Goal: Communication & Community: Answer question/provide support

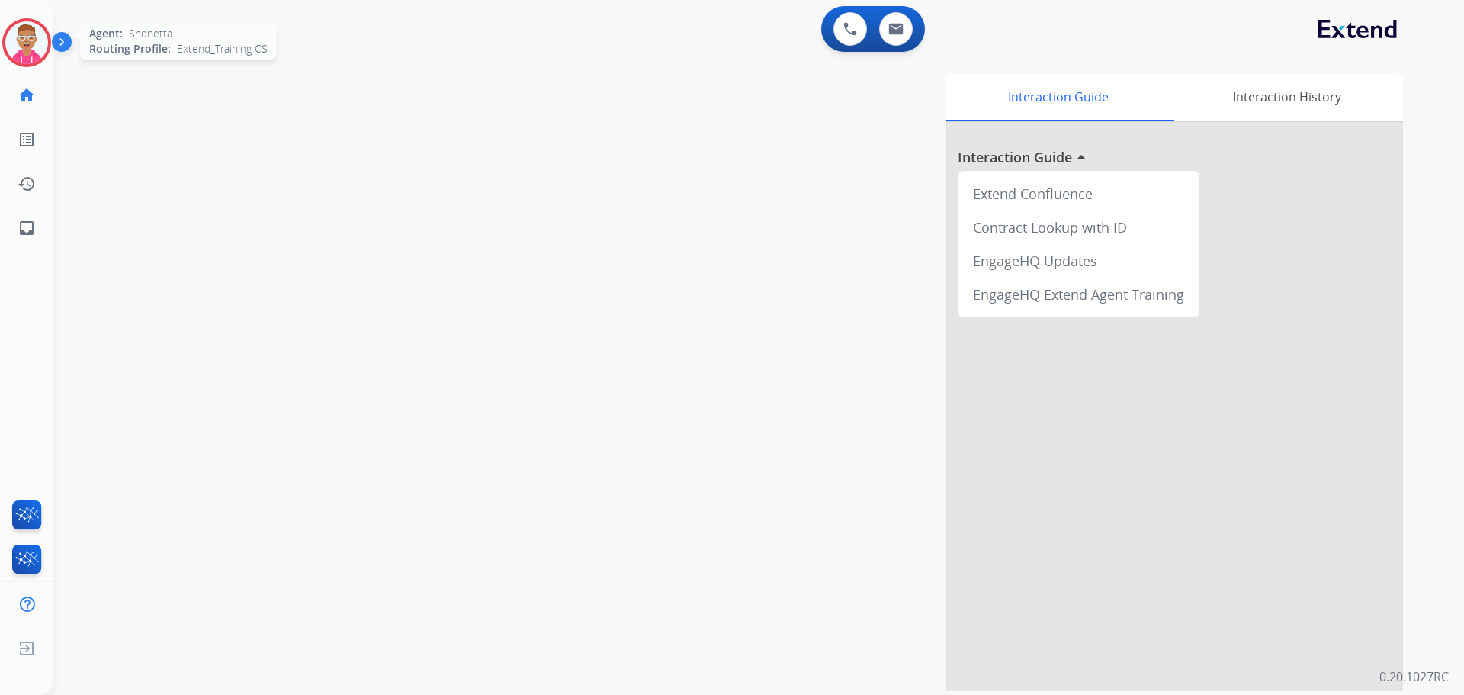
click at [32, 51] on img at bounding box center [26, 42] width 43 height 43
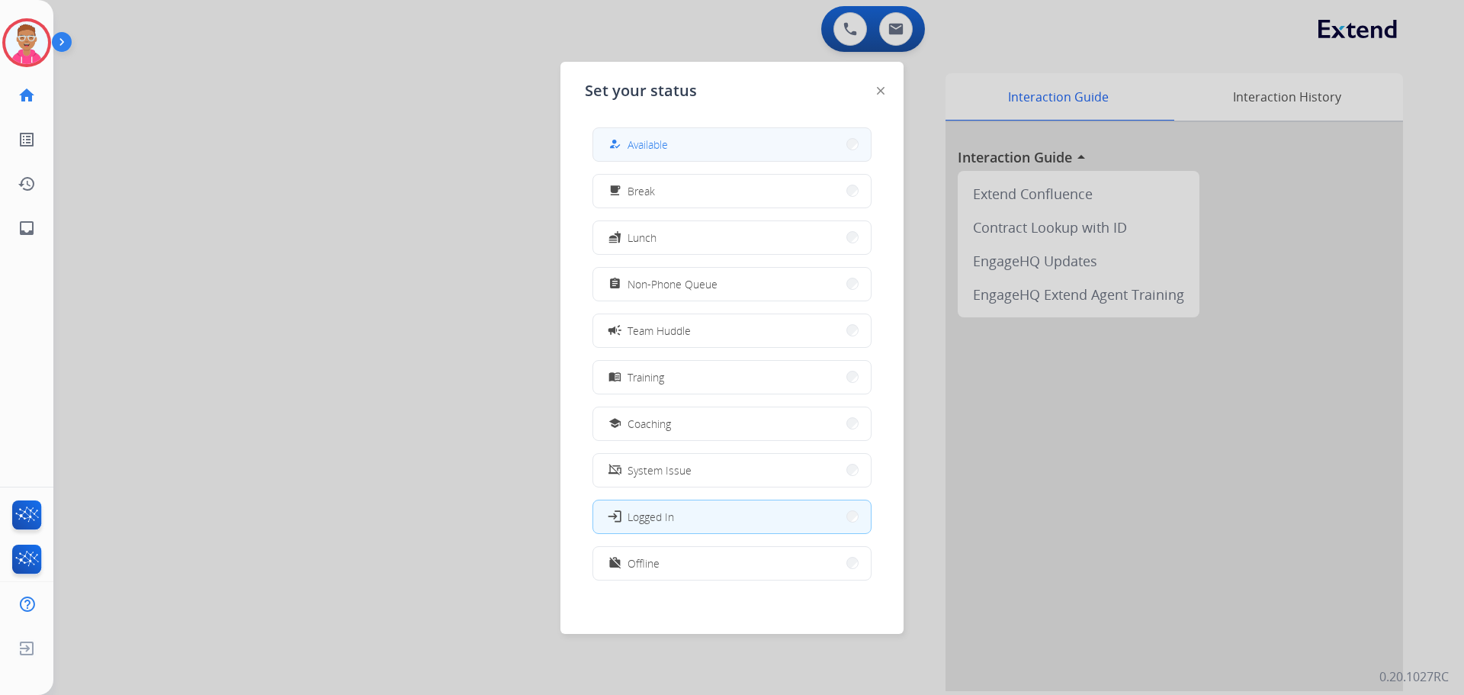
click at [664, 150] on span "Available" at bounding box center [648, 145] width 40 height 16
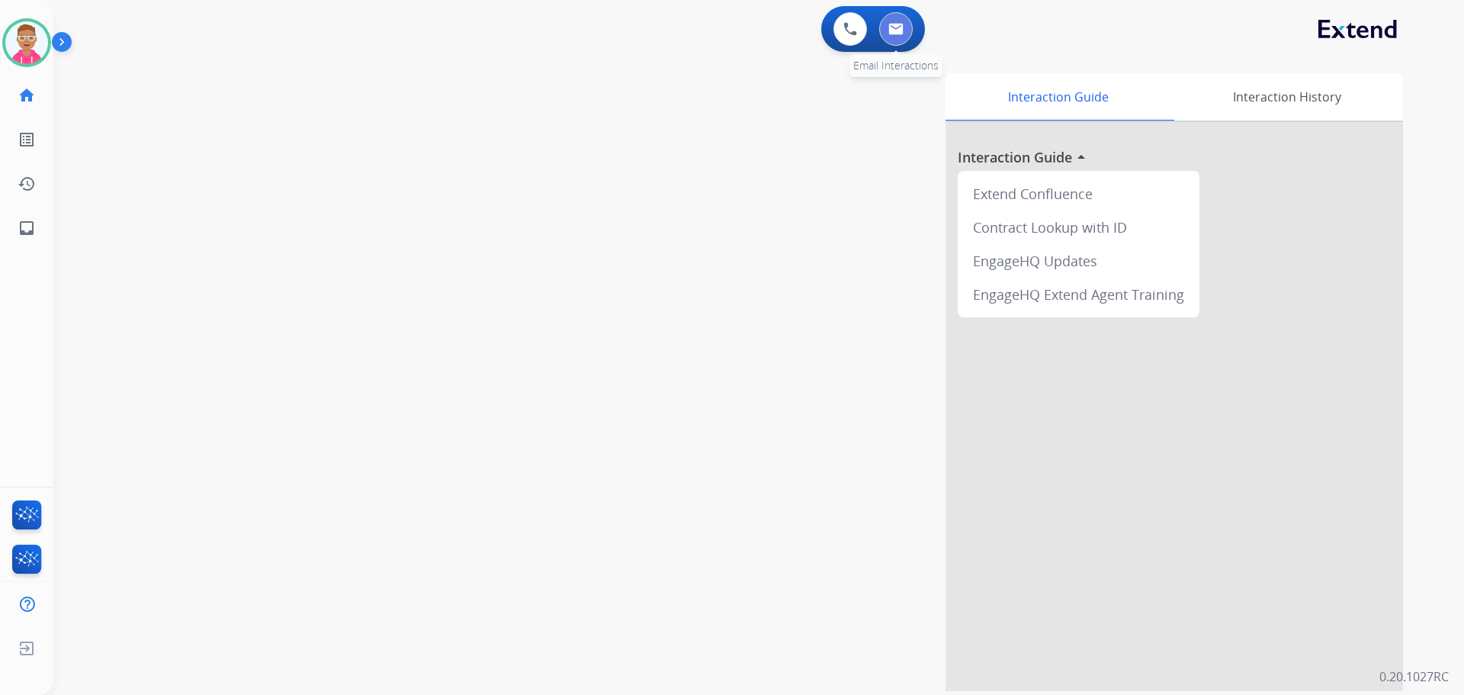
click at [896, 31] on img at bounding box center [896, 29] width 15 height 12
select select "**********"
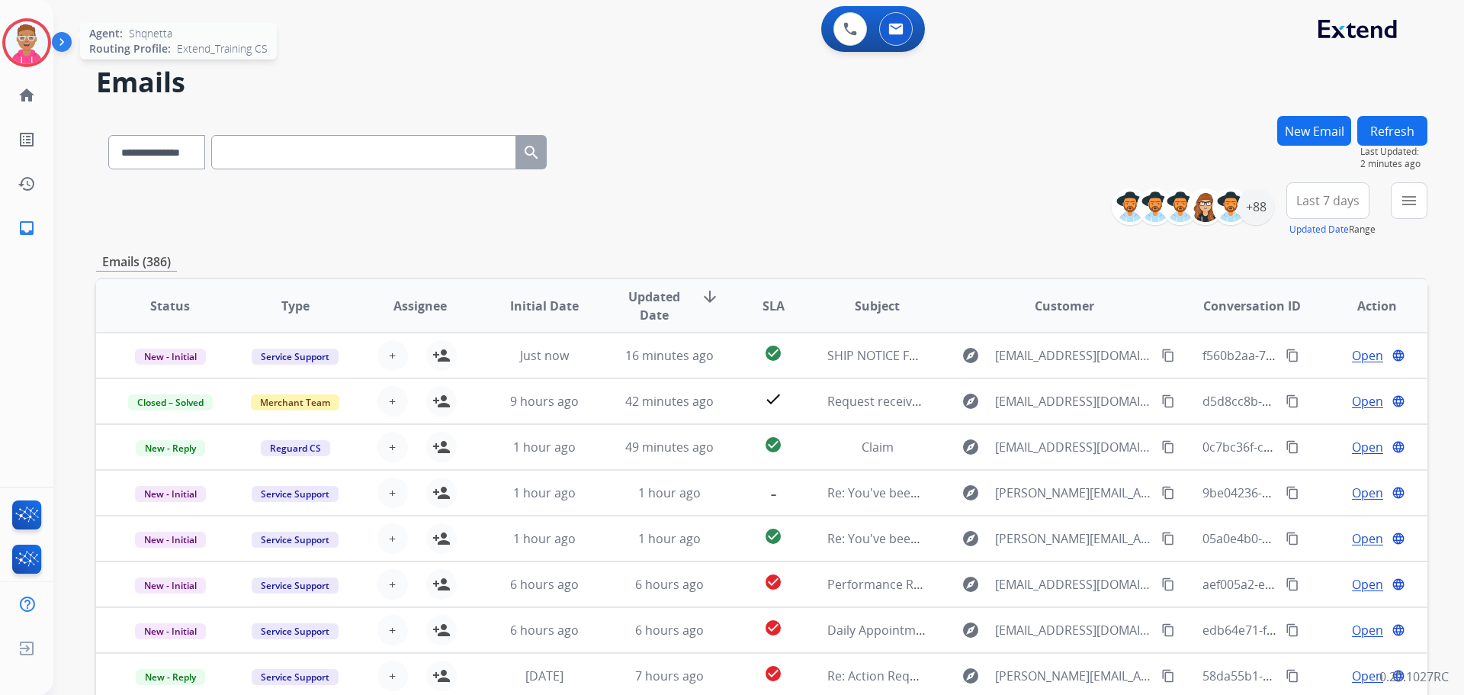
click at [14, 52] on img at bounding box center [26, 42] width 43 height 43
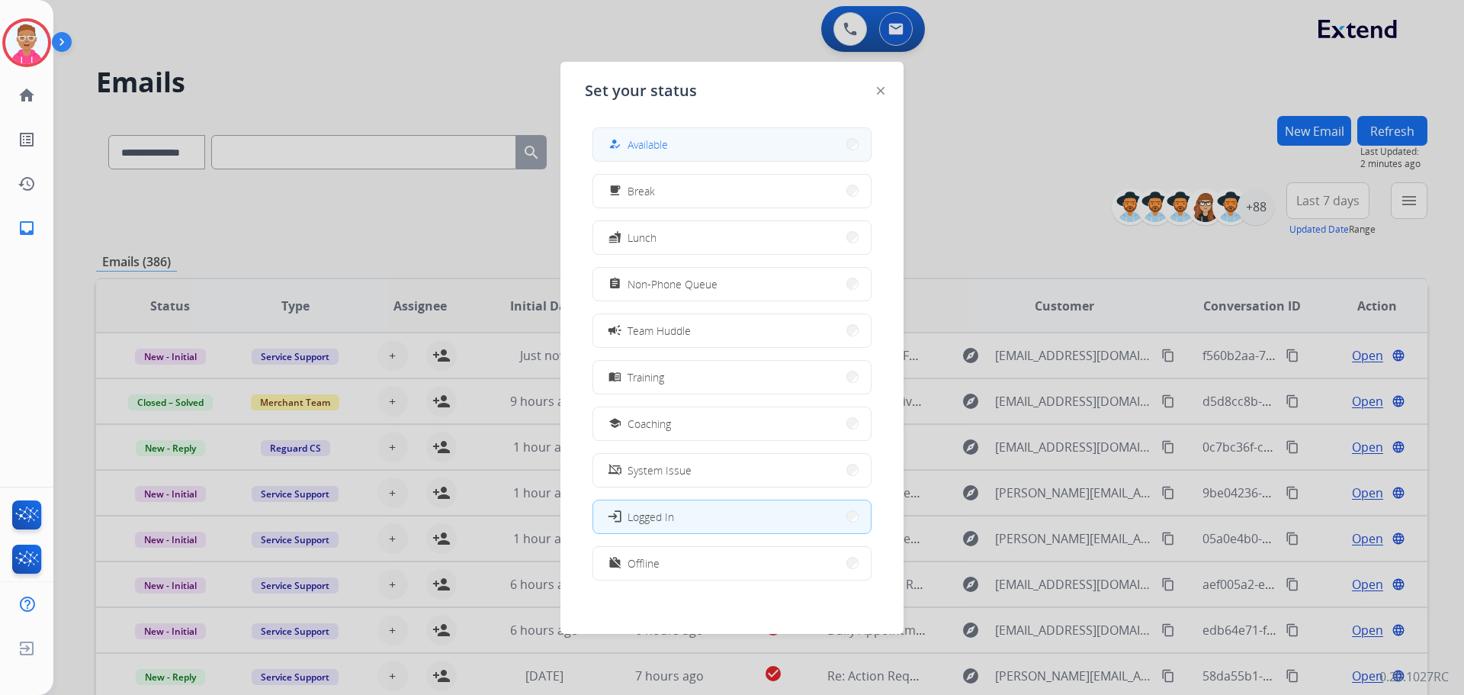
click at [704, 146] on button "how_to_reg Available" at bounding box center [732, 144] width 278 height 33
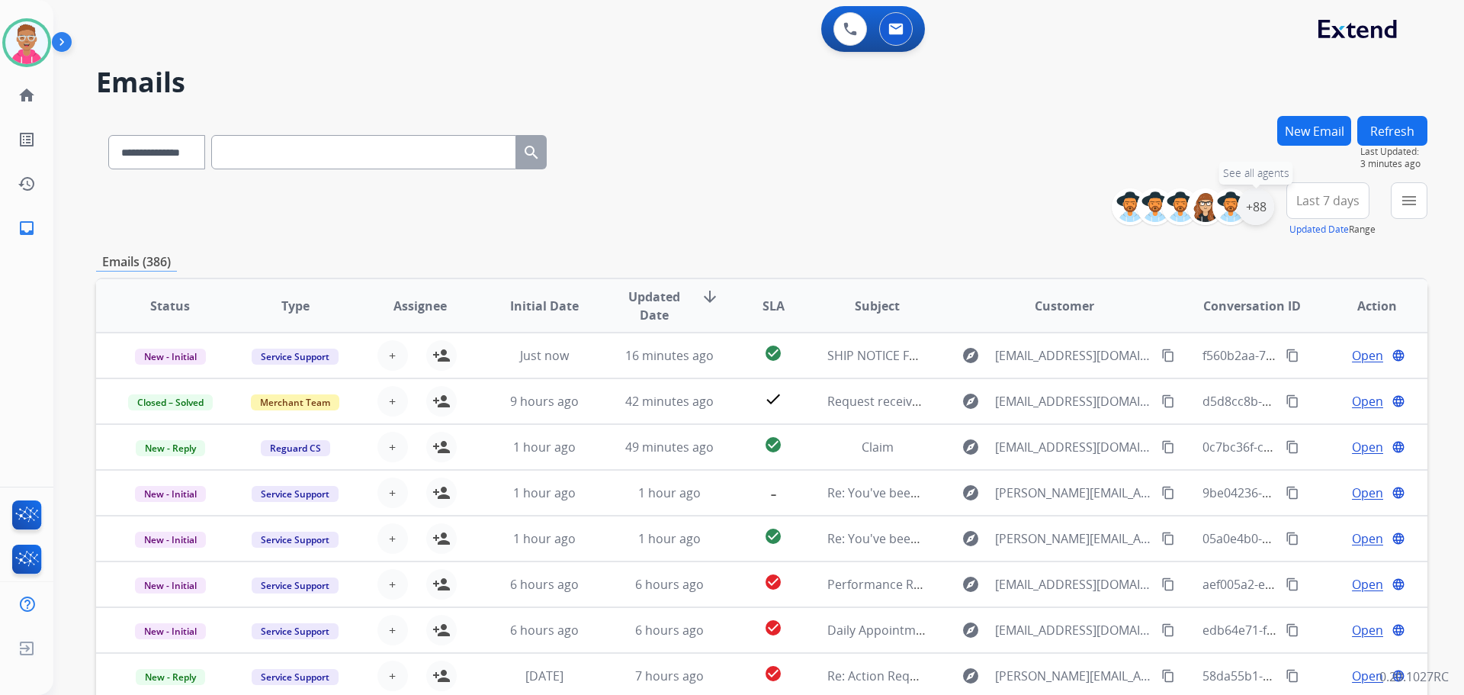
click at [1249, 214] on div "+88" at bounding box center [1256, 206] width 37 height 37
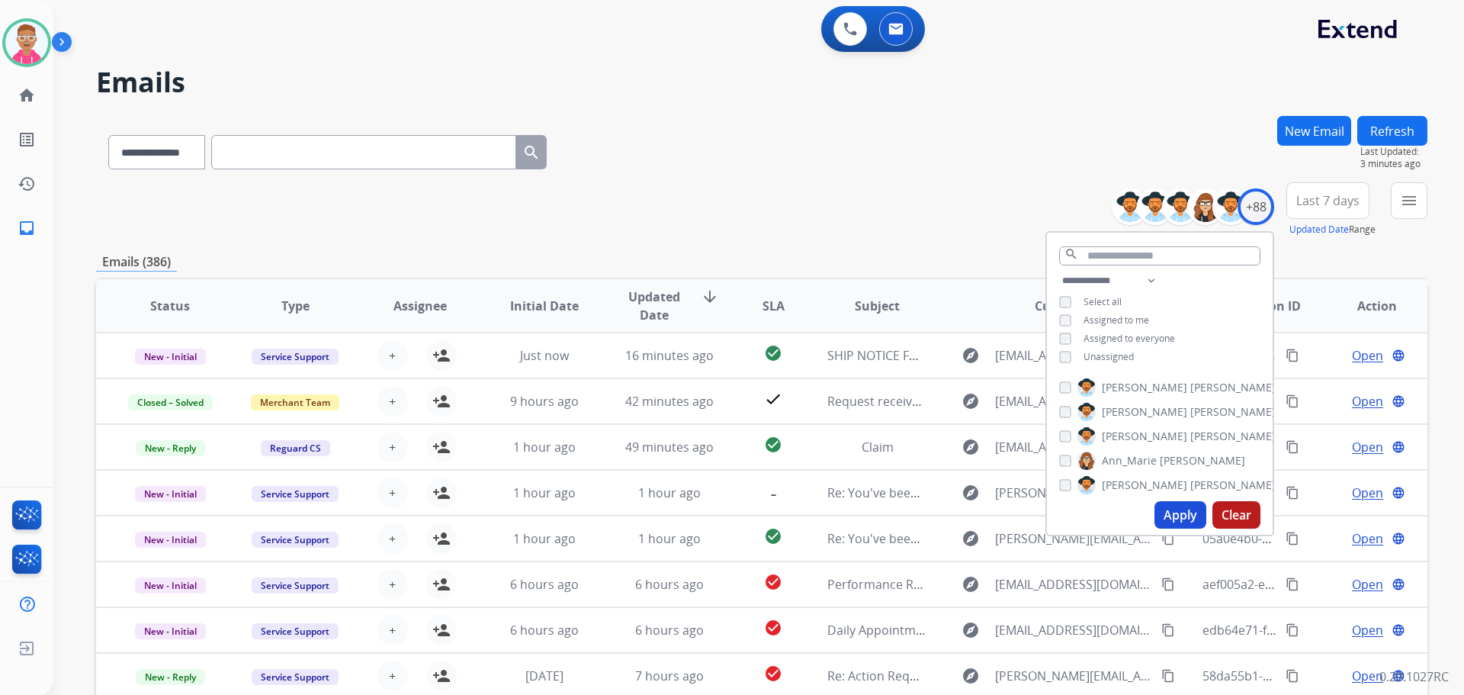
click at [1174, 512] on button "Apply" at bounding box center [1181, 514] width 52 height 27
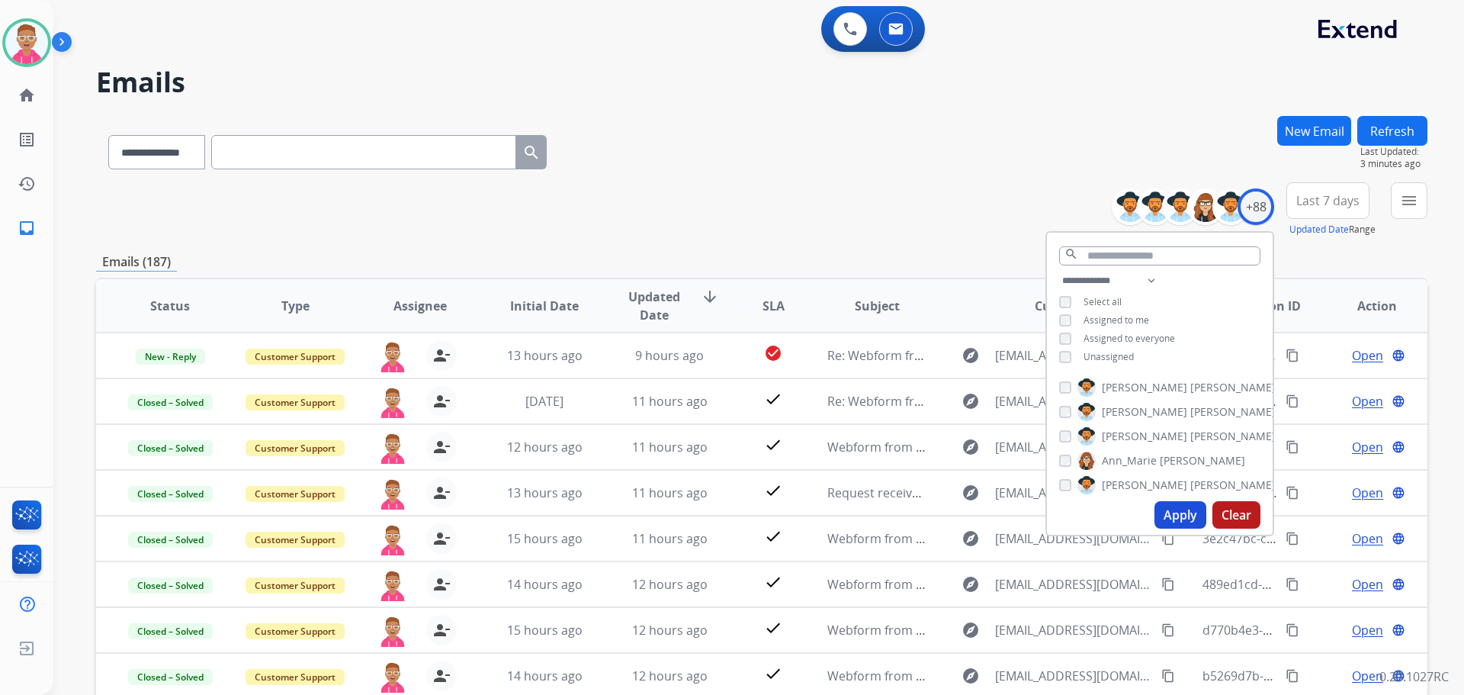
click at [1181, 519] on button "Apply" at bounding box center [1181, 514] width 52 height 27
click at [1407, 207] on mat-icon "menu" at bounding box center [1409, 200] width 18 height 18
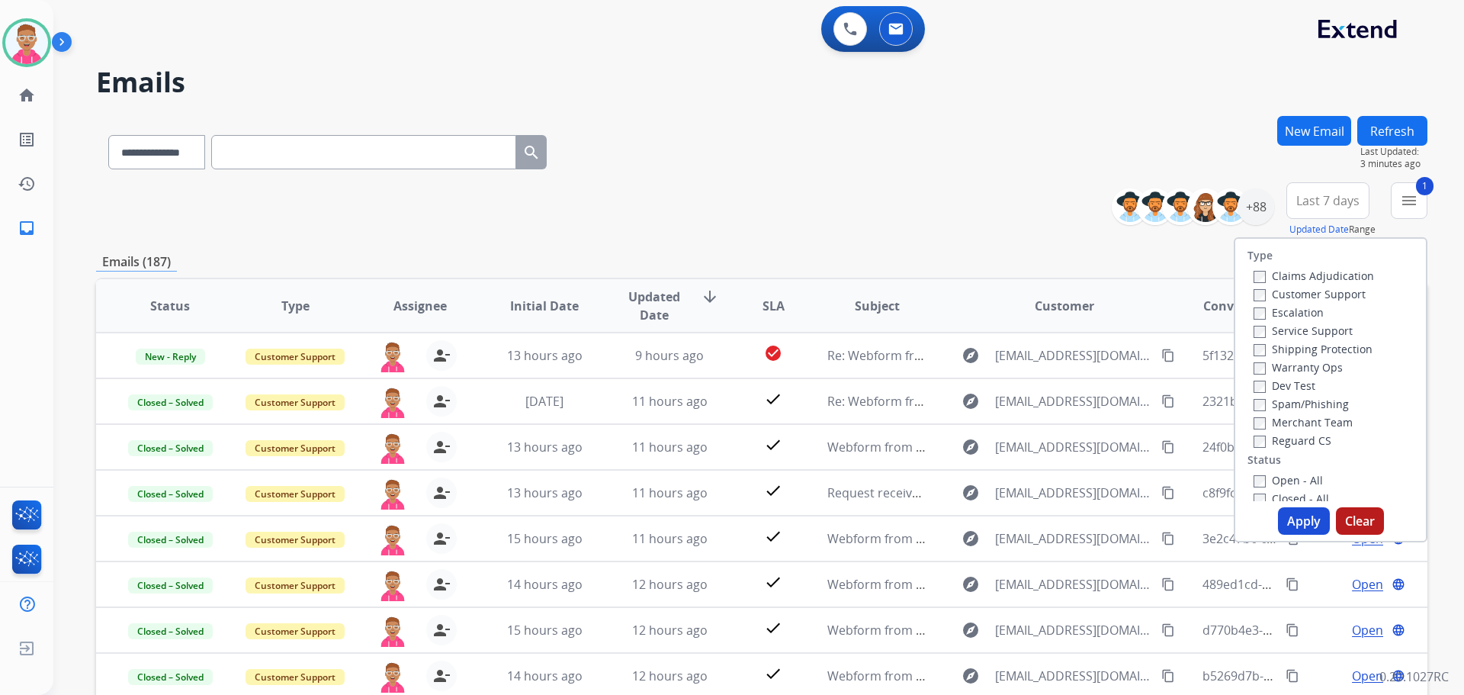
click at [1258, 351] on label "Shipping Protection" at bounding box center [1313, 349] width 119 height 14
click at [1305, 516] on button "Apply" at bounding box center [1304, 520] width 52 height 27
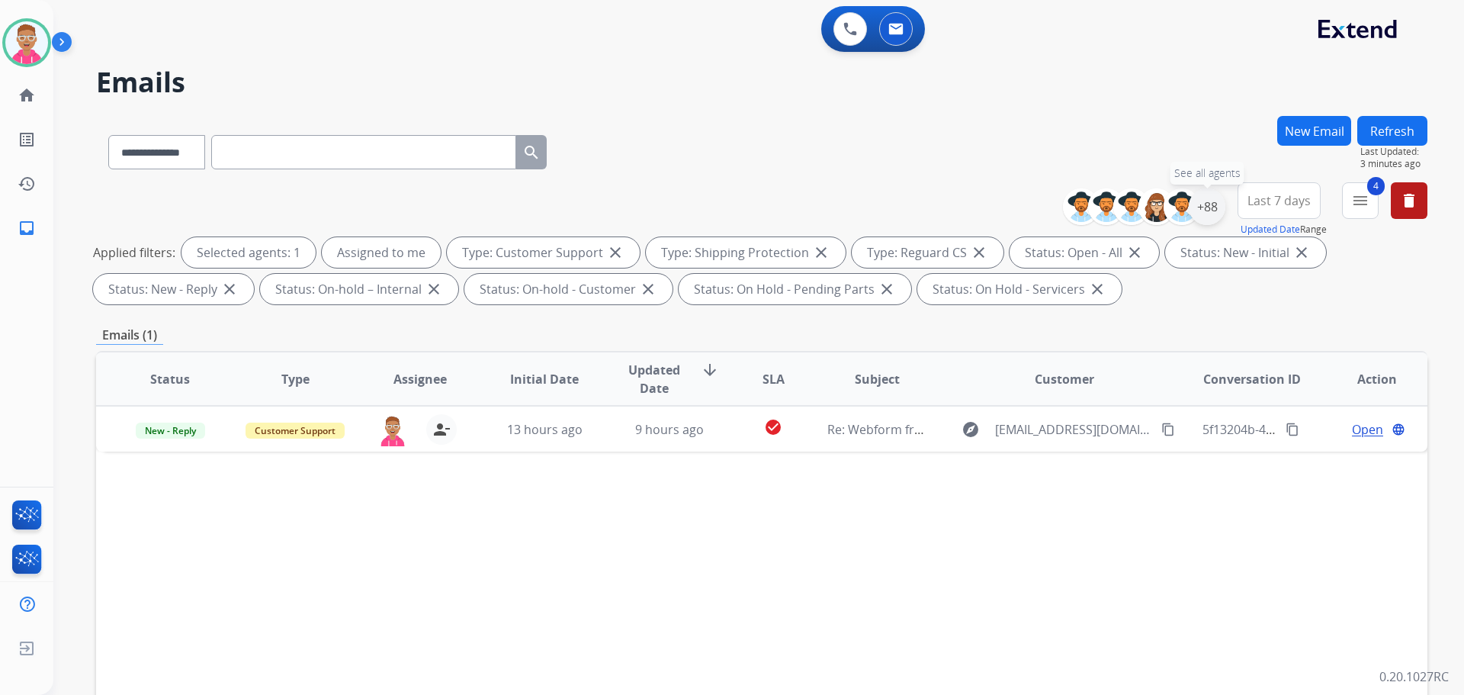
click at [1207, 205] on div "+88" at bounding box center [1207, 206] width 37 height 37
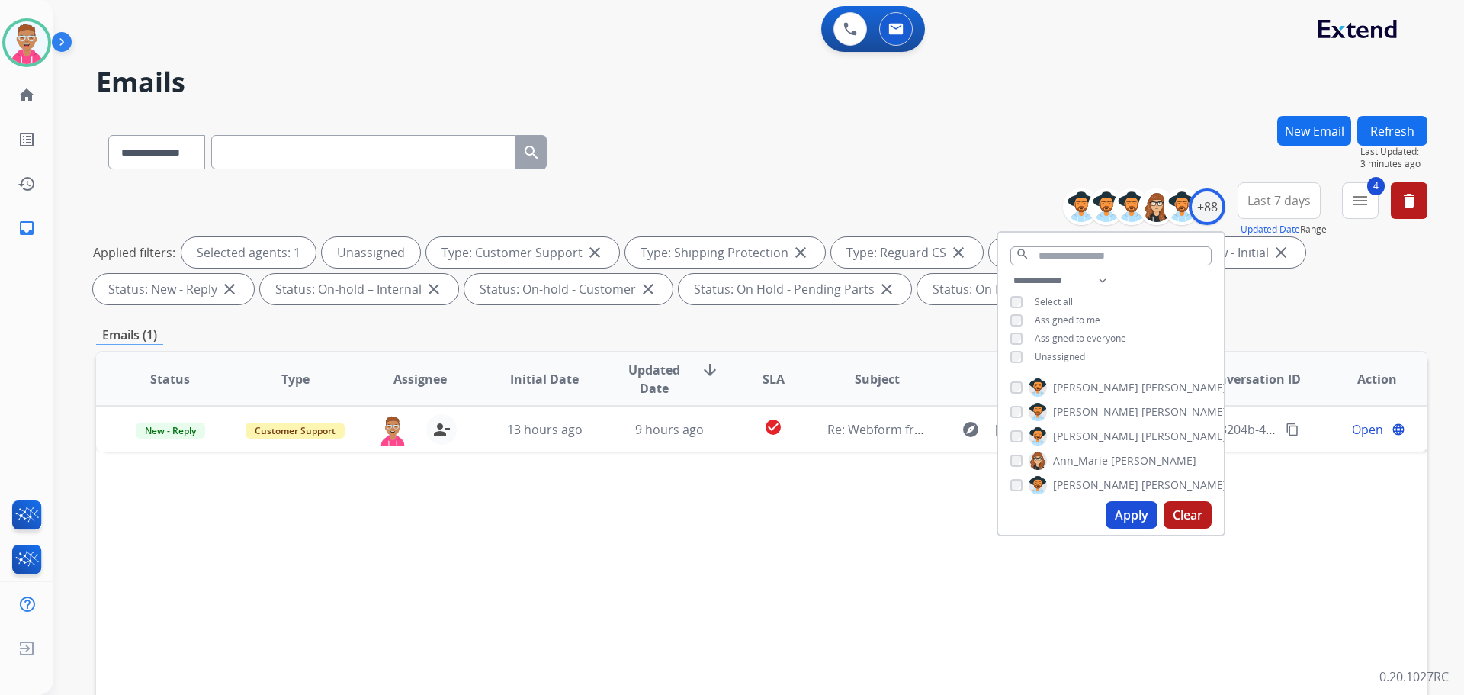
click at [1130, 511] on button "Apply" at bounding box center [1132, 514] width 52 height 27
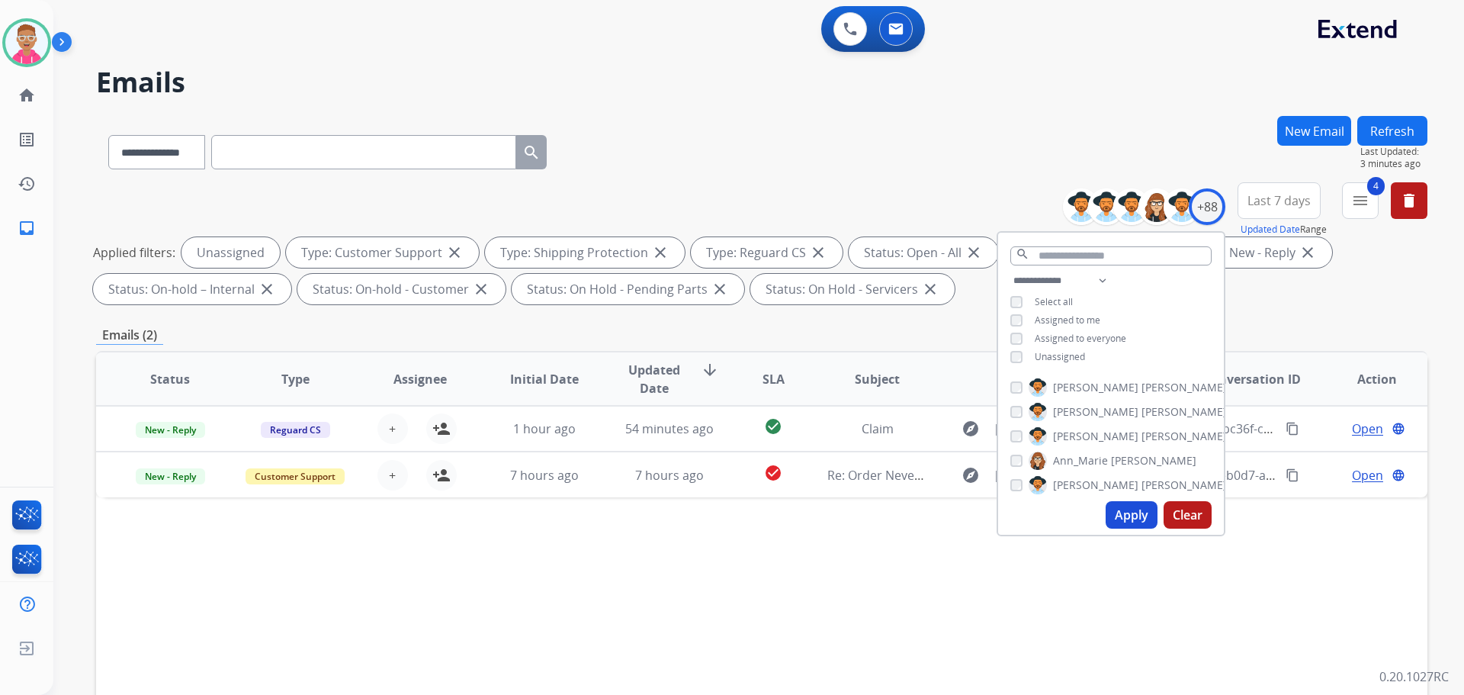
click at [1139, 521] on button "Apply" at bounding box center [1132, 514] width 52 height 27
click at [405, 328] on div "Emails (2)" at bounding box center [762, 335] width 1332 height 19
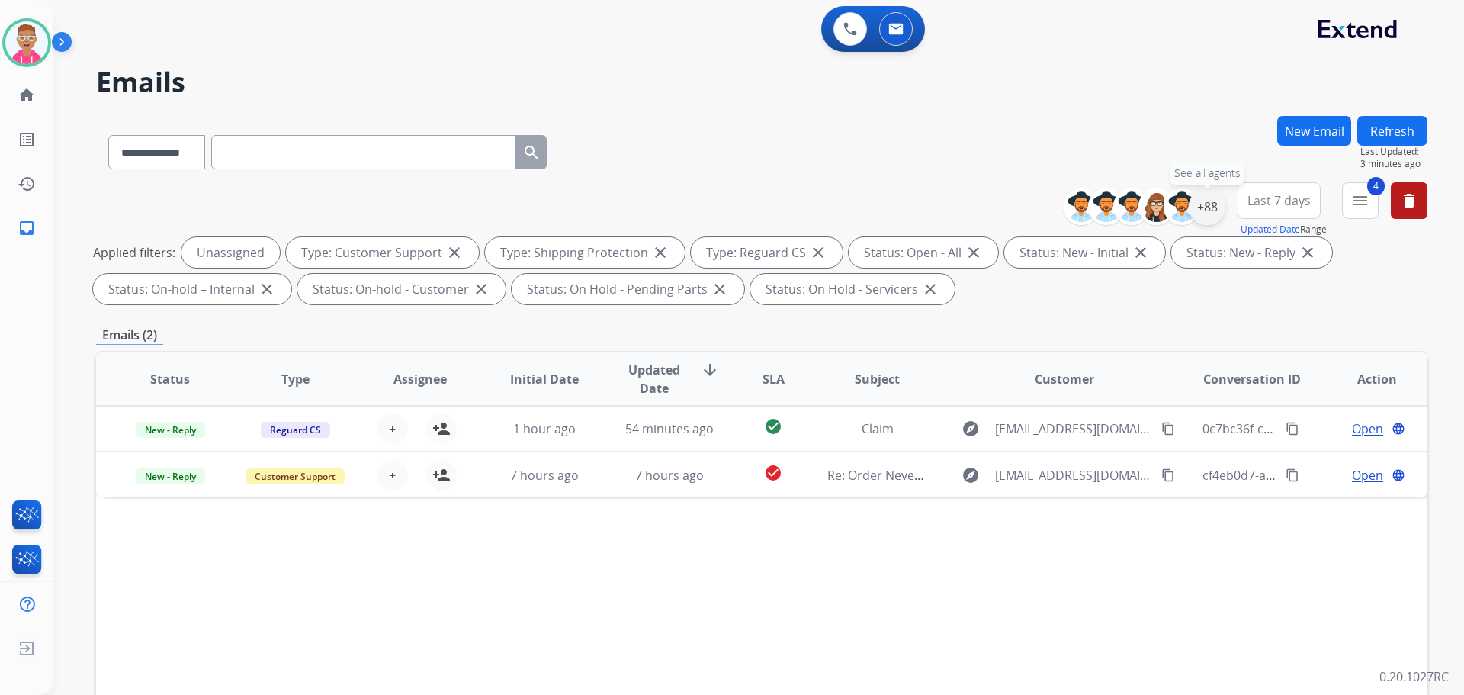
click at [1214, 215] on div "+88" at bounding box center [1207, 206] width 37 height 37
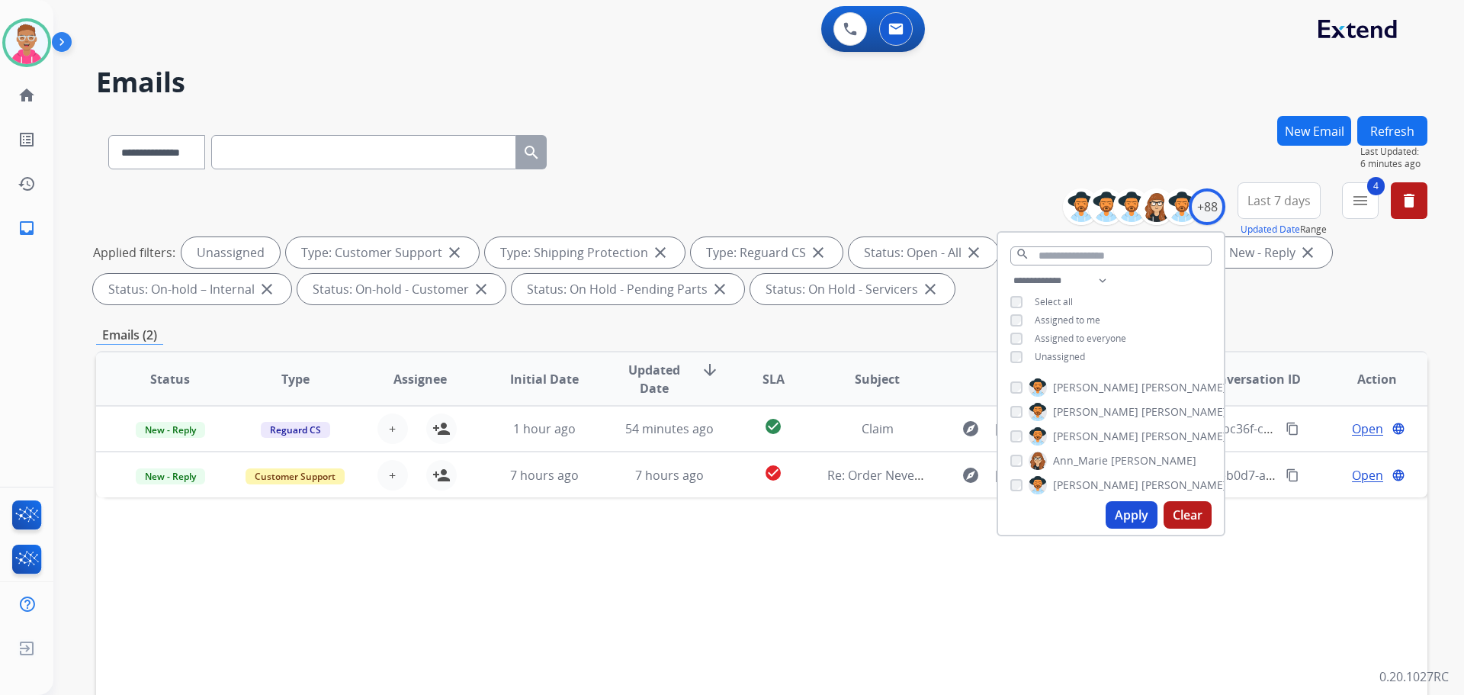
click at [1116, 520] on button "Apply" at bounding box center [1132, 514] width 52 height 27
click at [940, 114] on div "**********" at bounding box center [740, 402] width 1374 height 695
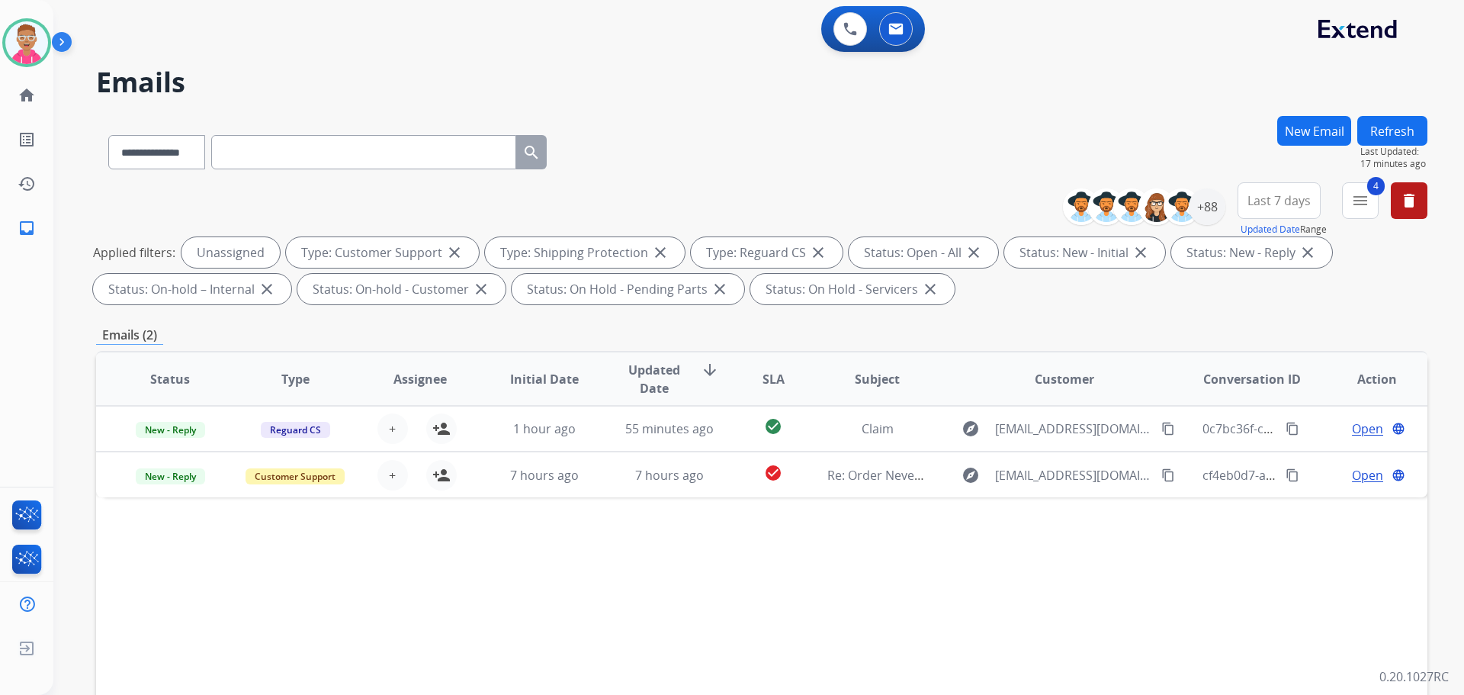
click at [1342, 129] on button "New Email" at bounding box center [1314, 131] width 74 height 30
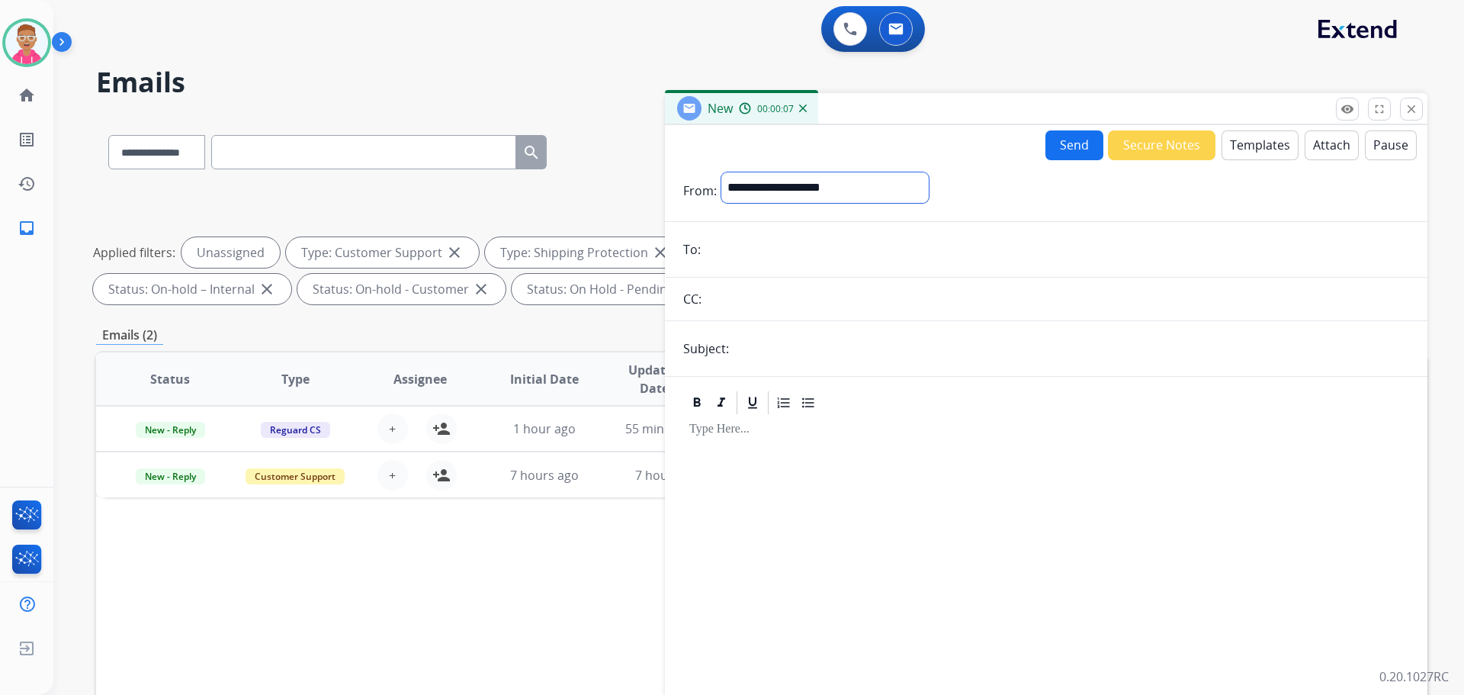
click at [765, 181] on select "**********" at bounding box center [824, 187] width 207 height 31
select select "**********"
click at [721, 172] on select "**********" at bounding box center [824, 187] width 207 height 31
click at [757, 257] on input "email" at bounding box center [1057, 251] width 704 height 31
drag, startPoint x: 757, startPoint y: 257, endPoint x: 747, endPoint y: 251, distance: 11.0
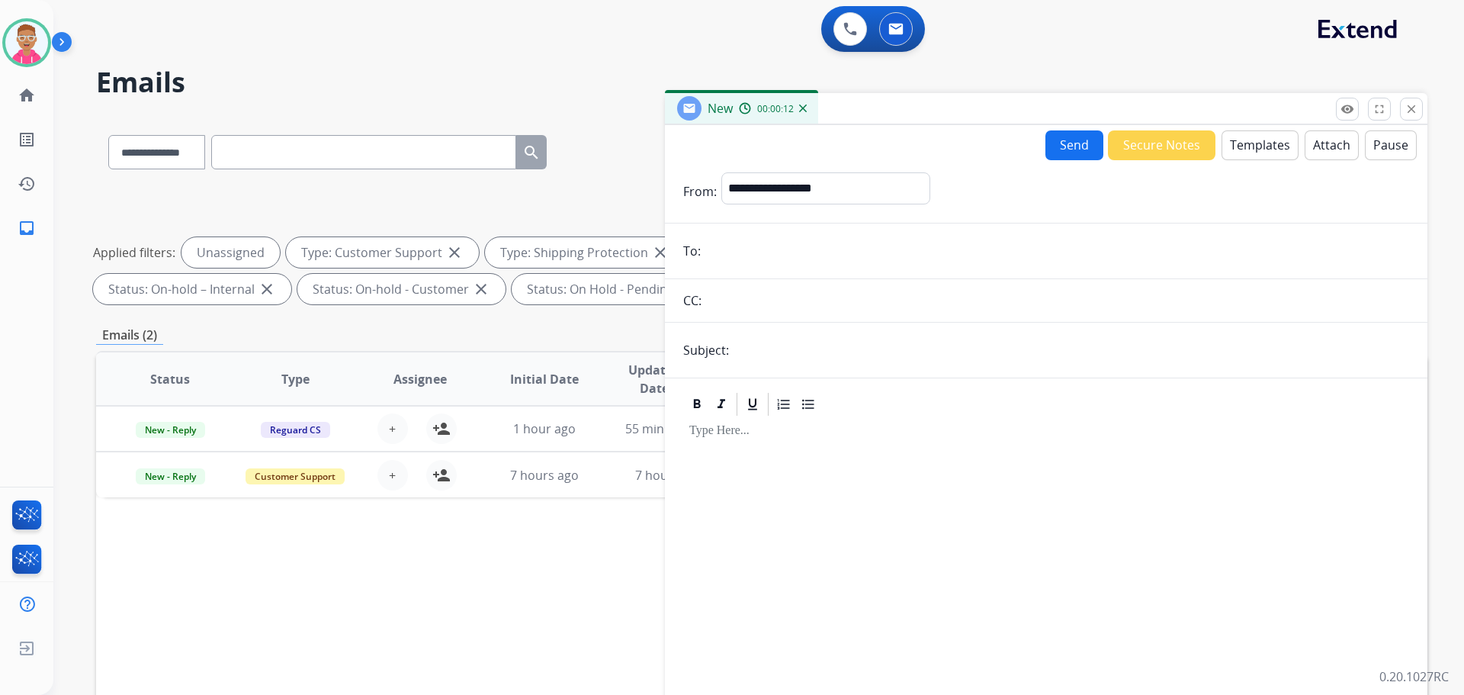
click at [747, 251] on input "email" at bounding box center [1057, 251] width 704 height 31
paste input "**********"
type input "**********"
click at [783, 345] on input "text" at bounding box center [1072, 350] width 676 height 31
type input "**********"
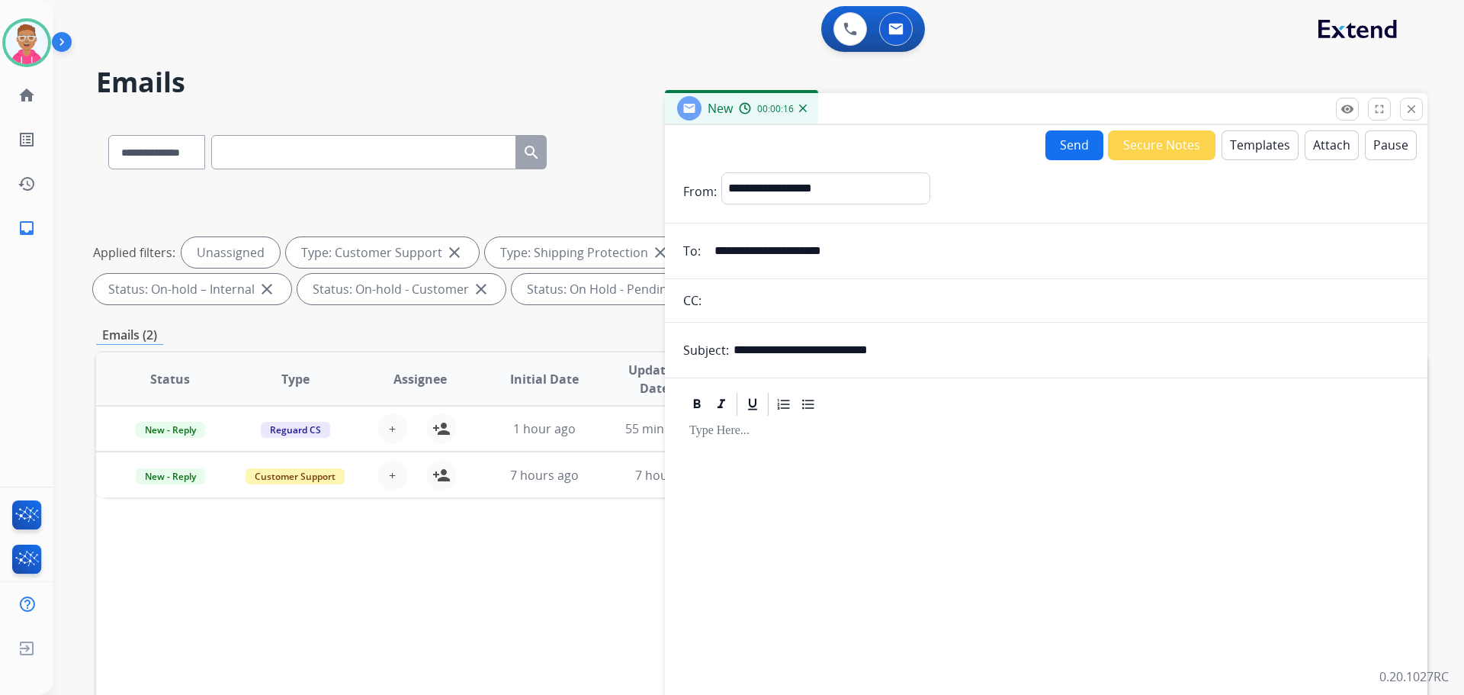
click at [1234, 147] on button "Templates" at bounding box center [1260, 145] width 77 height 30
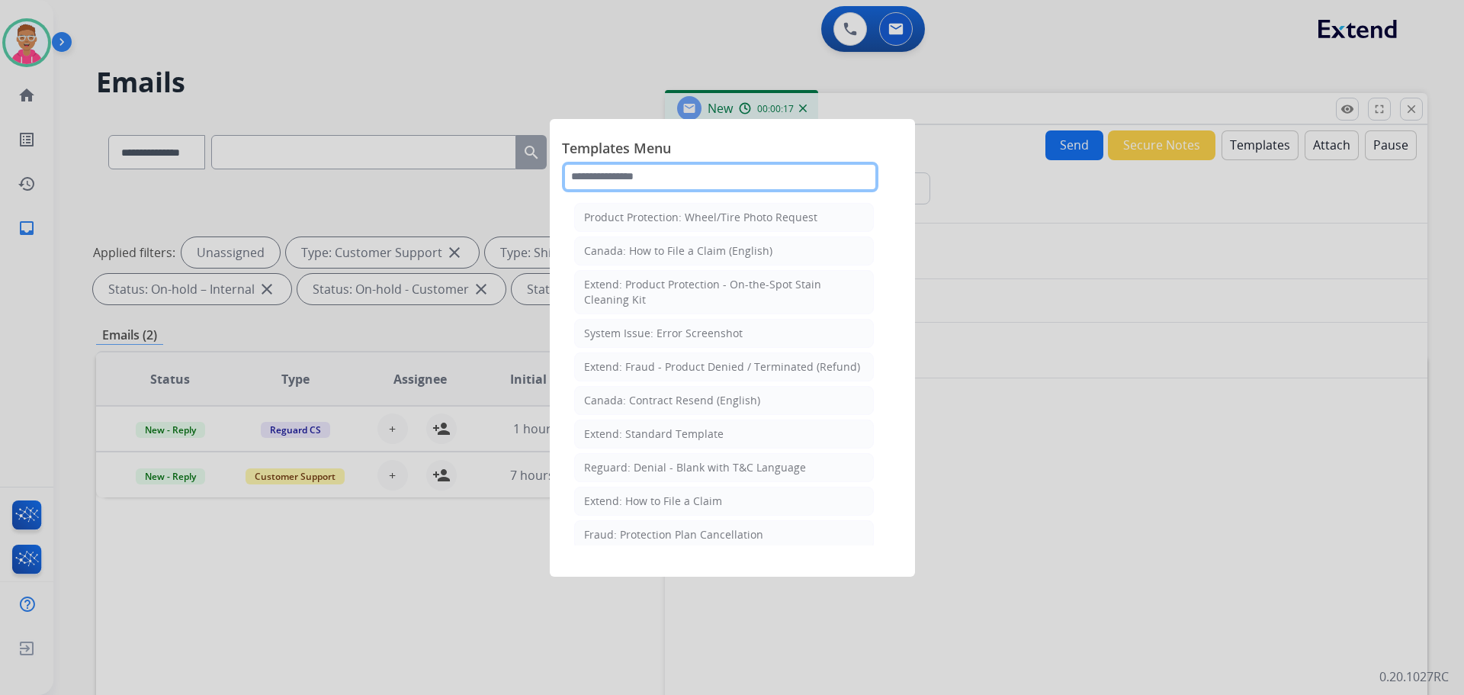
click at [702, 176] on input "text" at bounding box center [720, 177] width 317 height 31
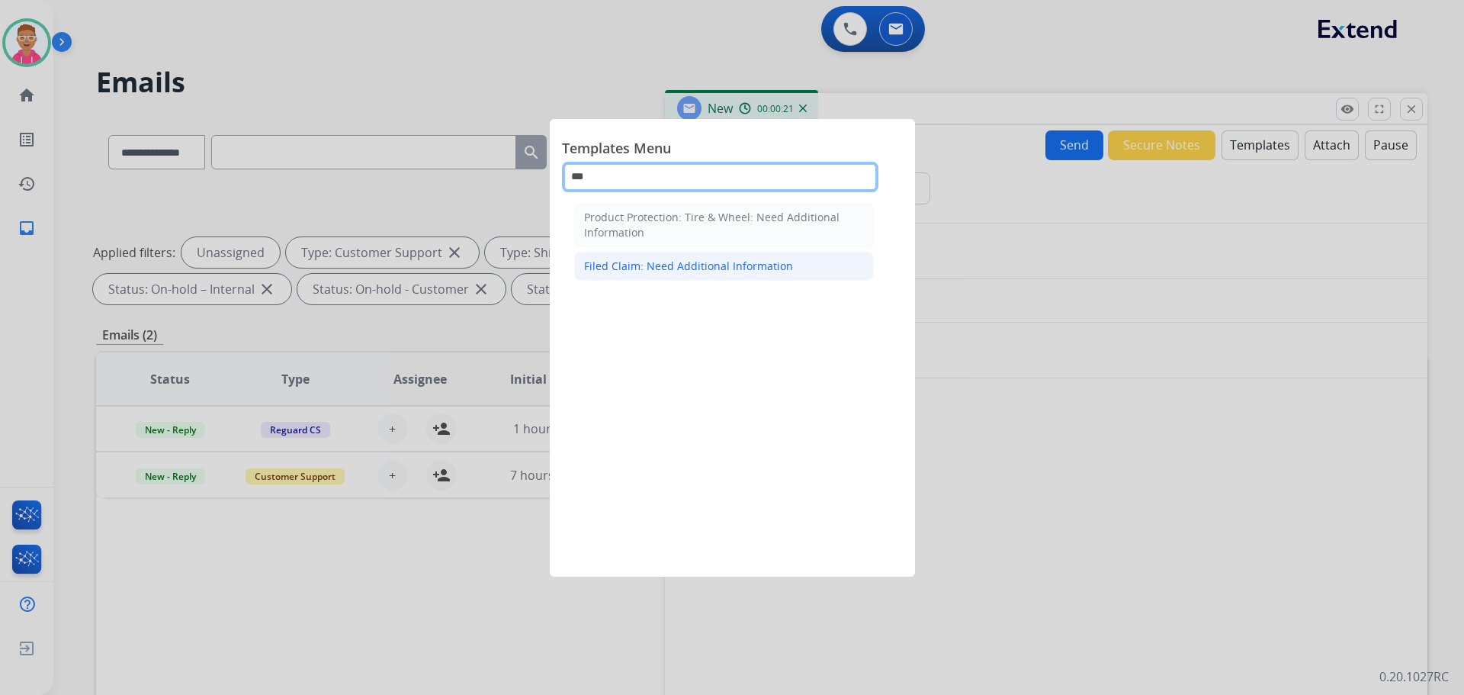
type input "***"
click at [757, 275] on li "Filed Claim: Need Additional Information" at bounding box center [724, 266] width 300 height 29
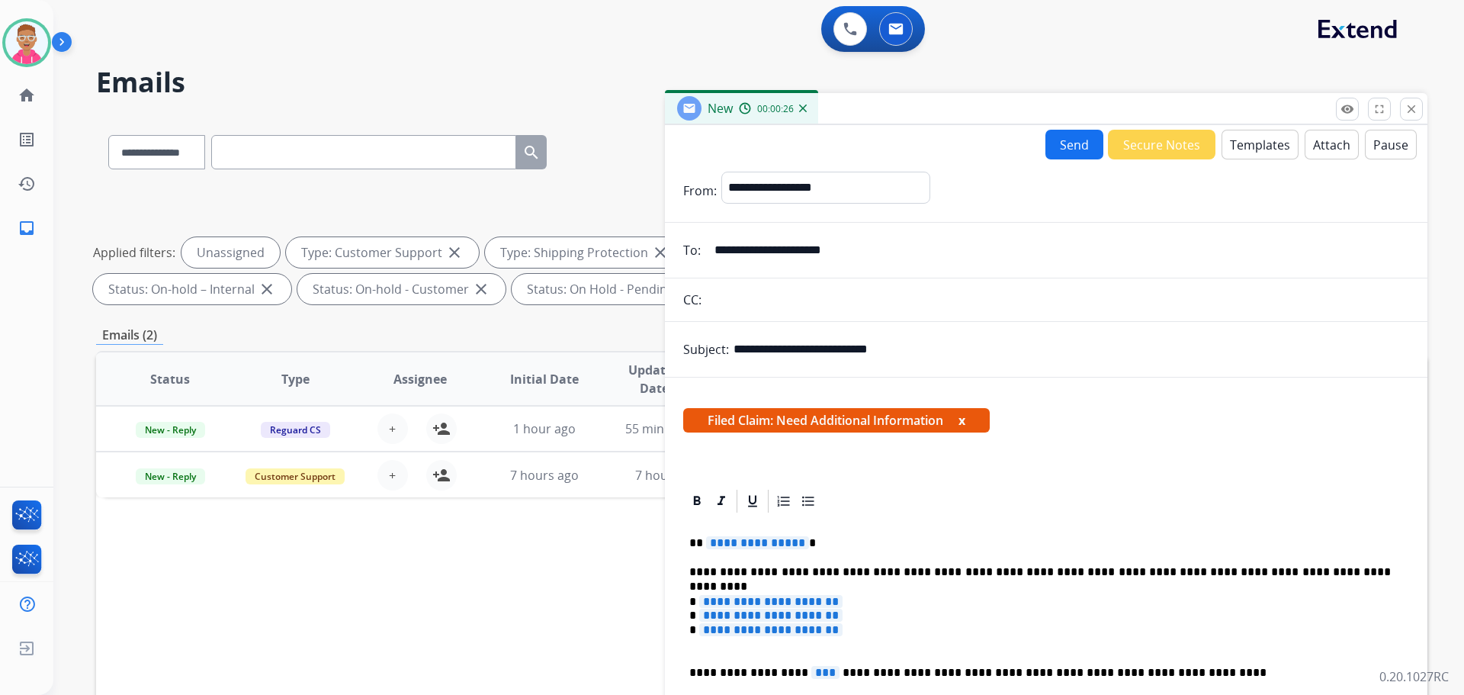
click at [758, 539] on span "**********" at bounding box center [757, 542] width 103 height 13
click at [736, 595] on span "**********" at bounding box center [770, 601] width 143 height 13
click at [843, 632] on span "**********" at bounding box center [770, 629] width 143 height 13
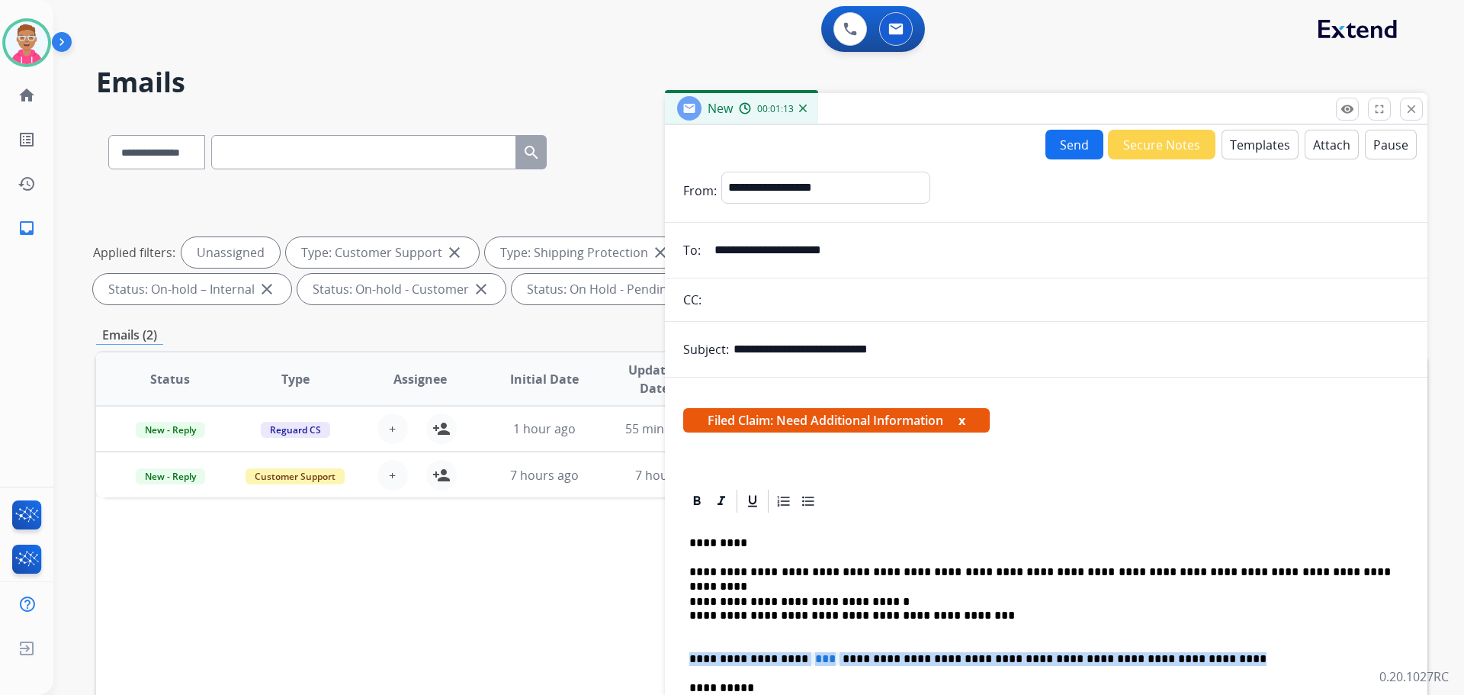
drag, startPoint x: 1159, startPoint y: 661, endPoint x: 692, endPoint y: 662, distance: 467.5
click at [692, 662] on p "**********" at bounding box center [1040, 659] width 702 height 14
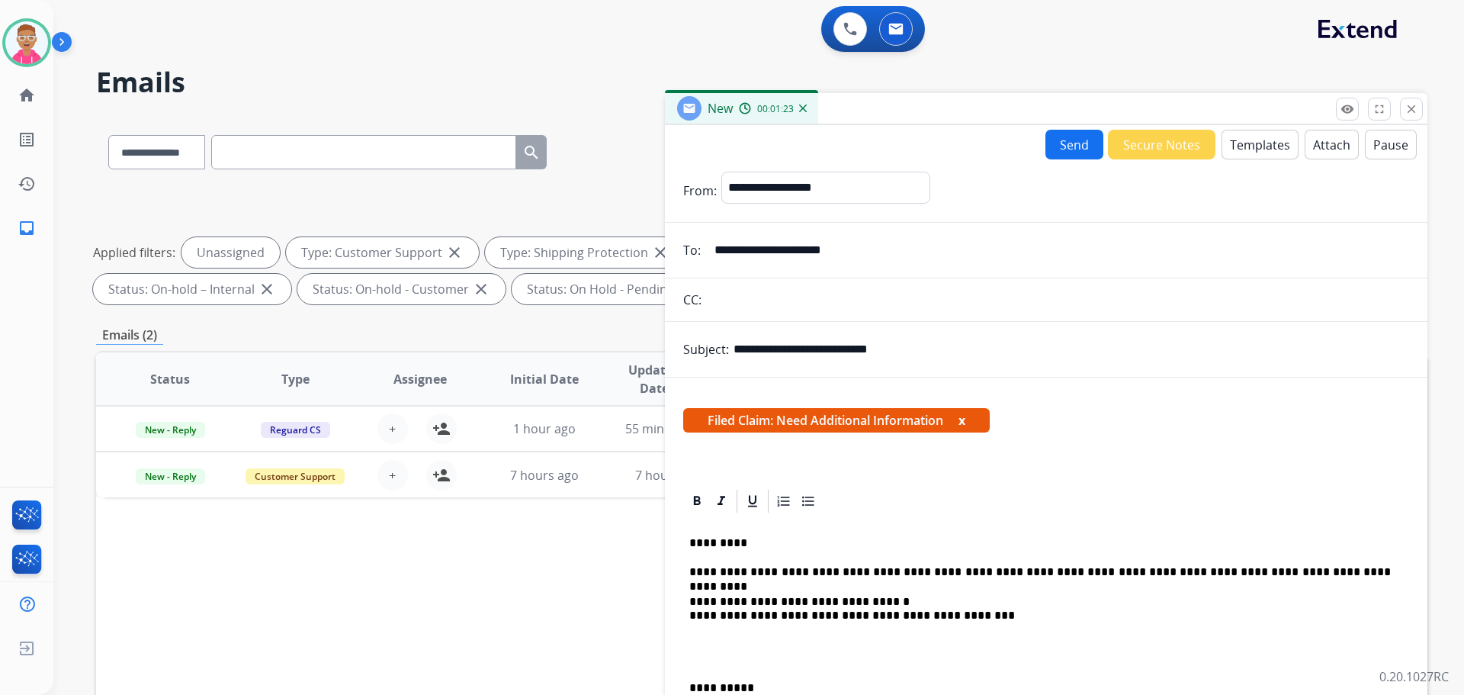
click at [895, 569] on p "**********" at bounding box center [1040, 572] width 702 height 14
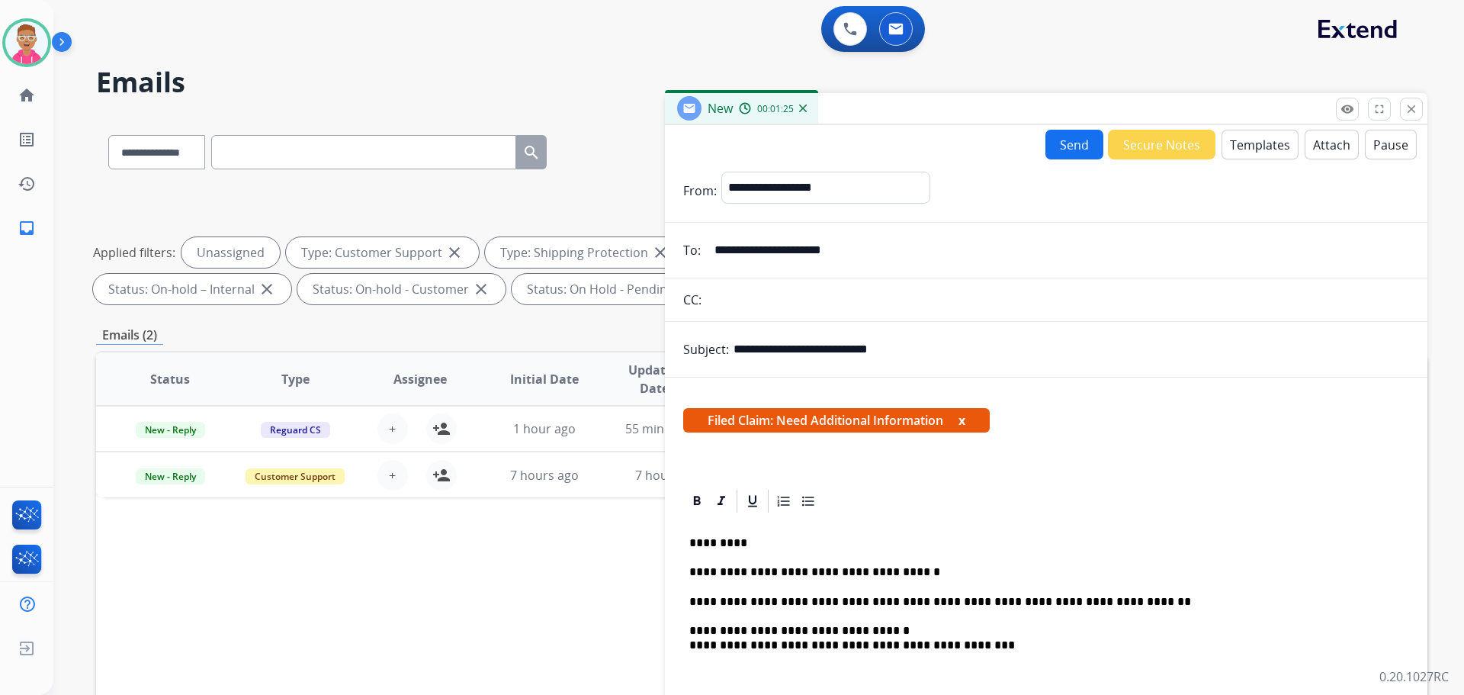
click at [985, 643] on p "**********" at bounding box center [1040, 645] width 702 height 42
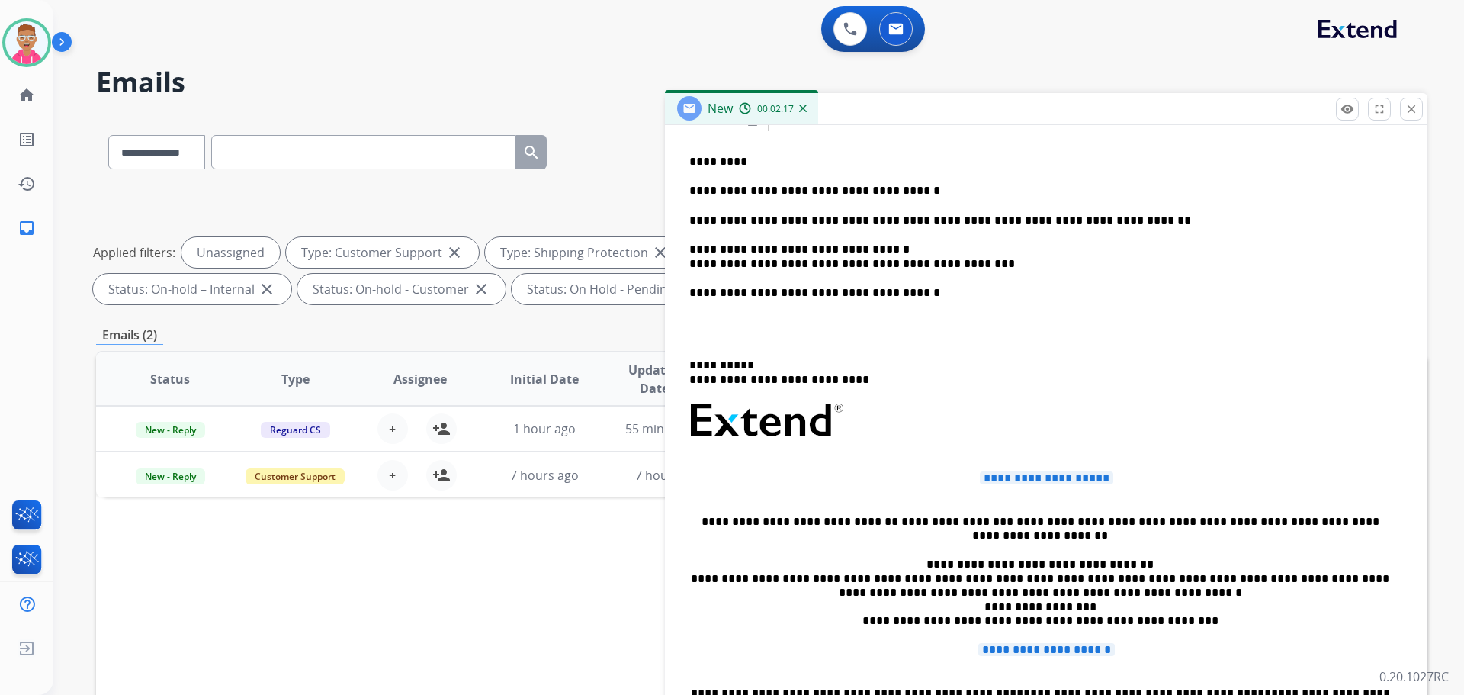
click at [692, 358] on p "**********" at bounding box center [1040, 372] width 702 height 28
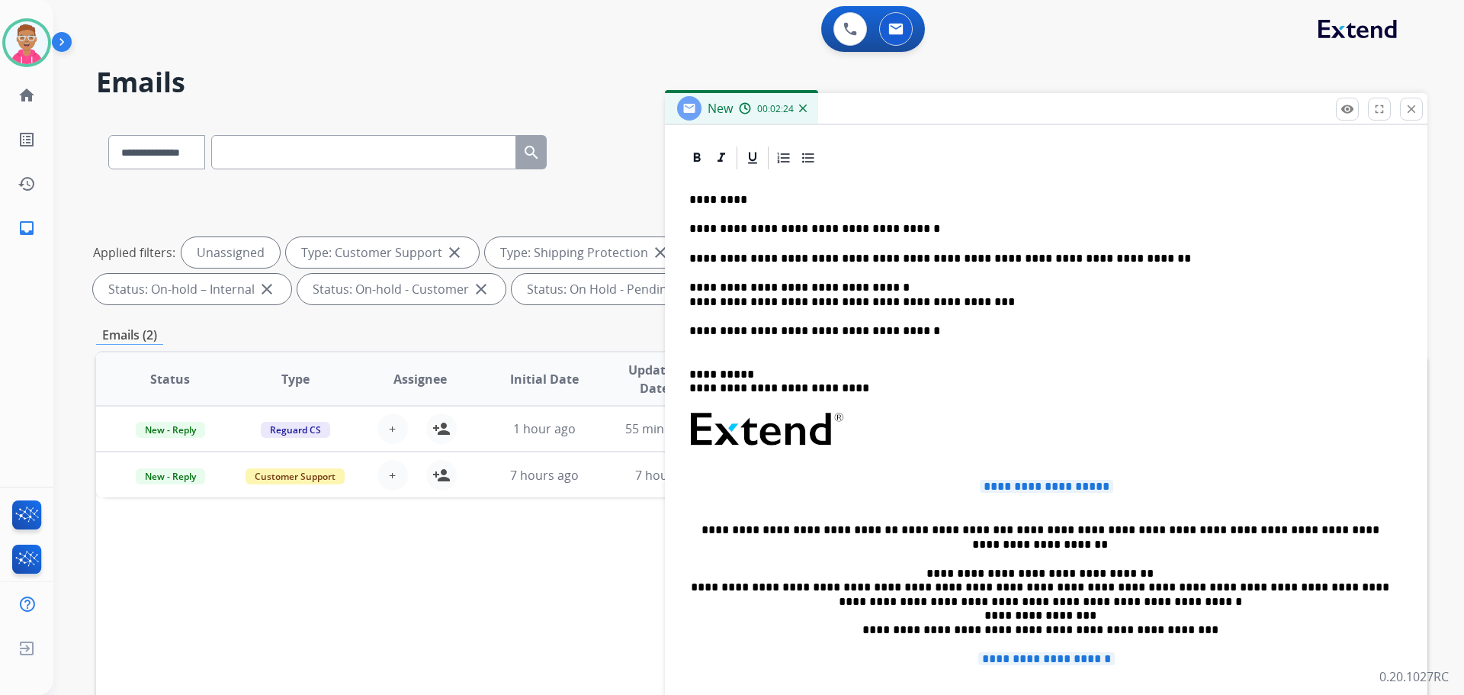
scroll to position [305, 0]
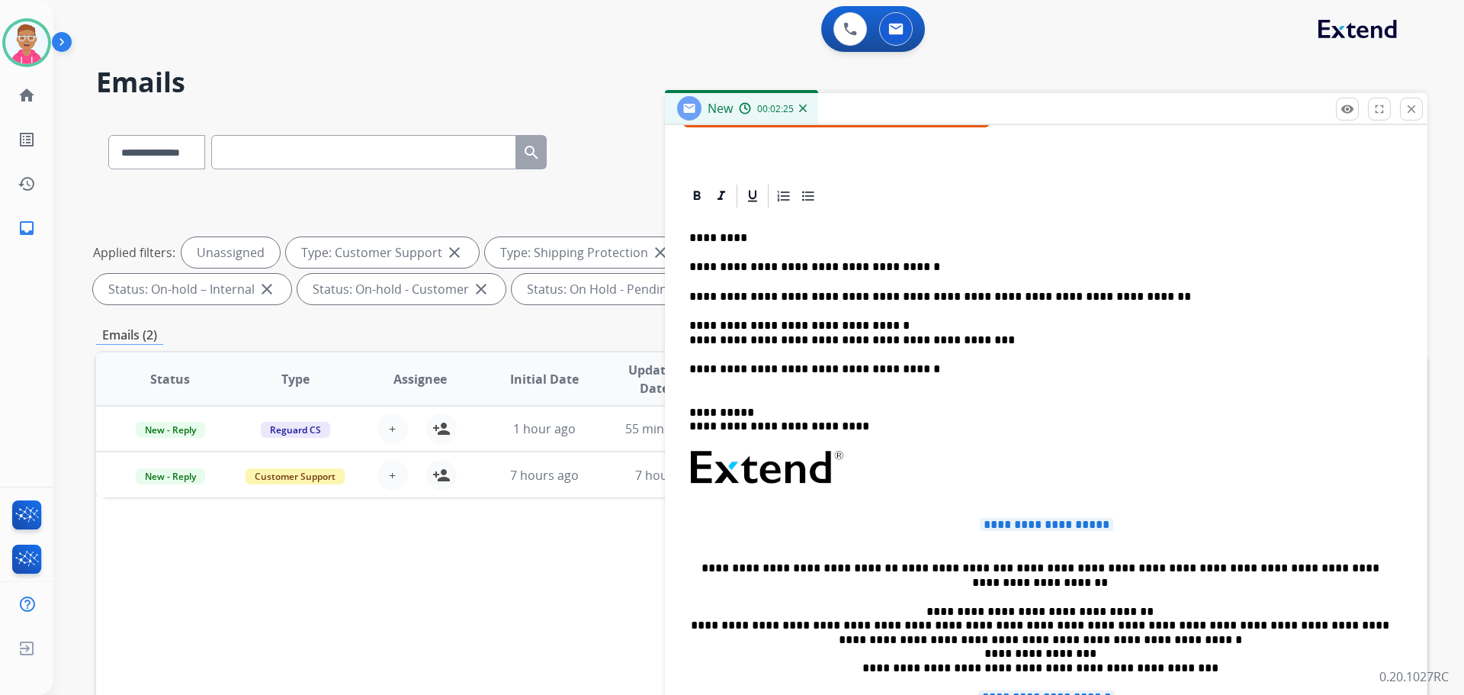
click at [869, 317] on div "**********" at bounding box center [1046, 525] width 726 height 630
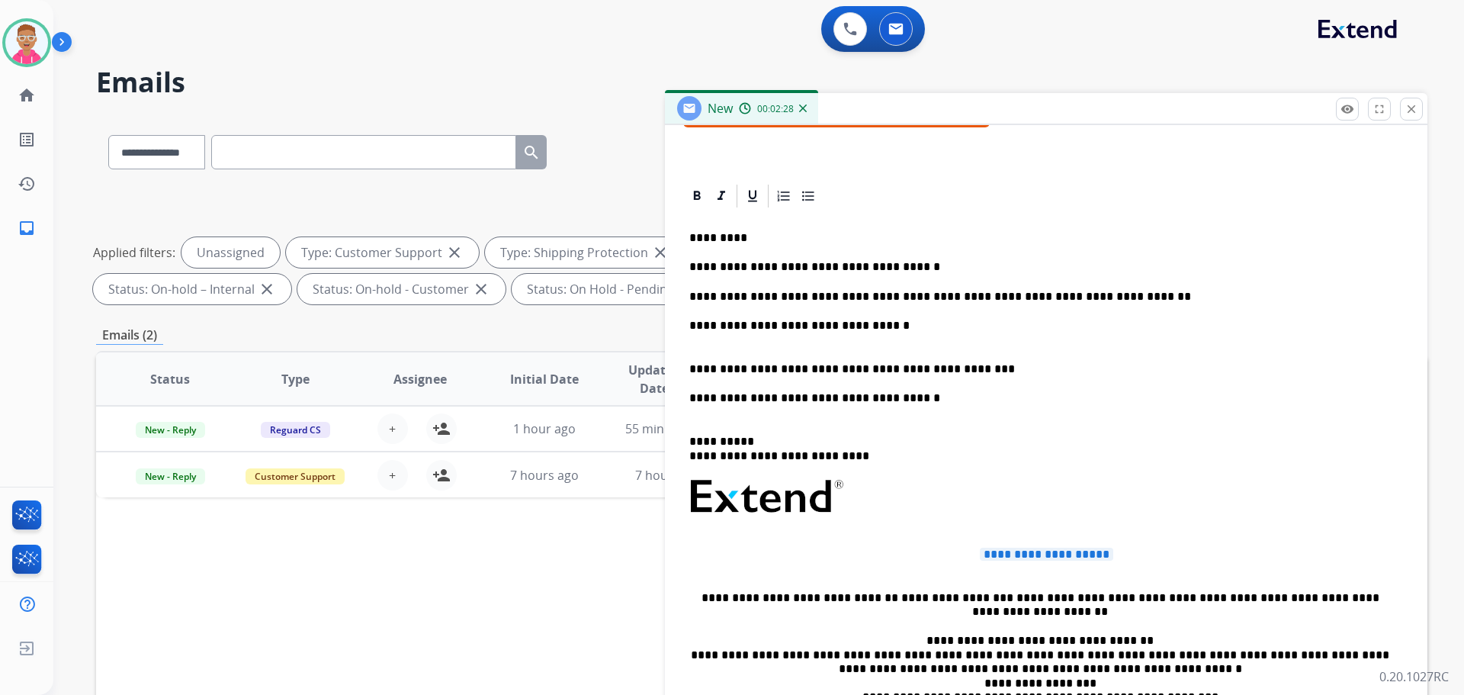
click at [684, 370] on div "**********" at bounding box center [1046, 539] width 726 height 659
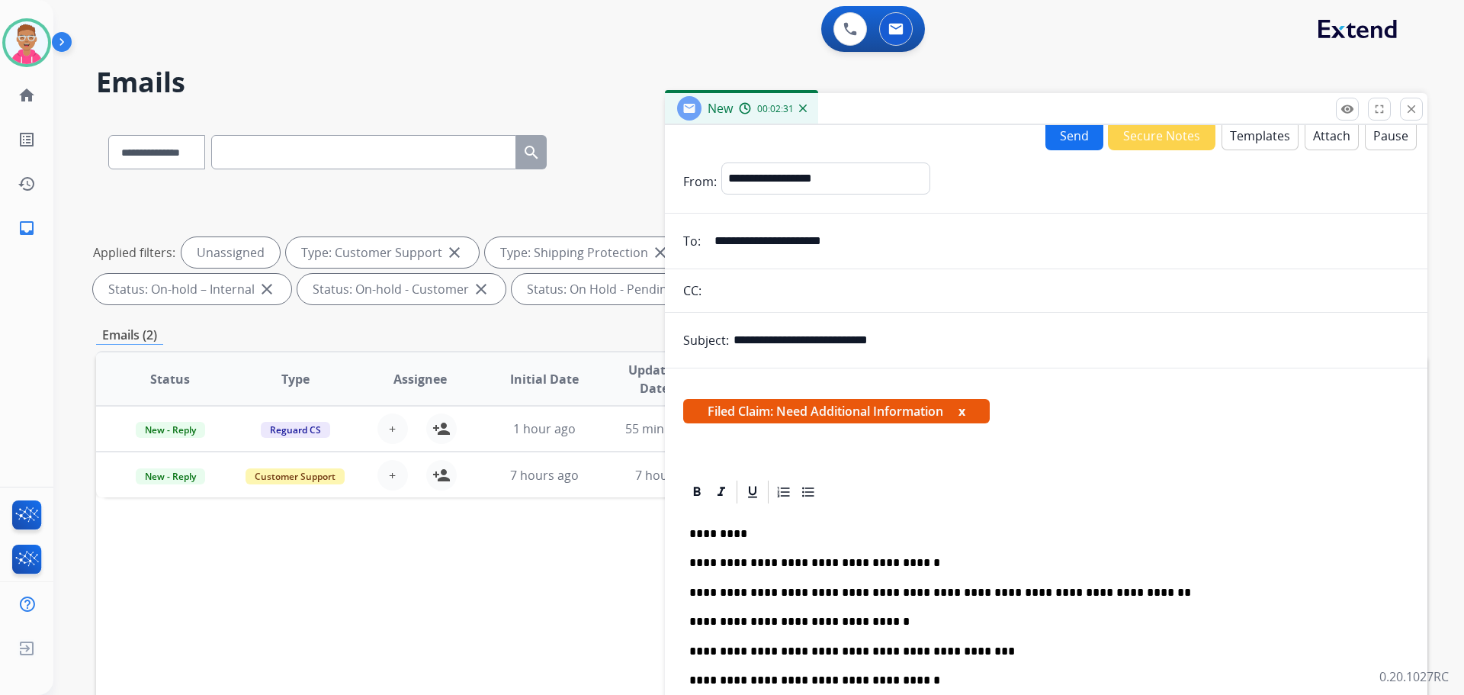
scroll to position [0, 0]
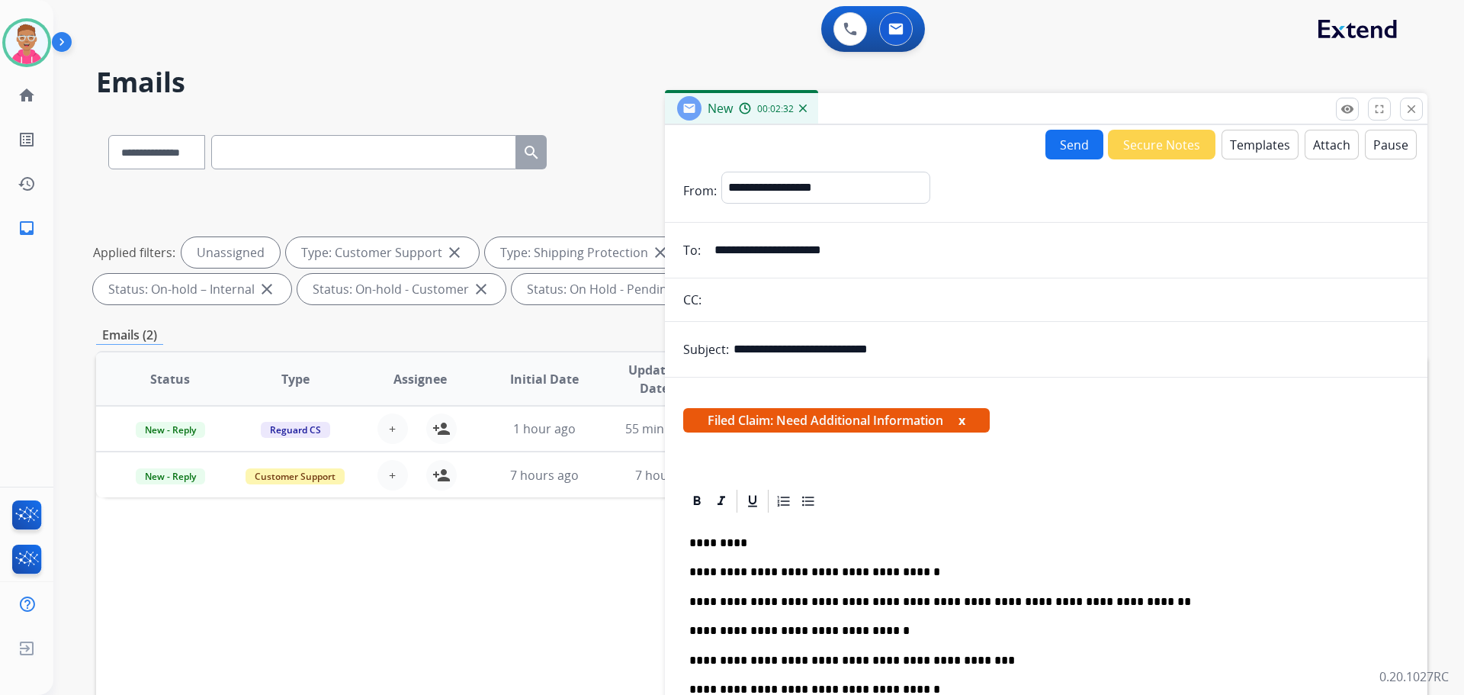
click at [1059, 146] on button "Send" at bounding box center [1075, 145] width 58 height 30
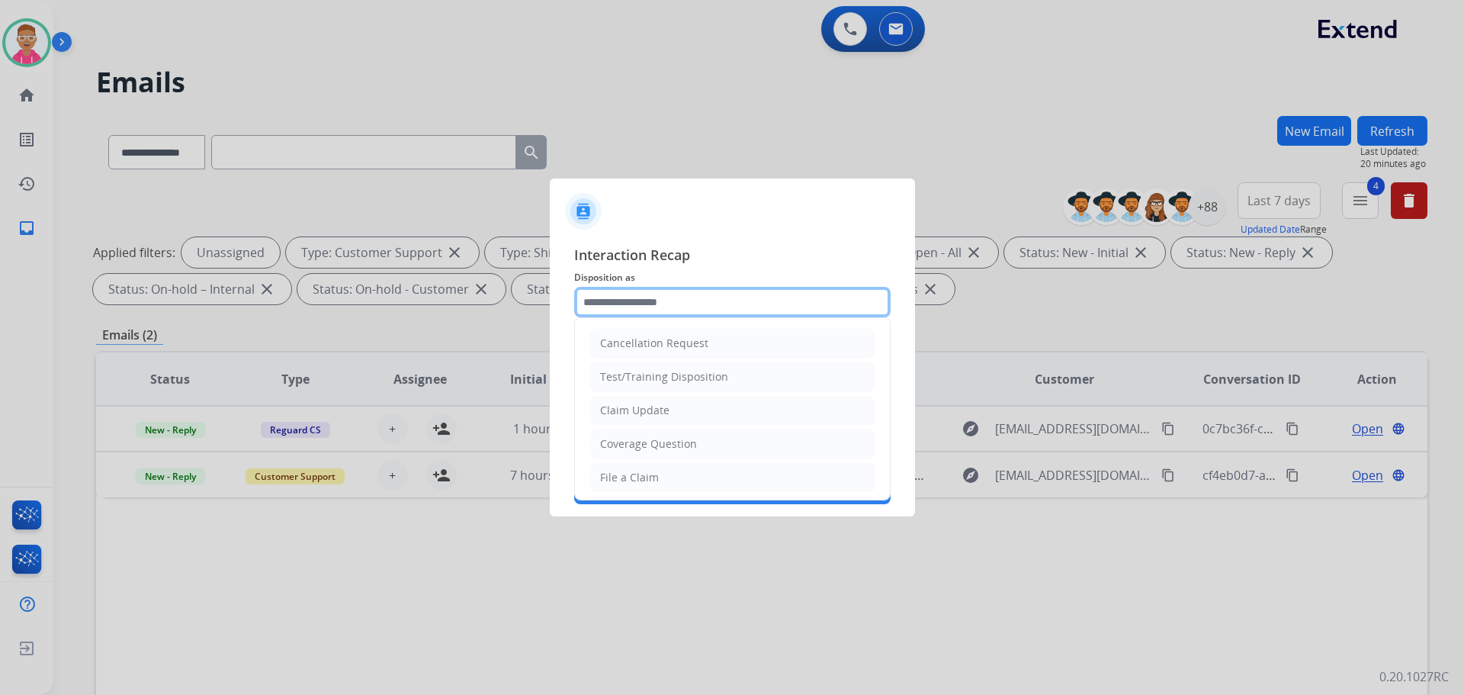
click at [680, 304] on input "text" at bounding box center [732, 302] width 317 height 31
click at [663, 407] on div "Claim Update" at bounding box center [634, 410] width 69 height 15
type input "**********"
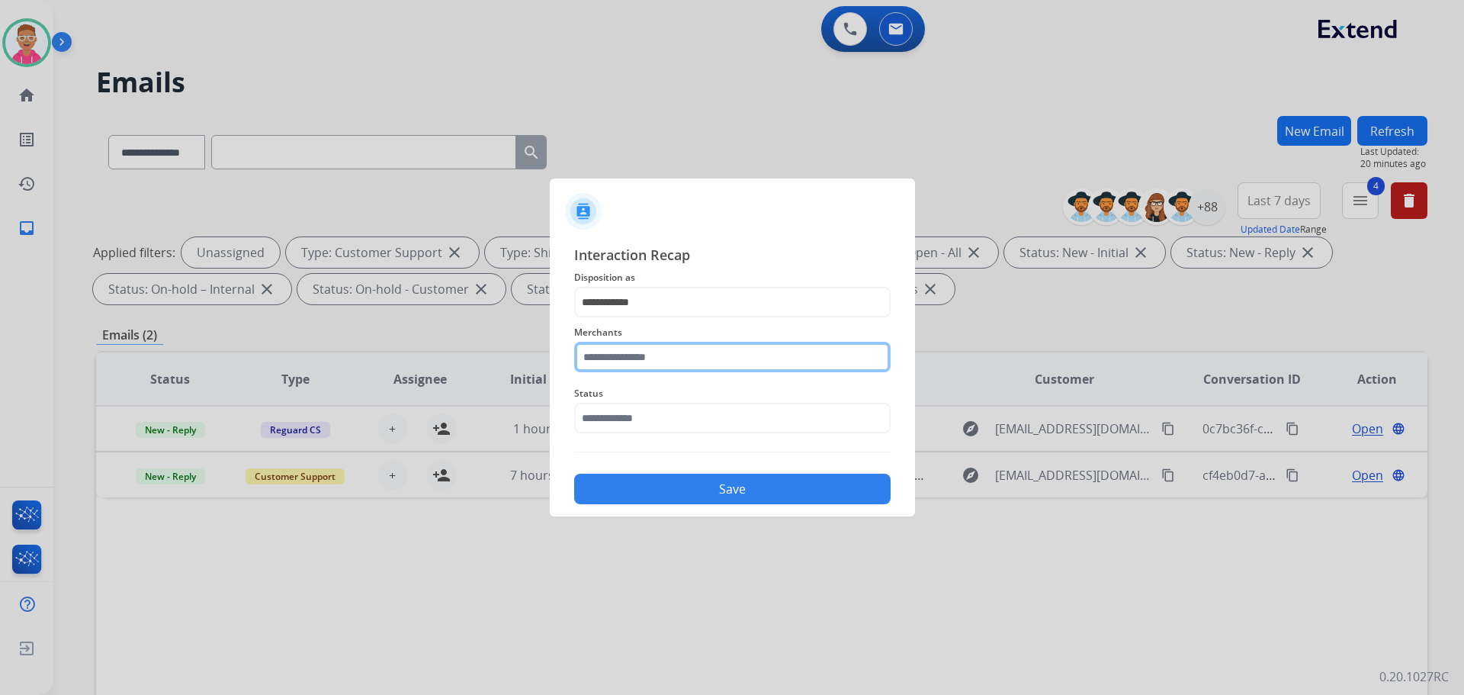
click at [643, 354] on input "text" at bounding box center [732, 357] width 317 height 31
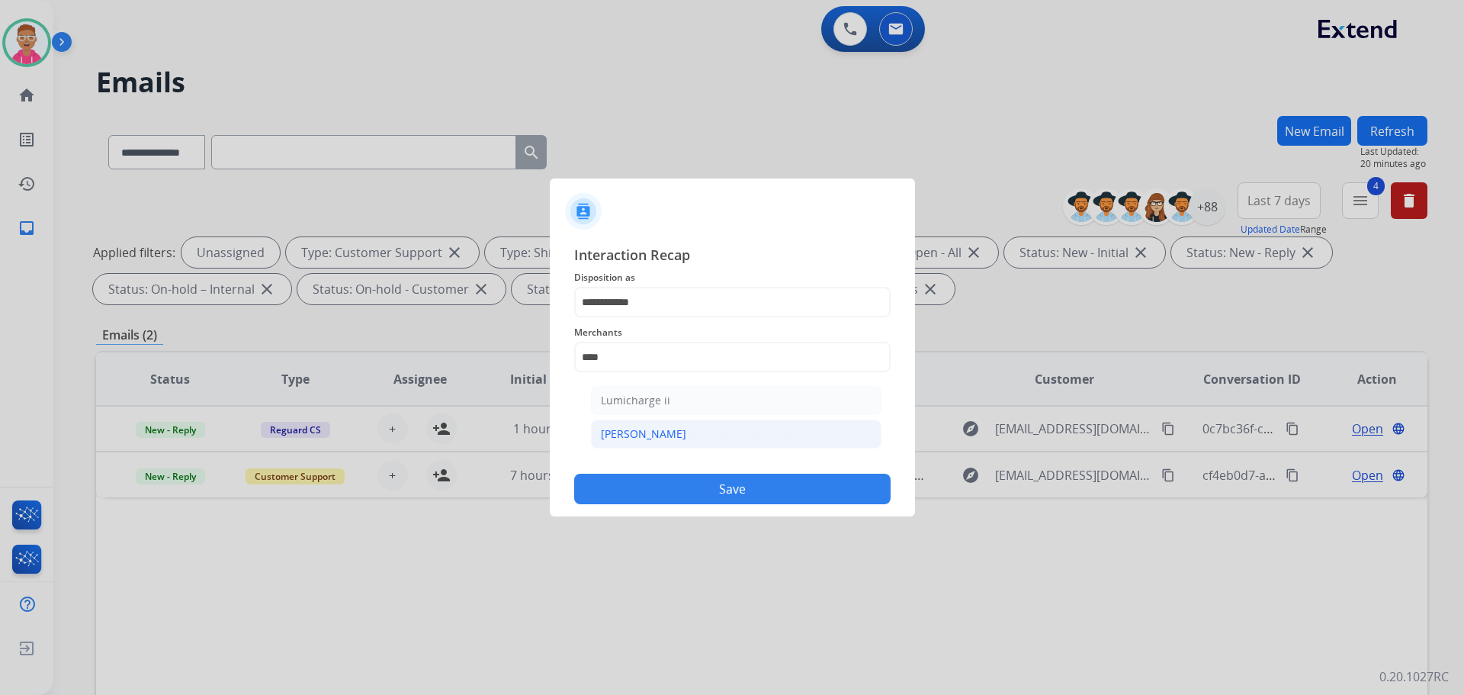
click at [638, 436] on div "[PERSON_NAME]" at bounding box center [643, 433] width 85 height 15
type input "********"
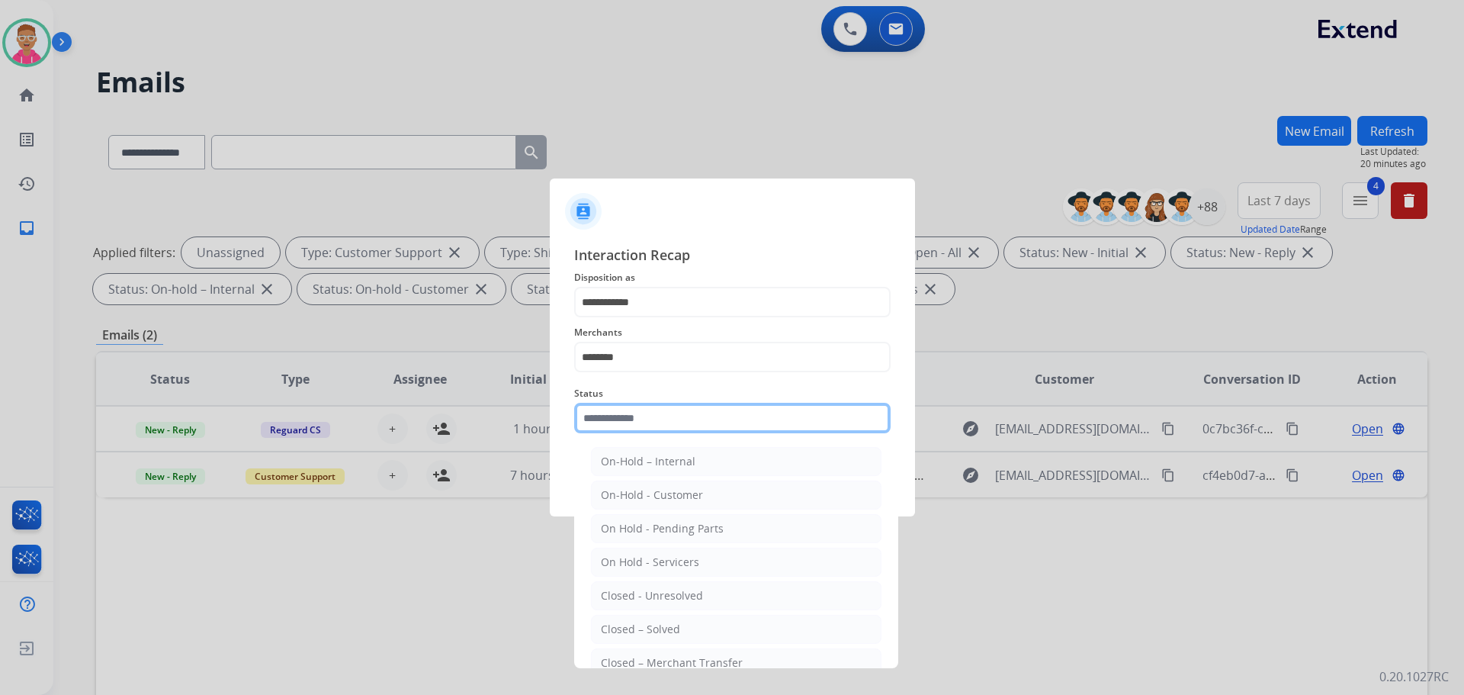
click at [651, 422] on input "text" at bounding box center [732, 418] width 317 height 31
click at [680, 625] on li "Closed – Solved" at bounding box center [736, 629] width 291 height 29
type input "**********"
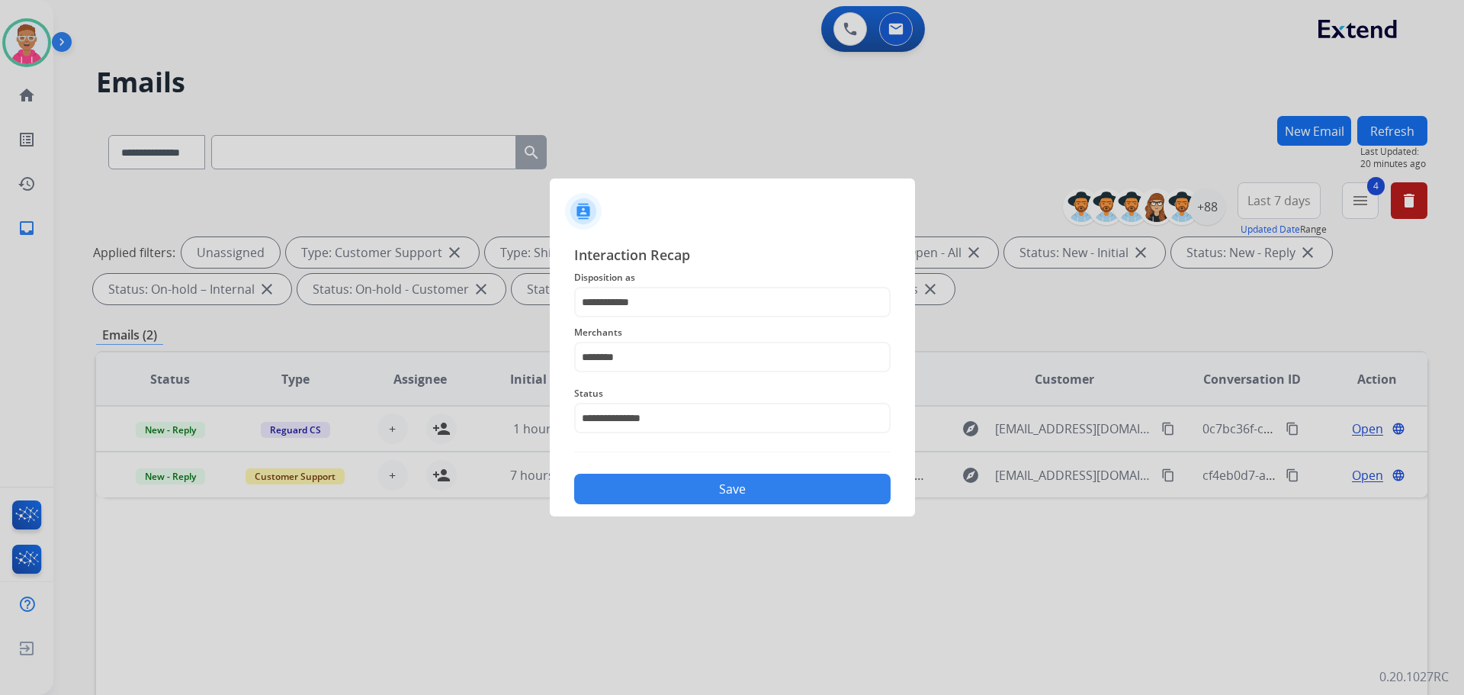
click at [688, 486] on button "Save" at bounding box center [732, 489] width 317 height 31
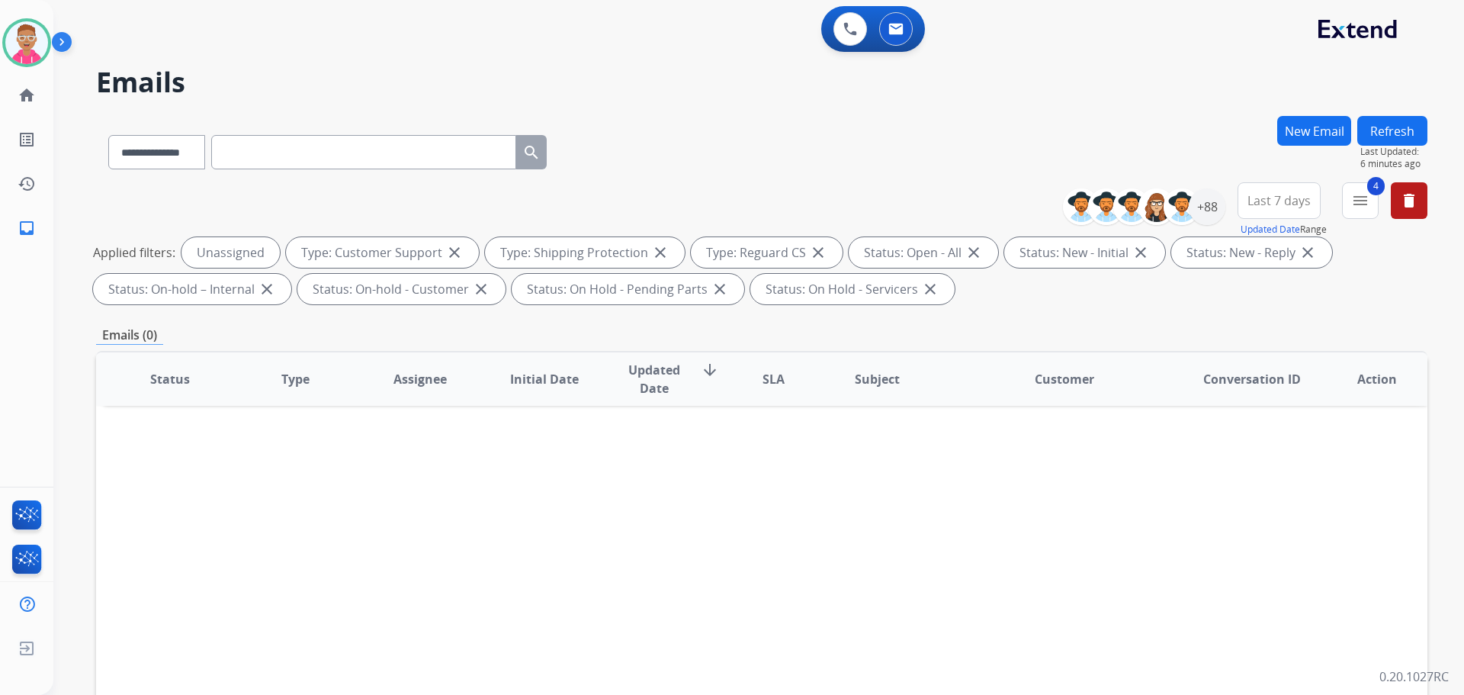
click at [1011, 538] on div "Status Type Assignee Initial Date Updated Date arrow_downward SLA Subject Custo…" at bounding box center [762, 606] width 1332 height 511
click at [21, 39] on img at bounding box center [26, 42] width 43 height 43
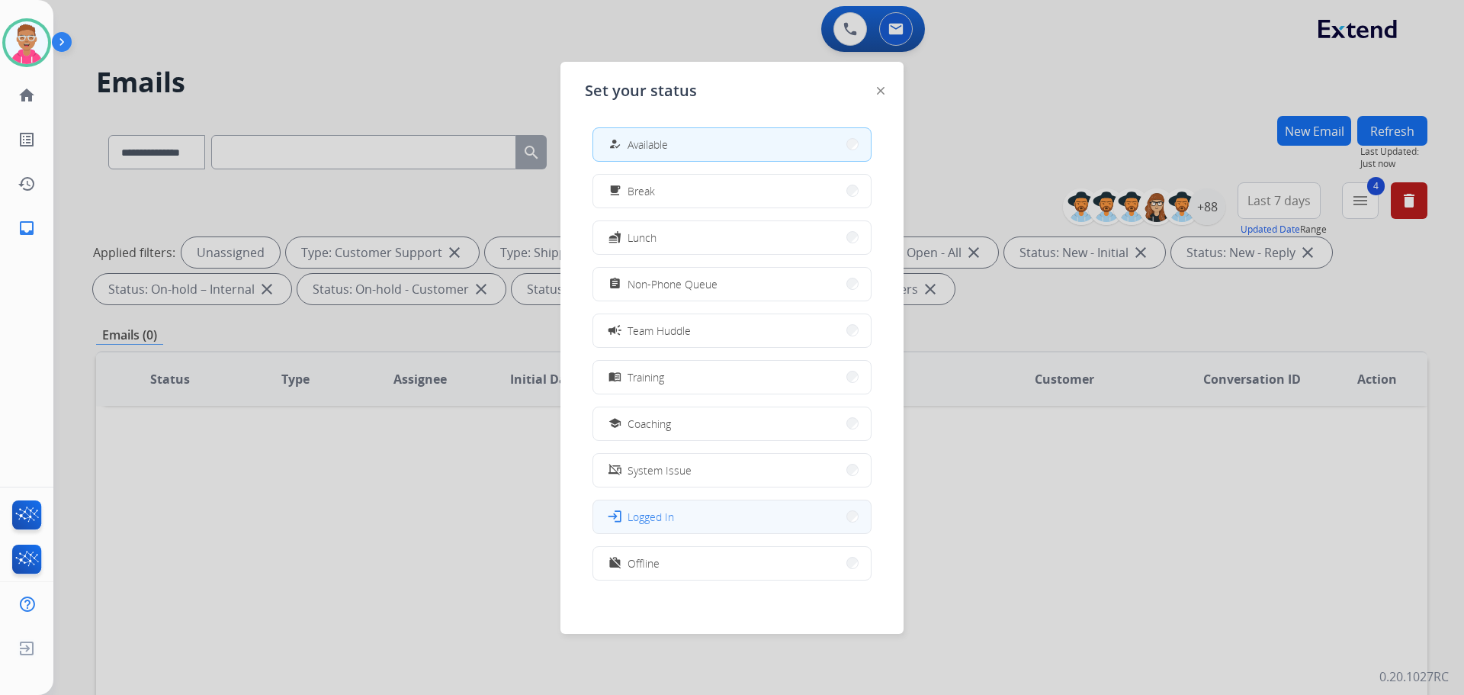
click at [644, 519] on span "Logged In" at bounding box center [651, 517] width 47 height 16
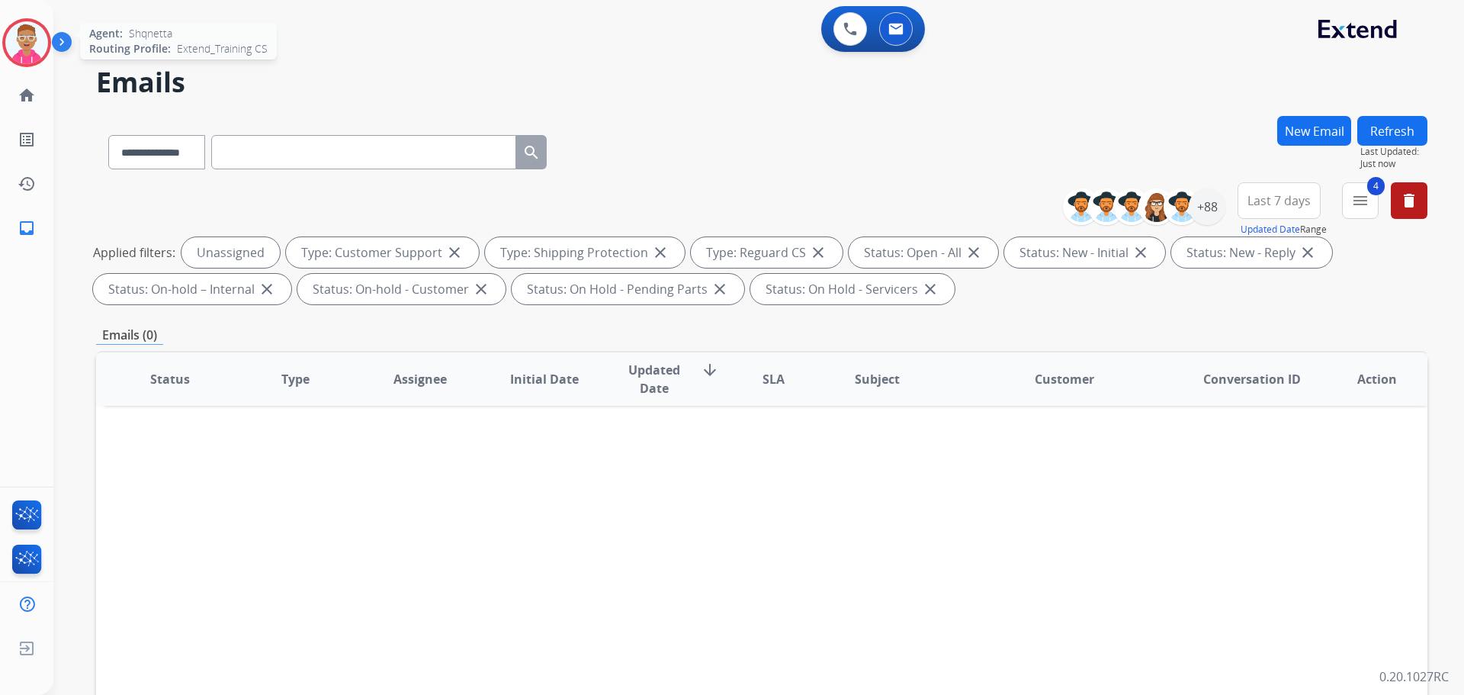
click at [25, 46] on img at bounding box center [26, 42] width 43 height 43
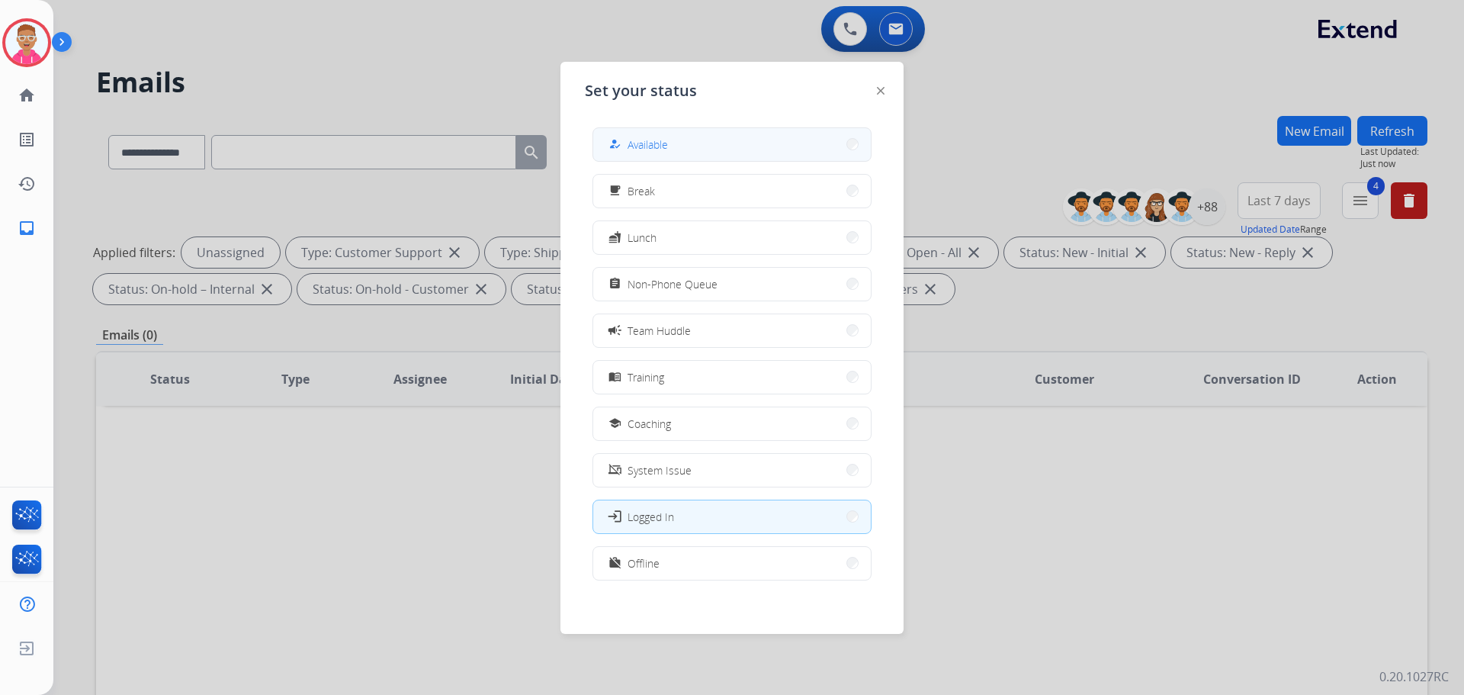
click at [706, 138] on button "how_to_reg Available" at bounding box center [732, 144] width 278 height 33
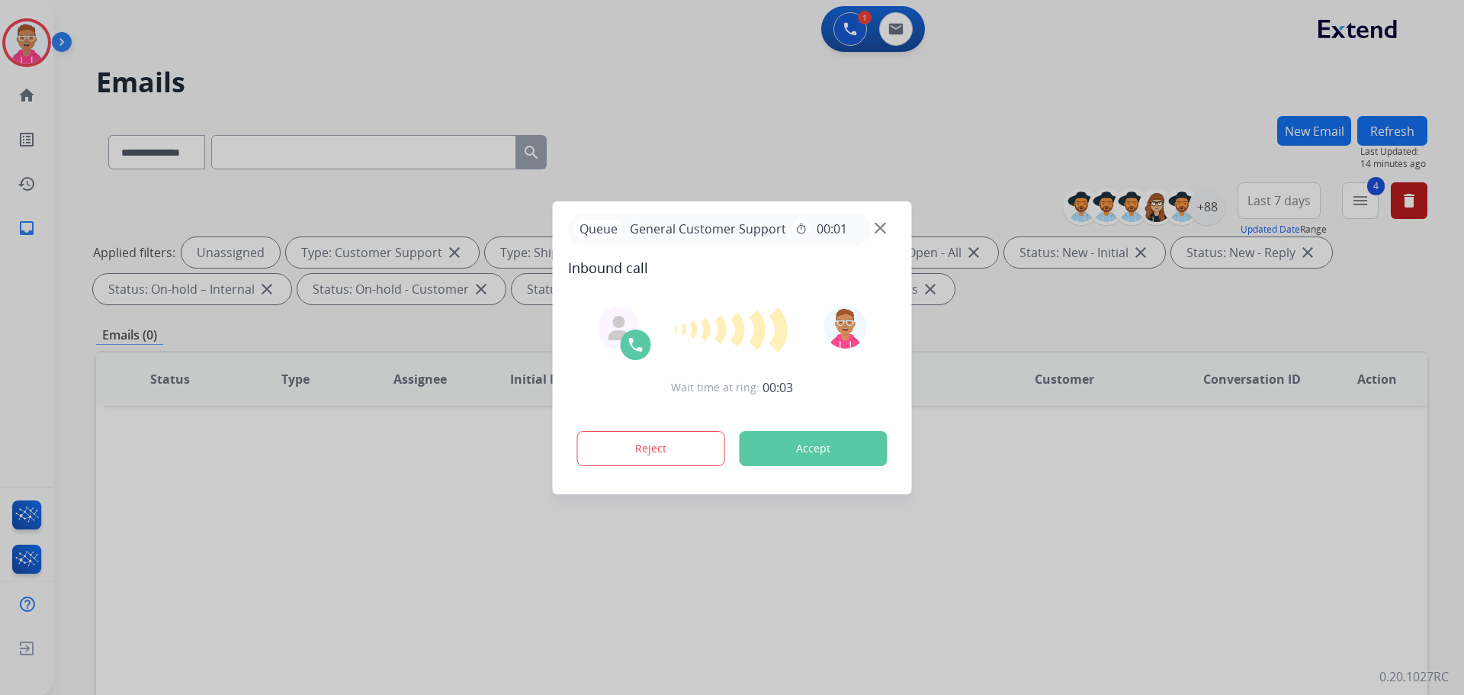
click at [885, 227] on img at bounding box center [880, 227] width 11 height 11
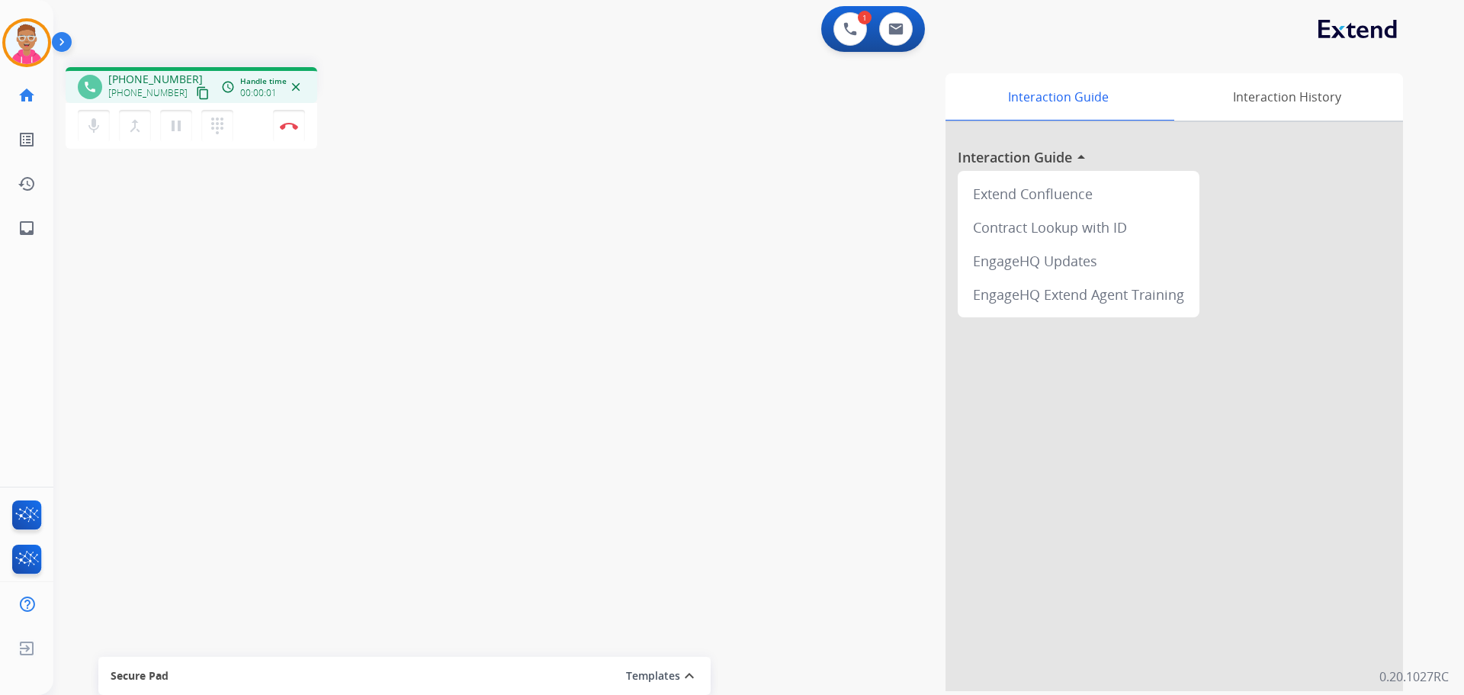
click at [229, 387] on div "phone [PHONE_NUMBER] [PHONE_NUMBER] content_copy access_time Call metrics Queue…" at bounding box center [740, 373] width 1374 height 636
click at [196, 94] on mat-icon "content_copy" at bounding box center [203, 93] width 14 height 14
click at [196, 87] on mat-icon "content_copy" at bounding box center [203, 93] width 14 height 14
click at [284, 131] on button "Disconnect" at bounding box center [289, 126] width 32 height 32
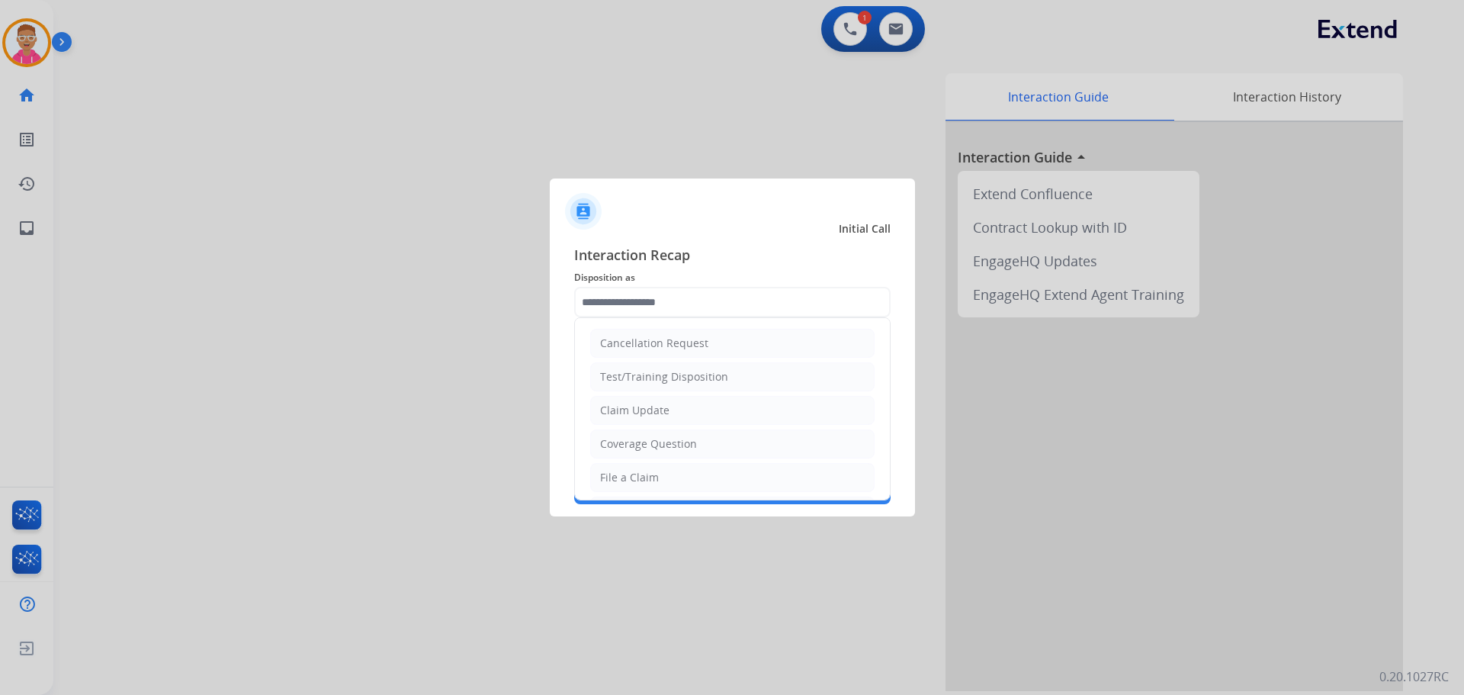
click at [714, 307] on input "text" at bounding box center [732, 302] width 317 height 31
click at [661, 445] on li "Other" at bounding box center [732, 440] width 284 height 29
type input "*****"
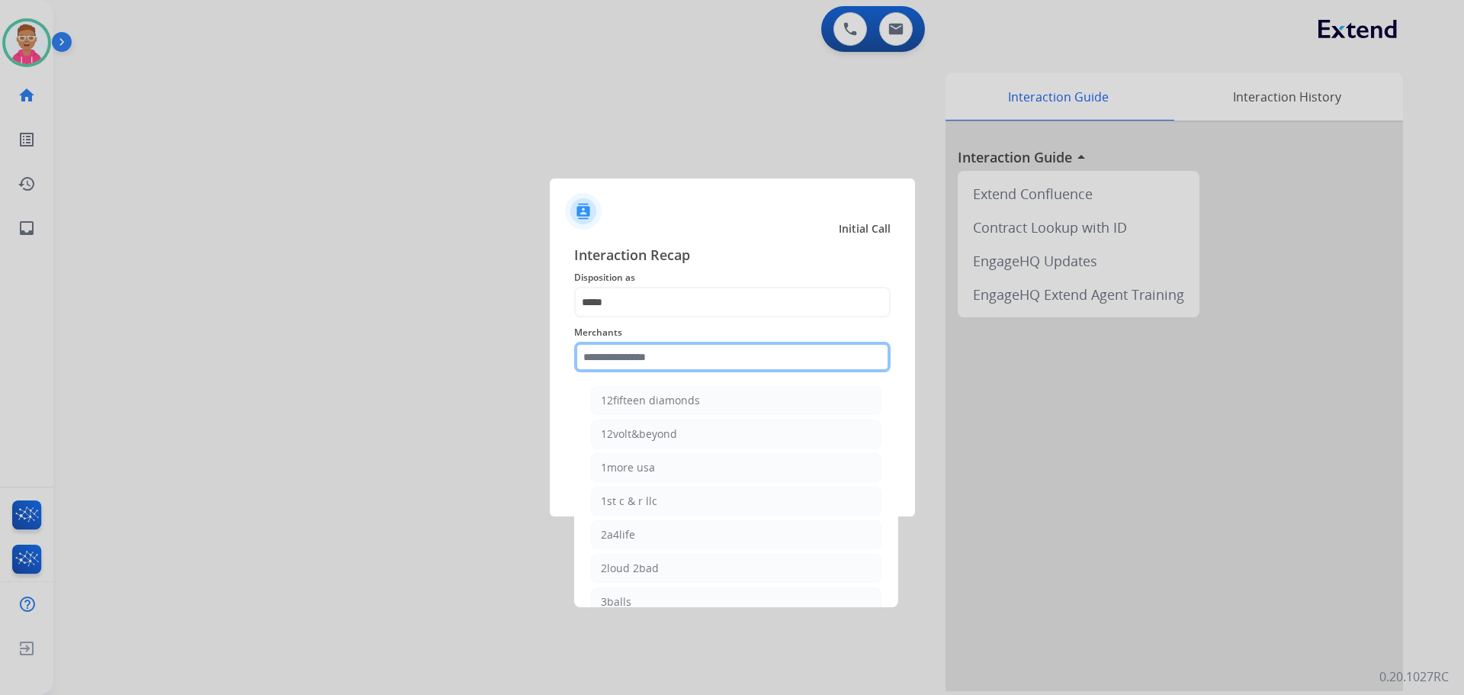
click at [667, 359] on input "text" at bounding box center [732, 357] width 317 height 31
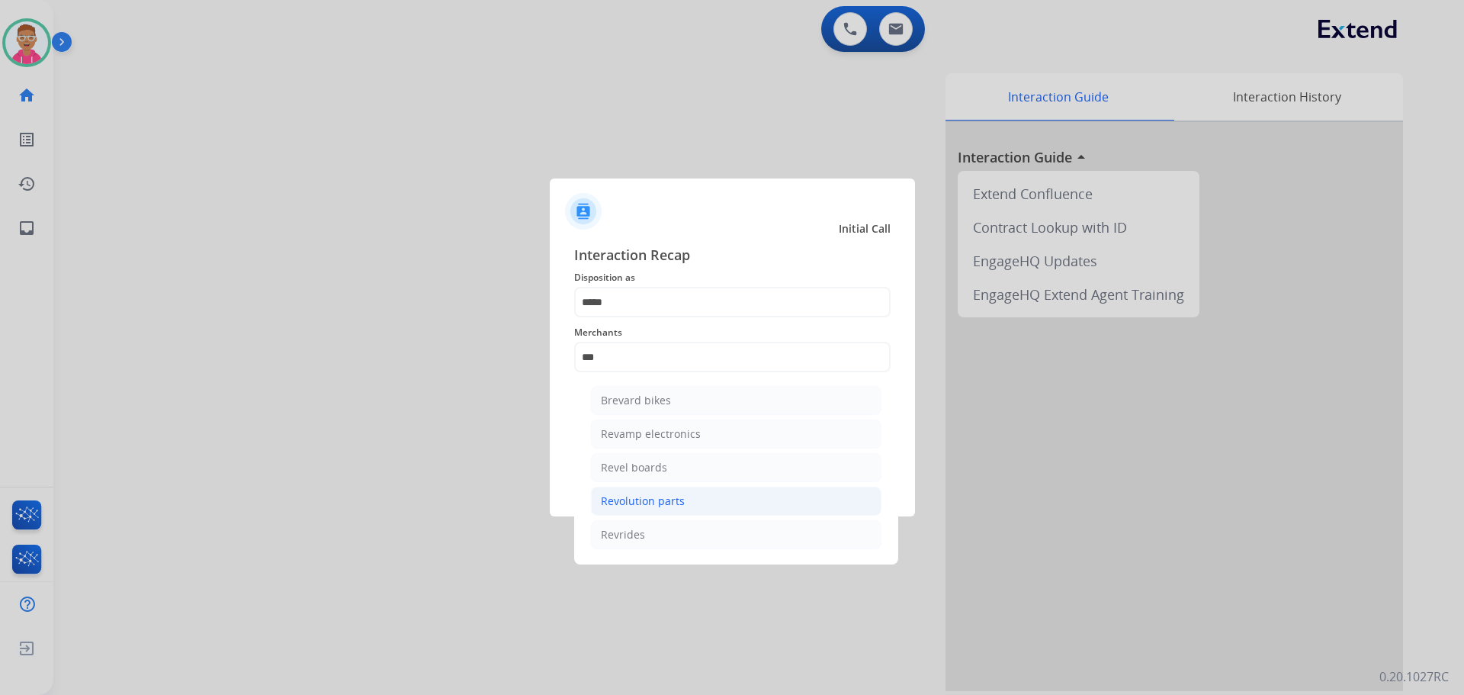
click at [669, 497] on div "Revolution parts" at bounding box center [643, 500] width 84 height 15
type input "**********"
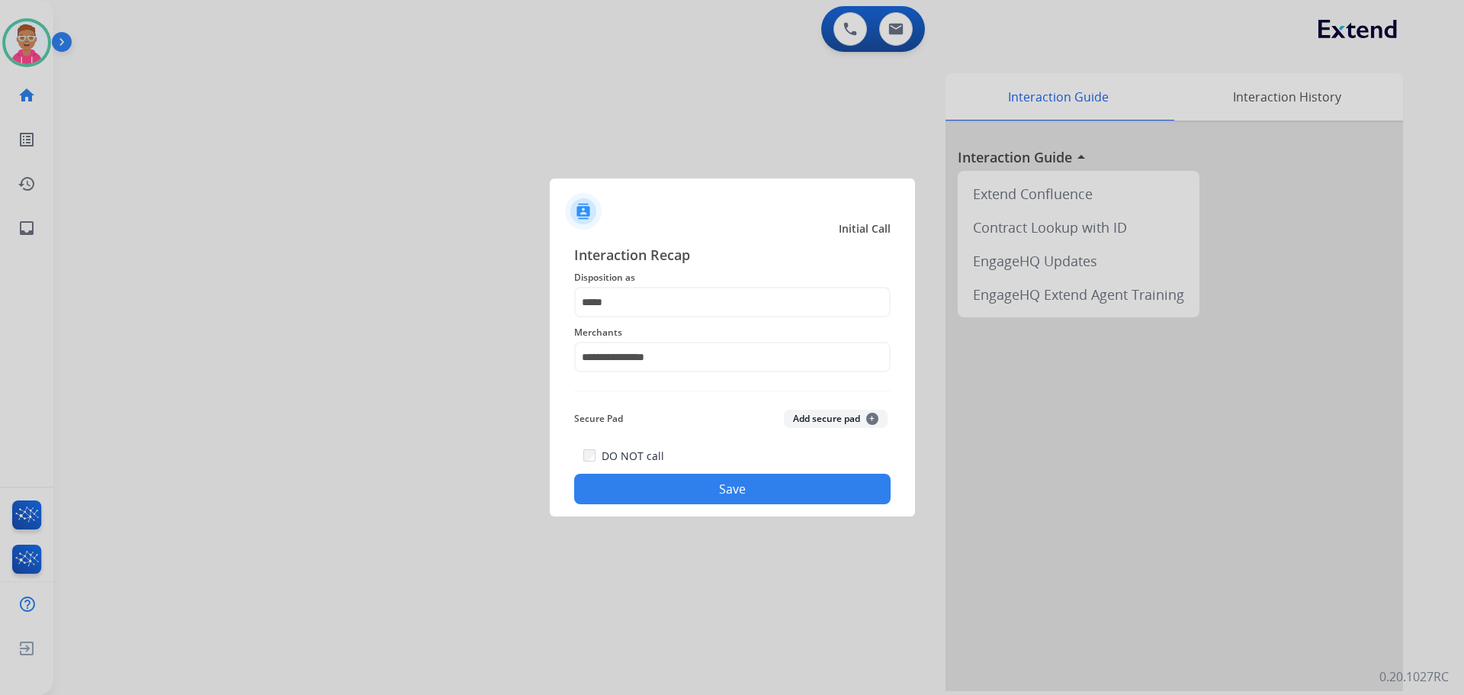
click at [670, 491] on button "Save" at bounding box center [732, 489] width 317 height 31
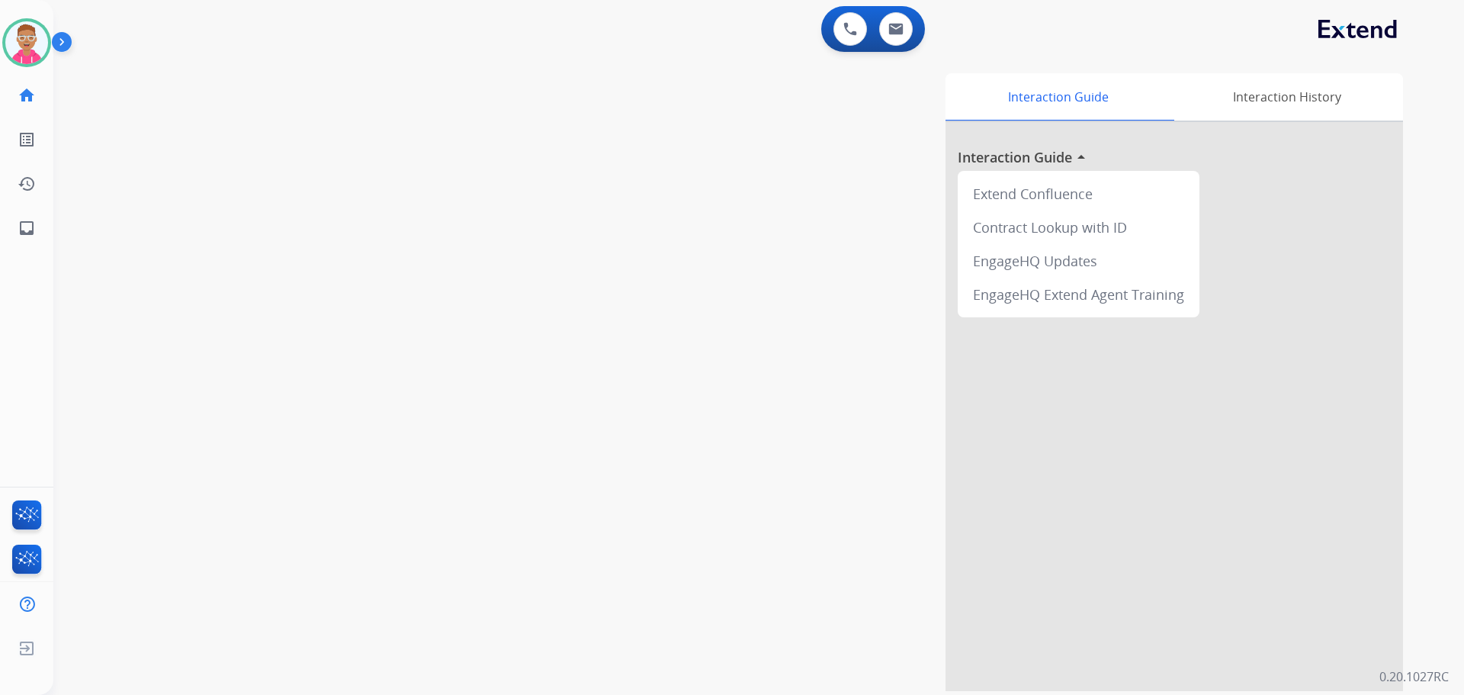
click at [895, 180] on div "Interaction Guide Interaction History Interaction Guide arrow_drop_up Extend Co…" at bounding box center [954, 382] width 898 height 618
click at [888, 23] on button at bounding box center [896, 29] width 34 height 34
select select "**********"
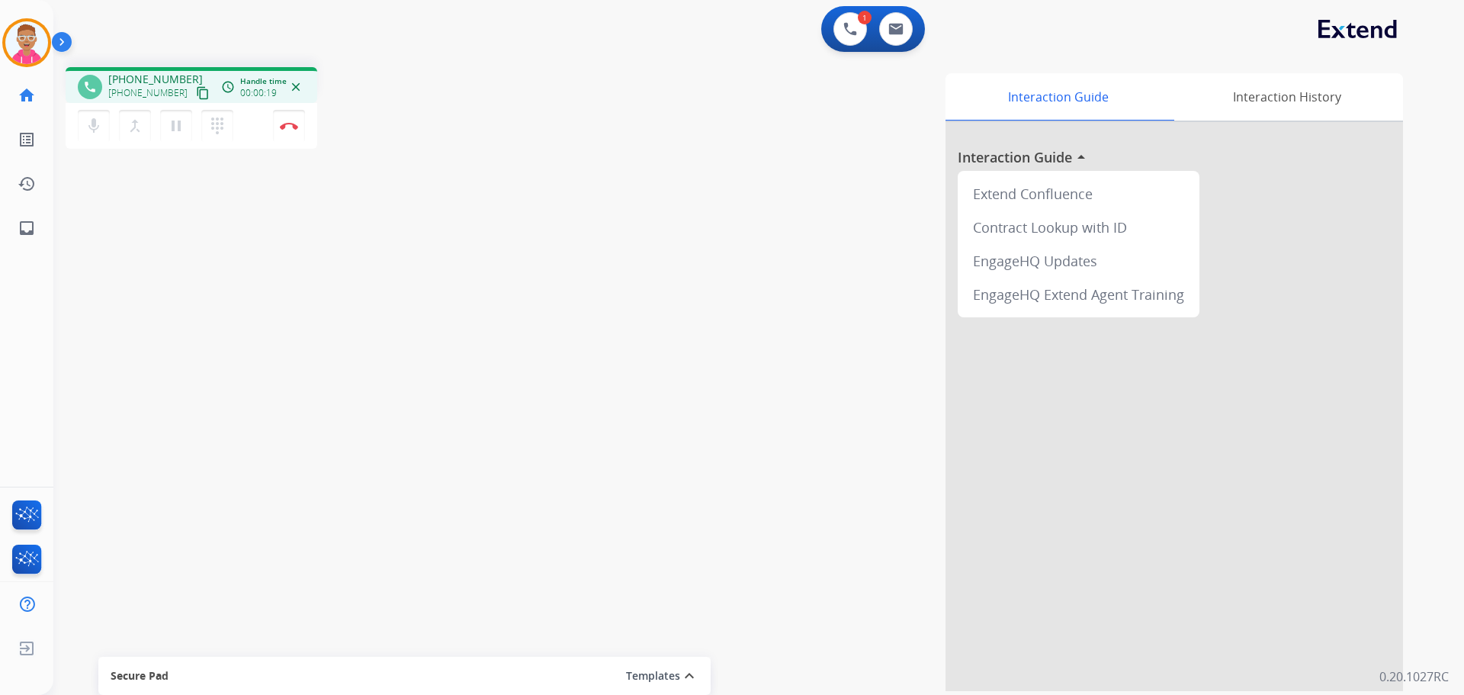
click at [196, 91] on mat-icon "content_copy" at bounding box center [203, 93] width 14 height 14
click at [196, 98] on mat-icon "content_copy" at bounding box center [203, 93] width 14 height 14
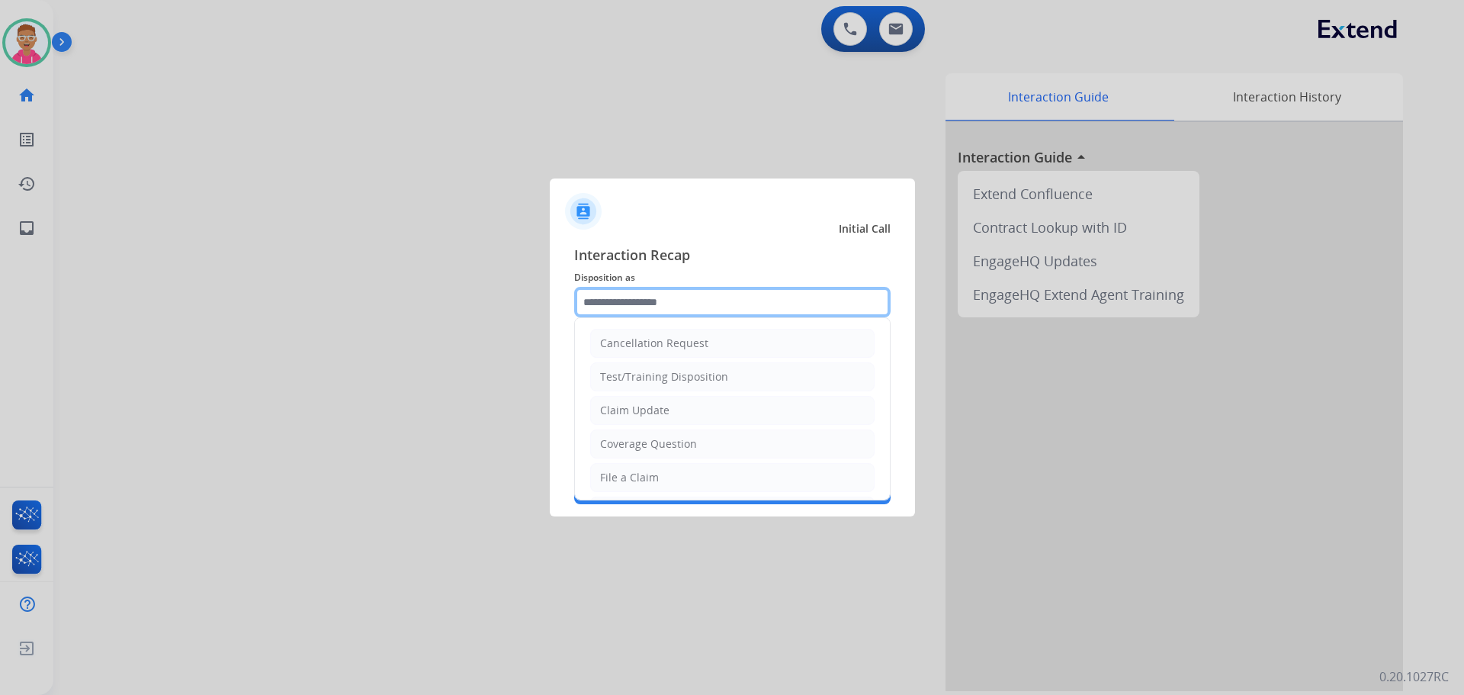
drag, startPoint x: 710, startPoint y: 305, endPoint x: 709, endPoint y: 322, distance: 16.8
click at [710, 309] on input "text" at bounding box center [732, 302] width 317 height 31
click at [651, 481] on div "File a Claim" at bounding box center [629, 477] width 59 height 15
type input "**********"
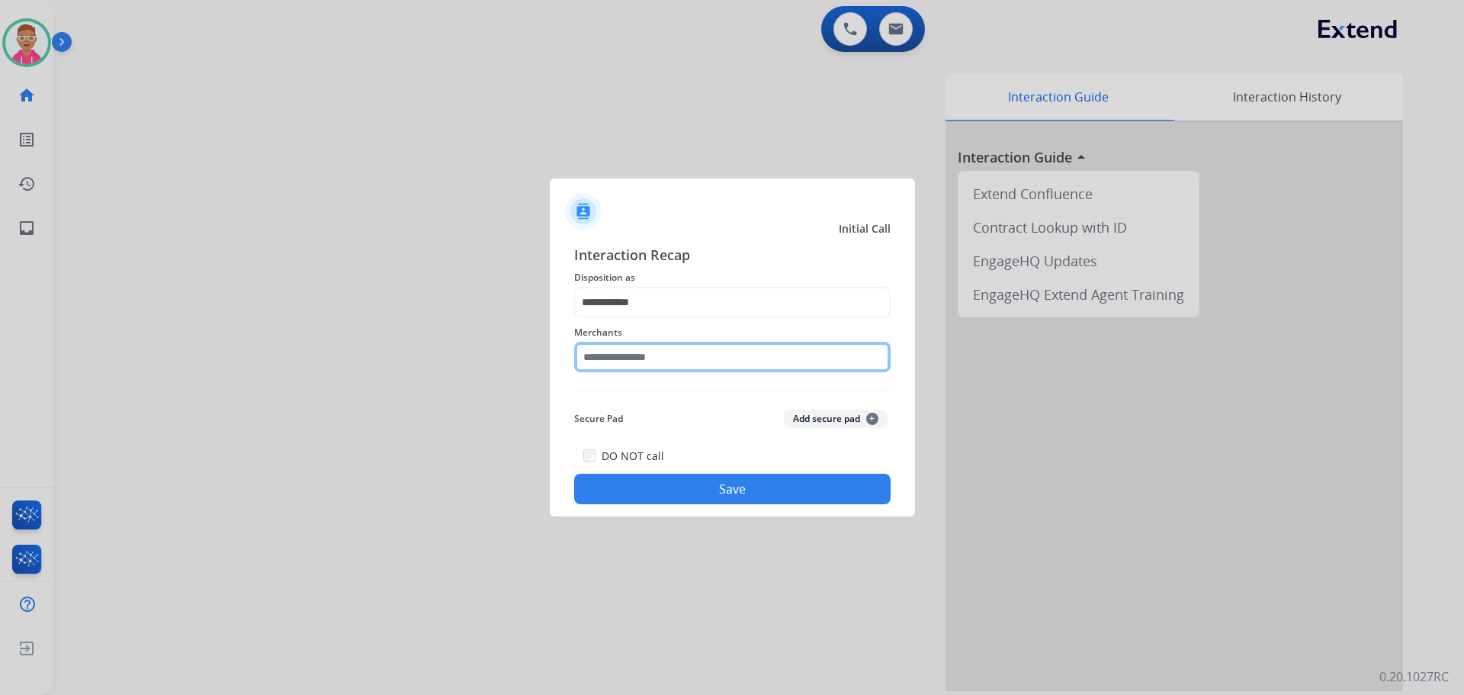
click at [671, 358] on input "text" at bounding box center [732, 357] width 317 height 31
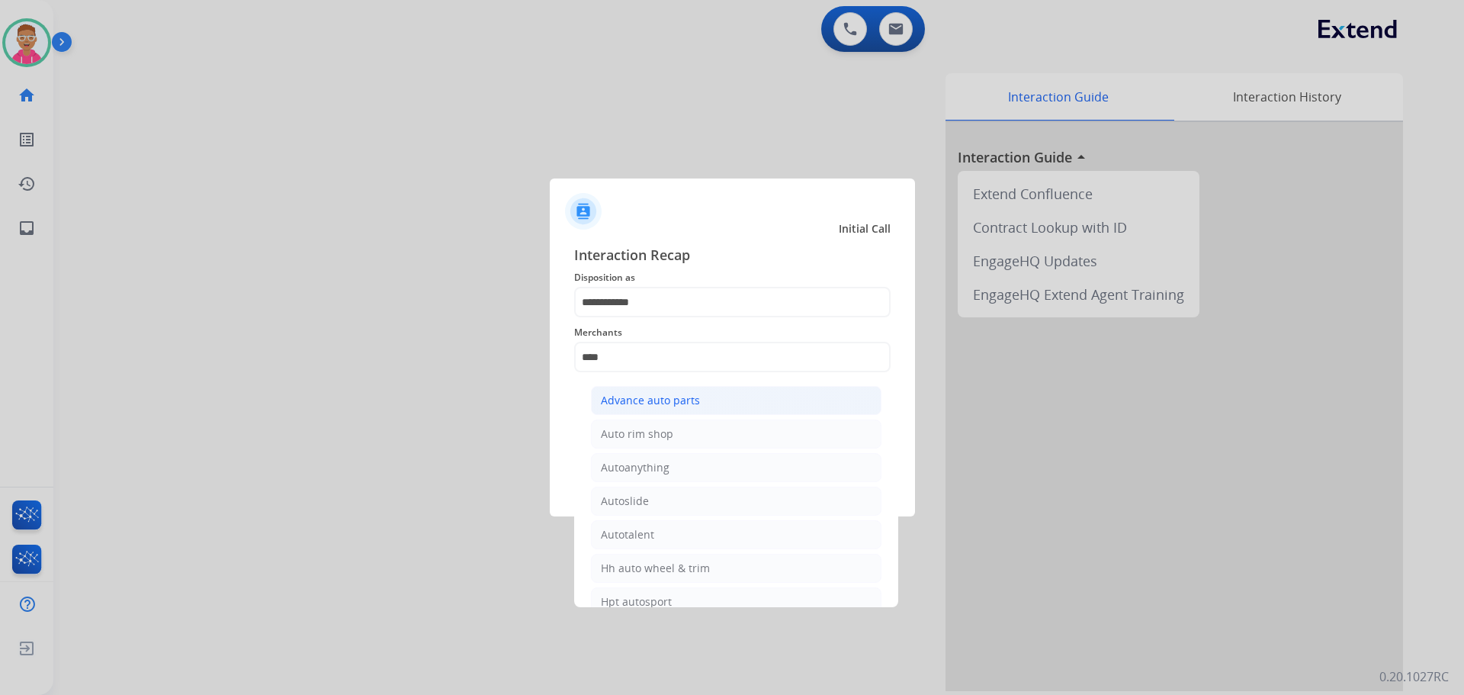
click at [683, 400] on div "Advance auto parts" at bounding box center [650, 400] width 99 height 15
type input "**********"
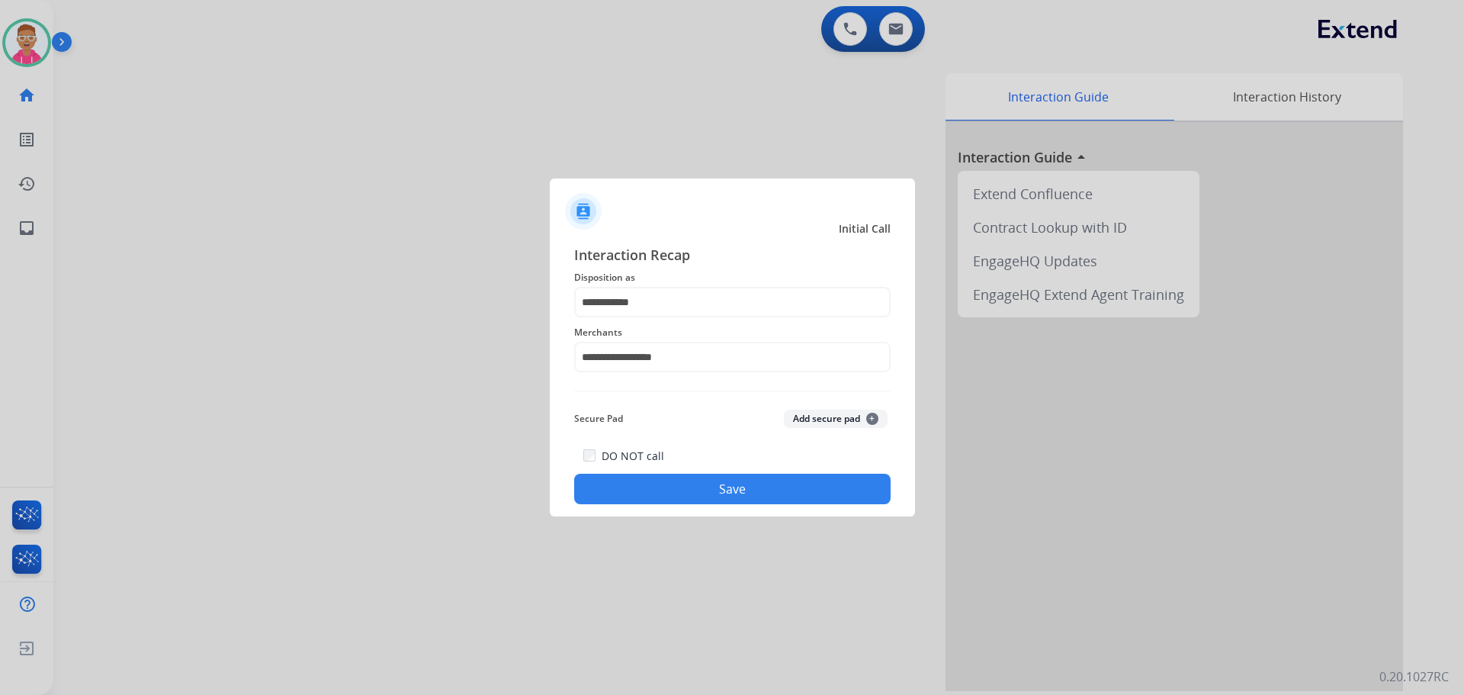
click at [686, 493] on button "Save" at bounding box center [732, 489] width 317 height 31
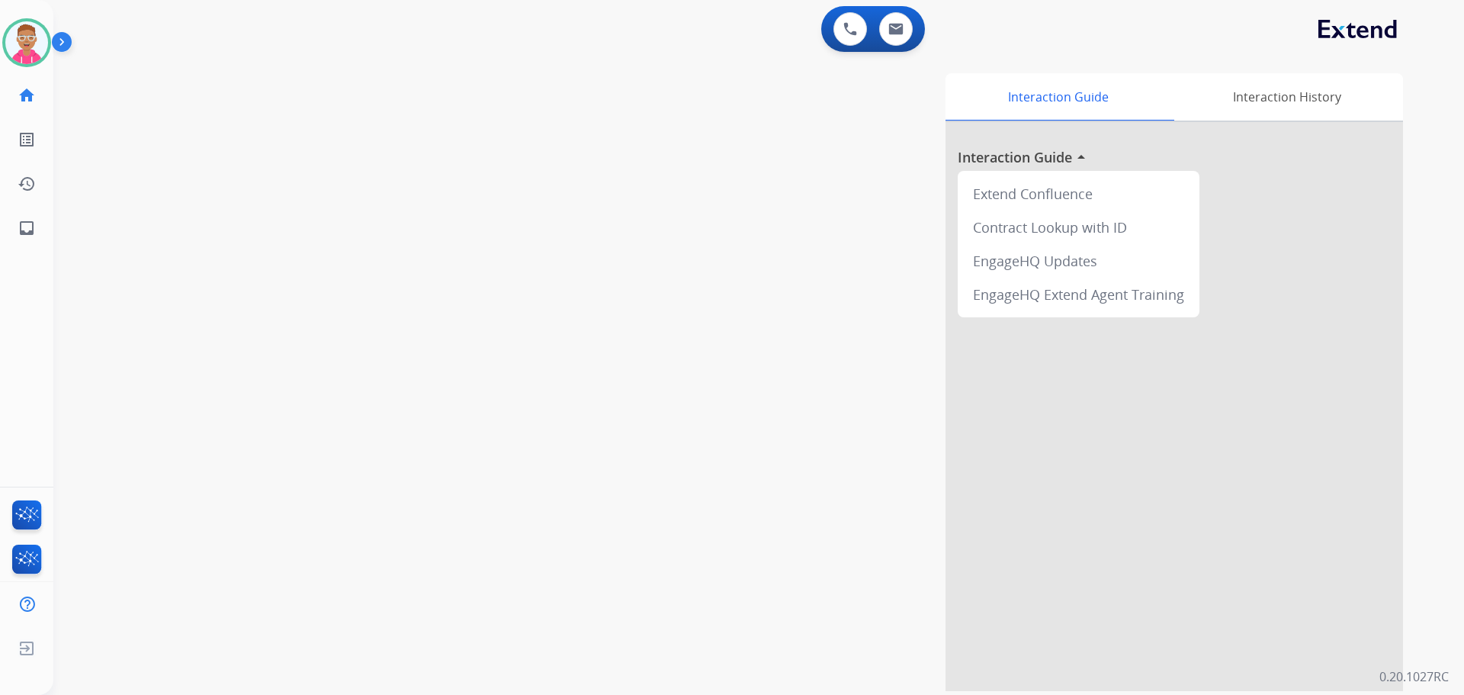
click at [179, 381] on div "swap_horiz Break voice bridge close_fullscreen Connect 3-Way Call merge_type Se…" at bounding box center [740, 373] width 1374 height 636
click at [166, 227] on div at bounding box center [732, 347] width 1464 height 695
click at [877, 226] on img at bounding box center [880, 227] width 11 height 11
drag, startPoint x: 27, startPoint y: 40, endPoint x: 72, endPoint y: 46, distance: 44.7
click at [29, 40] on img at bounding box center [26, 42] width 43 height 43
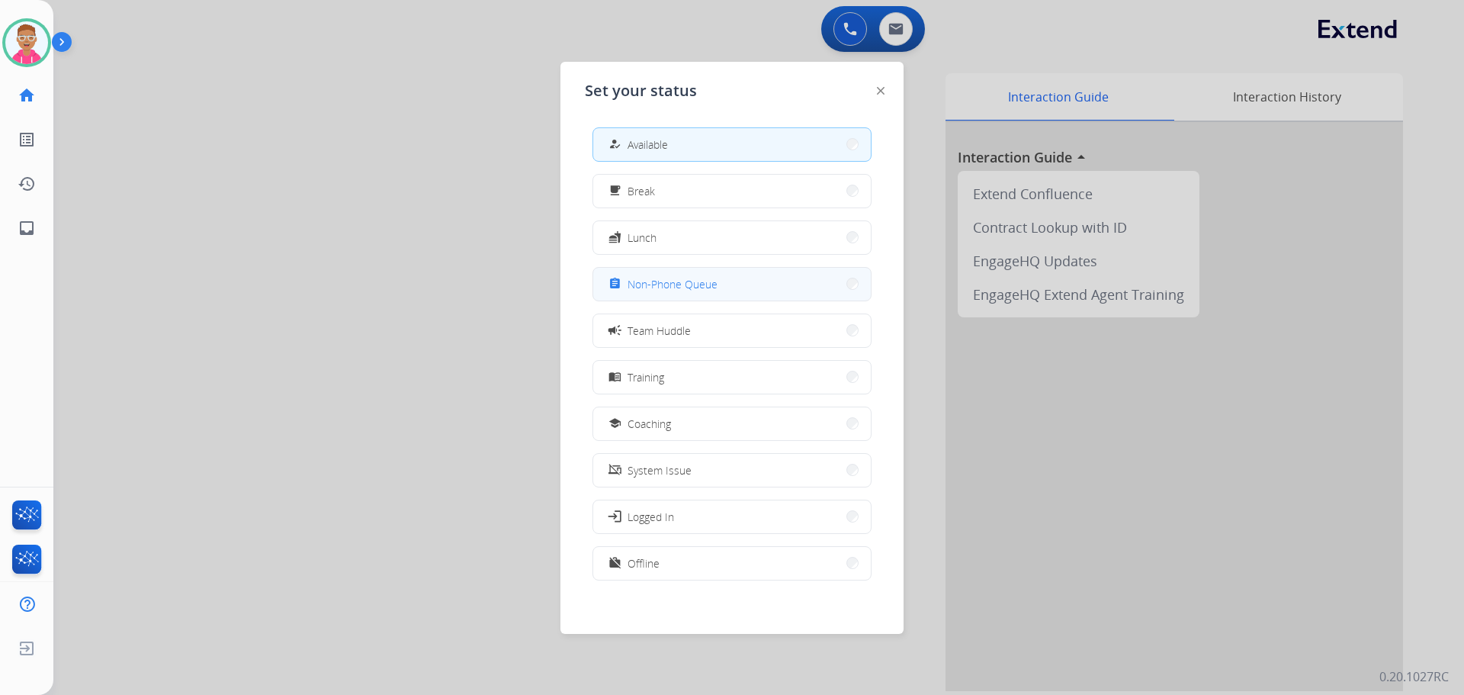
click at [723, 293] on button "assignment Non-Phone Queue" at bounding box center [732, 284] width 278 height 33
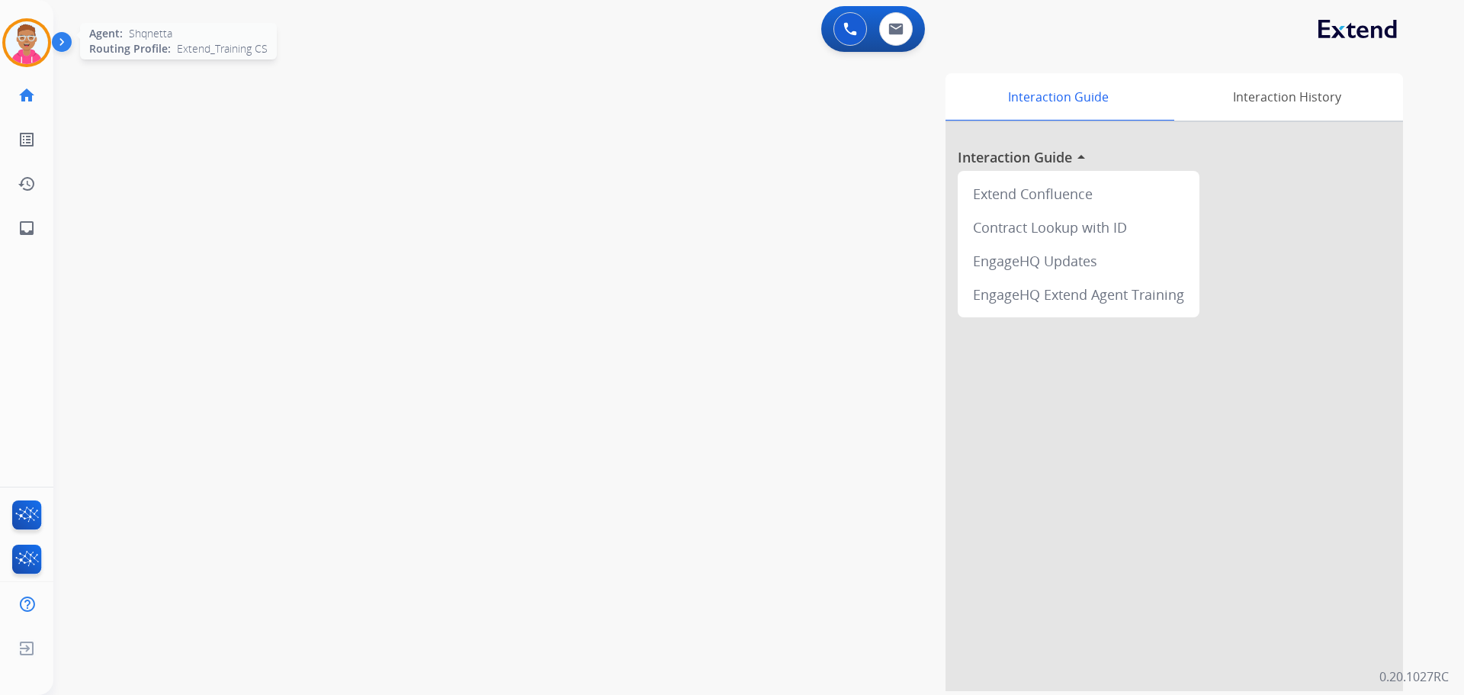
click at [18, 40] on img at bounding box center [26, 42] width 43 height 43
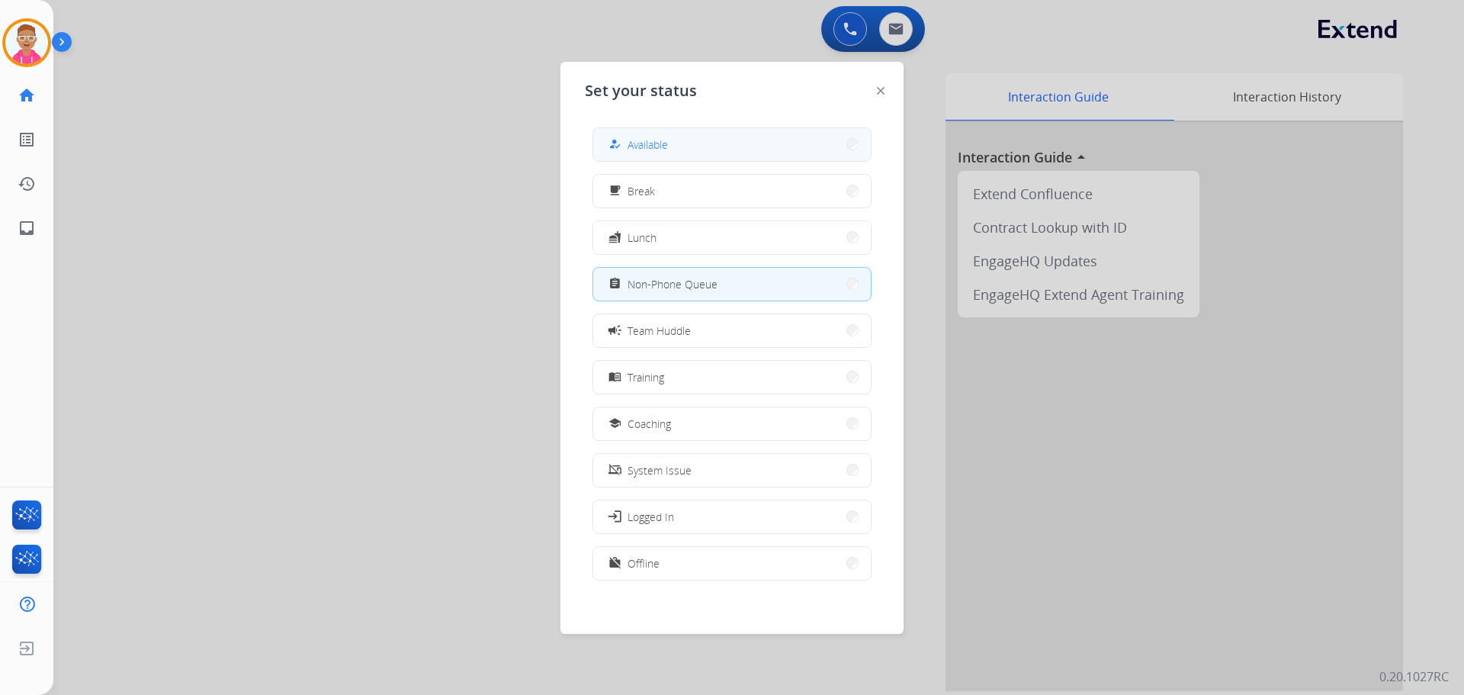
click at [651, 155] on button "how_to_reg Available" at bounding box center [732, 144] width 278 height 33
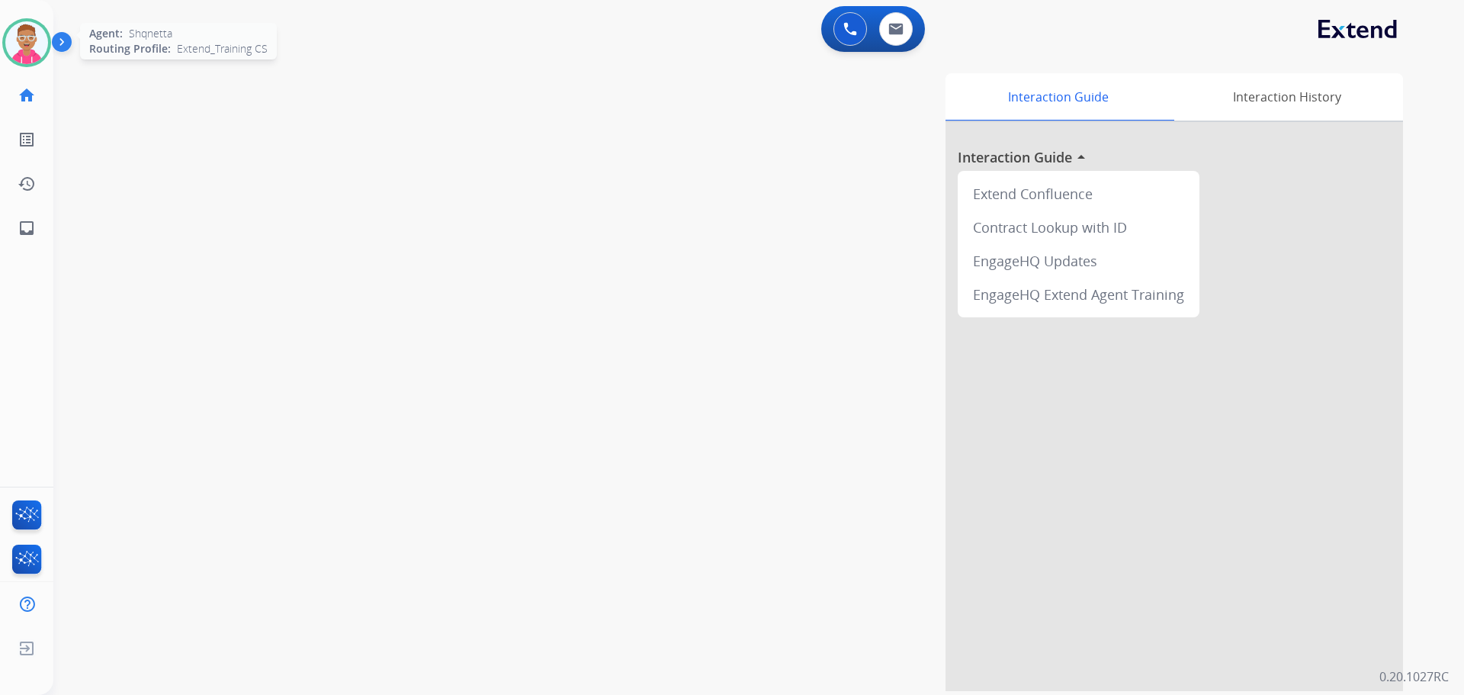
click at [31, 32] on img at bounding box center [26, 42] width 43 height 43
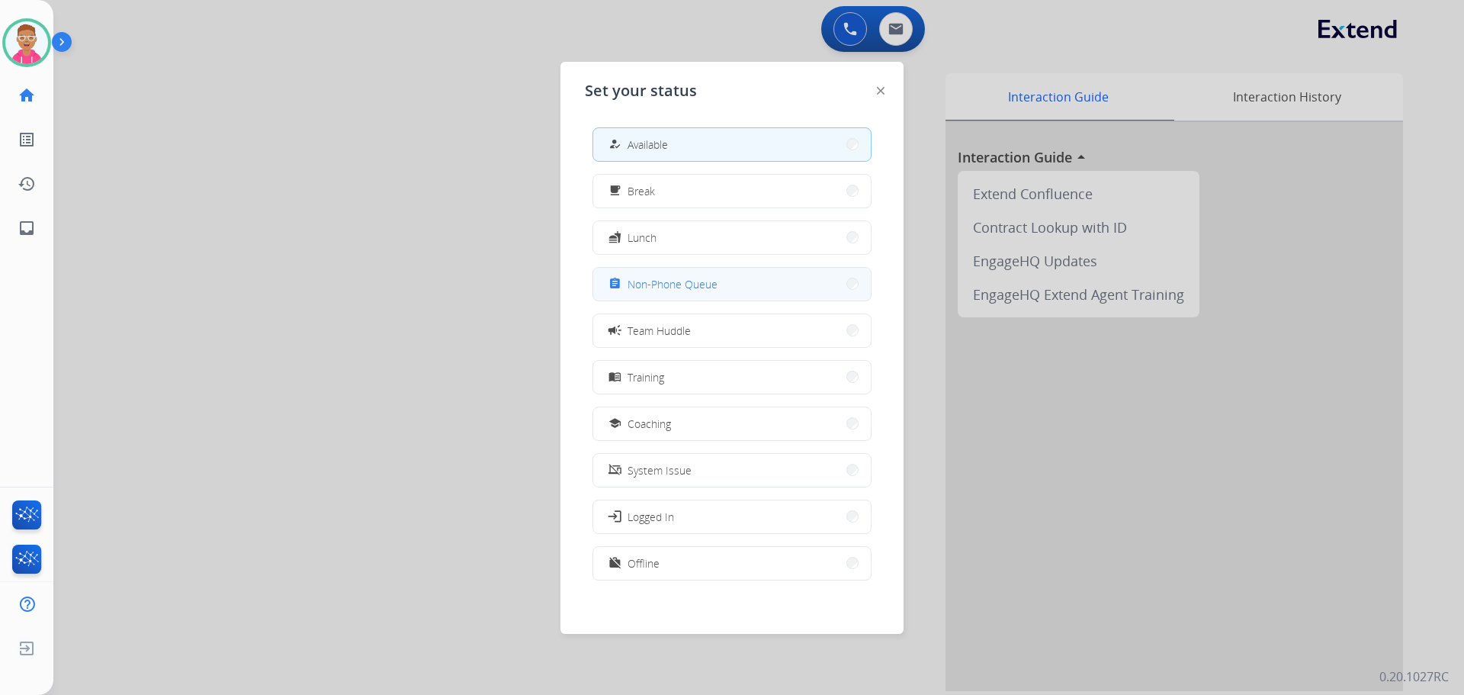
click at [731, 282] on button "assignment Non-Phone Queue" at bounding box center [732, 284] width 278 height 33
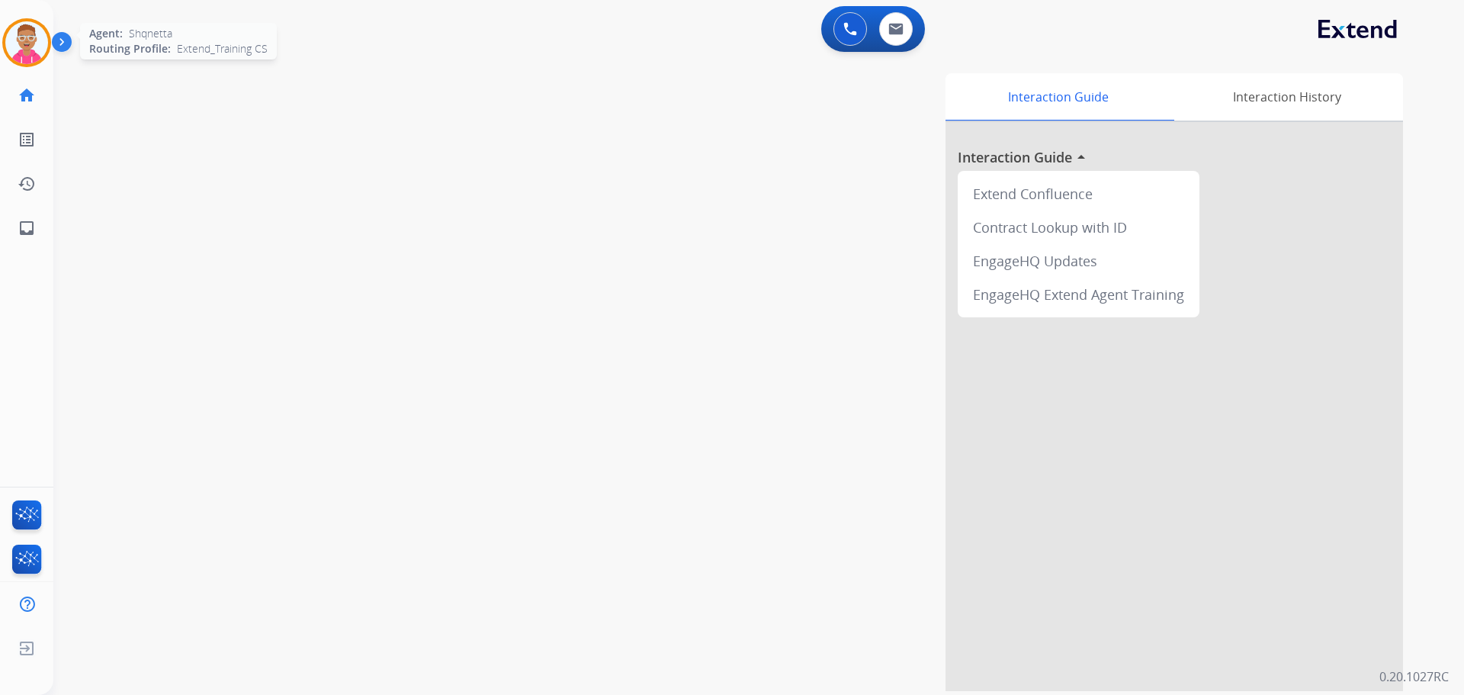
click at [33, 43] on img at bounding box center [26, 42] width 43 height 43
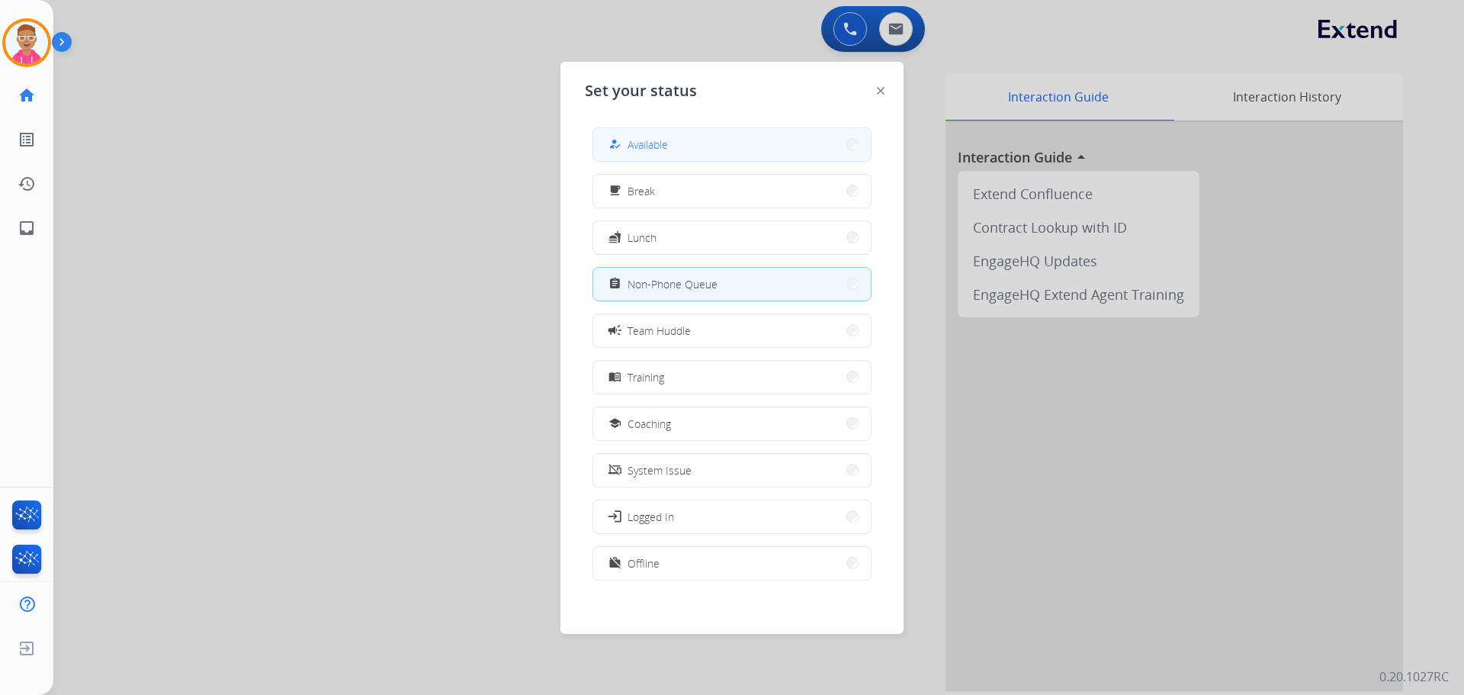
click at [770, 157] on button "how_to_reg Available" at bounding box center [732, 144] width 278 height 33
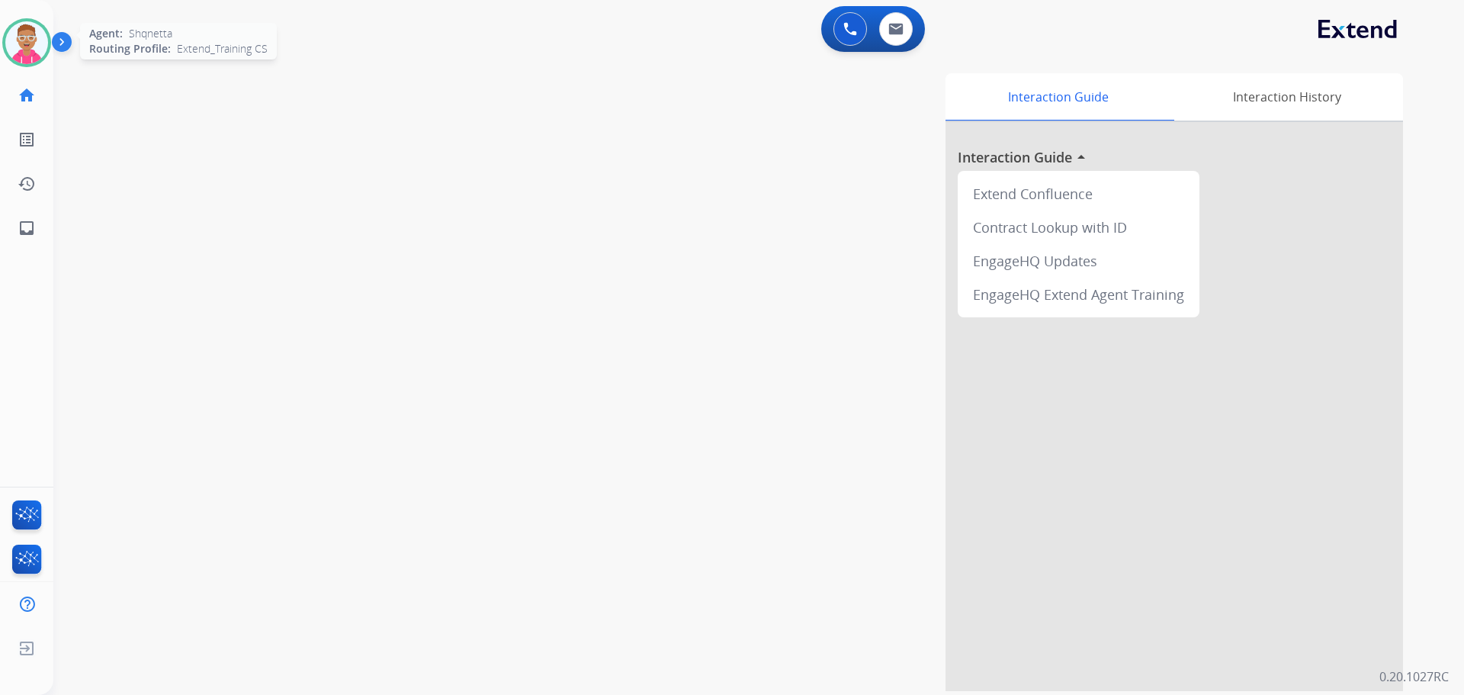
click at [33, 47] on img at bounding box center [26, 42] width 43 height 43
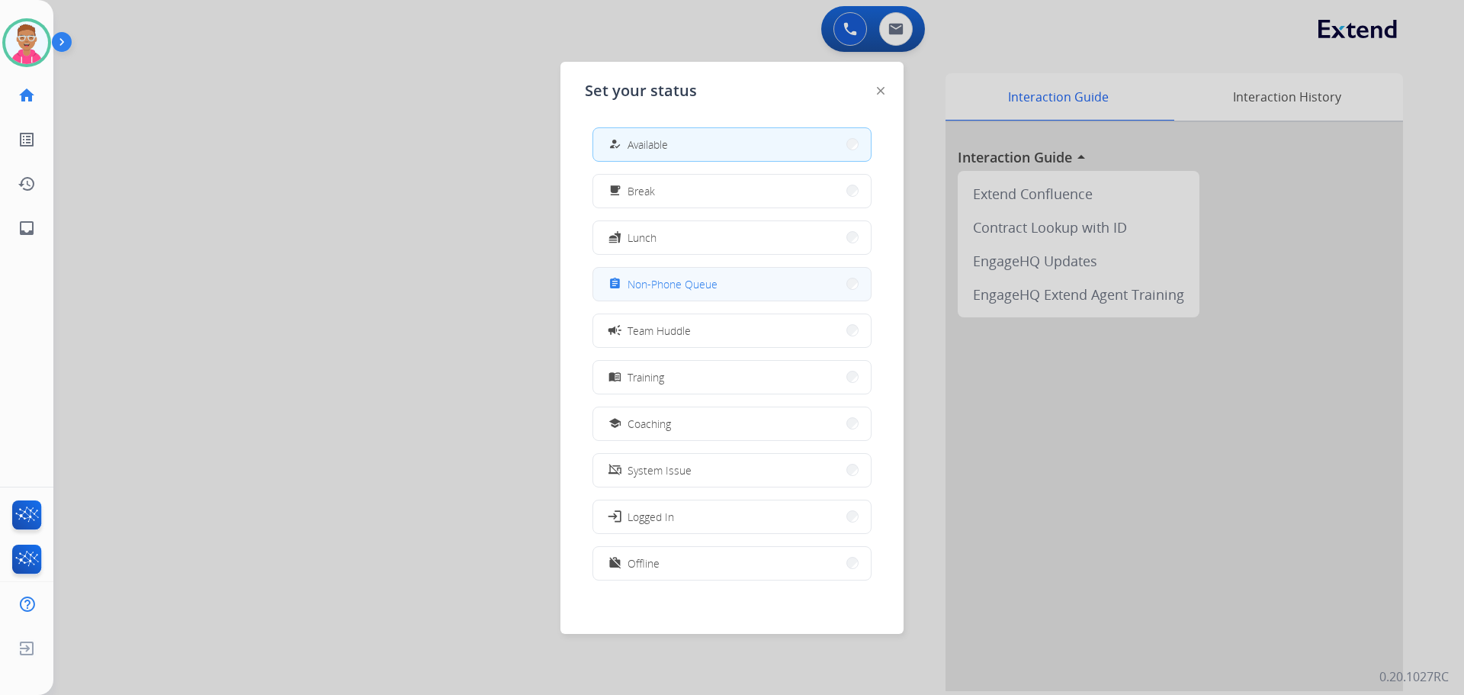
click at [750, 287] on button "assignment Non-Phone Queue" at bounding box center [732, 284] width 278 height 33
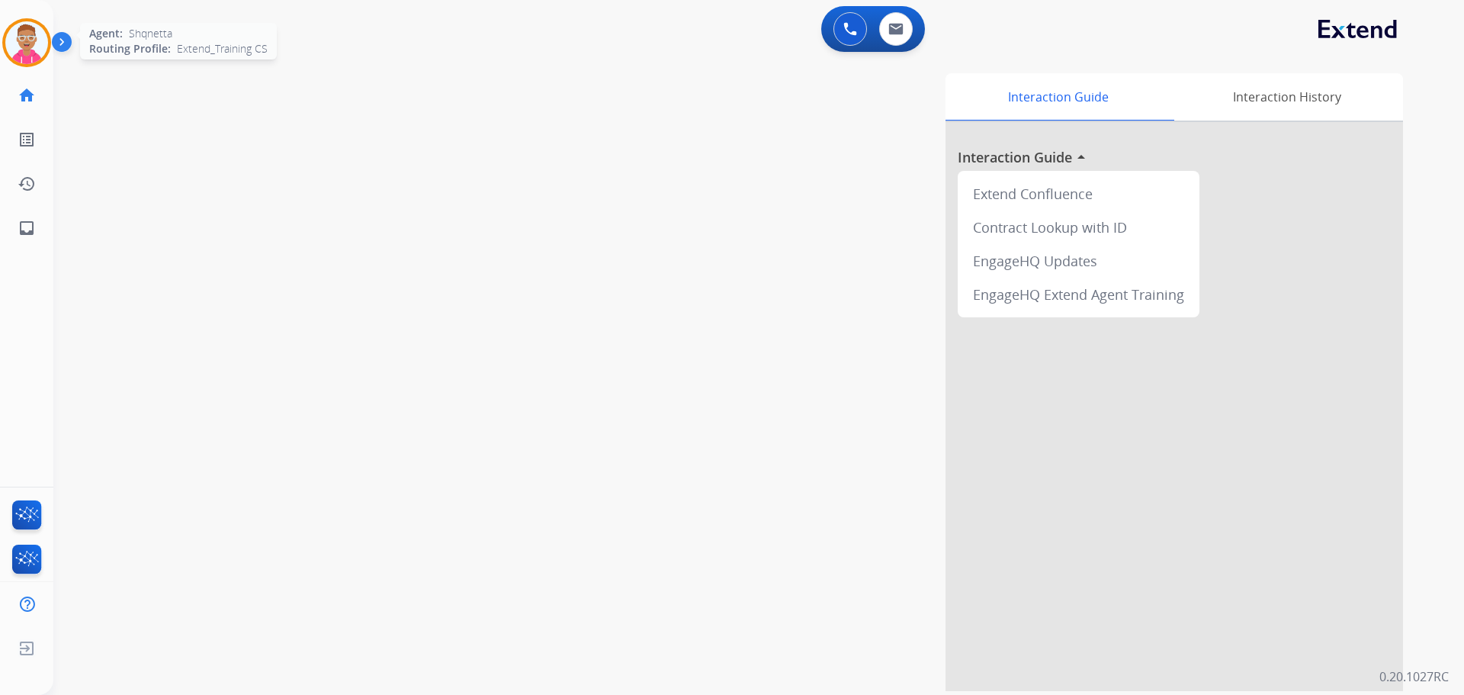
click at [28, 39] on img at bounding box center [26, 42] width 43 height 43
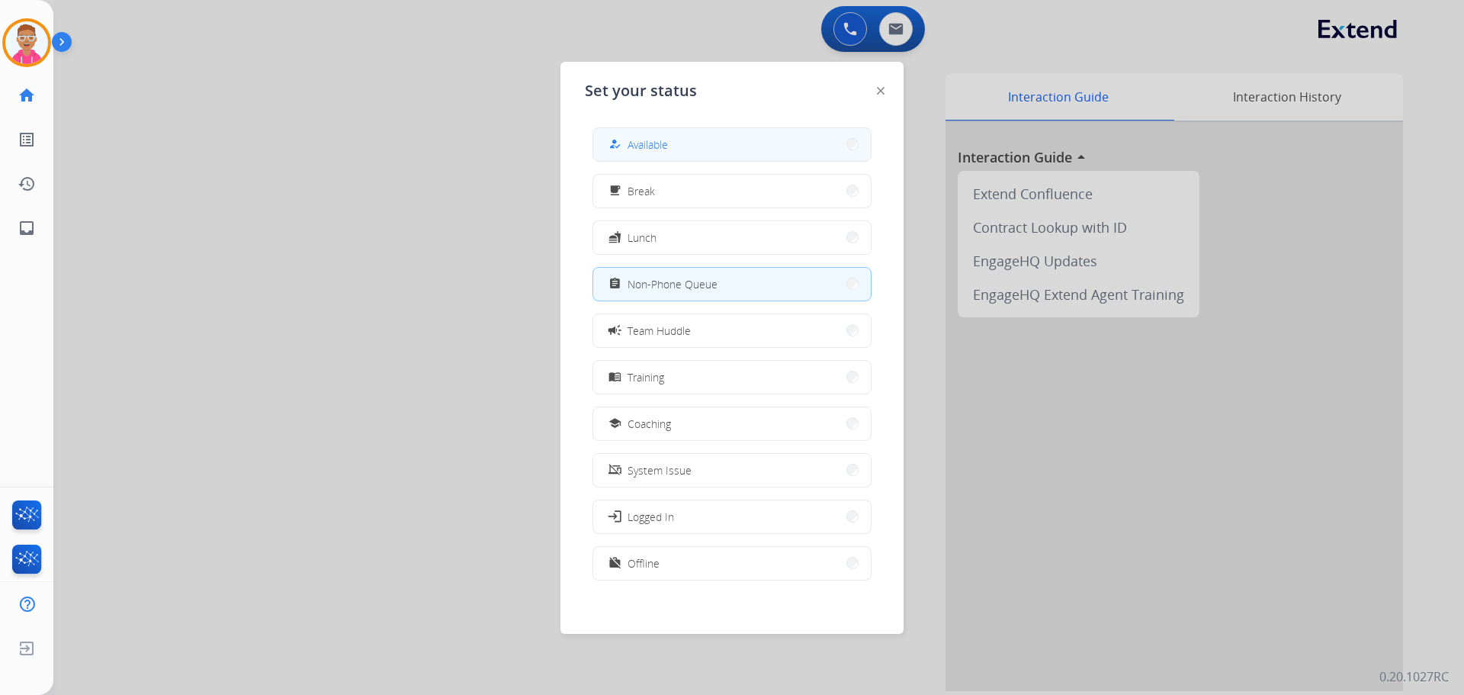
click at [637, 153] on div "how_to_reg Available" at bounding box center [637, 144] width 63 height 18
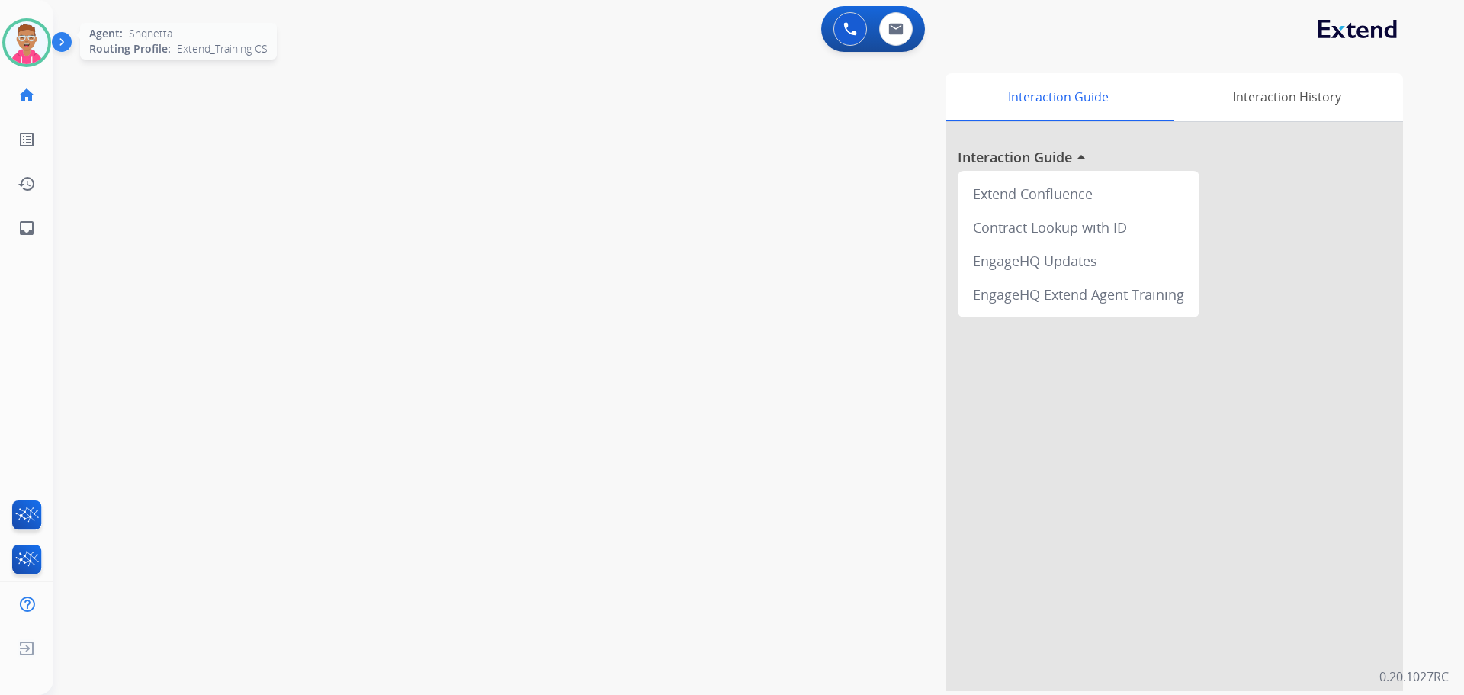
click at [28, 48] on img at bounding box center [26, 42] width 43 height 43
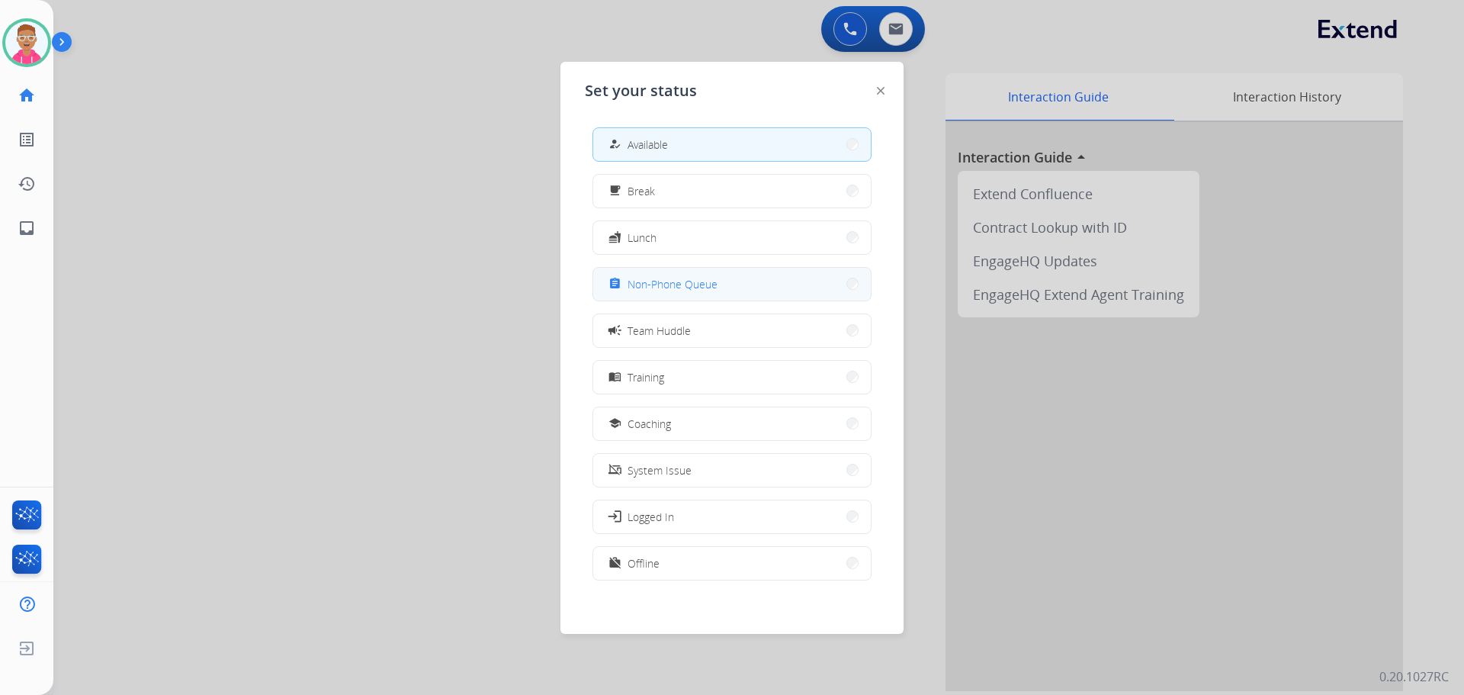
click at [646, 294] on button "assignment Non-Phone Queue" at bounding box center [732, 284] width 278 height 33
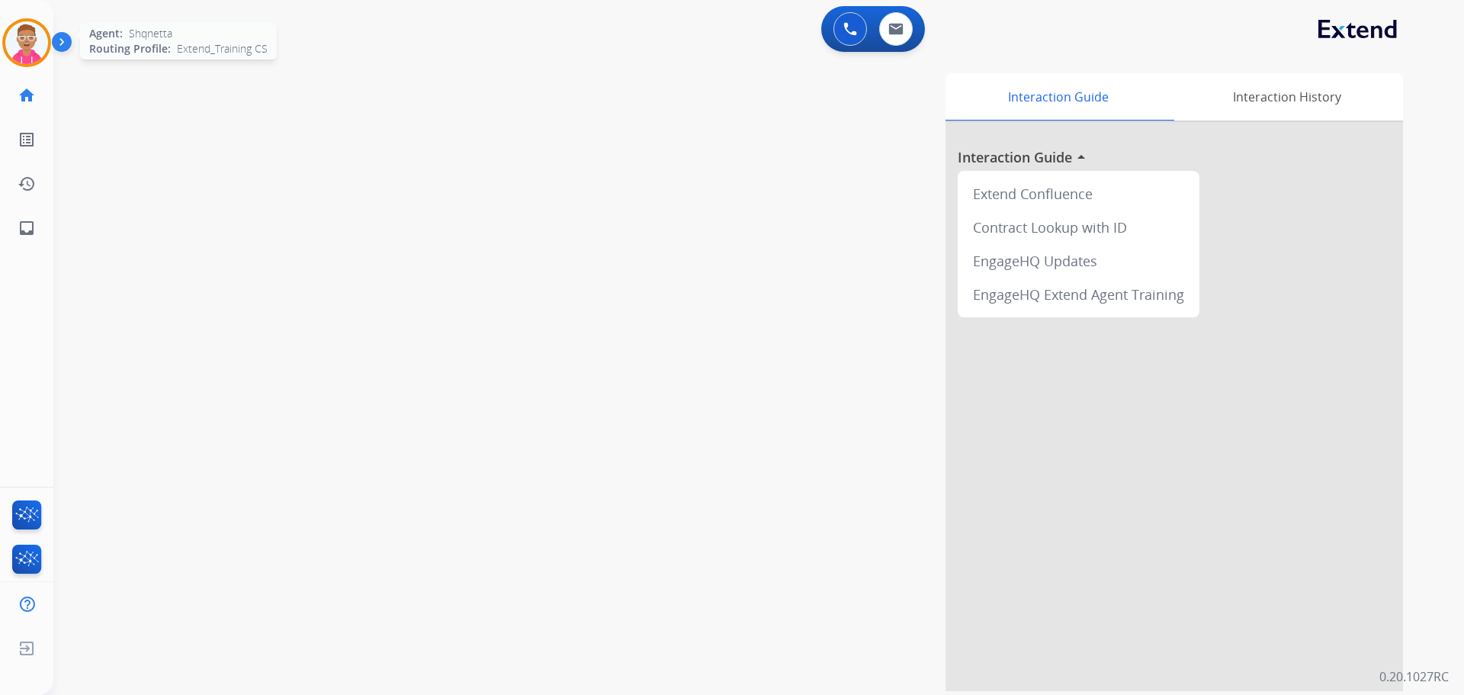
click at [34, 47] on img at bounding box center [26, 42] width 43 height 43
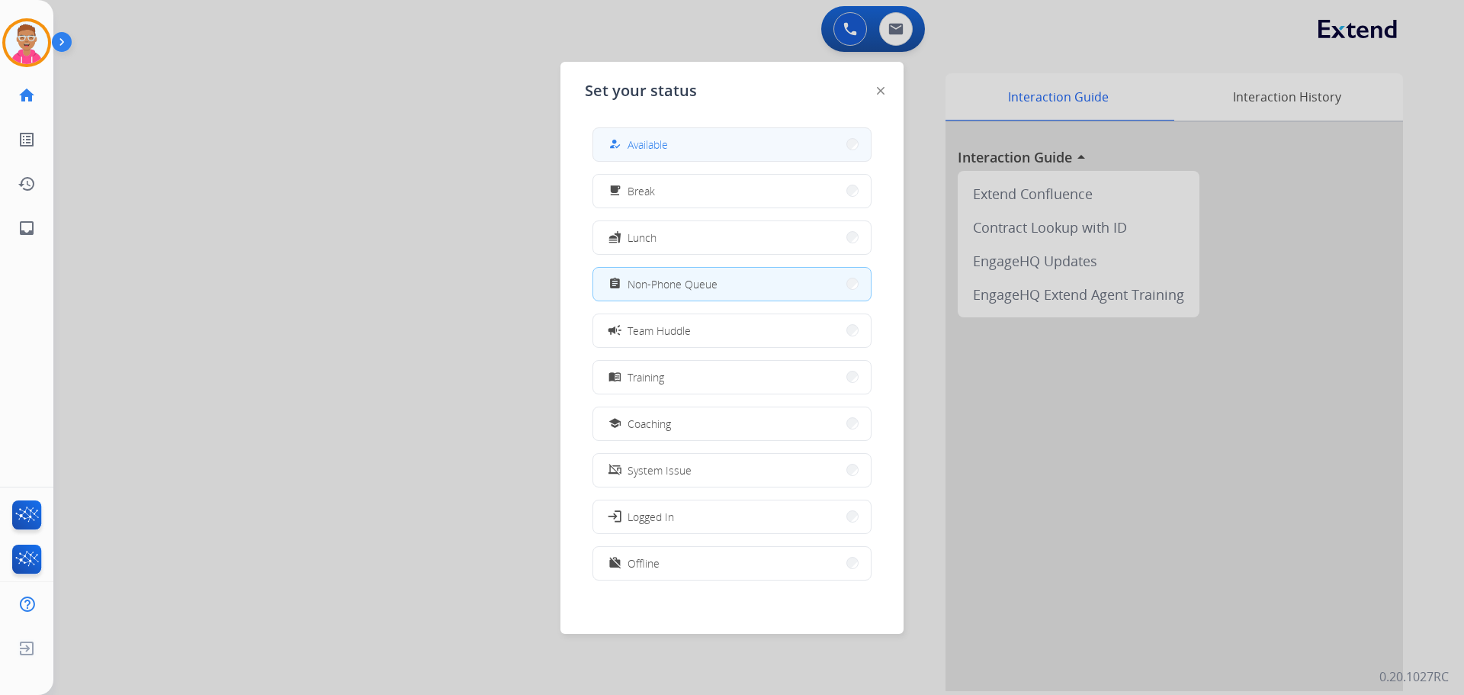
click at [633, 147] on span "Available" at bounding box center [648, 145] width 40 height 16
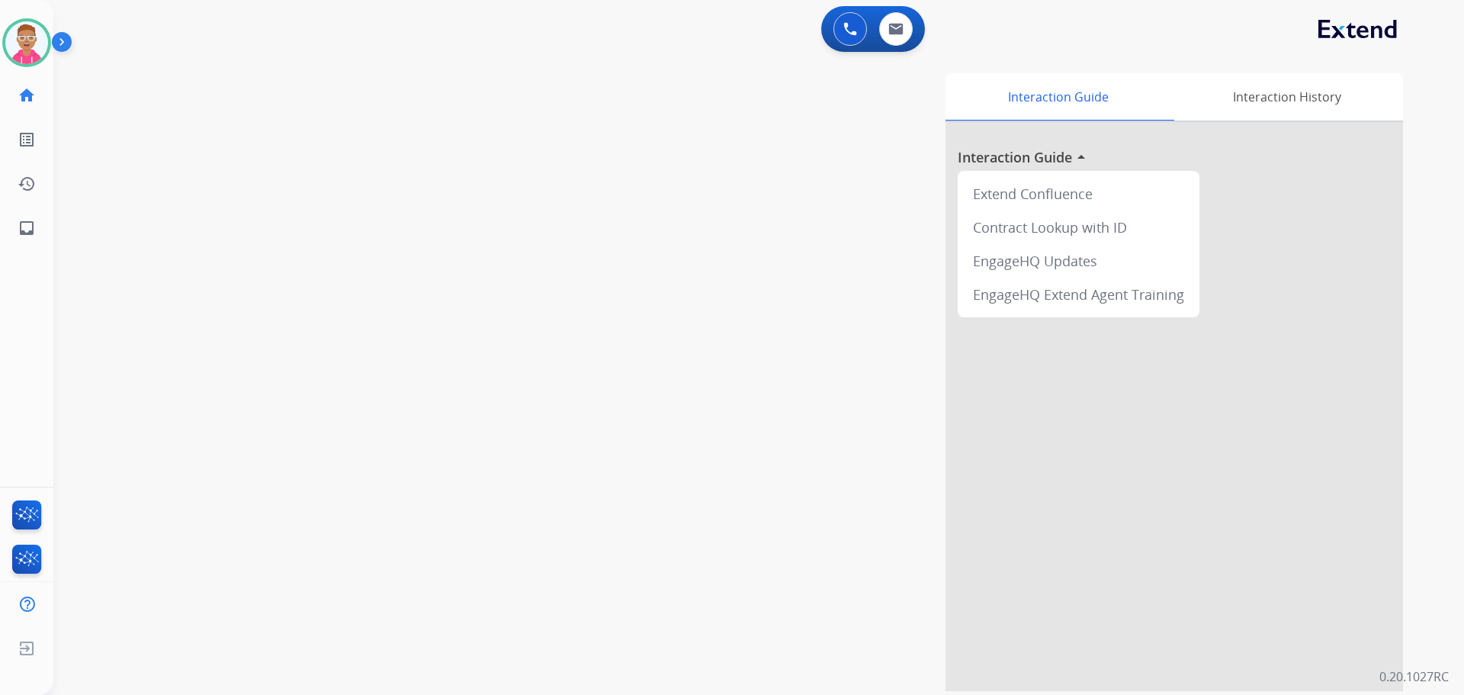
click at [109, 271] on div "swap_horiz Break voice bridge close_fullscreen Connect 3-Way Call merge_type Se…" at bounding box center [740, 373] width 1374 height 636
click at [150, 287] on div at bounding box center [732, 347] width 1464 height 695
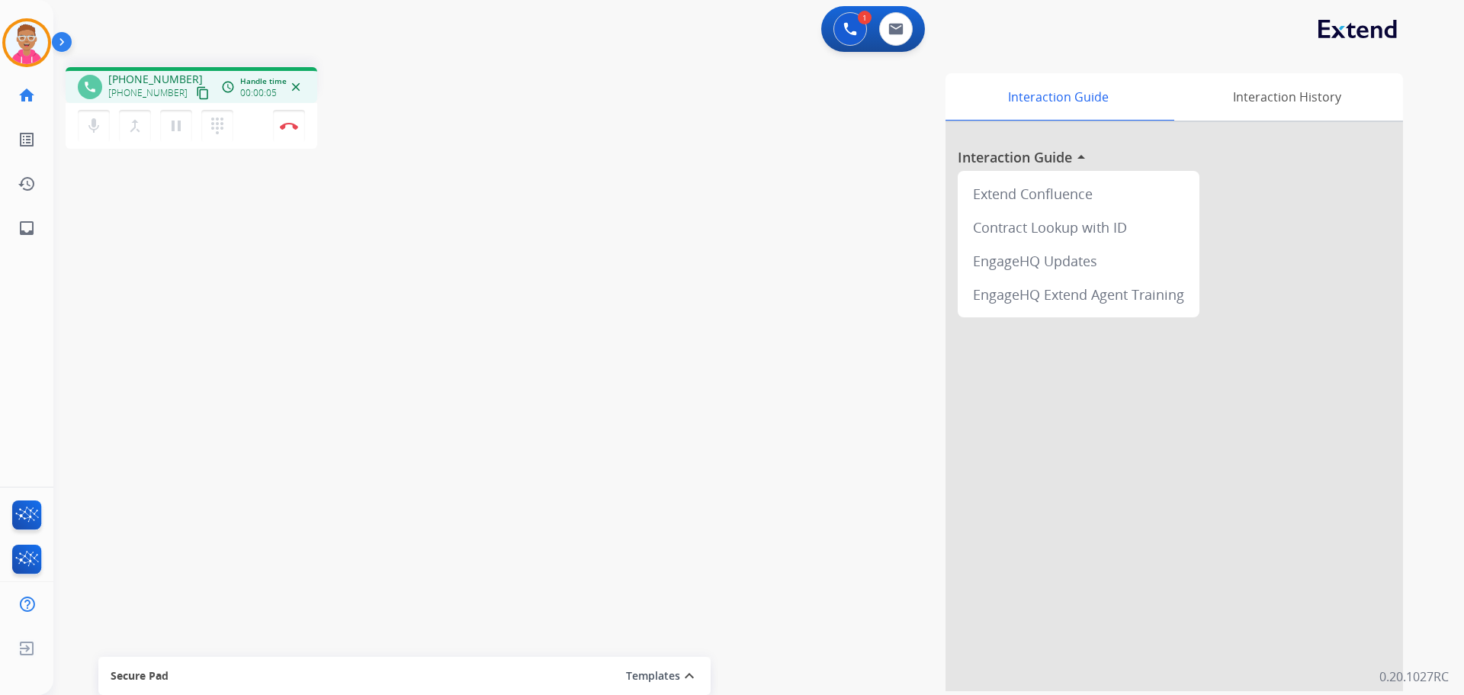
click at [196, 92] on mat-icon "content_copy" at bounding box center [203, 93] width 14 height 14
click at [290, 139] on button "Disconnect" at bounding box center [289, 126] width 32 height 32
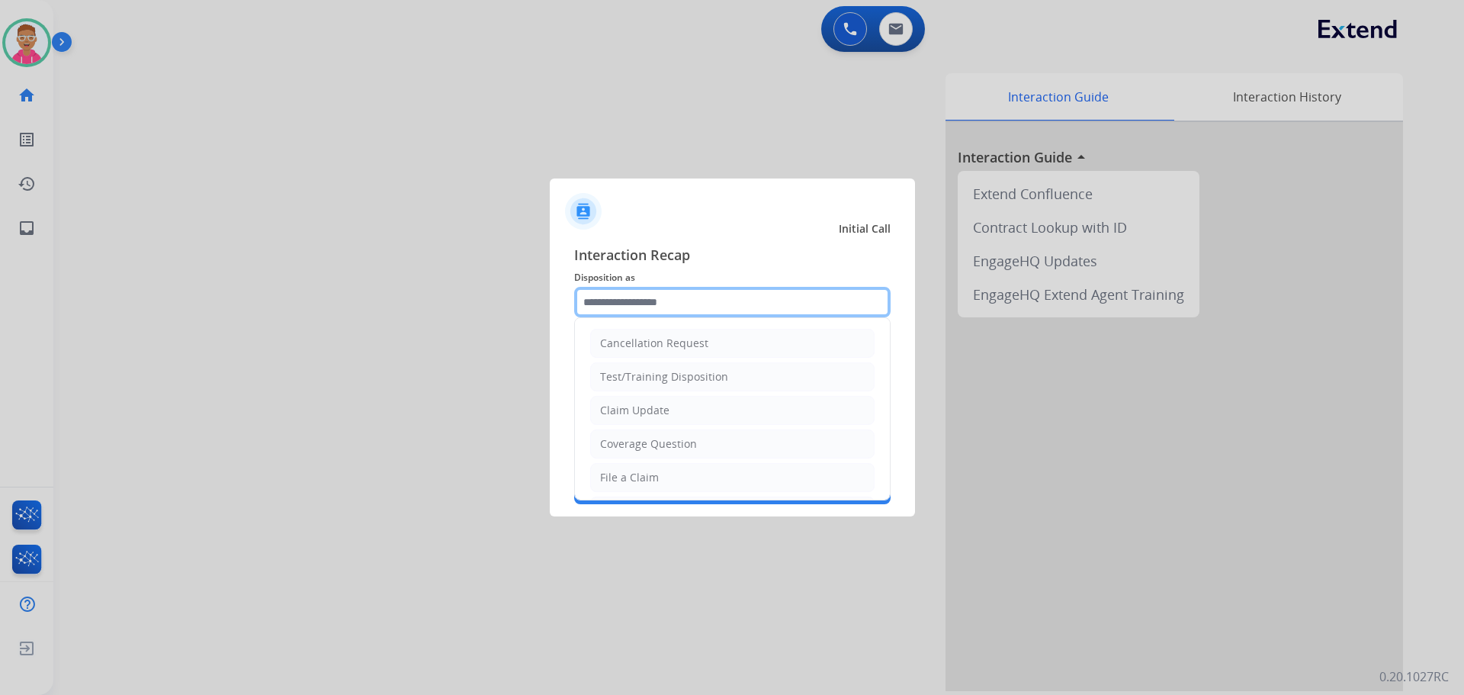
click at [717, 295] on input "text" at bounding box center [732, 302] width 317 height 31
click at [670, 474] on li "File a Claim" at bounding box center [732, 477] width 284 height 29
type input "**********"
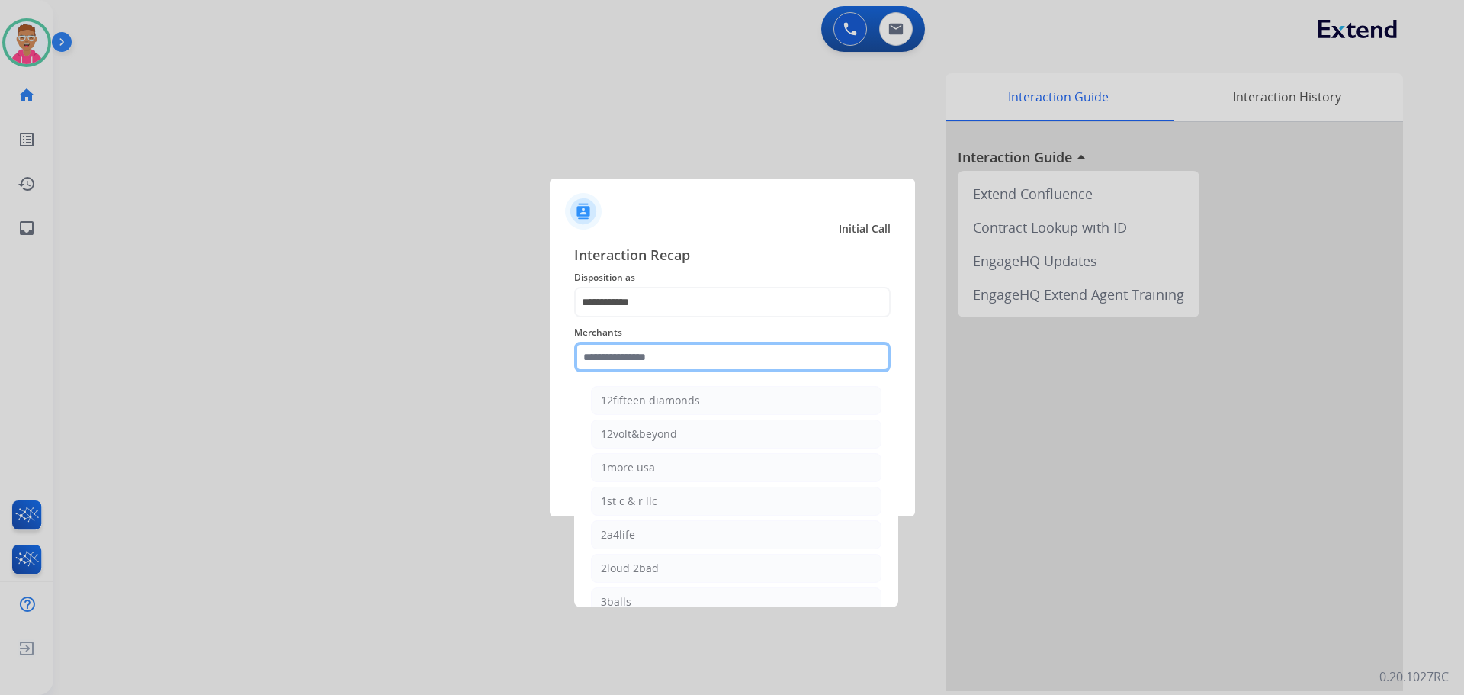
click at [628, 366] on input "text" at bounding box center [732, 357] width 317 height 31
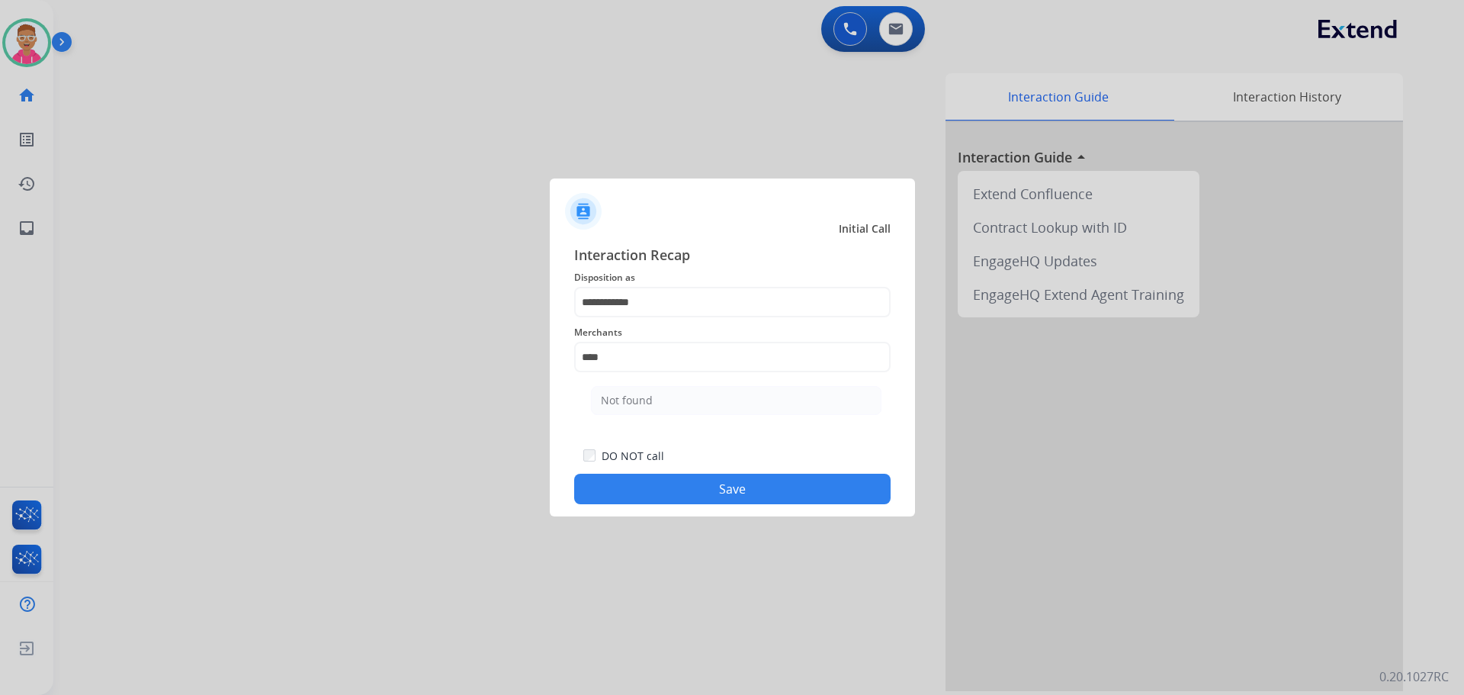
click at [642, 390] on li "Not found" at bounding box center [736, 400] width 291 height 29
type input "*********"
click at [673, 474] on div "DO NOT call Save" at bounding box center [732, 475] width 317 height 58
click at [673, 485] on button "Save" at bounding box center [732, 489] width 317 height 31
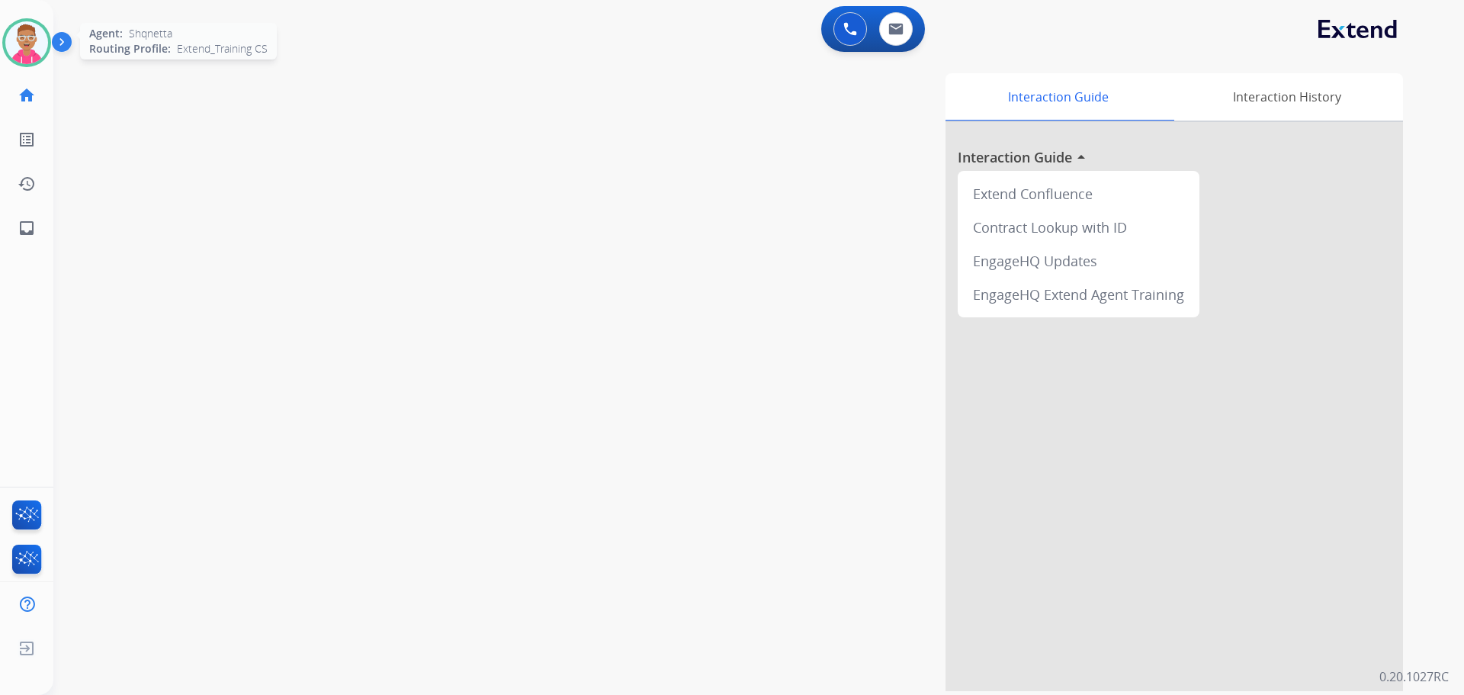
click at [44, 47] on img at bounding box center [26, 42] width 43 height 43
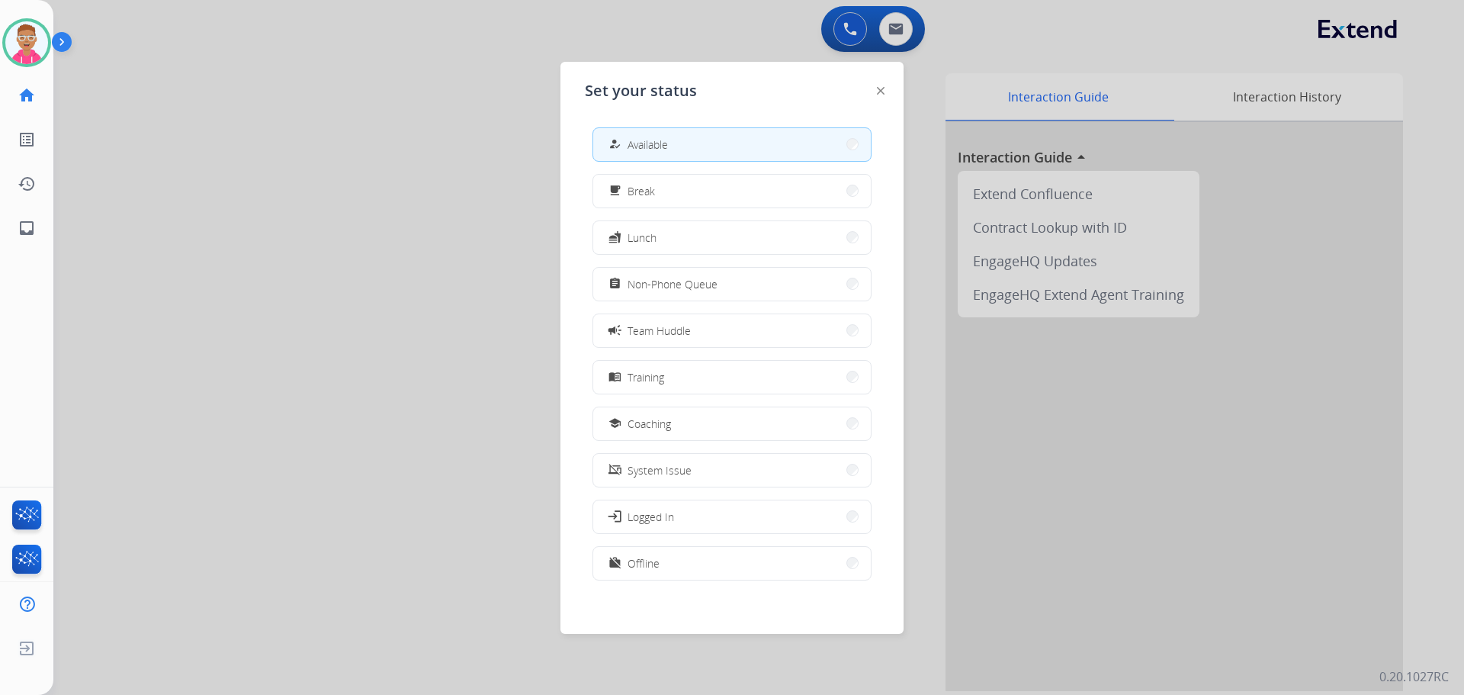
click at [847, 24] on div at bounding box center [732, 347] width 1464 height 695
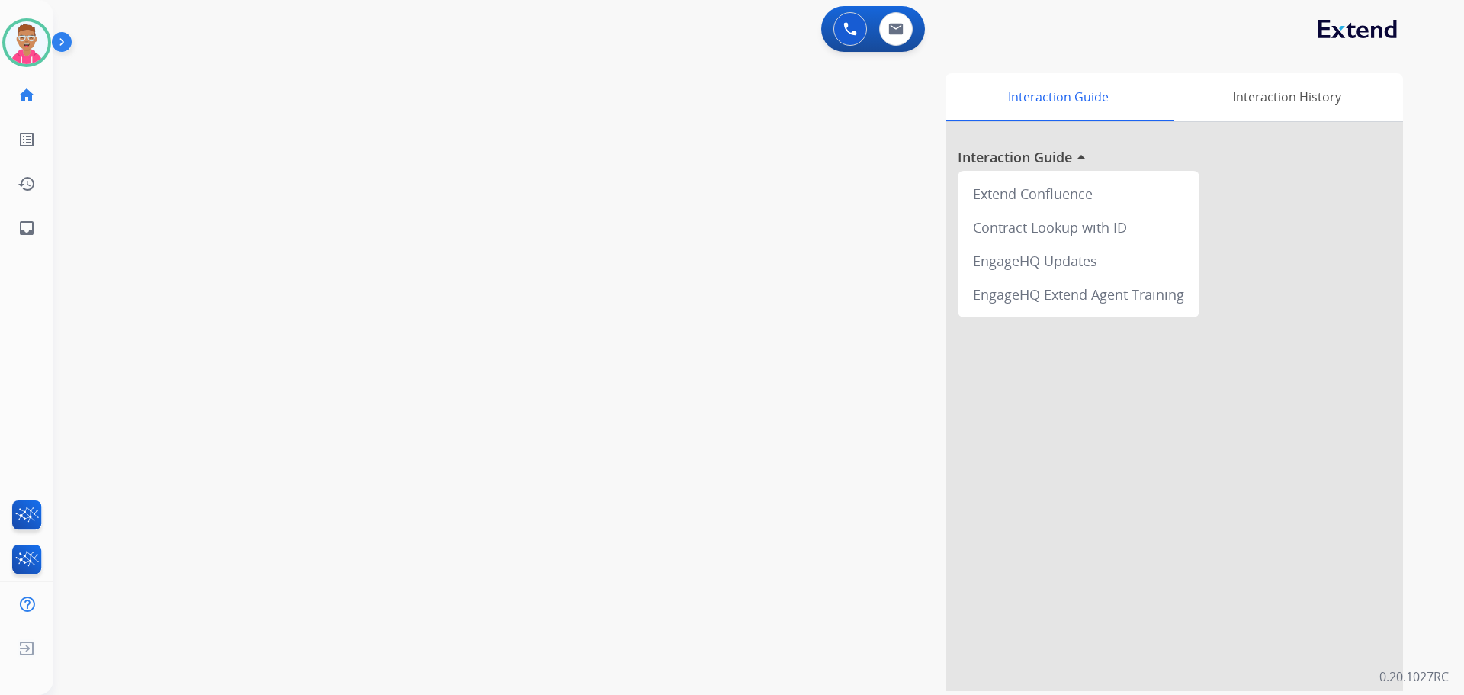
click at [847, 24] on img at bounding box center [851, 29] width 14 height 14
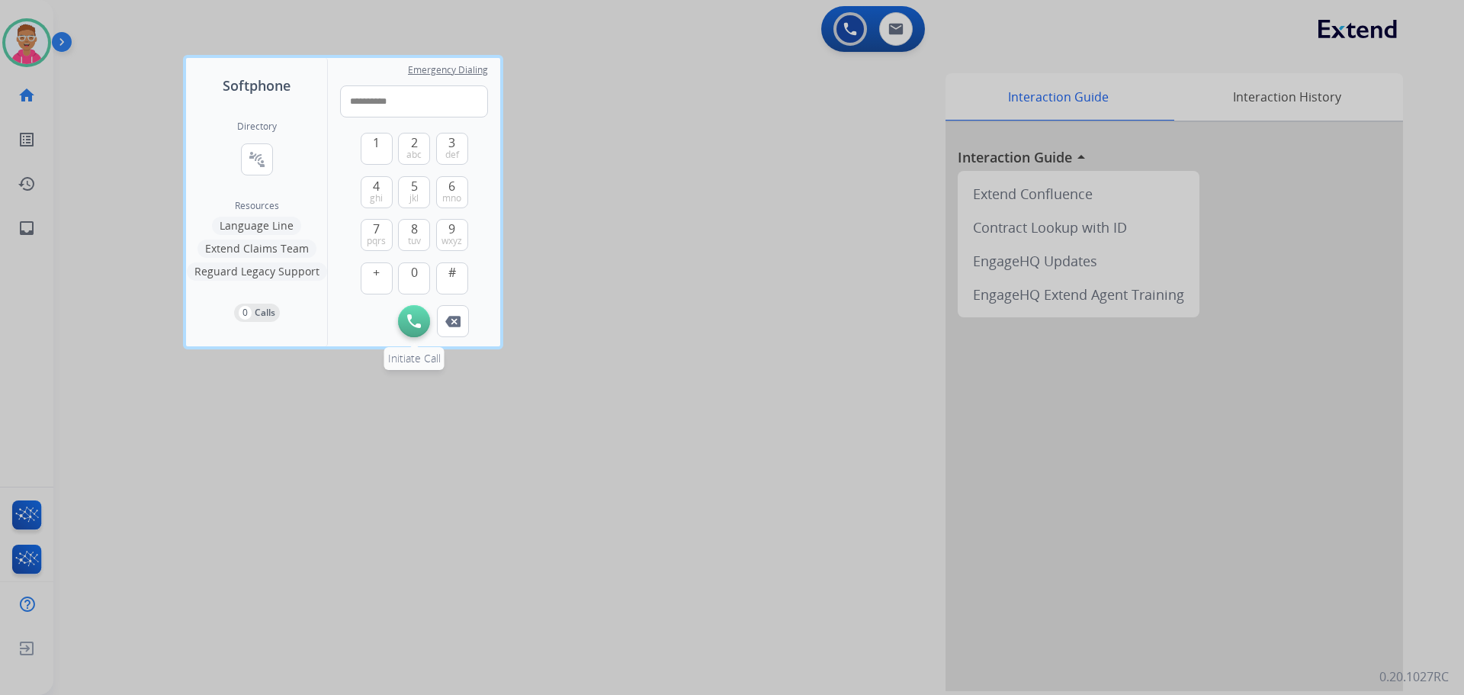
type input "**********"
click at [407, 312] on button "Initiate Call" at bounding box center [414, 321] width 32 height 32
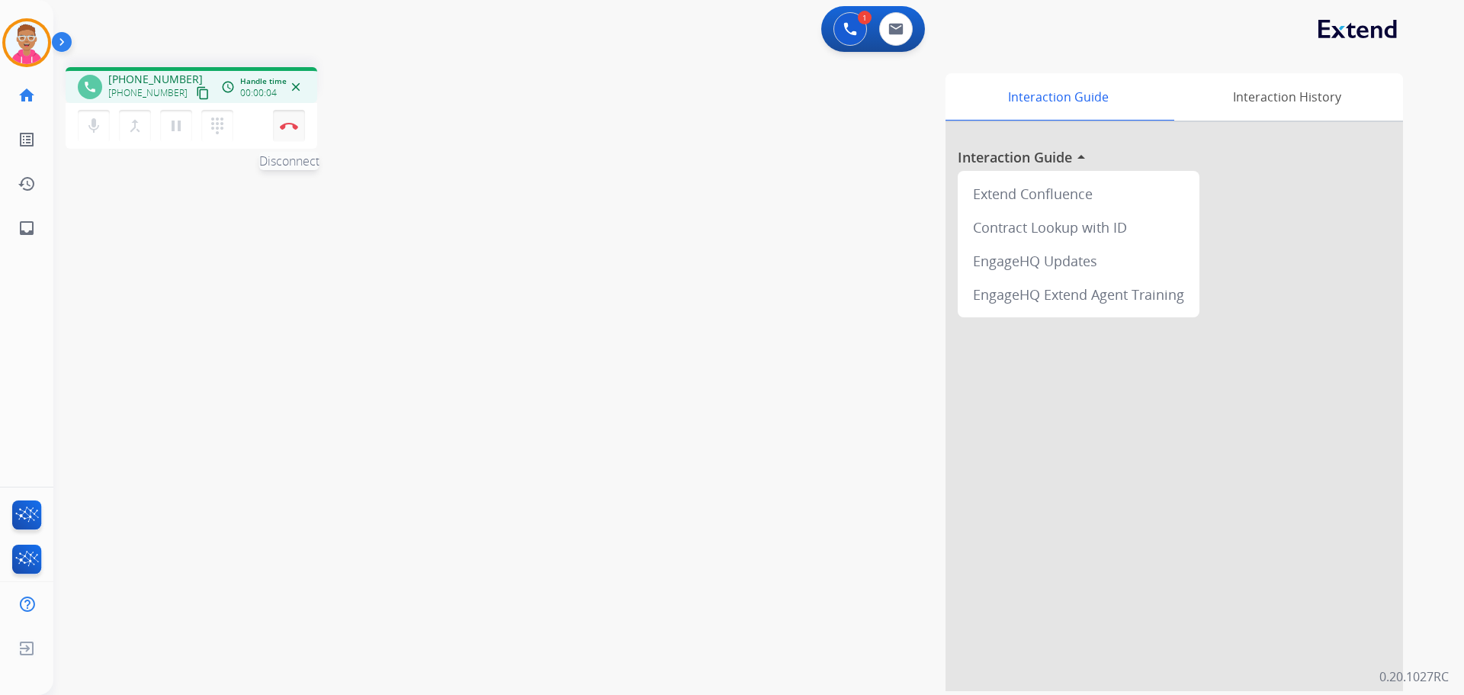
click at [288, 126] on img at bounding box center [289, 126] width 18 height 8
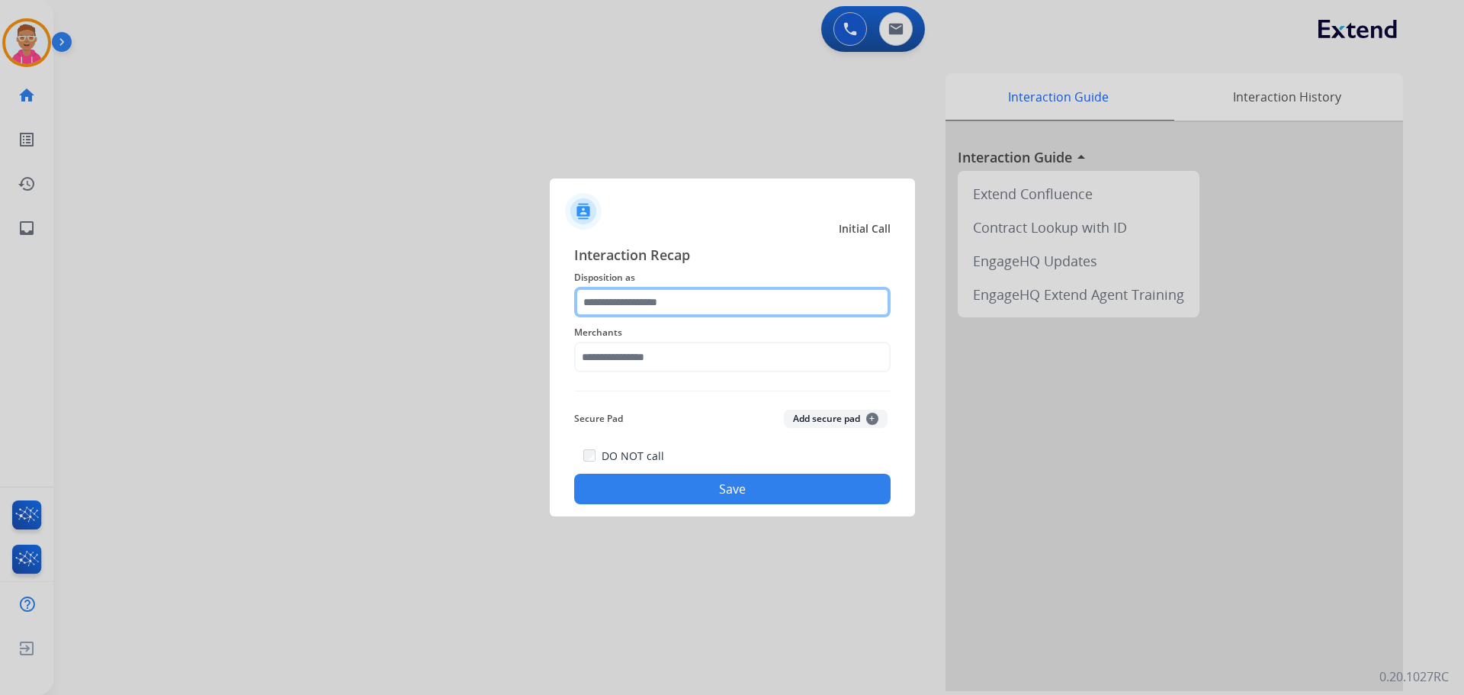
click at [660, 304] on input "text" at bounding box center [732, 302] width 317 height 31
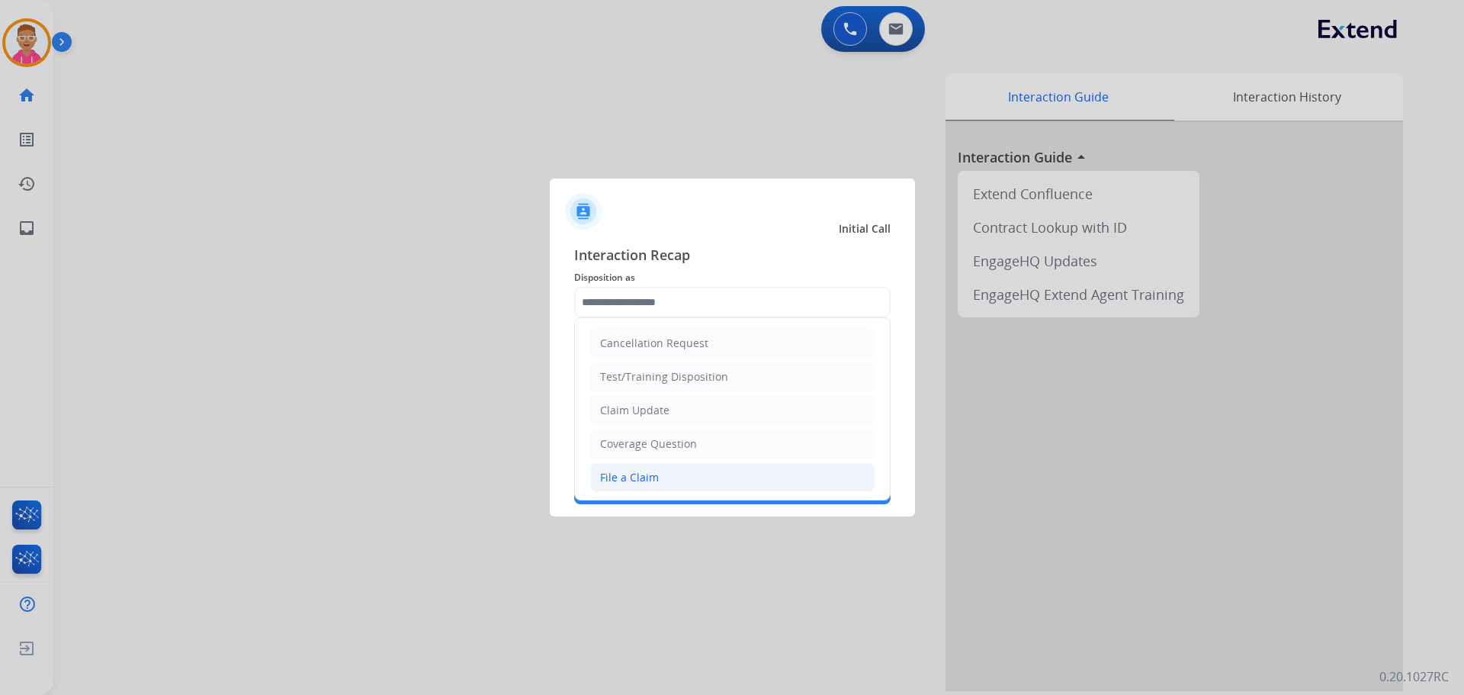
click at [633, 482] on div "File a Claim" at bounding box center [629, 477] width 59 height 15
type input "**********"
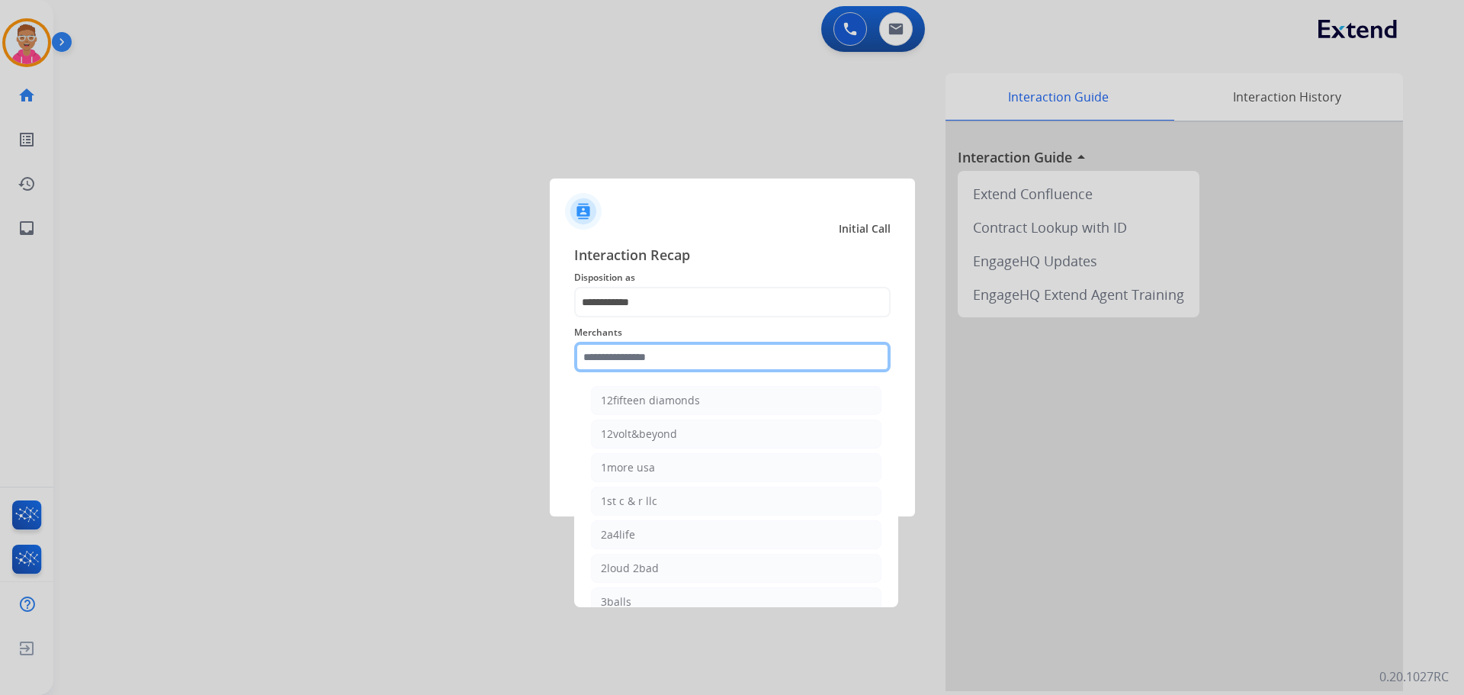
click at [651, 352] on input "text" at bounding box center [732, 357] width 317 height 31
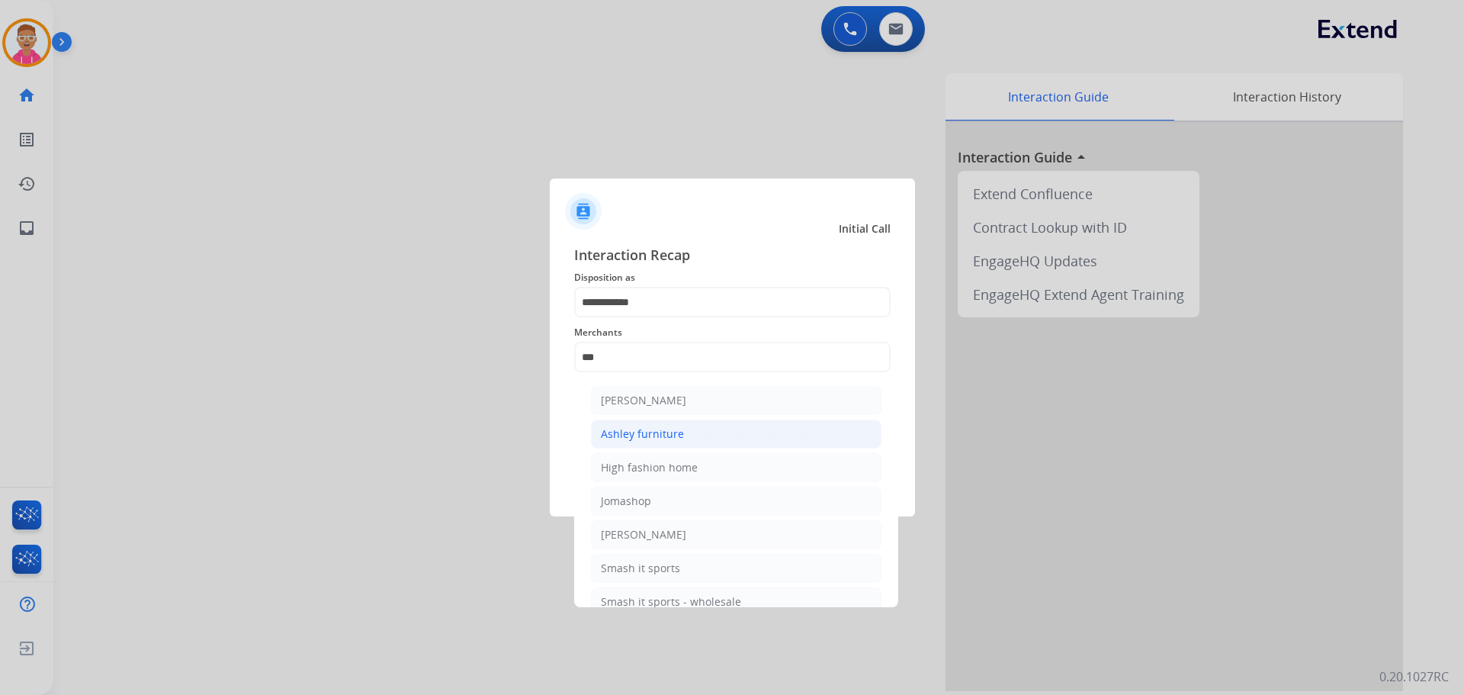
click at [668, 433] on div "Ashley furniture" at bounding box center [642, 433] width 83 height 15
type input "**********"
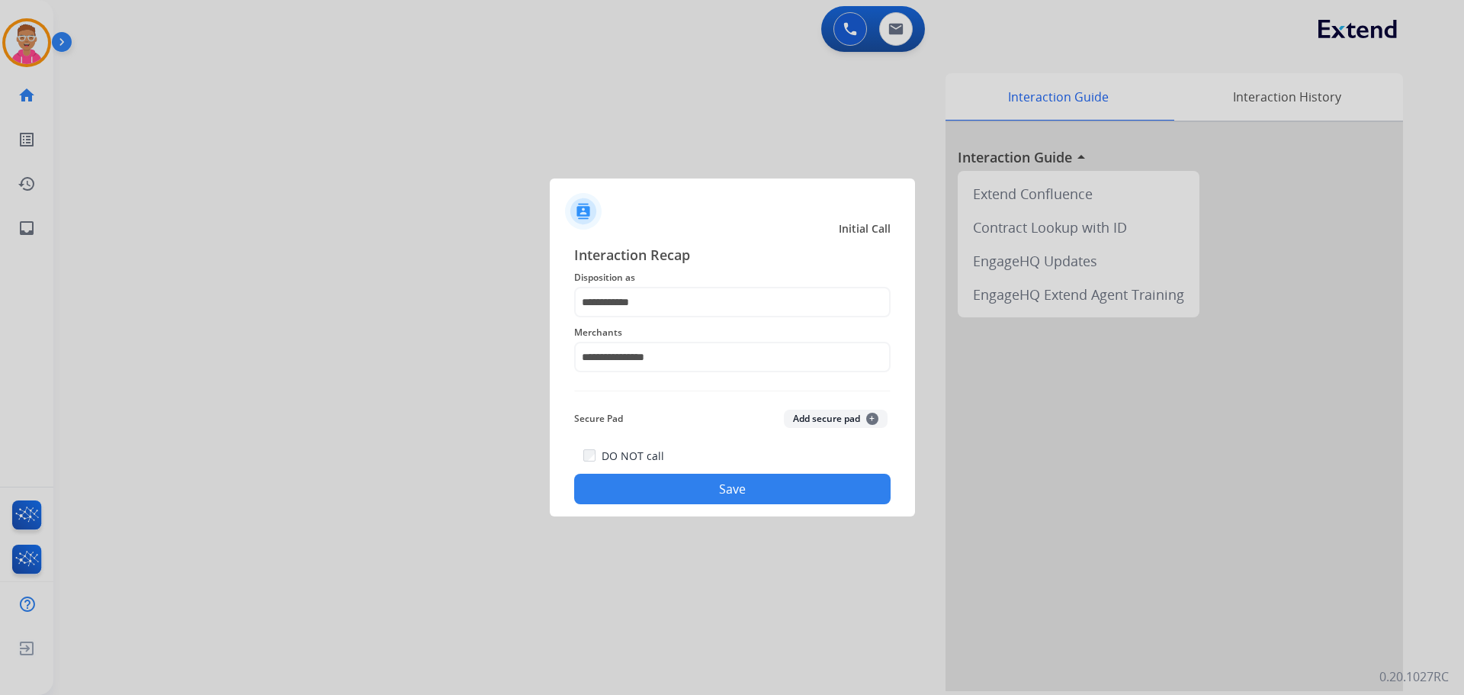
click at [664, 481] on button "Save" at bounding box center [732, 489] width 317 height 31
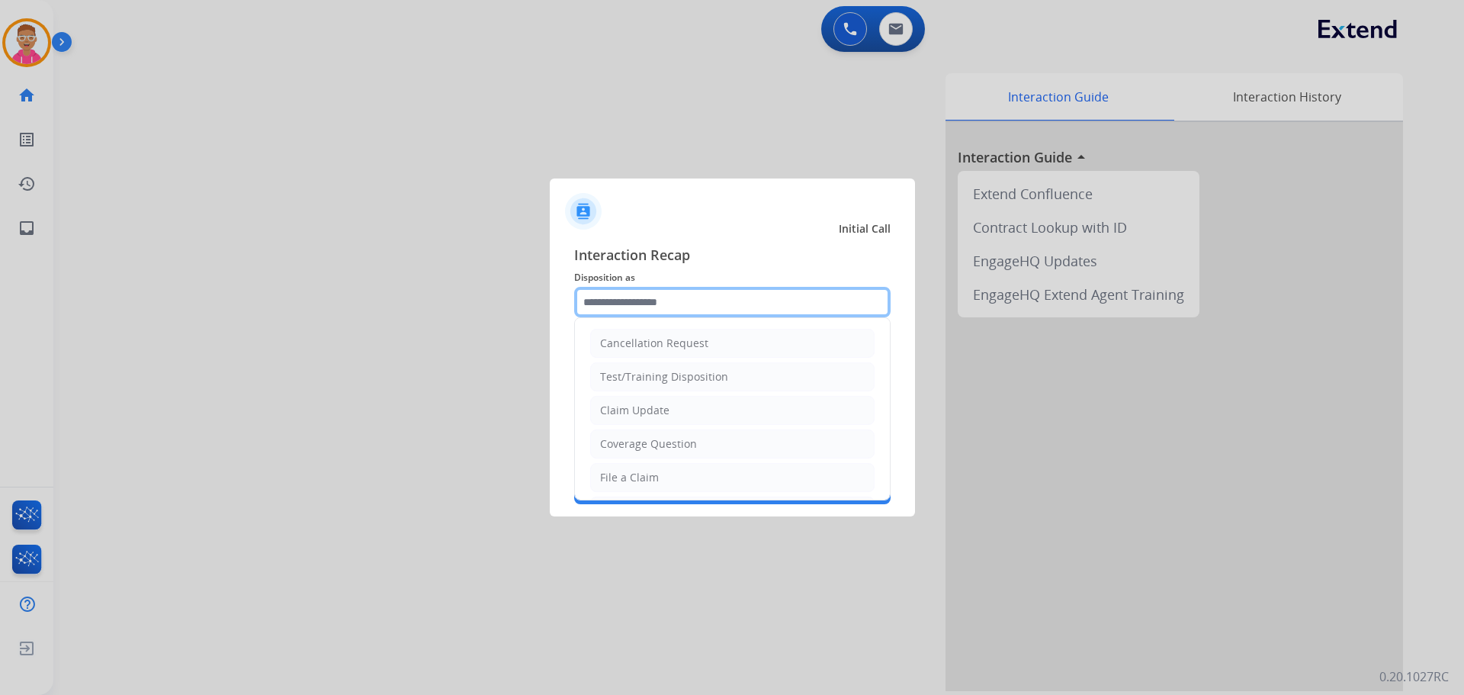
click at [606, 310] on input "text" at bounding box center [732, 302] width 317 height 31
drag, startPoint x: 666, startPoint y: 480, endPoint x: 642, endPoint y: 416, distance: 69.0
click at [665, 480] on li "File a Claim" at bounding box center [732, 477] width 284 height 29
type input "**********"
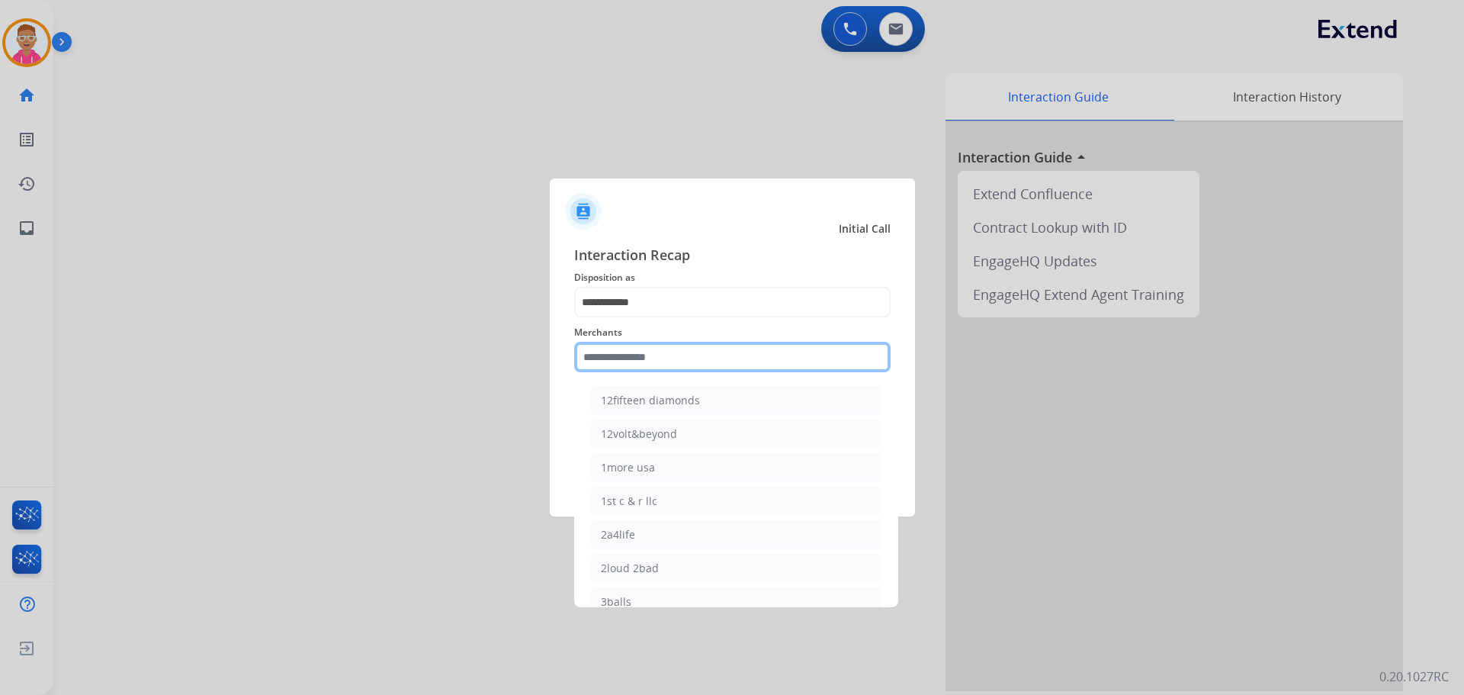
click at [632, 362] on input "text" at bounding box center [732, 357] width 317 height 31
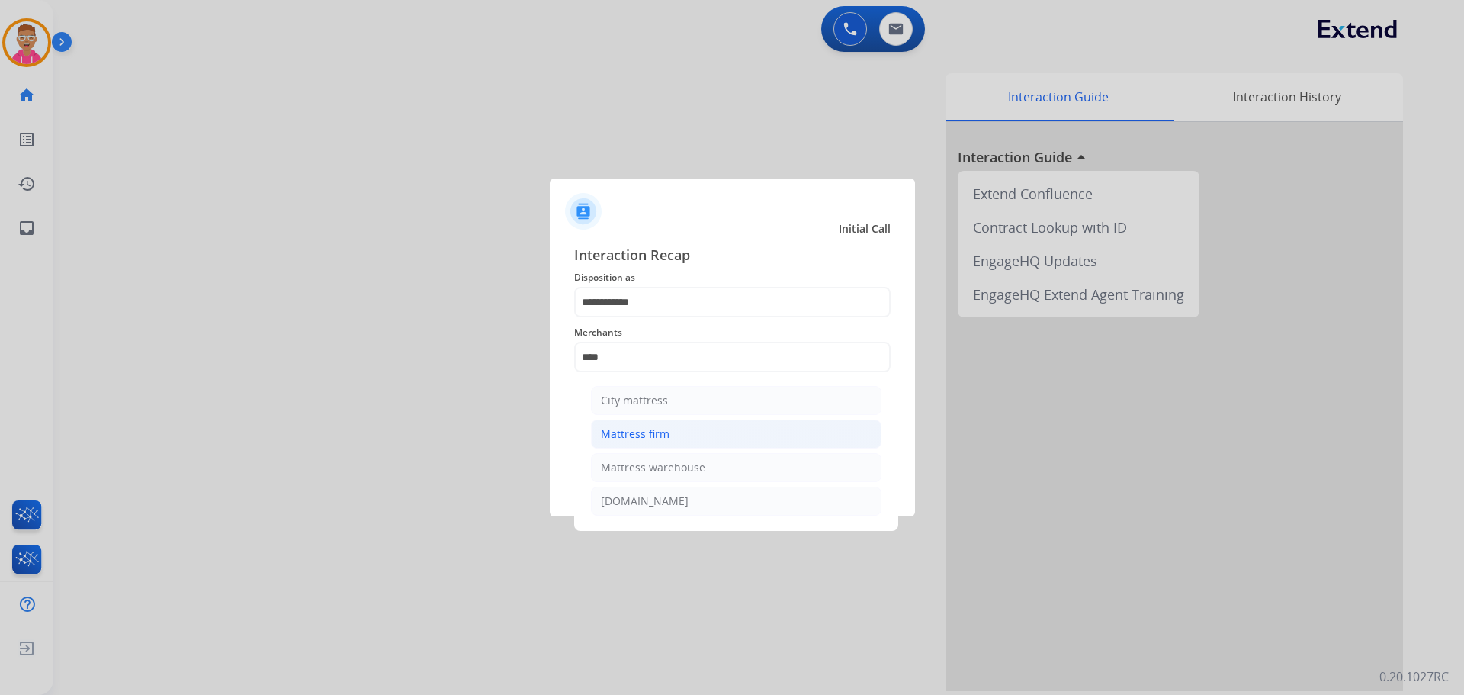
click at [690, 434] on li "Mattress firm" at bounding box center [736, 433] width 291 height 29
type input "**********"
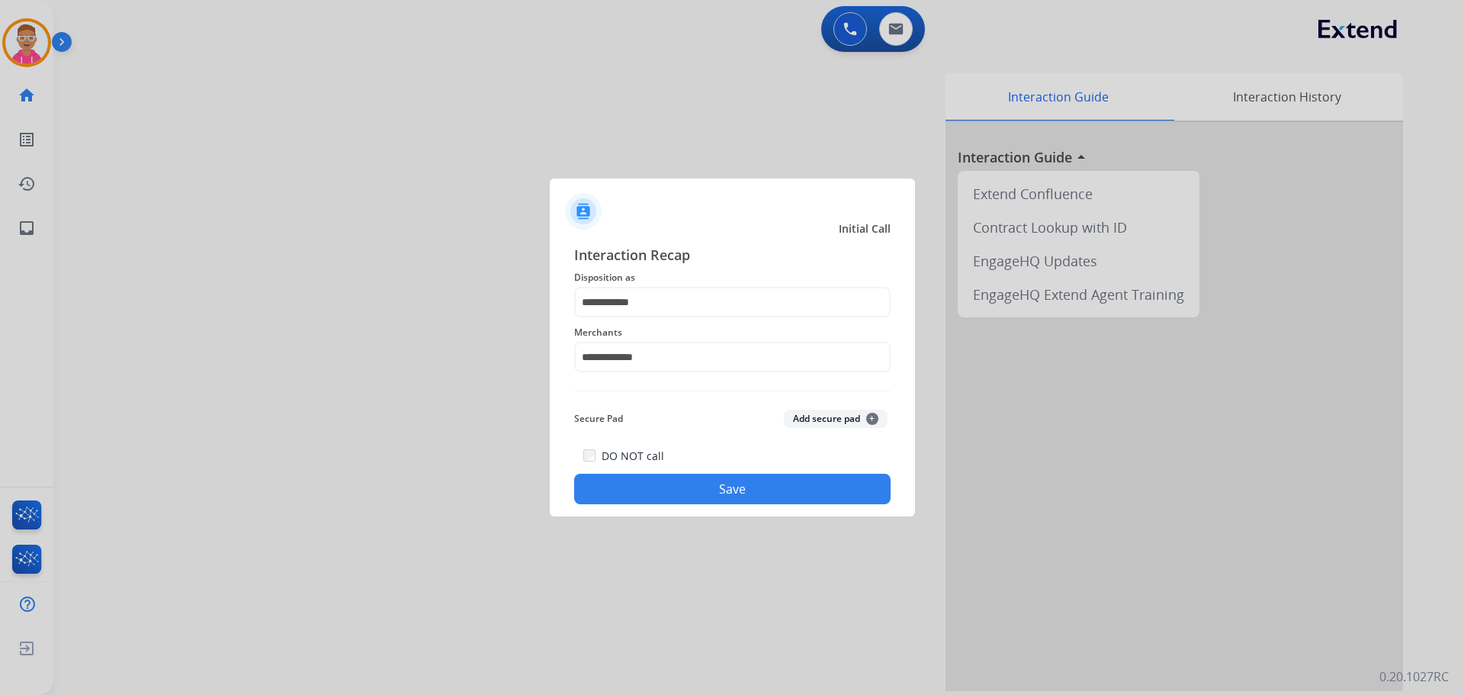
click at [645, 483] on button "Save" at bounding box center [732, 489] width 317 height 31
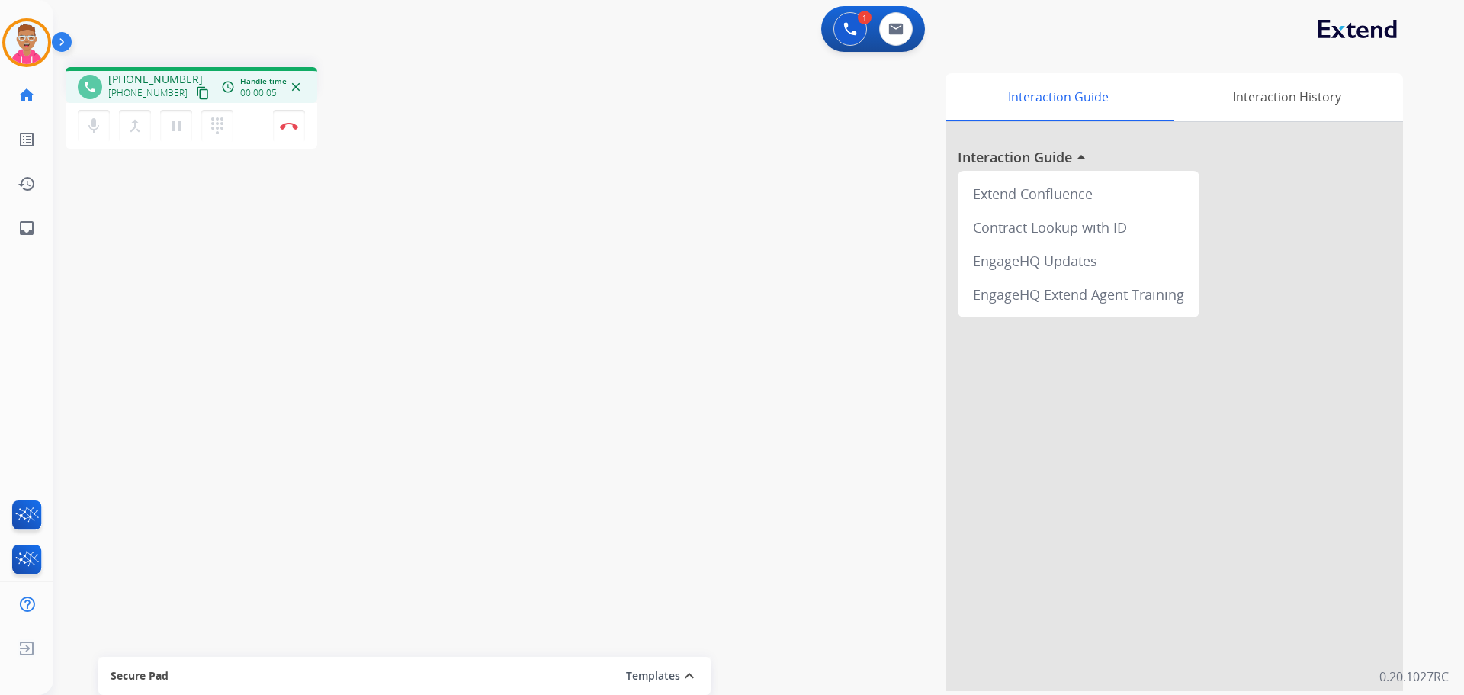
click at [196, 92] on mat-icon "content_copy" at bounding box center [203, 93] width 14 height 14
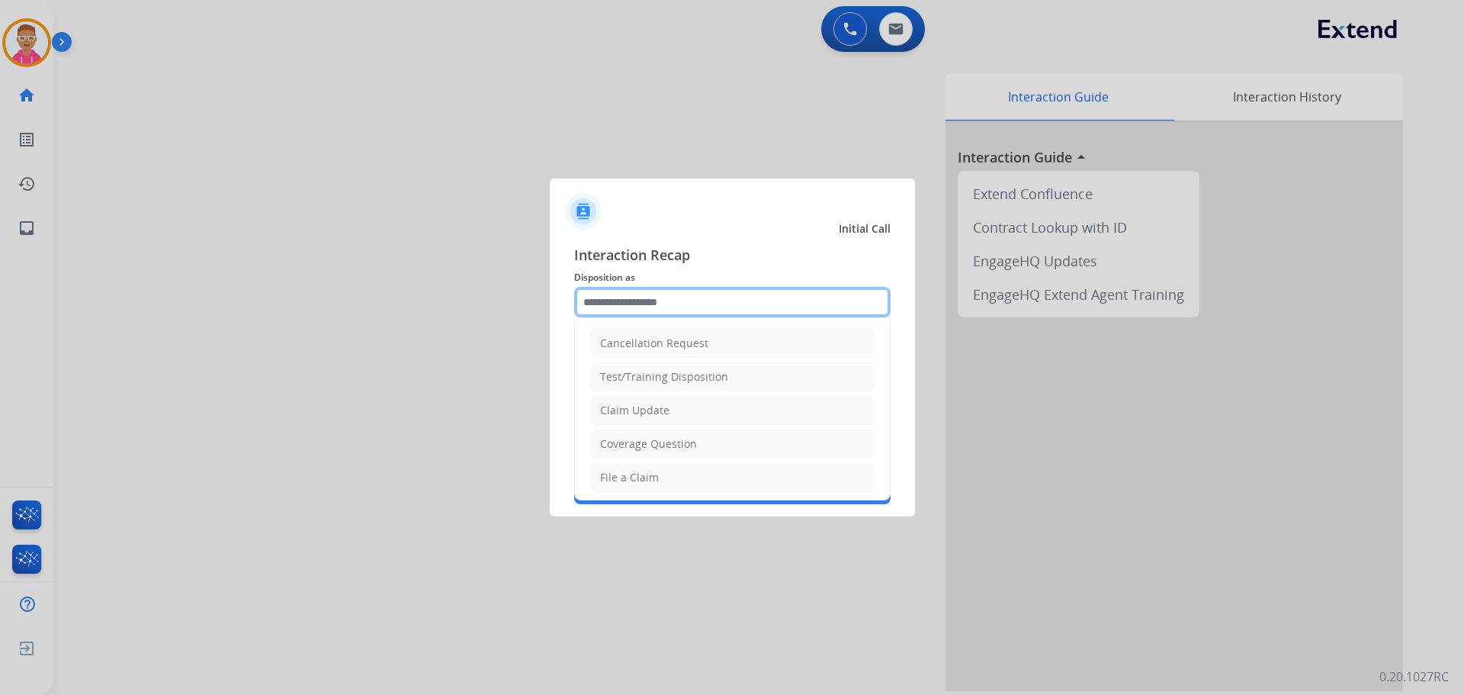
click at [654, 294] on input "text" at bounding box center [732, 302] width 317 height 31
click at [349, 106] on div at bounding box center [732, 347] width 1464 height 695
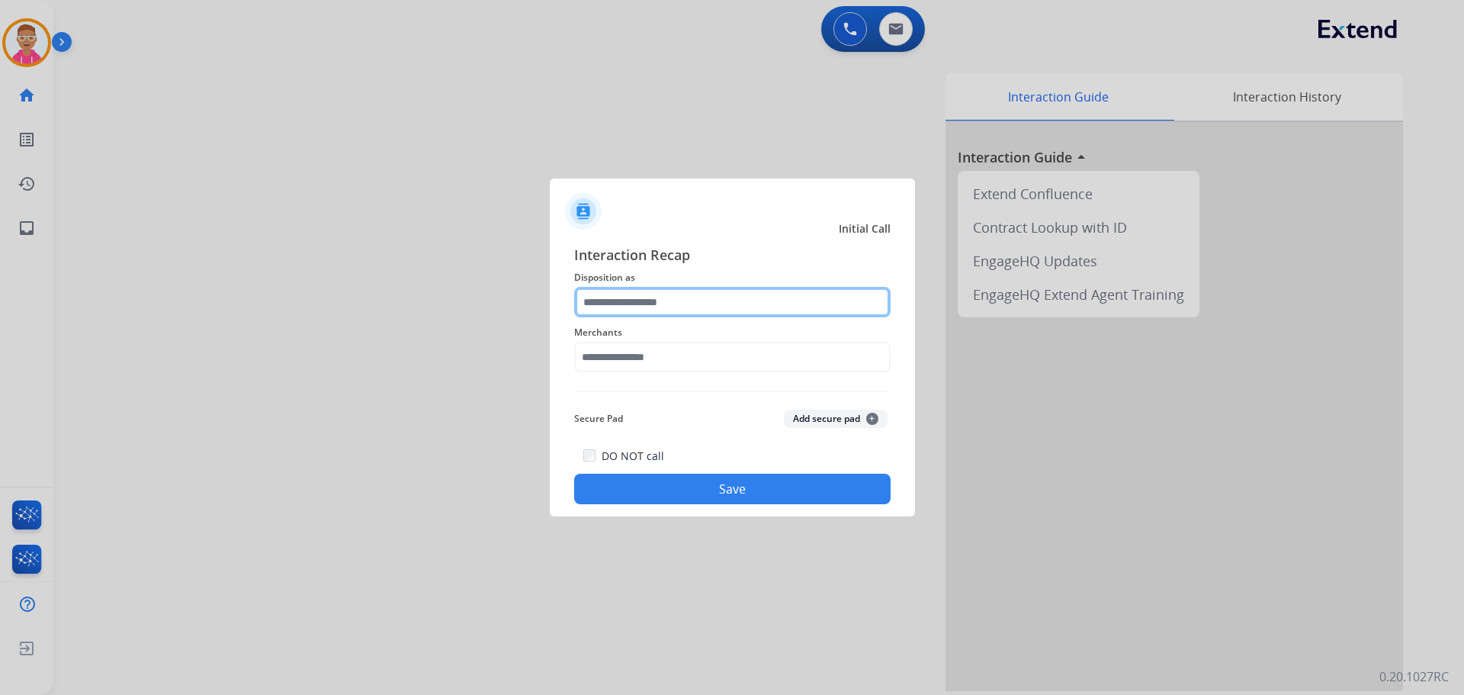
click at [657, 302] on input "text" at bounding box center [732, 302] width 317 height 31
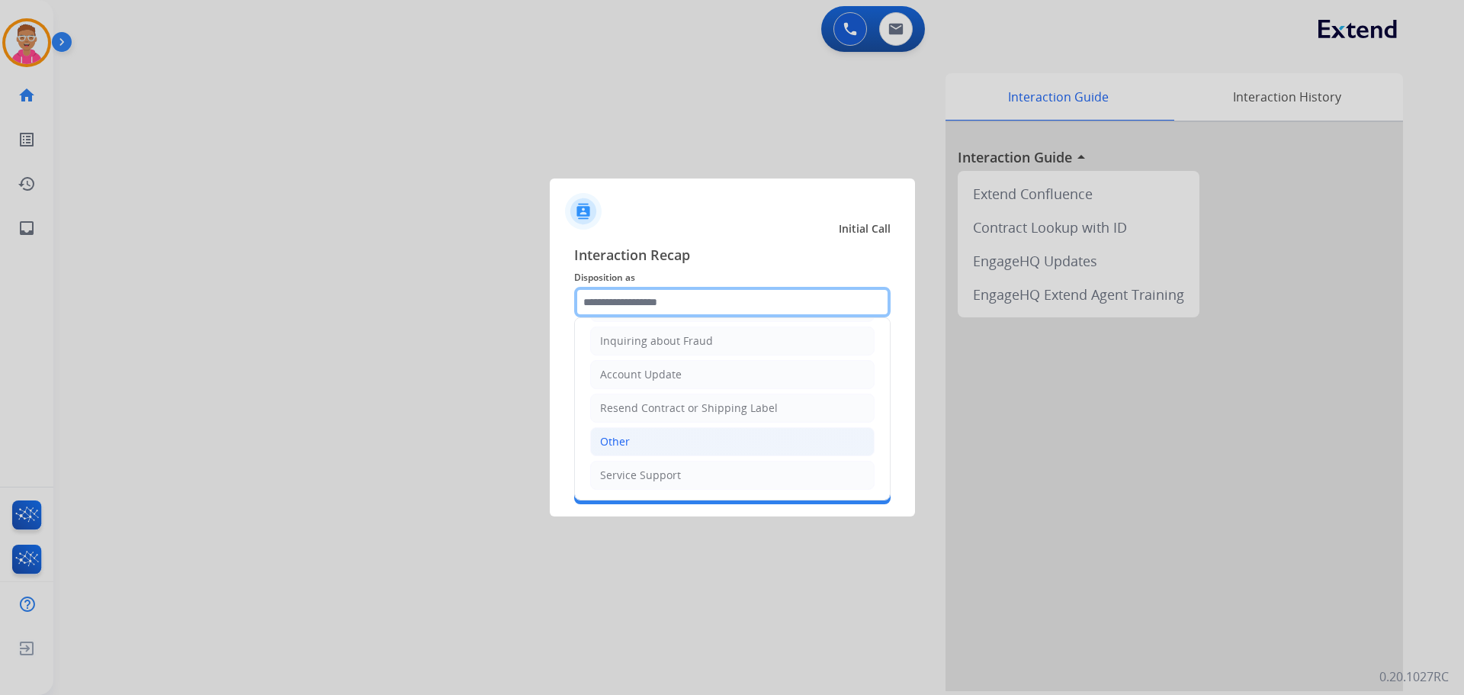
scroll to position [238, 0]
click at [663, 439] on li "Other" at bounding box center [732, 440] width 284 height 29
type input "*****"
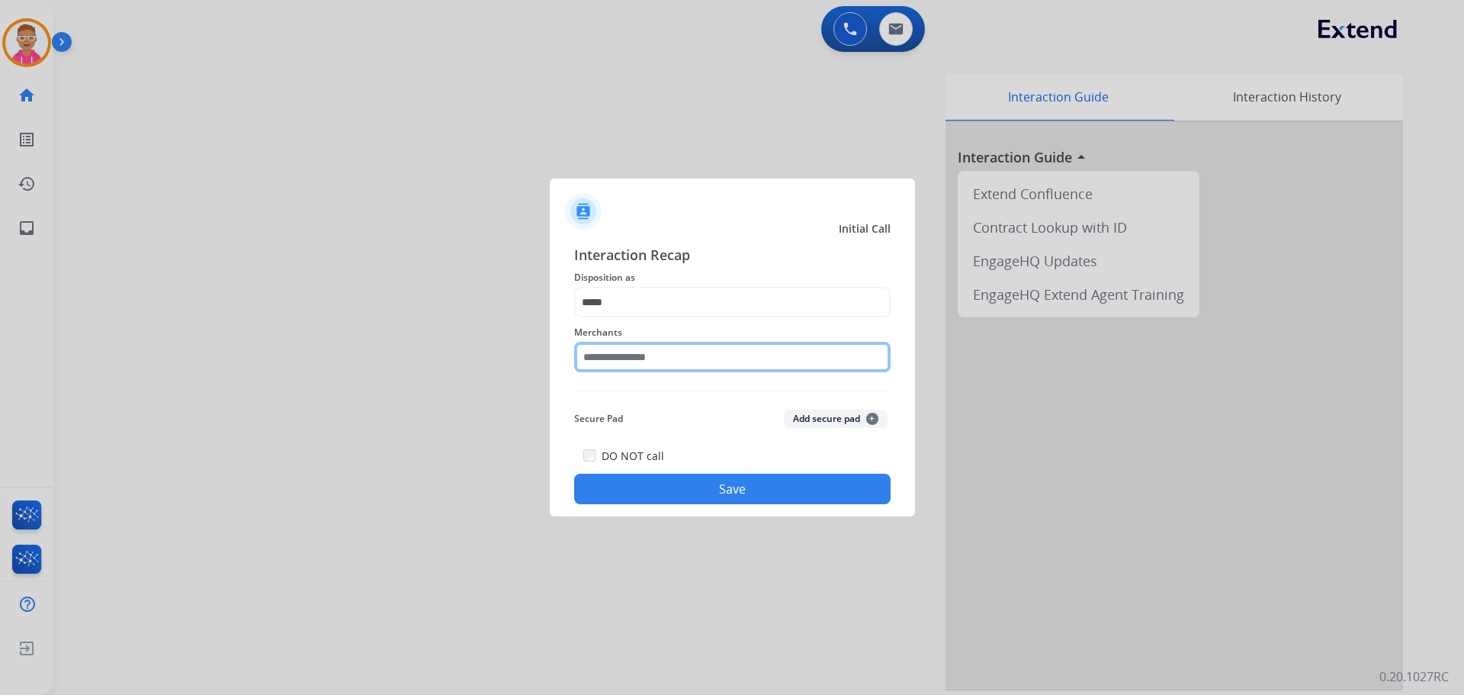
click at [643, 358] on input "text" at bounding box center [732, 357] width 317 height 31
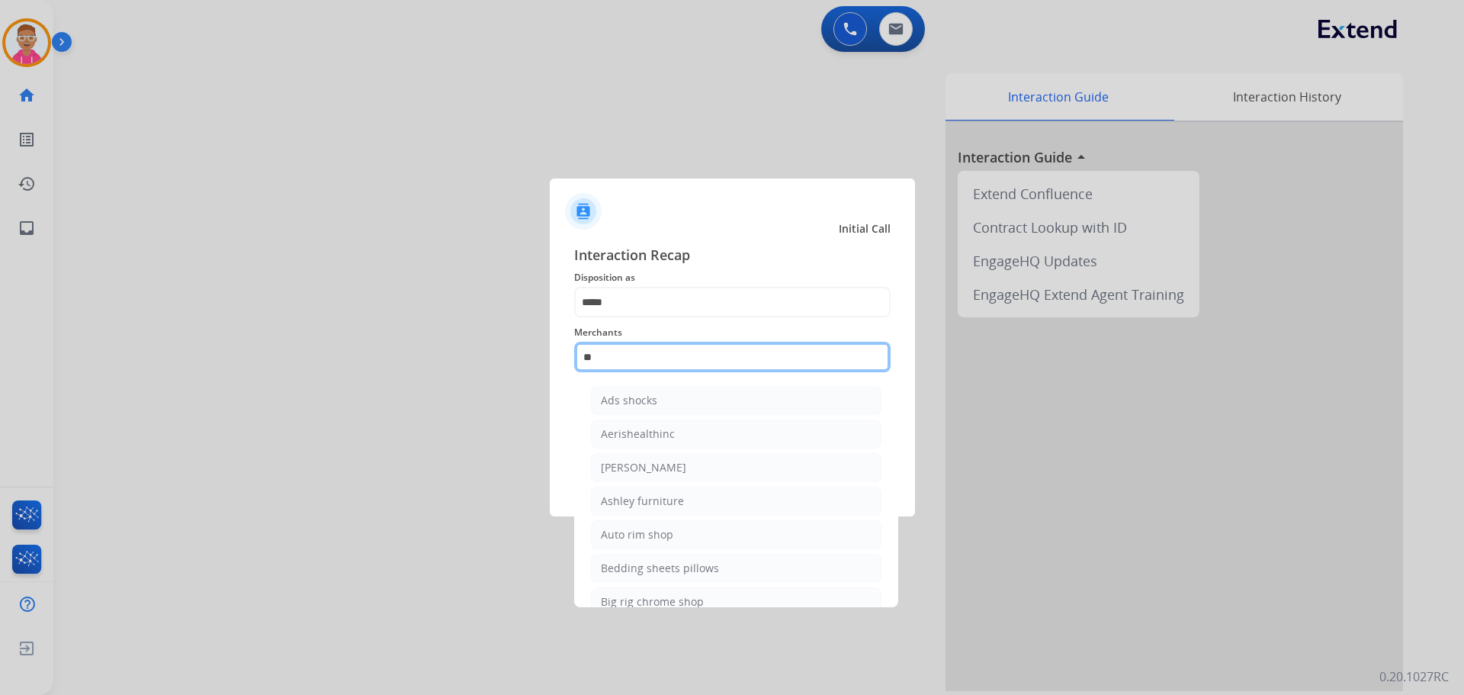
type input "*"
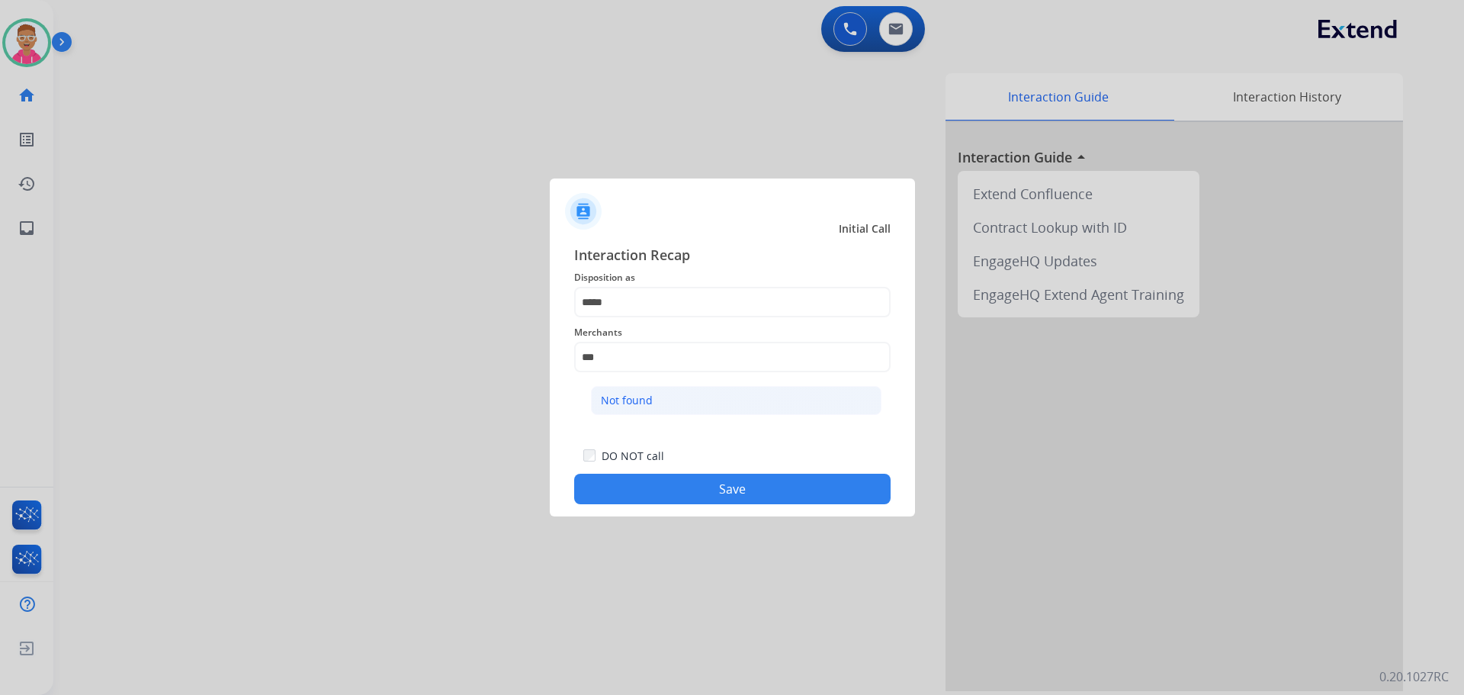
click at [622, 401] on div "Not found" at bounding box center [627, 400] width 52 height 15
type input "*********"
click at [639, 493] on button "Save" at bounding box center [732, 489] width 317 height 31
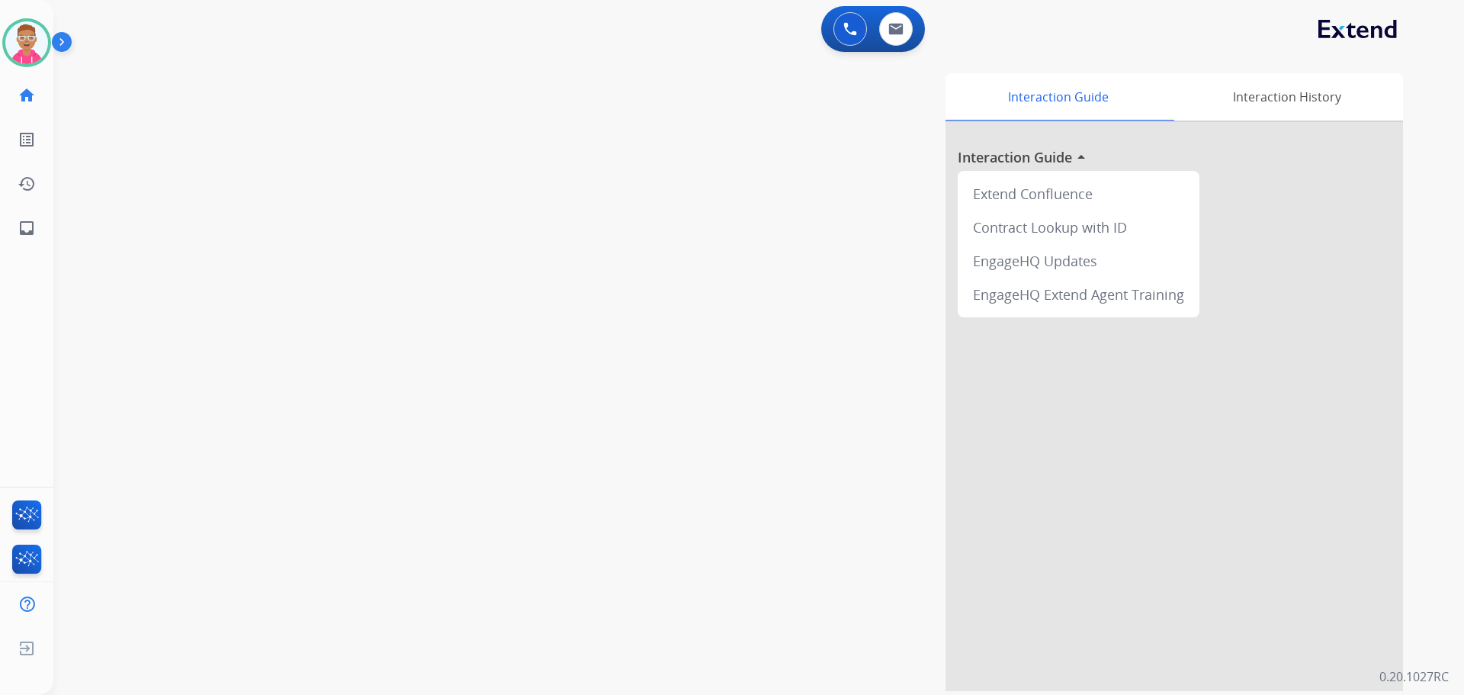
drag, startPoint x: 698, startPoint y: 276, endPoint x: 787, endPoint y: 430, distance: 178.0
click at [815, 470] on div "Interaction Guide Interaction History Interaction Guide arrow_drop_up Extend Co…" at bounding box center [954, 382] width 898 height 618
click at [47, 40] on img at bounding box center [26, 42] width 43 height 43
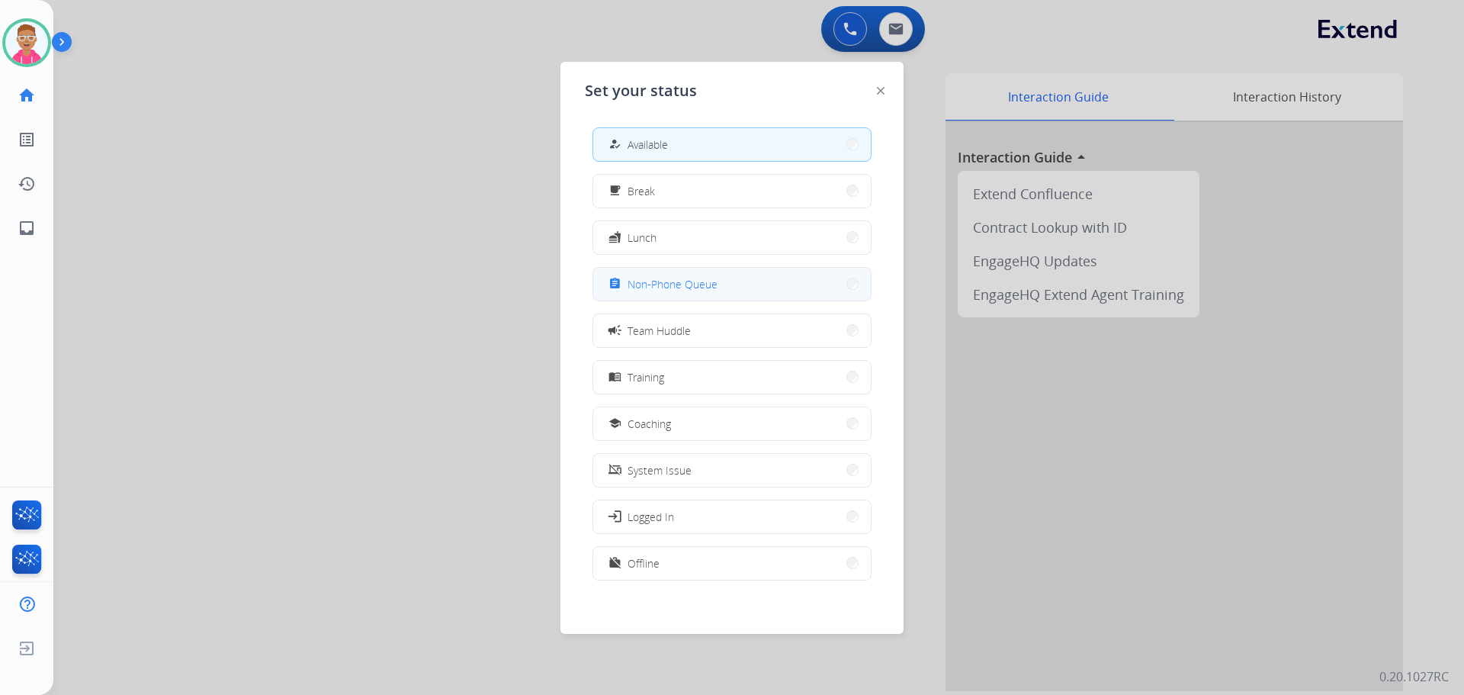
click at [746, 278] on button "assignment Non-Phone Queue" at bounding box center [732, 284] width 278 height 33
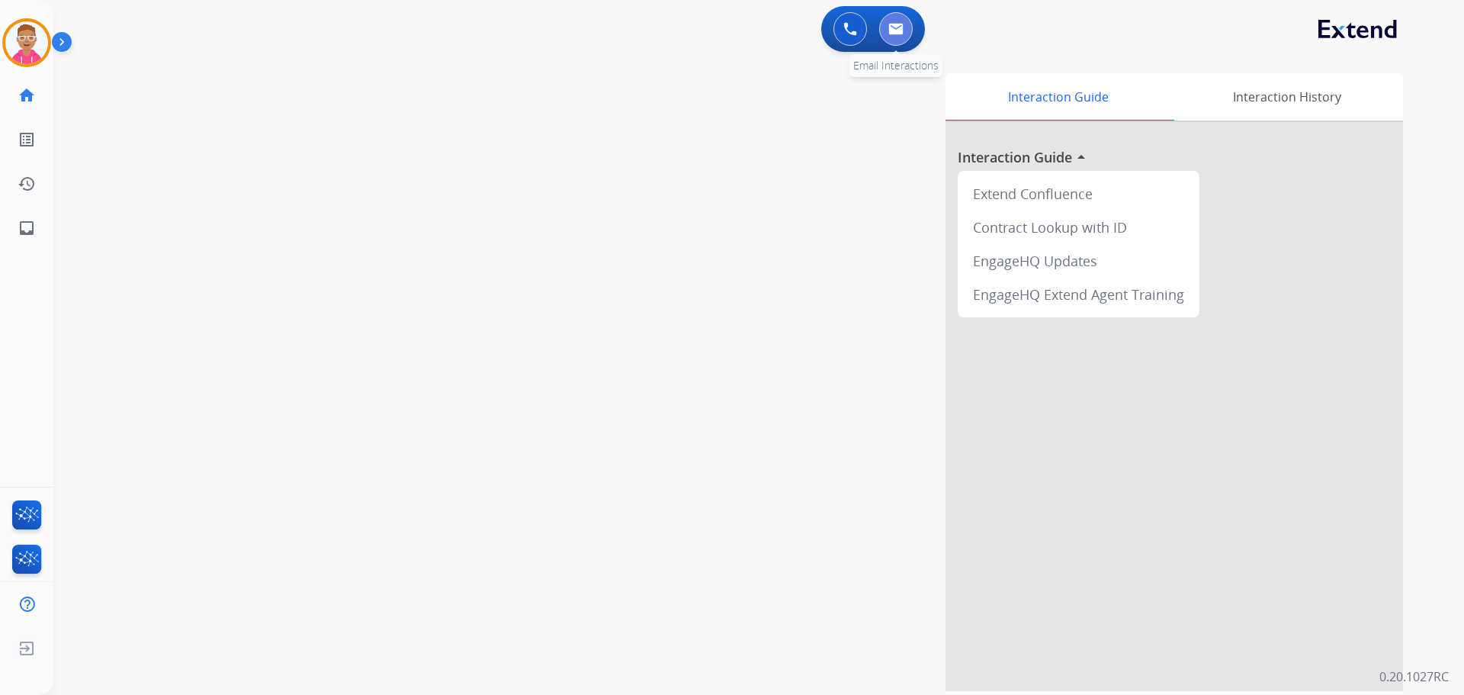
click at [896, 27] on img at bounding box center [896, 29] width 15 height 12
select select "**********"
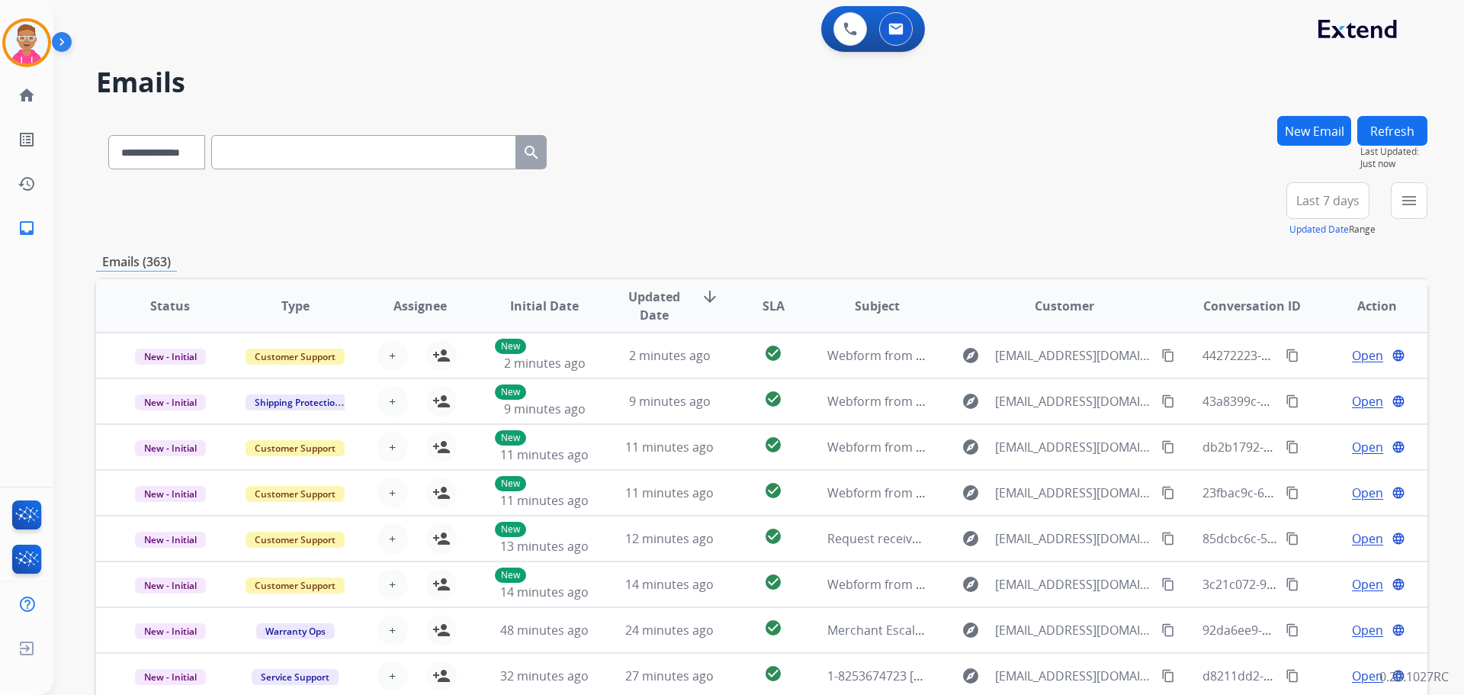
scroll to position [2, 0]
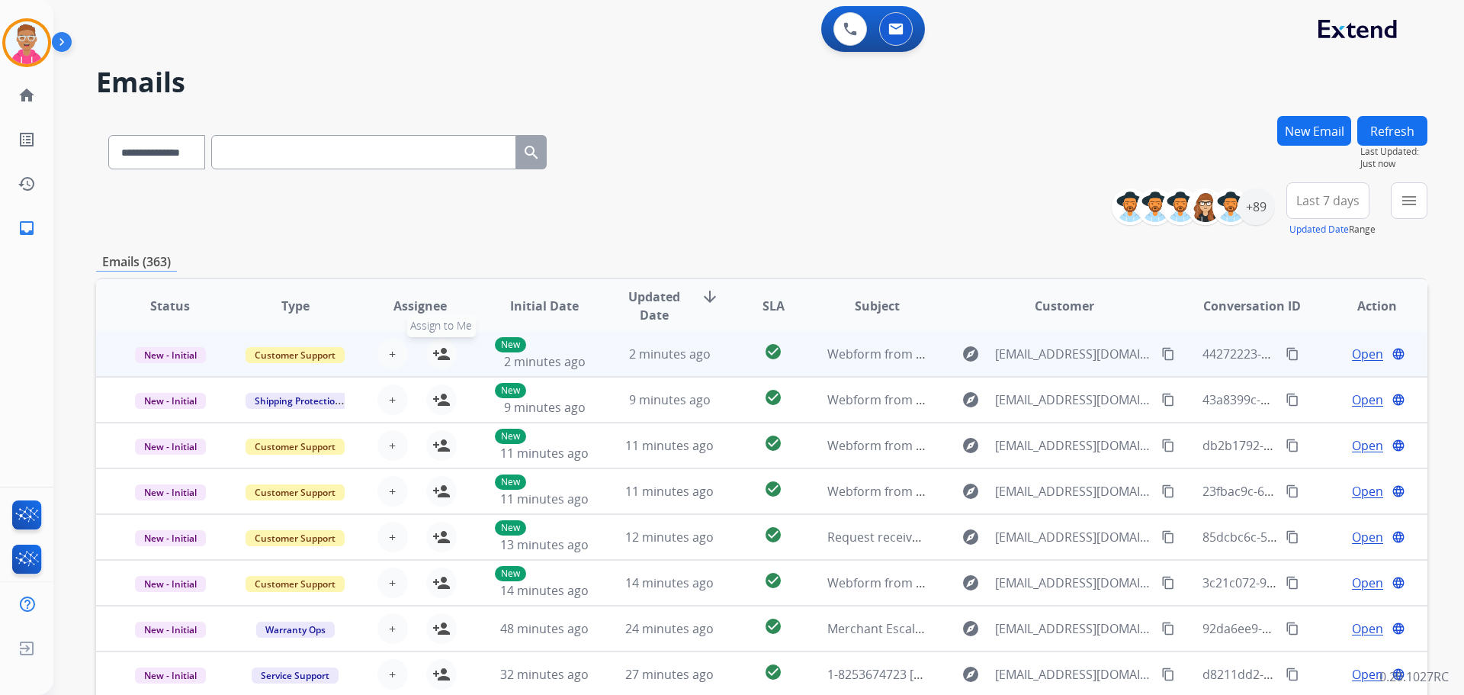
click at [445, 353] on mat-icon "person_add" at bounding box center [441, 354] width 18 height 18
drag, startPoint x: 445, startPoint y: 355, endPoint x: 477, endPoint y: 362, distance: 32.9
click at [444, 355] on mat-icon "person_remove" at bounding box center [441, 354] width 18 height 18
click at [526, 364] on span "2 minutes ago" at bounding box center [545, 361] width 82 height 17
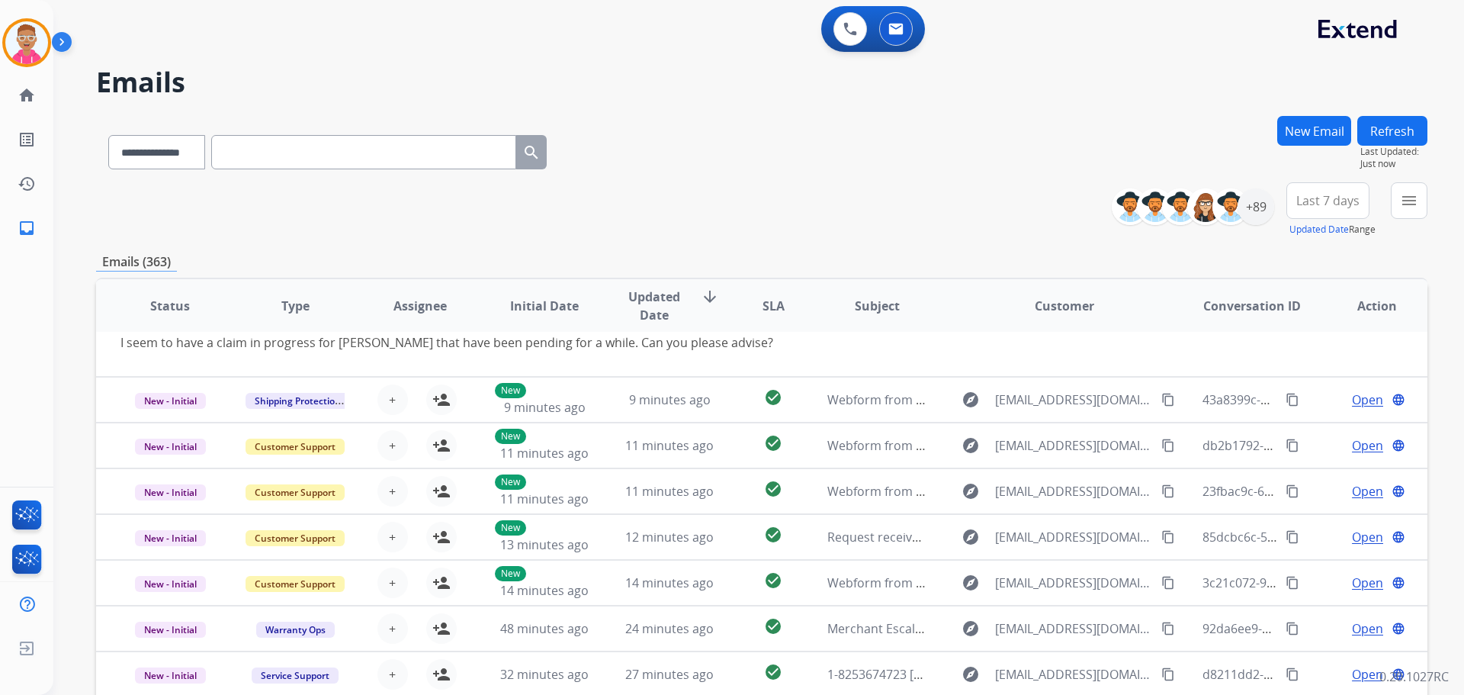
scroll to position [0, 0]
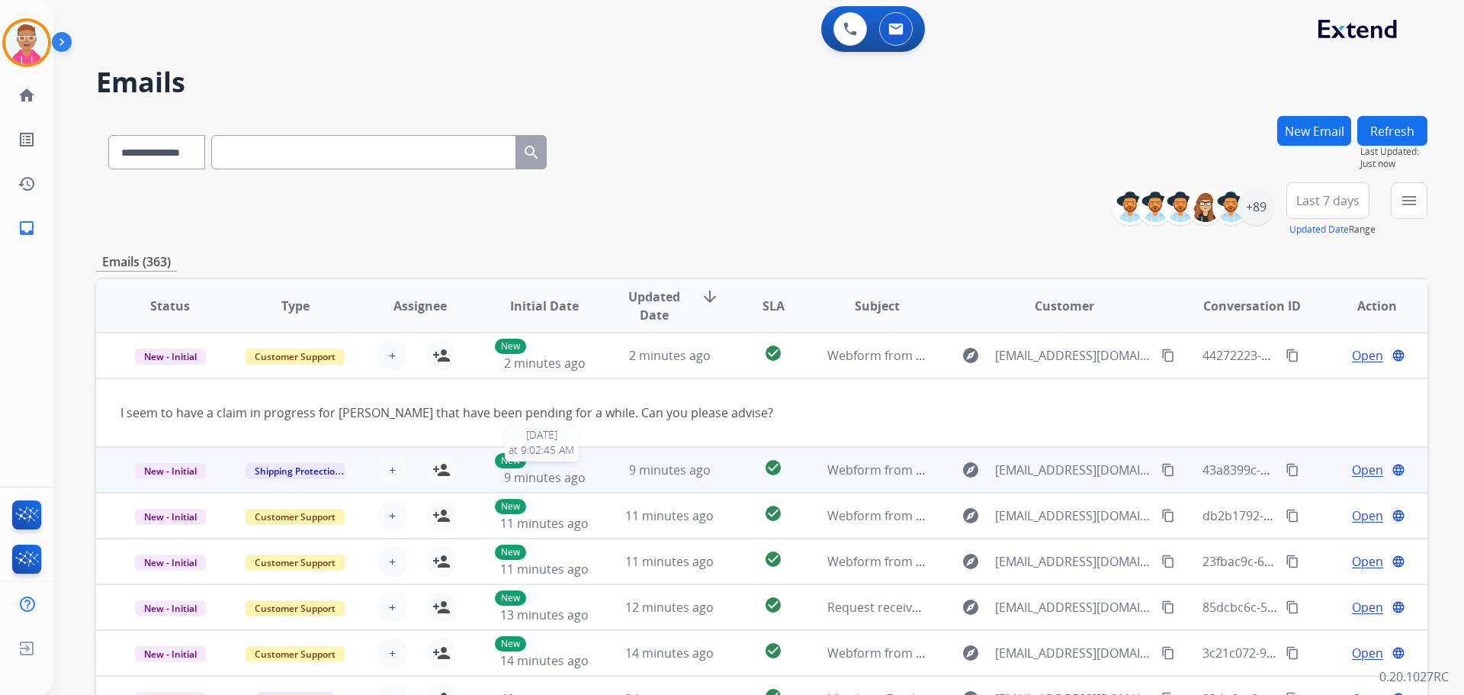
click at [587, 486] on div "New 9 minutes ago" at bounding box center [545, 470] width 100 height 34
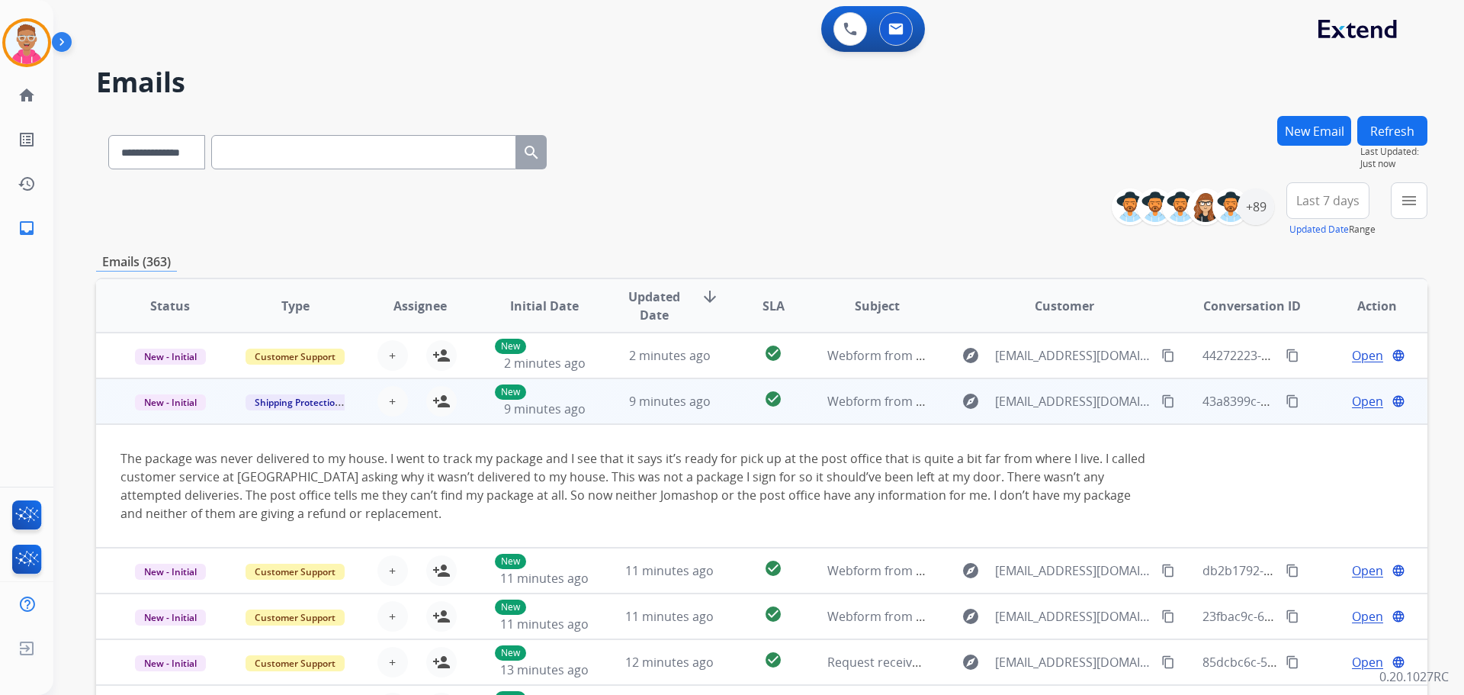
scroll to position [46, 0]
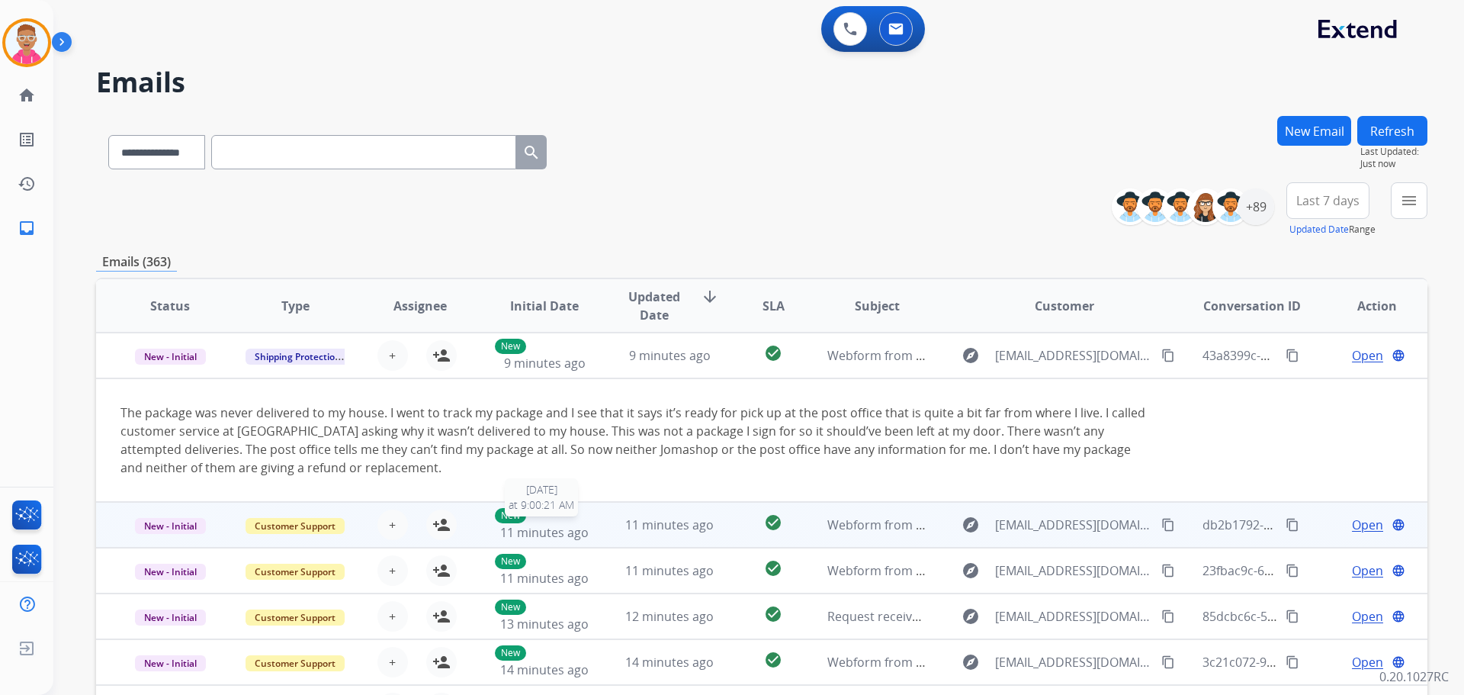
click at [574, 519] on div "New 11 minutes ago" at bounding box center [545, 525] width 100 height 34
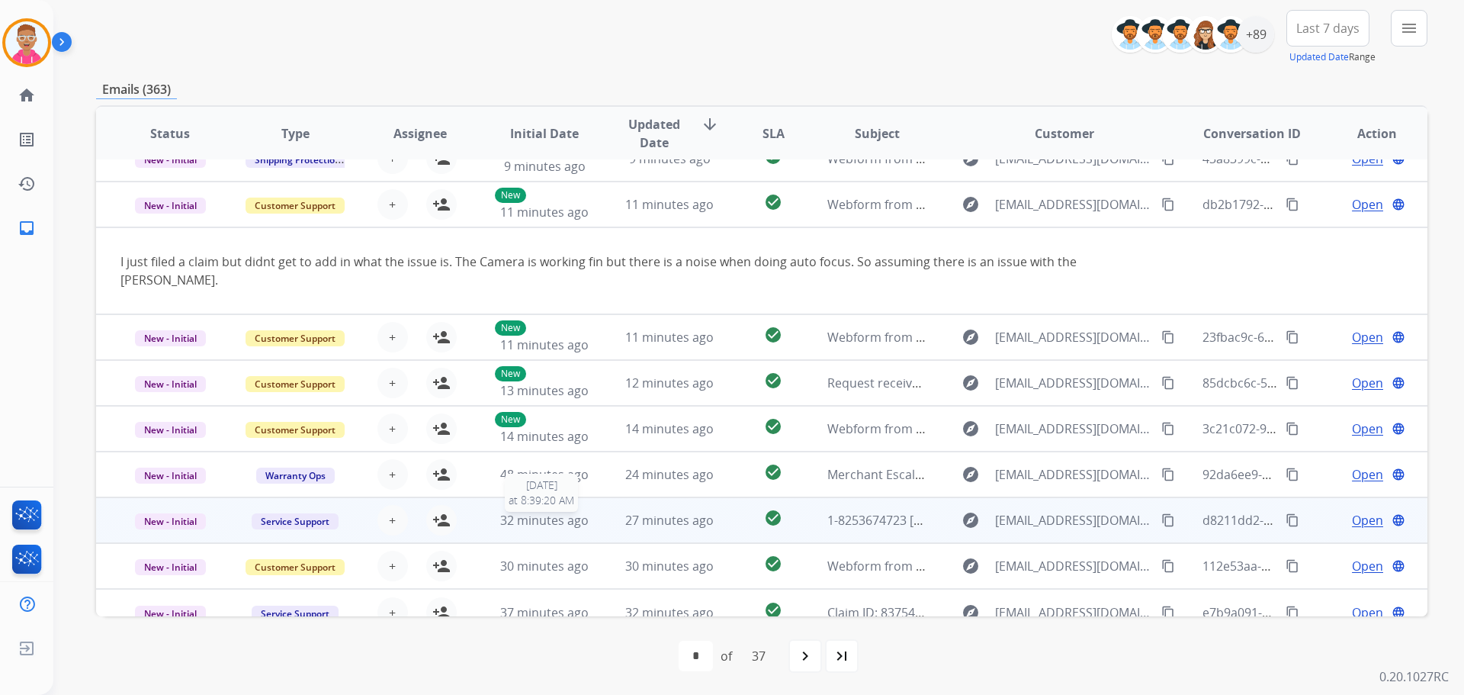
scroll to position [173, 0]
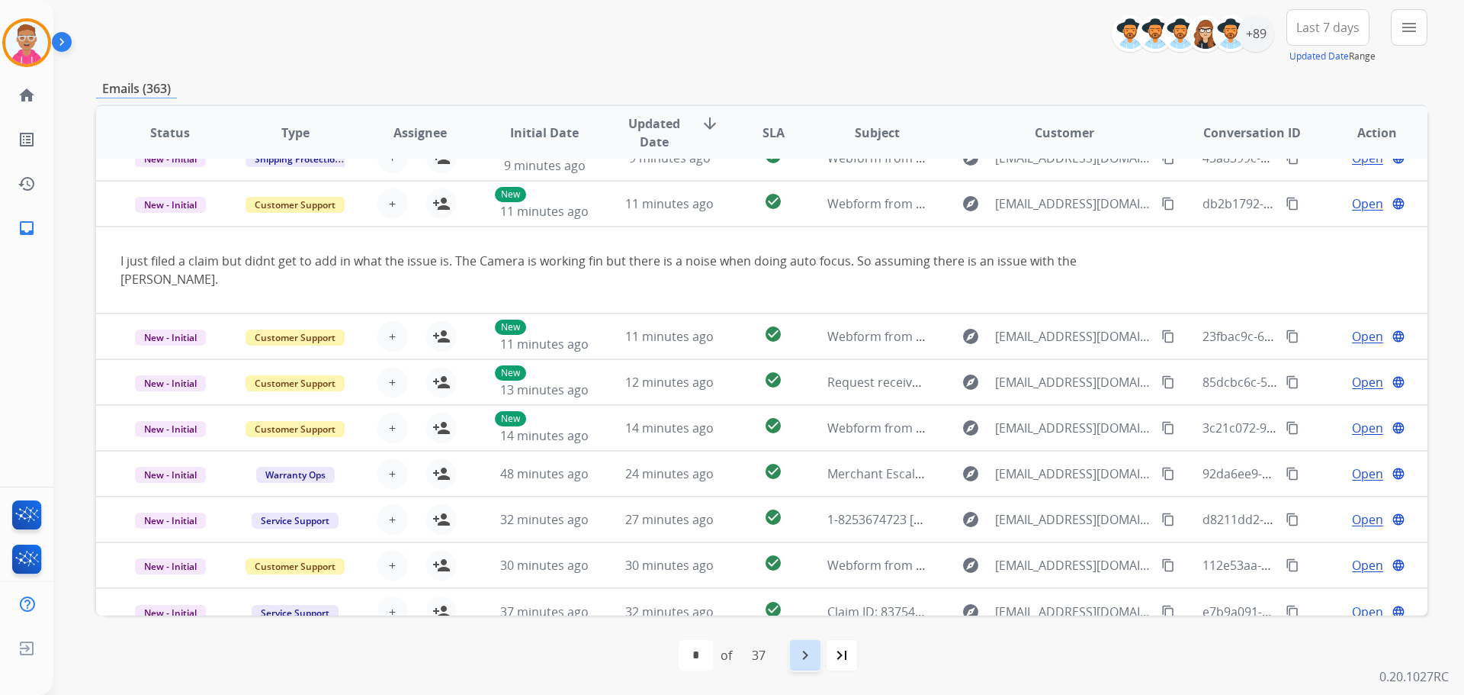
click at [810, 652] on mat-icon "navigate_next" at bounding box center [805, 655] width 18 height 18
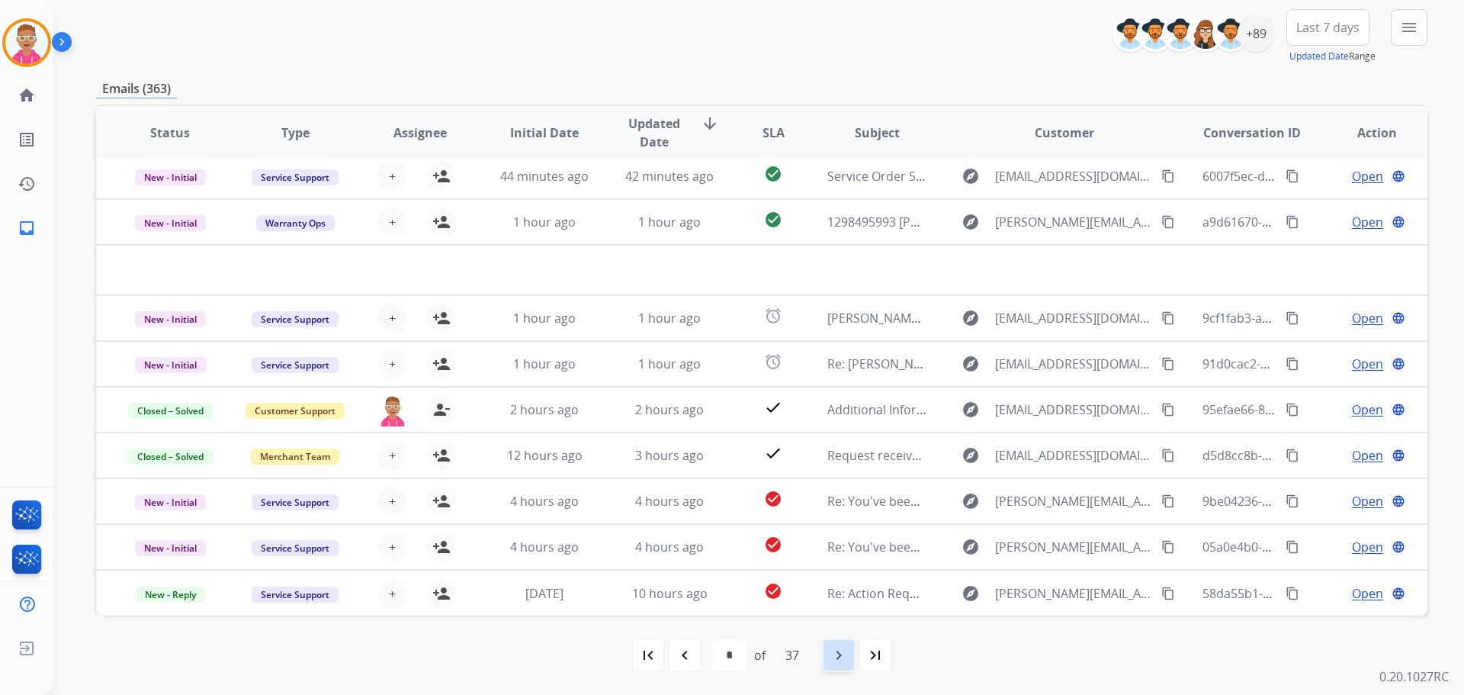
click at [840, 646] on mat-icon "navigate_next" at bounding box center [839, 655] width 18 height 18
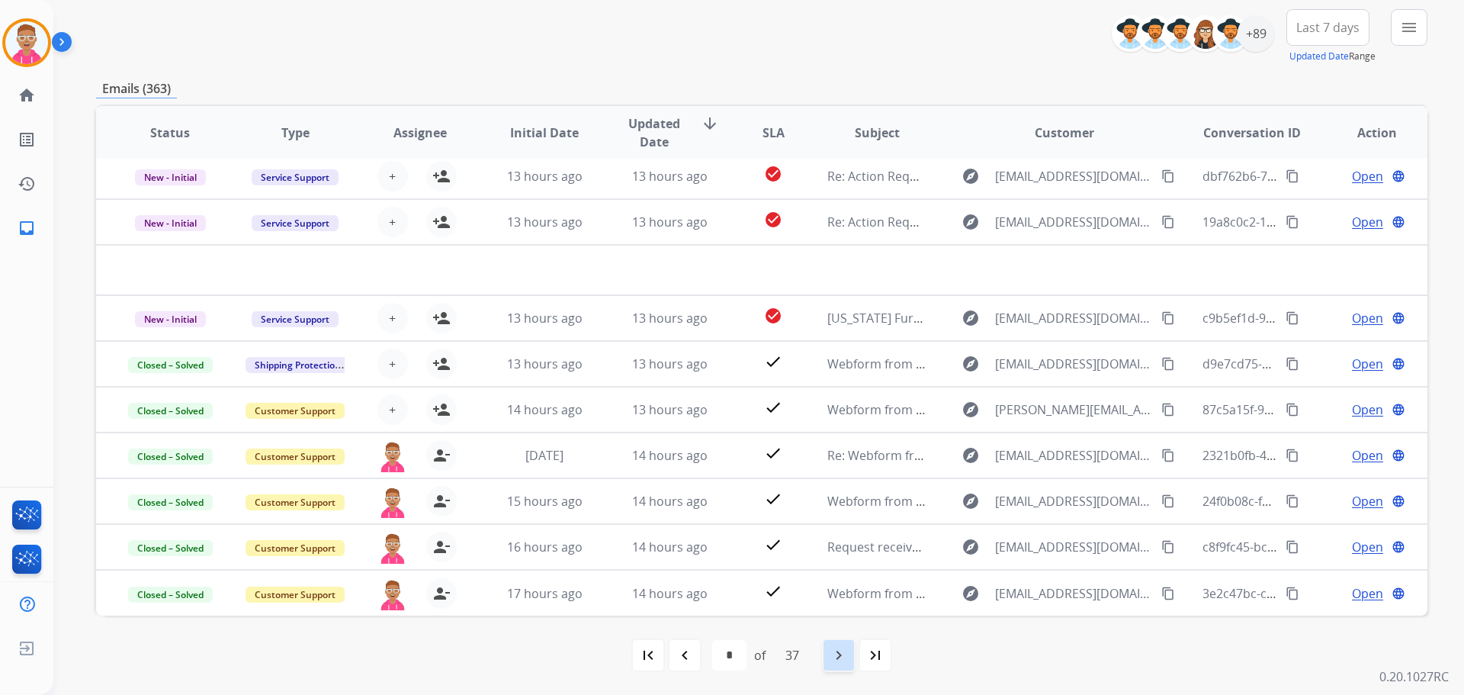
click at [830, 649] on div "navigate_next" at bounding box center [839, 655] width 34 height 34
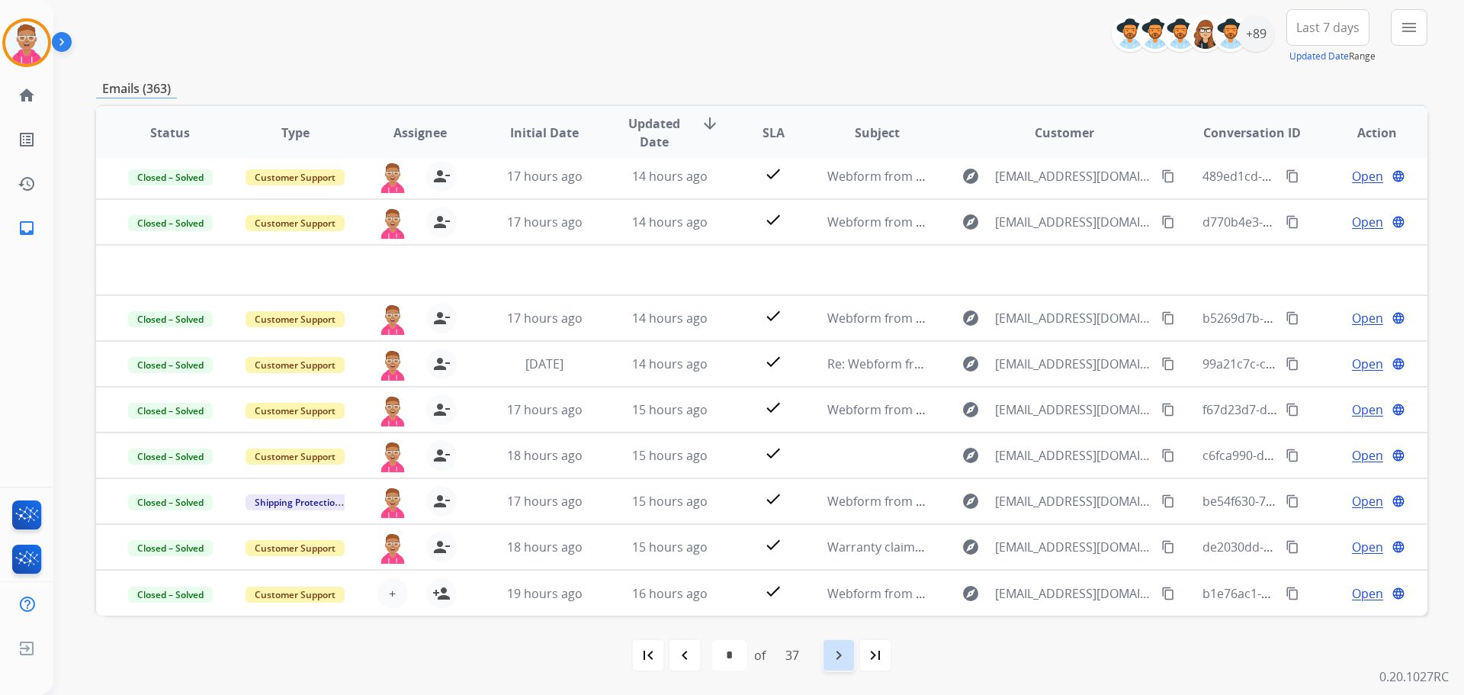
click at [825, 653] on div "navigate_next" at bounding box center [839, 655] width 34 height 34
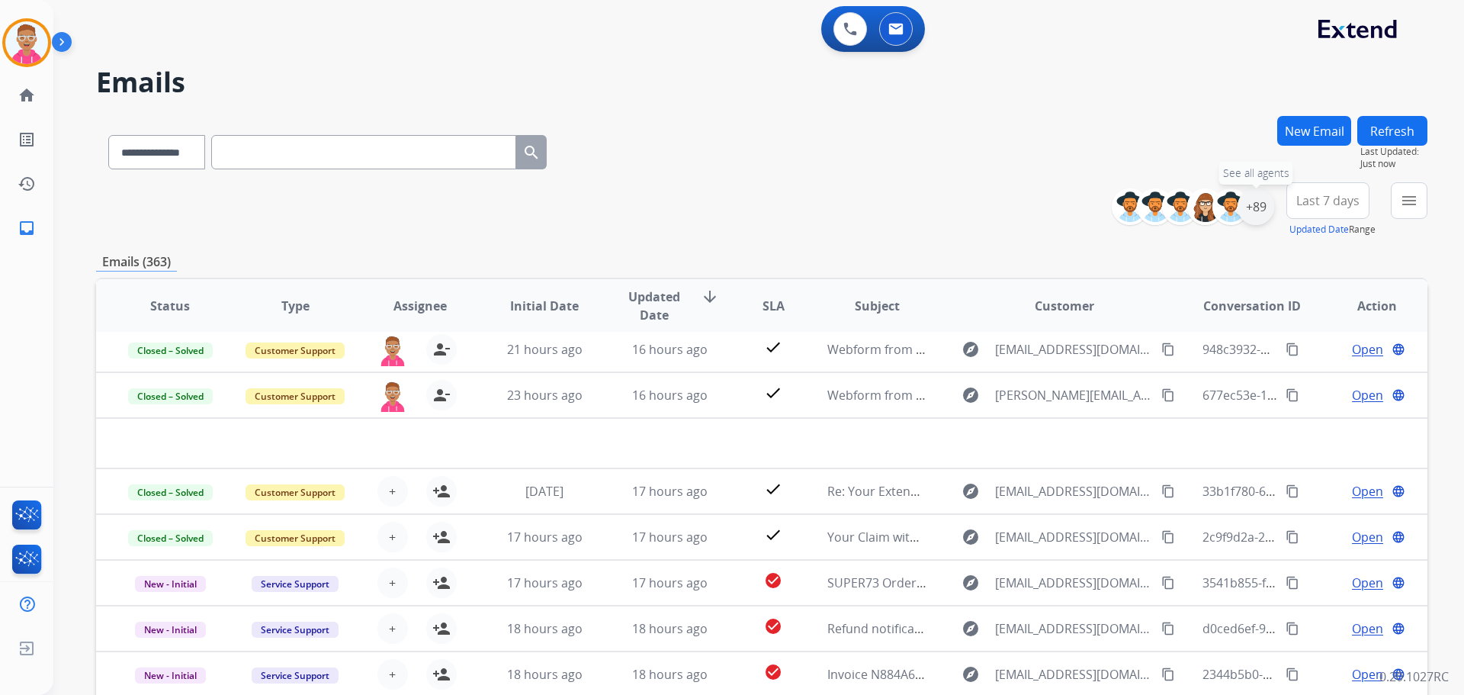
click at [1263, 213] on div "+89" at bounding box center [1256, 206] width 37 height 37
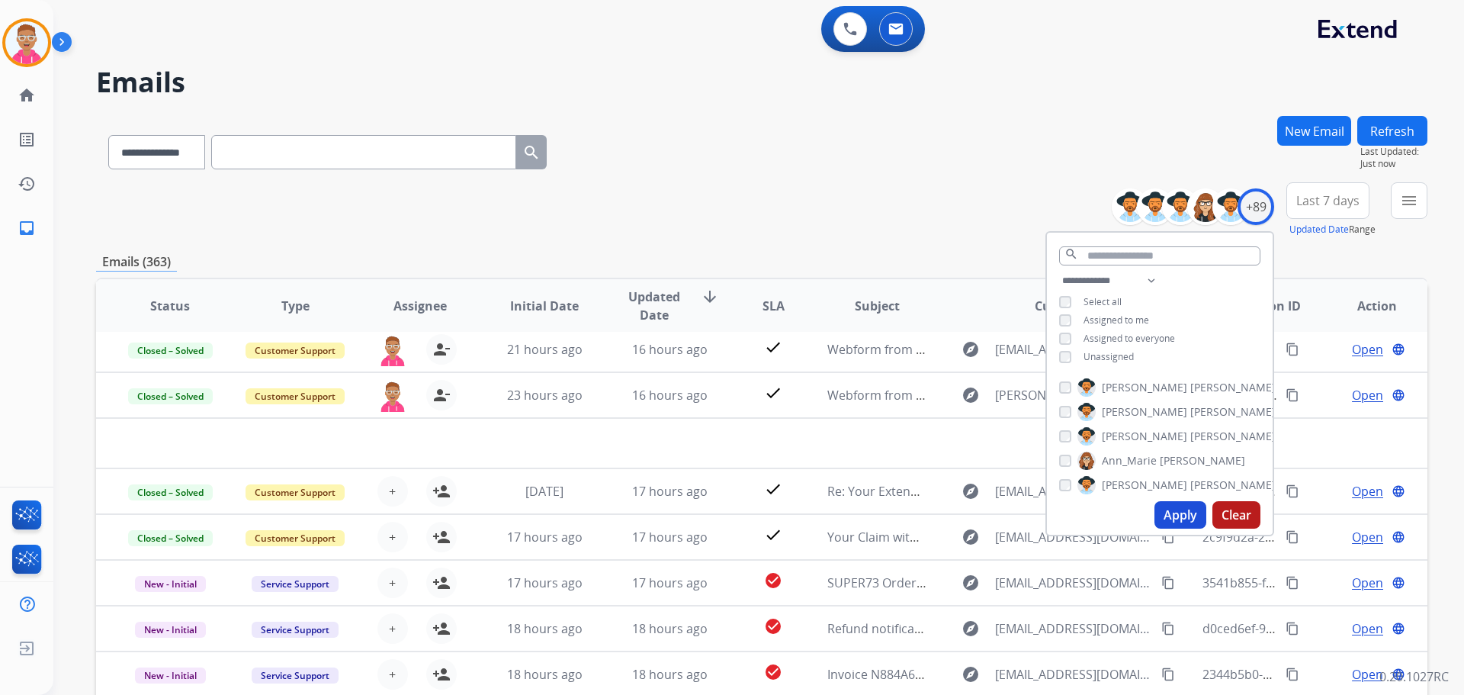
click at [1181, 509] on button "Apply" at bounding box center [1181, 514] width 52 height 27
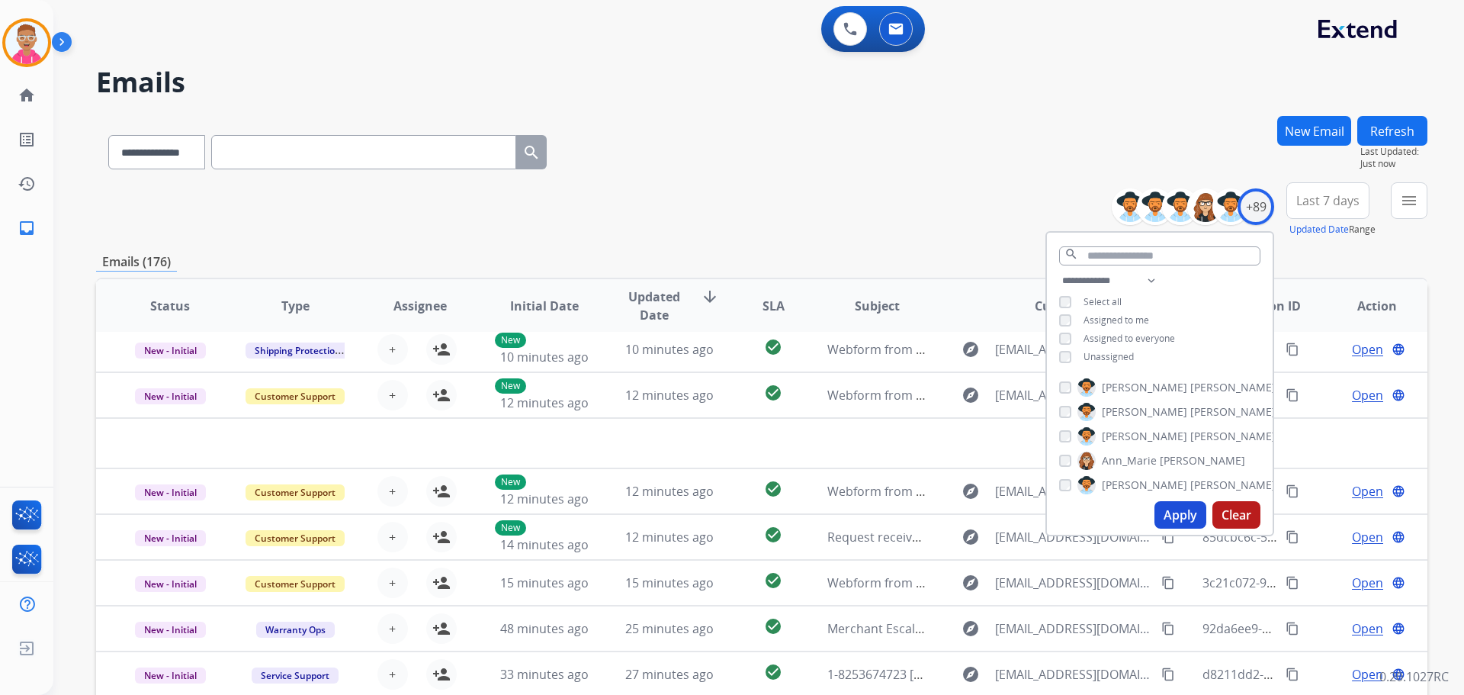
click at [468, 226] on div "**********" at bounding box center [762, 209] width 1332 height 55
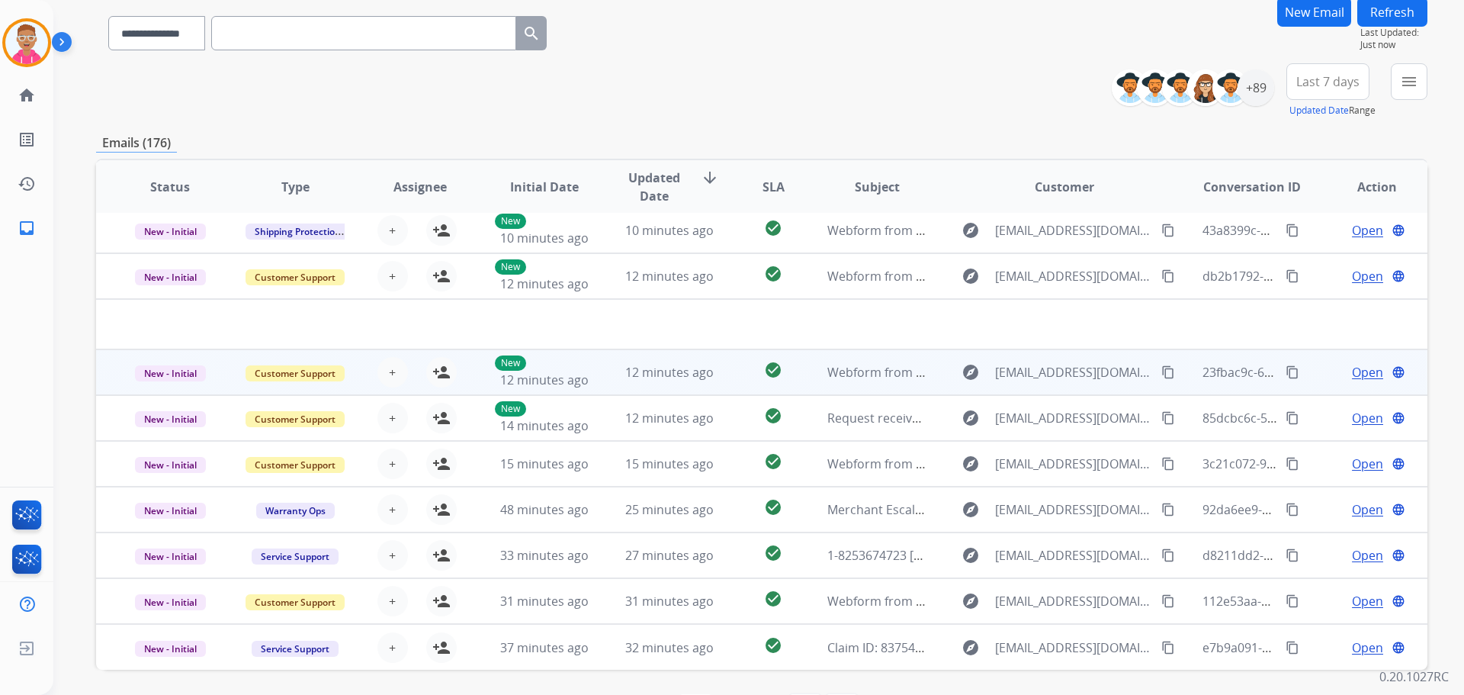
scroll to position [173, 0]
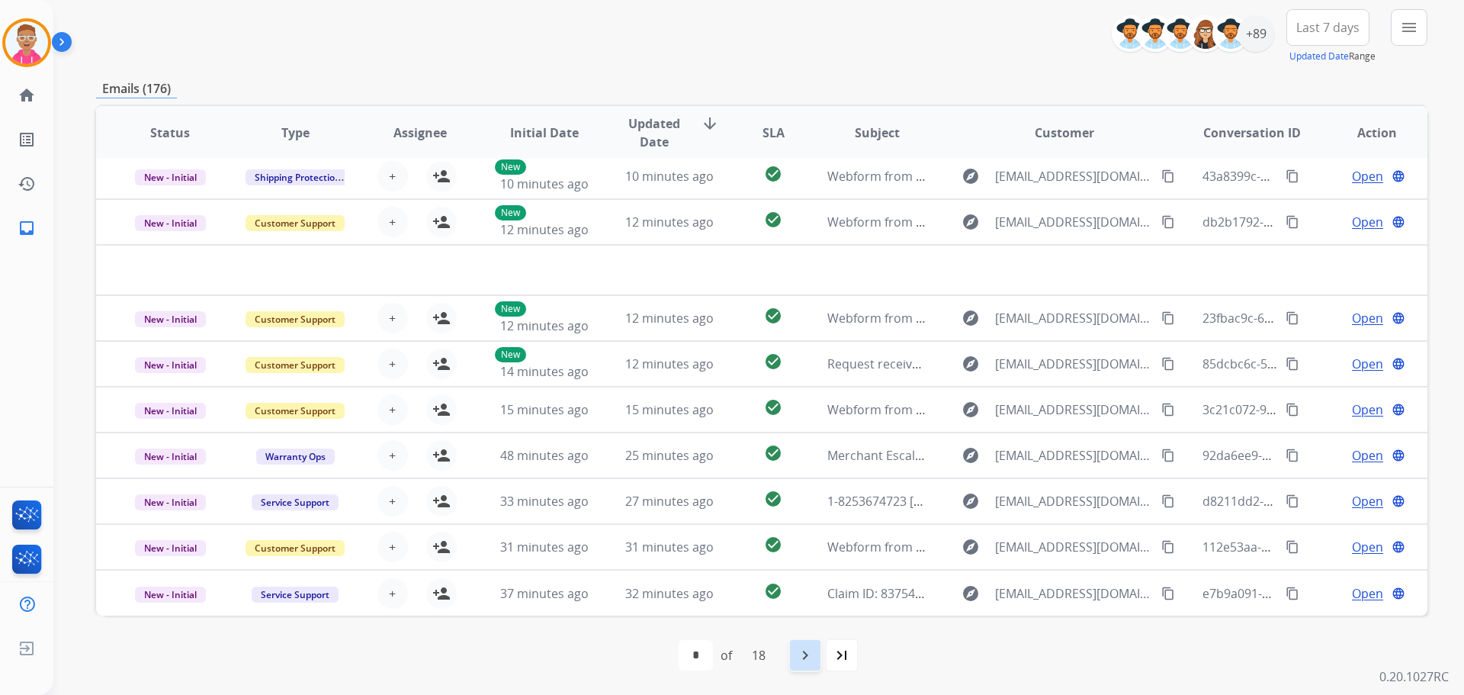
click at [804, 651] on mat-icon "navigate_next" at bounding box center [805, 655] width 18 height 18
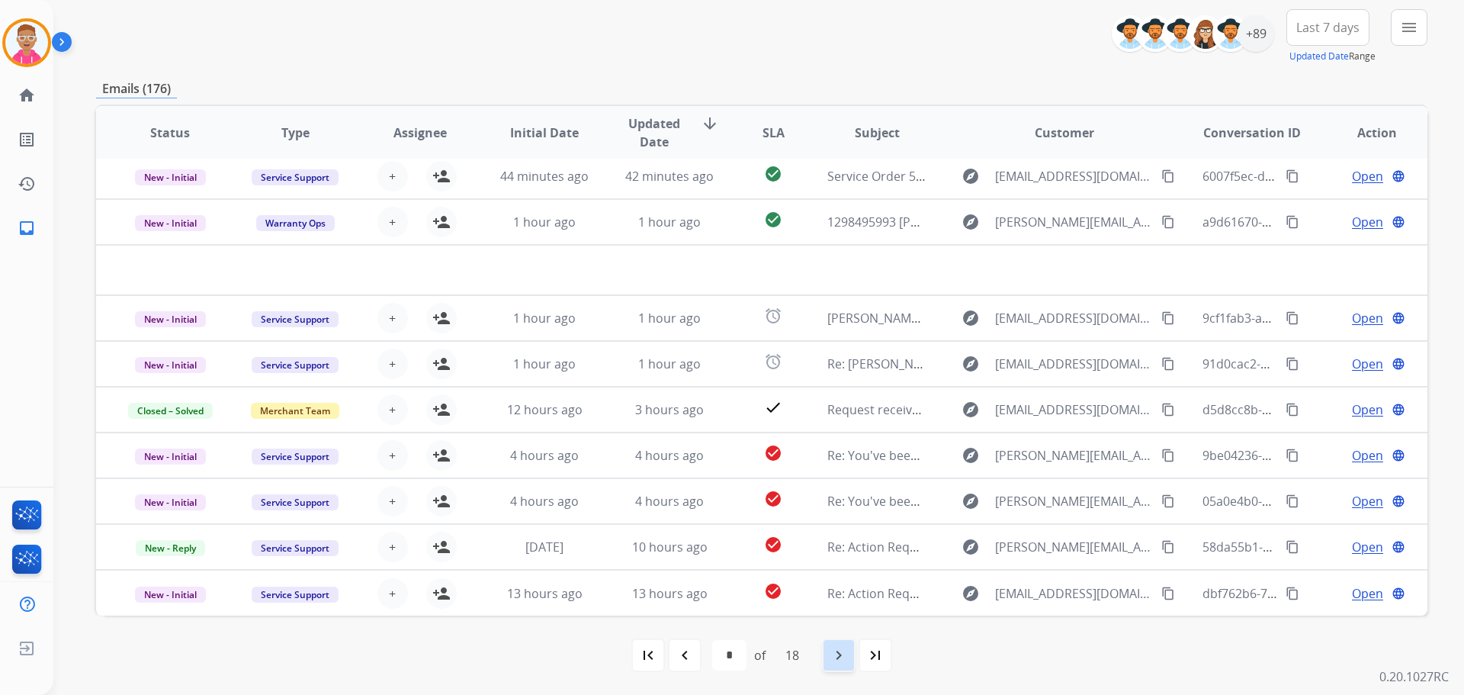
click at [845, 658] on mat-icon "navigate_next" at bounding box center [839, 655] width 18 height 18
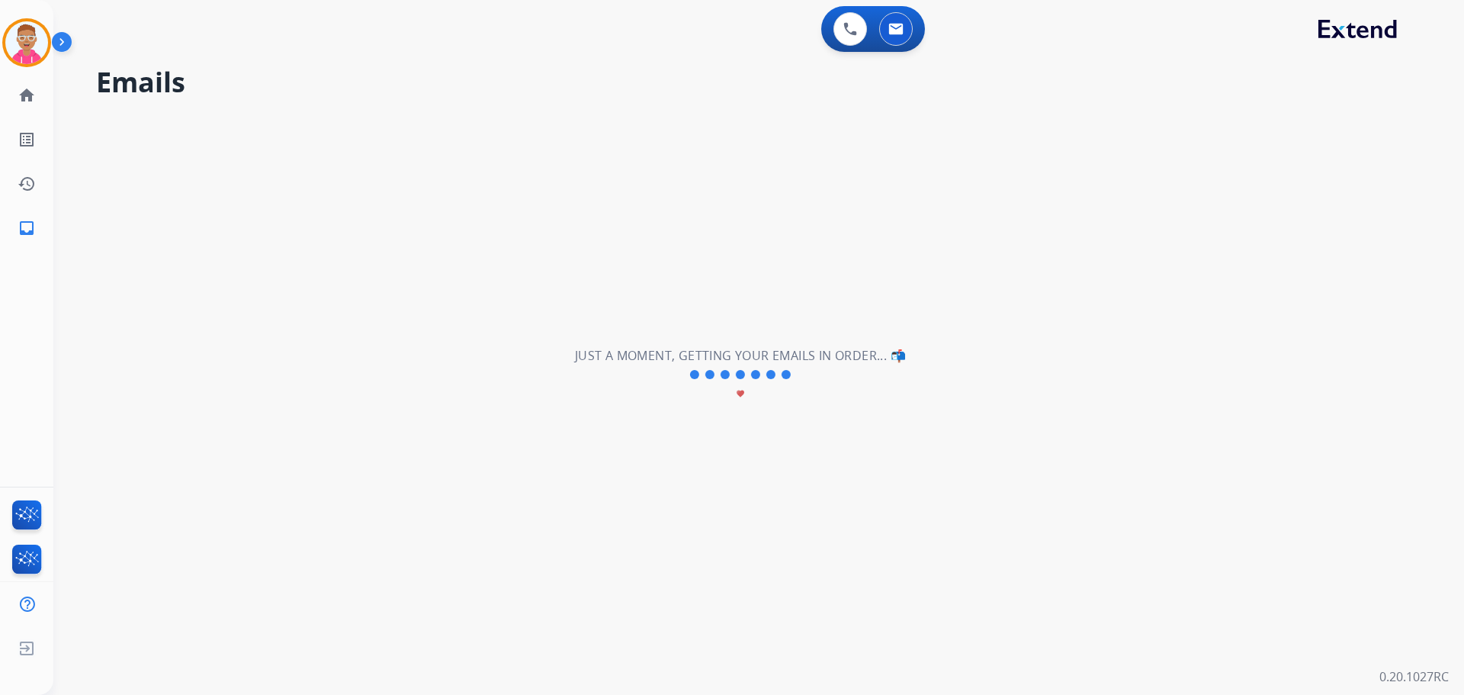
scroll to position [0, 0]
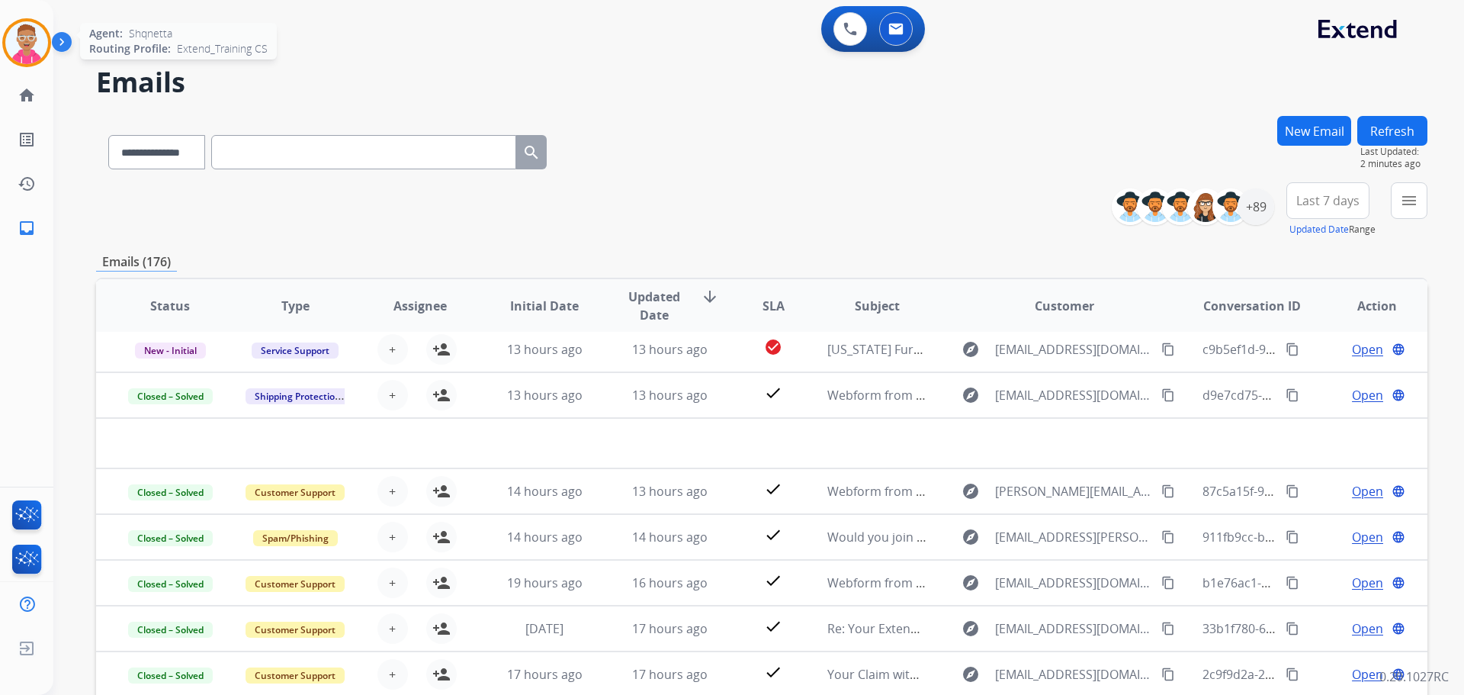
click at [33, 39] on img at bounding box center [26, 42] width 43 height 43
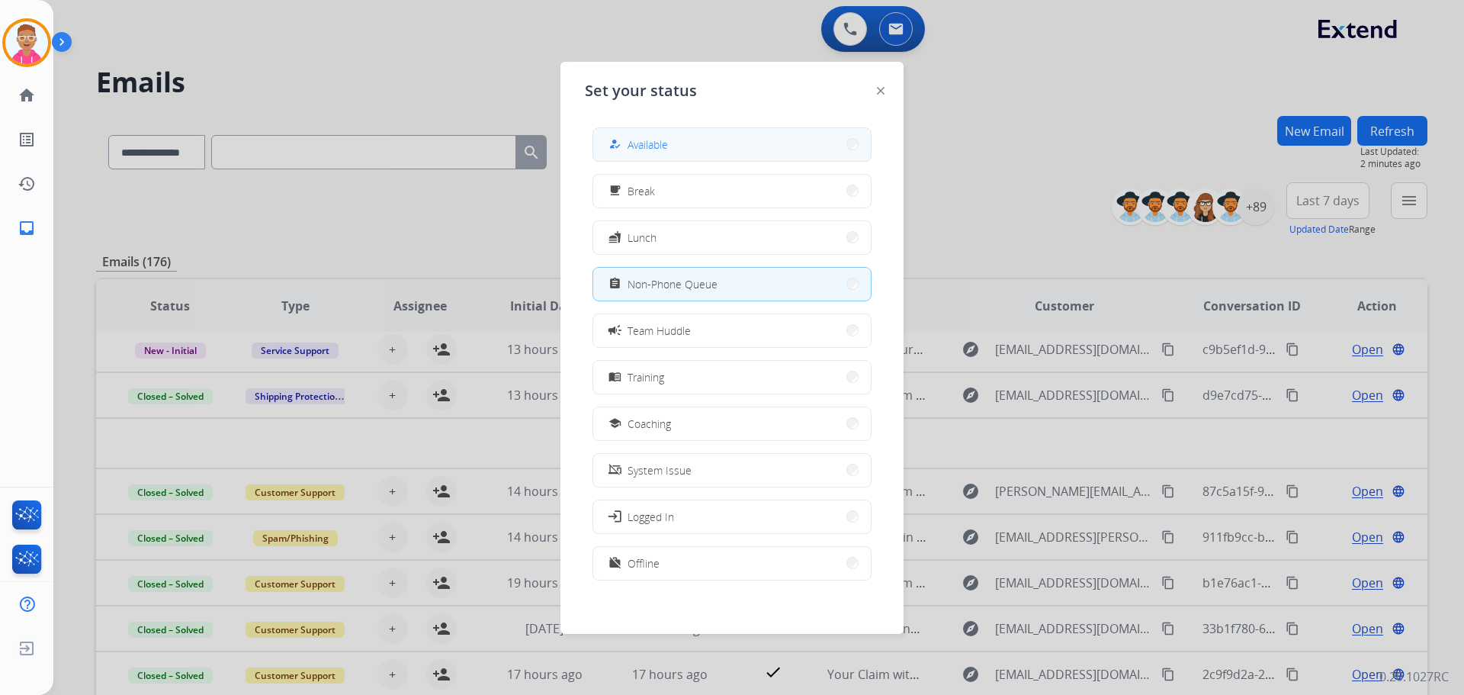
click at [757, 145] on button "how_to_reg Available" at bounding box center [732, 144] width 278 height 33
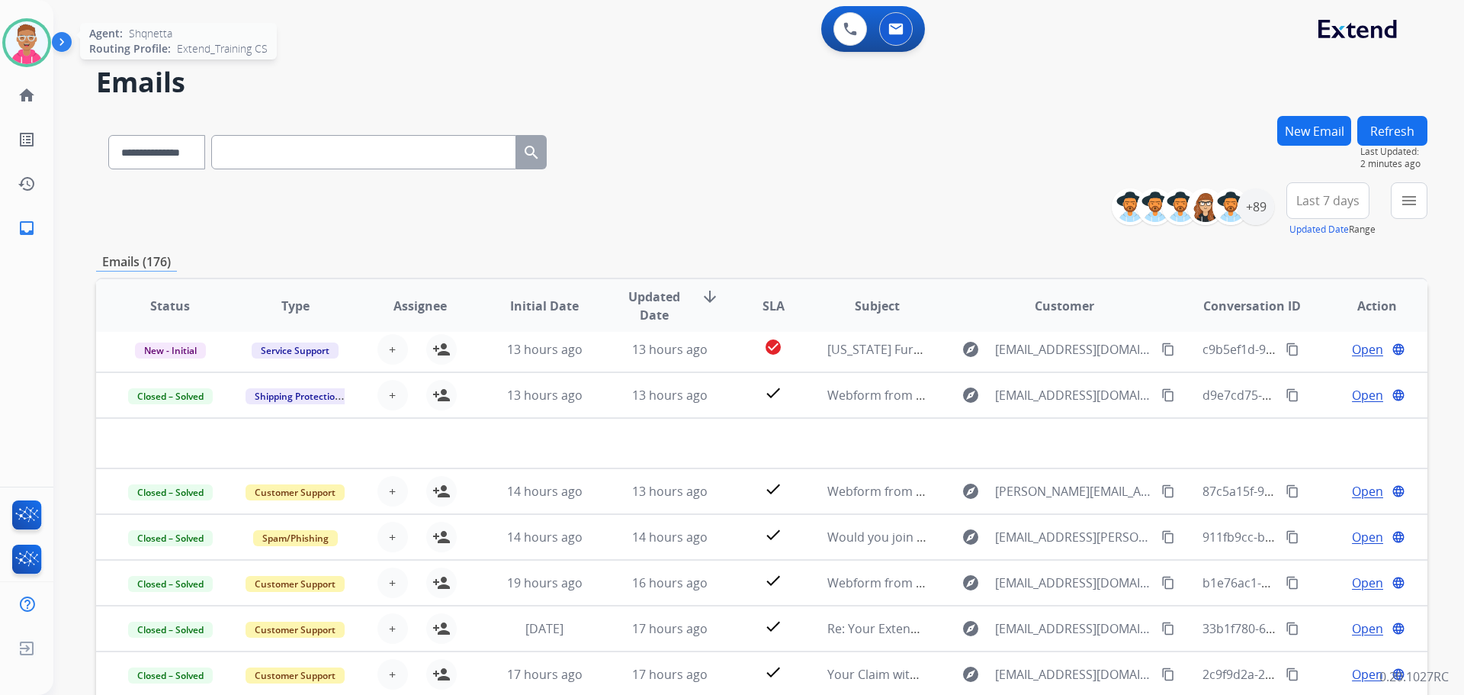
click at [35, 54] on img at bounding box center [26, 42] width 43 height 43
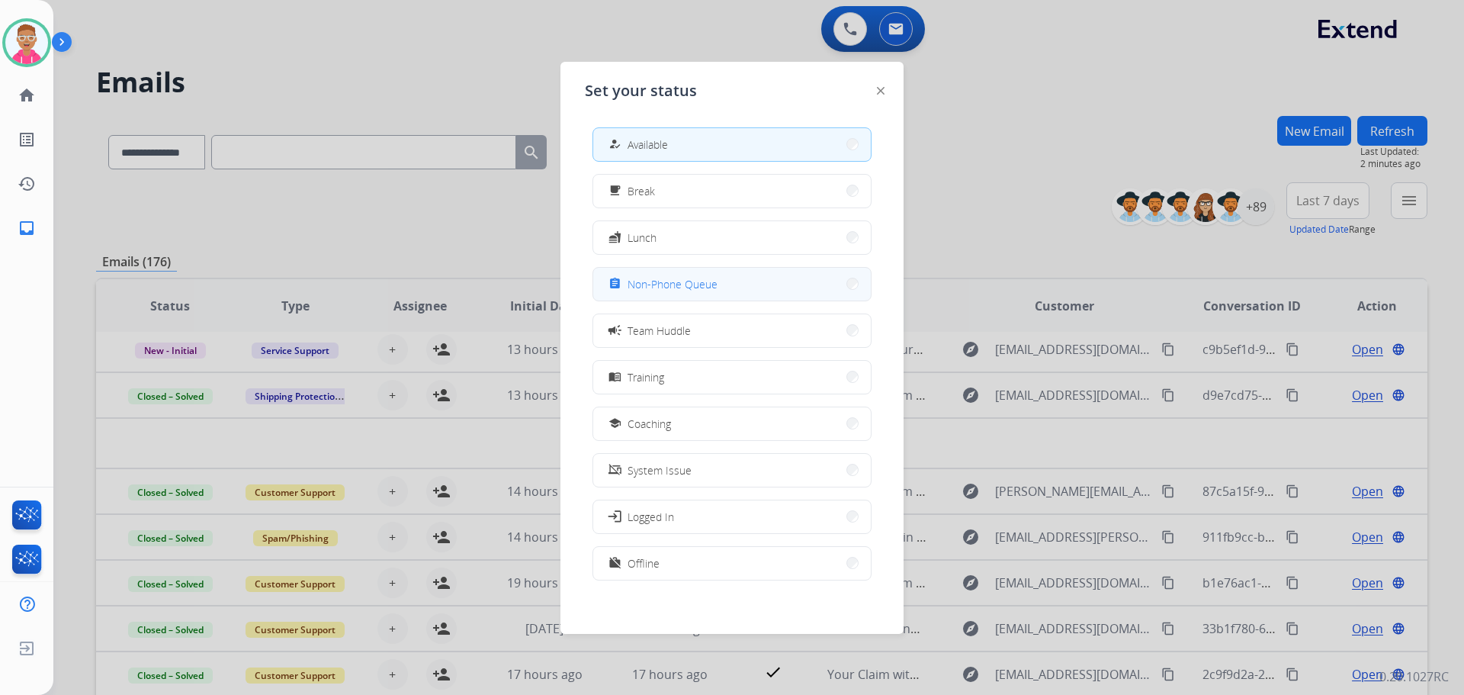
click at [726, 288] on button "assignment Non-Phone Queue" at bounding box center [732, 284] width 278 height 33
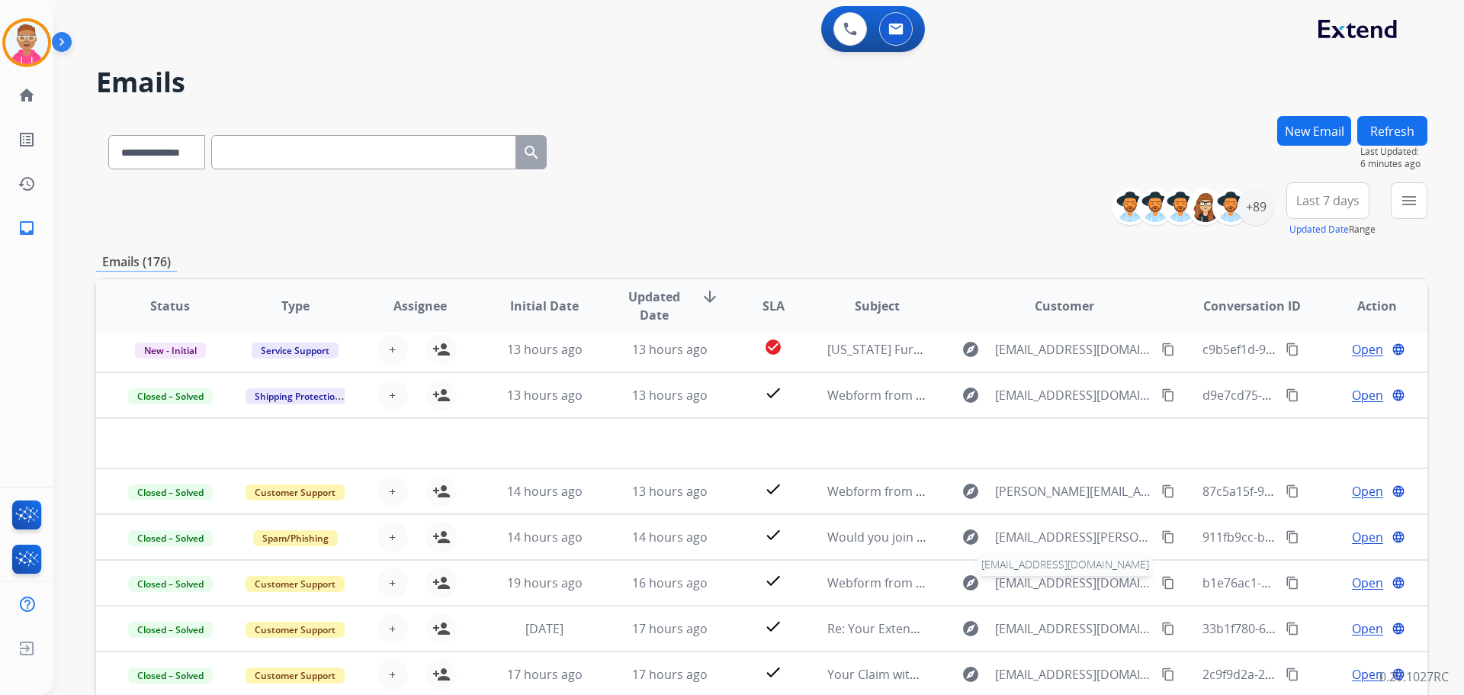
scroll to position [173, 0]
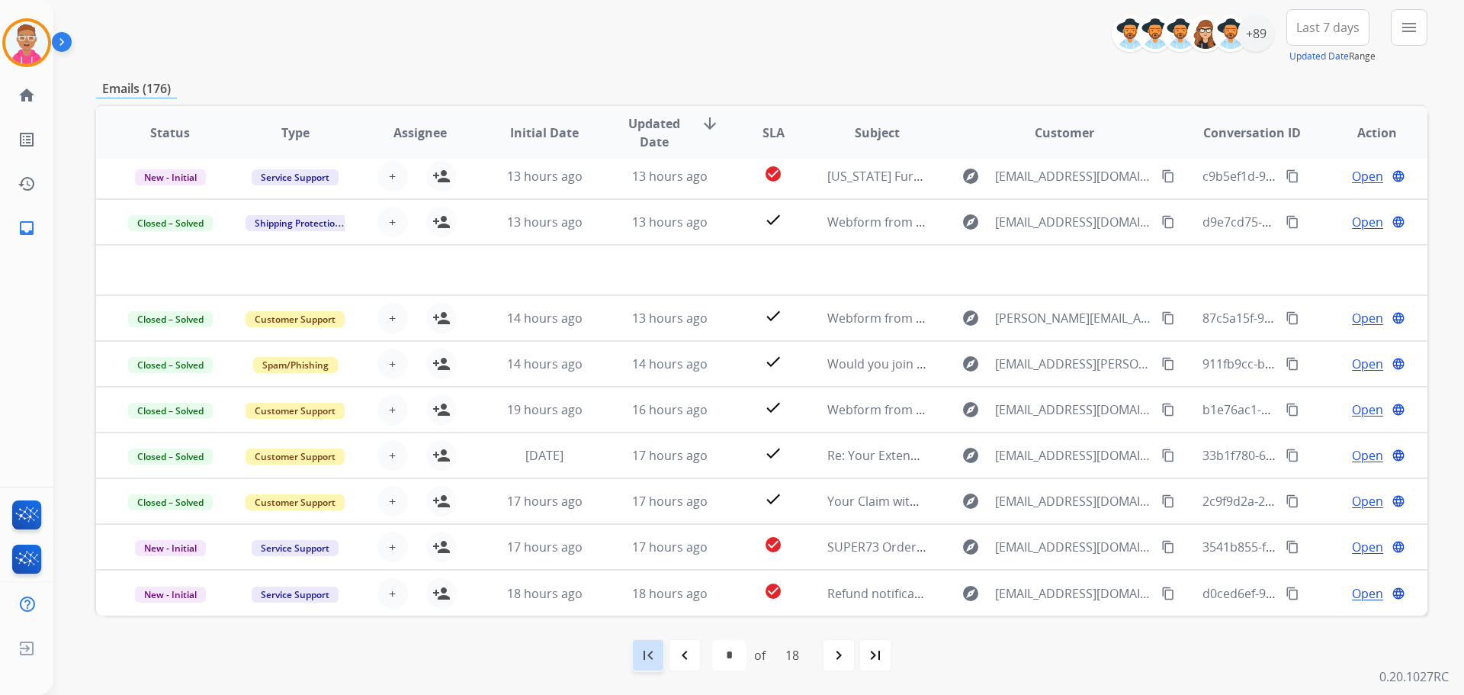
click at [649, 660] on mat-icon "first_page" at bounding box center [648, 655] width 18 height 18
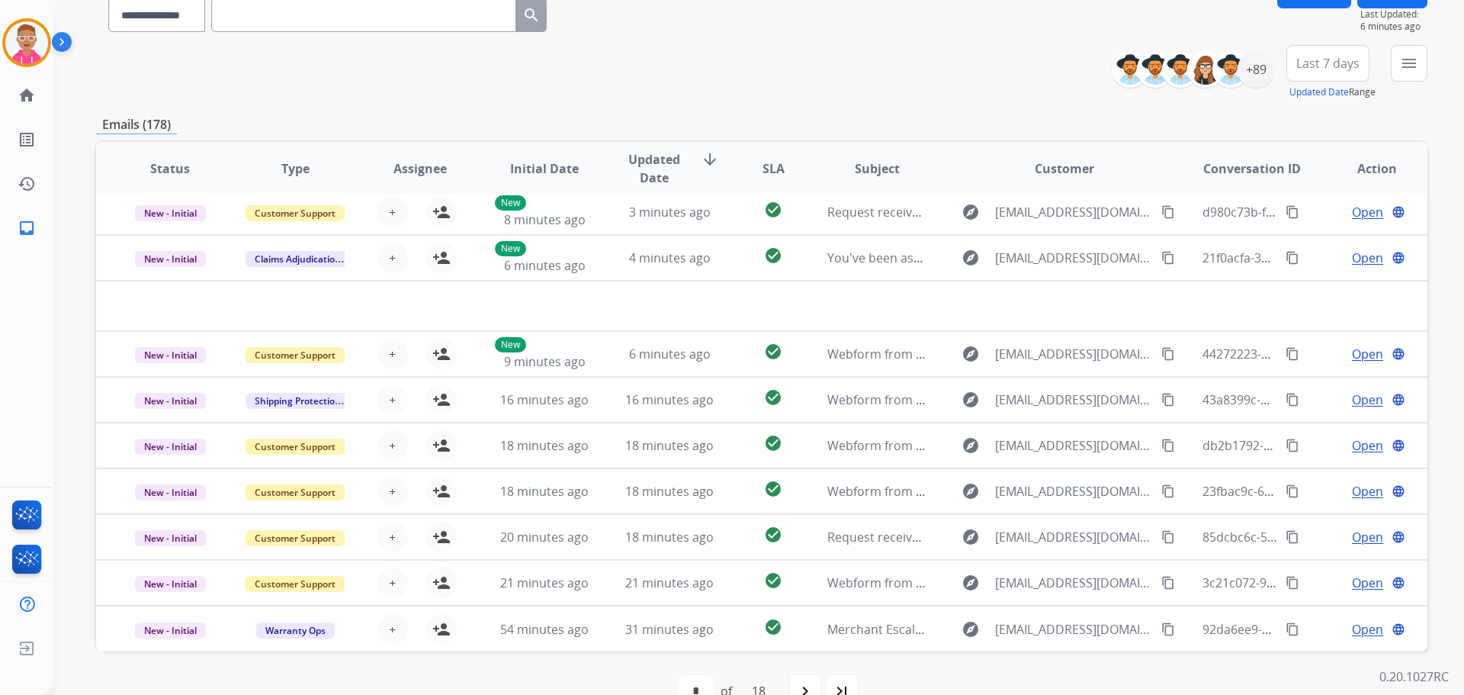
scroll to position [153, 0]
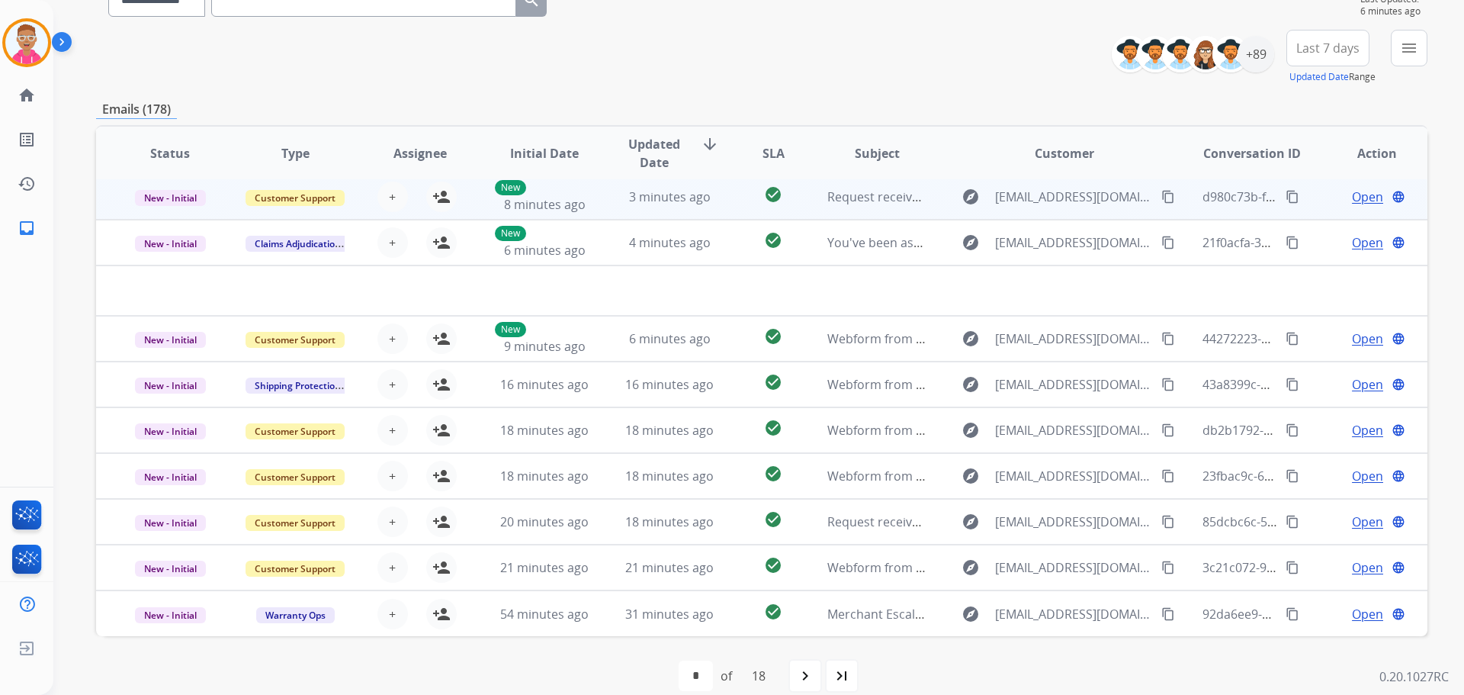
click at [622, 210] on td "3 minutes ago" at bounding box center [658, 197] width 125 height 46
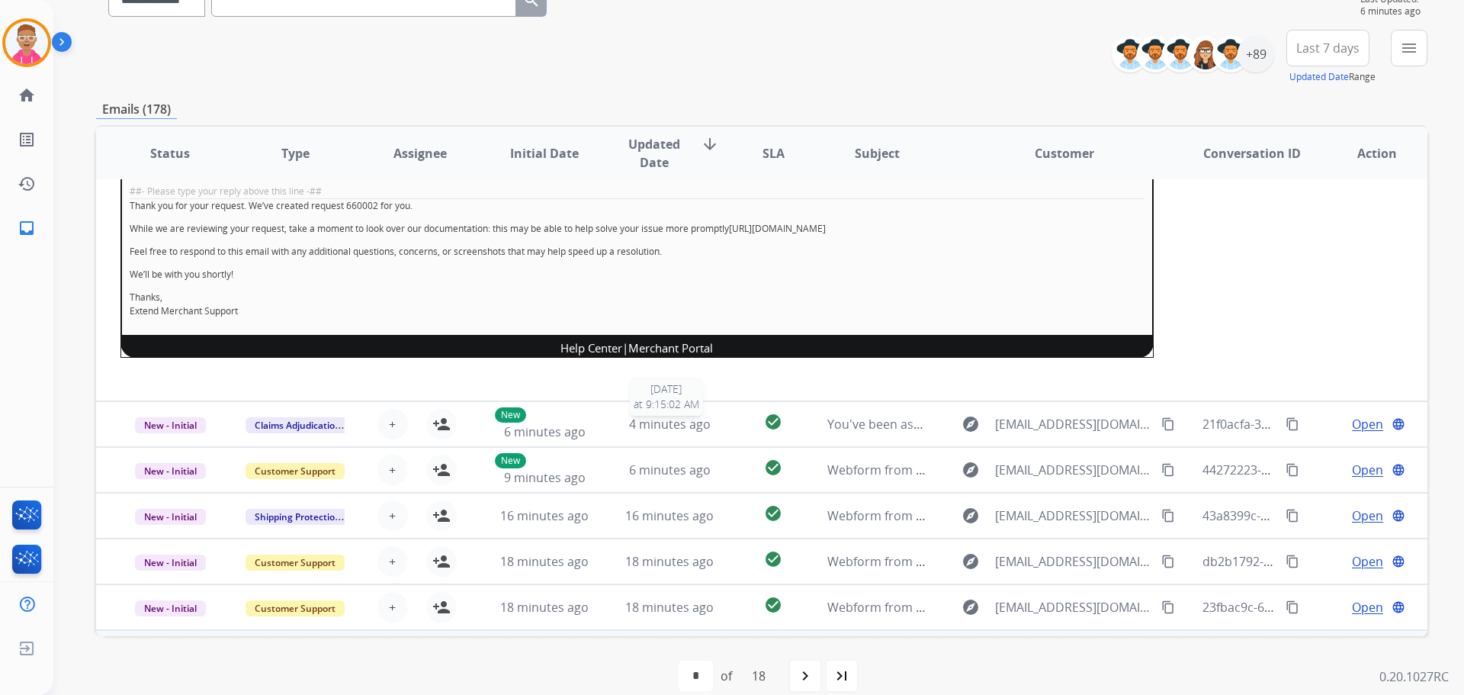
scroll to position [281, 0]
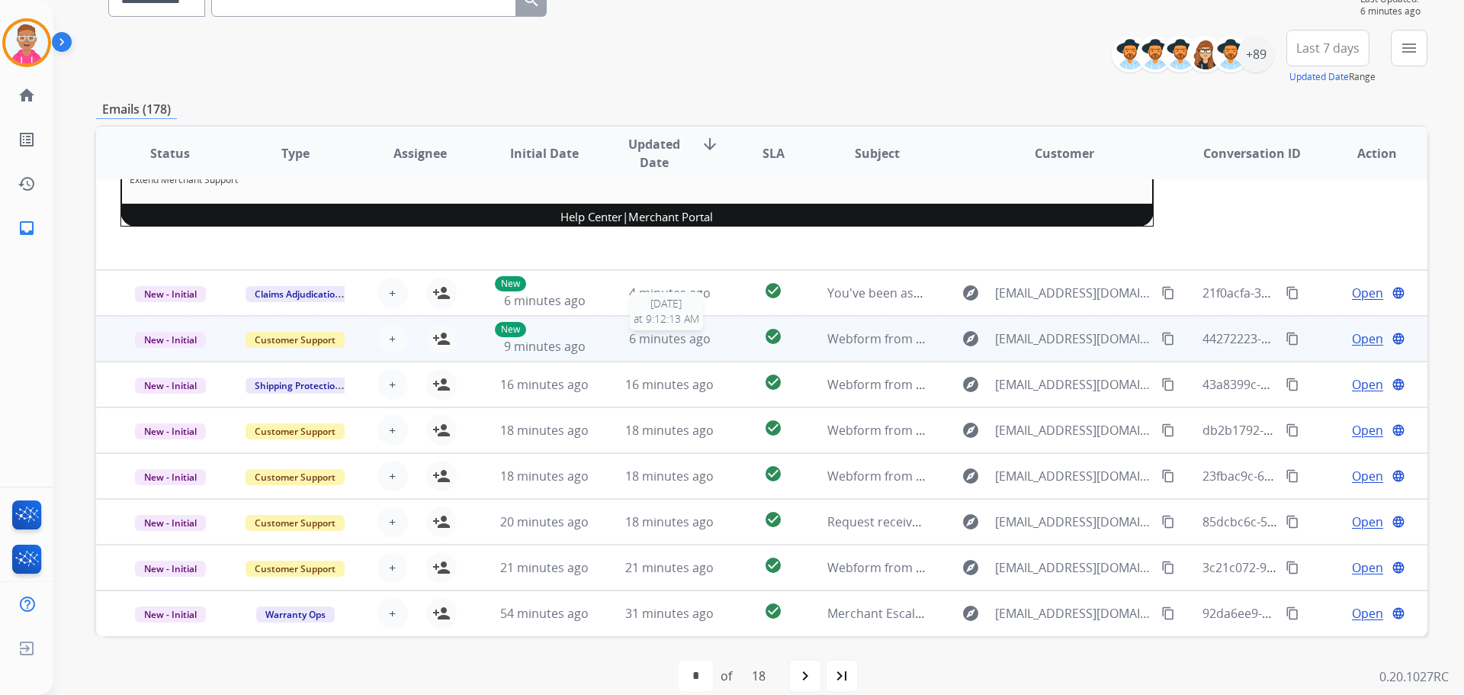
click at [620, 346] on div "6 minutes ago" at bounding box center [670, 338] width 100 height 18
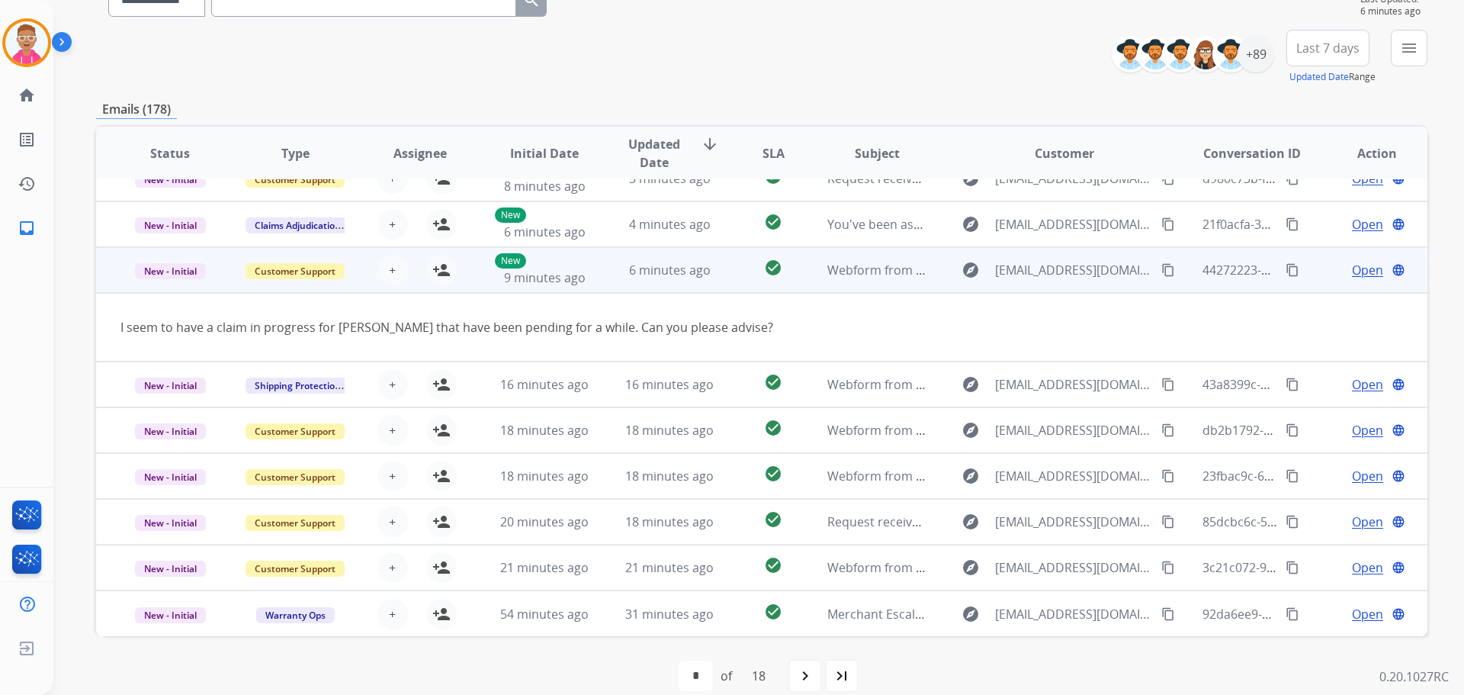
scroll to position [70, 0]
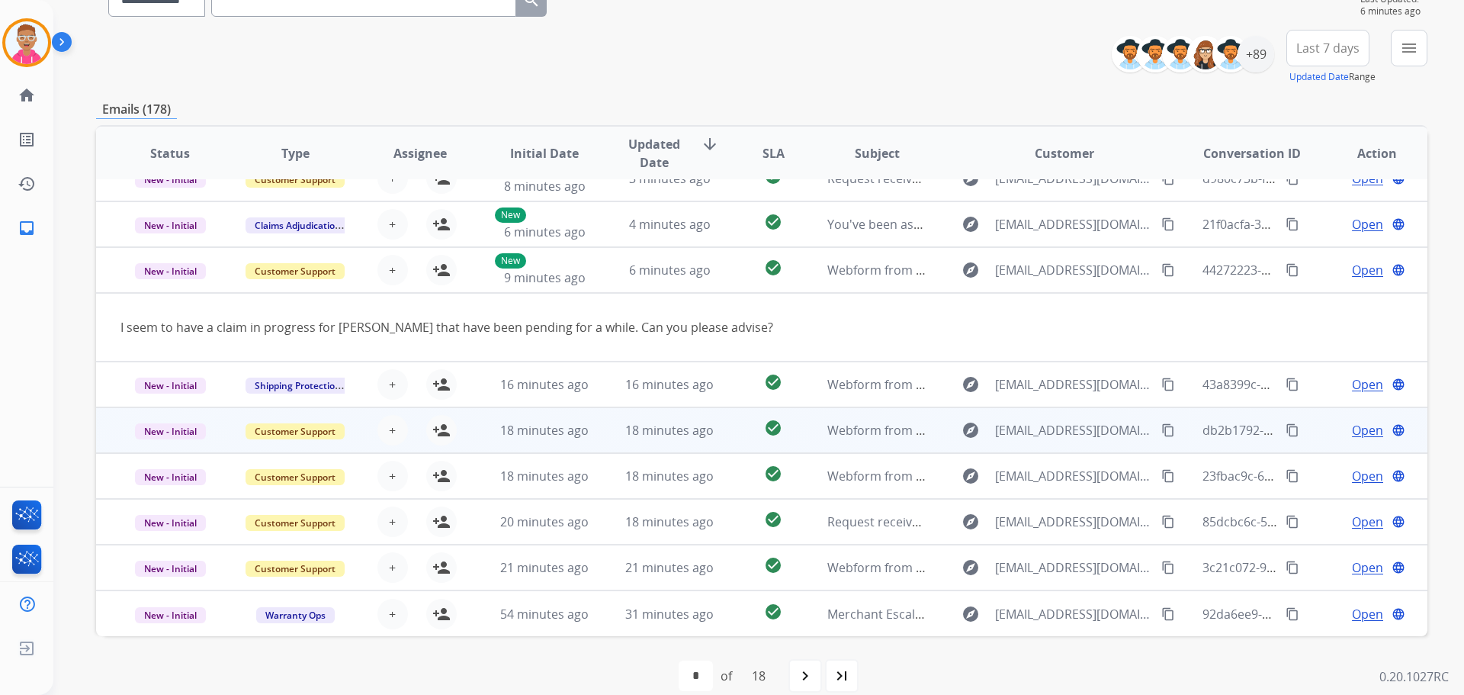
click at [611, 421] on td "18 minutes ago" at bounding box center [658, 430] width 125 height 46
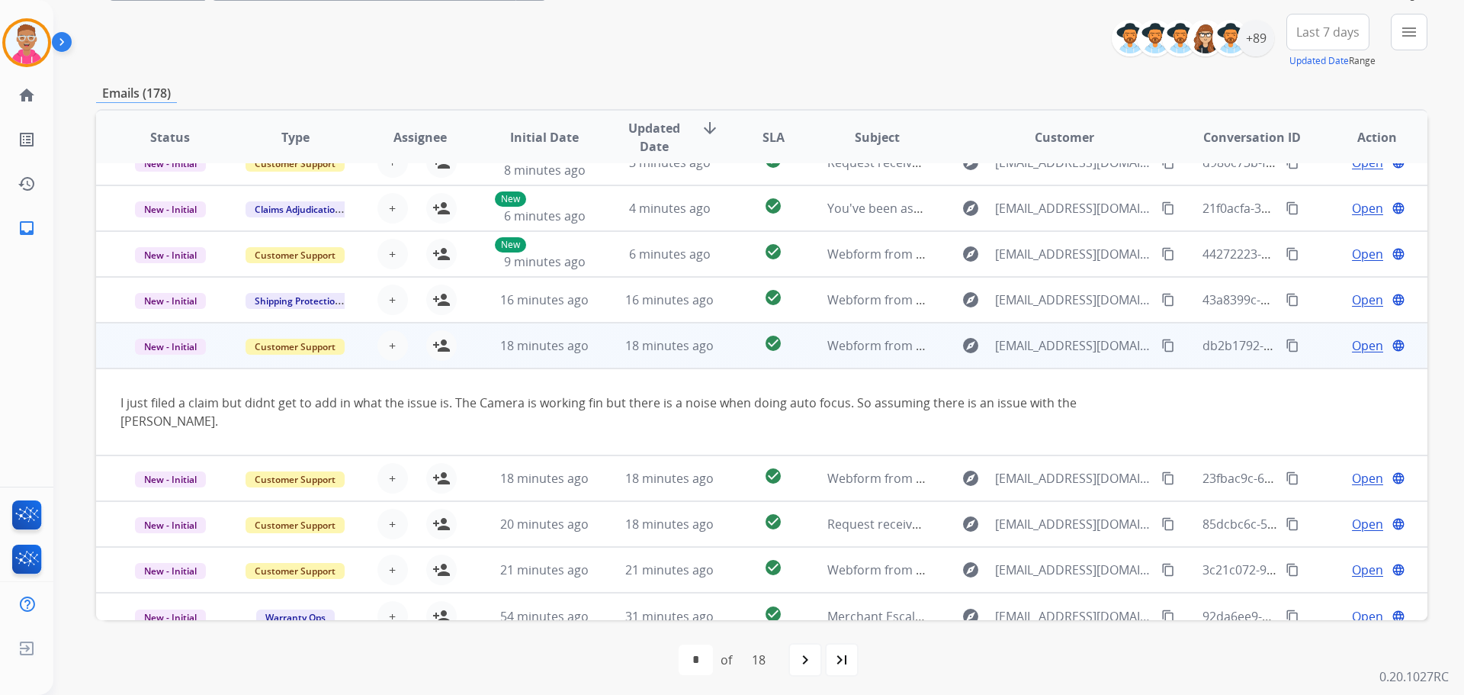
scroll to position [173, 0]
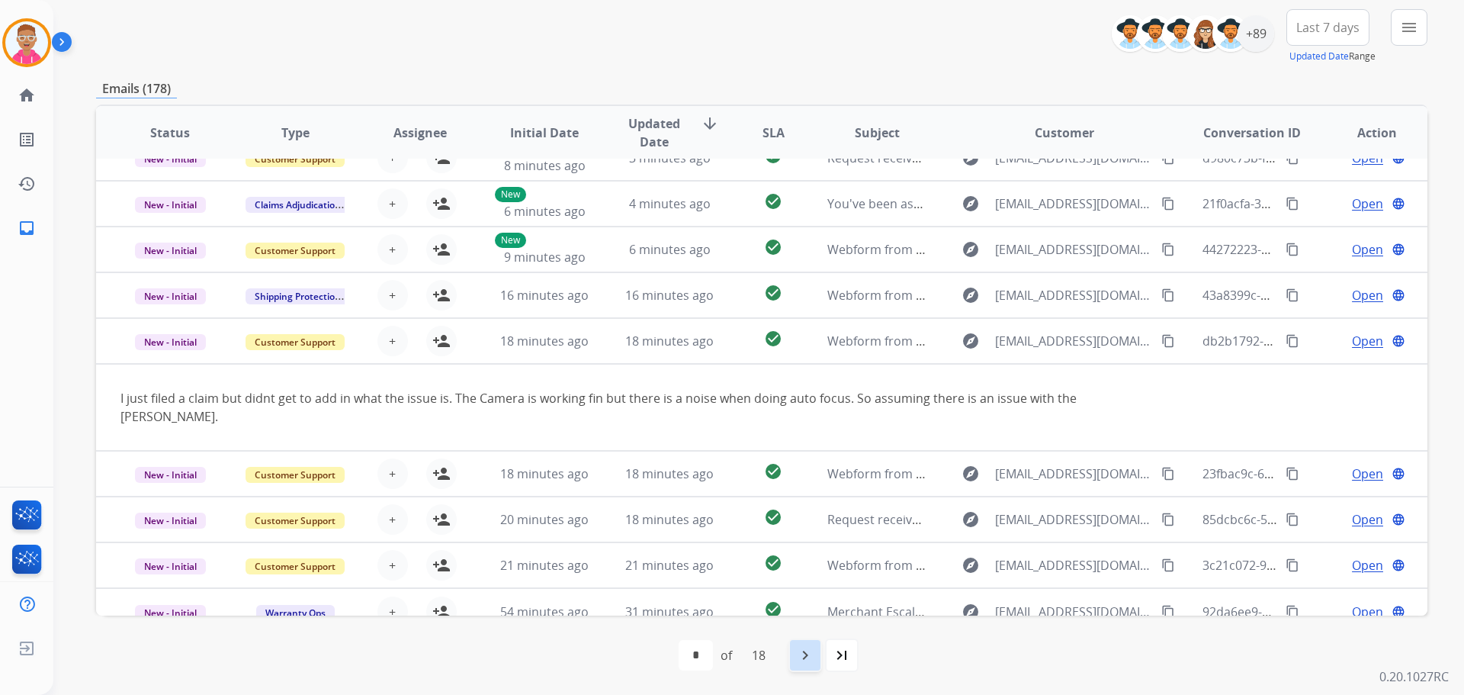
click at [802, 657] on mat-icon "navigate_next" at bounding box center [805, 655] width 18 height 18
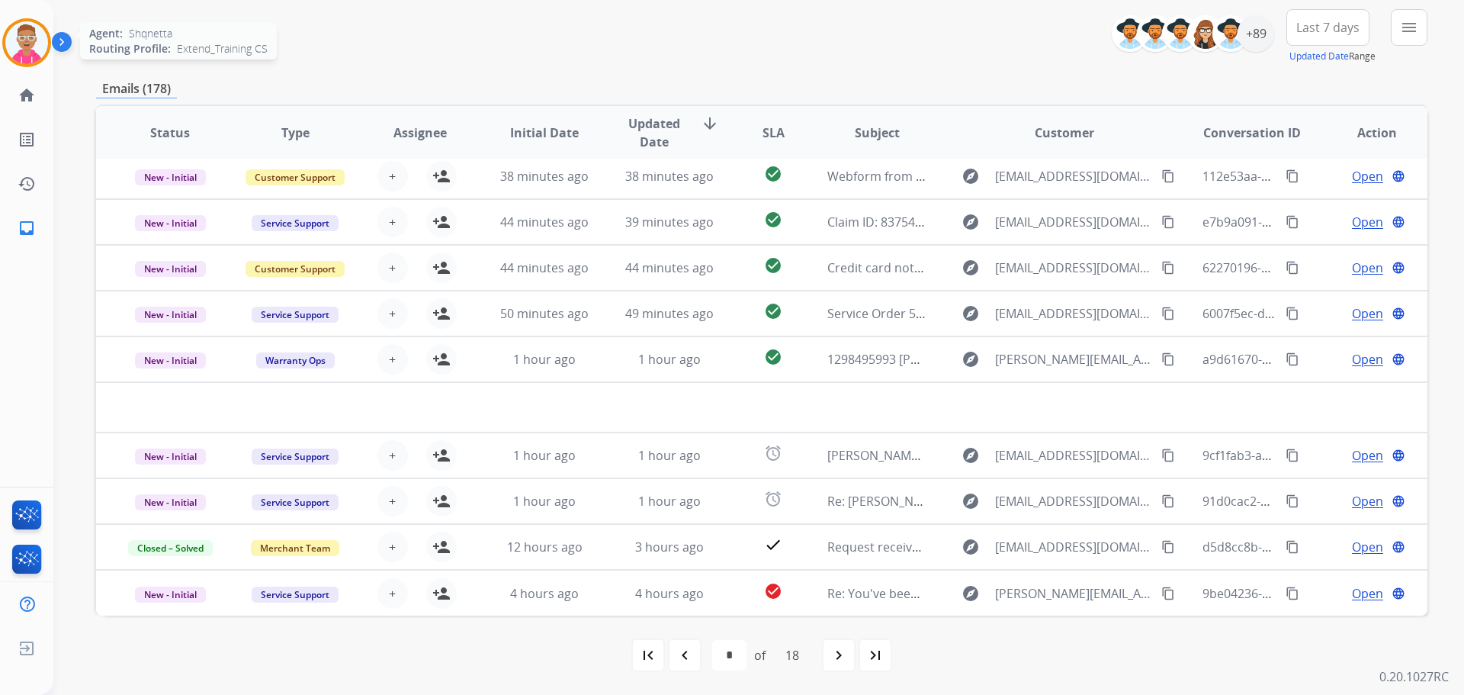
click at [24, 37] on img at bounding box center [26, 42] width 43 height 43
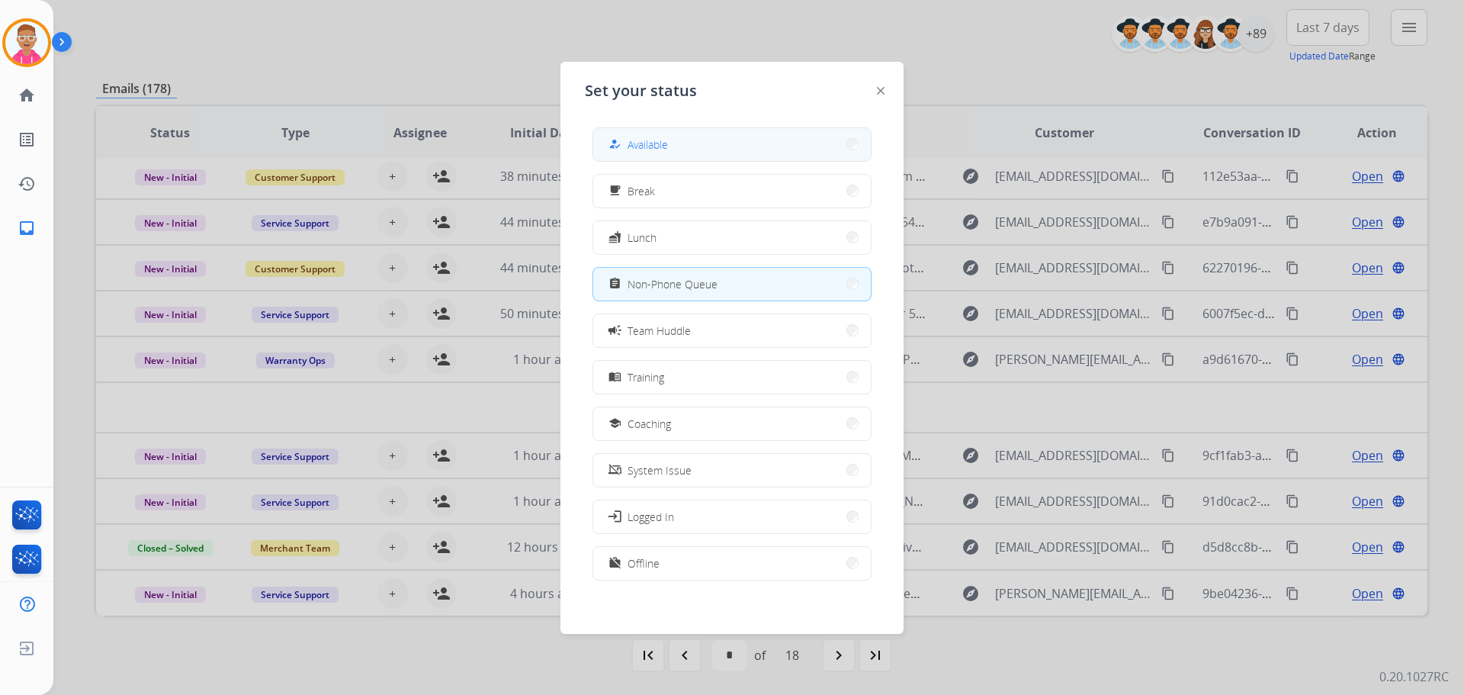
click at [690, 146] on button "how_to_reg Available" at bounding box center [732, 144] width 278 height 33
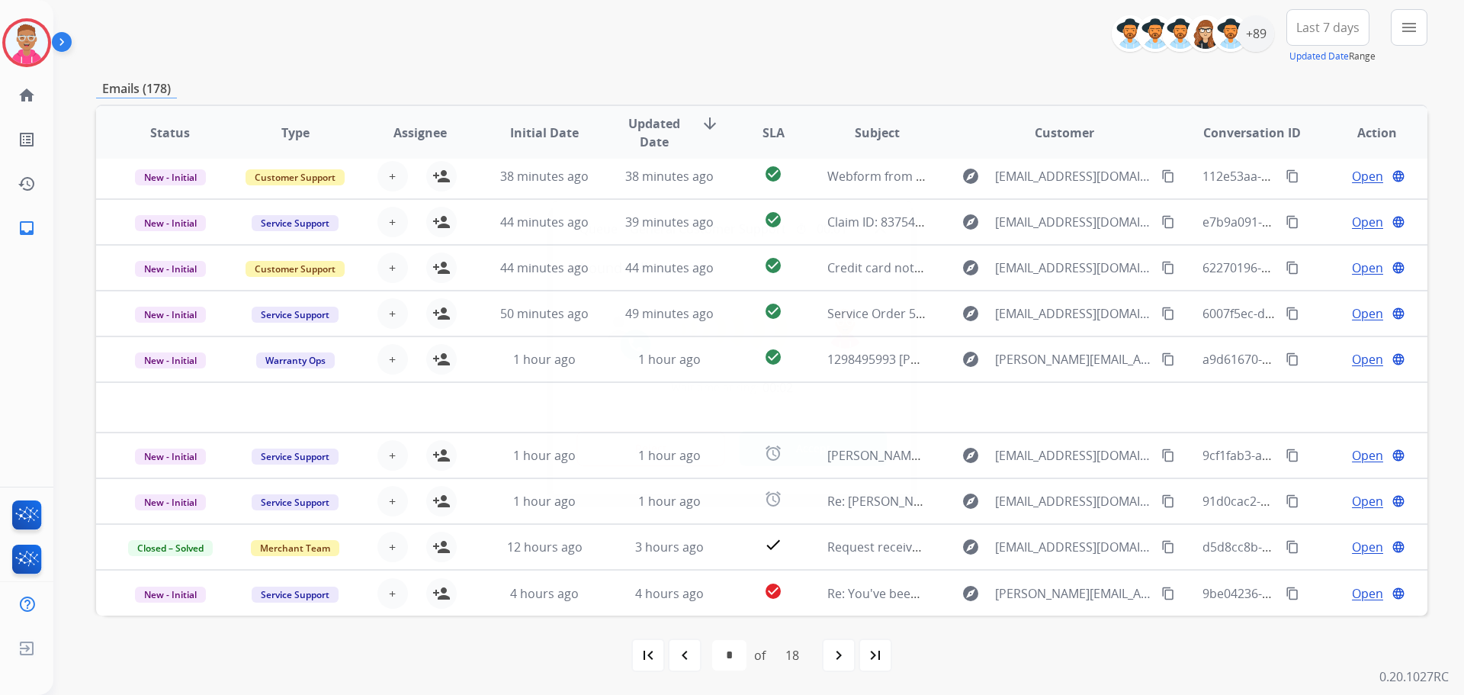
click at [249, 27] on div at bounding box center [732, 347] width 1464 height 695
click at [882, 226] on img at bounding box center [880, 227] width 11 height 11
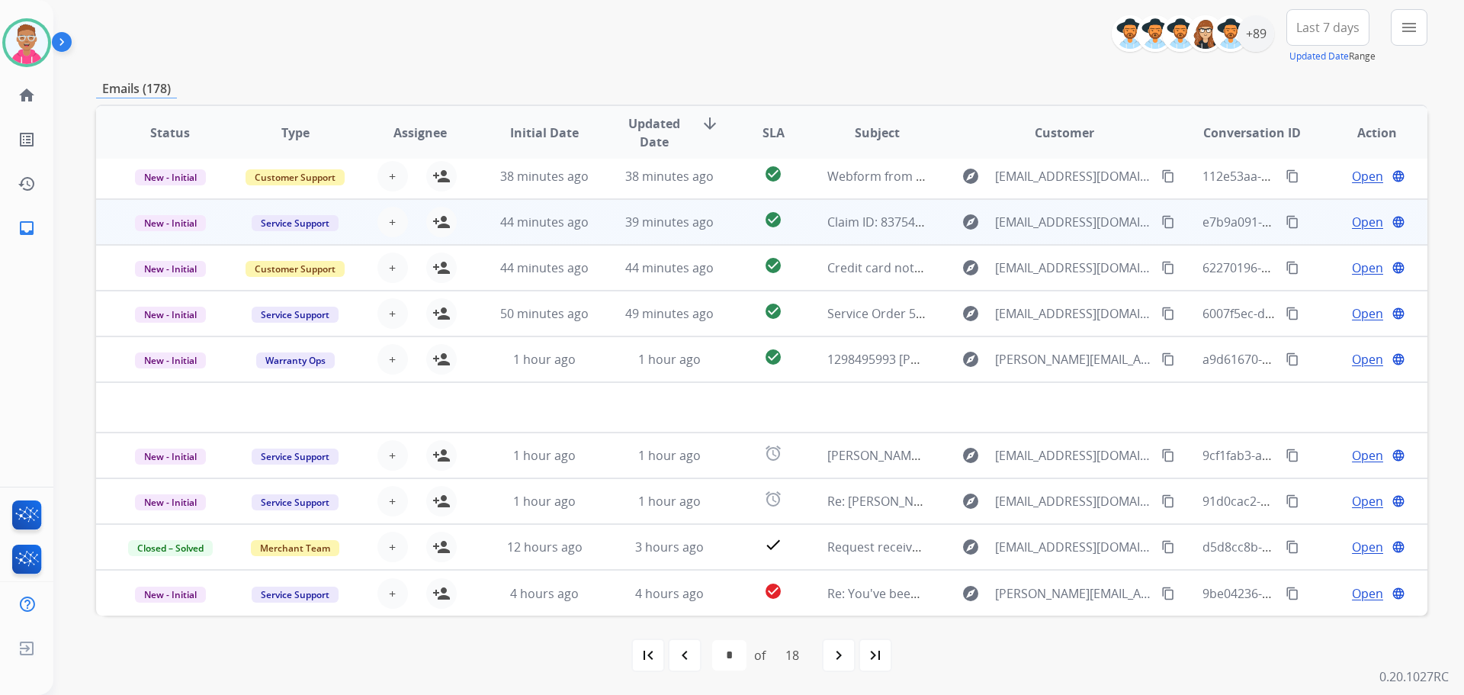
scroll to position [0, 0]
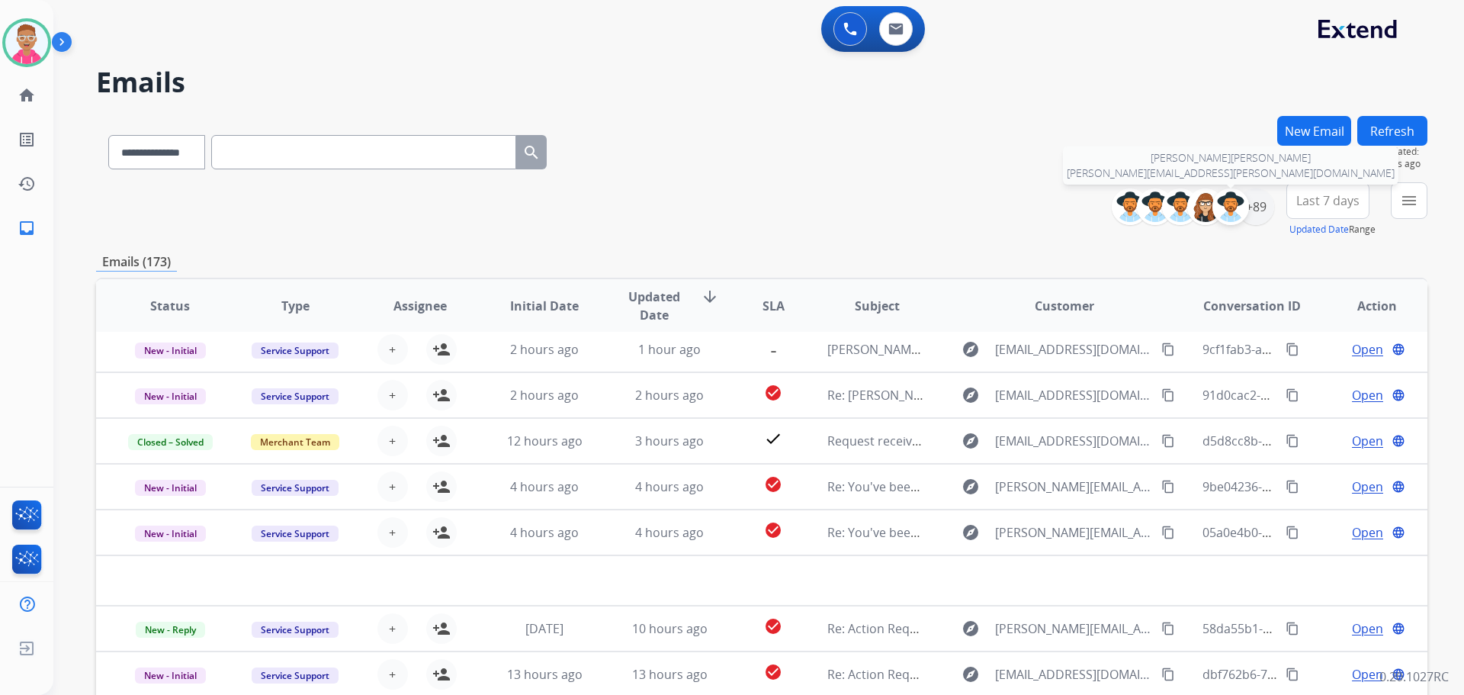
click at [1246, 209] on div at bounding box center [1231, 206] width 37 height 37
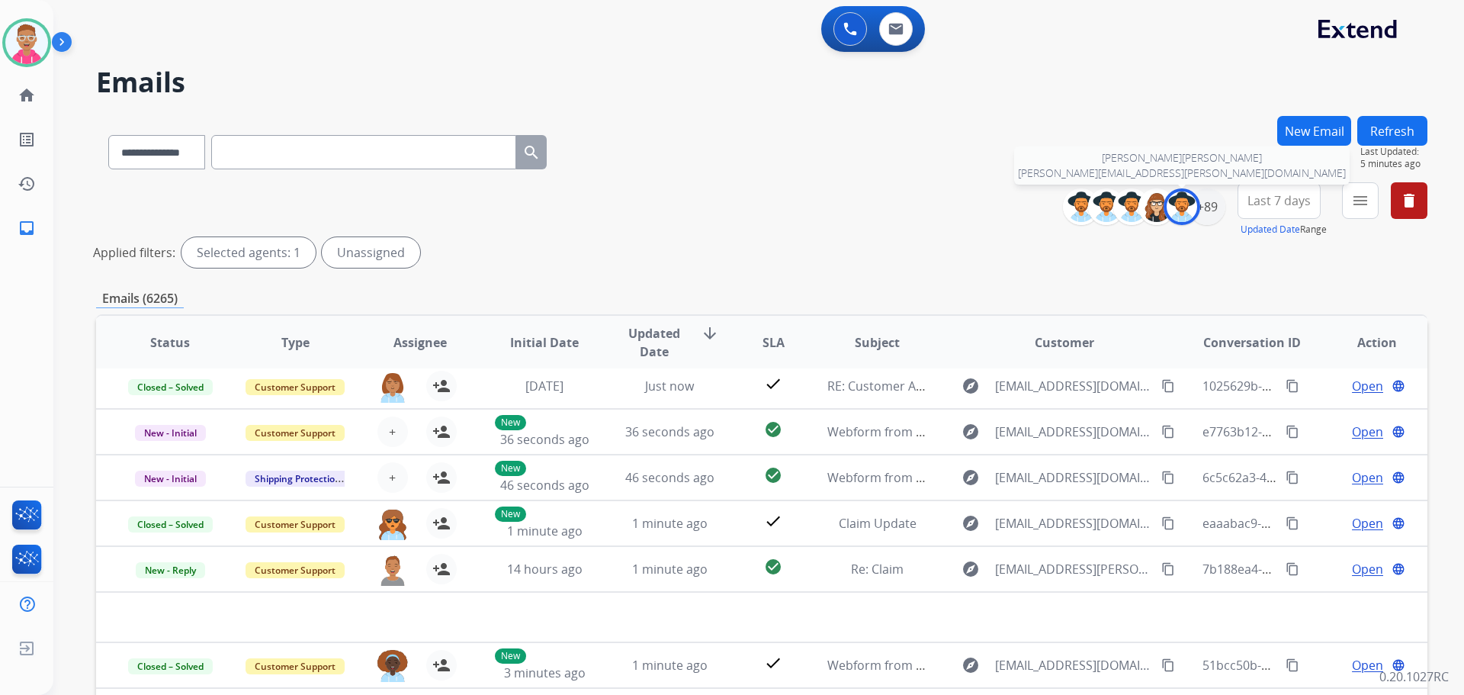
click at [1185, 210] on img at bounding box center [1182, 206] width 31 height 31
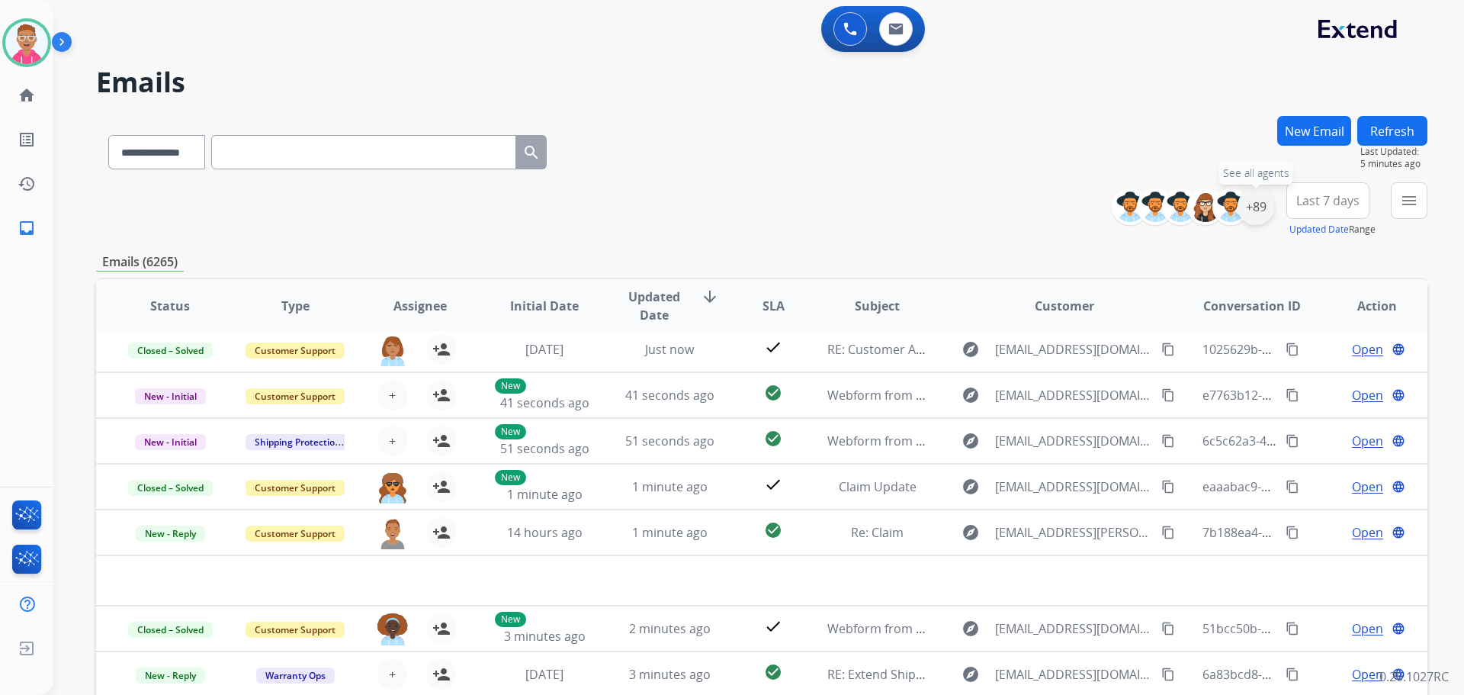
click at [1249, 209] on div "+89" at bounding box center [1256, 206] width 37 height 37
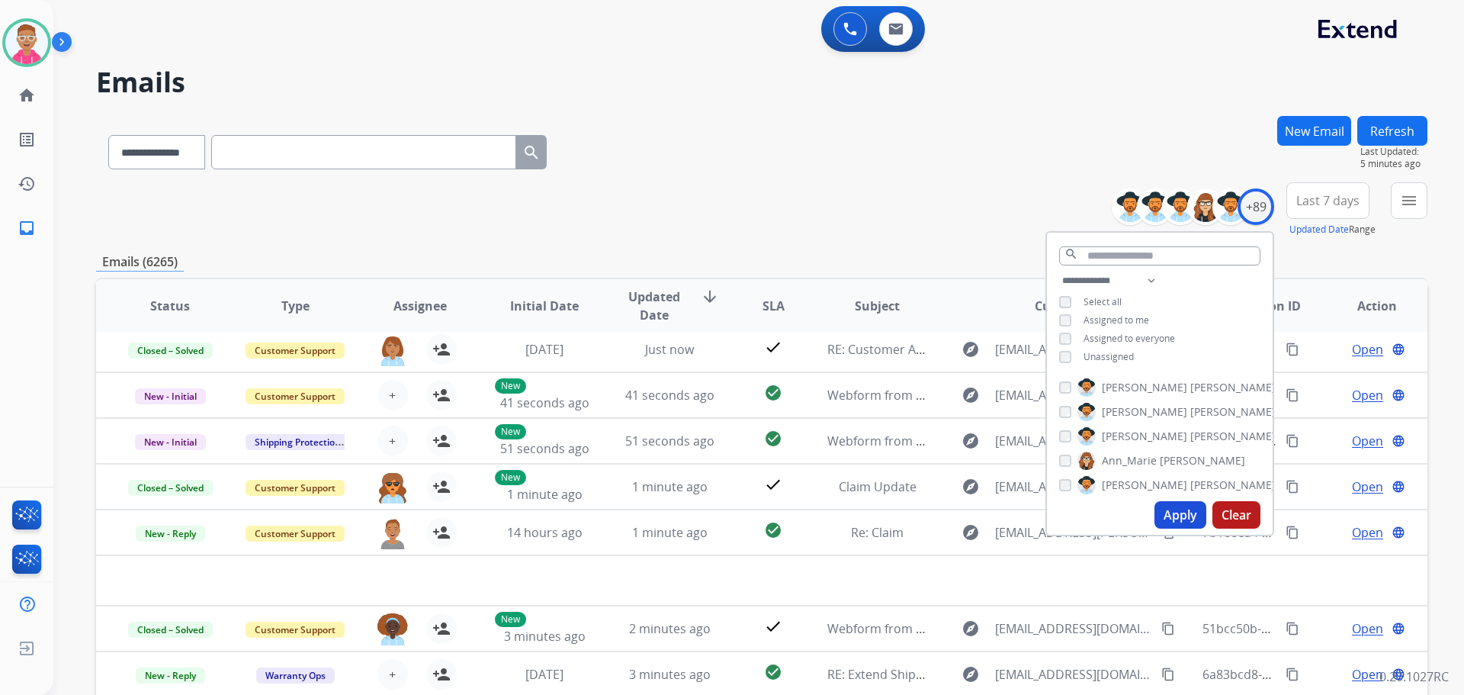
click at [1167, 513] on button "Apply" at bounding box center [1181, 514] width 52 height 27
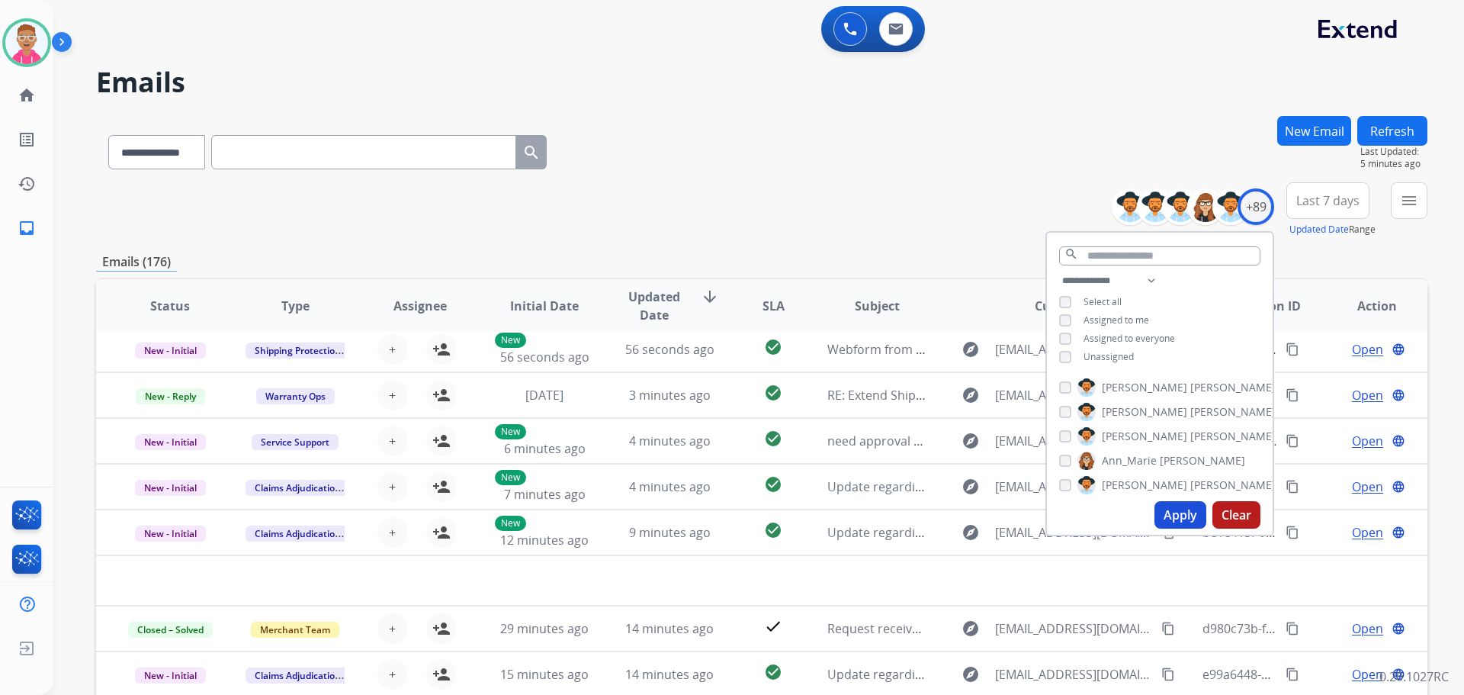
click at [735, 160] on div "**********" at bounding box center [762, 149] width 1332 height 66
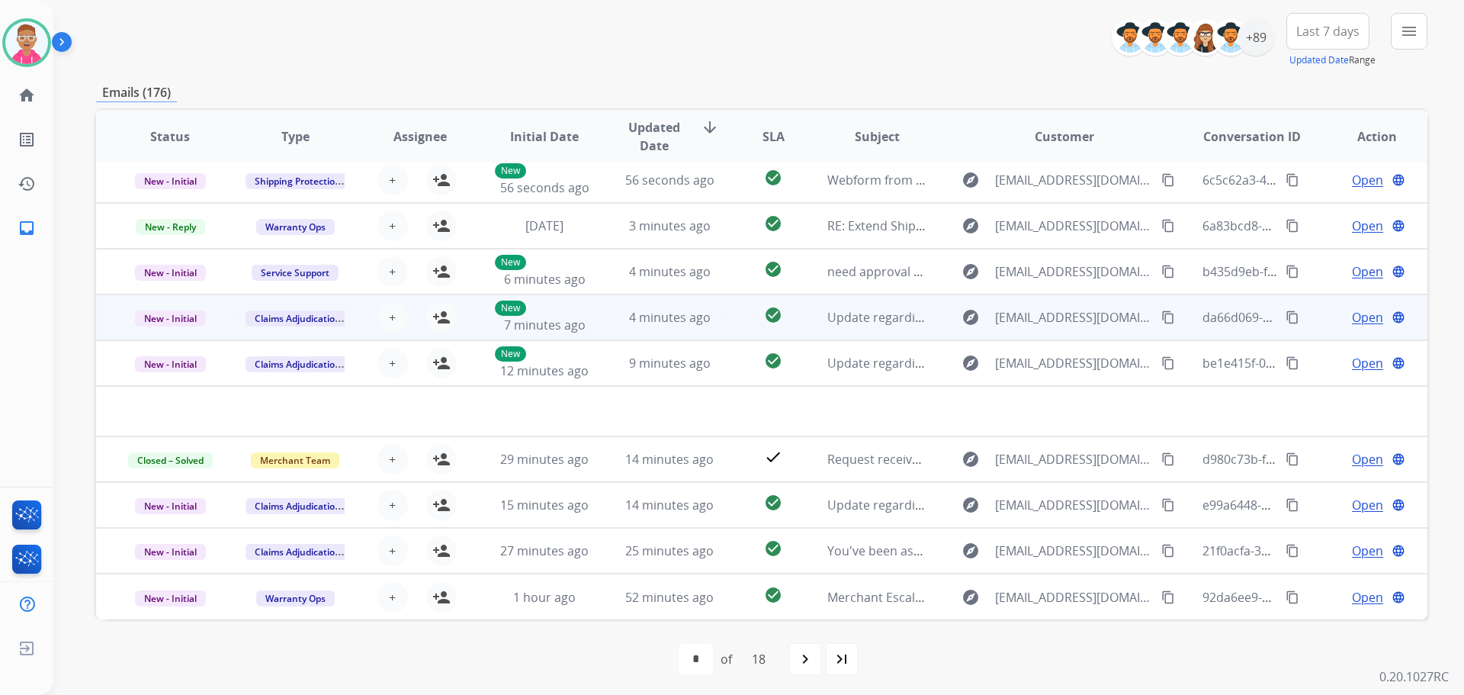
scroll to position [173, 0]
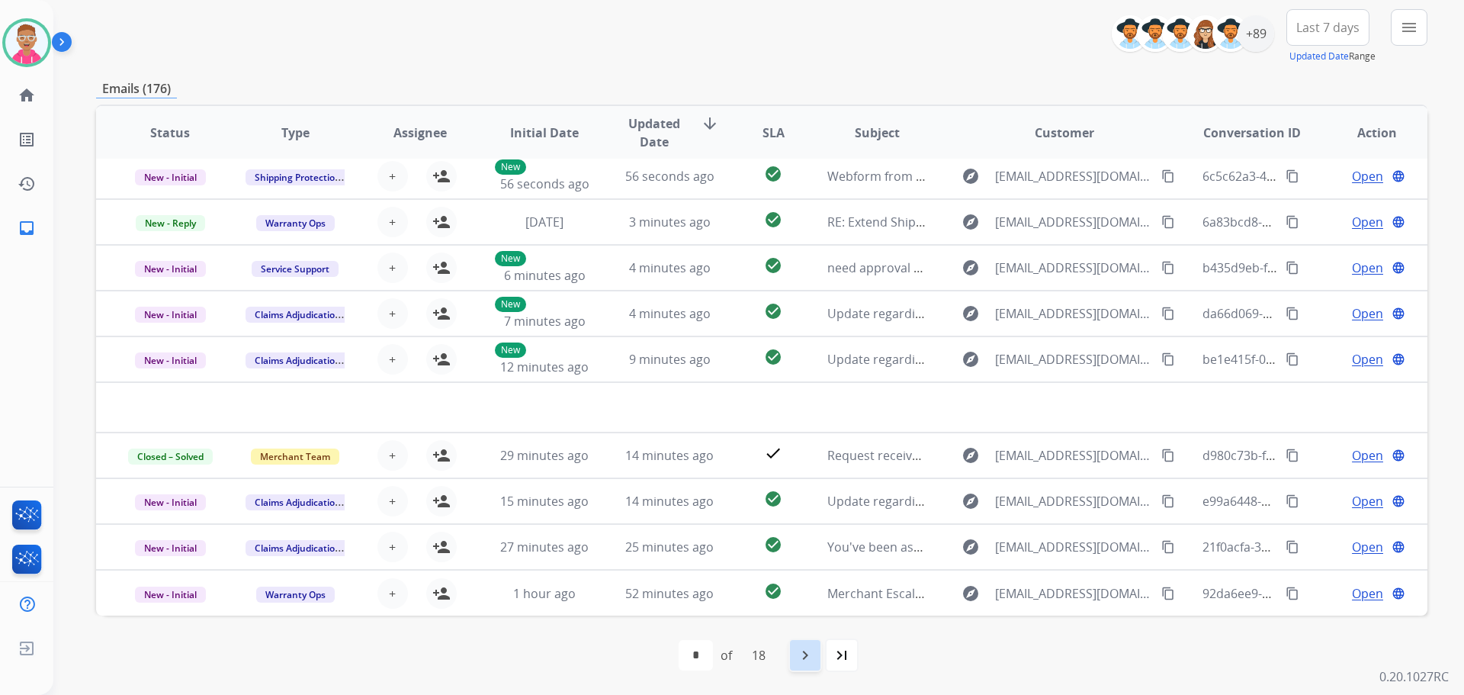
click at [811, 663] on mat-icon "navigate_next" at bounding box center [805, 655] width 18 height 18
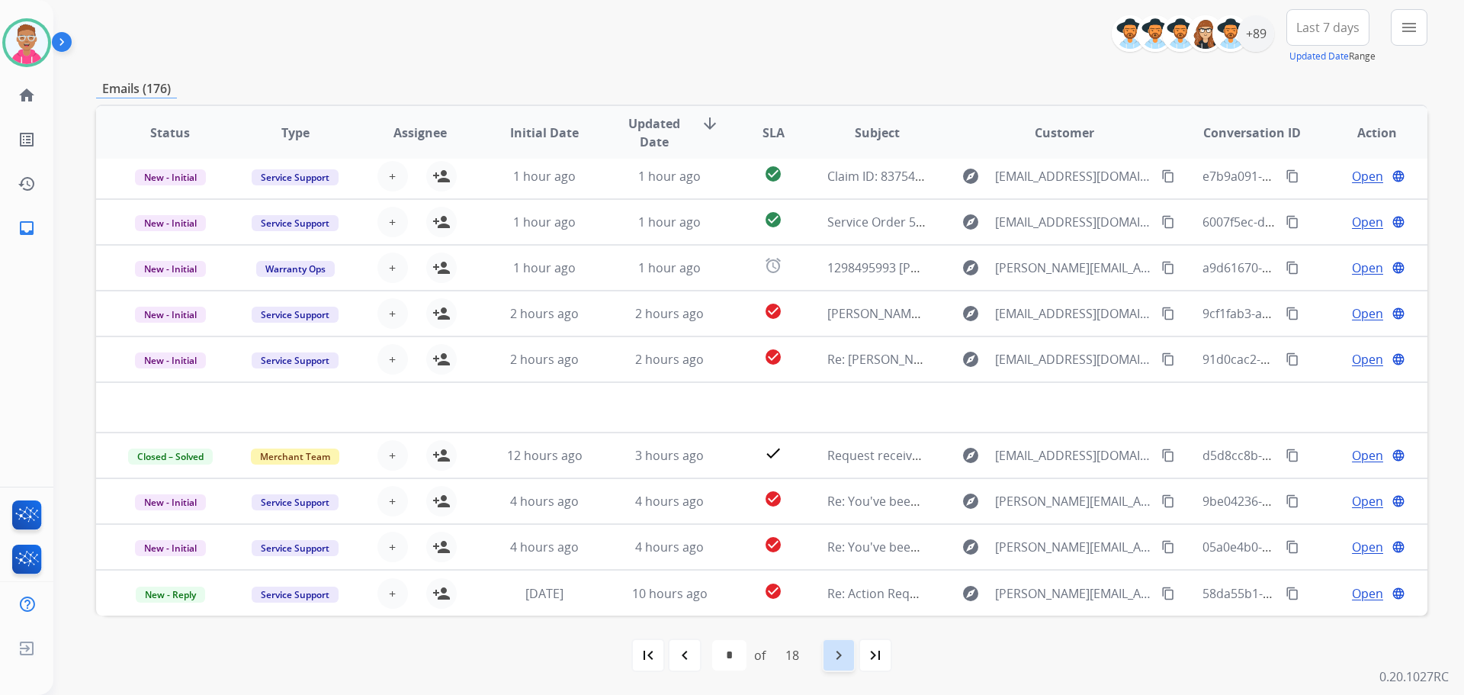
click at [840, 652] on mat-icon "navigate_next" at bounding box center [839, 655] width 18 height 18
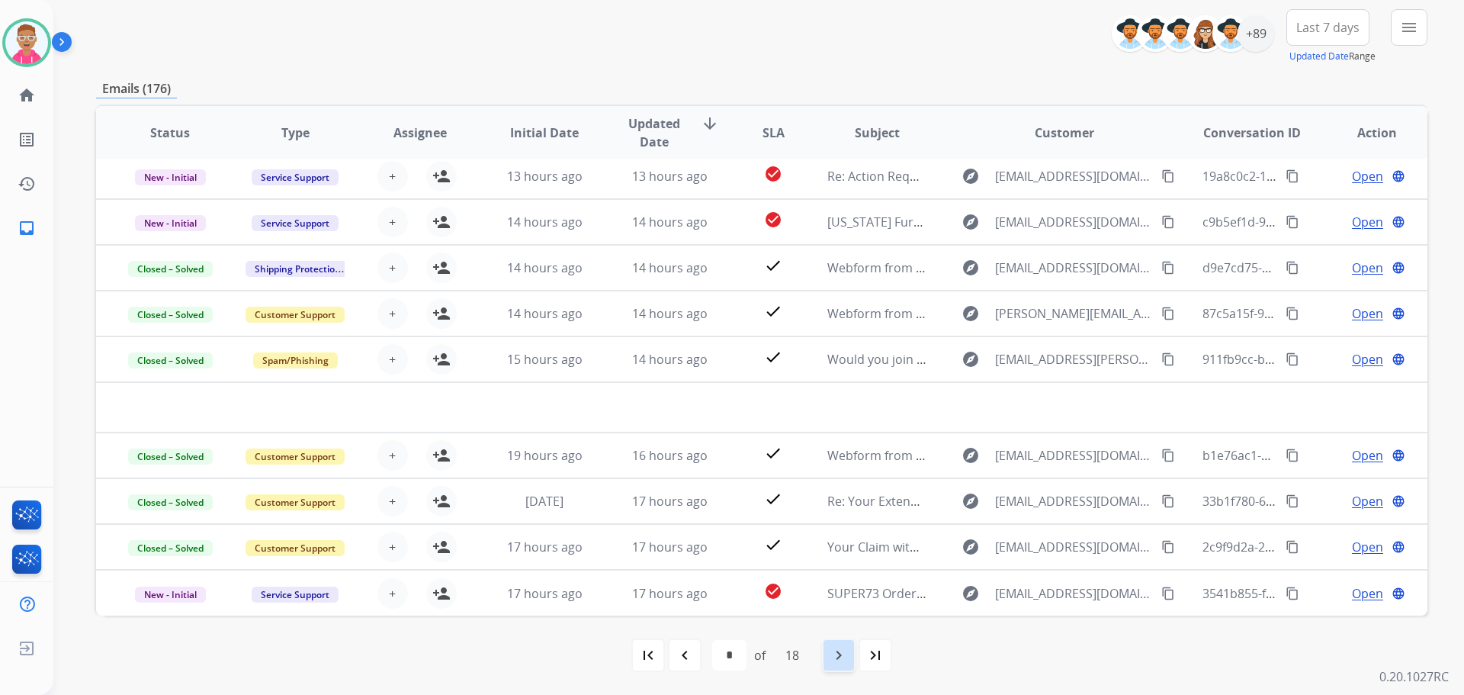
click at [845, 661] on mat-icon "navigate_next" at bounding box center [839, 655] width 18 height 18
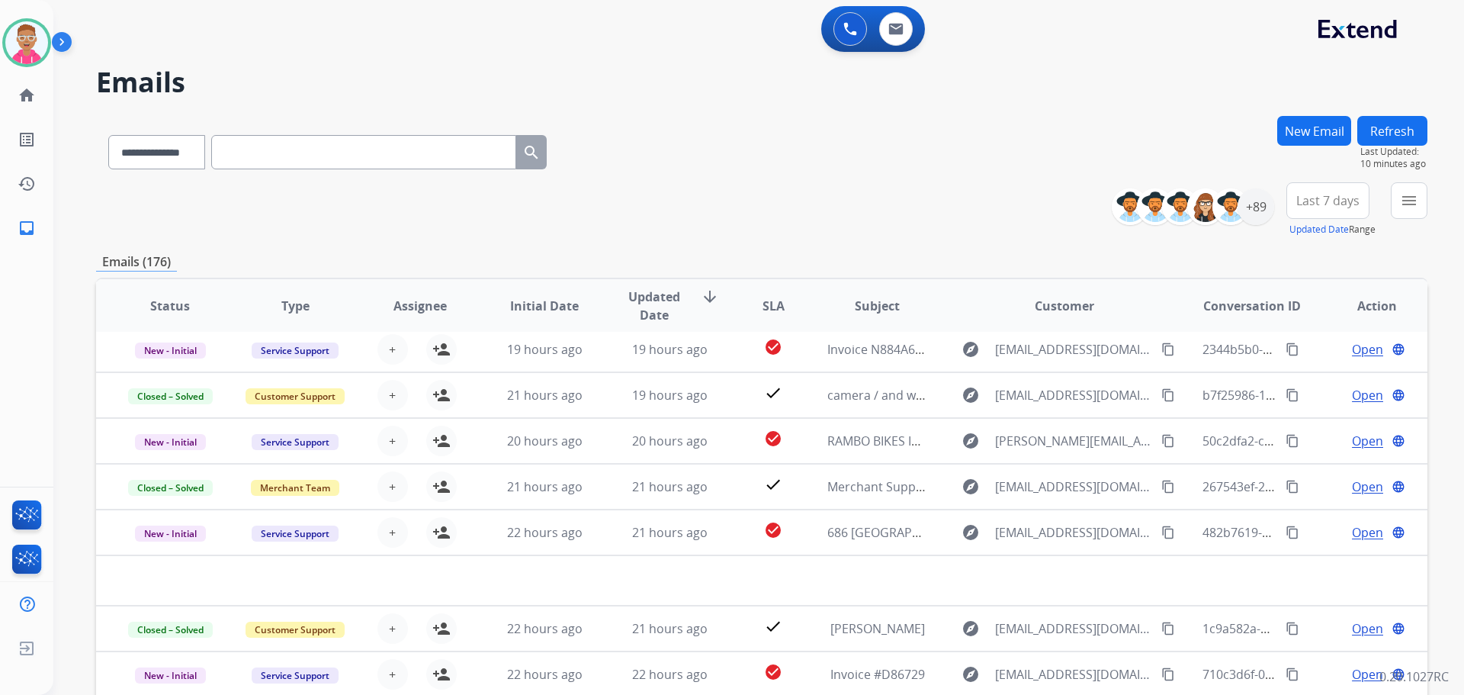
click at [708, 143] on div "**********" at bounding box center [762, 149] width 1332 height 66
click at [18, 38] on img at bounding box center [26, 42] width 43 height 43
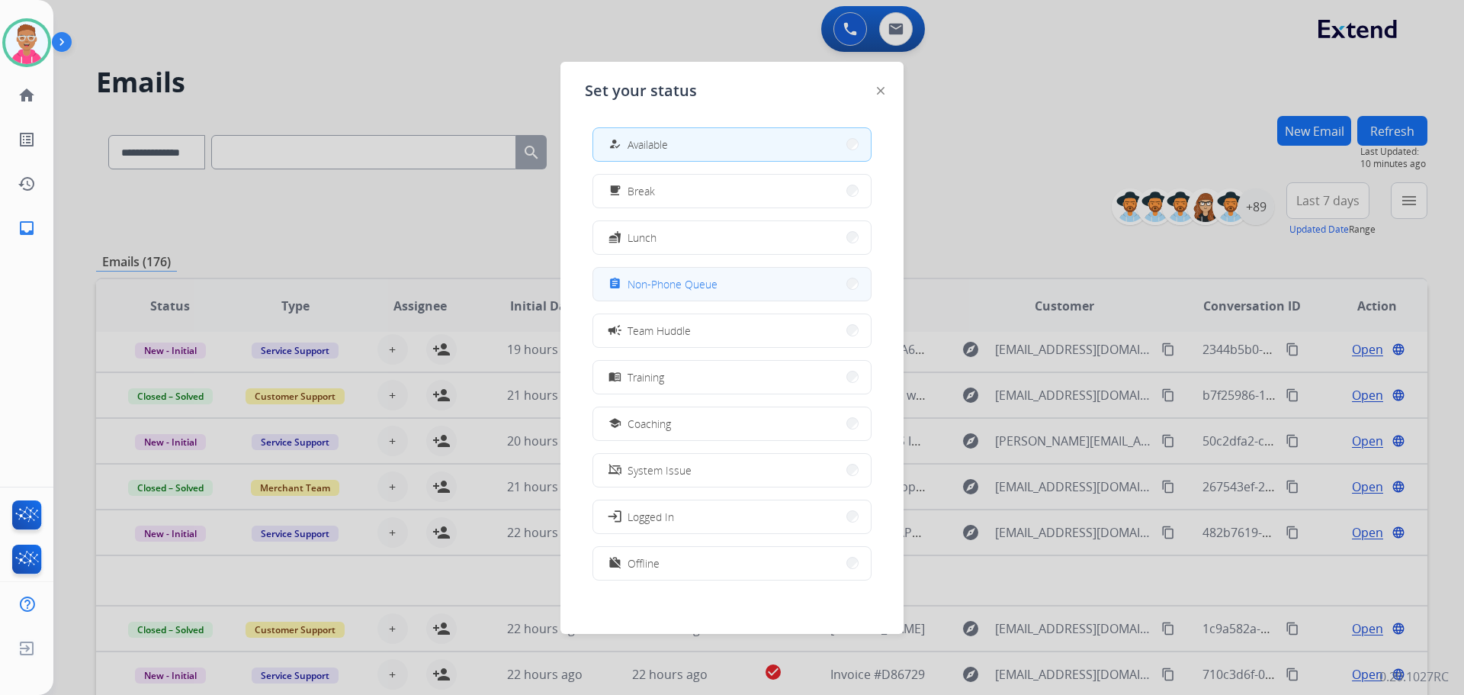
click at [660, 283] on span "Non-Phone Queue" at bounding box center [673, 284] width 90 height 16
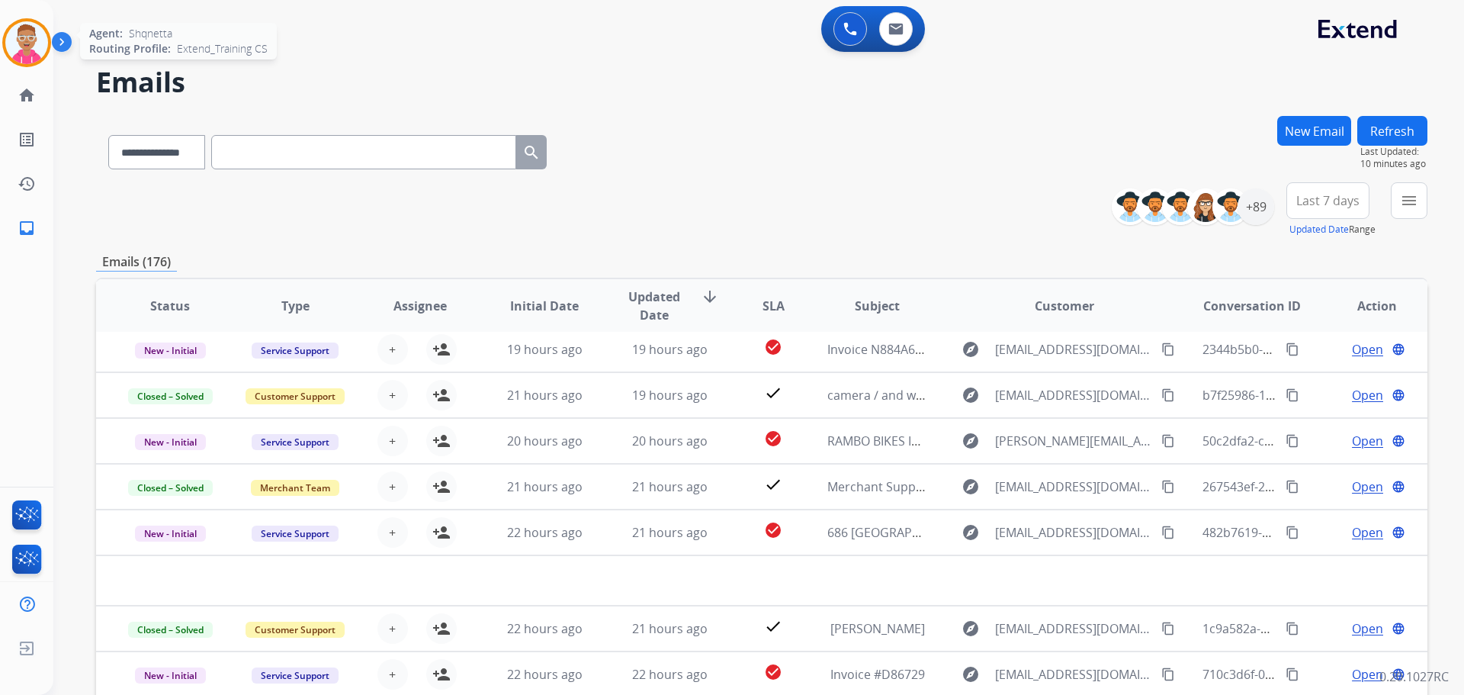
click at [38, 50] on img at bounding box center [26, 42] width 43 height 43
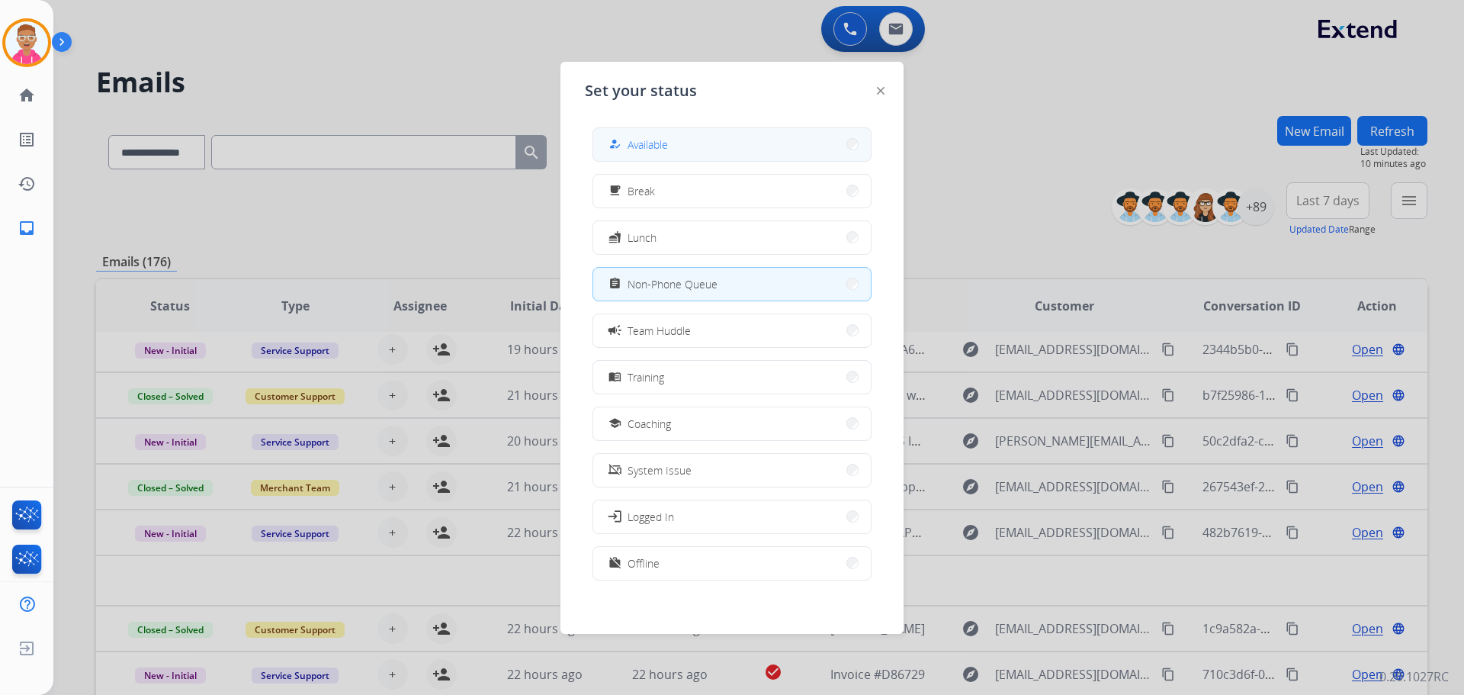
click at [678, 146] on button "how_to_reg Available" at bounding box center [732, 144] width 278 height 33
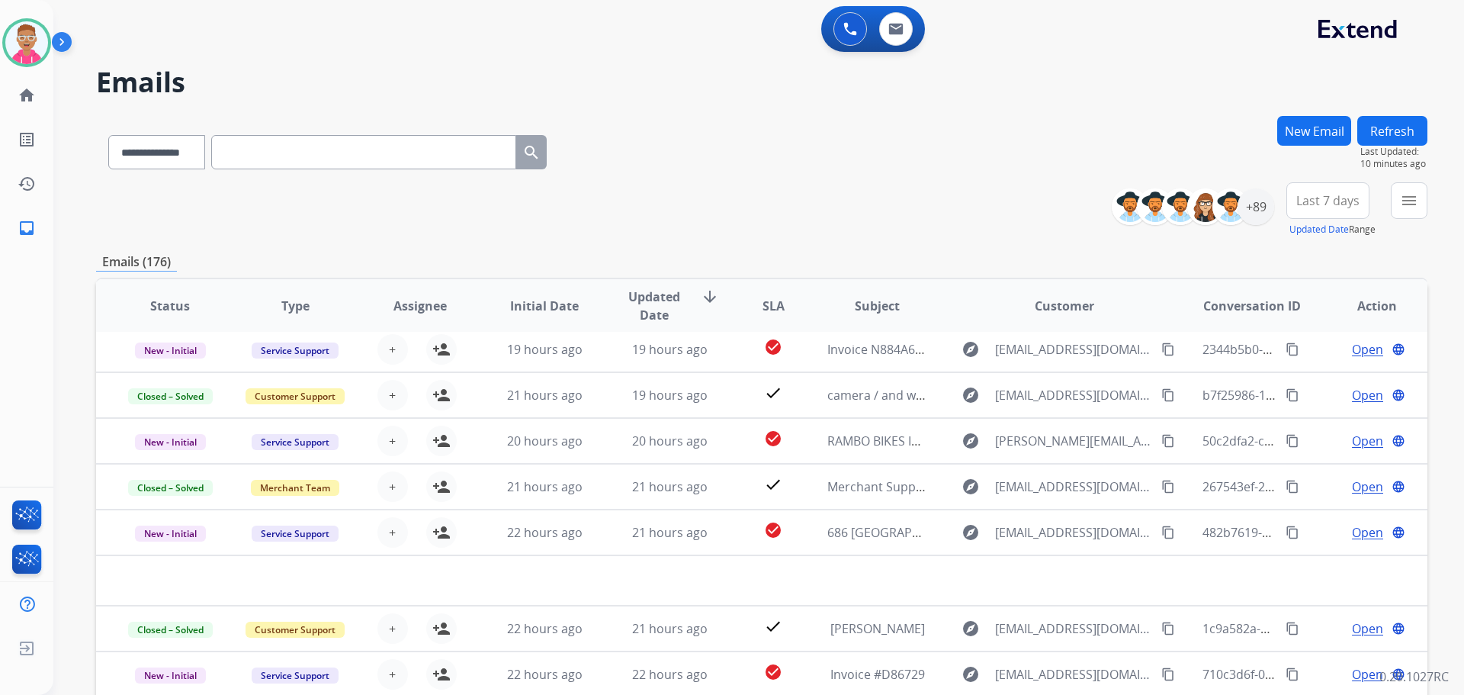
click at [173, 204] on div "**********" at bounding box center [762, 209] width 1332 height 55
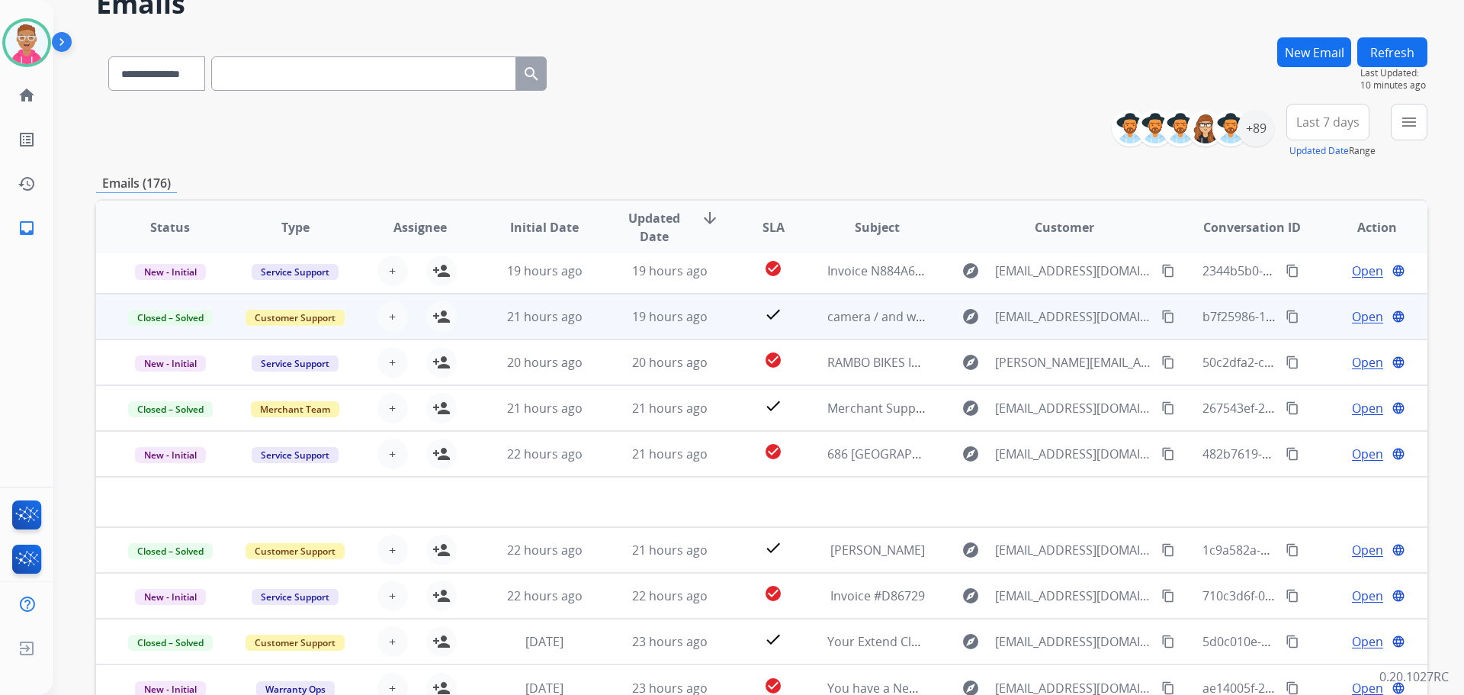
scroll to position [173, 0]
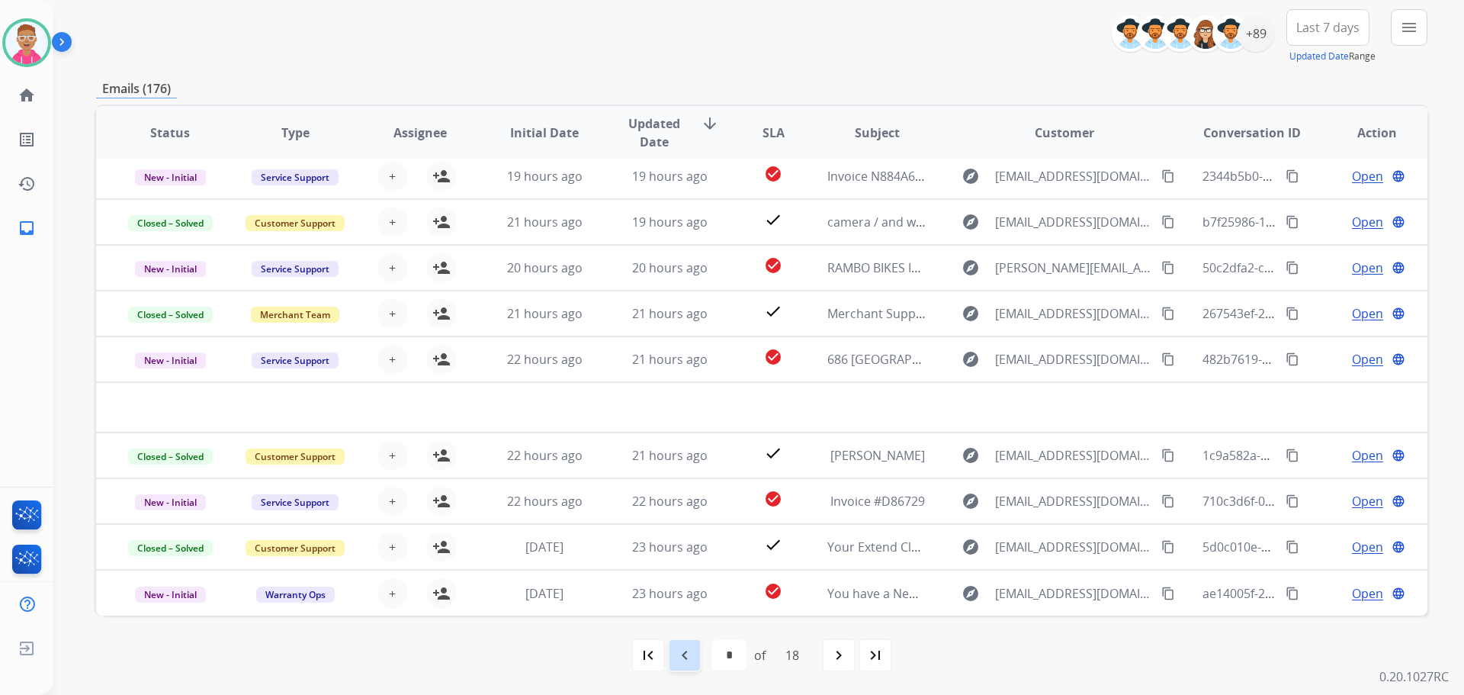
click at [689, 651] on mat-icon "navigate_before" at bounding box center [685, 655] width 18 height 18
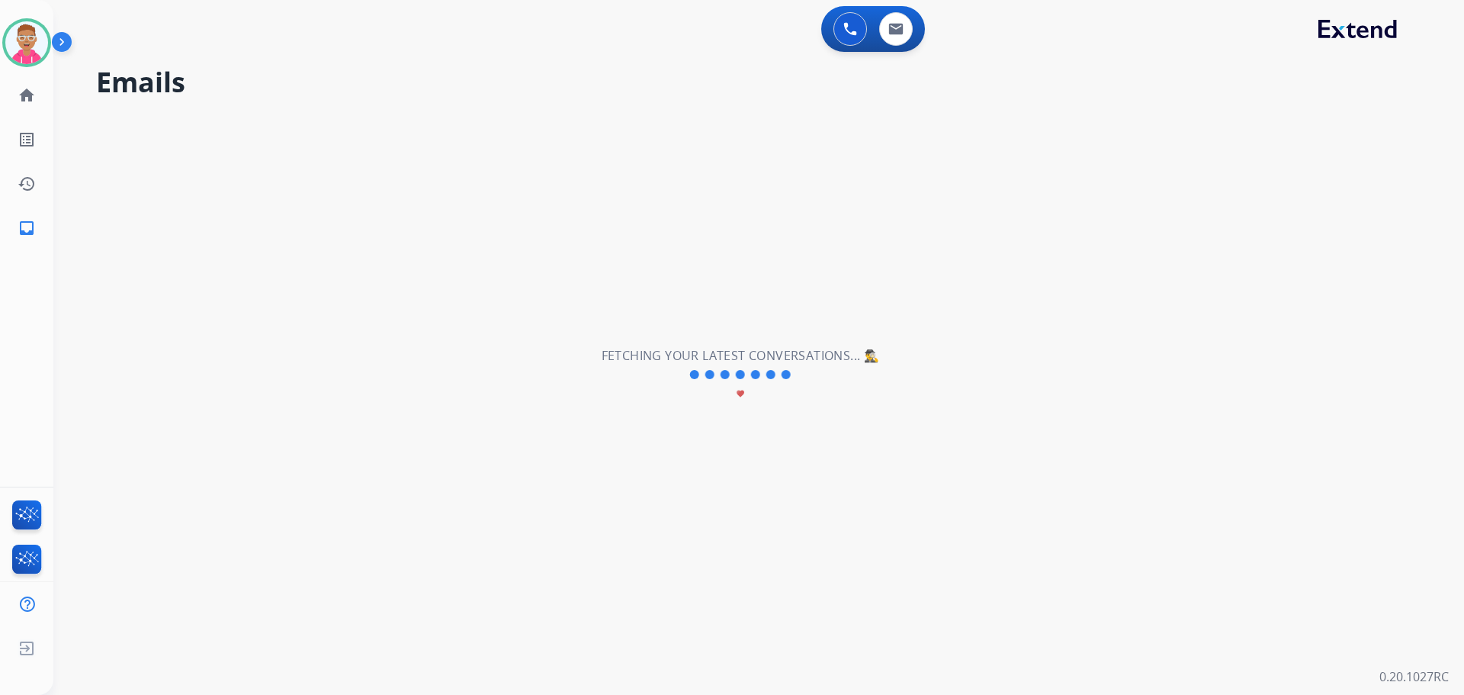
scroll to position [0, 0]
click at [689, 651] on div "**********" at bounding box center [740, 375] width 1374 height 640
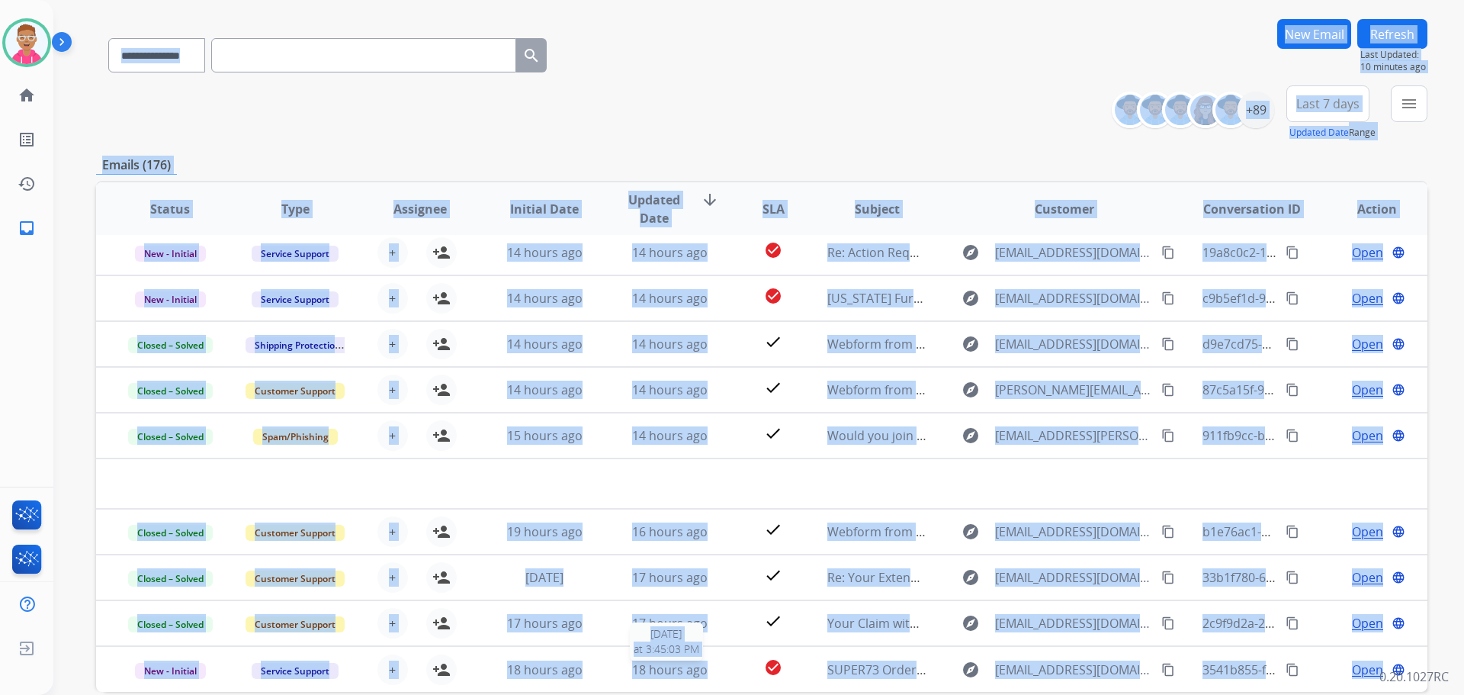
scroll to position [173, 0]
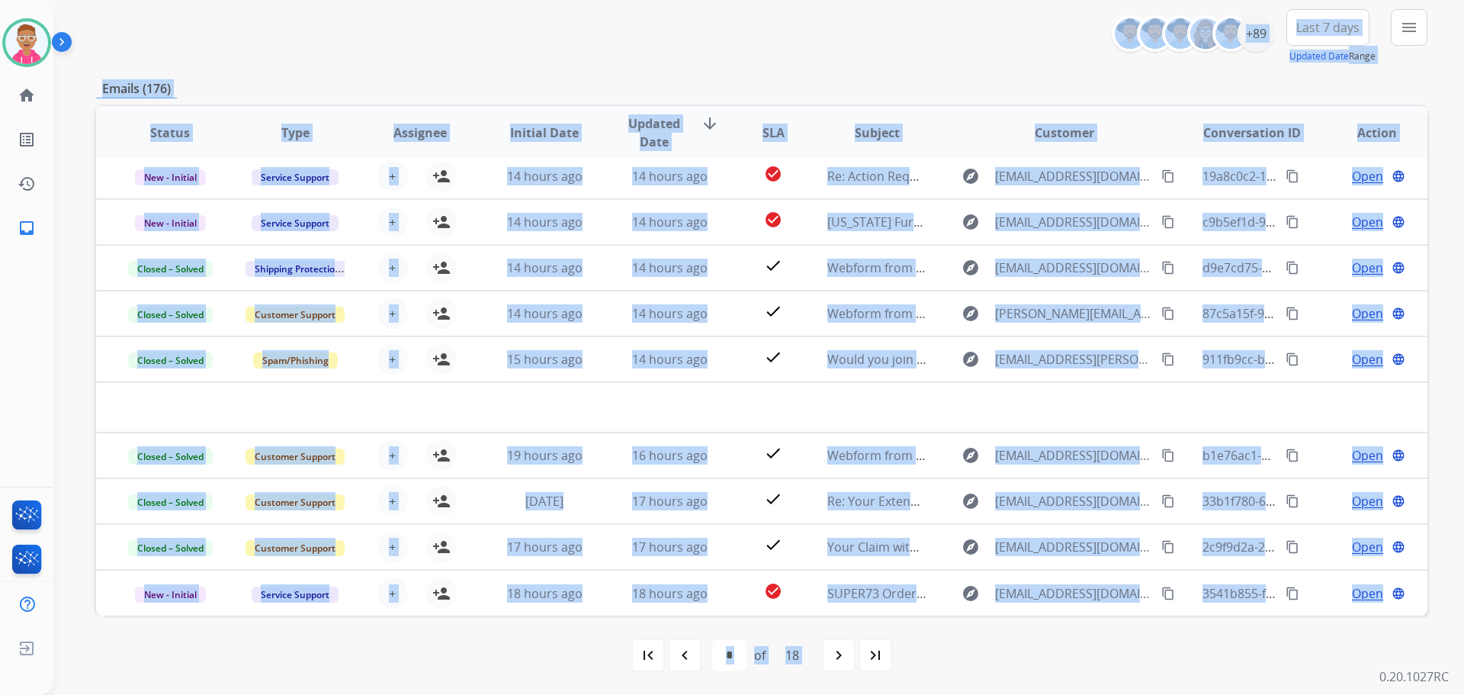
click at [660, 45] on div "**********" at bounding box center [762, 36] width 1332 height 55
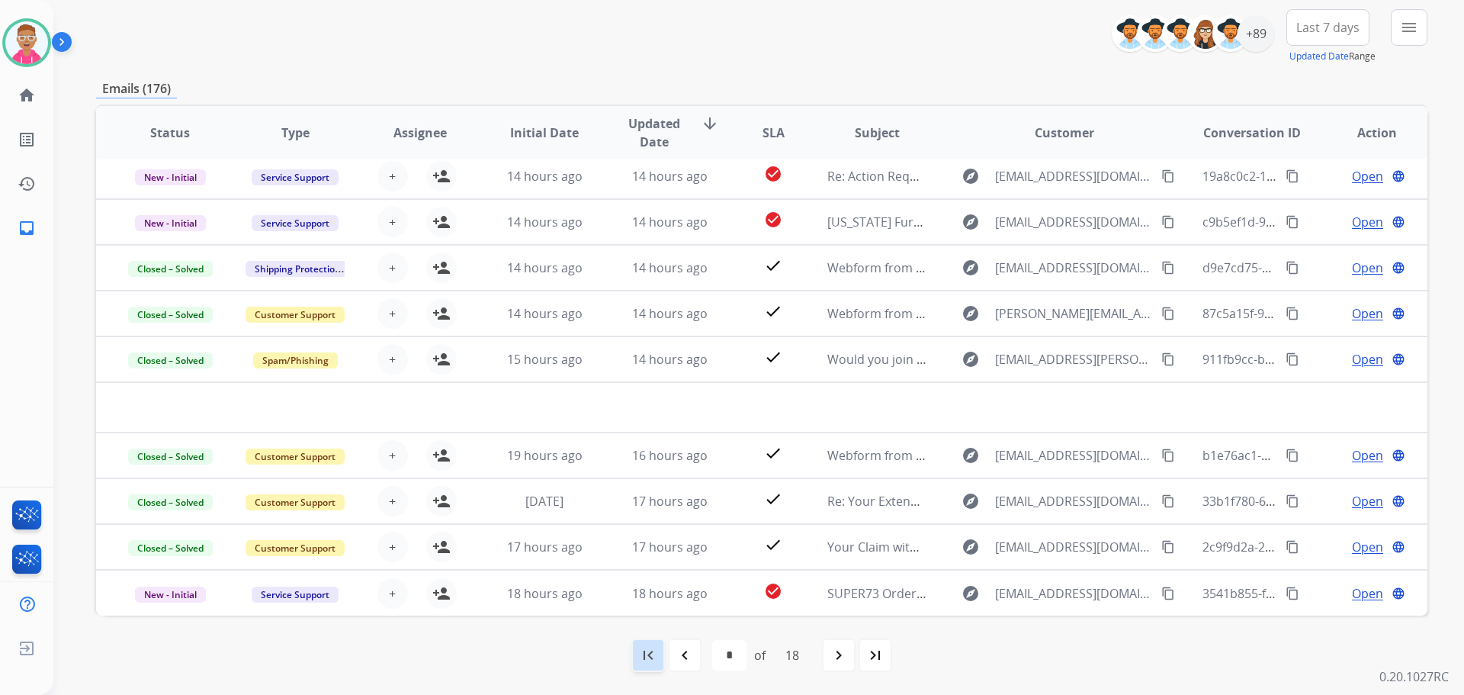
click at [649, 657] on mat-icon "first_page" at bounding box center [648, 655] width 18 height 18
select select "*"
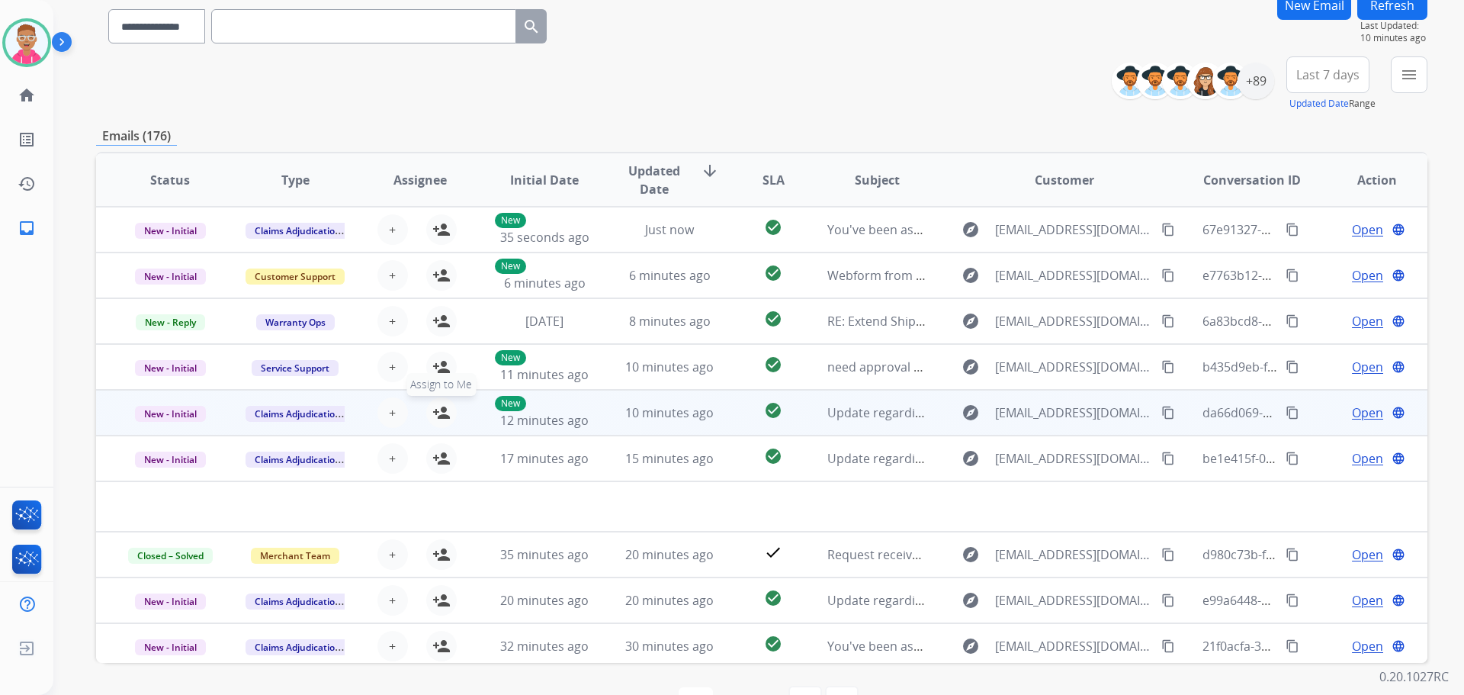
scroll to position [0, 0]
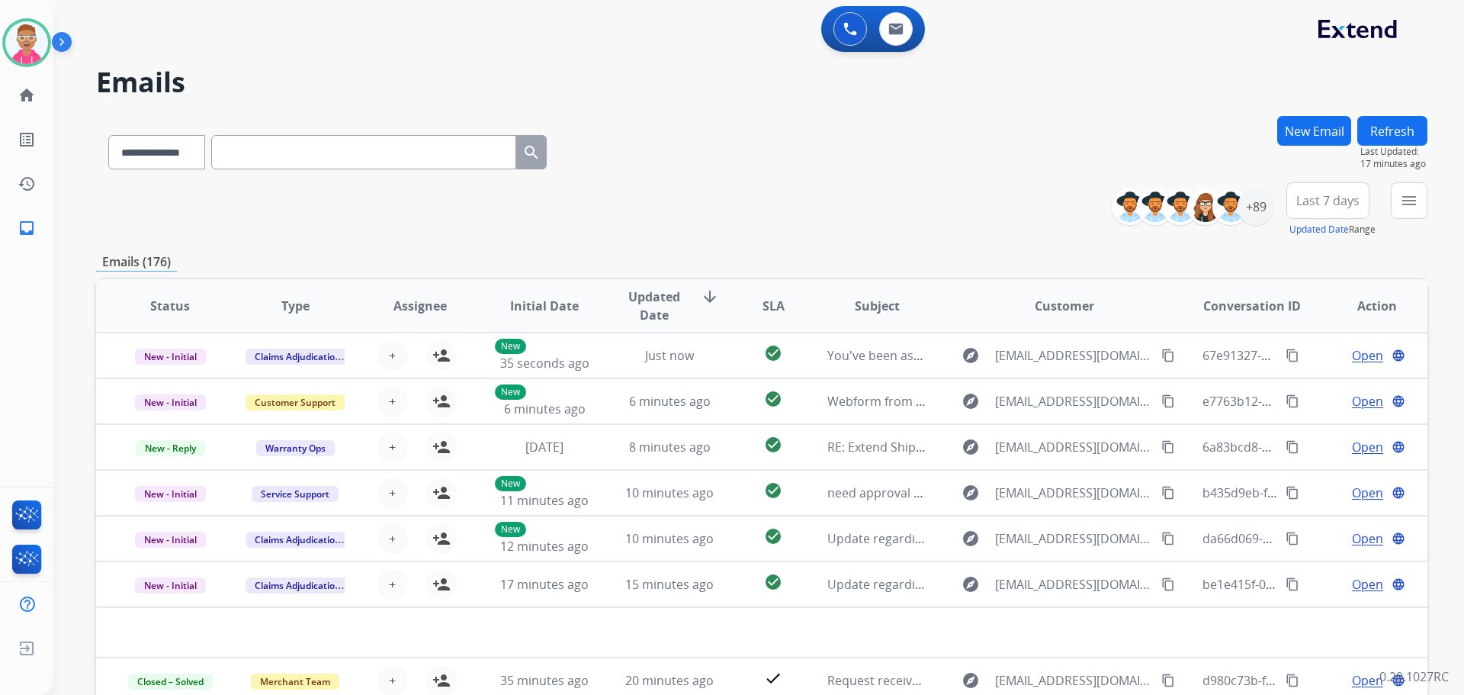
click at [132, 0] on app-navbar "0 Voice Interactions 0 Email Interactions" at bounding box center [740, 27] width 1374 height 55
click at [270, 34] on div "0 Voice Interactions 0 Email Interactions" at bounding box center [750, 30] width 1356 height 49
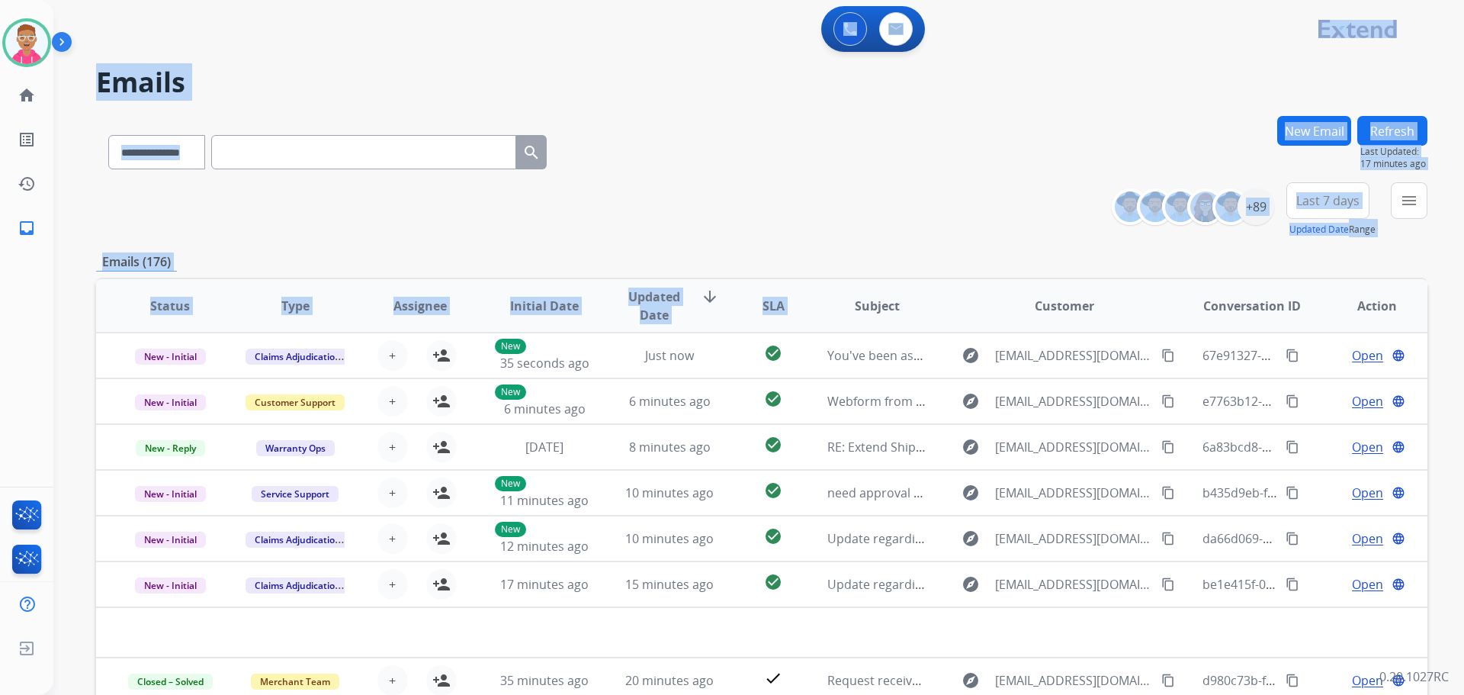
drag, startPoint x: 297, startPoint y: 134, endPoint x: 887, endPoint y: 272, distance: 606.1
click at [875, 281] on div "**********" at bounding box center [758, 347] width 1411 height 695
drag, startPoint x: 847, startPoint y: 194, endPoint x: 847, endPoint y: 185, distance: 9.2
click at [847, 194] on div "**********" at bounding box center [762, 209] width 1332 height 55
click at [758, 225] on div "**********" at bounding box center [762, 209] width 1332 height 55
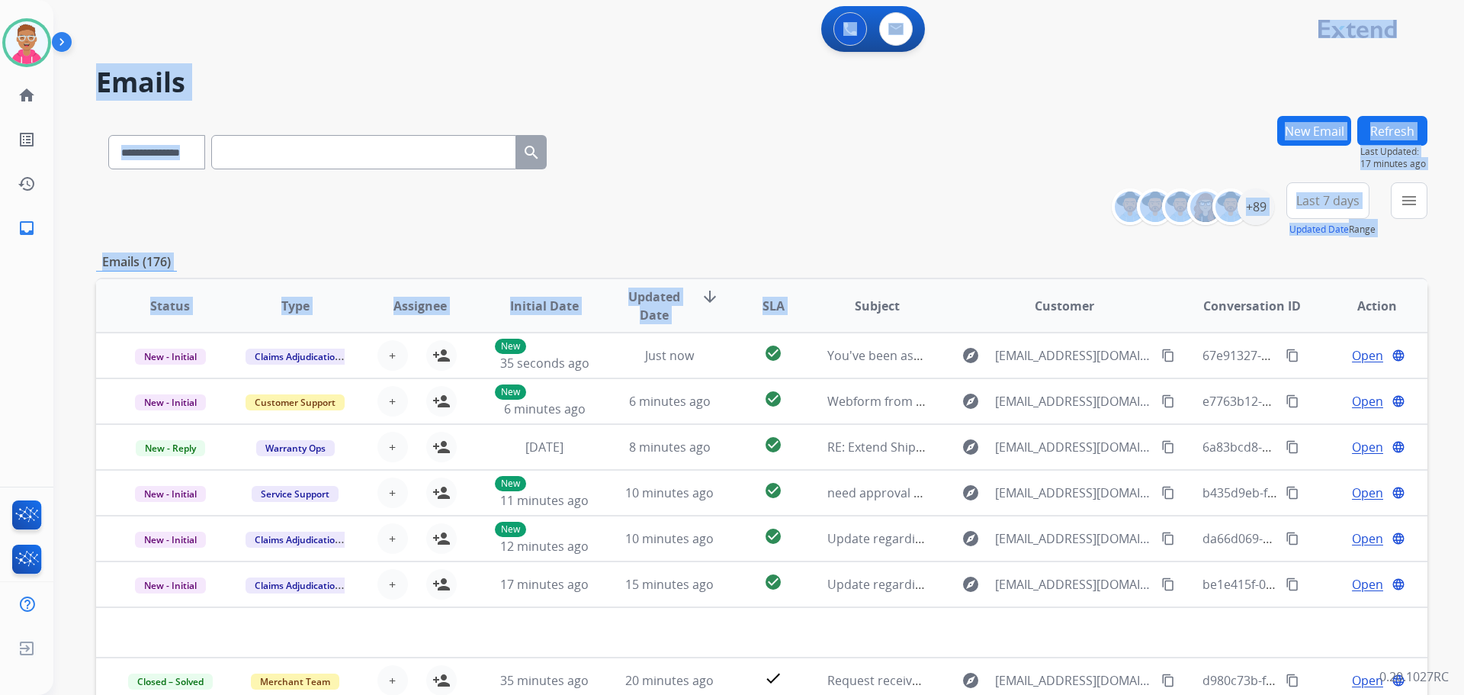
click at [728, 65] on div "**********" at bounding box center [740, 402] width 1374 height 695
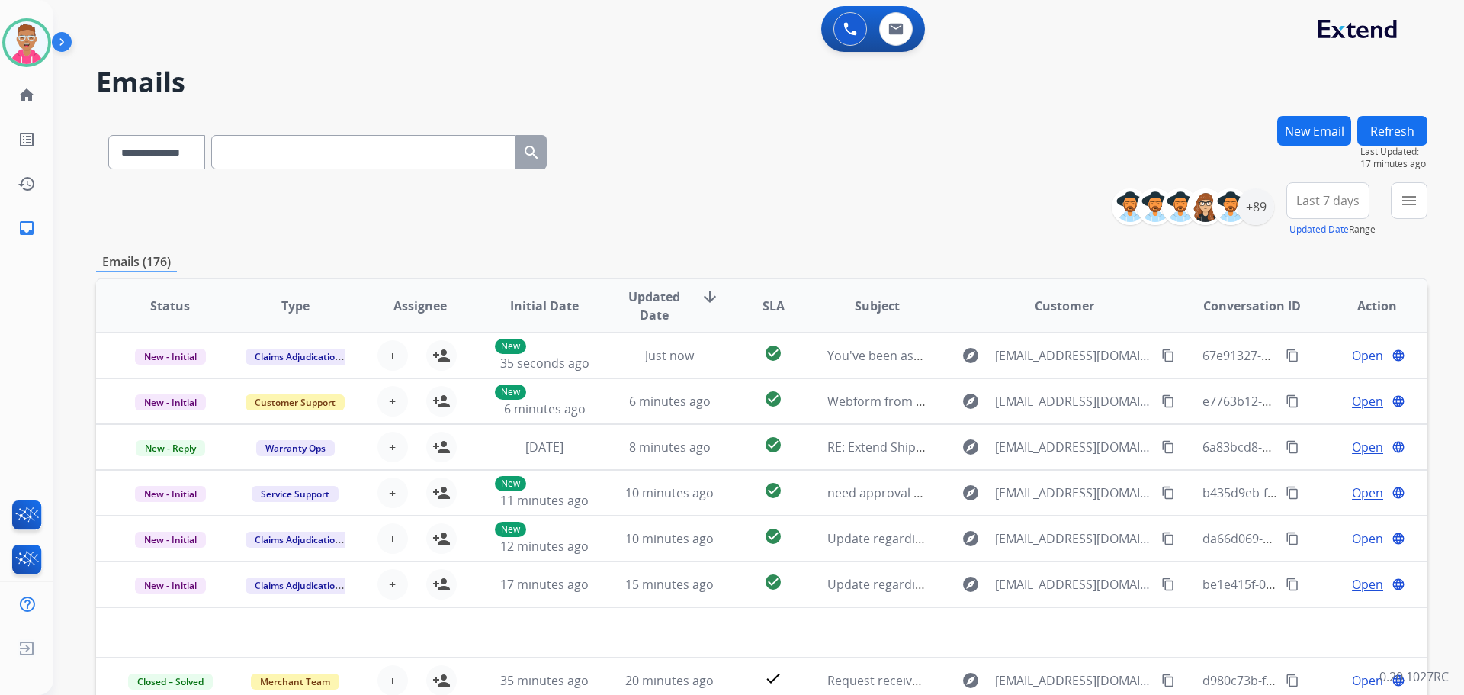
drag, startPoint x: 728, startPoint y: 65, endPoint x: 742, endPoint y: 80, distance: 20.5
click at [729, 66] on div "**********" at bounding box center [740, 402] width 1374 height 695
click at [32, 50] on img at bounding box center [26, 42] width 43 height 43
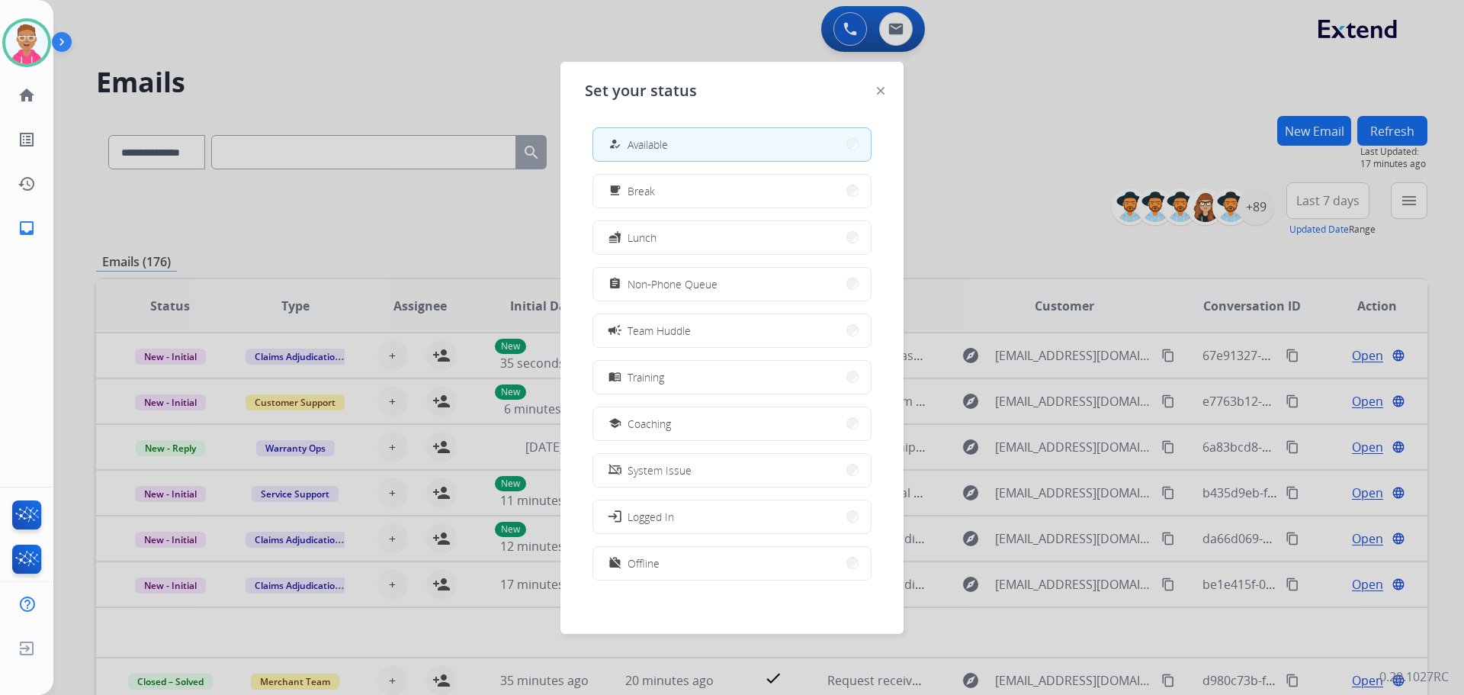
drag, startPoint x: 699, startPoint y: 278, endPoint x: 372, endPoint y: 169, distance: 344.2
click at [695, 278] on span "Non-Phone Queue" at bounding box center [673, 284] width 90 height 16
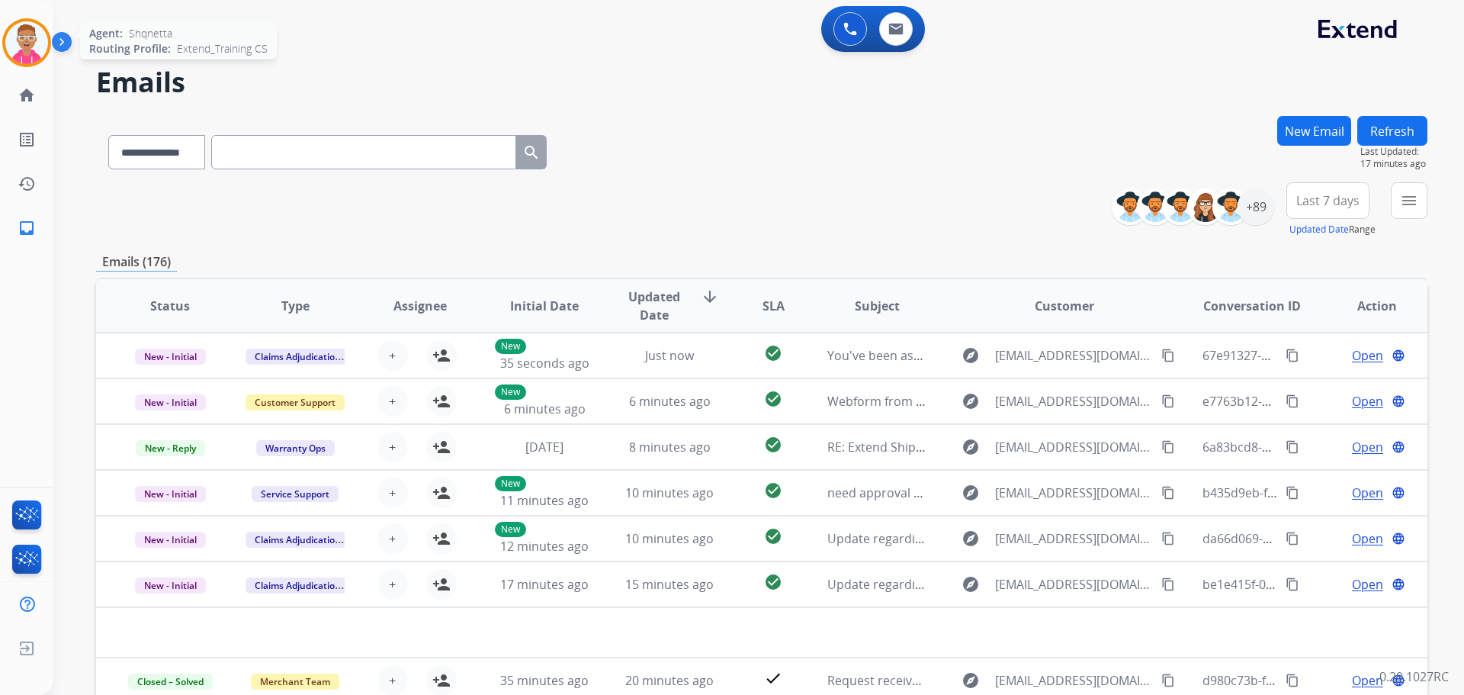
drag, startPoint x: 28, startPoint y: 56, endPoint x: 48, endPoint y: 60, distance: 20.4
click at [29, 56] on img at bounding box center [26, 42] width 43 height 43
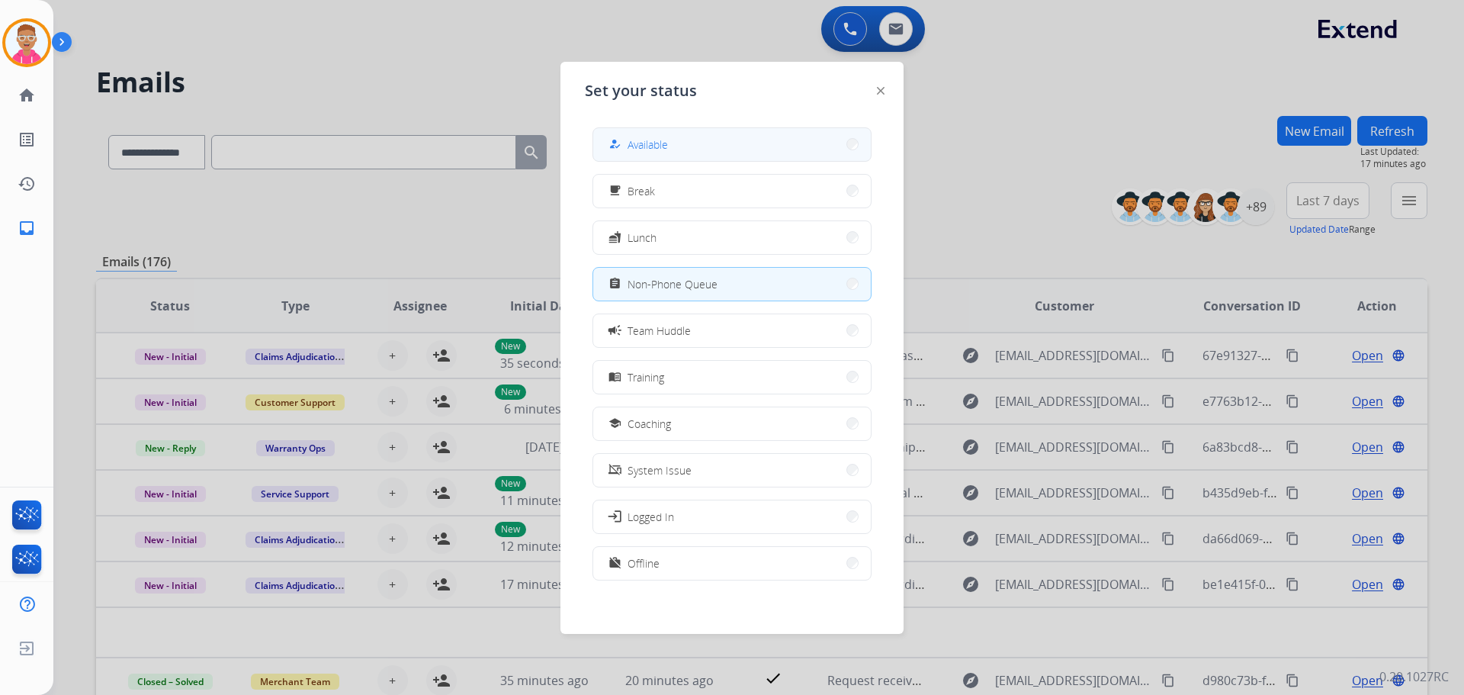
click at [734, 146] on button "how_to_reg Available" at bounding box center [732, 144] width 278 height 33
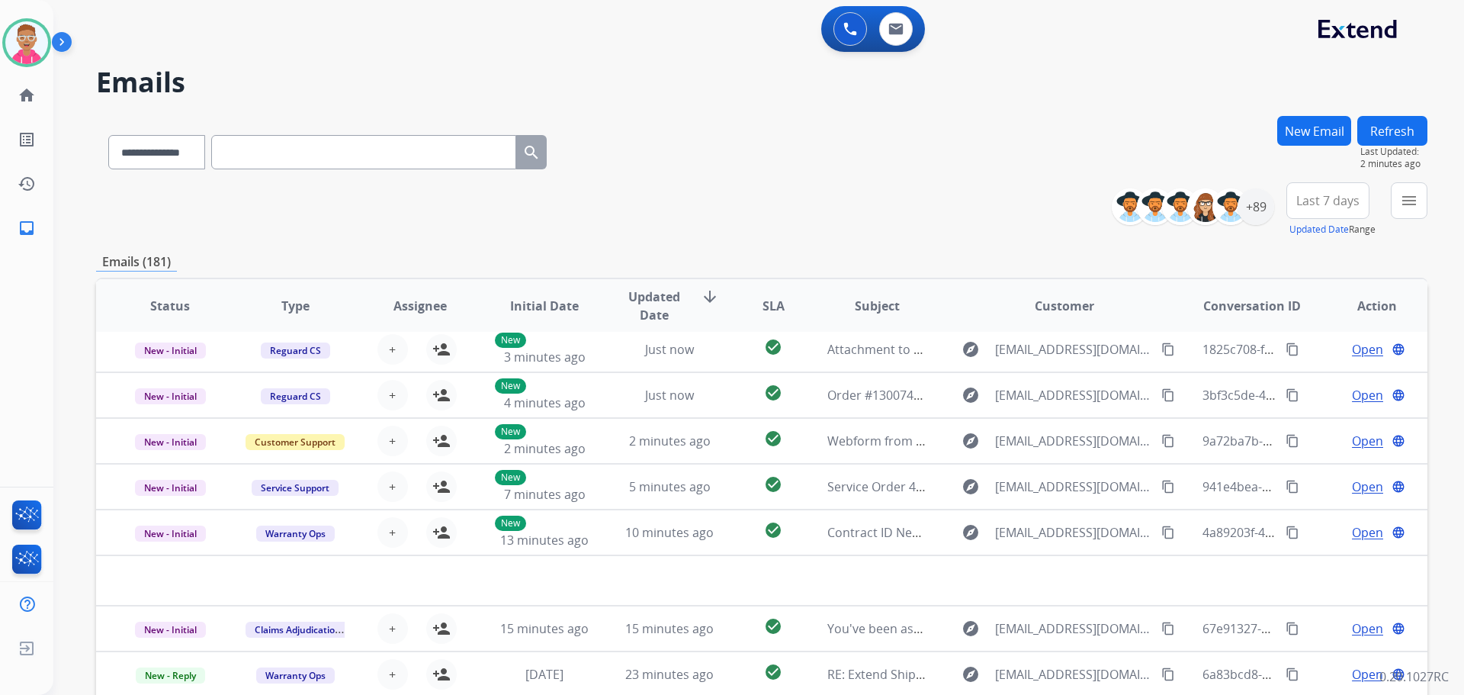
scroll to position [5, 0]
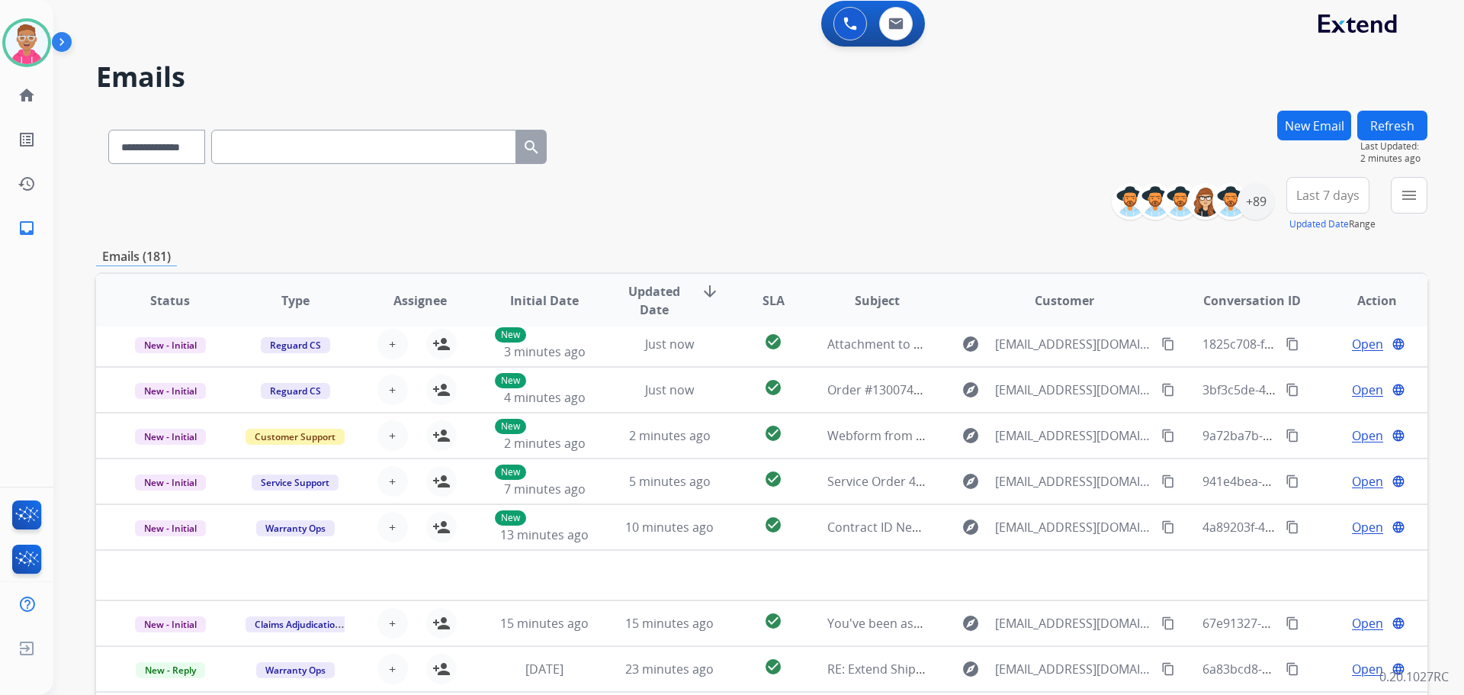
click at [702, 286] on mat-icon "arrow_downward" at bounding box center [710, 291] width 18 height 18
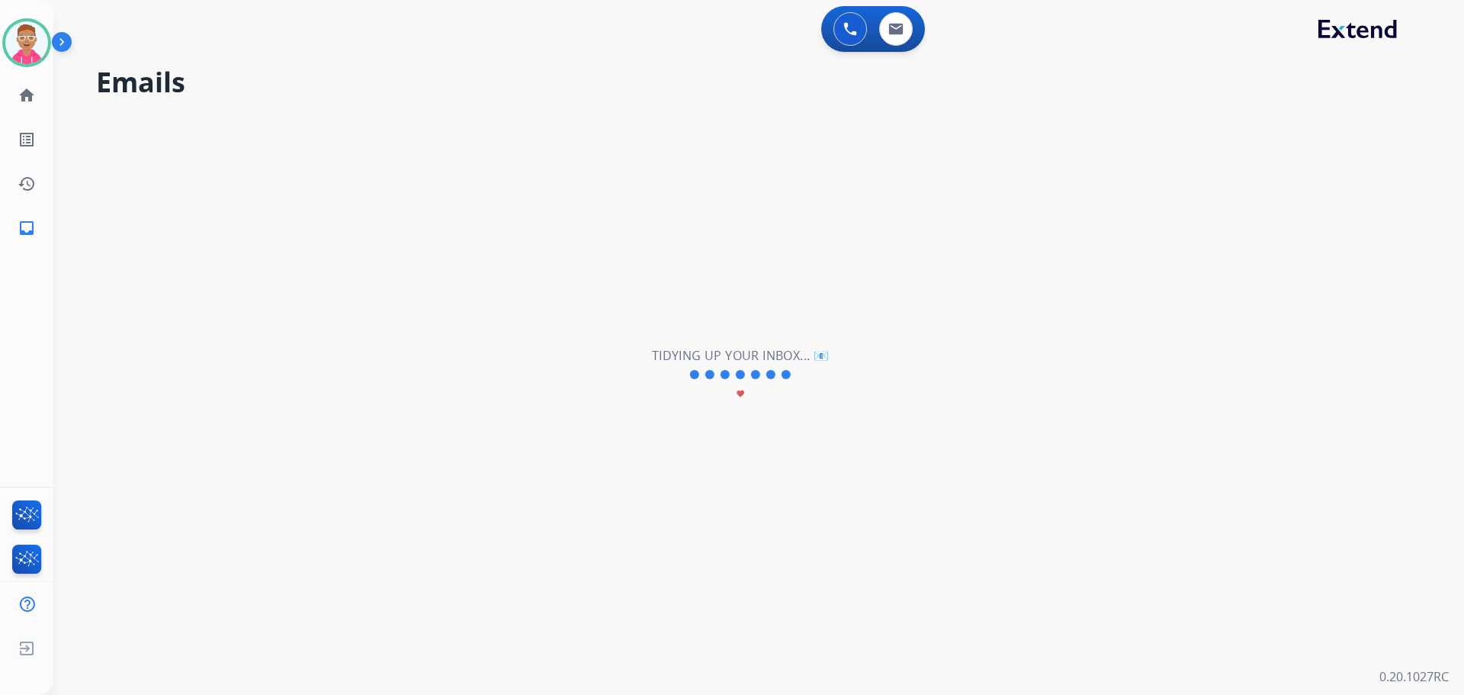
scroll to position [0, 0]
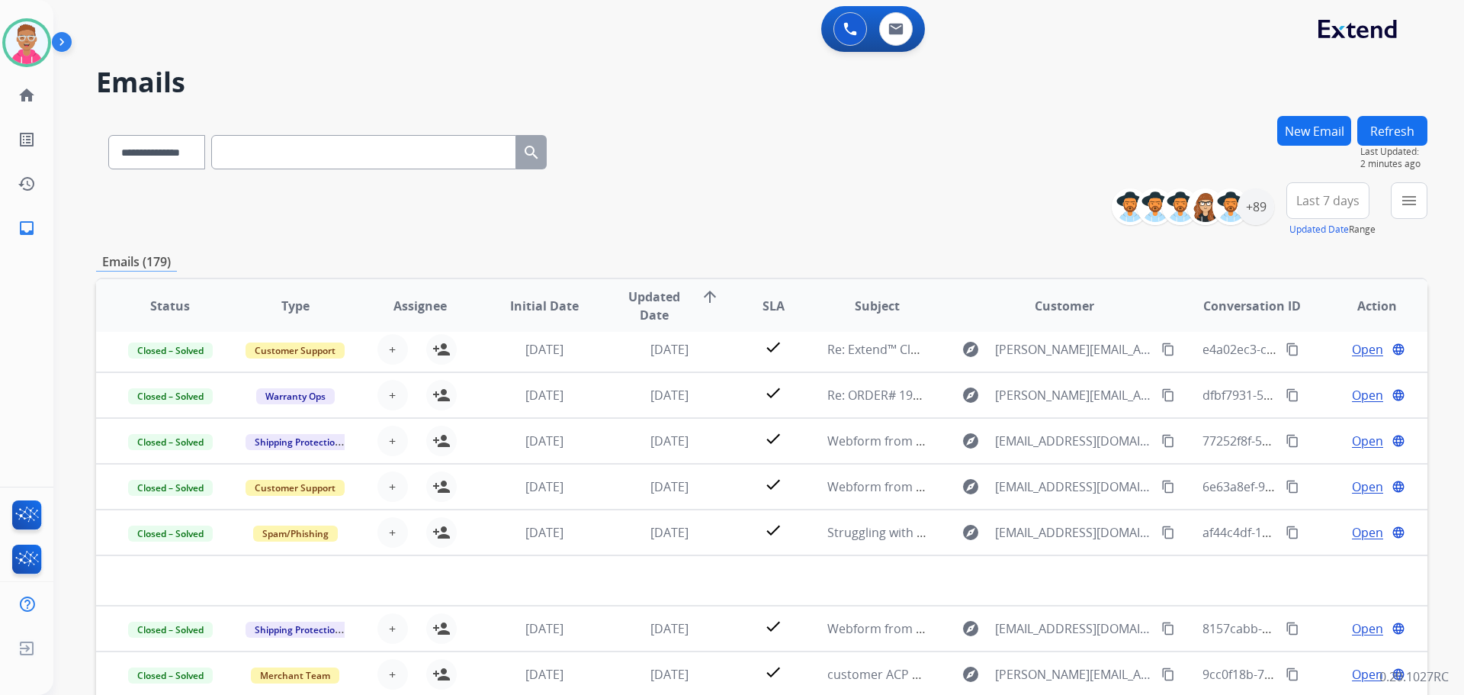
click at [702, 295] on mat-icon "arrow_upward" at bounding box center [710, 297] width 18 height 18
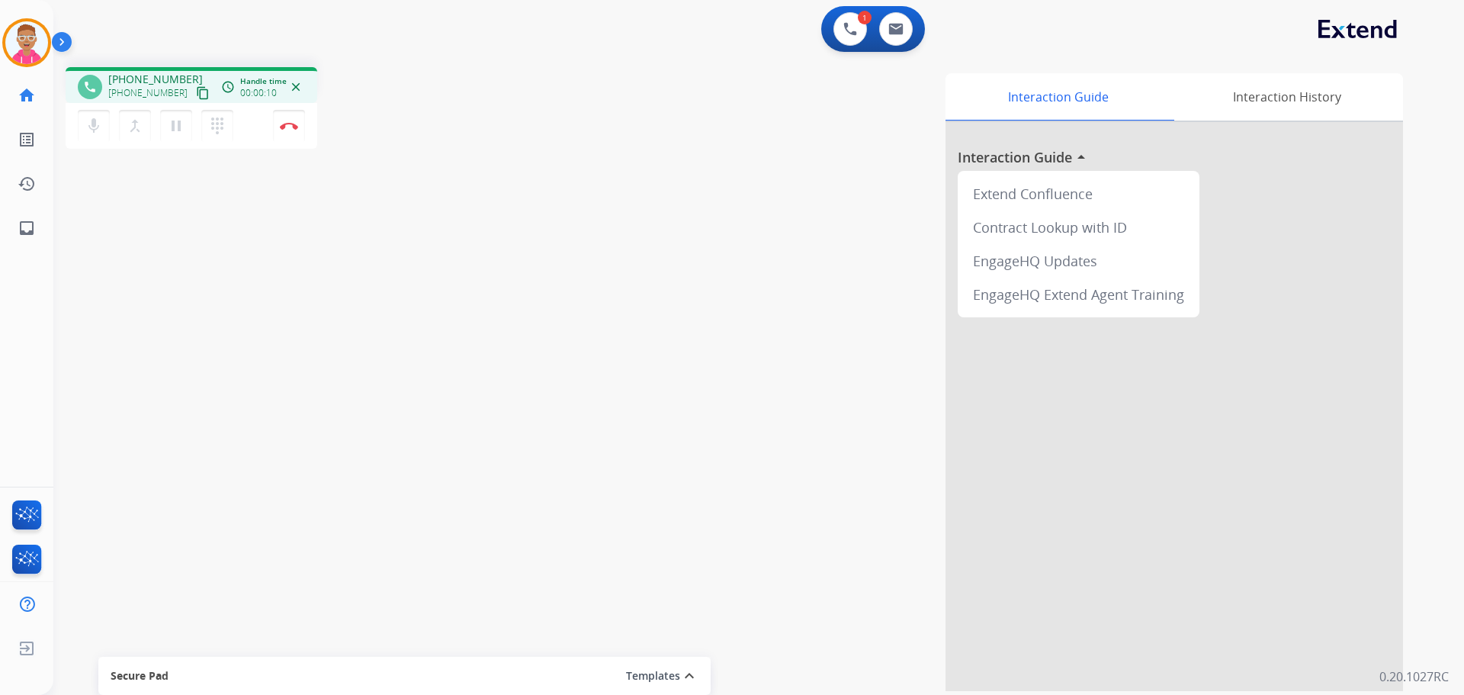
click at [196, 91] on mat-icon "content_copy" at bounding box center [203, 93] width 14 height 14
click at [196, 92] on mat-icon "content_copy" at bounding box center [203, 93] width 14 height 14
click at [288, 129] on img at bounding box center [289, 126] width 18 height 8
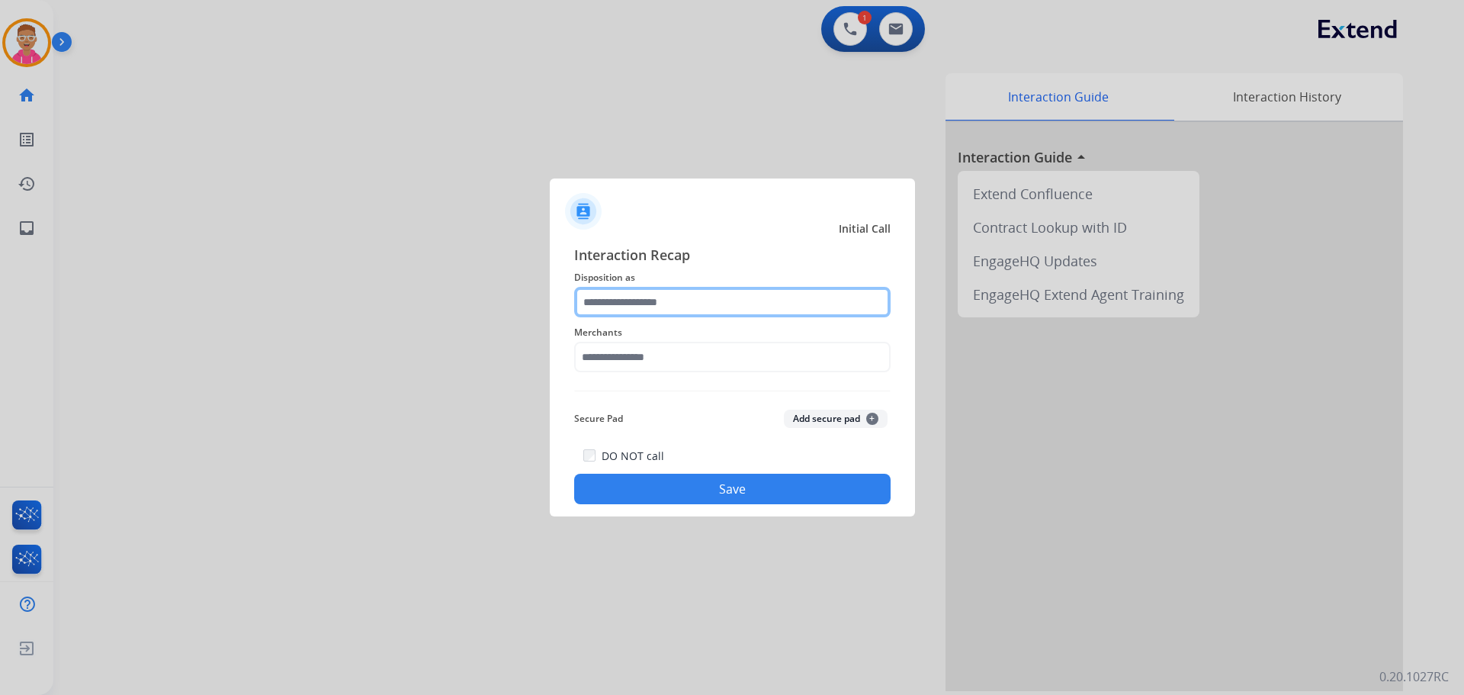
click at [726, 310] on input "text" at bounding box center [732, 302] width 317 height 31
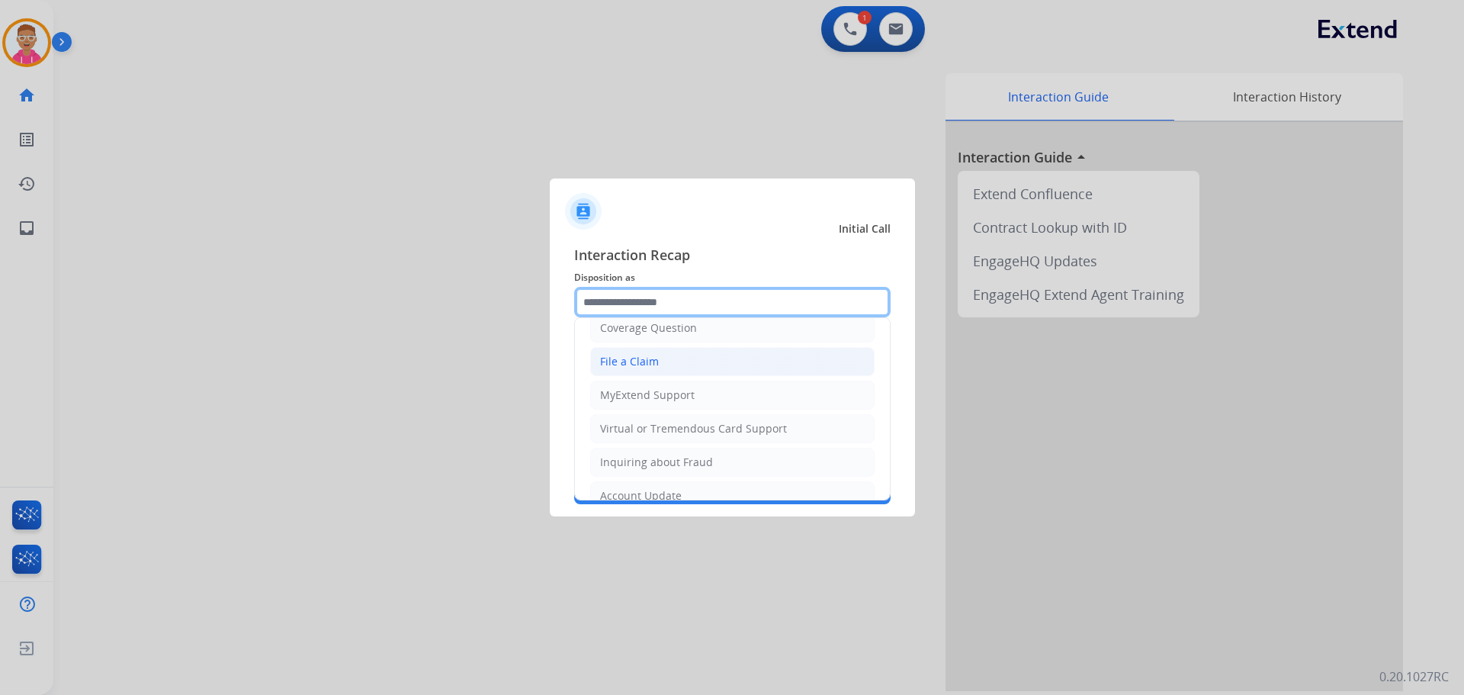
scroll to position [238, 0]
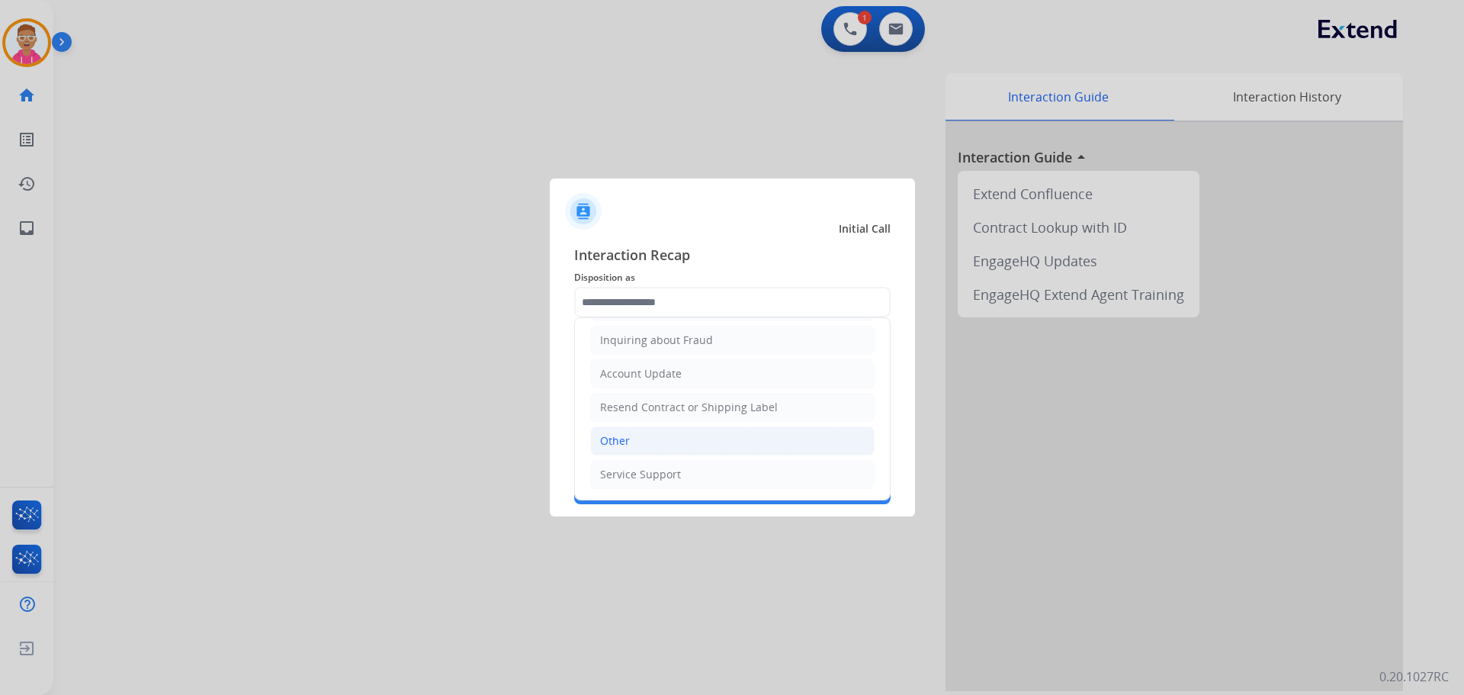
click at [667, 442] on li "Other" at bounding box center [732, 440] width 284 height 29
type input "*****"
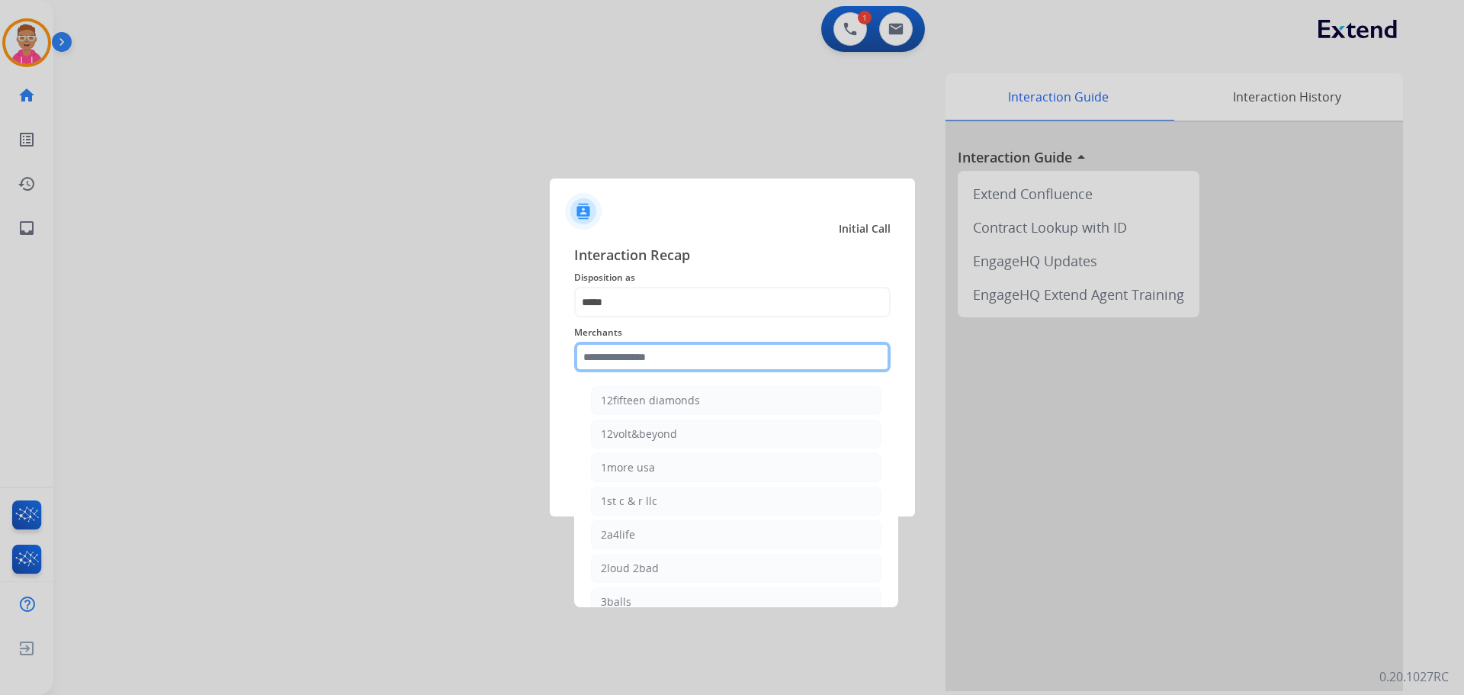
click at [646, 349] on input "text" at bounding box center [732, 357] width 317 height 31
click at [680, 439] on li "Ashley furniture" at bounding box center [736, 433] width 291 height 29
type input "**********"
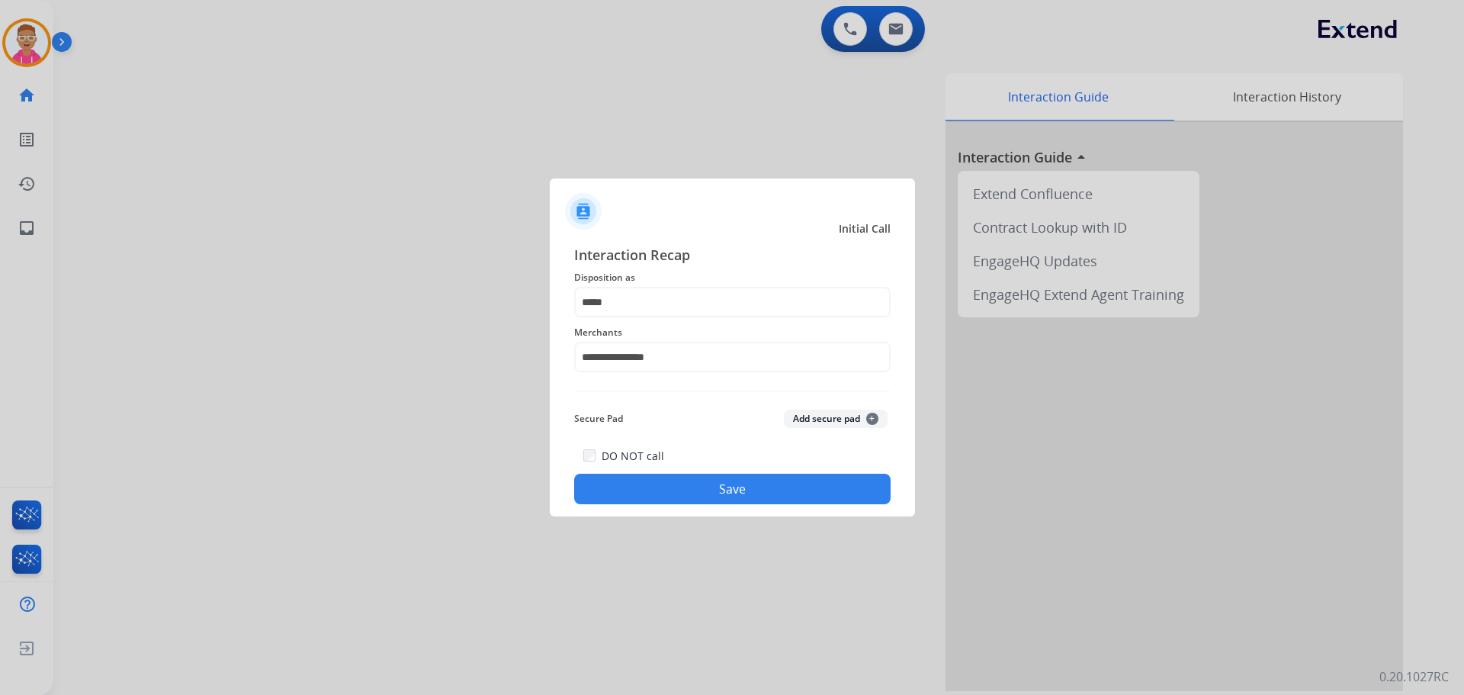
click at [698, 486] on button "Save" at bounding box center [732, 489] width 317 height 31
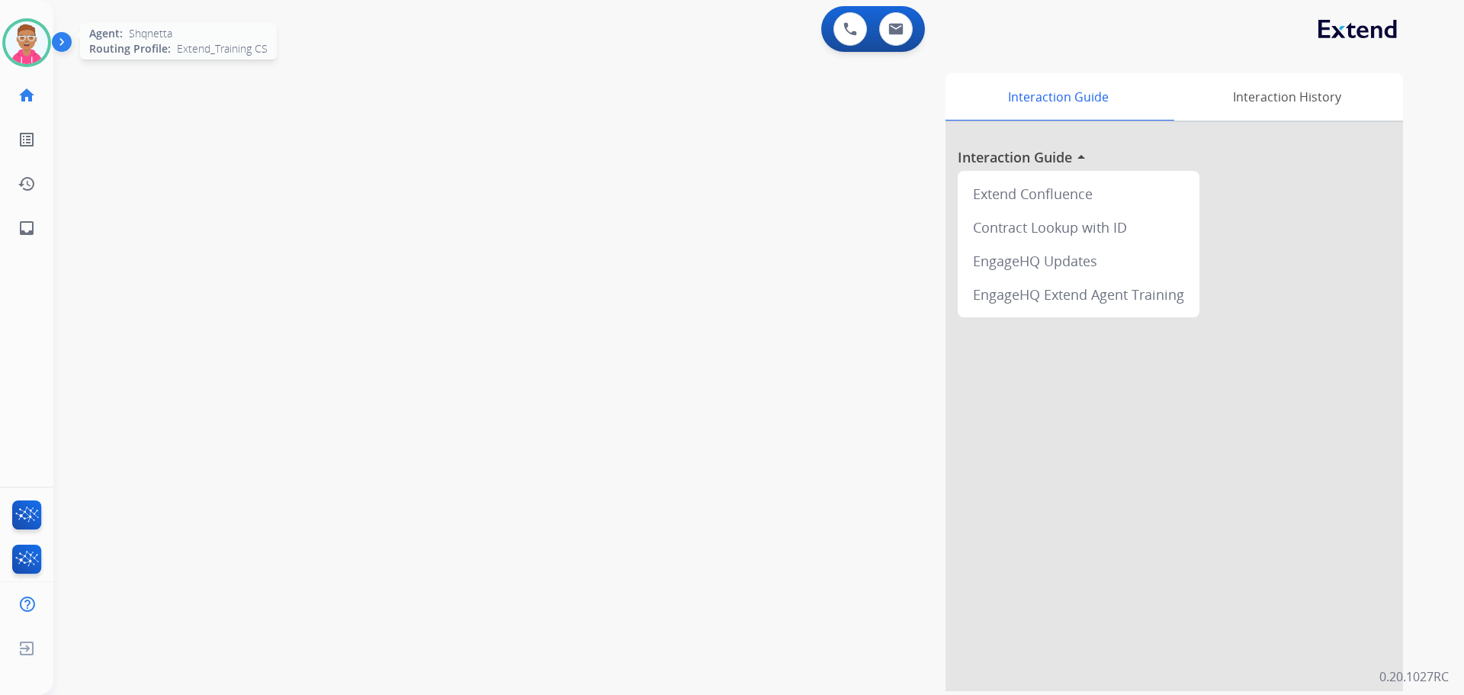
click at [24, 44] on img at bounding box center [26, 42] width 43 height 43
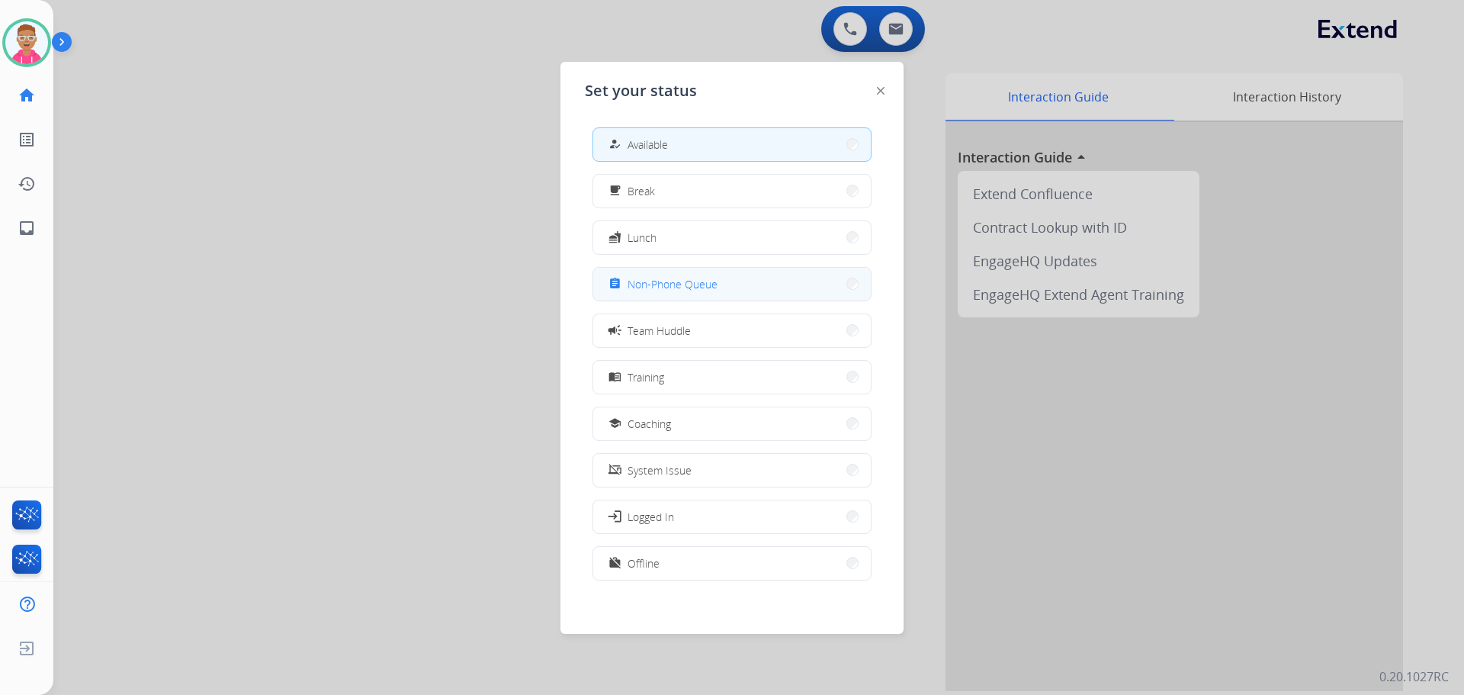
click at [693, 281] on span "Non-Phone Queue" at bounding box center [673, 284] width 90 height 16
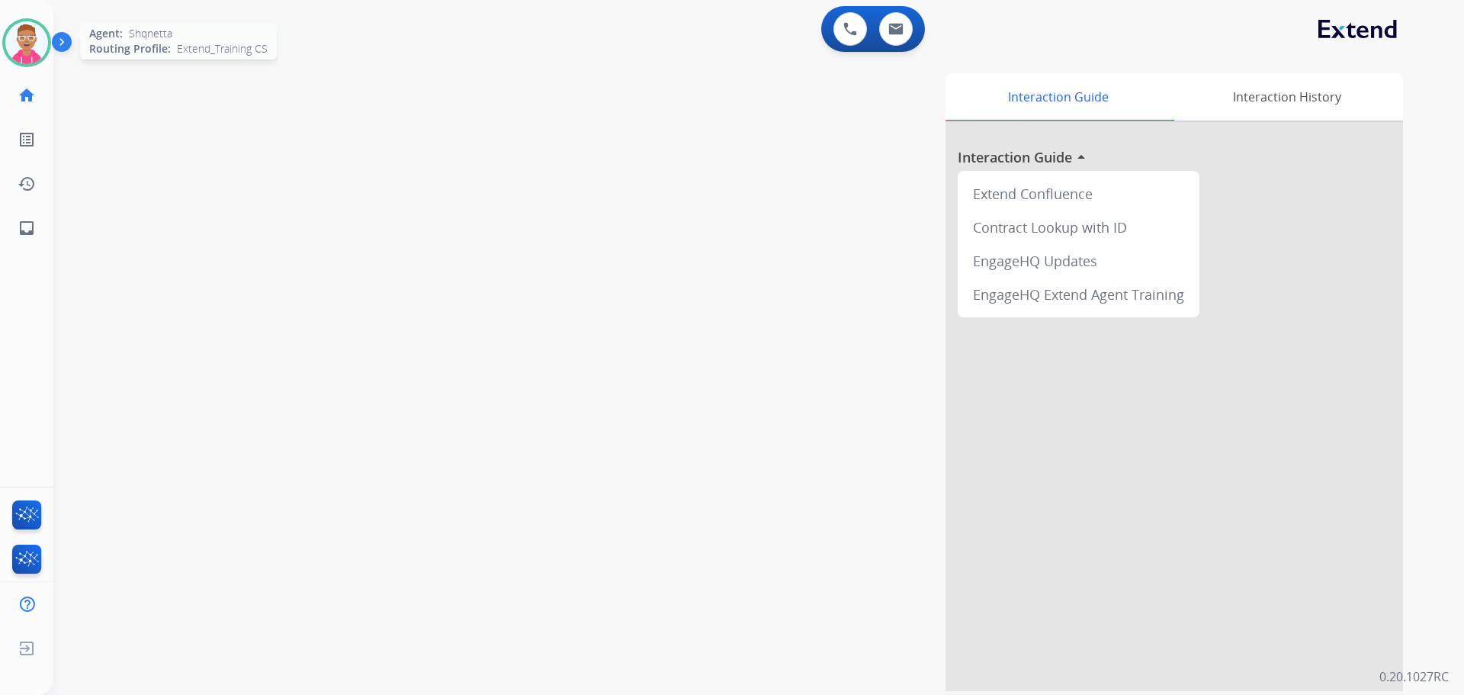
click at [32, 55] on img at bounding box center [26, 42] width 43 height 43
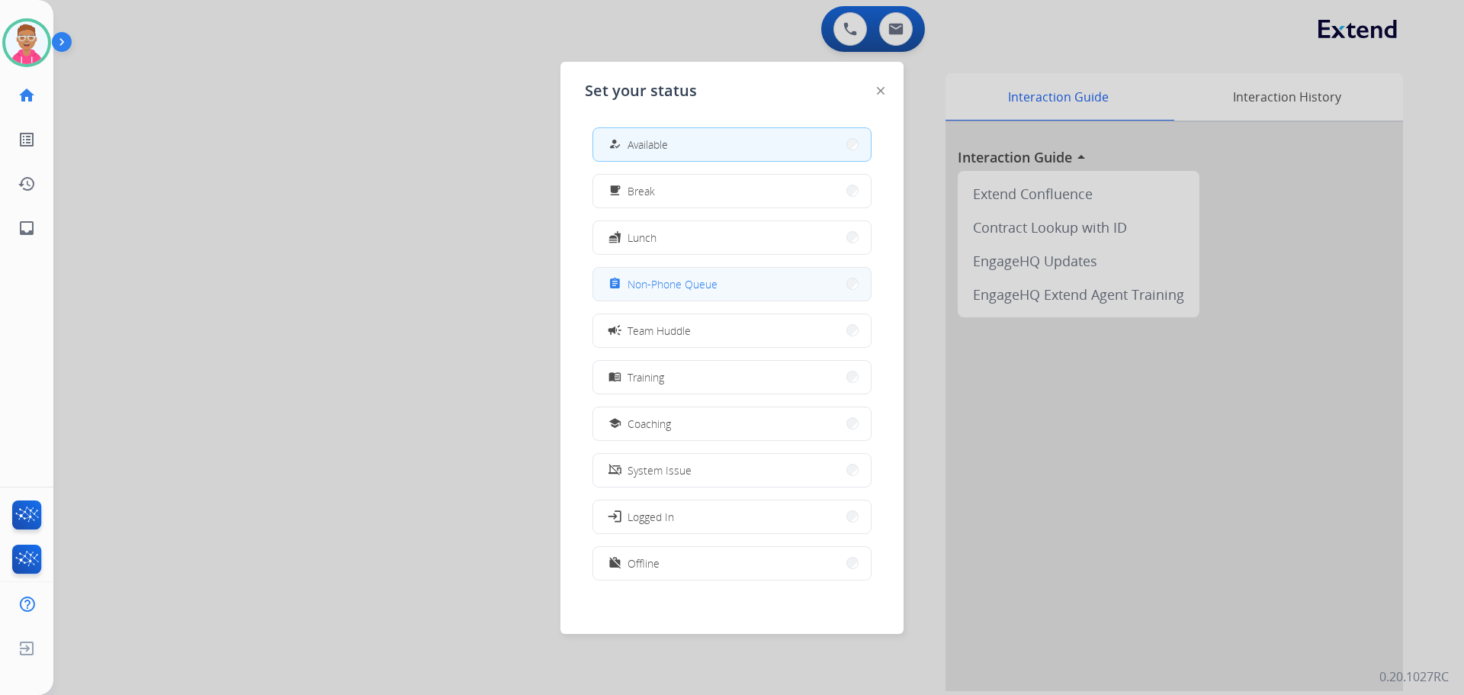
click at [725, 289] on button "assignment Non-Phone Queue" at bounding box center [732, 284] width 278 height 33
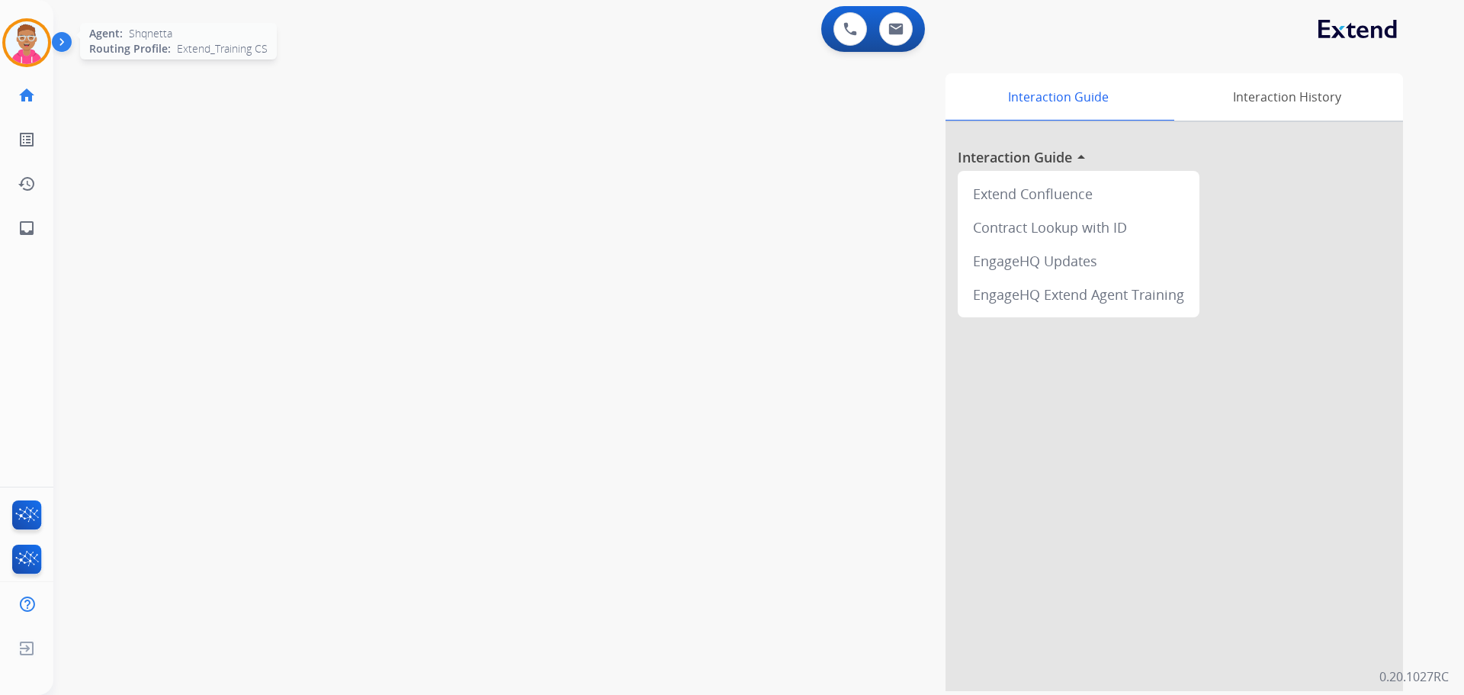
click at [27, 30] on img at bounding box center [26, 42] width 43 height 43
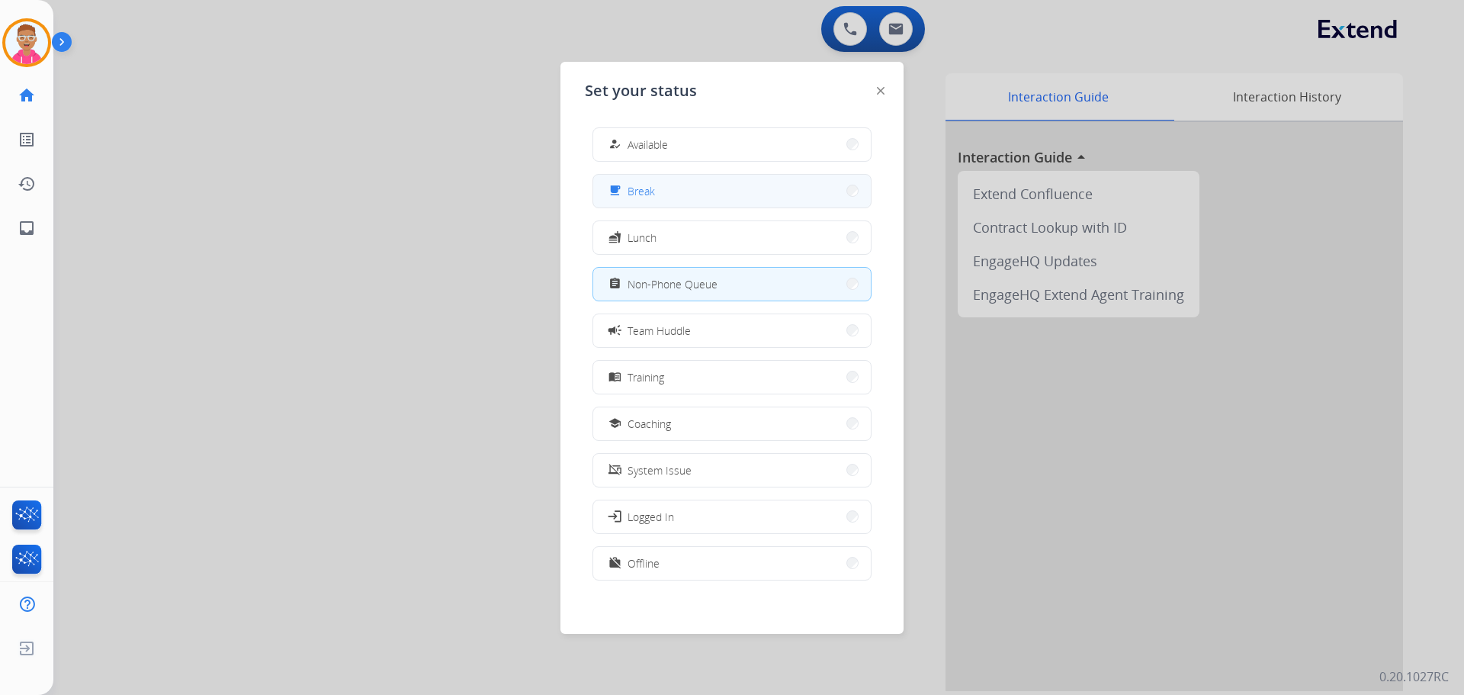
click at [658, 197] on button "free_breakfast Break" at bounding box center [732, 191] width 278 height 33
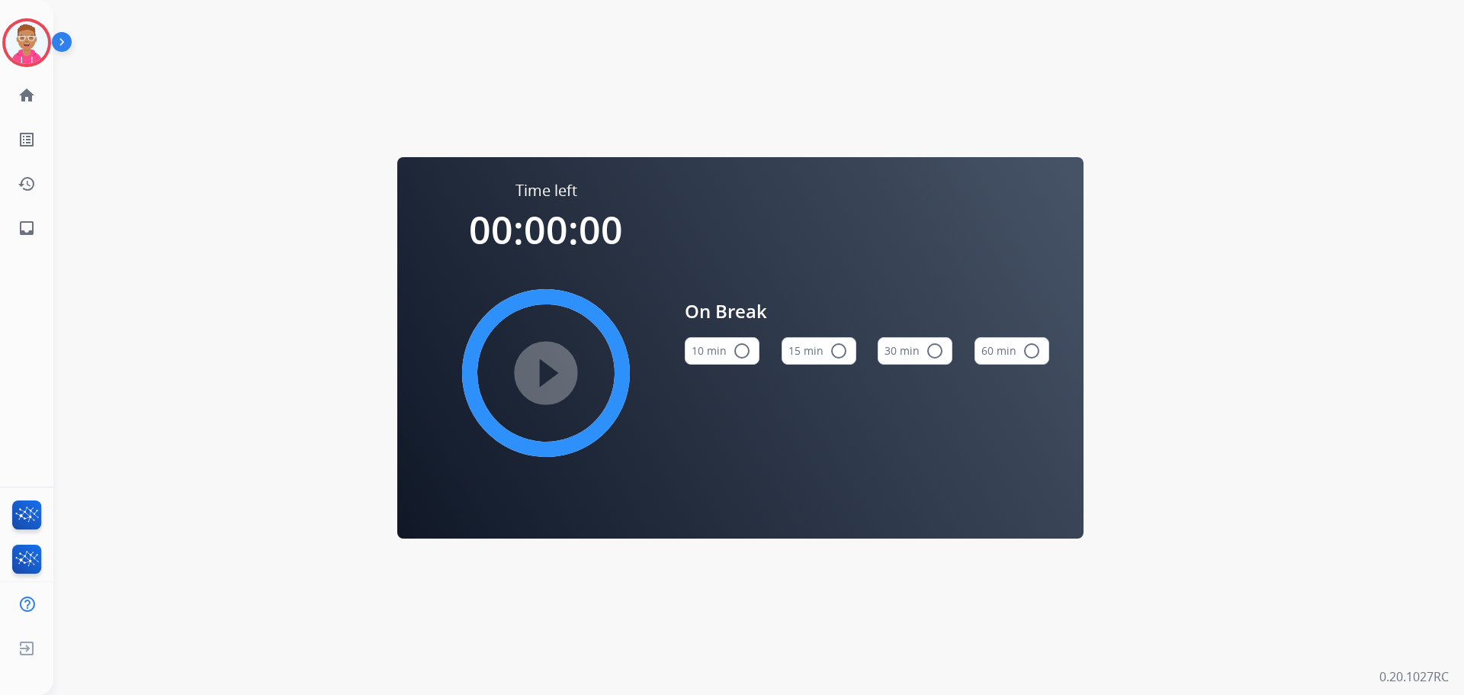
click at [828, 348] on button "15 min radio_button_unchecked" at bounding box center [819, 350] width 75 height 27
click at [20, 41] on img at bounding box center [26, 42] width 43 height 43
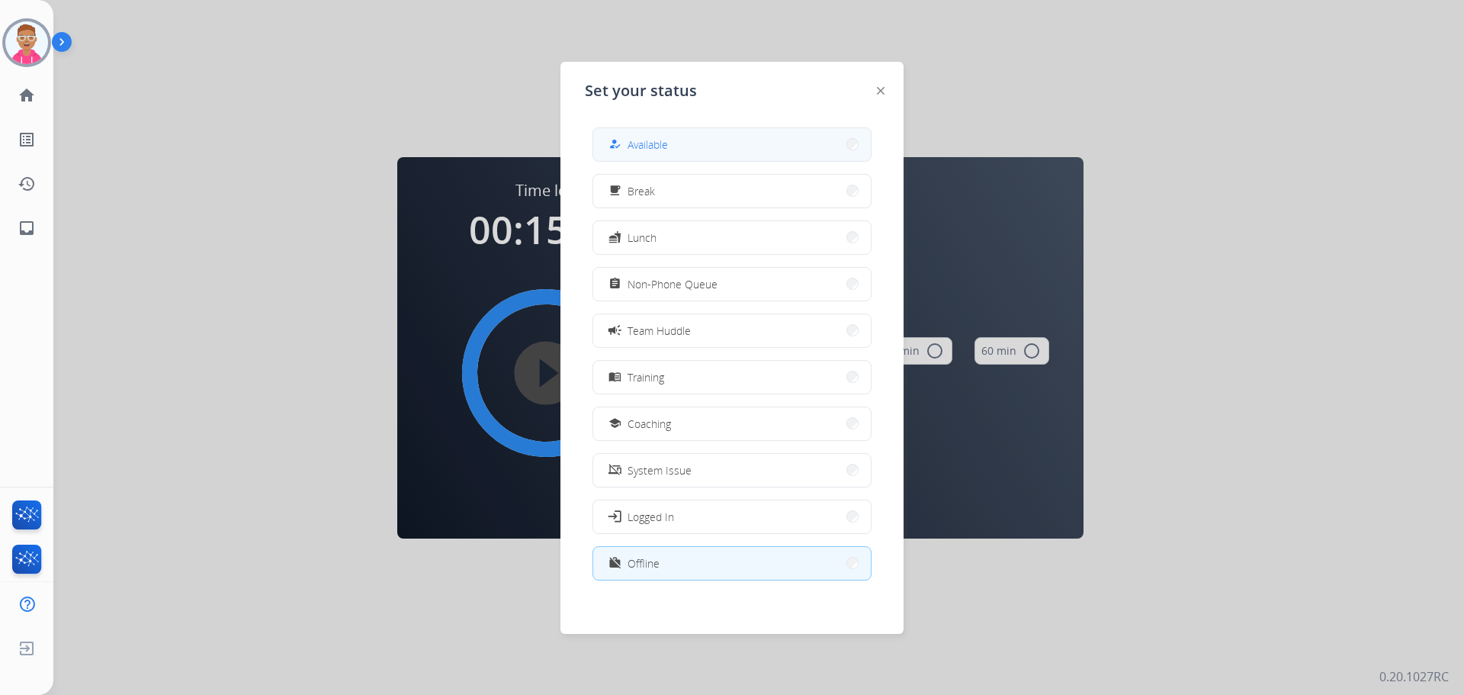
click at [655, 144] on span "Available" at bounding box center [648, 145] width 40 height 16
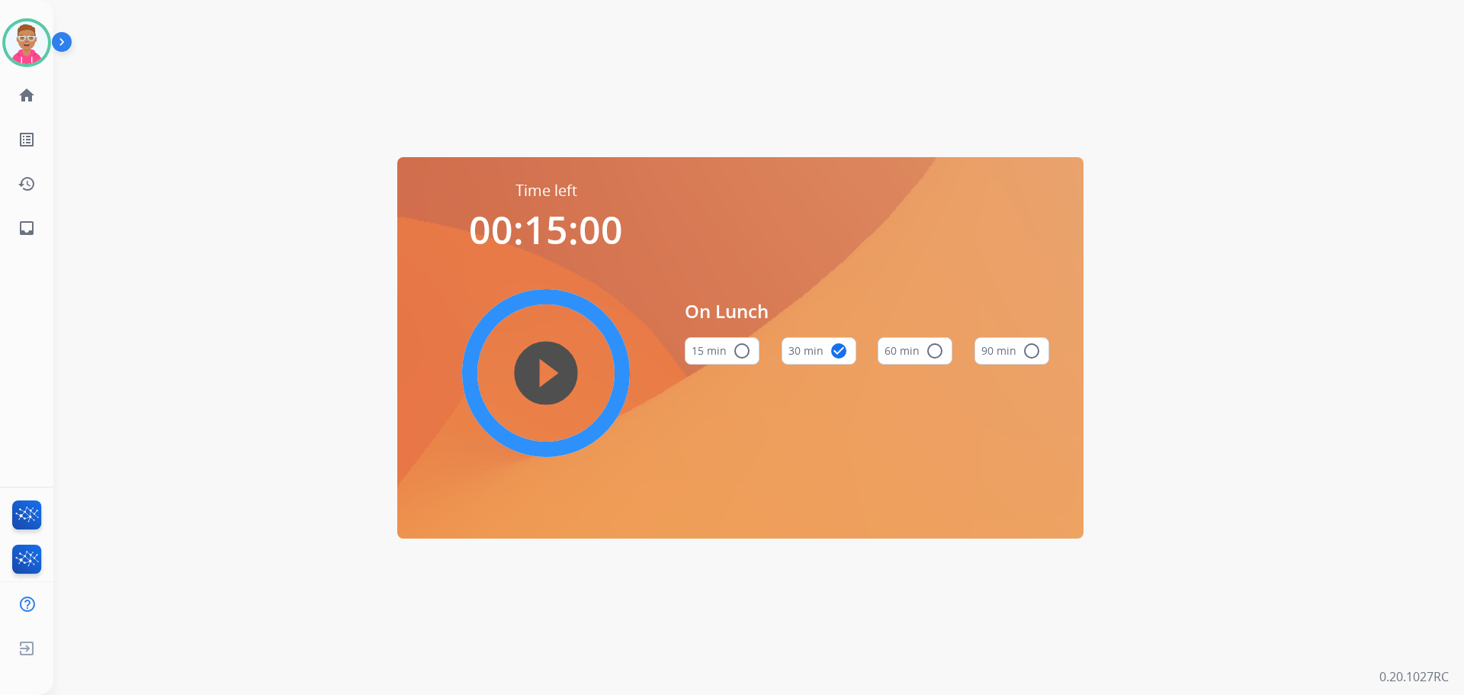
click at [642, 114] on div "Time left 00:15:00 play_circle_filled On Lunch 15 min radio_button_unchecked 30…" at bounding box center [740, 347] width 1374 height 695
click at [424, 83] on div "Time left 00:15:00 play_circle_filled On Lunch 15 min radio_button_unchecked 30…" at bounding box center [740, 347] width 1374 height 695
click at [135, 128] on div "Time left 00:15:00 play_circle_filled On Lunch 15 min radio_button_unchecked 30…" at bounding box center [740, 347] width 1374 height 695
click at [204, 414] on div "Time left 00:15:00 play_circle_filled On Lunch 15 min radio_button_unchecked 30…" at bounding box center [740, 347] width 1374 height 695
drag, startPoint x: 349, startPoint y: 237, endPoint x: 1464, endPoint y: 731, distance: 1219.4
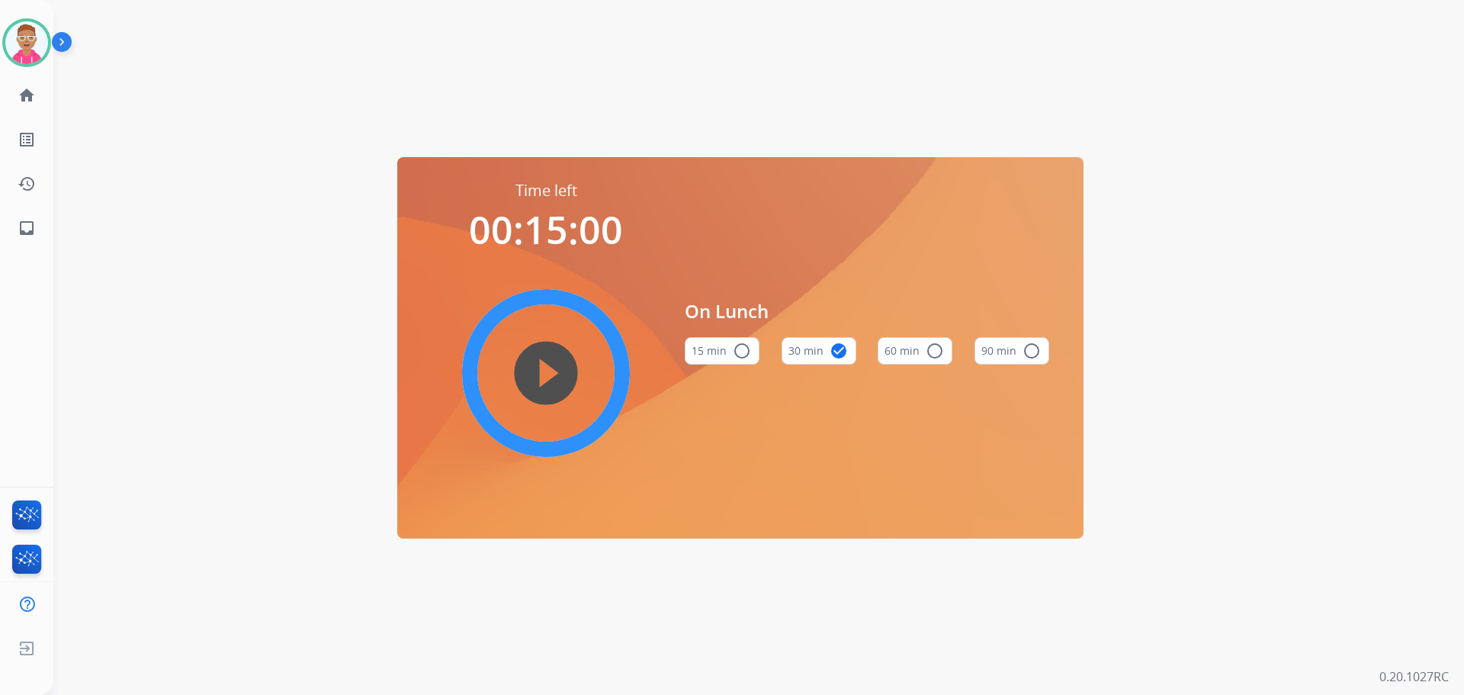
click at [116, 108] on div "Time left 00:15:00 play_circle_filled On Lunch 15 min radio_button_unchecked 30…" at bounding box center [740, 347] width 1374 height 695
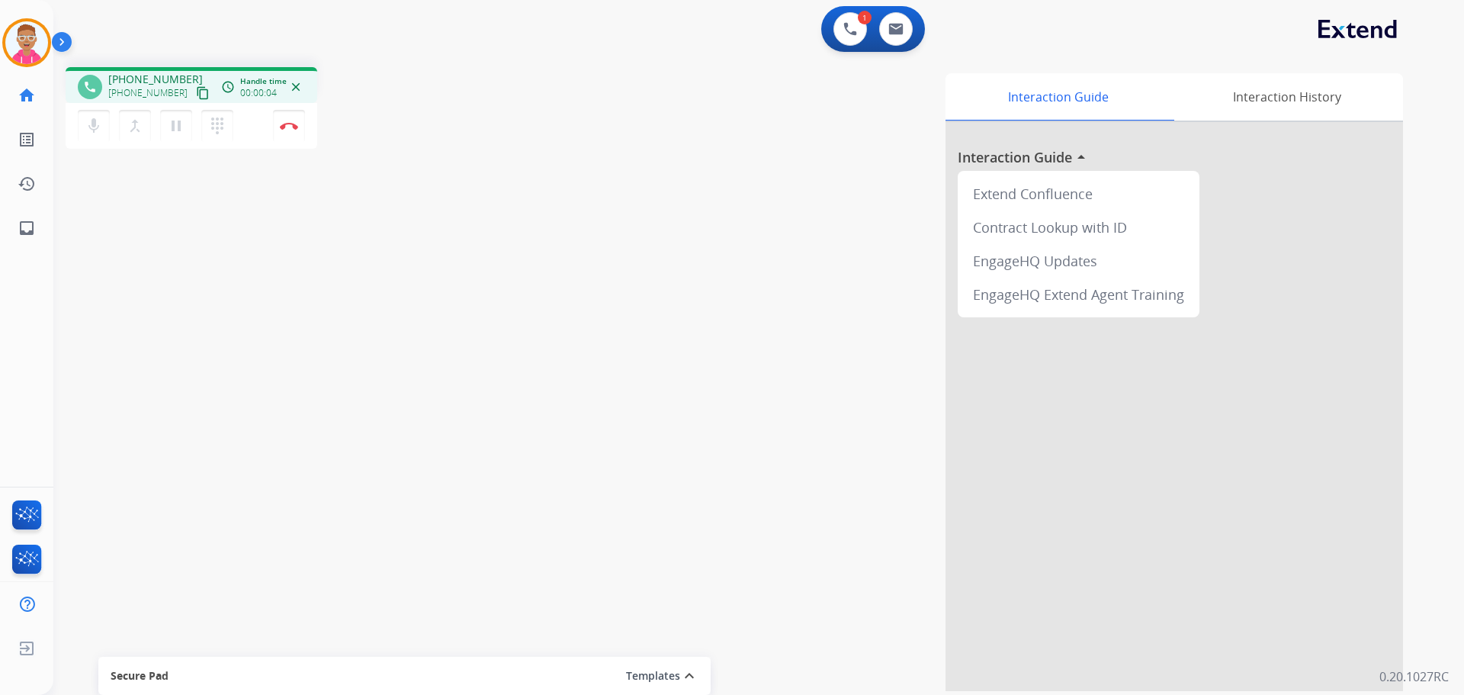
click at [196, 93] on mat-icon "content_copy" at bounding box center [203, 93] width 14 height 14
click at [196, 89] on mat-icon "content_copy" at bounding box center [203, 93] width 14 height 14
click at [175, 125] on mat-icon "pause" at bounding box center [176, 126] width 18 height 18
click at [178, 122] on mat-icon "play_arrow" at bounding box center [176, 126] width 18 height 18
click at [171, 127] on mat-icon "pause" at bounding box center [176, 126] width 18 height 18
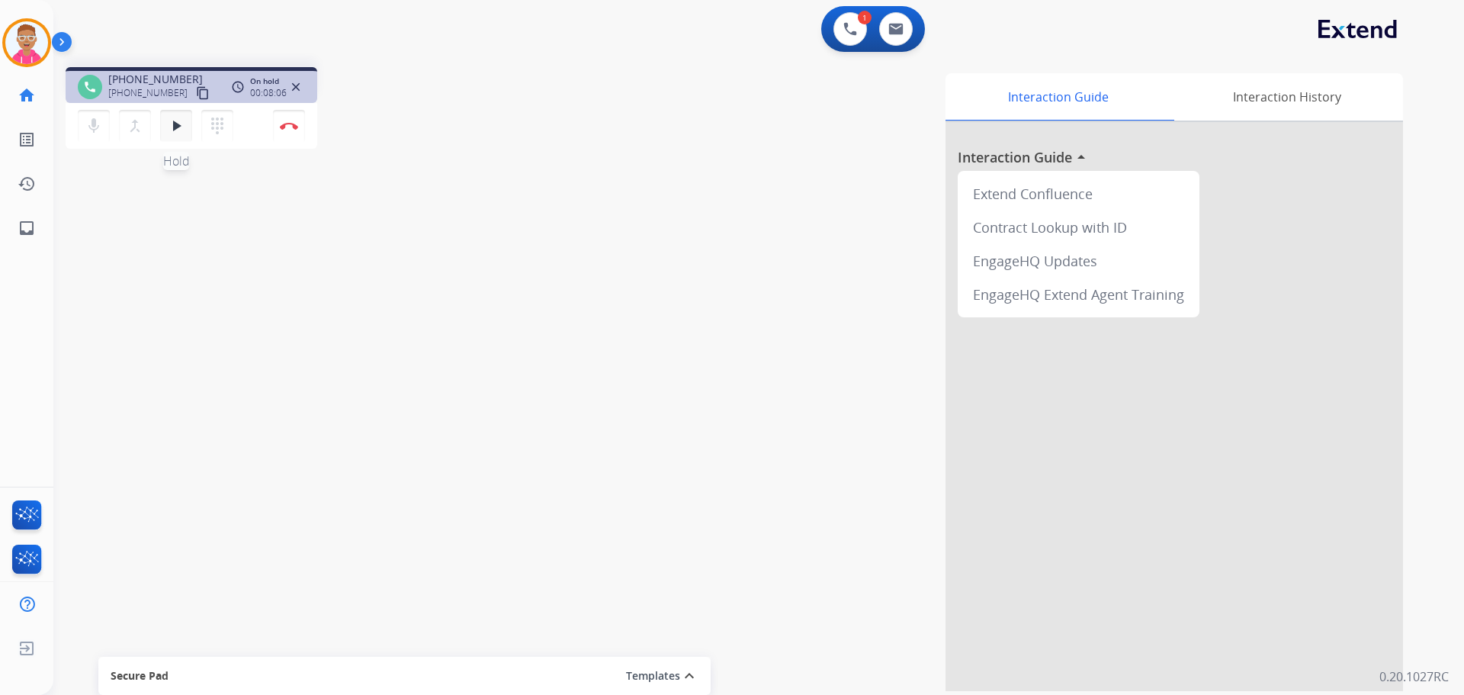
click at [183, 130] on mat-icon "play_arrow" at bounding box center [176, 126] width 18 height 18
click at [178, 125] on mat-icon "pause" at bounding box center [176, 126] width 18 height 18
click at [175, 127] on mat-icon "play_arrow" at bounding box center [176, 126] width 18 height 18
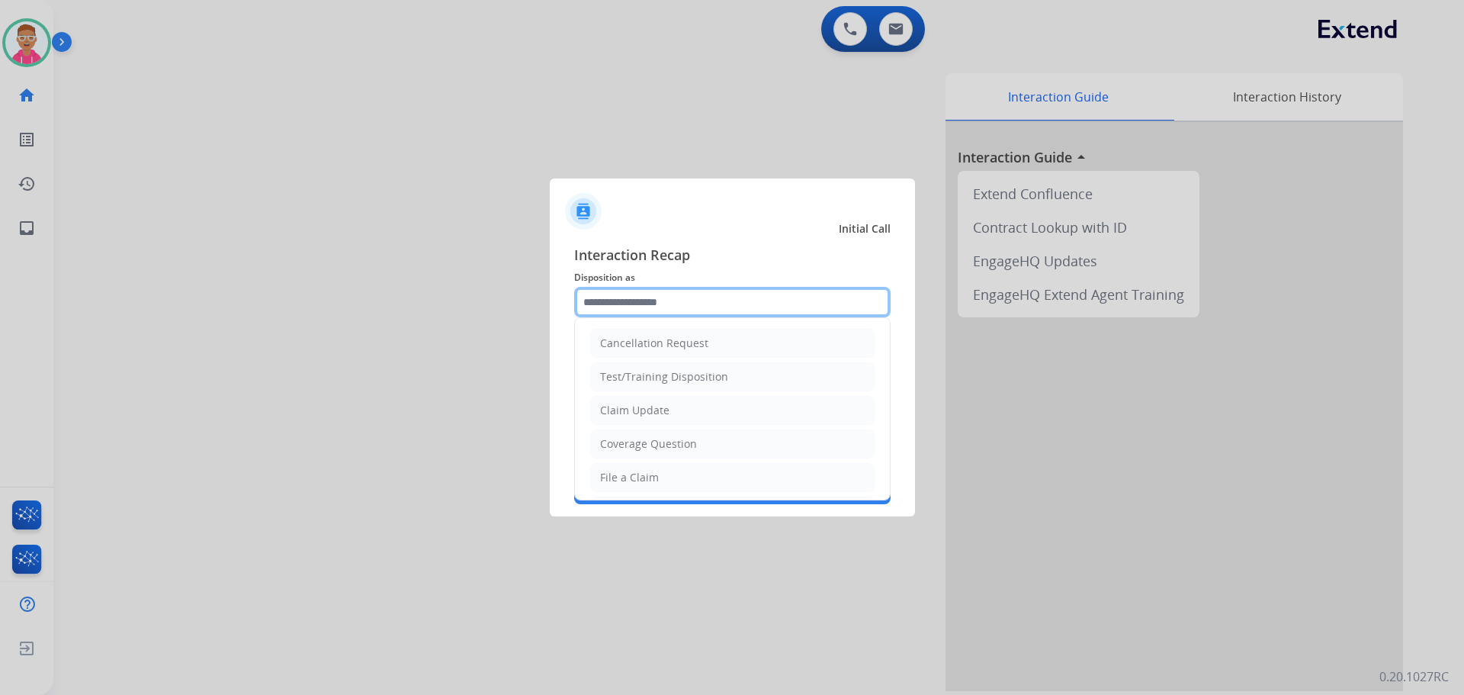
click at [676, 300] on input "text" at bounding box center [732, 302] width 317 height 31
click at [672, 479] on li "File a Claim" at bounding box center [732, 477] width 284 height 29
type input "**********"
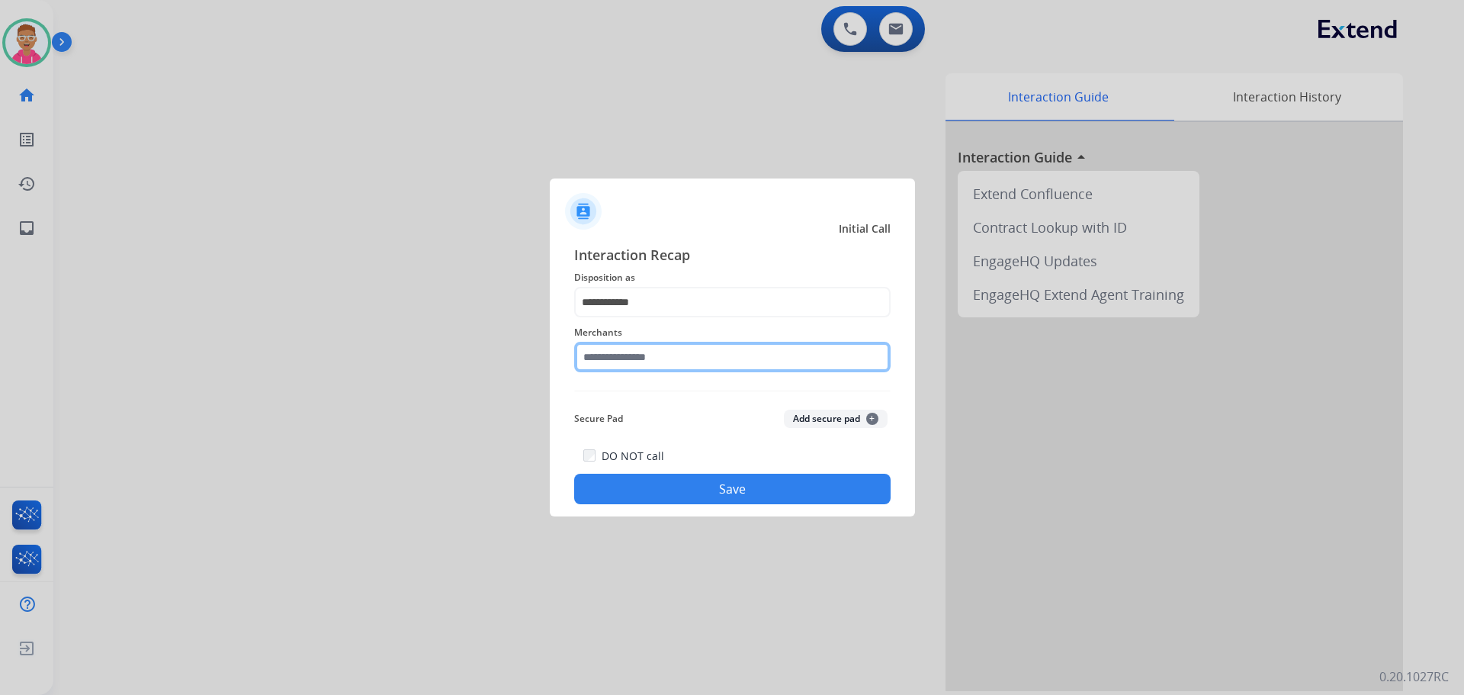
click at [650, 359] on input "text" at bounding box center [732, 357] width 317 height 31
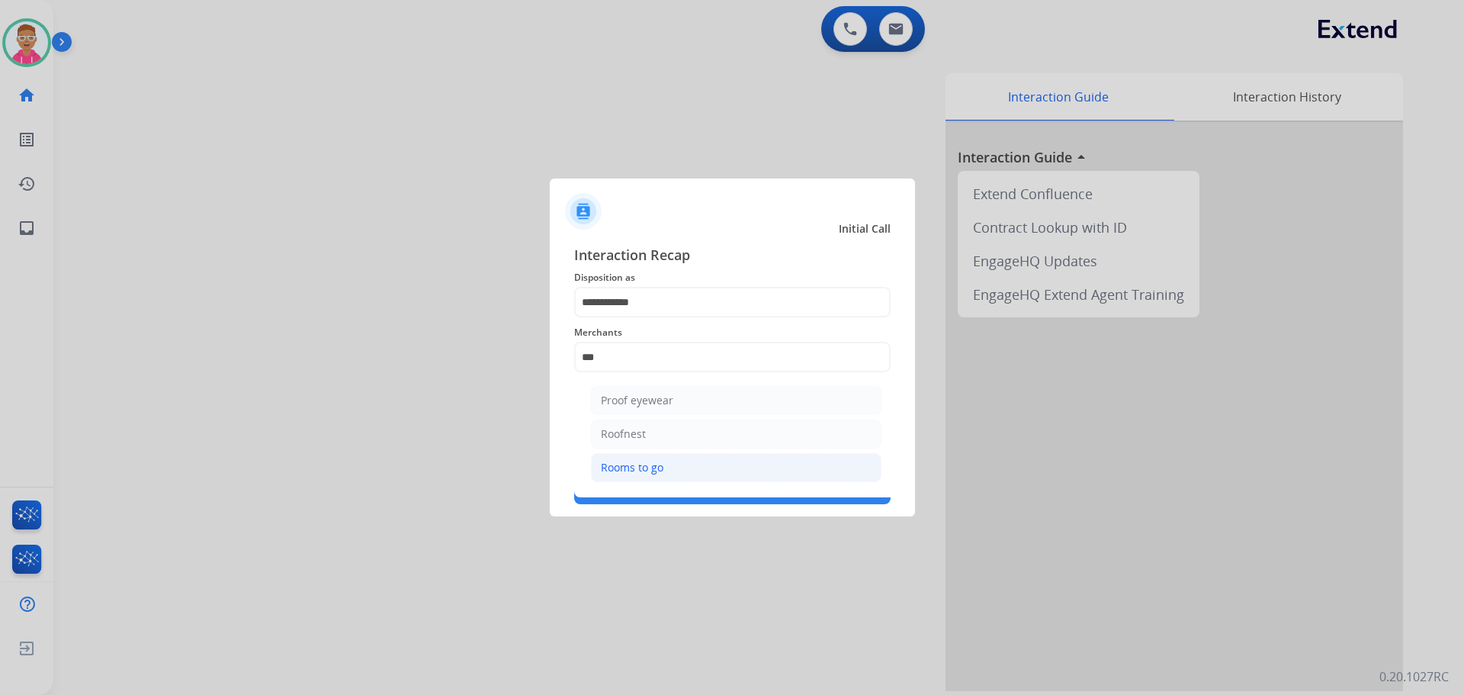
click at [675, 471] on li "Rooms to go" at bounding box center [736, 467] width 291 height 29
type input "**********"
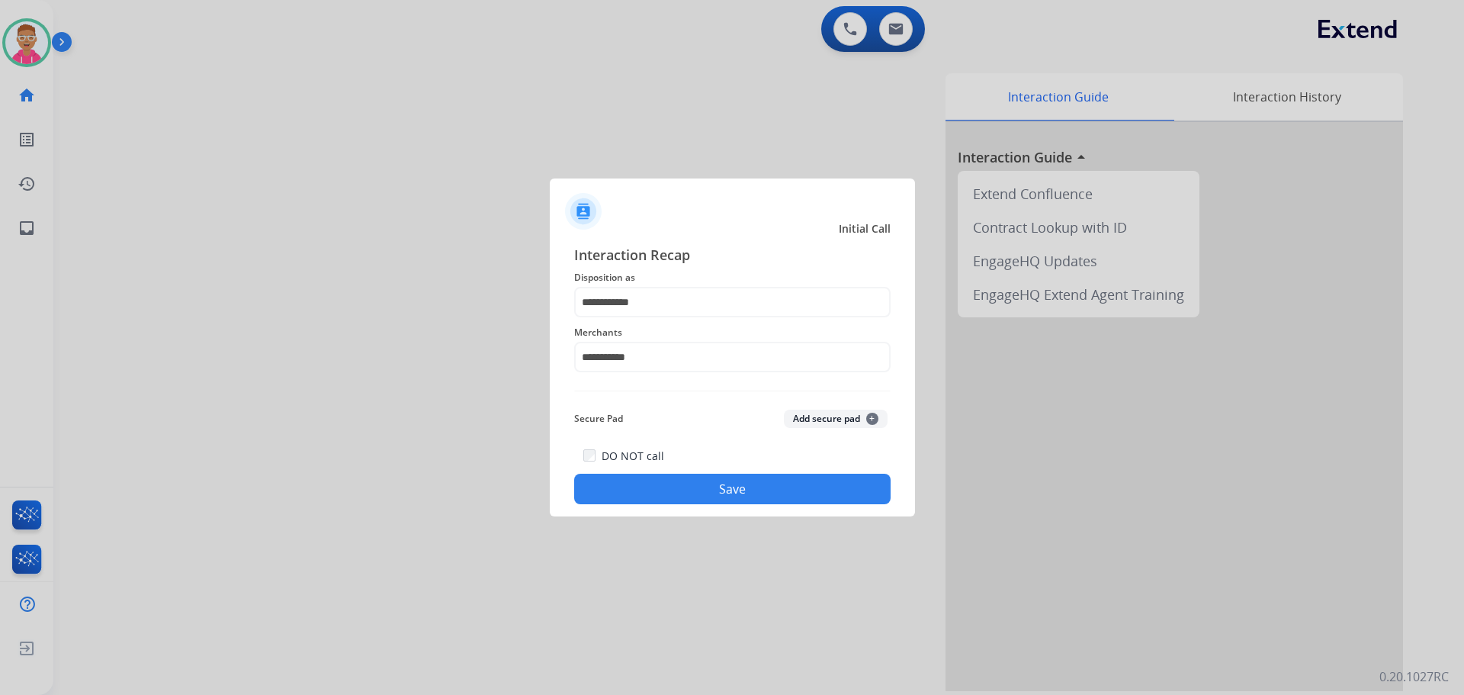
click at [683, 487] on button "Save" at bounding box center [732, 489] width 317 height 31
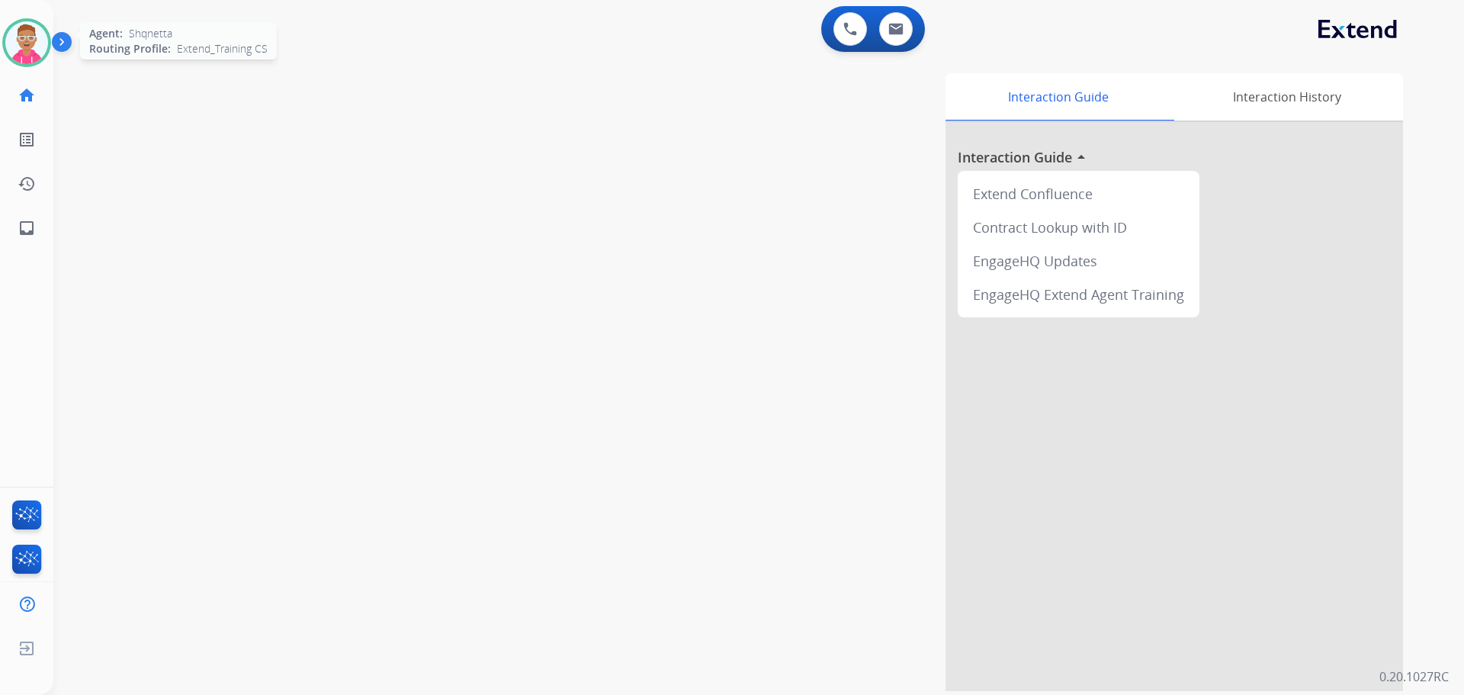
click at [41, 52] on img at bounding box center [26, 42] width 43 height 43
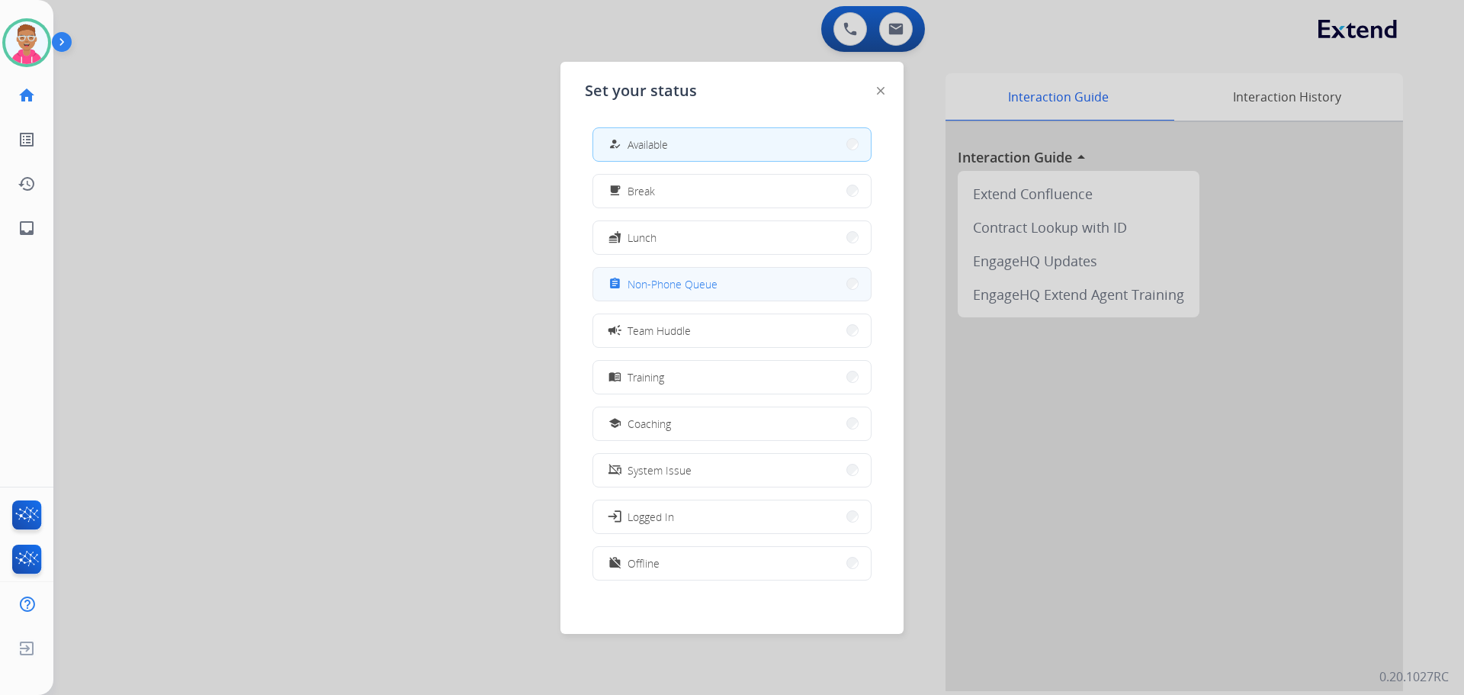
click at [669, 290] on span "Non-Phone Queue" at bounding box center [673, 284] width 90 height 16
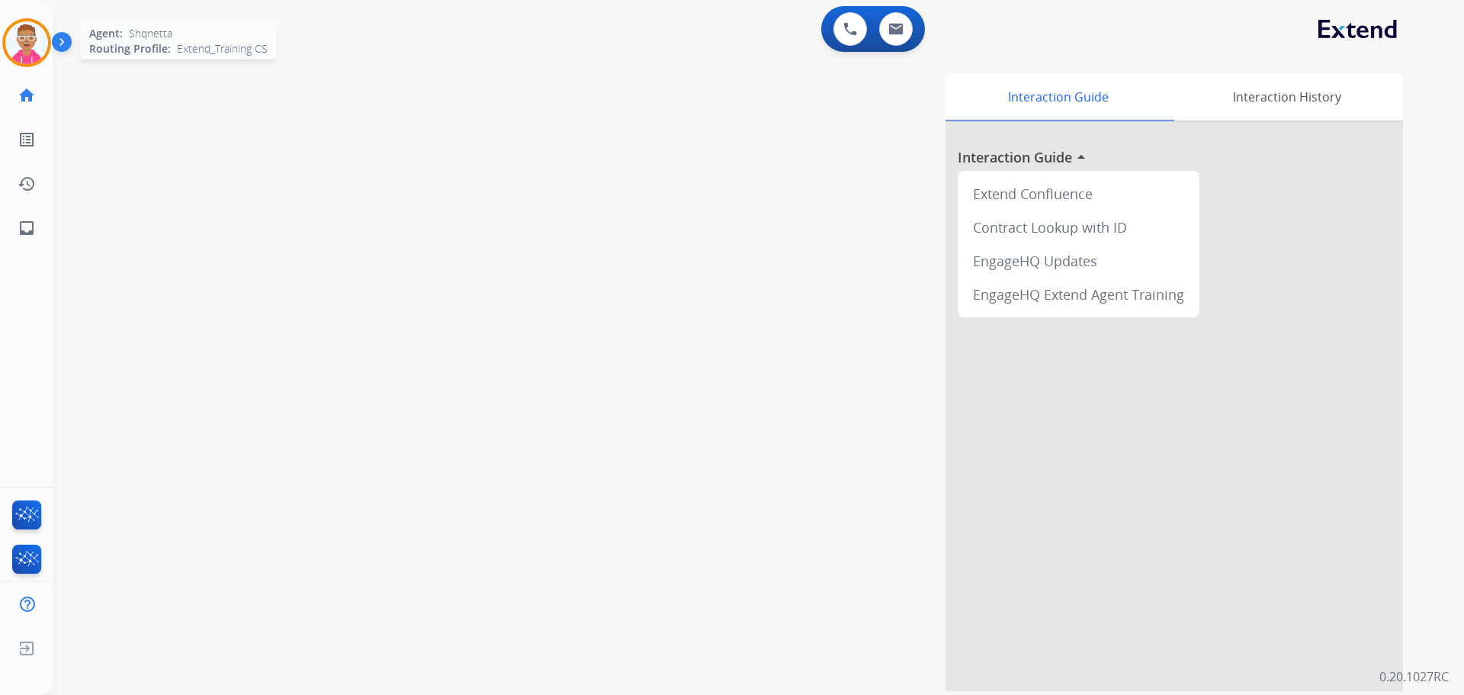
drag, startPoint x: 27, startPoint y: 44, endPoint x: 35, endPoint y: 47, distance: 8.7
click at [27, 44] on img at bounding box center [26, 42] width 43 height 43
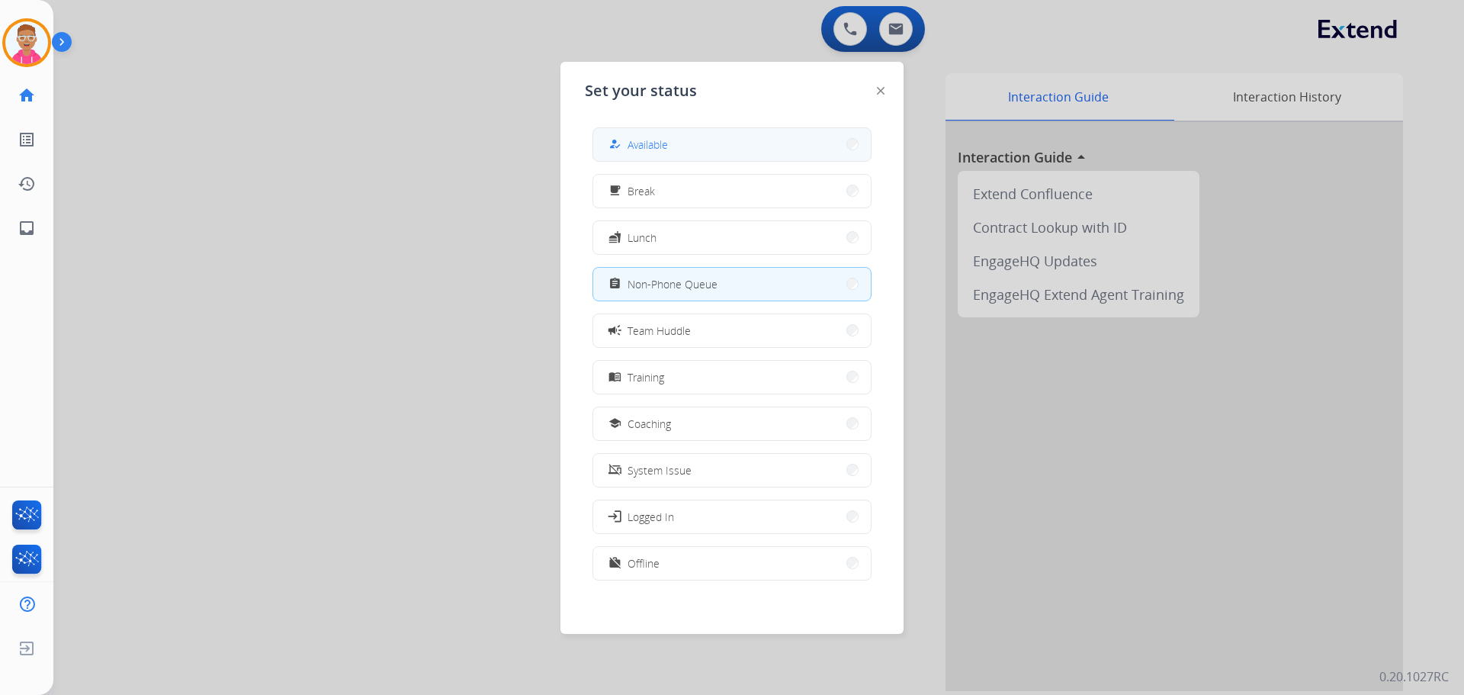
click at [675, 146] on button "how_to_reg Available" at bounding box center [732, 144] width 278 height 33
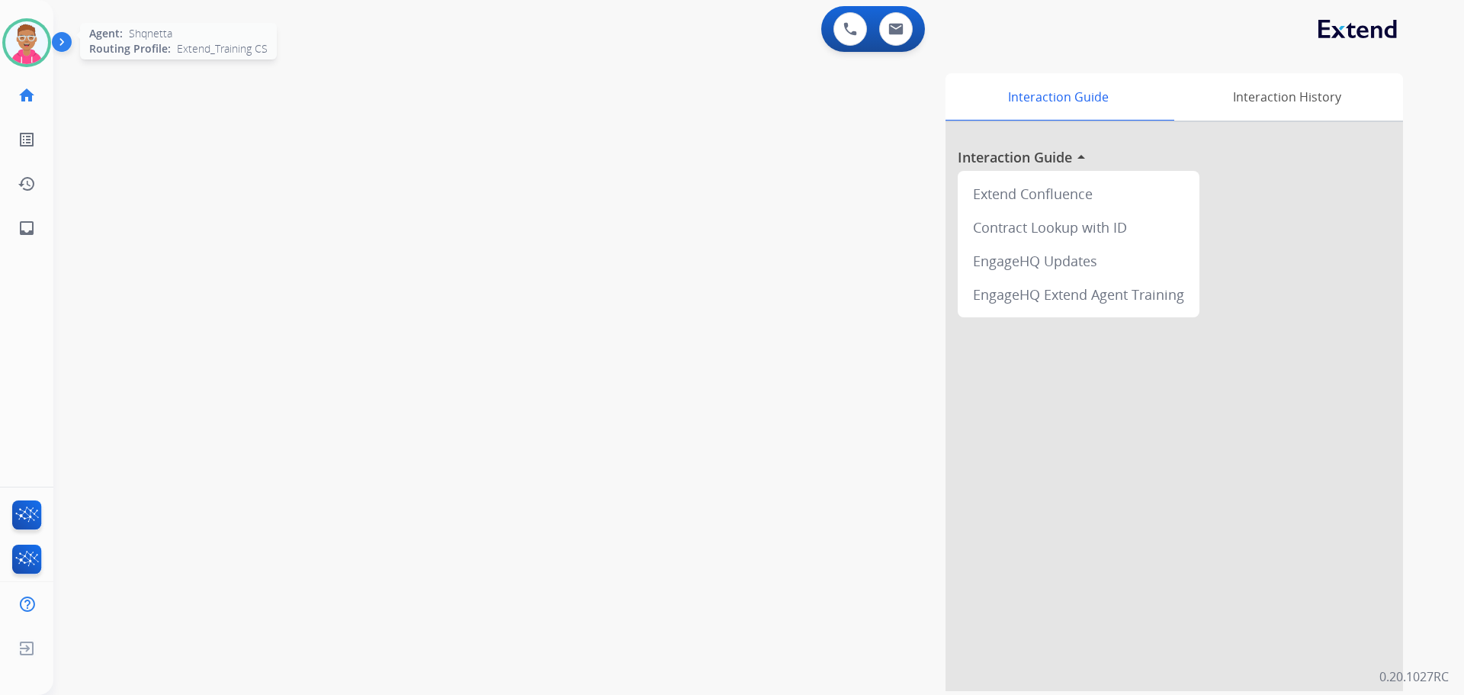
click at [35, 37] on img at bounding box center [26, 42] width 43 height 43
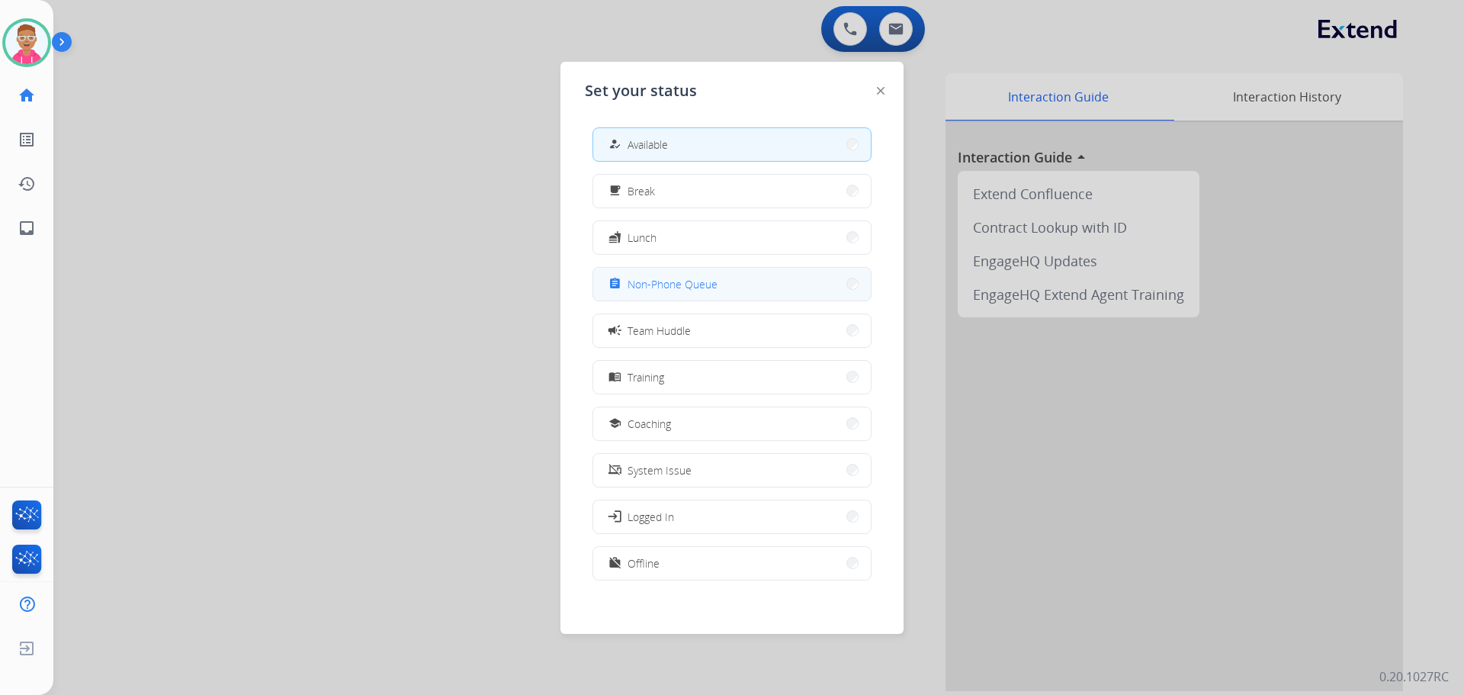
click at [743, 284] on button "assignment Non-Phone Queue" at bounding box center [732, 284] width 278 height 33
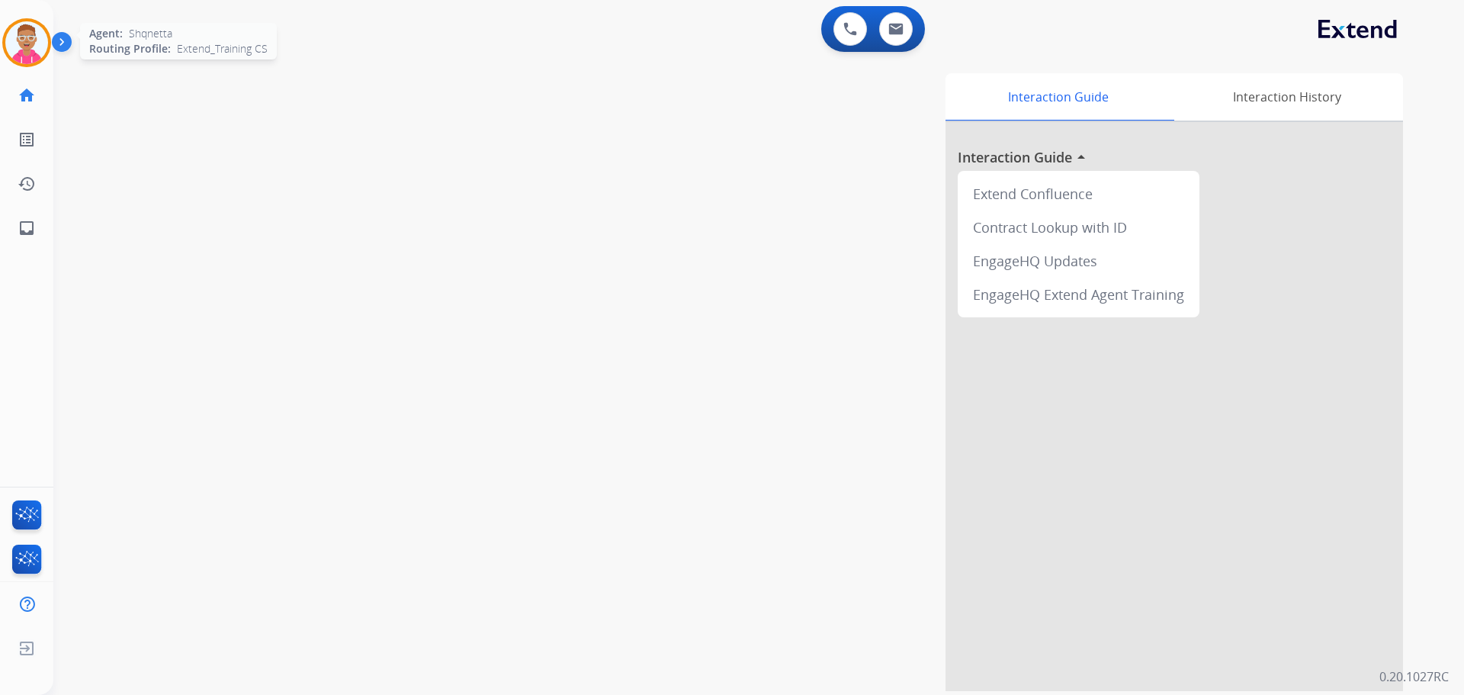
click at [28, 34] on img at bounding box center [26, 42] width 43 height 43
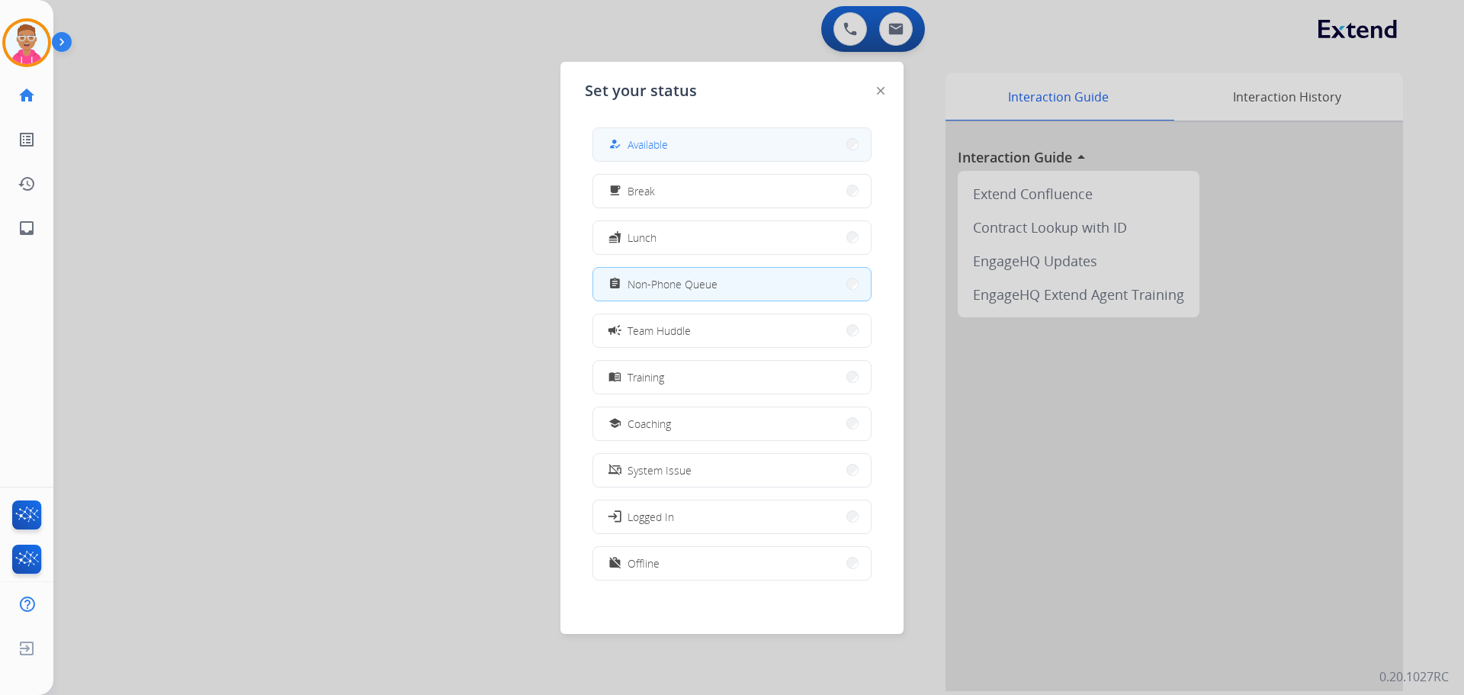
click at [619, 130] on button "how_to_reg Available" at bounding box center [732, 144] width 278 height 33
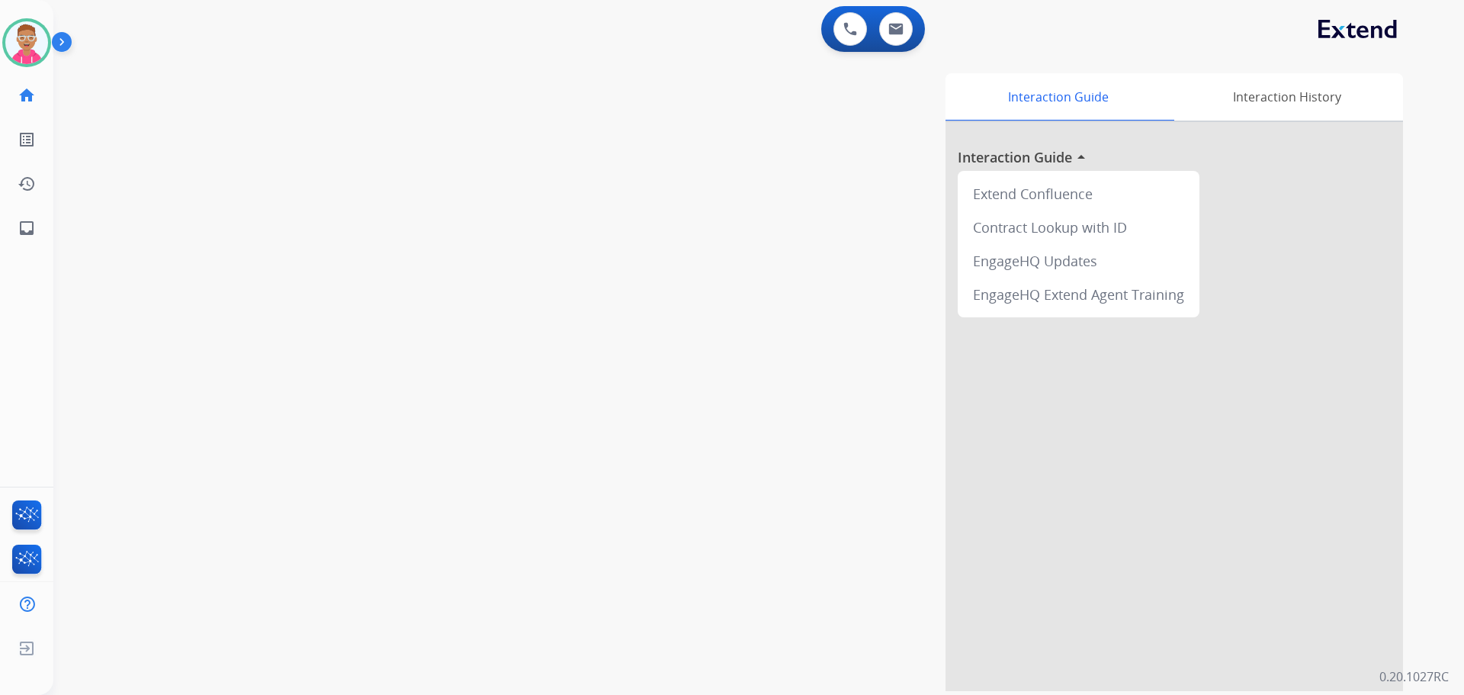
click at [169, 291] on div "swap_horiz Break voice bridge close_fullscreen Connect 3-Way Call merge_type Se…" at bounding box center [740, 373] width 1374 height 636
click at [23, 39] on img at bounding box center [26, 42] width 43 height 43
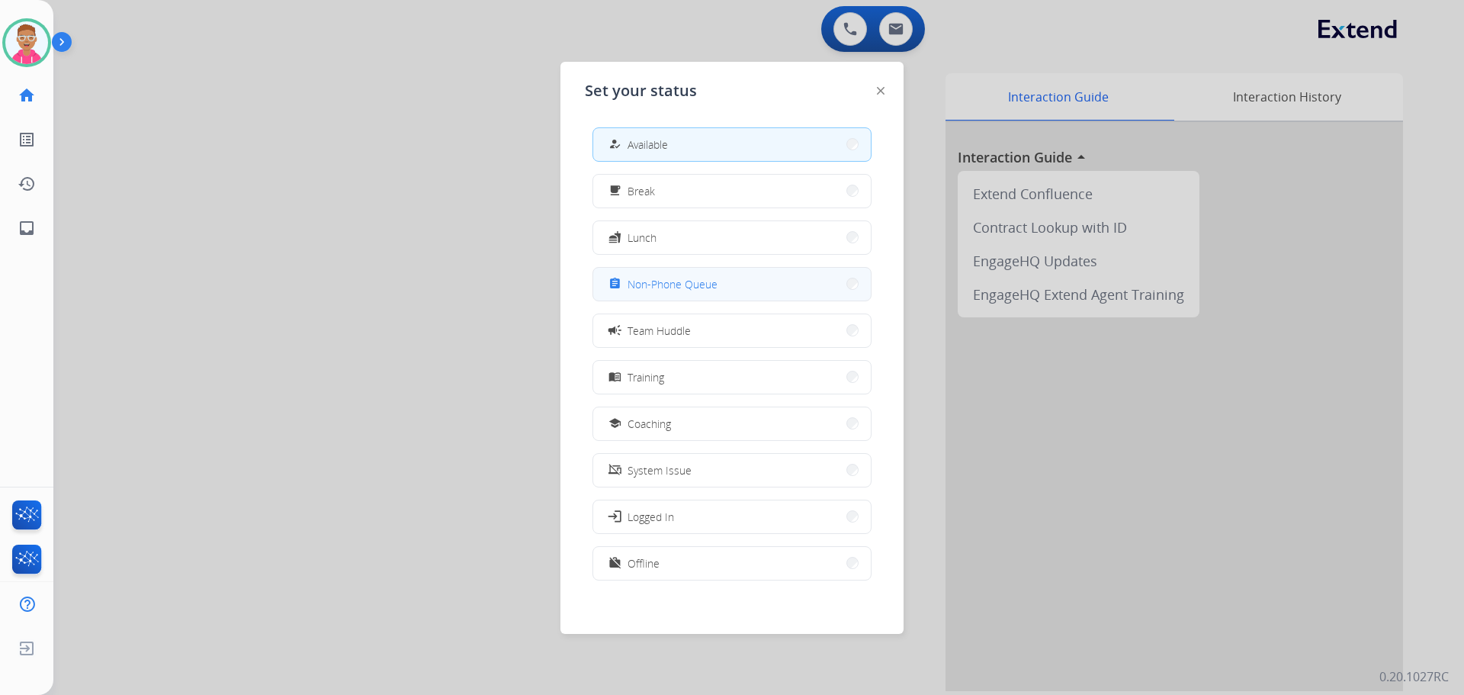
click at [763, 285] on button "assignment Non-Phone Queue" at bounding box center [732, 284] width 278 height 33
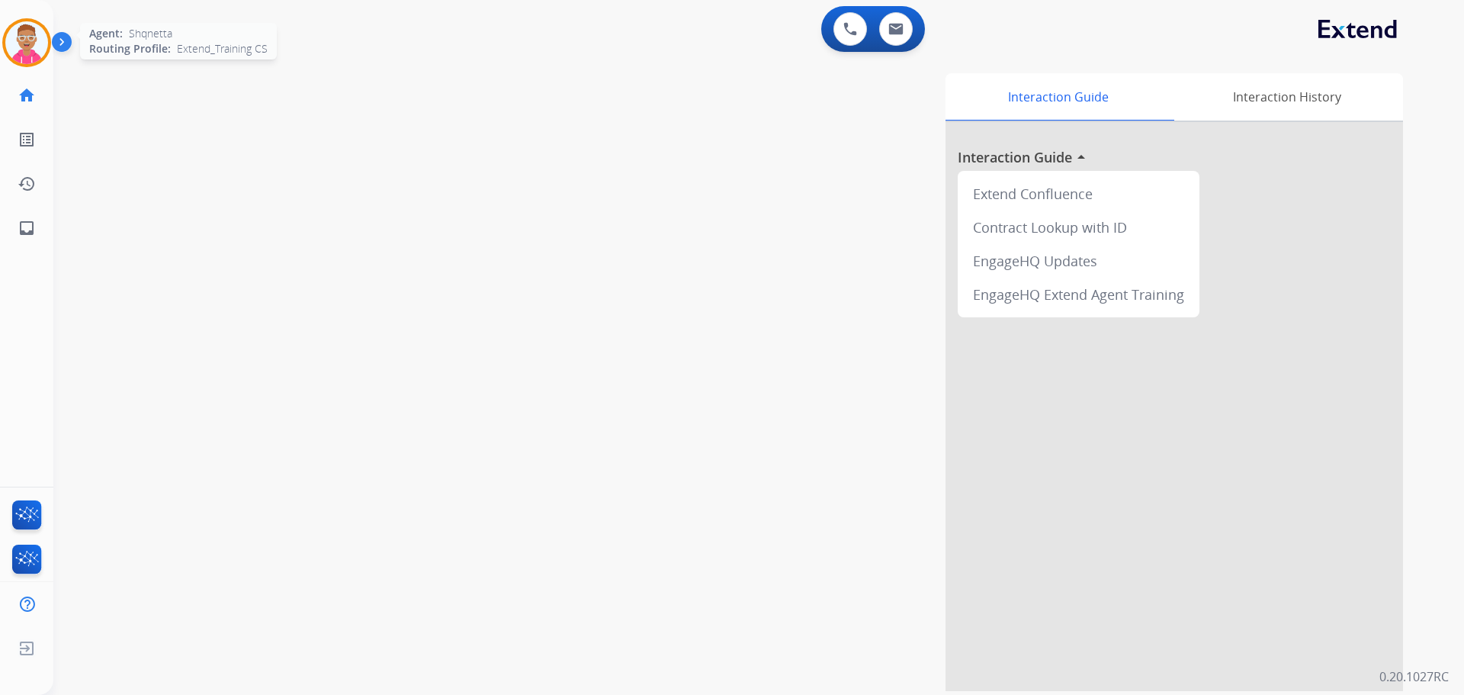
click at [31, 51] on img at bounding box center [26, 42] width 43 height 43
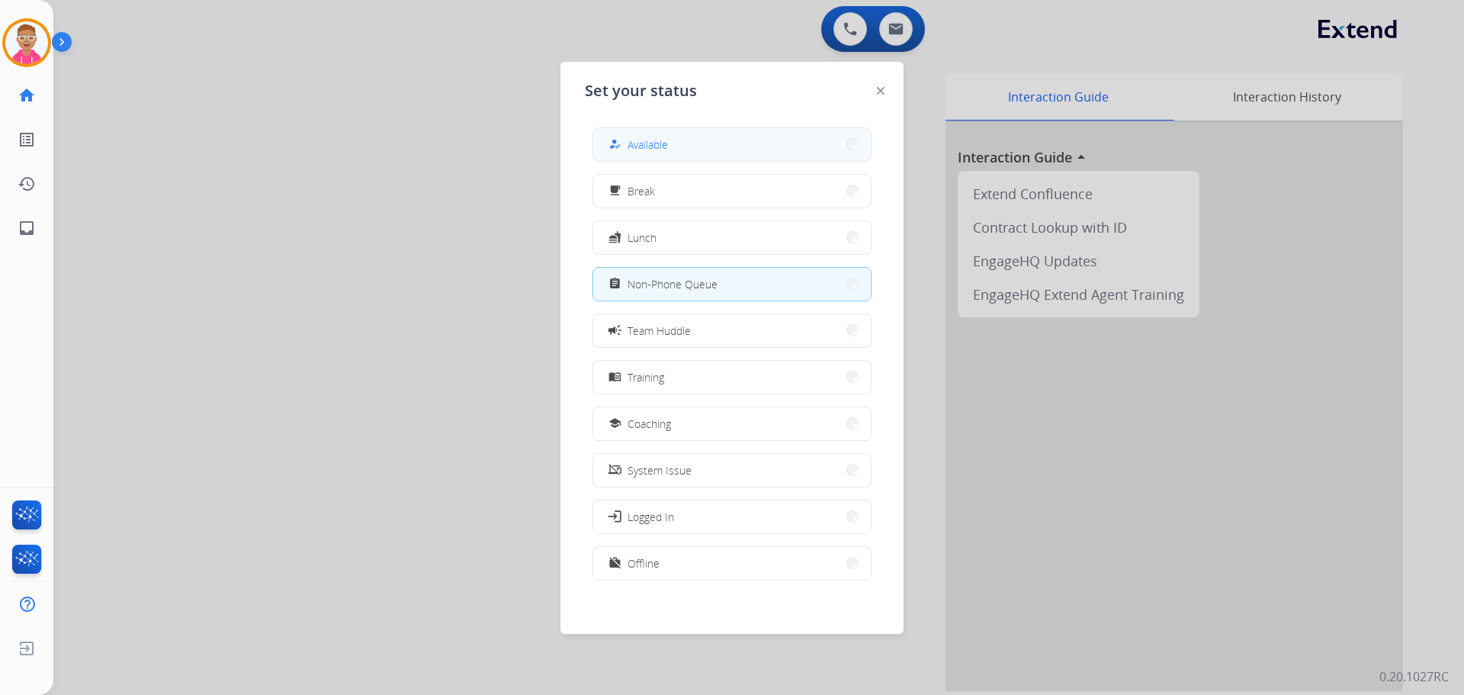
click at [680, 144] on button "how_to_reg Available" at bounding box center [732, 144] width 278 height 33
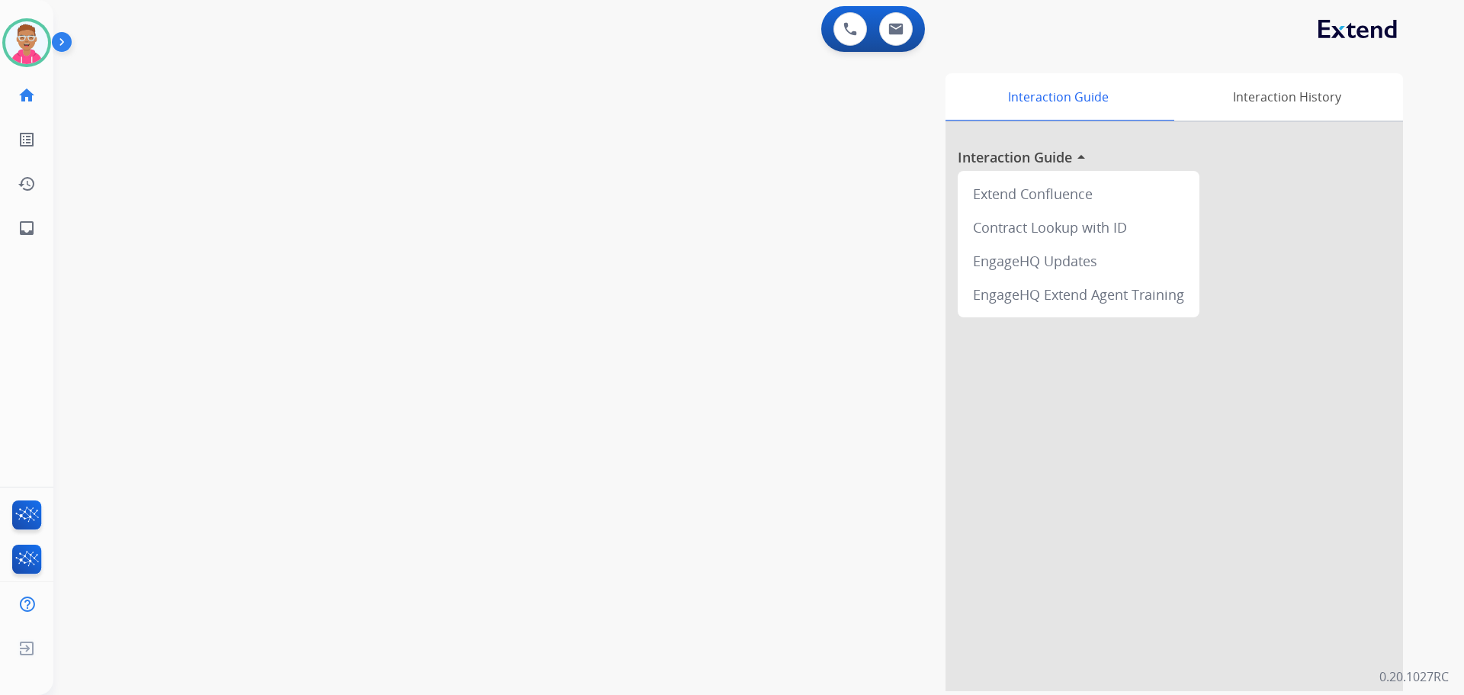
drag, startPoint x: 847, startPoint y: 496, endPoint x: 507, endPoint y: 435, distance: 345.6
click at [507, 435] on div "Interaction Guide Interaction History Interaction Guide arrow_drop_up Extend Co…" at bounding box center [954, 382] width 898 height 618
click at [24, 32] on img at bounding box center [26, 42] width 43 height 43
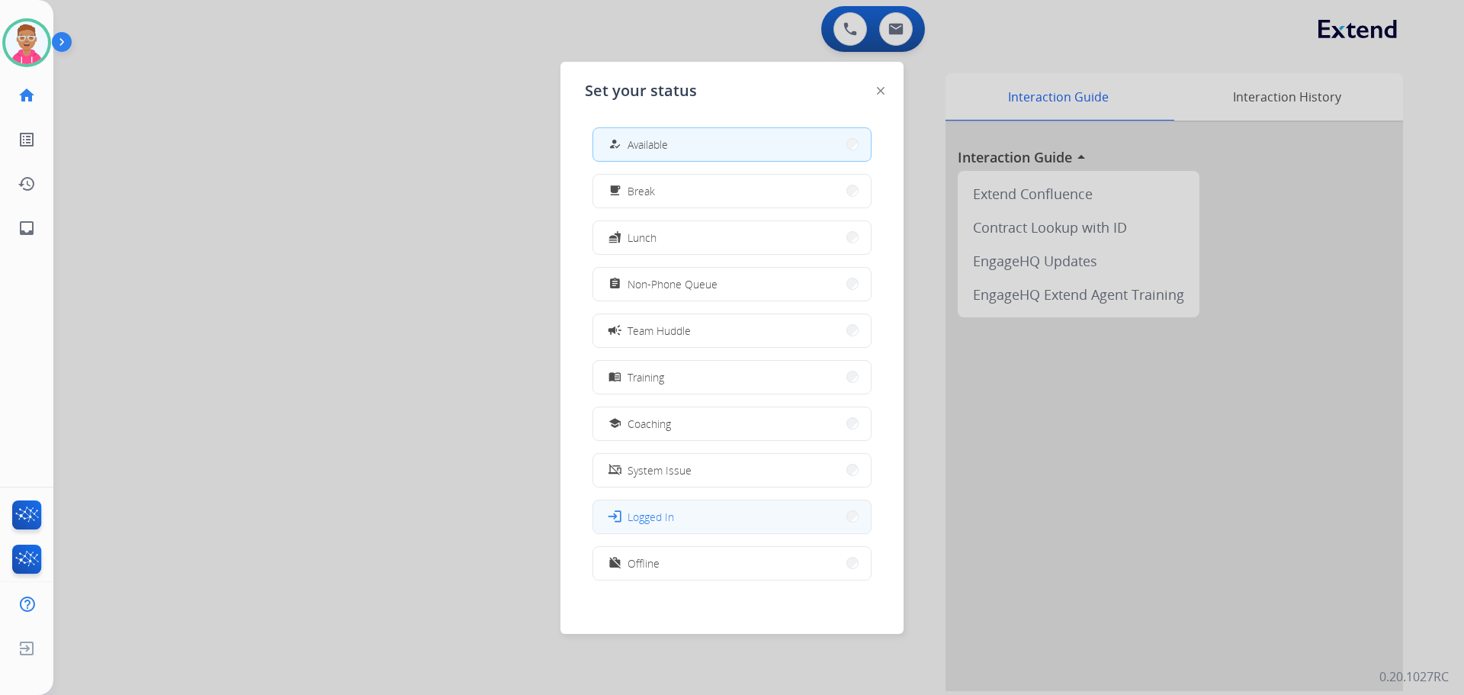
click at [676, 514] on button "login Logged In" at bounding box center [732, 516] width 278 height 33
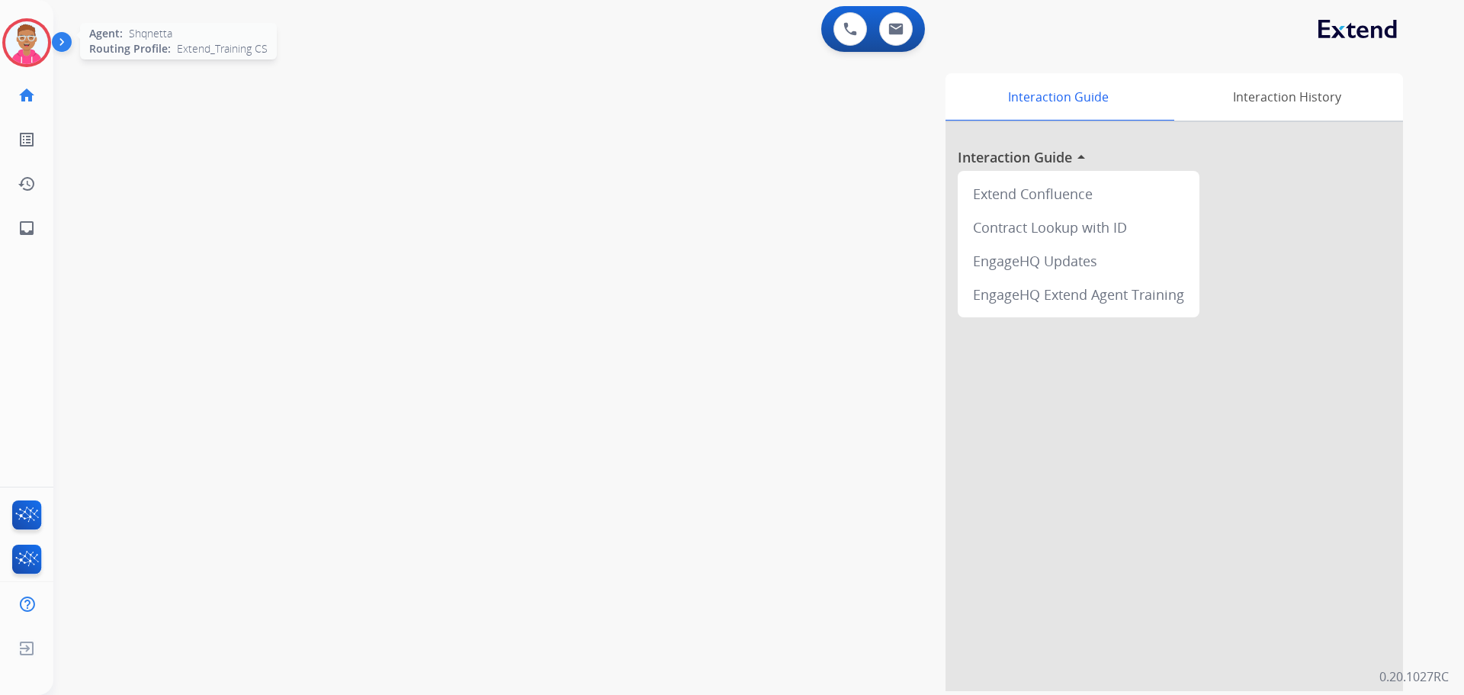
click at [24, 30] on img at bounding box center [26, 42] width 43 height 43
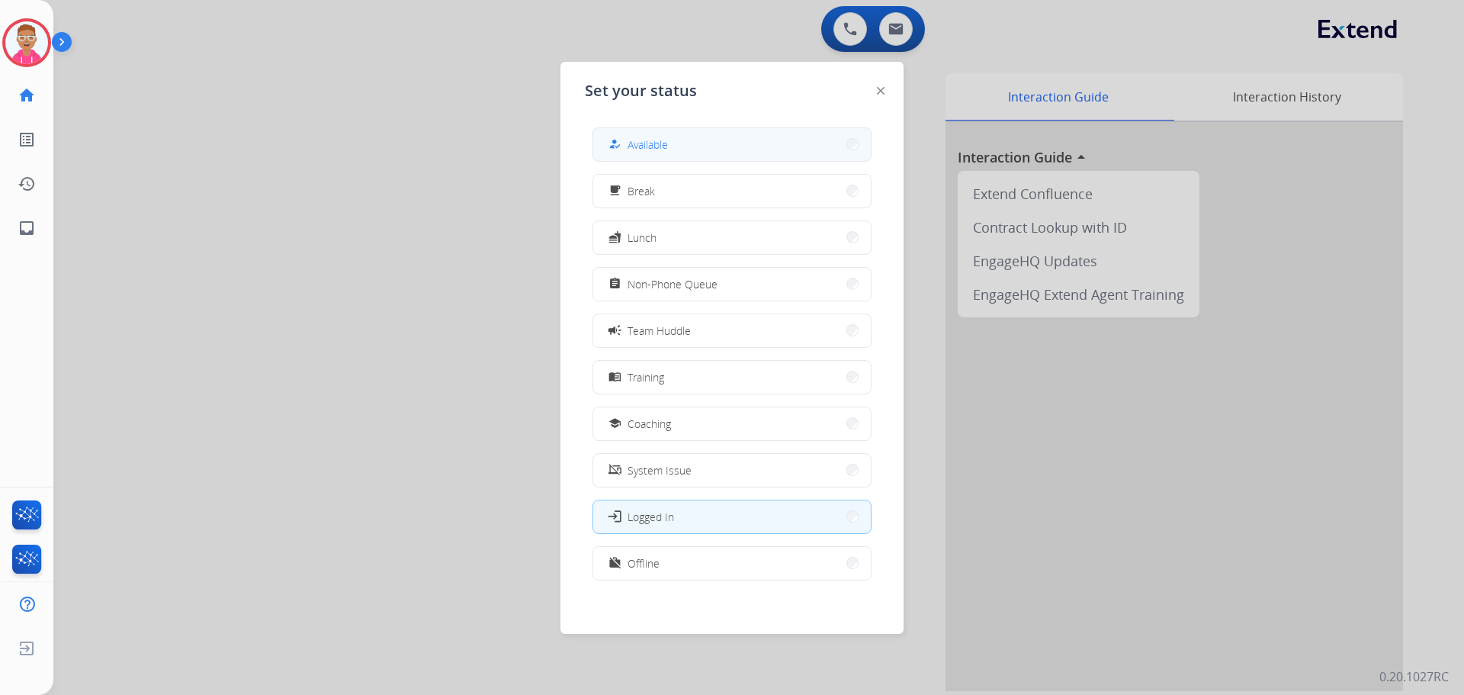
click at [674, 143] on button "how_to_reg Available" at bounding box center [732, 144] width 278 height 33
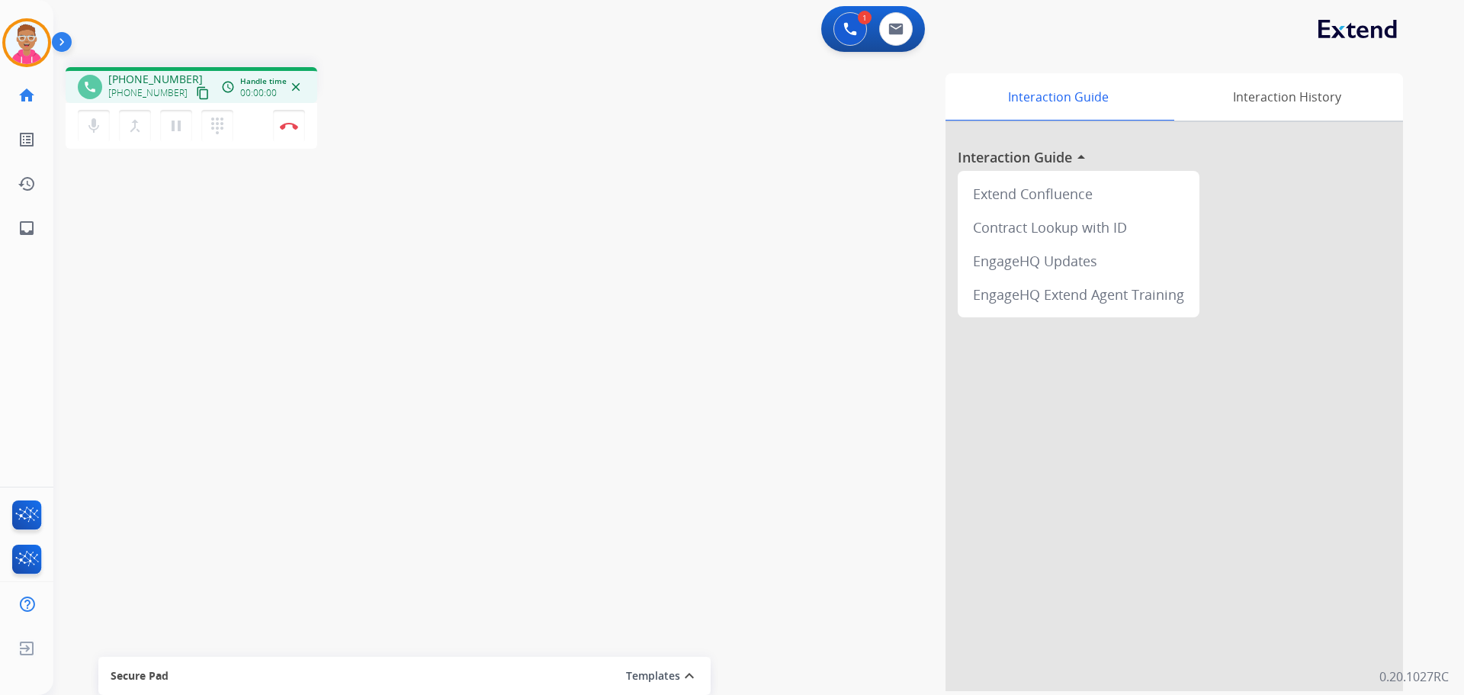
click at [124, 375] on div "phone [PHONE_NUMBER] [PHONE_NUMBER] content_copy access_time Call metrics Queue…" at bounding box center [740, 373] width 1374 height 636
click at [196, 96] on mat-icon "content_copy" at bounding box center [203, 93] width 14 height 14
click at [196, 92] on mat-icon "content_copy" at bounding box center [203, 93] width 14 height 14
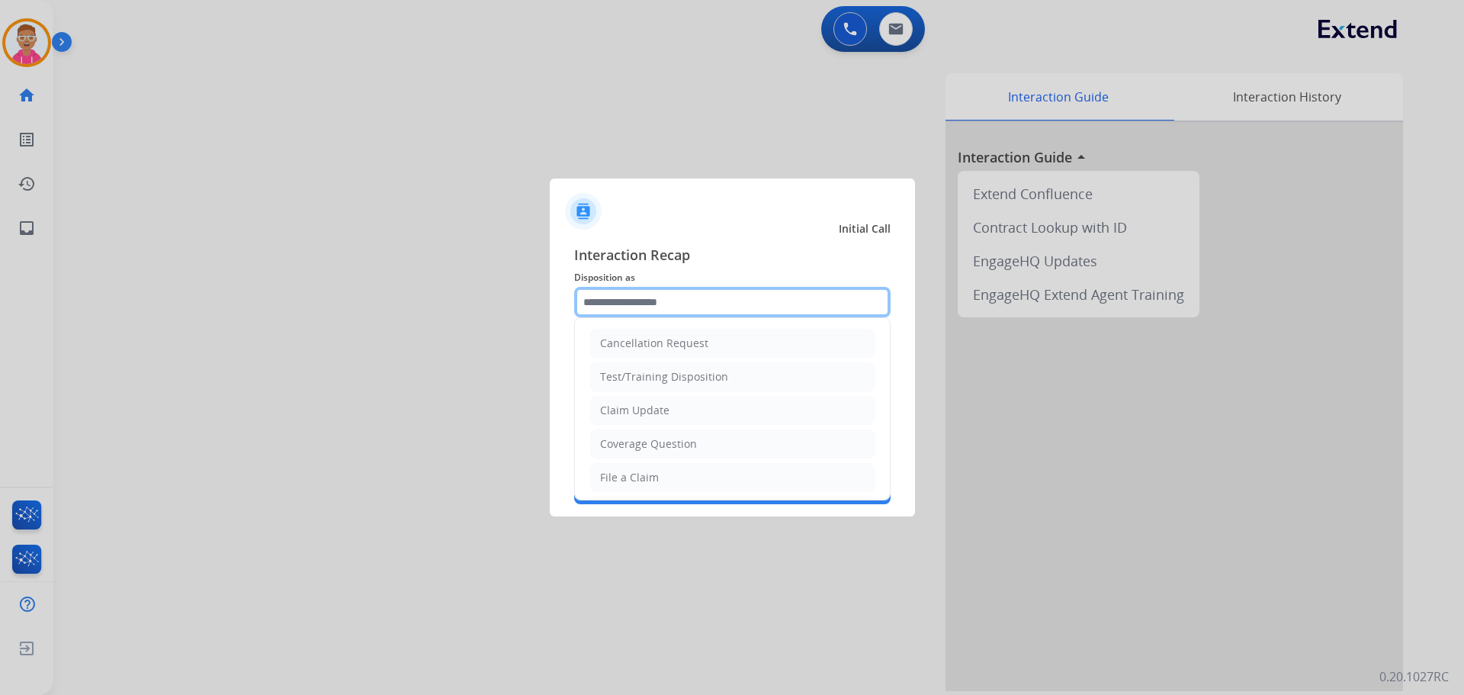
click at [719, 301] on input "text" at bounding box center [732, 302] width 317 height 31
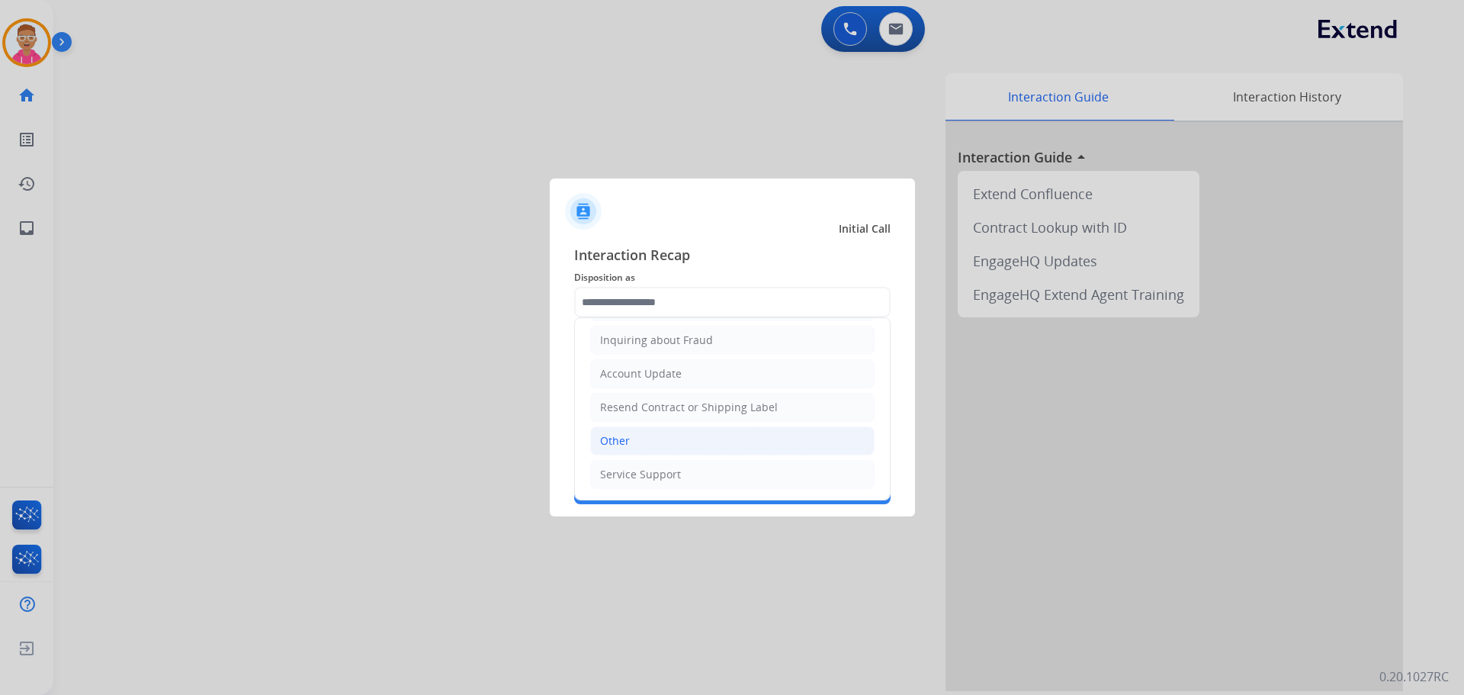
click at [670, 435] on li "Other" at bounding box center [732, 440] width 284 height 29
type input "*****"
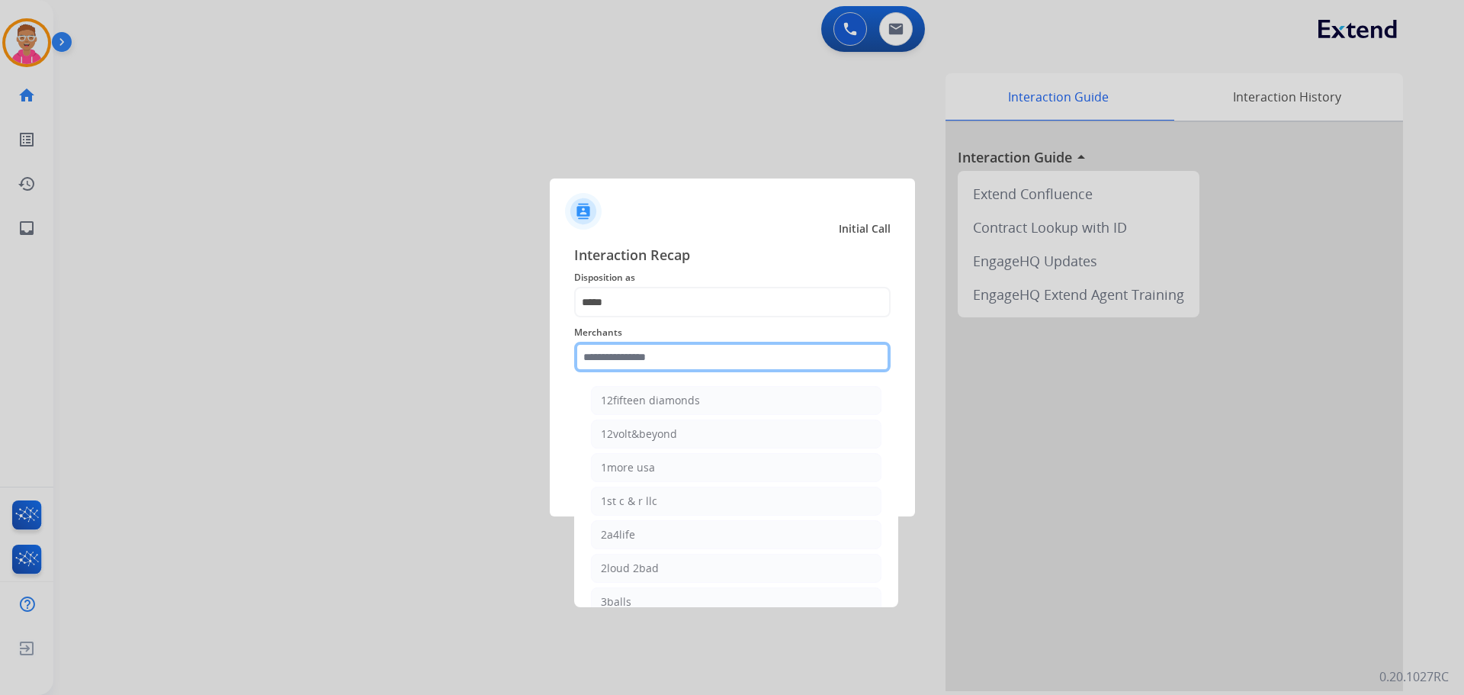
click at [703, 367] on input "text" at bounding box center [732, 357] width 317 height 31
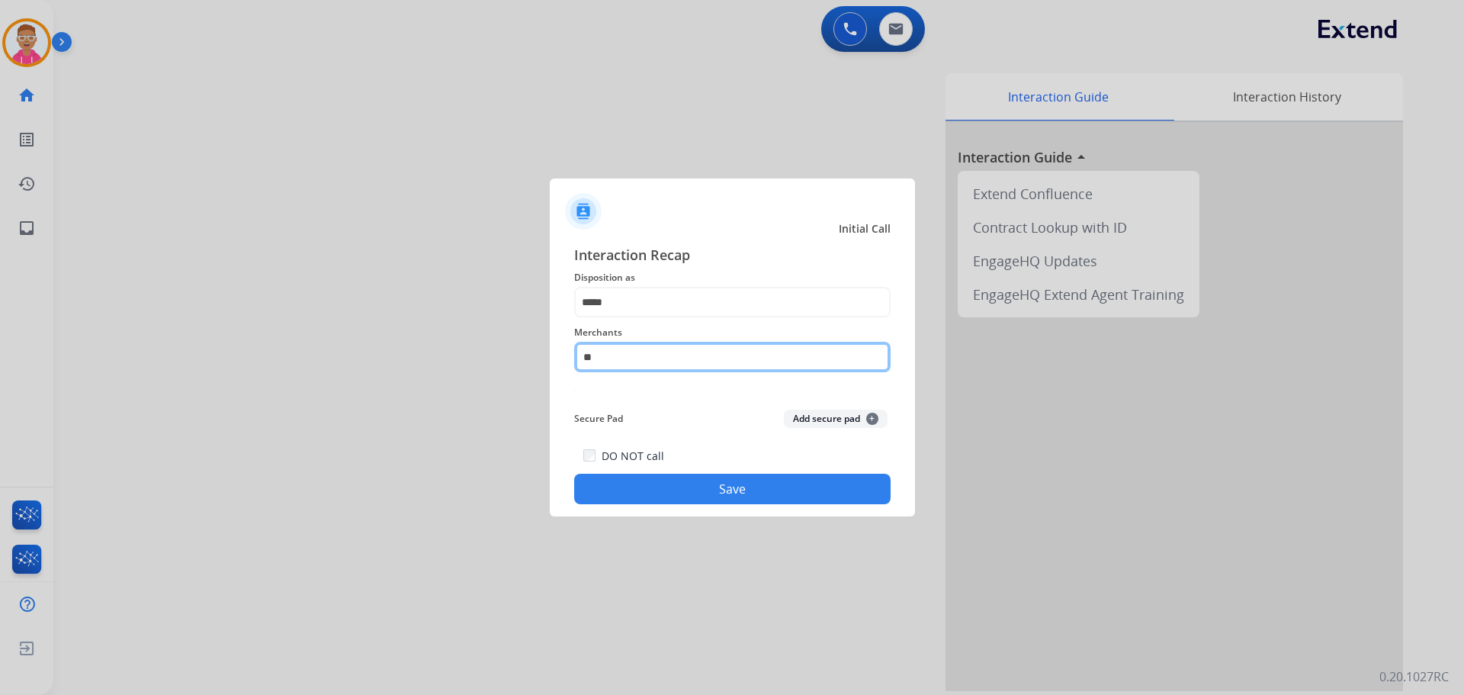
type input "*"
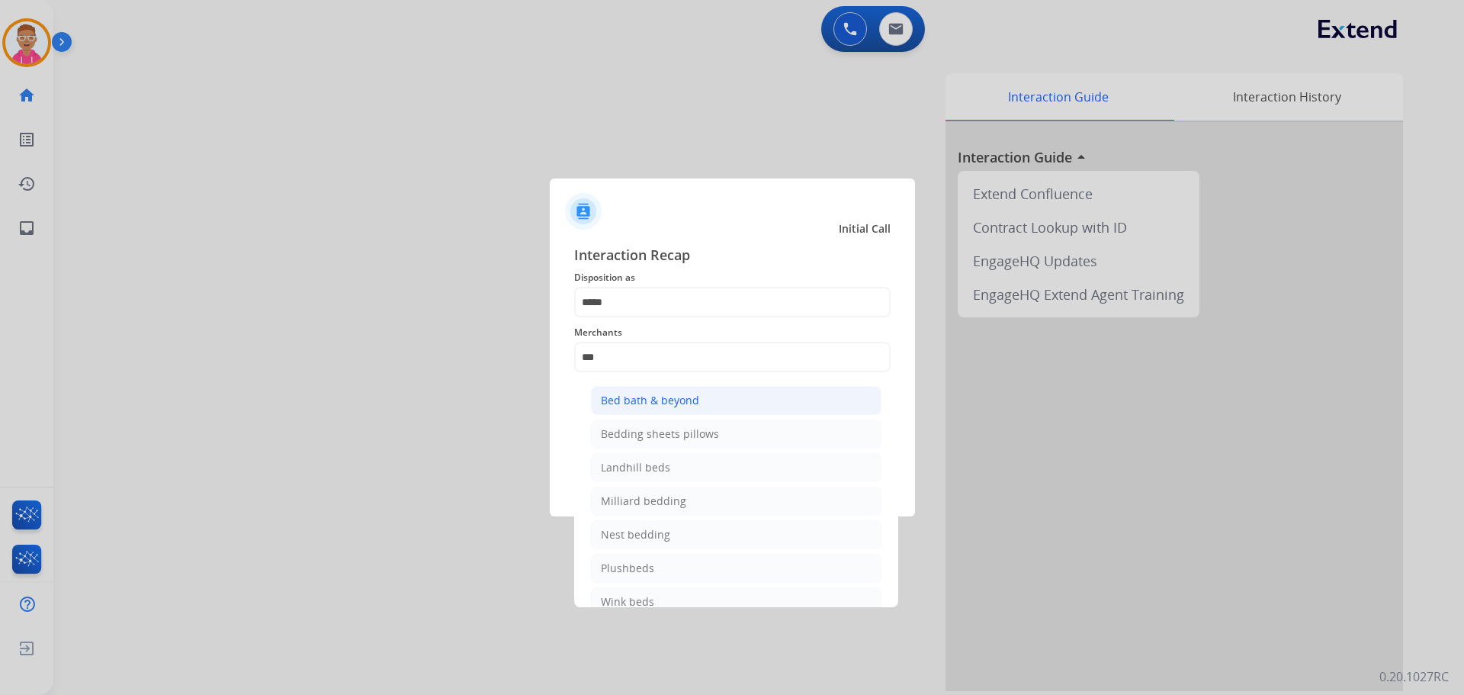
click at [669, 400] on div "Bed bath & beyond" at bounding box center [650, 400] width 98 height 15
type input "**********"
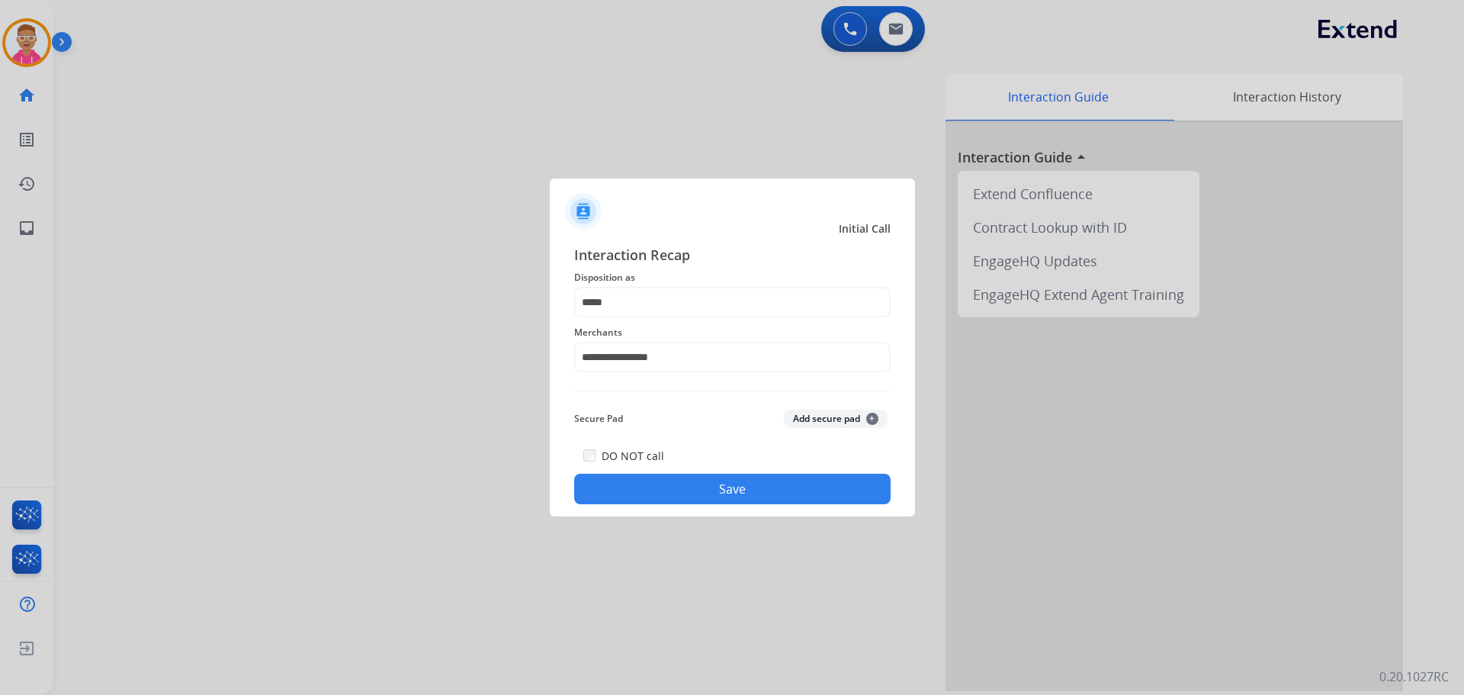
click at [676, 496] on button "Save" at bounding box center [732, 489] width 317 height 31
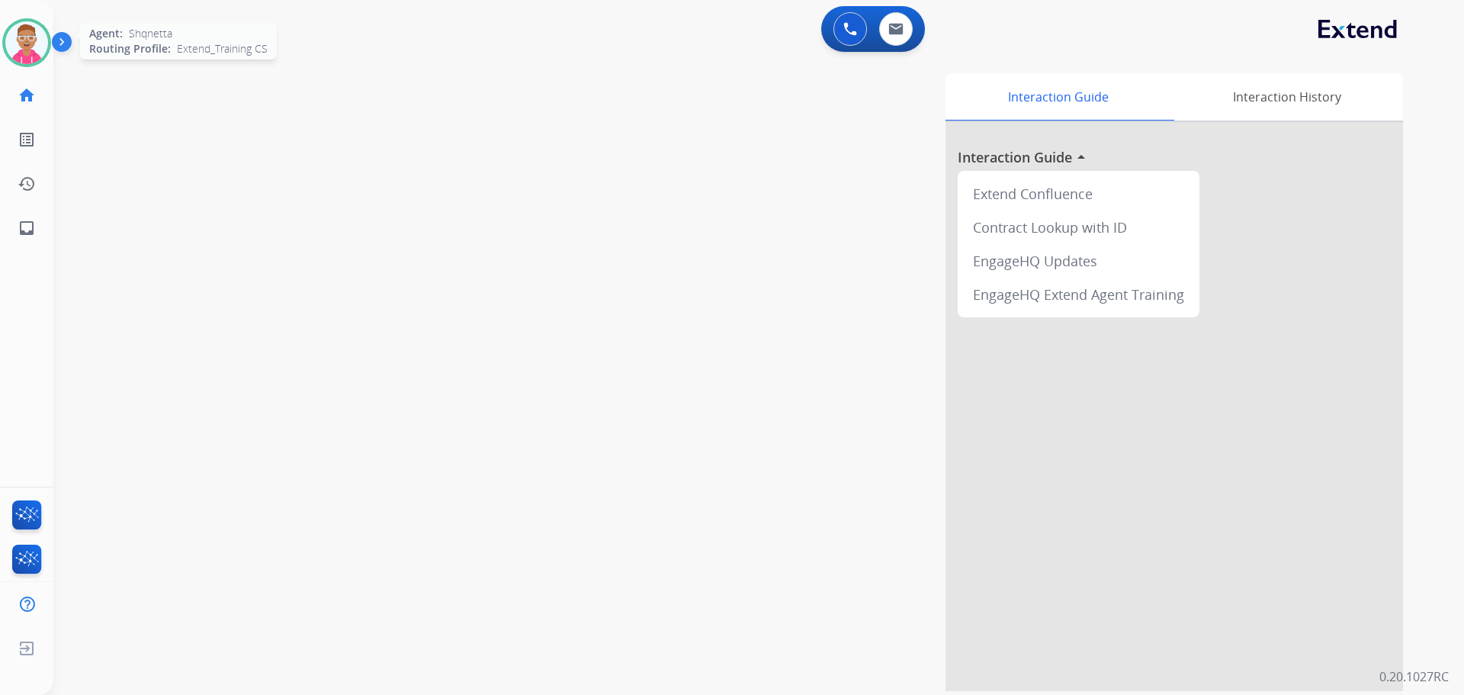
click at [21, 48] on img at bounding box center [26, 42] width 43 height 43
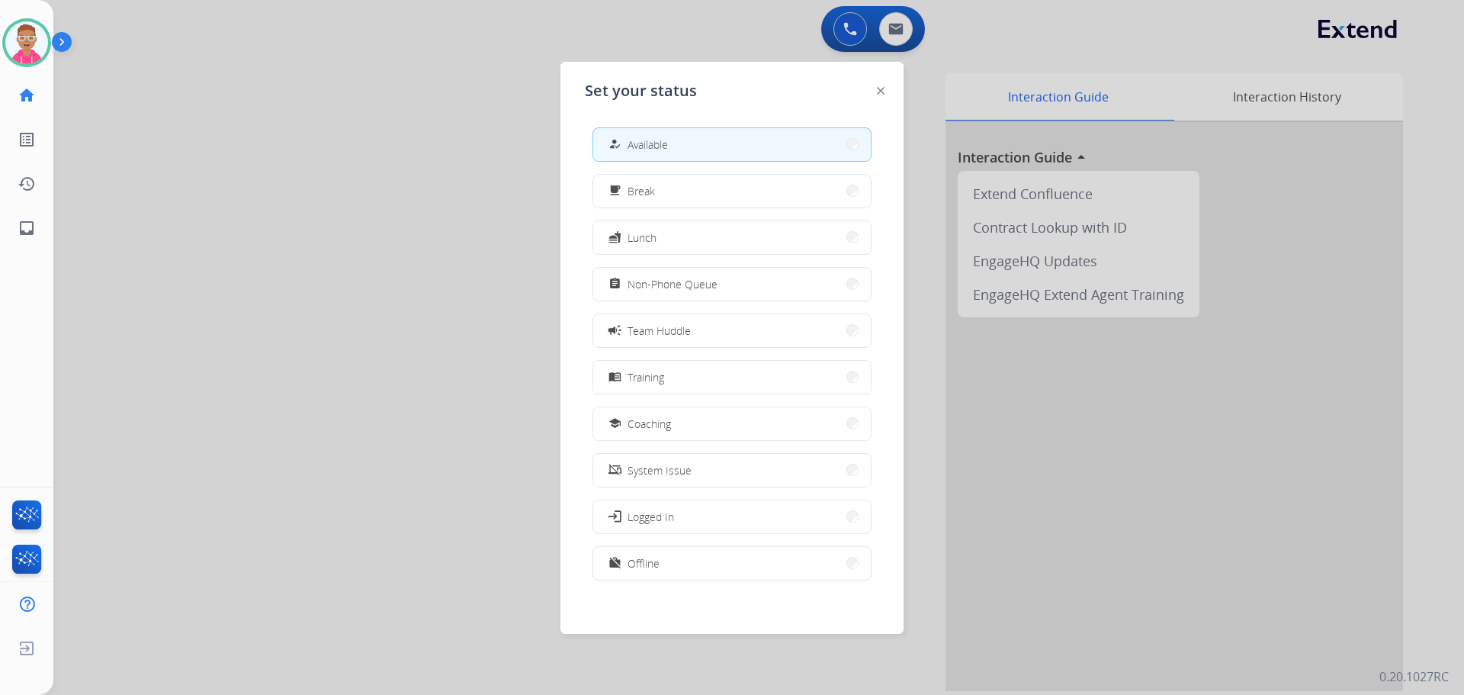
drag, startPoint x: 663, startPoint y: 516, endPoint x: 282, endPoint y: 212, distance: 487.3
click at [657, 507] on button "login Logged In" at bounding box center [732, 516] width 278 height 33
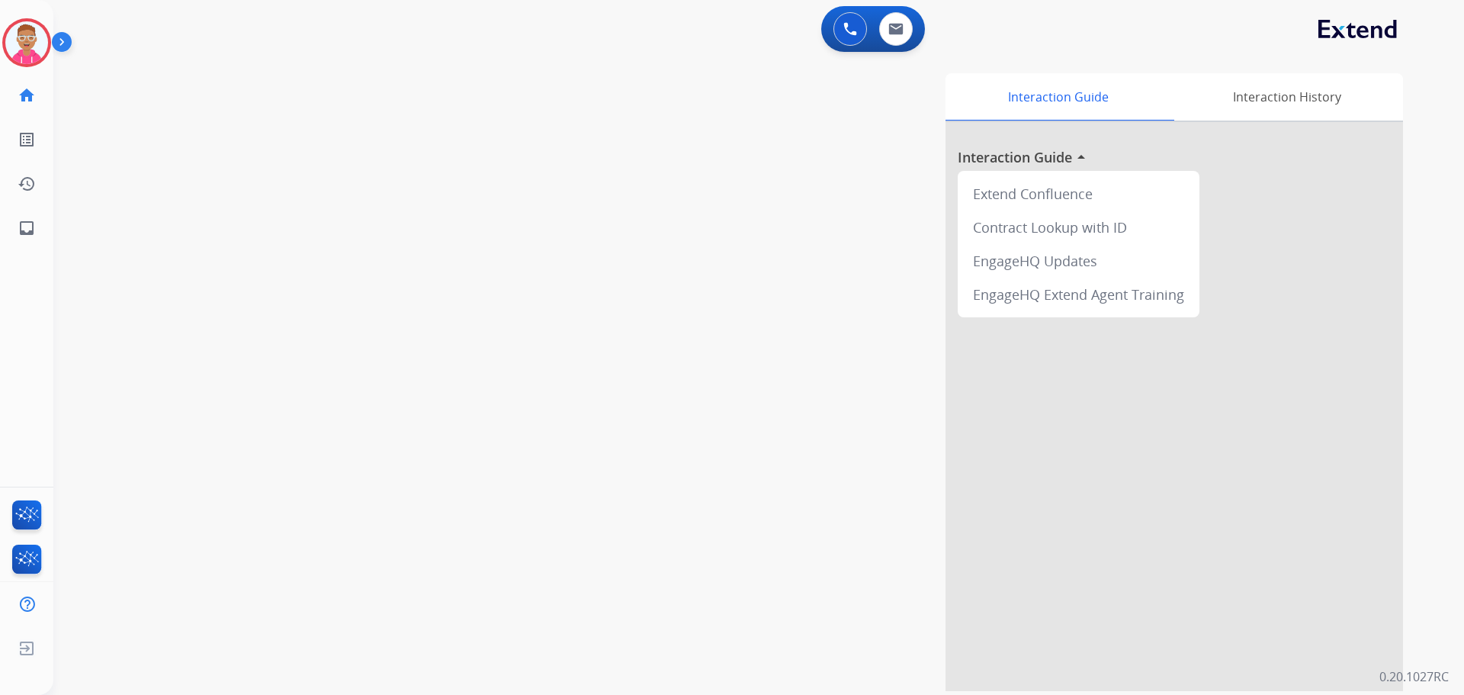
drag, startPoint x: 31, startPoint y: 47, endPoint x: 65, endPoint y: 55, distance: 34.6
click at [32, 47] on img at bounding box center [26, 42] width 43 height 43
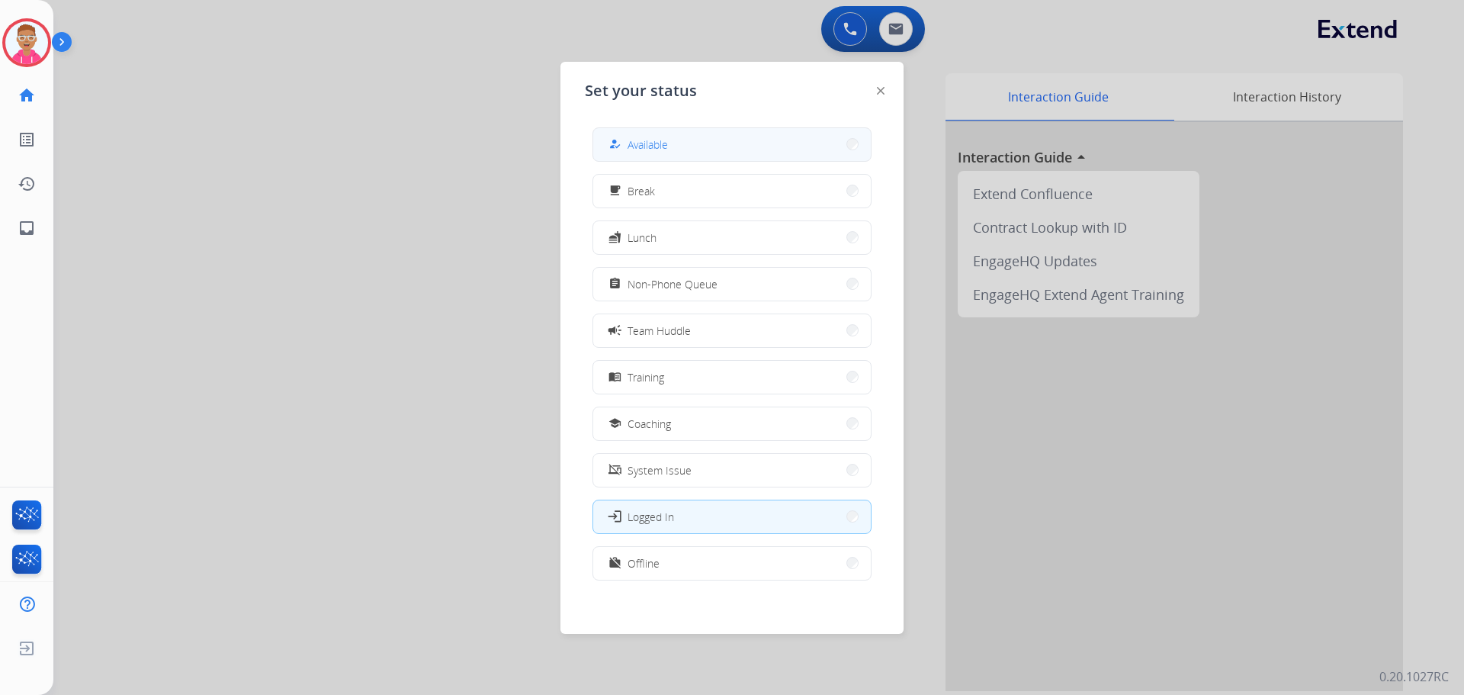
click at [728, 152] on button "how_to_reg Available" at bounding box center [732, 144] width 278 height 33
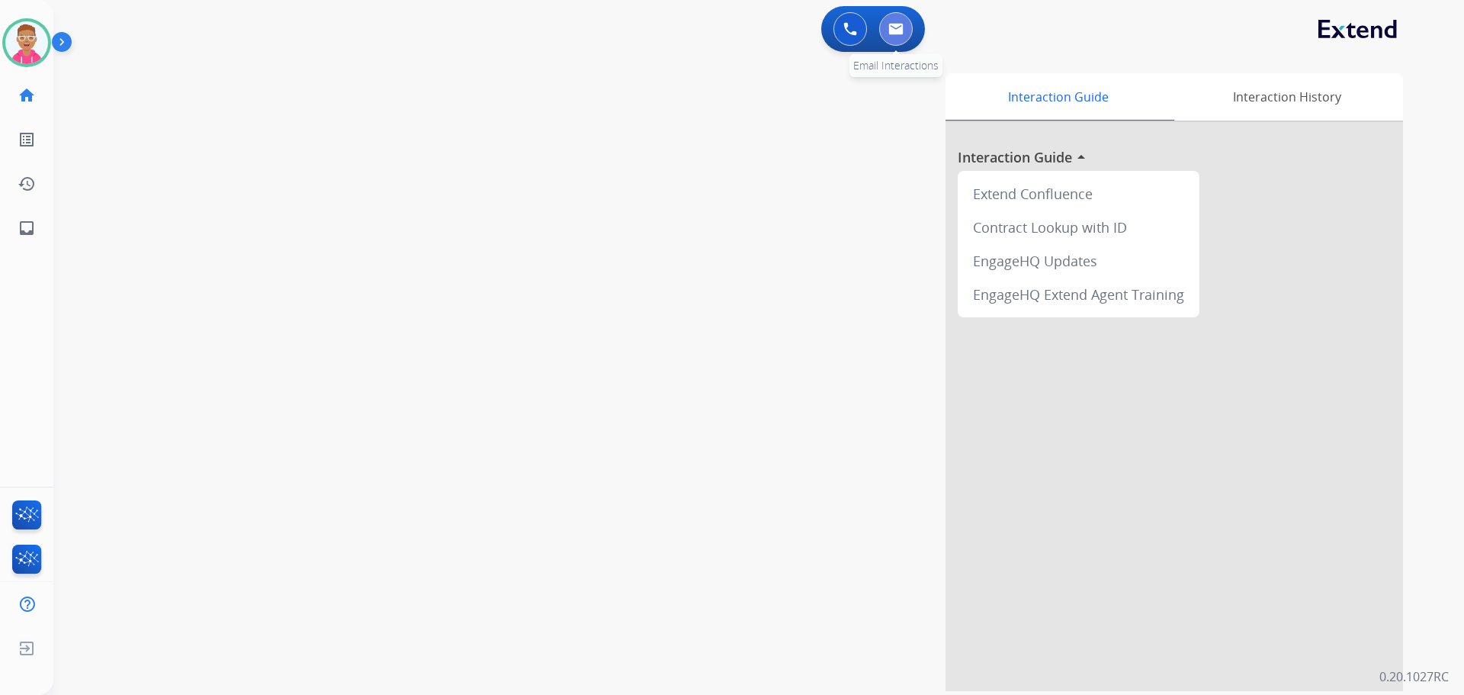
click at [905, 25] on button at bounding box center [896, 29] width 34 height 34
select select "**********"
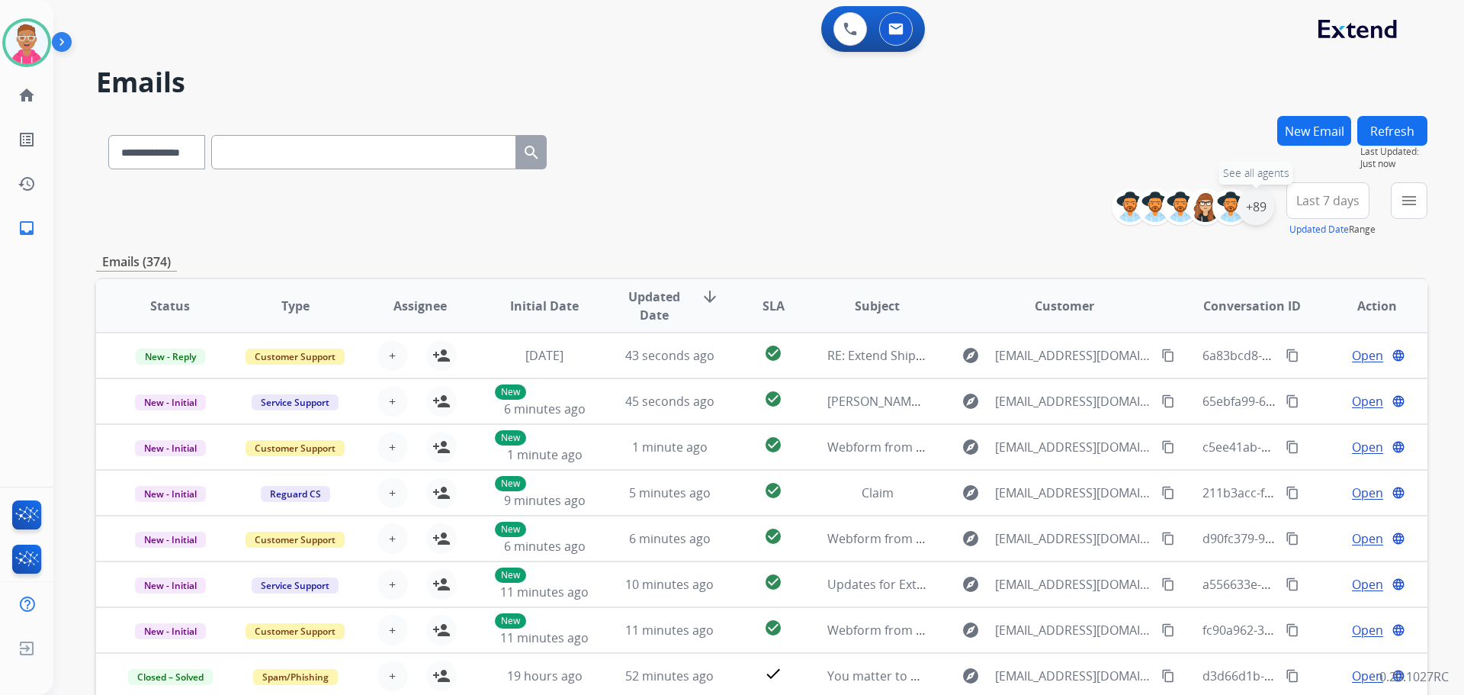
click at [1263, 208] on div "+89" at bounding box center [1256, 206] width 37 height 37
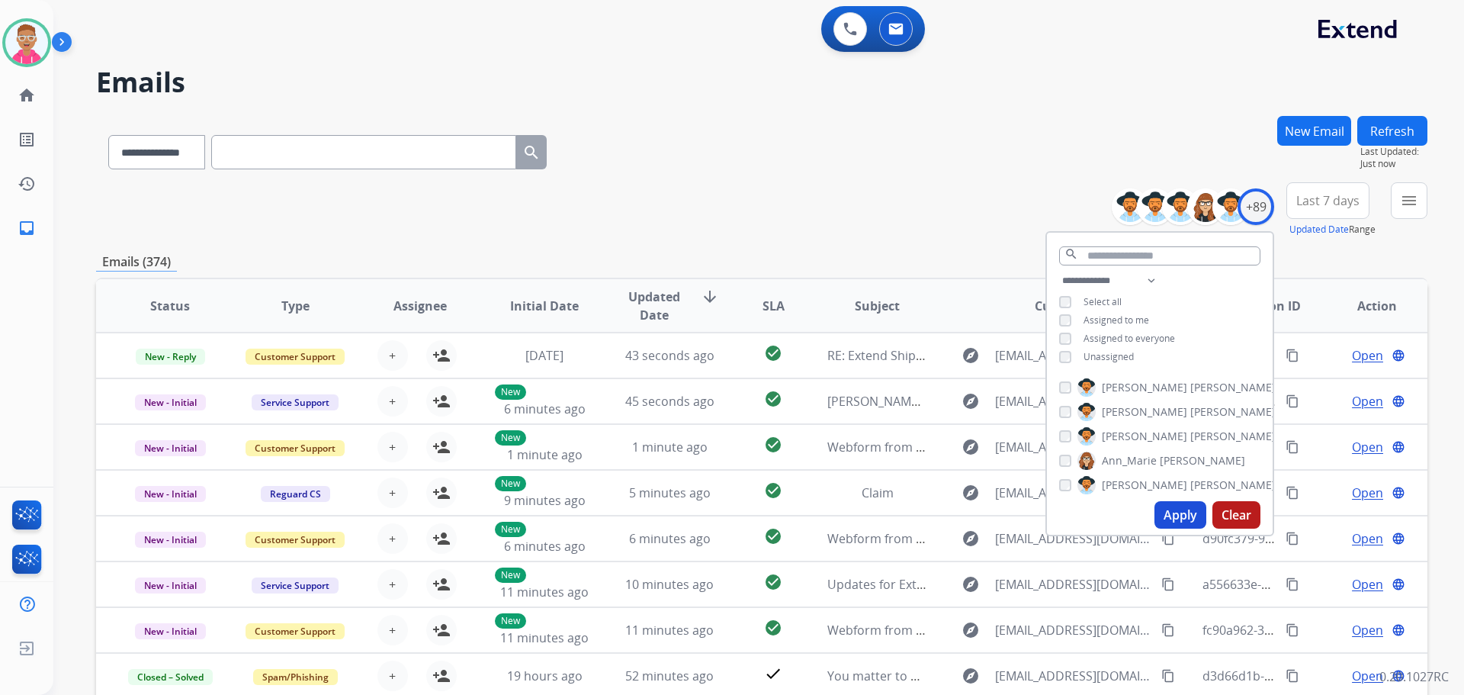
drag, startPoint x: 1183, startPoint y: 514, endPoint x: 1181, endPoint y: 506, distance: 8.7
click at [1182, 514] on button "Apply" at bounding box center [1181, 514] width 52 height 27
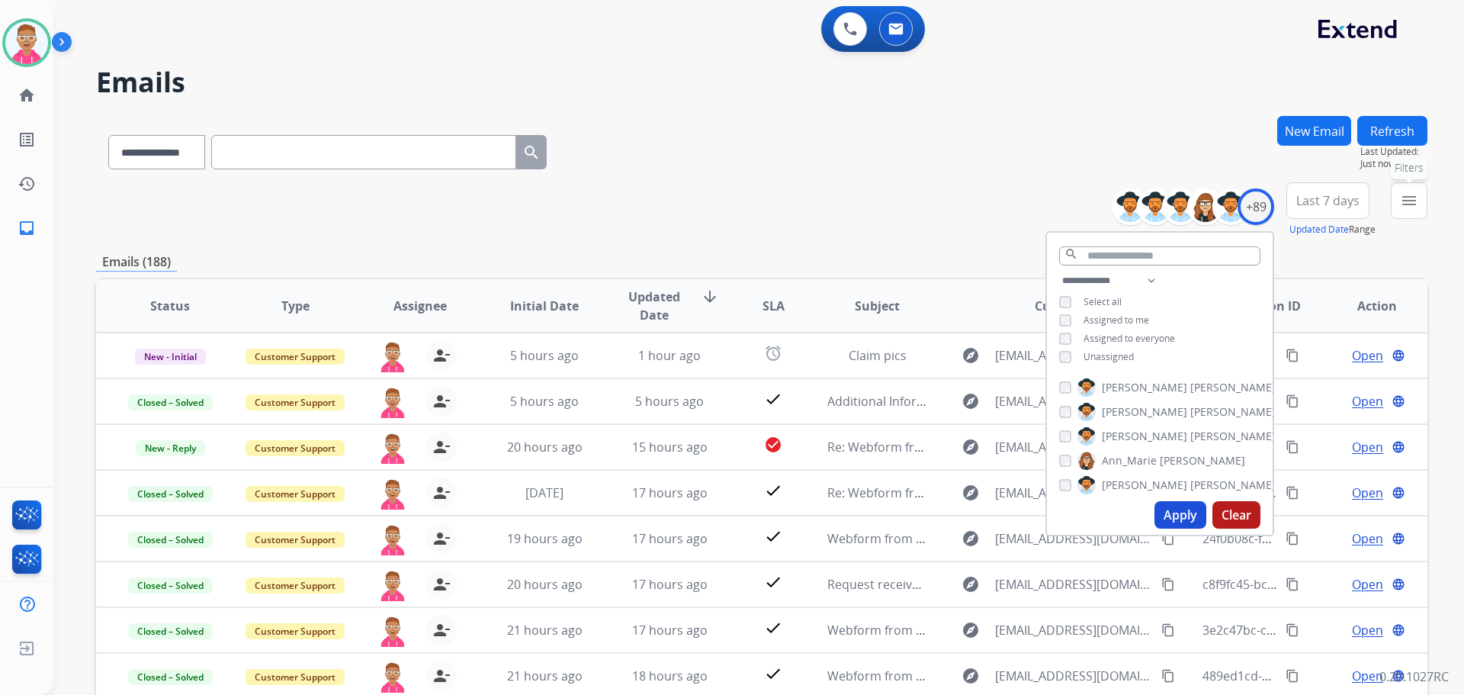
click at [1410, 217] on button "menu Filters" at bounding box center [1409, 200] width 37 height 37
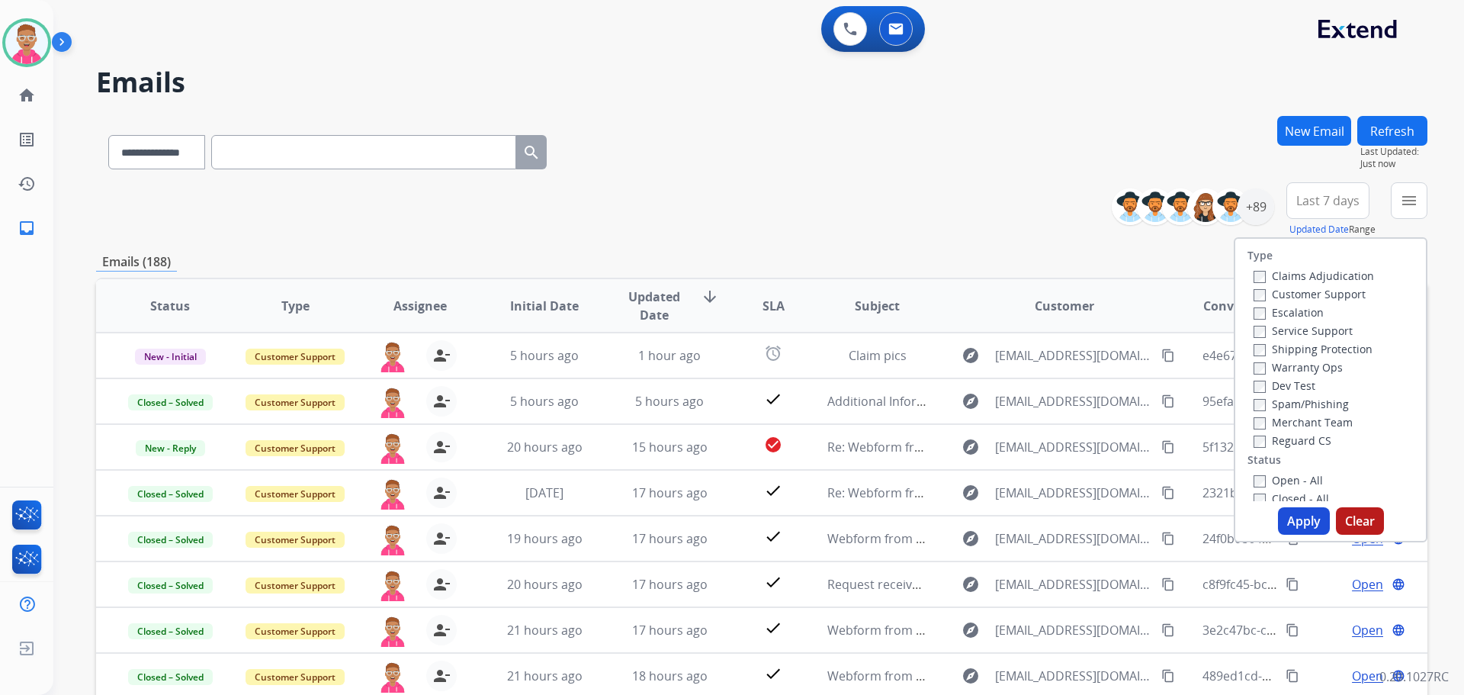
click at [1256, 298] on label "Customer Support" at bounding box center [1310, 294] width 112 height 14
click at [1294, 524] on button "Apply" at bounding box center [1304, 520] width 52 height 27
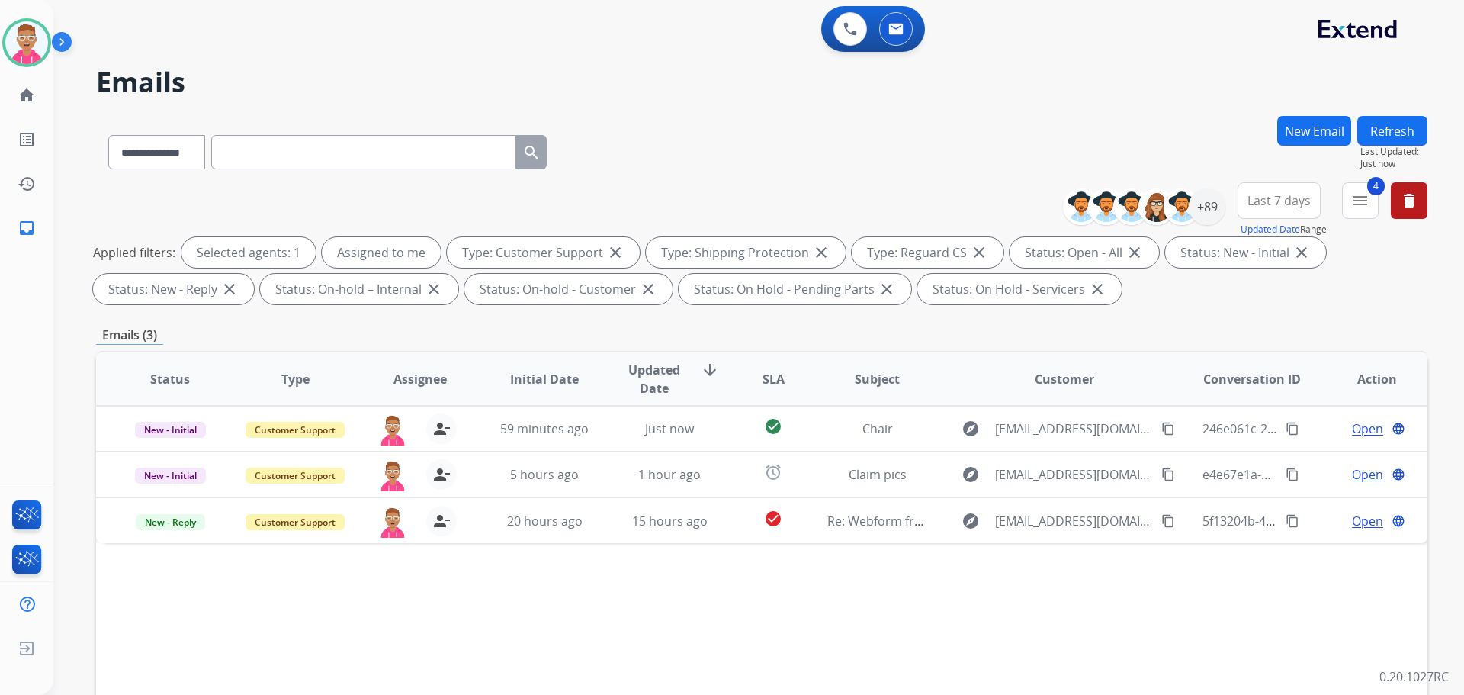
scroll to position [229, 0]
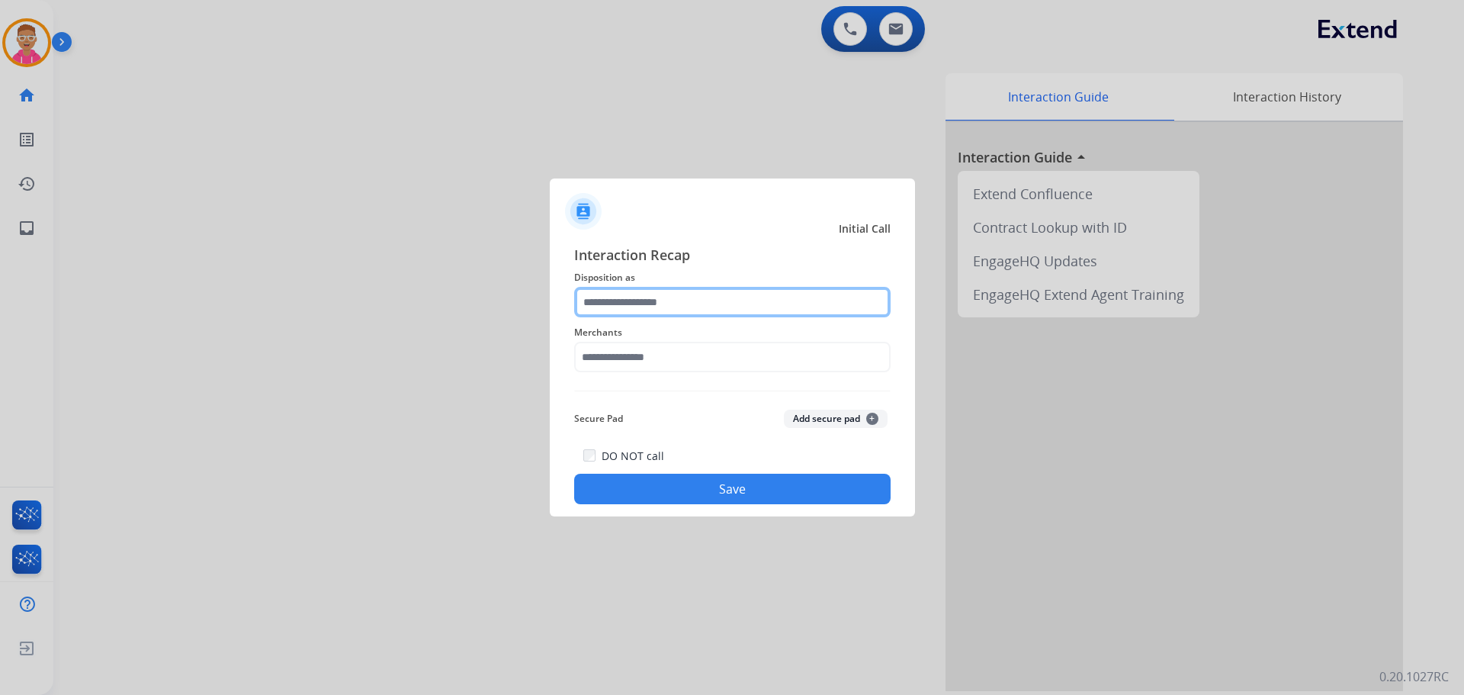
click at [667, 310] on input "text" at bounding box center [732, 302] width 317 height 31
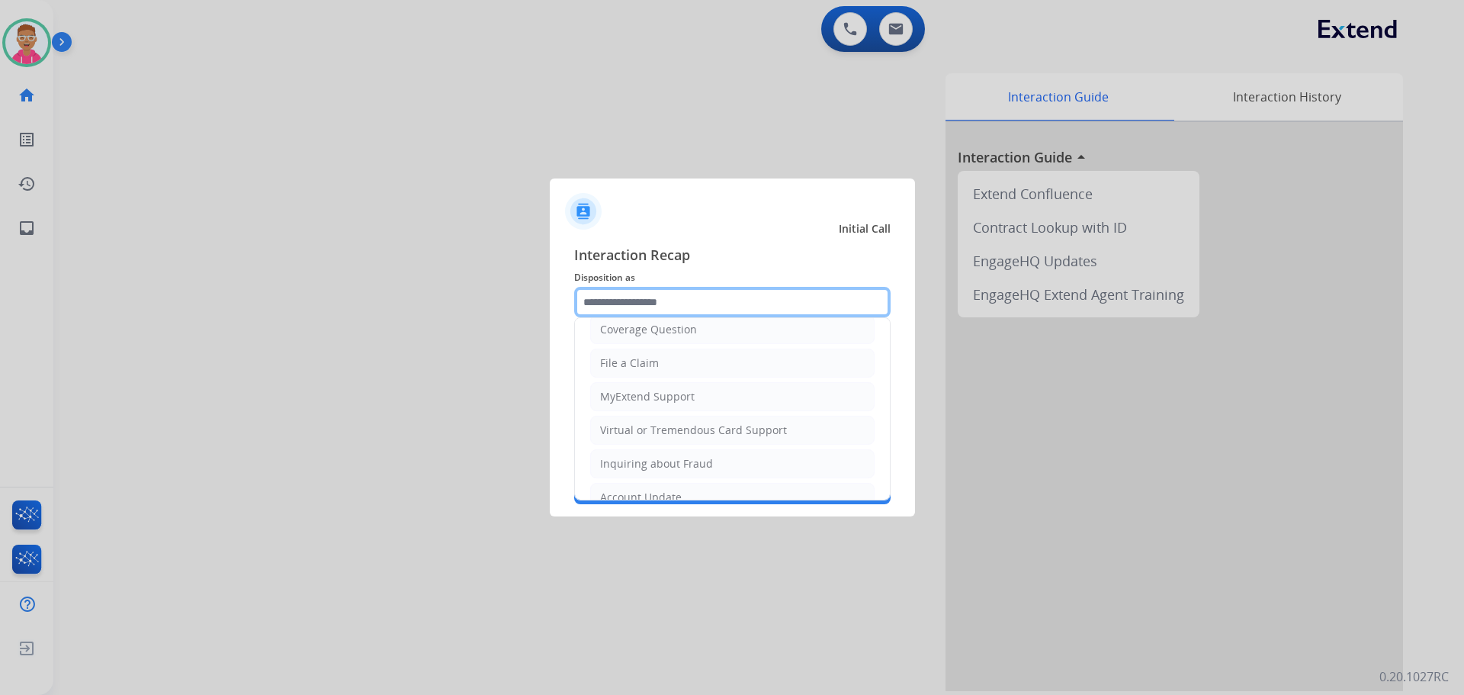
scroll to position [229, 0]
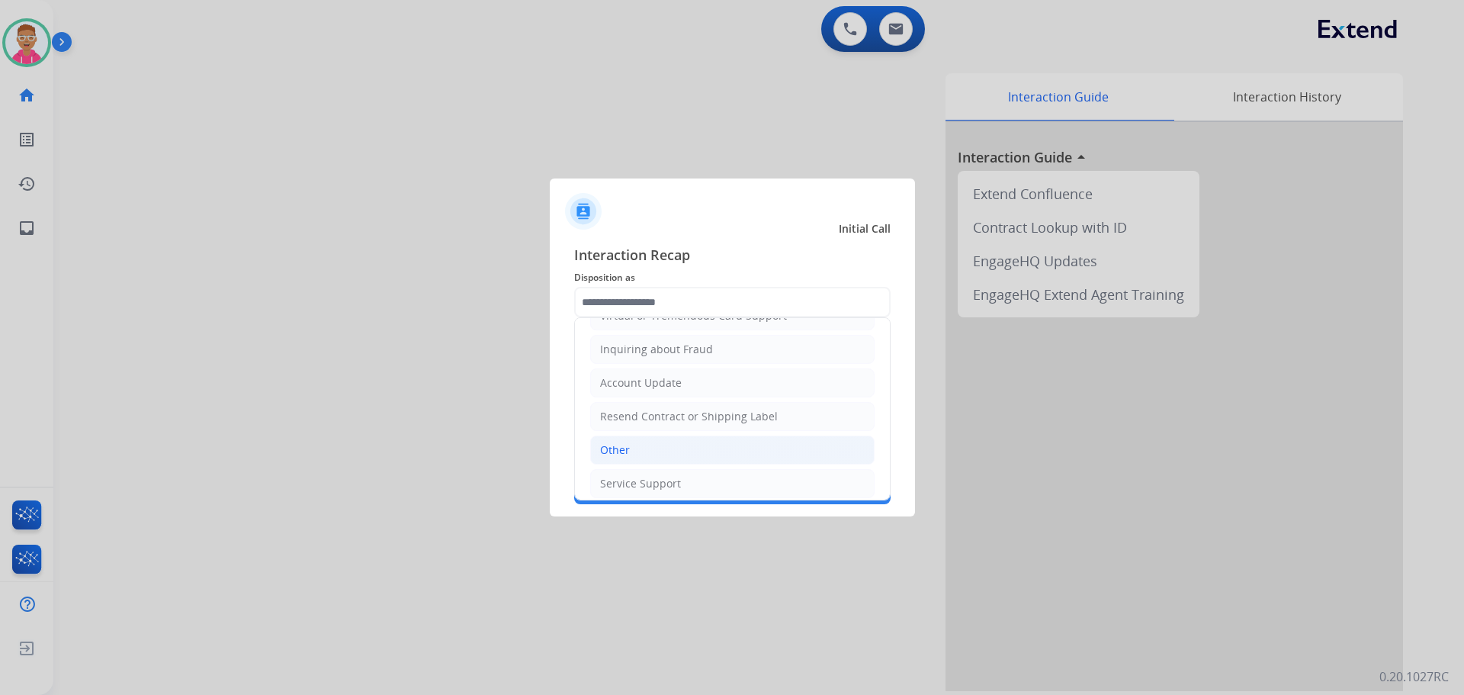
click at [644, 456] on li "Other" at bounding box center [732, 449] width 284 height 29
type input "*****"
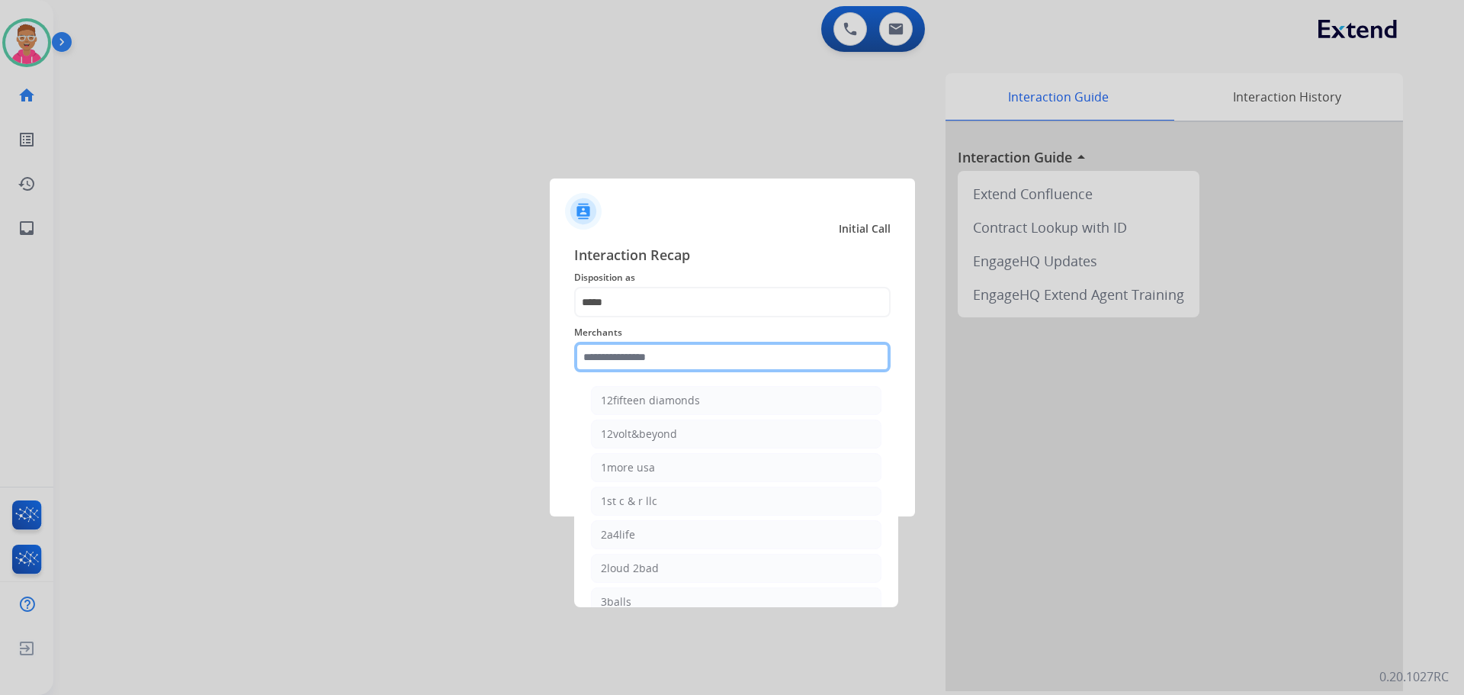
click at [643, 358] on input "text" at bounding box center [732, 357] width 317 height 31
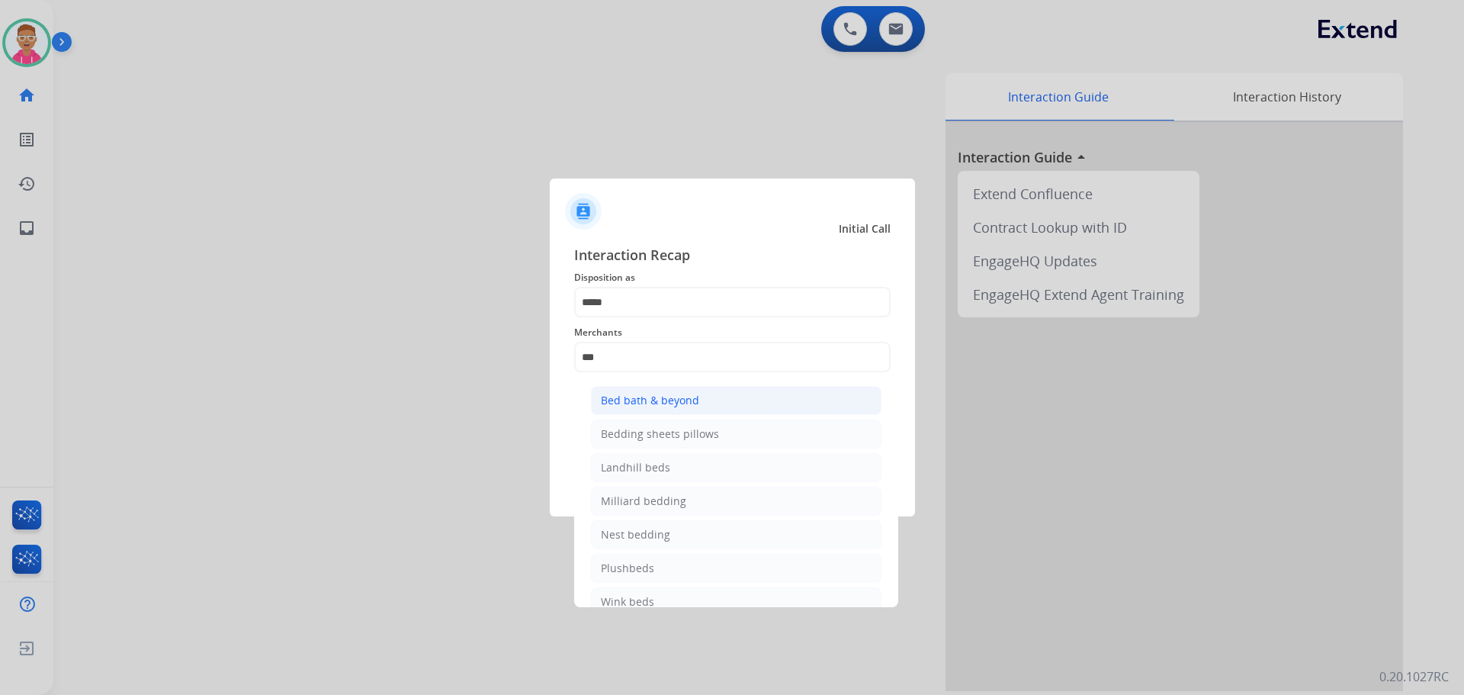
click at [666, 390] on li "Bed bath & beyond" at bounding box center [736, 400] width 291 height 29
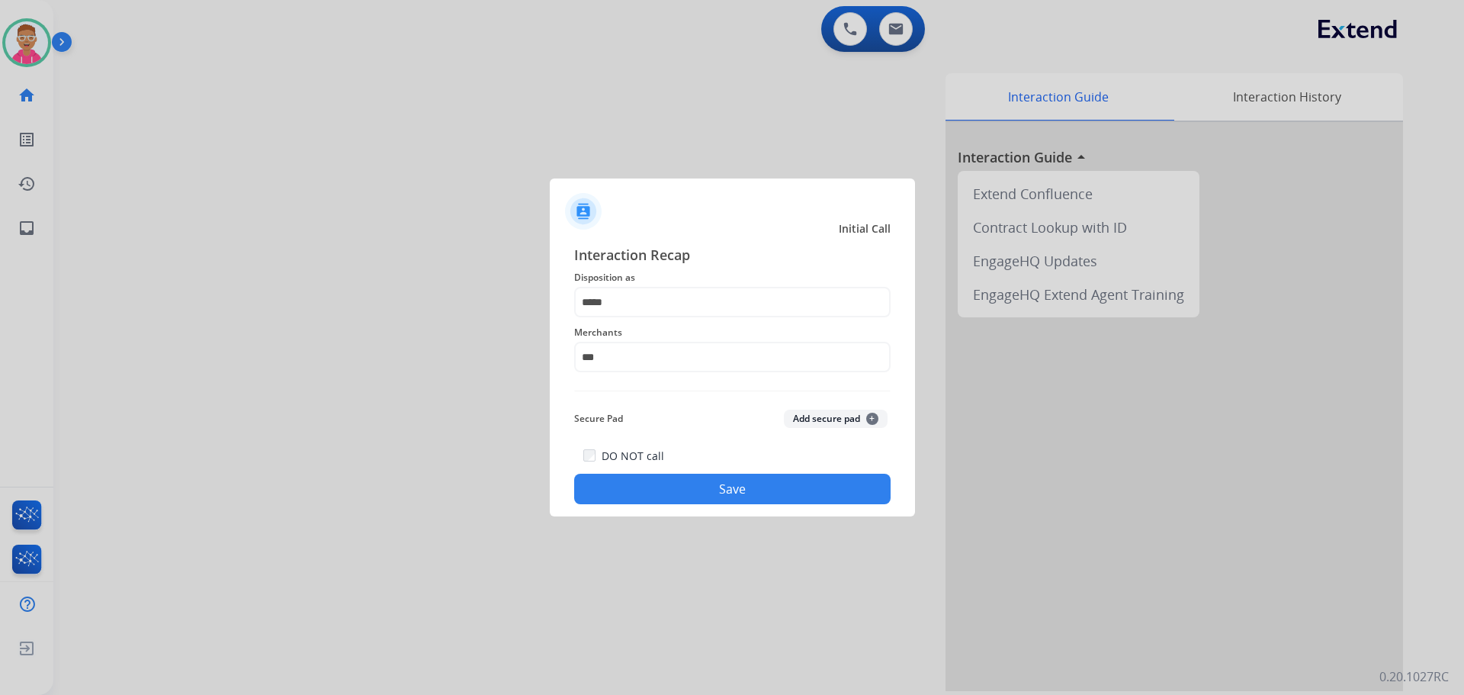
type input "**********"
click at [673, 500] on button "Save" at bounding box center [732, 489] width 317 height 31
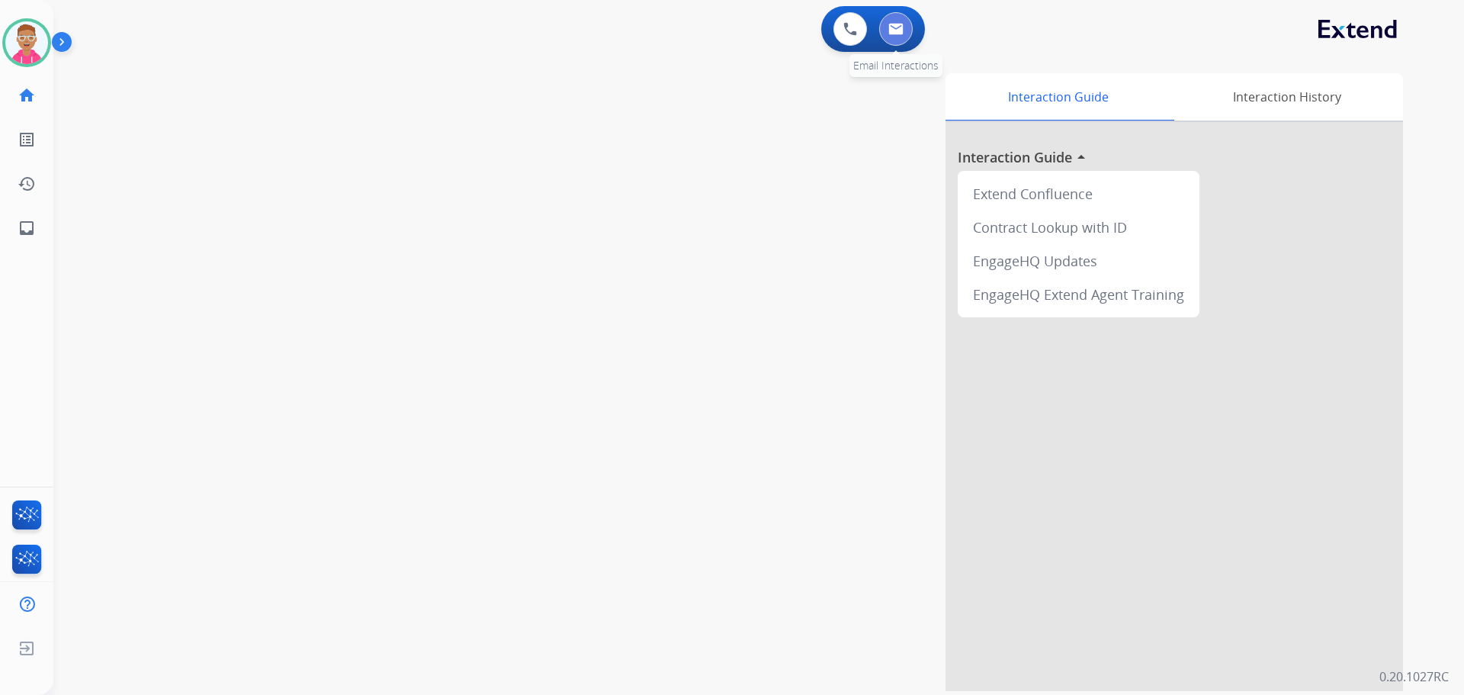
click at [900, 22] on button at bounding box center [896, 29] width 34 height 34
select select "**********"
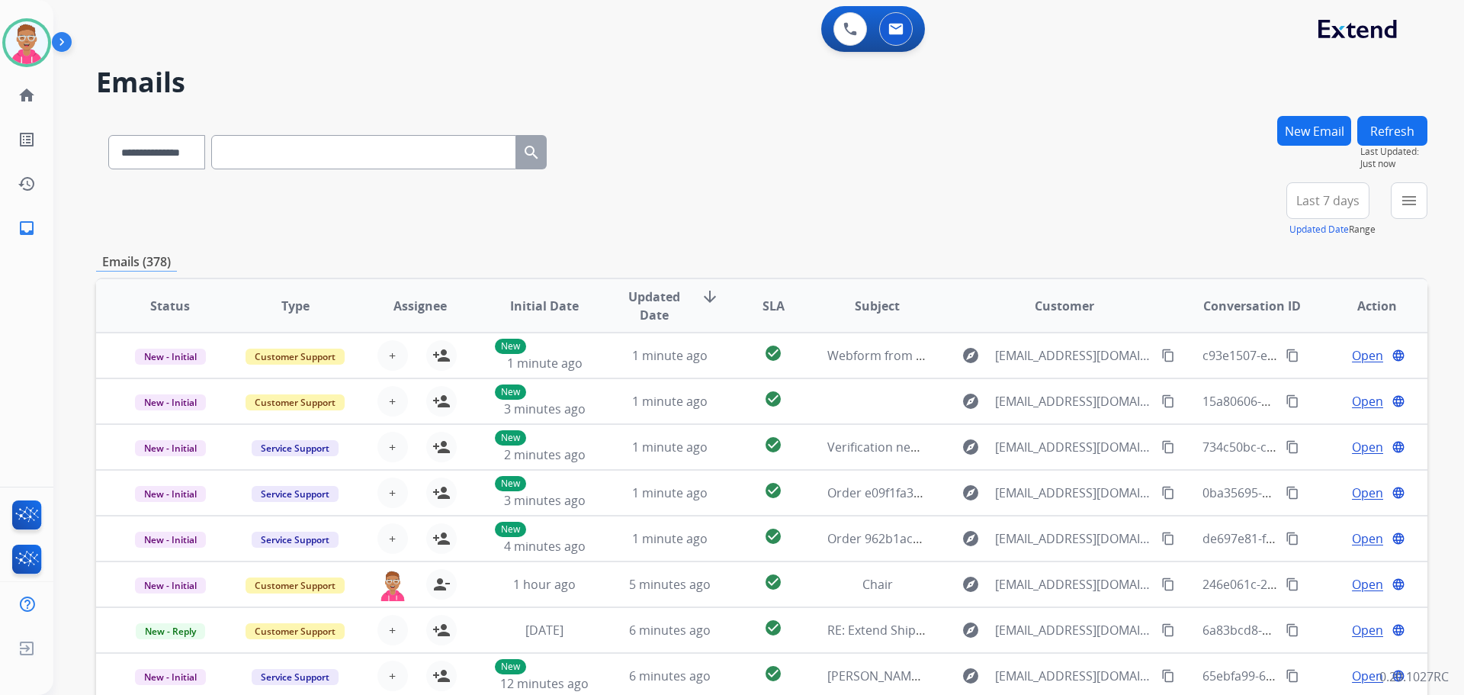
click at [1332, 123] on button "New Email" at bounding box center [1314, 131] width 74 height 30
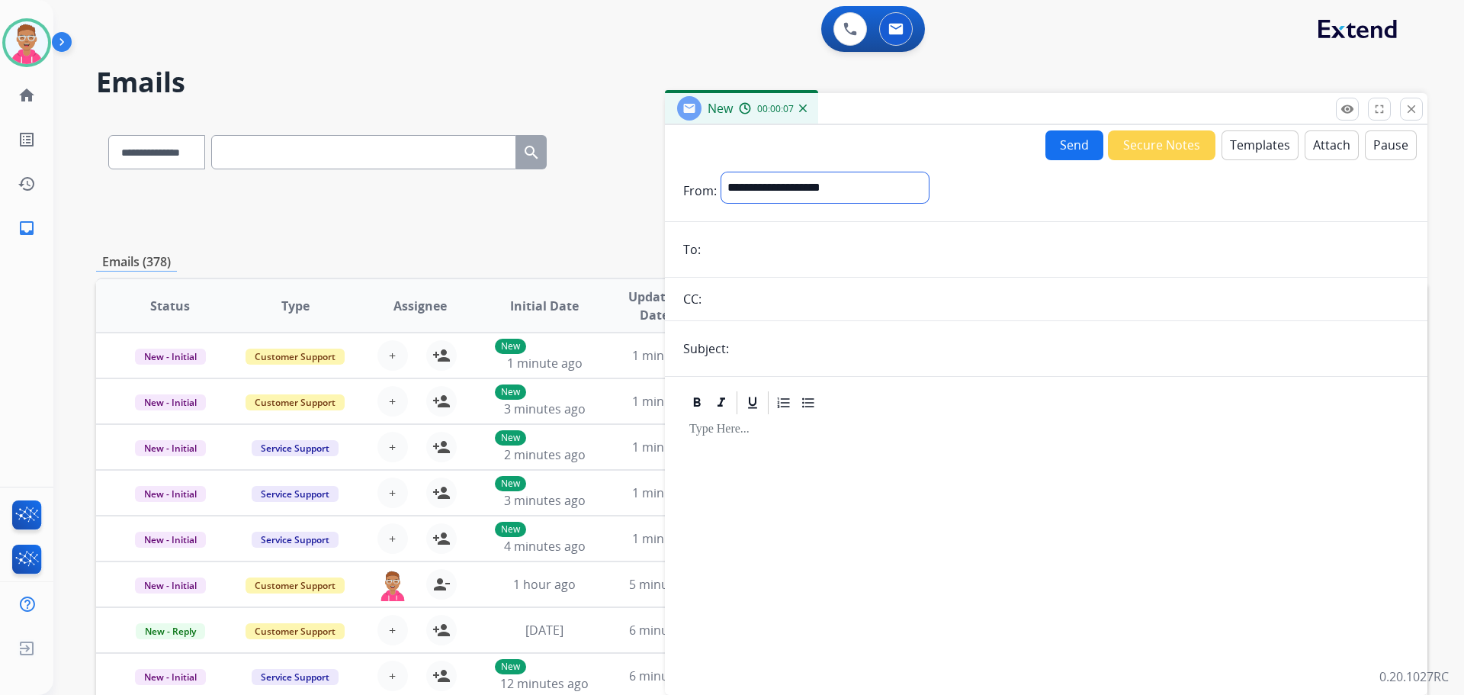
click at [766, 182] on select "**********" at bounding box center [824, 187] width 207 height 31
select select "**********"
click at [721, 172] on select "**********" at bounding box center [824, 187] width 207 height 31
click at [742, 249] on input "email" at bounding box center [1057, 251] width 704 height 31
drag, startPoint x: 742, startPoint y: 249, endPoint x: 714, endPoint y: 247, distance: 28.3
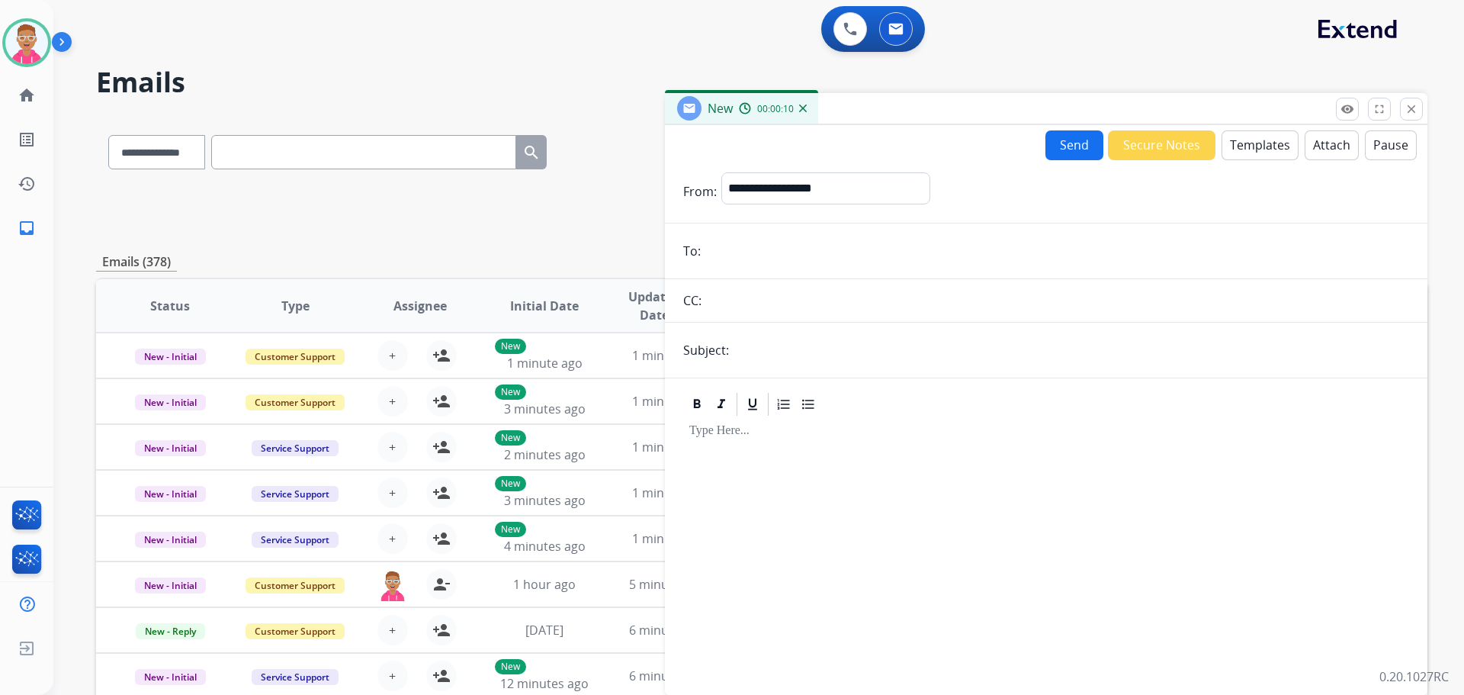
click at [714, 247] on input "email" at bounding box center [1057, 251] width 704 height 31
paste input "**********"
type input "**********"
click at [763, 347] on input "text" at bounding box center [1072, 350] width 676 height 31
type input "**********"
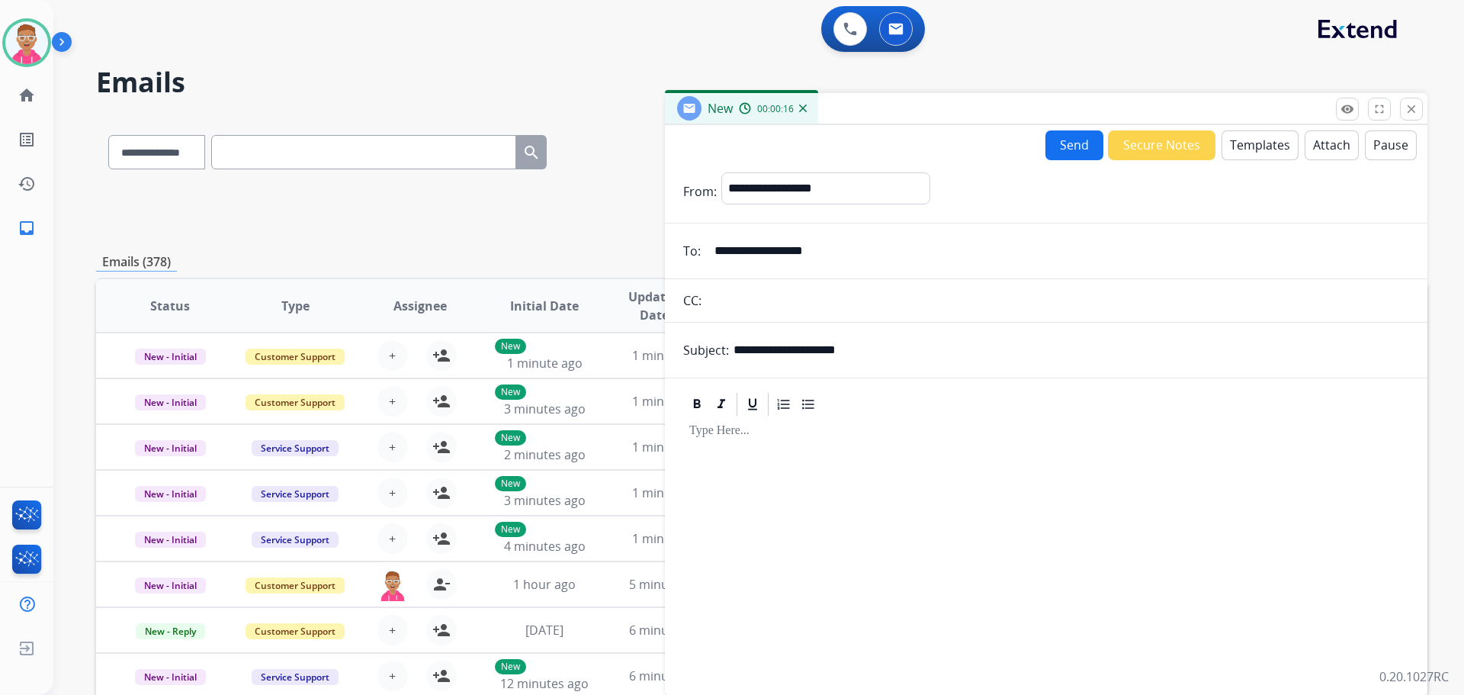
click at [1235, 145] on button "Templates" at bounding box center [1260, 145] width 77 height 30
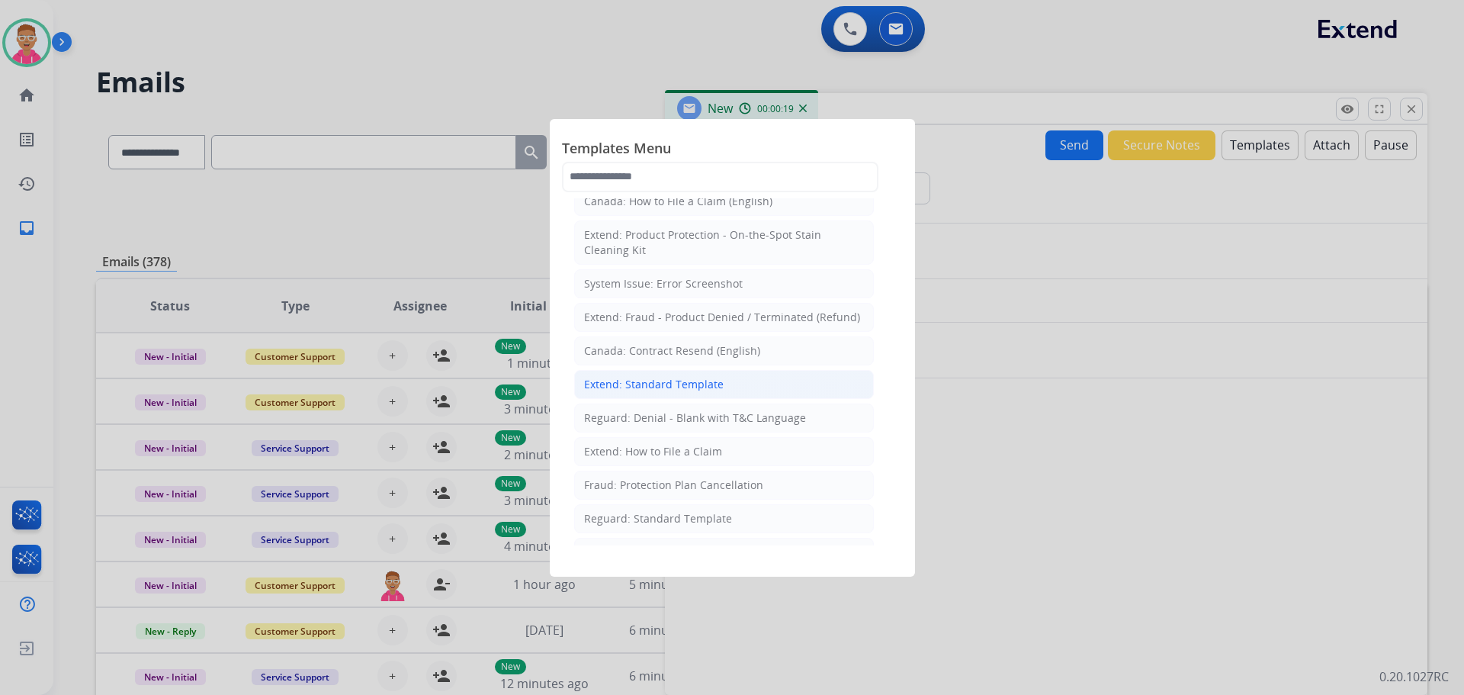
scroll to position [76, 0]
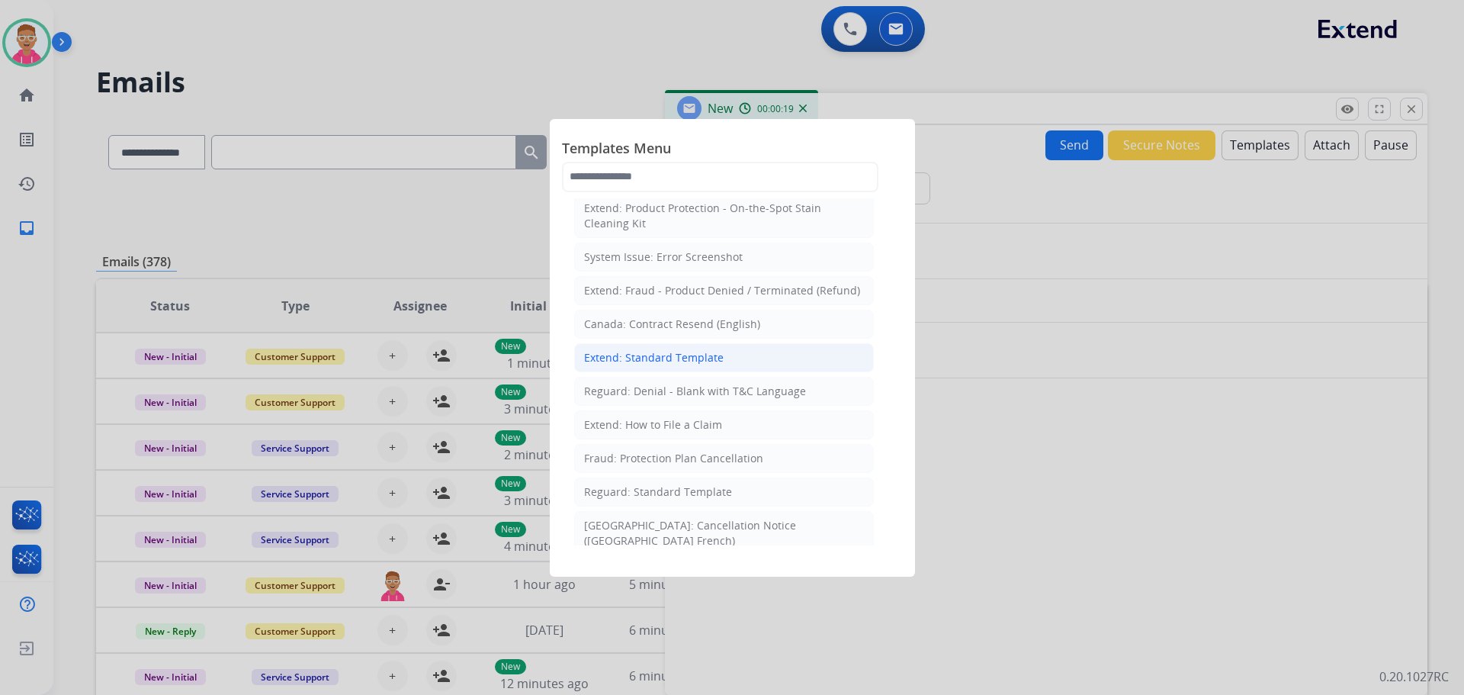
click at [675, 355] on div "Extend: Standard Template" at bounding box center [654, 357] width 140 height 15
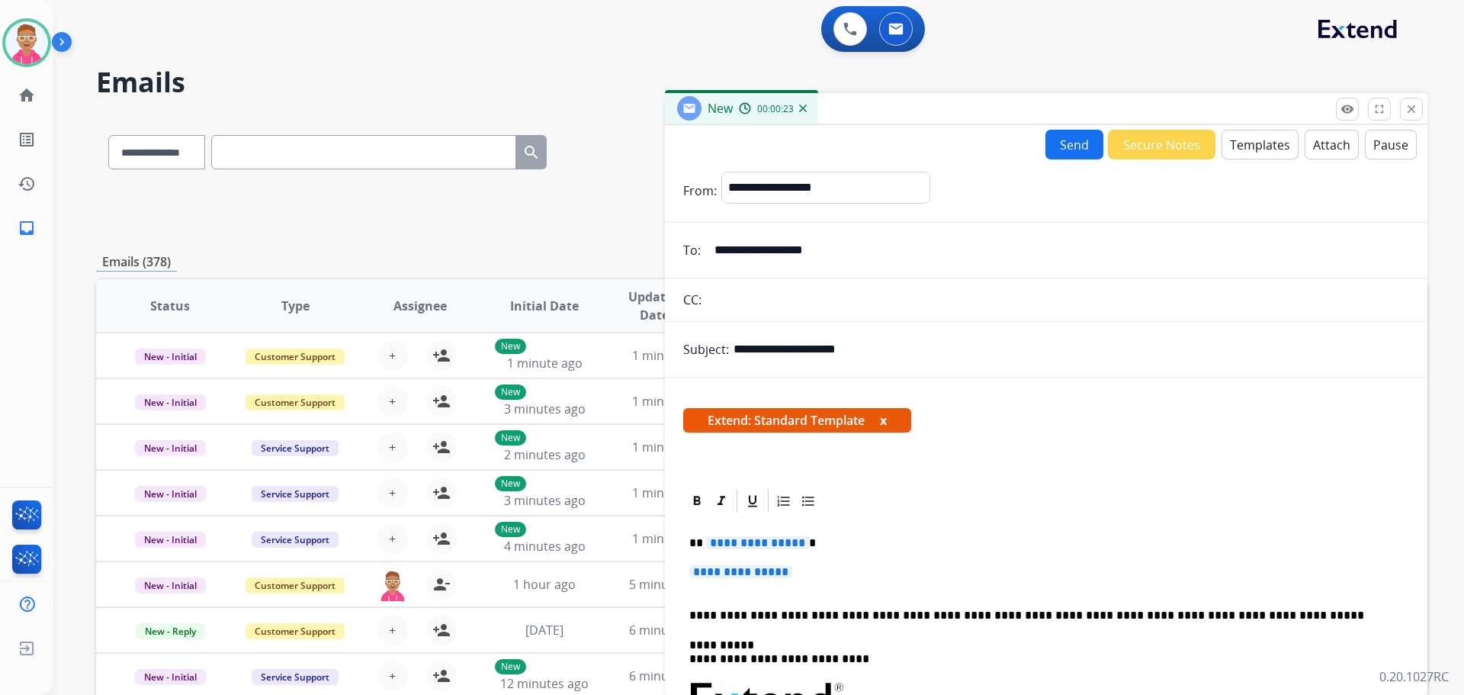
click at [756, 540] on span "**********" at bounding box center [757, 542] width 103 height 13
click at [760, 574] on span "**********" at bounding box center [740, 571] width 103 height 13
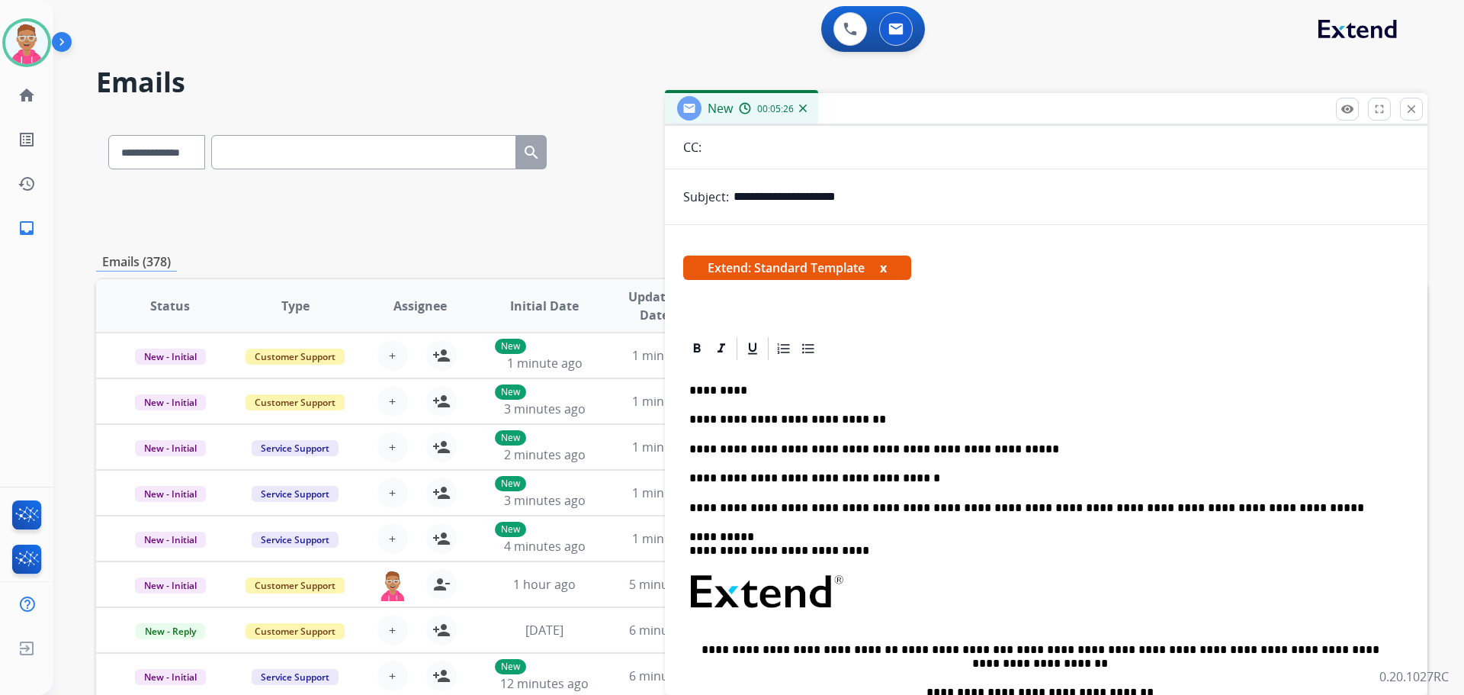
scroll to position [0, 0]
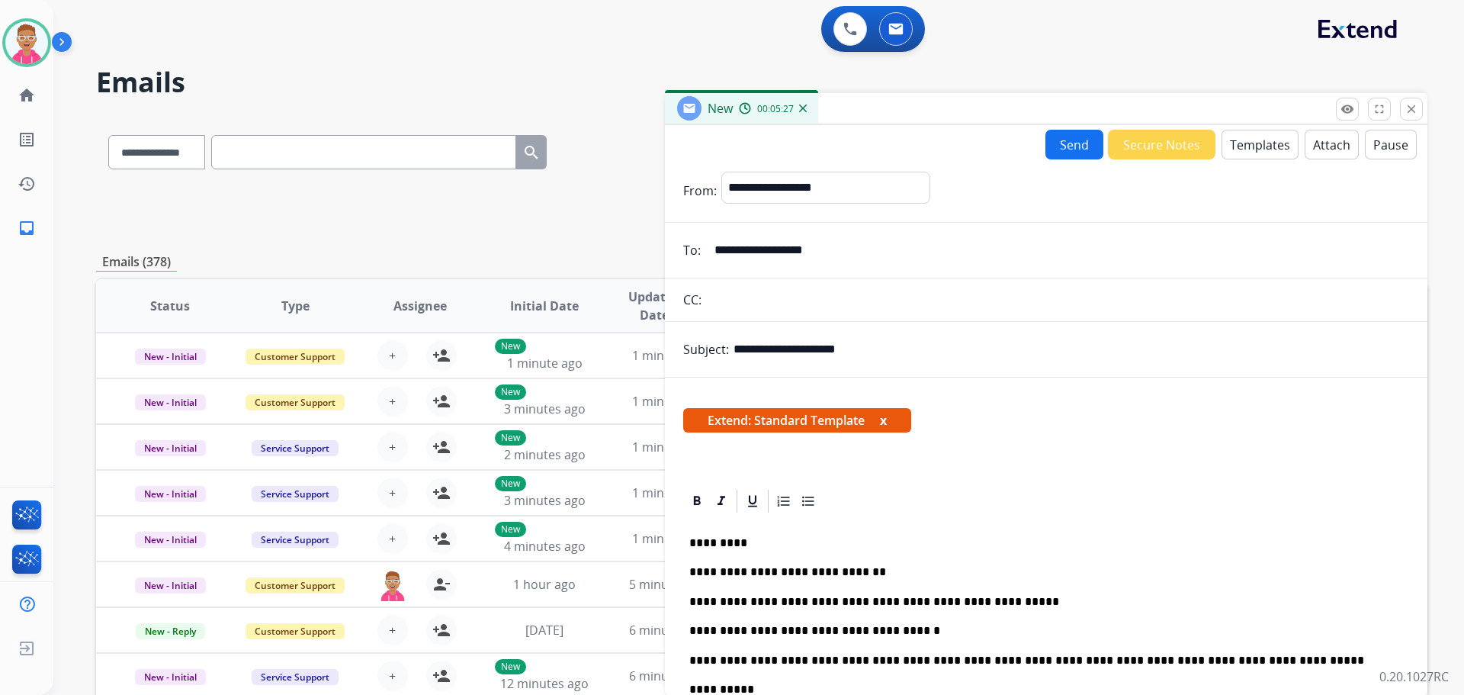
click at [1048, 147] on button "Send" at bounding box center [1075, 145] width 58 height 30
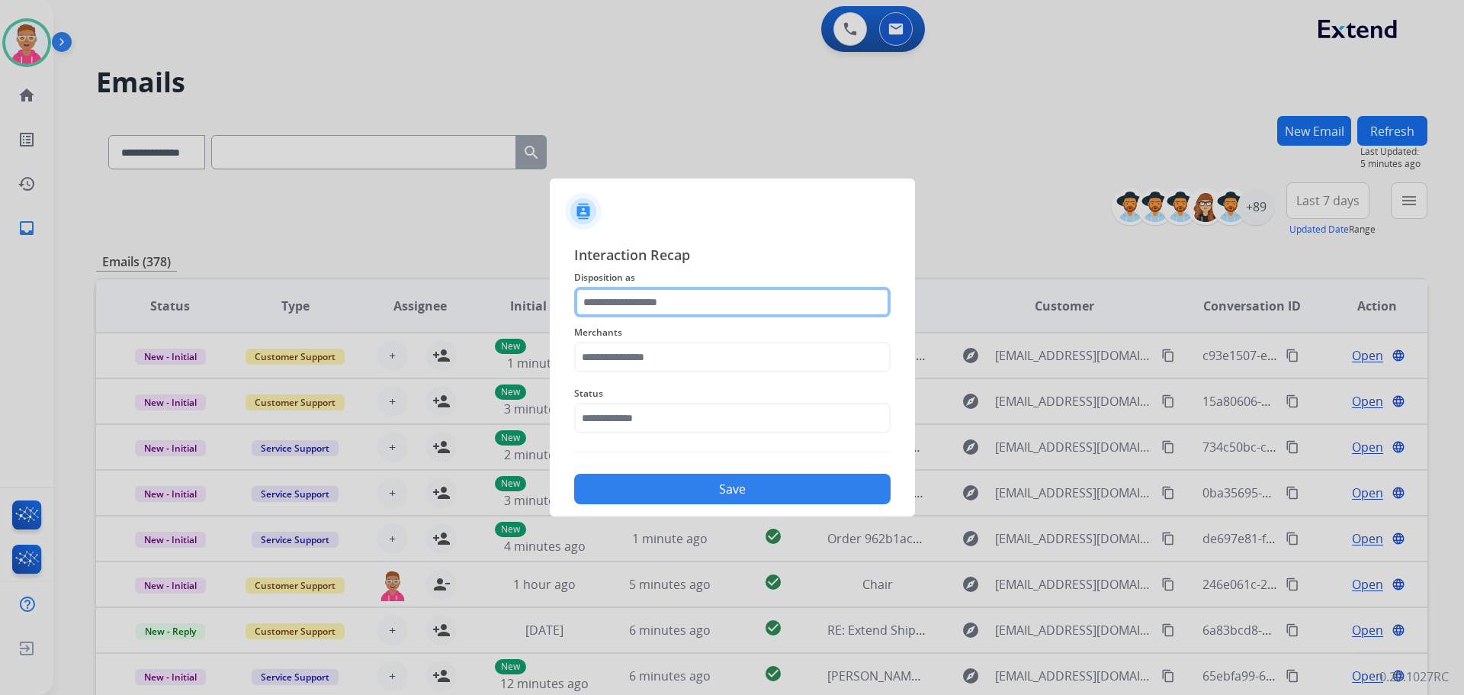
click at [728, 302] on input "text" at bounding box center [732, 302] width 317 height 31
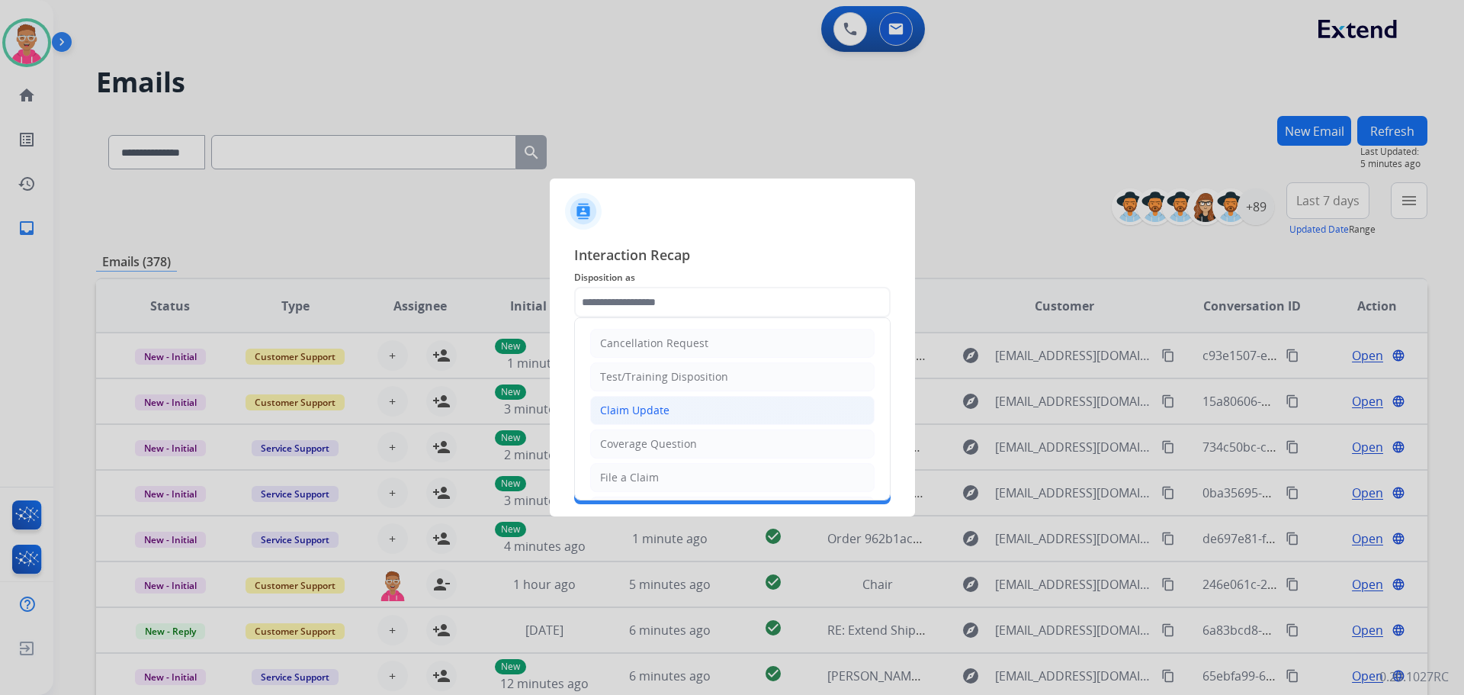
click at [659, 416] on div "Claim Update" at bounding box center [634, 410] width 69 height 15
type input "**********"
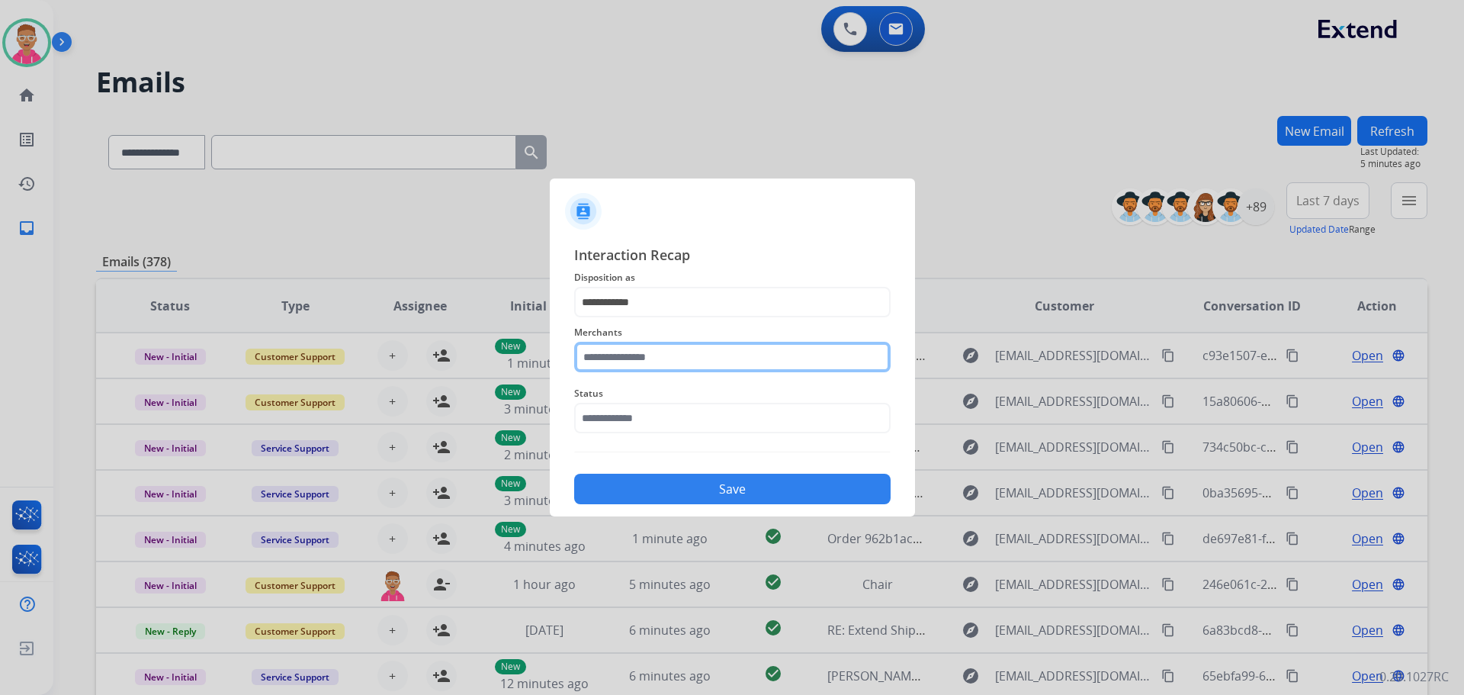
click at [676, 358] on input "text" at bounding box center [732, 357] width 317 height 31
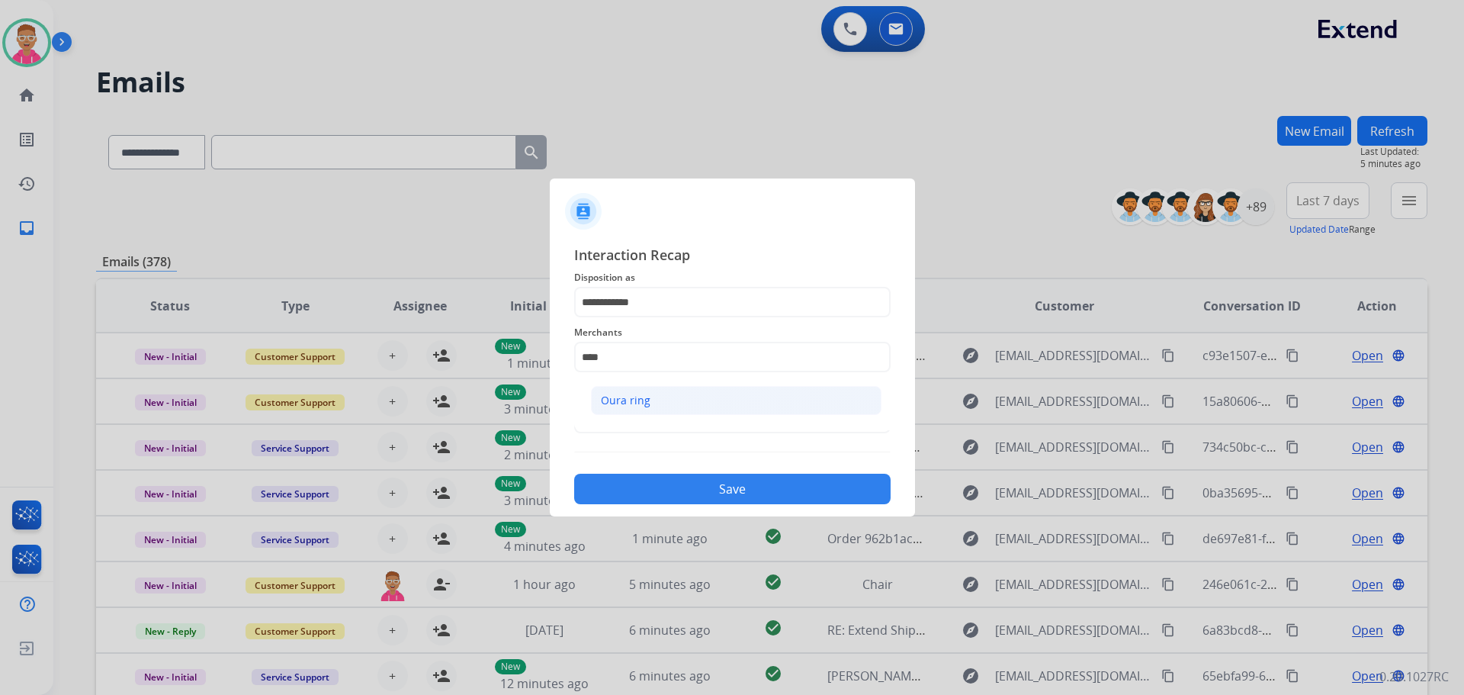
click at [653, 400] on li "Oura ring" at bounding box center [736, 400] width 291 height 29
type input "*********"
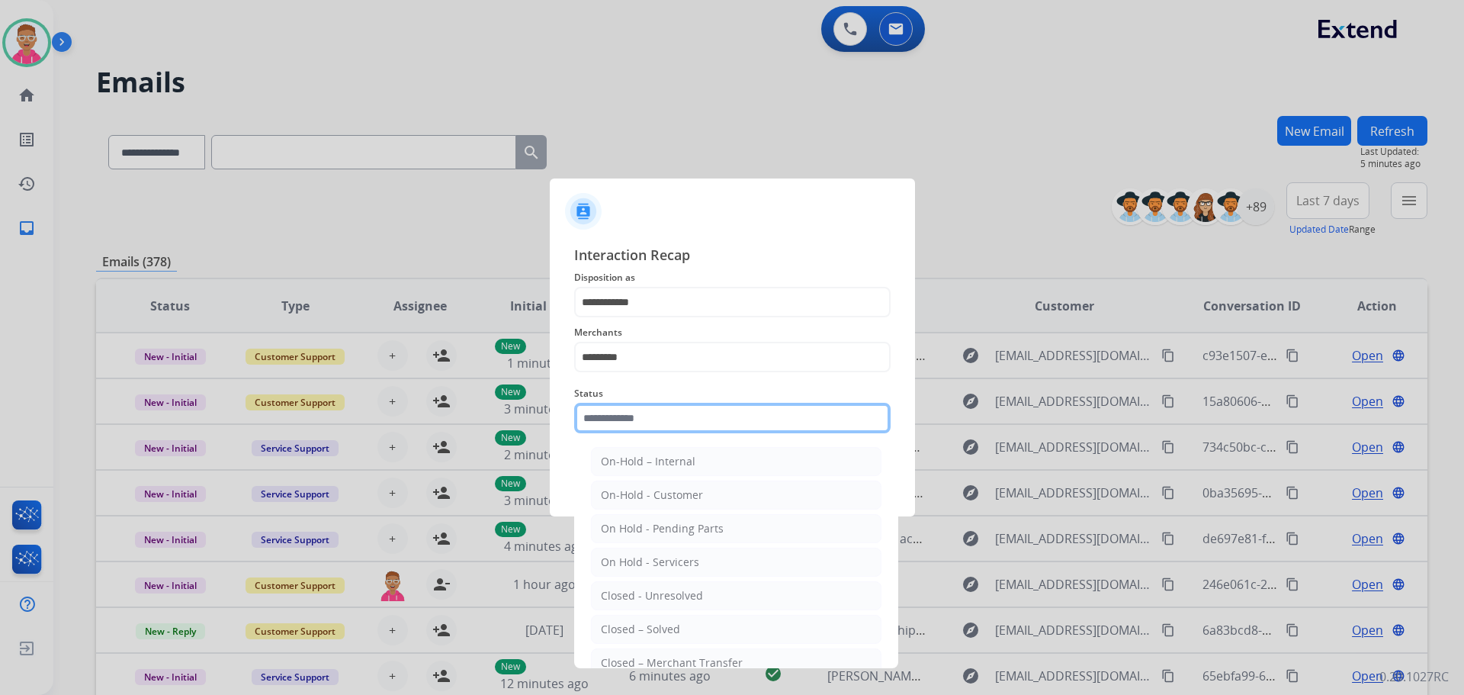
click at [648, 416] on input "text" at bounding box center [732, 418] width 317 height 31
click at [672, 624] on div "Closed – Solved" at bounding box center [640, 629] width 79 height 15
type input "**********"
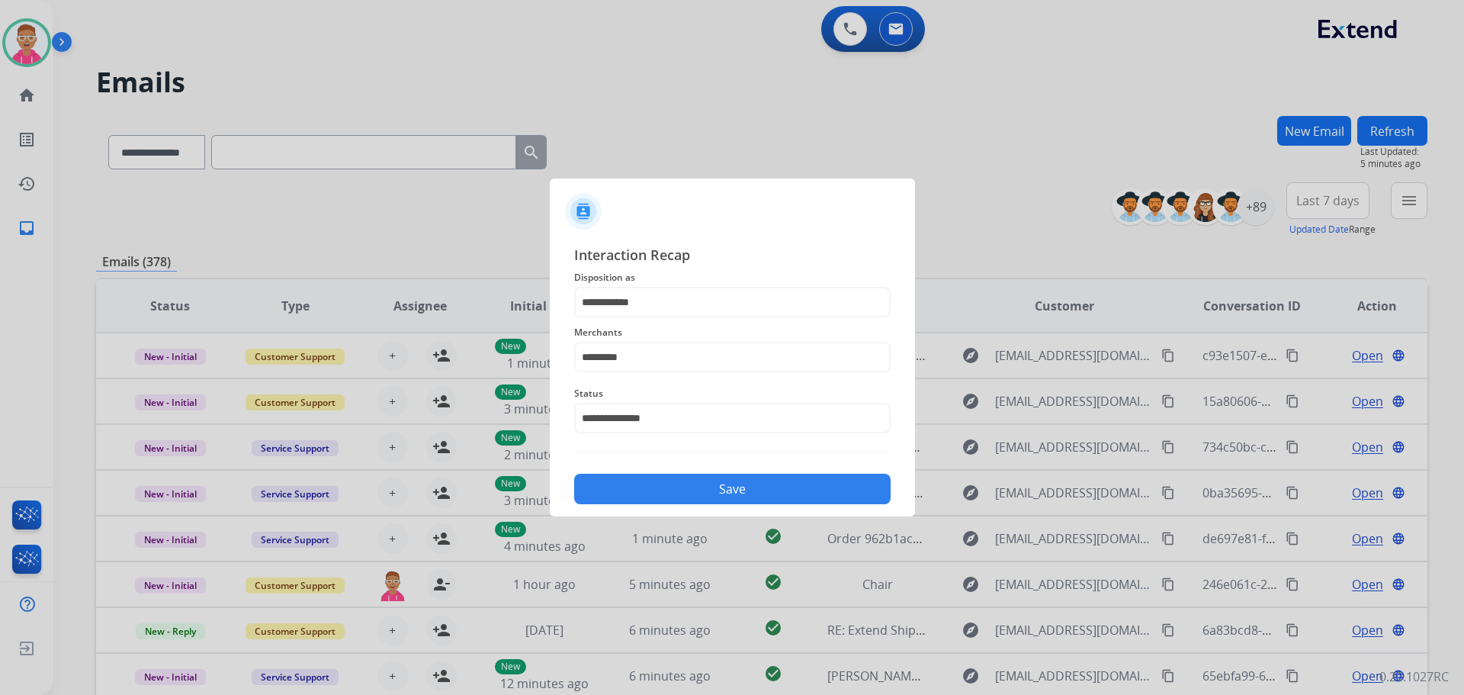
click at [743, 480] on button "Save" at bounding box center [732, 489] width 317 height 31
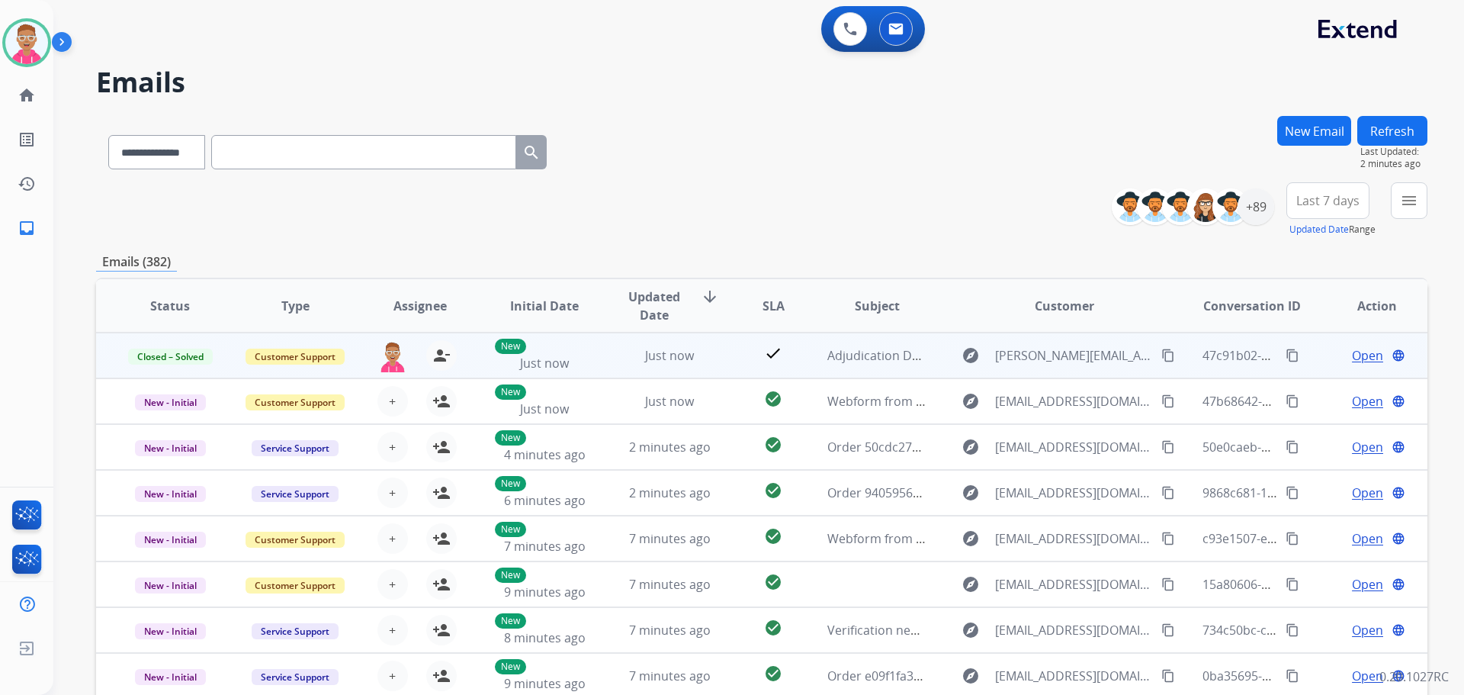
click at [1286, 357] on mat-icon "content_copy" at bounding box center [1293, 356] width 14 height 14
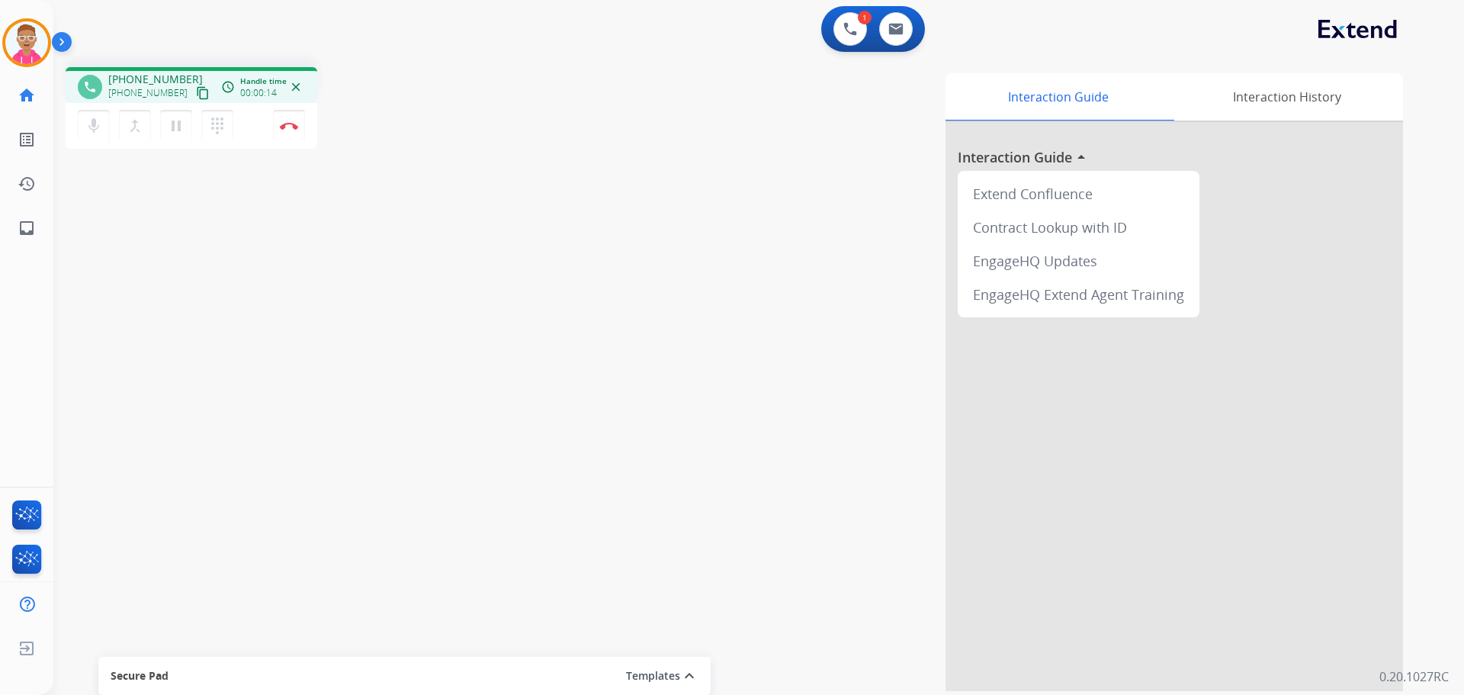
click at [196, 95] on mat-icon "content_copy" at bounding box center [203, 93] width 14 height 14
click at [288, 124] on img at bounding box center [289, 126] width 18 height 8
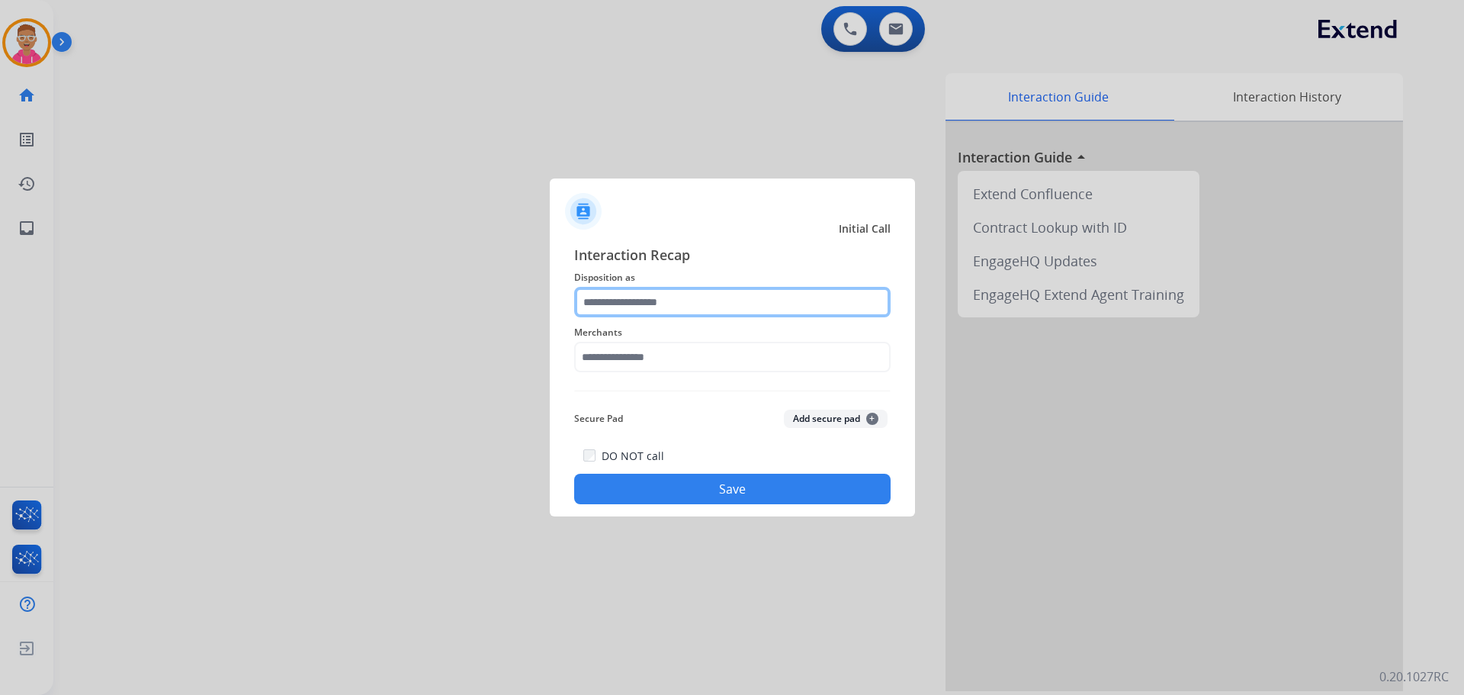
click at [759, 308] on input "text" at bounding box center [732, 302] width 317 height 31
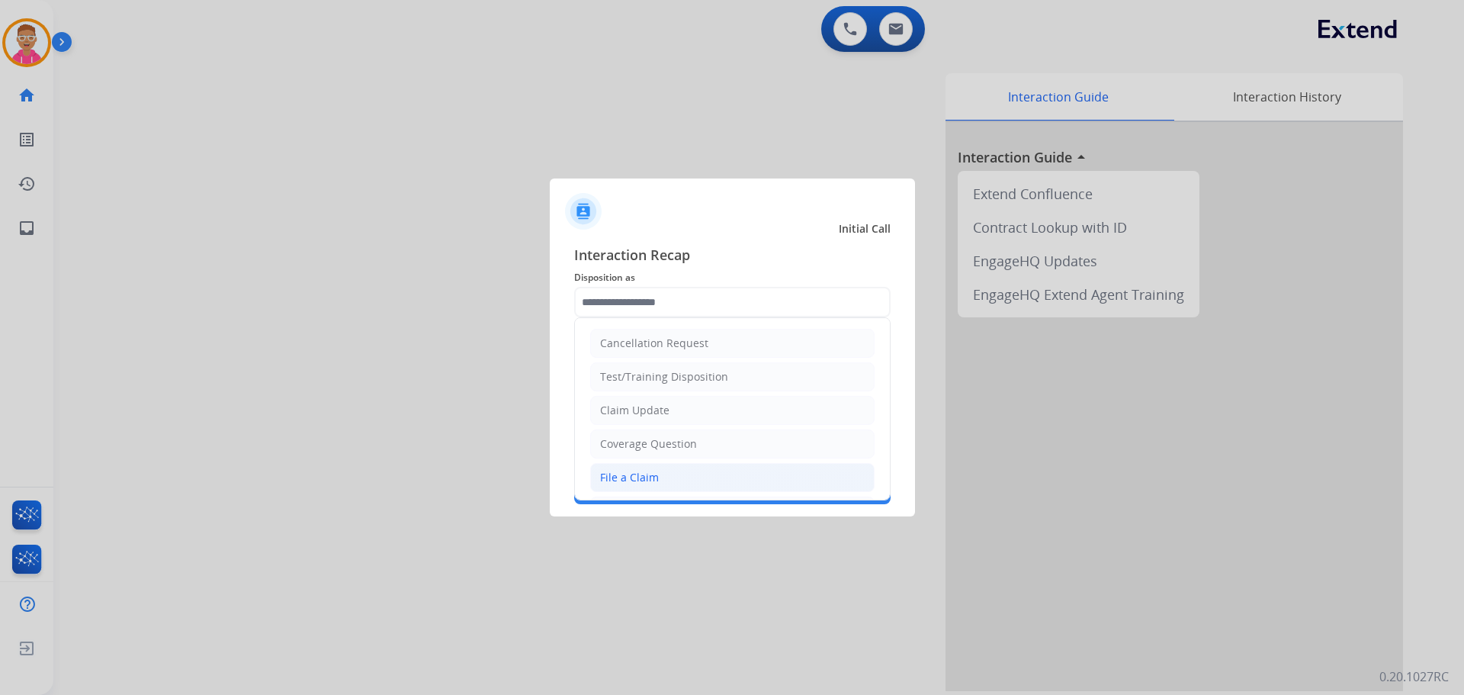
click at [652, 479] on div "File a Claim" at bounding box center [629, 477] width 59 height 15
type input "**********"
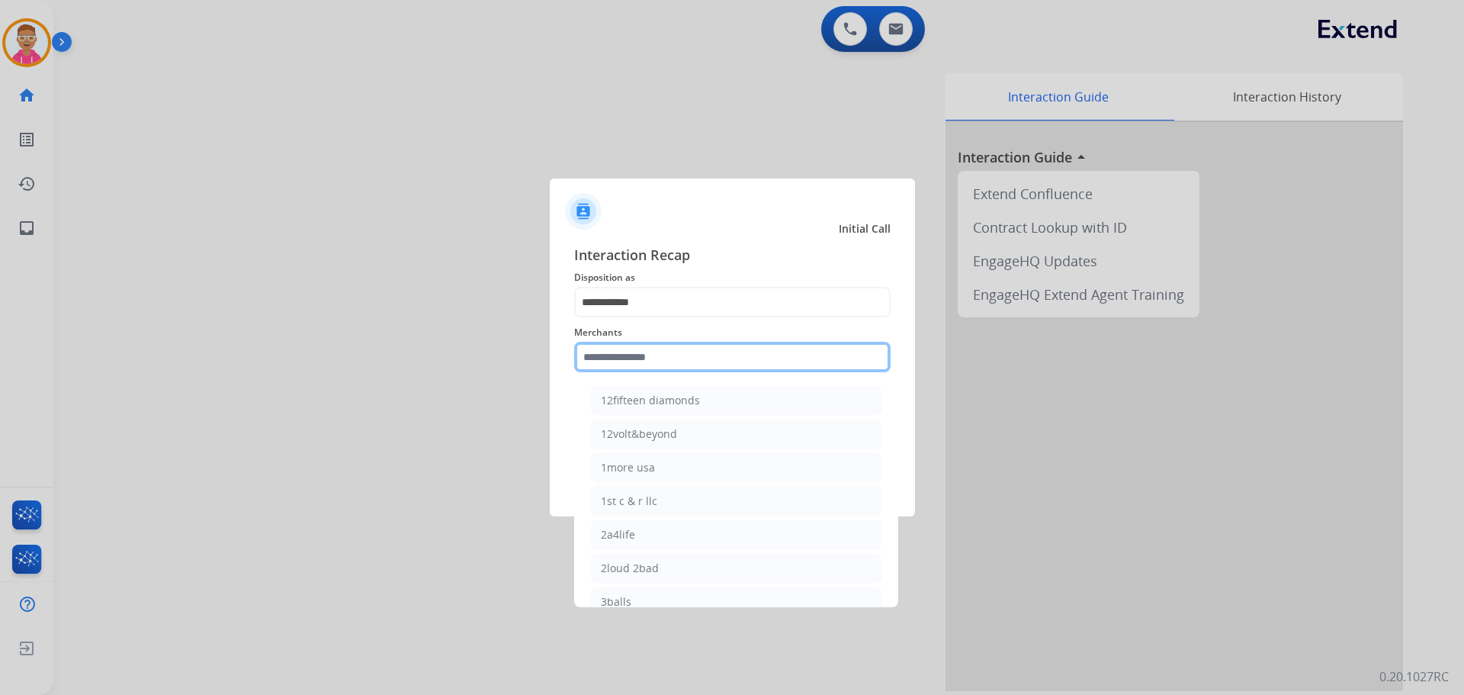
click at [625, 363] on input "text" at bounding box center [732, 357] width 317 height 31
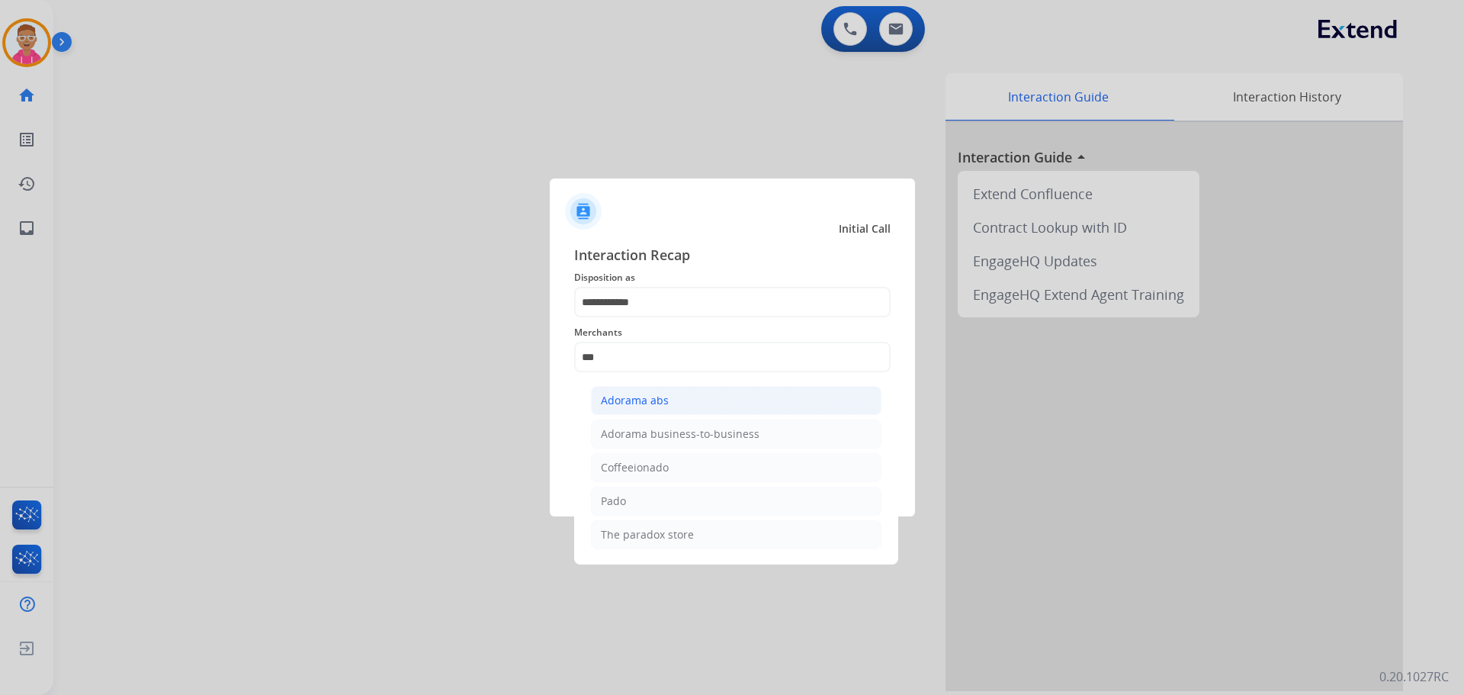
click at [654, 400] on div "Adorama abs" at bounding box center [635, 400] width 68 height 15
type input "**********"
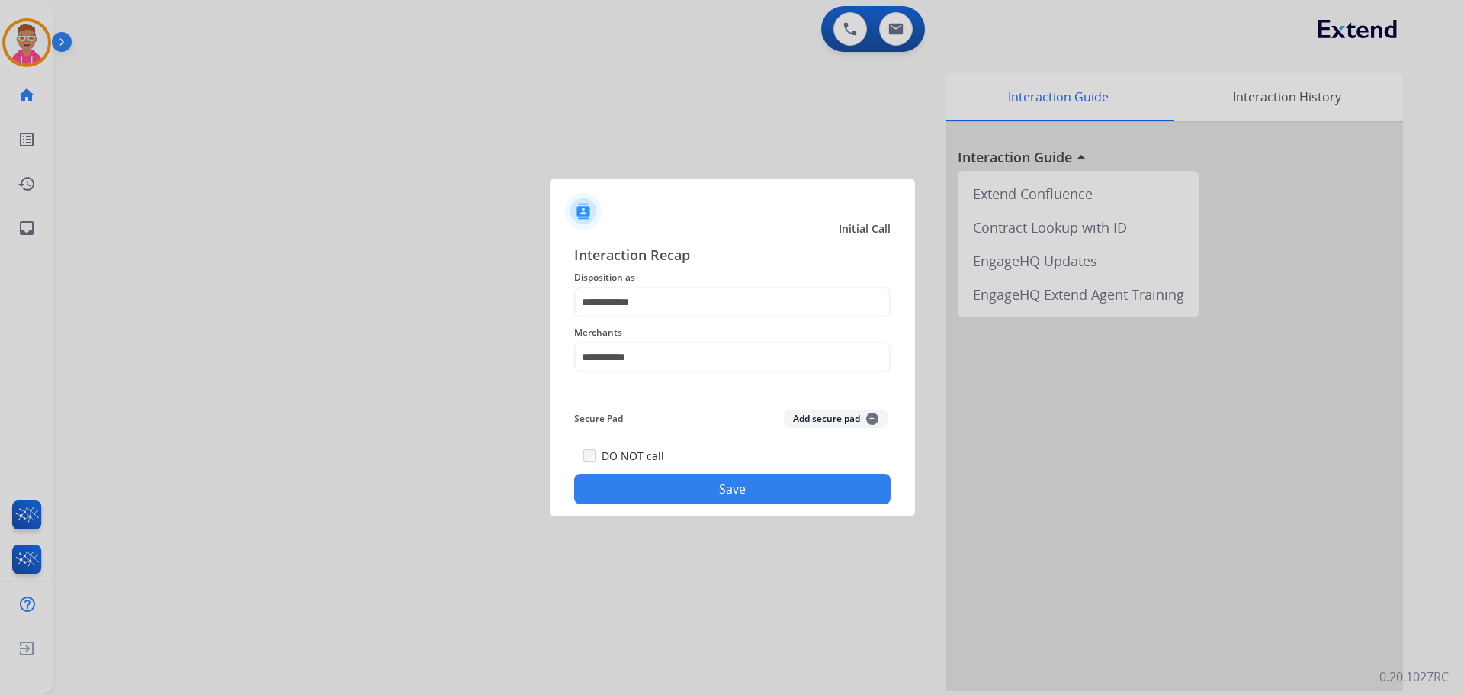
click at [661, 493] on button "Save" at bounding box center [732, 489] width 317 height 31
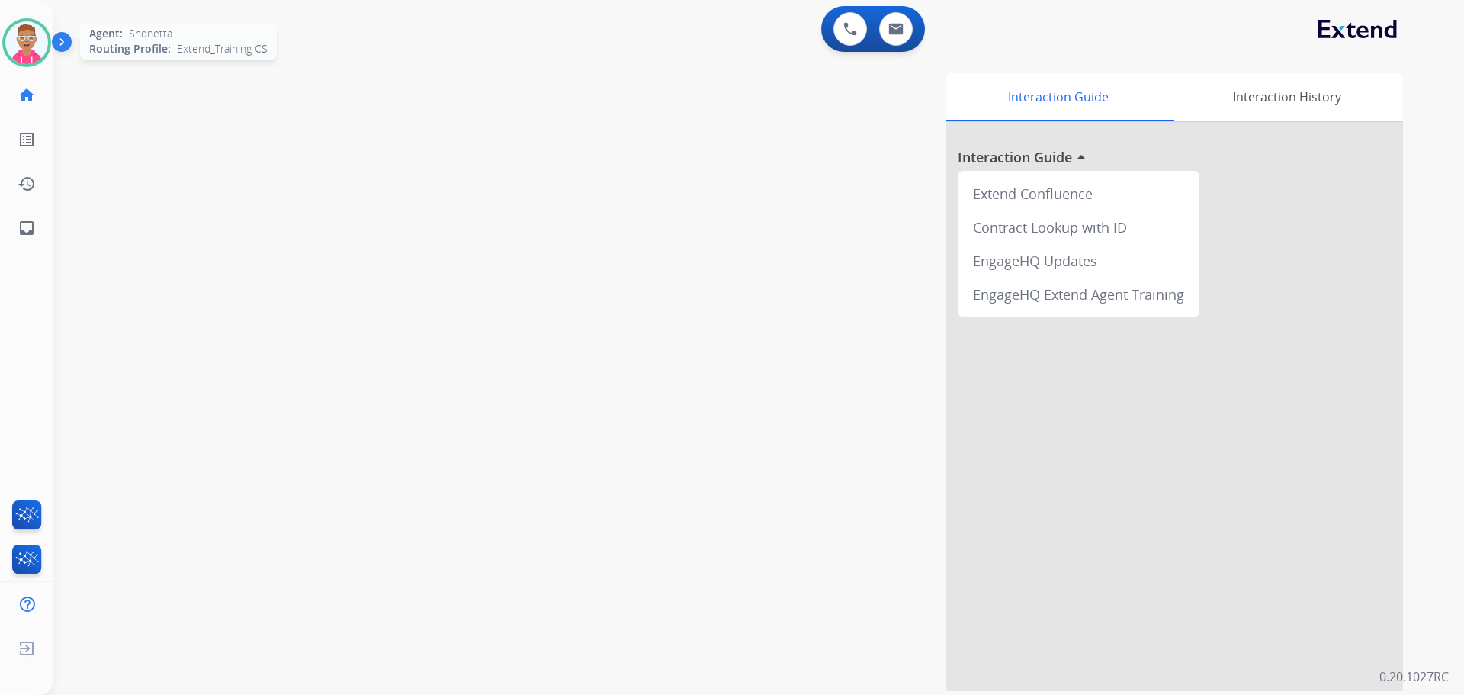
click at [36, 37] on img at bounding box center [26, 42] width 43 height 43
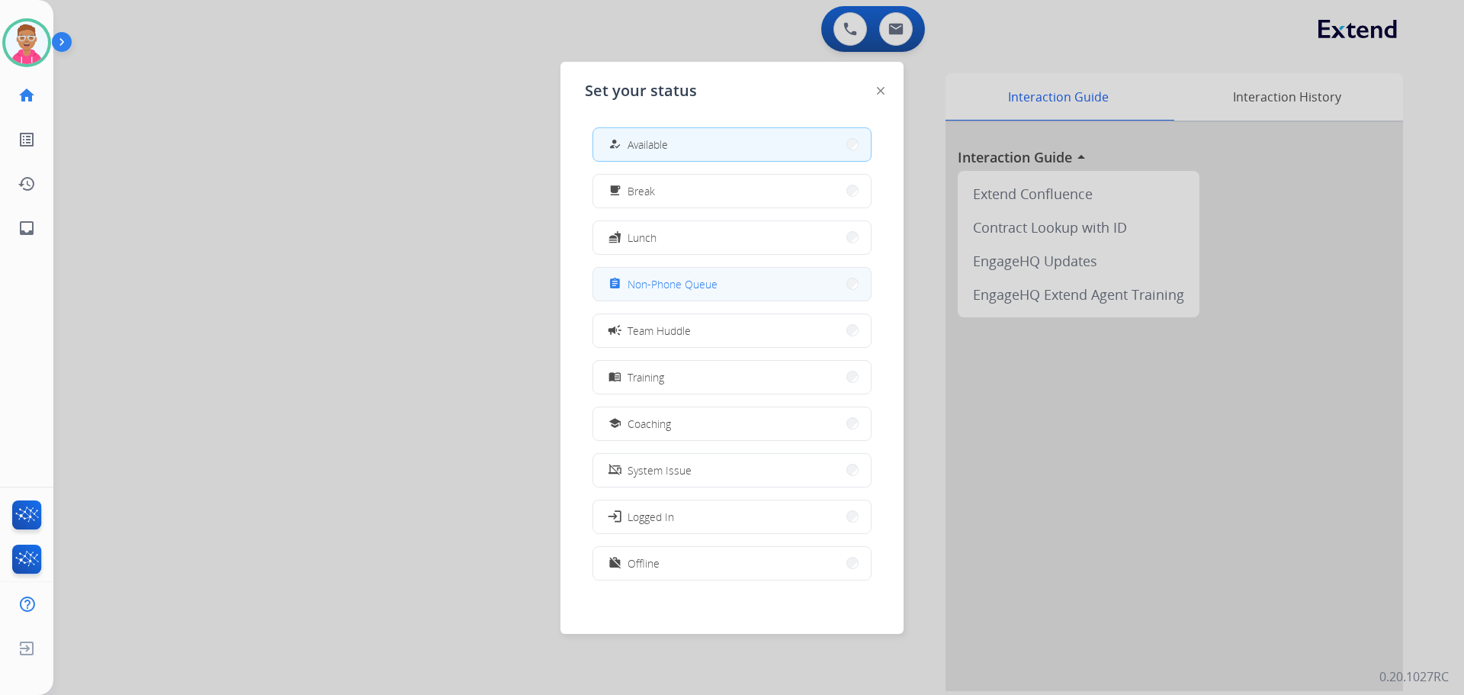
click at [724, 278] on button "assignment Non-Phone Queue" at bounding box center [732, 284] width 278 height 33
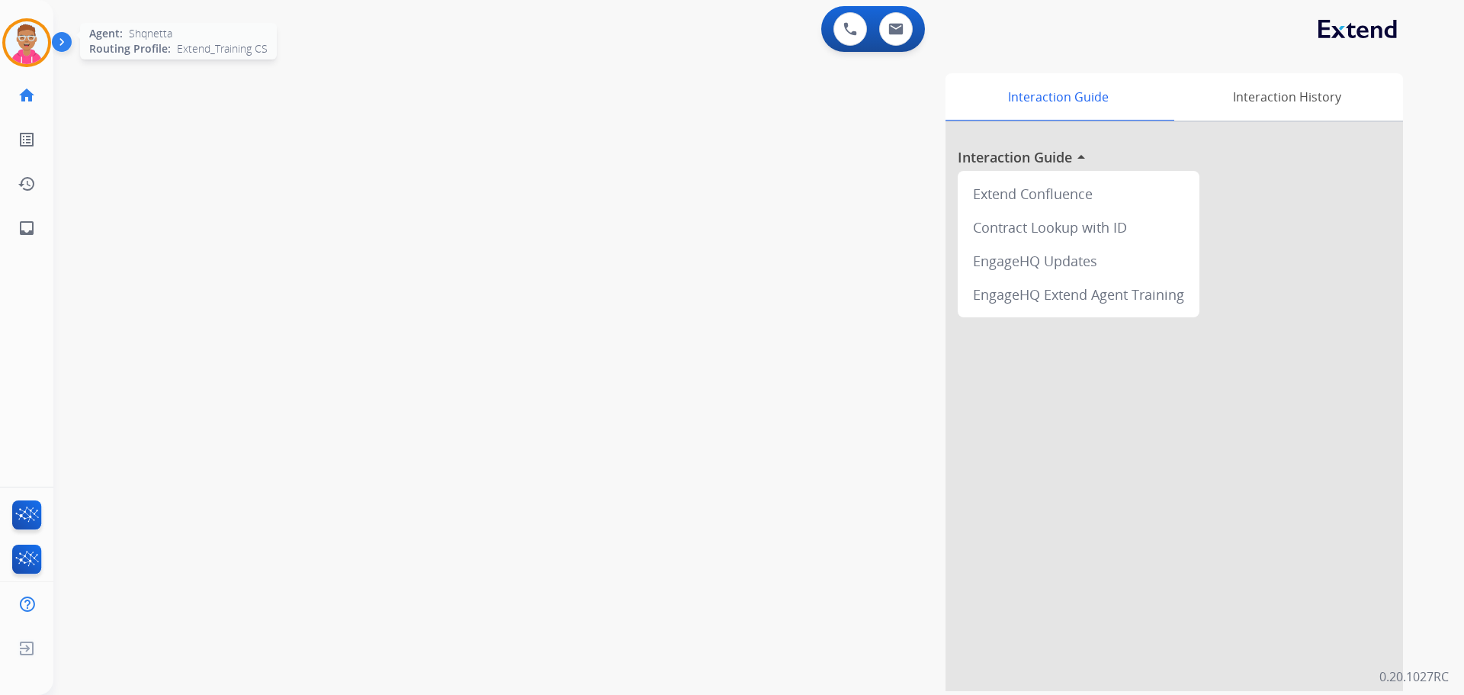
click at [24, 40] on img at bounding box center [26, 42] width 43 height 43
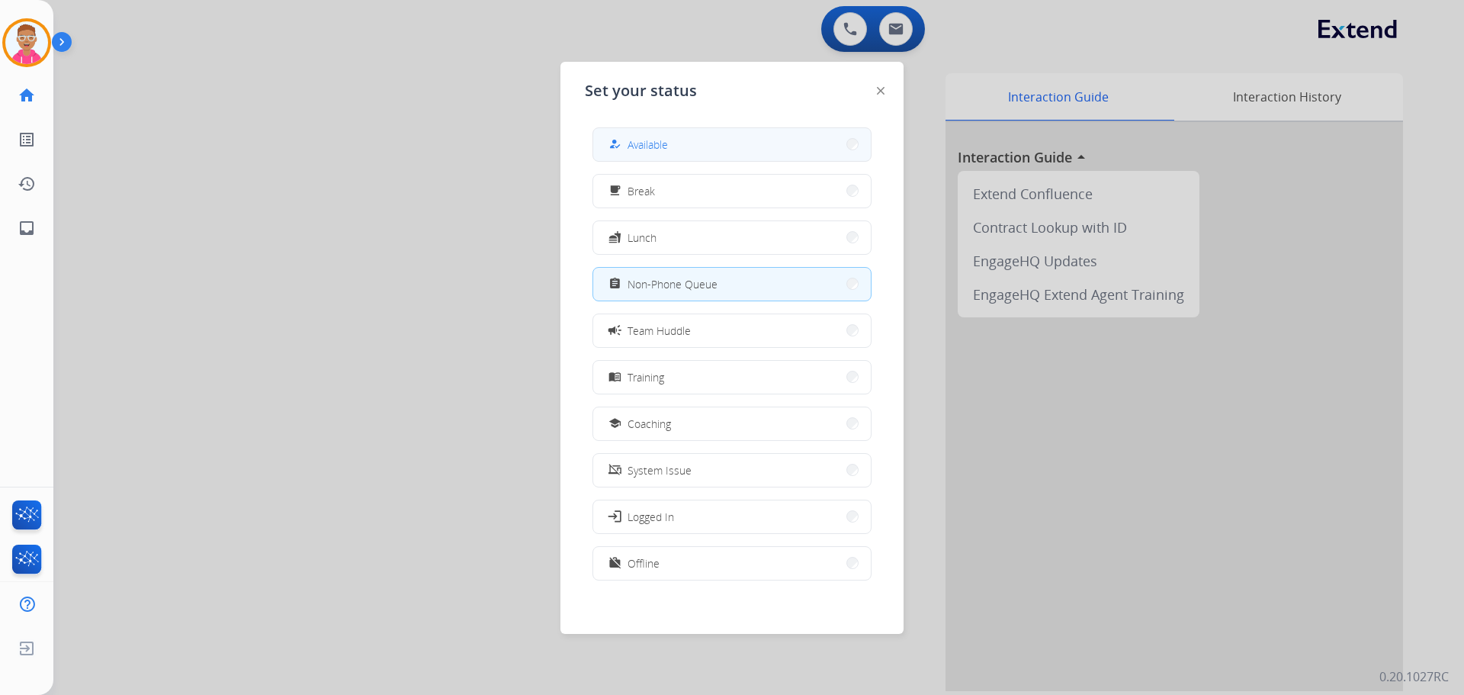
click at [657, 145] on span "Available" at bounding box center [648, 145] width 40 height 16
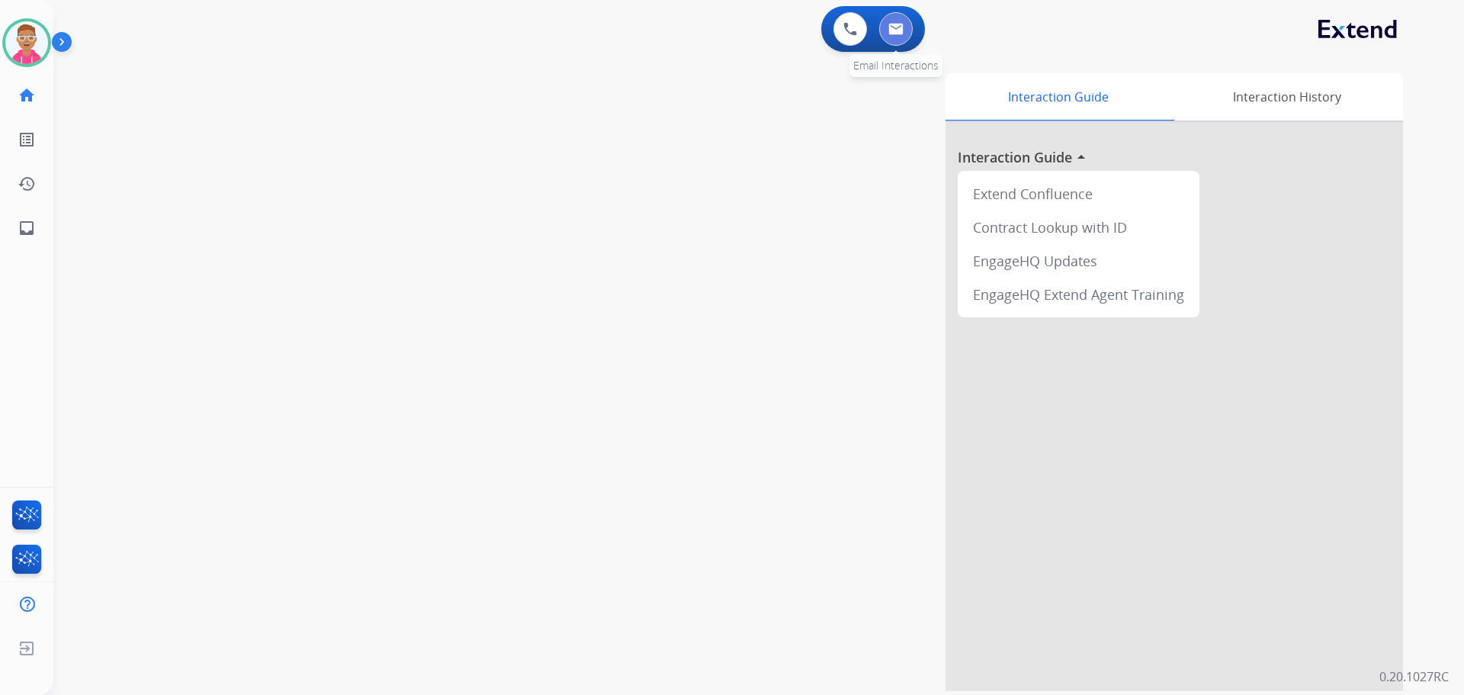
click at [909, 31] on button at bounding box center [896, 29] width 34 height 34
select select "**********"
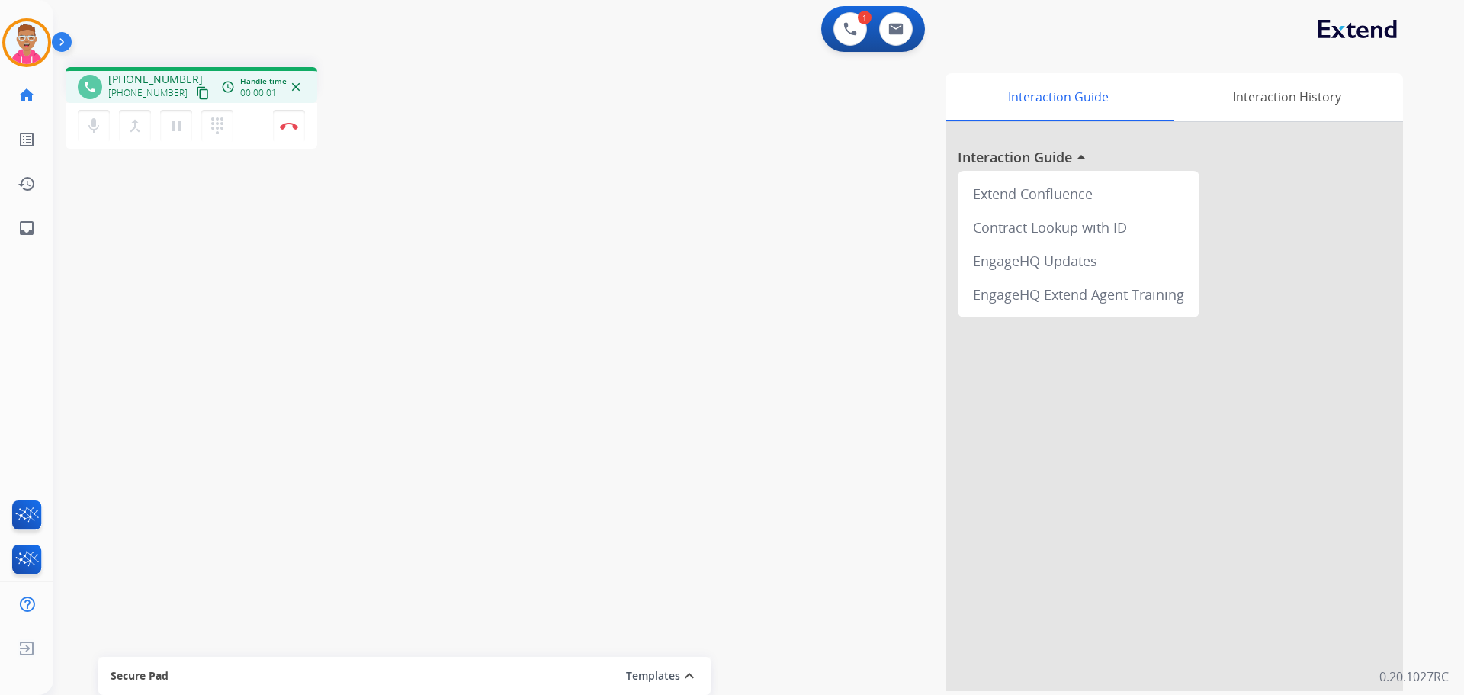
click at [196, 90] on mat-icon "content_copy" at bounding box center [203, 93] width 14 height 14
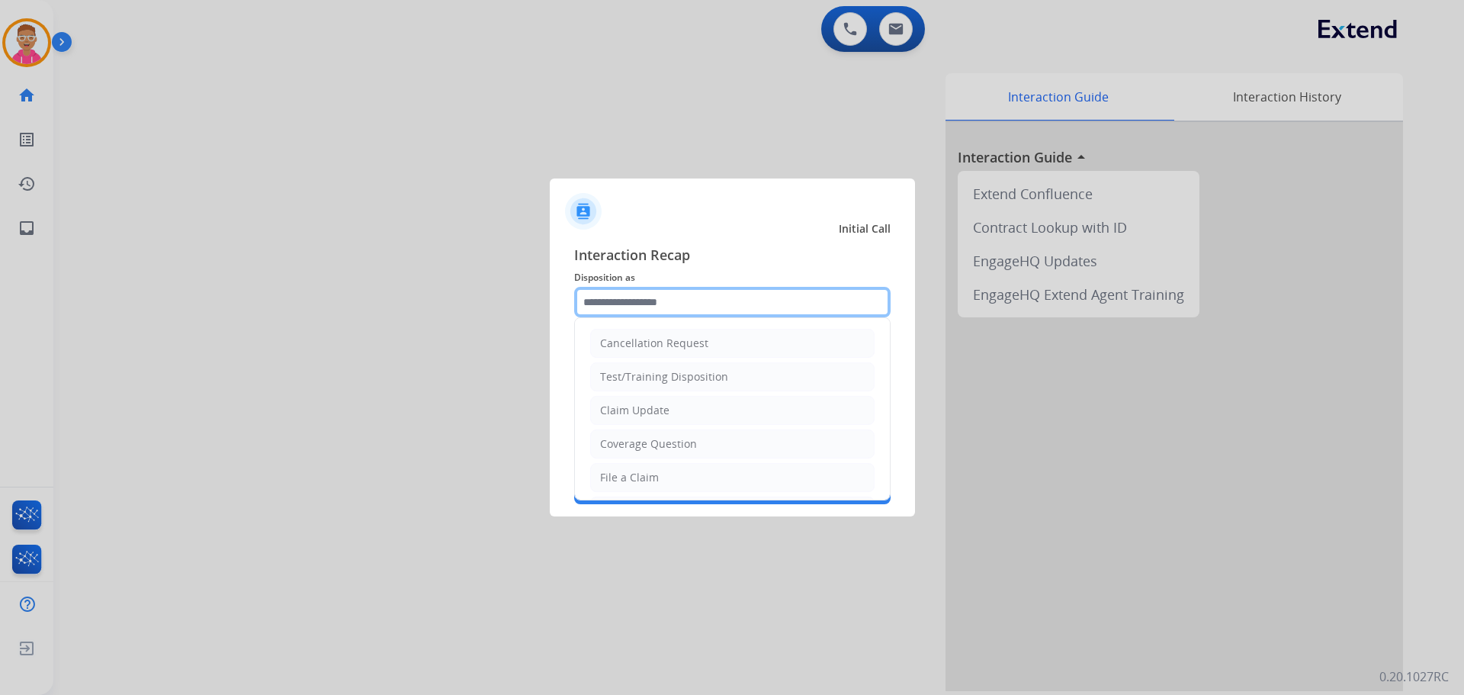
click at [718, 301] on input "text" at bounding box center [732, 302] width 317 height 31
click at [647, 478] on div "File a Claim" at bounding box center [629, 477] width 59 height 15
type input "**********"
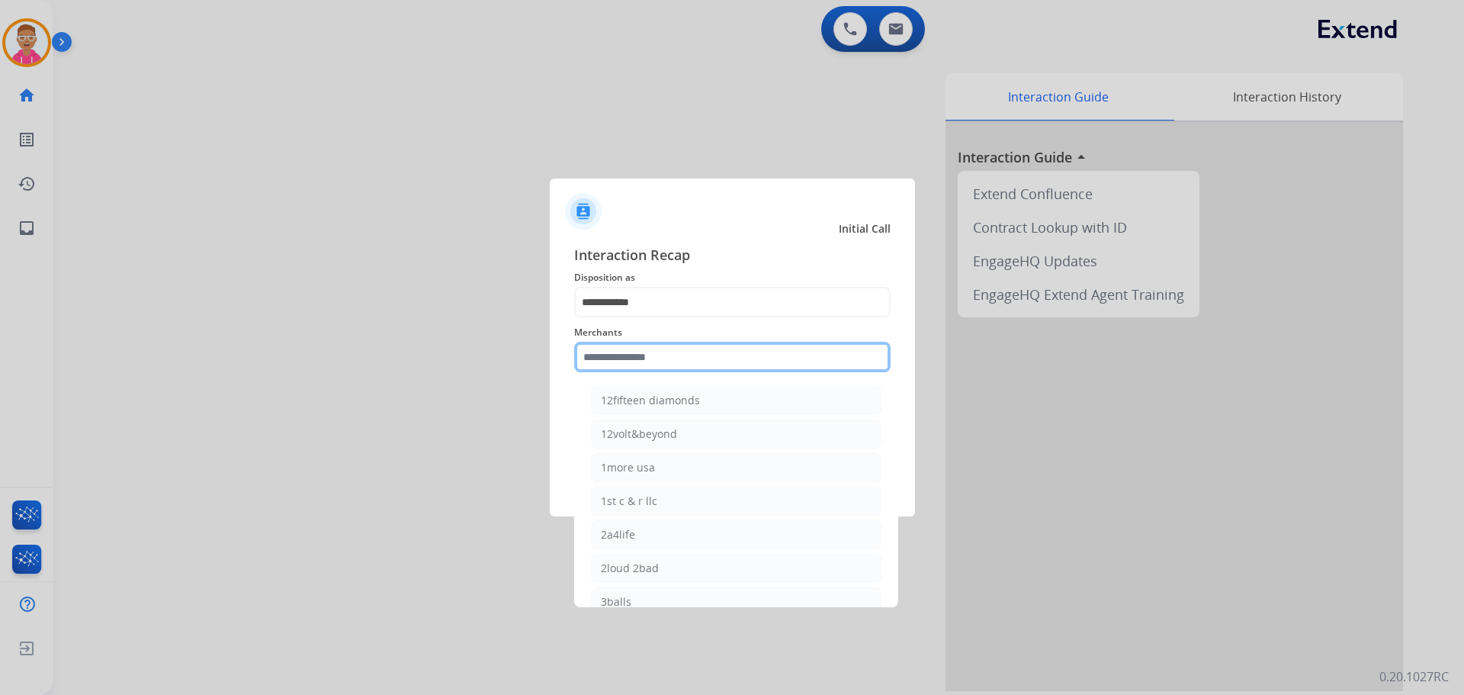
click at [630, 359] on input "text" at bounding box center [732, 357] width 317 height 31
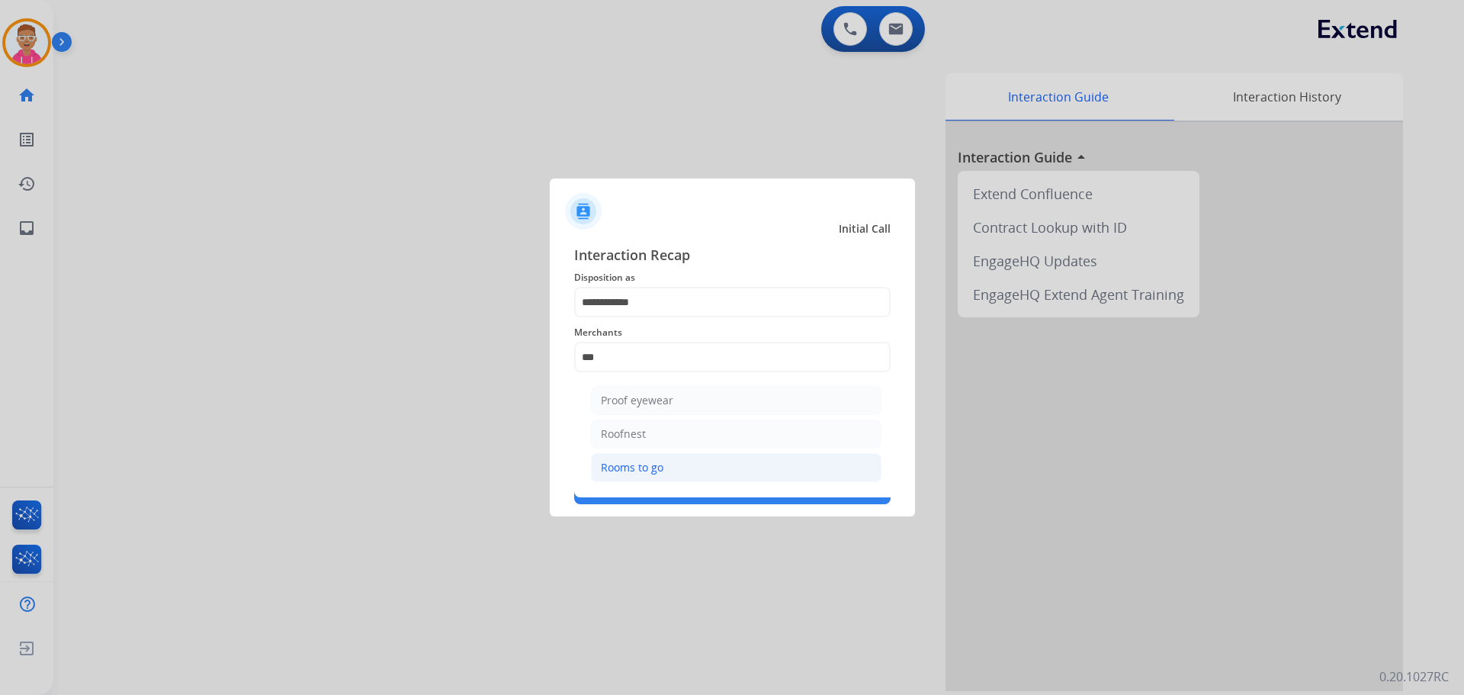
click at [689, 460] on li "Rooms to go" at bounding box center [736, 467] width 291 height 29
type input "**********"
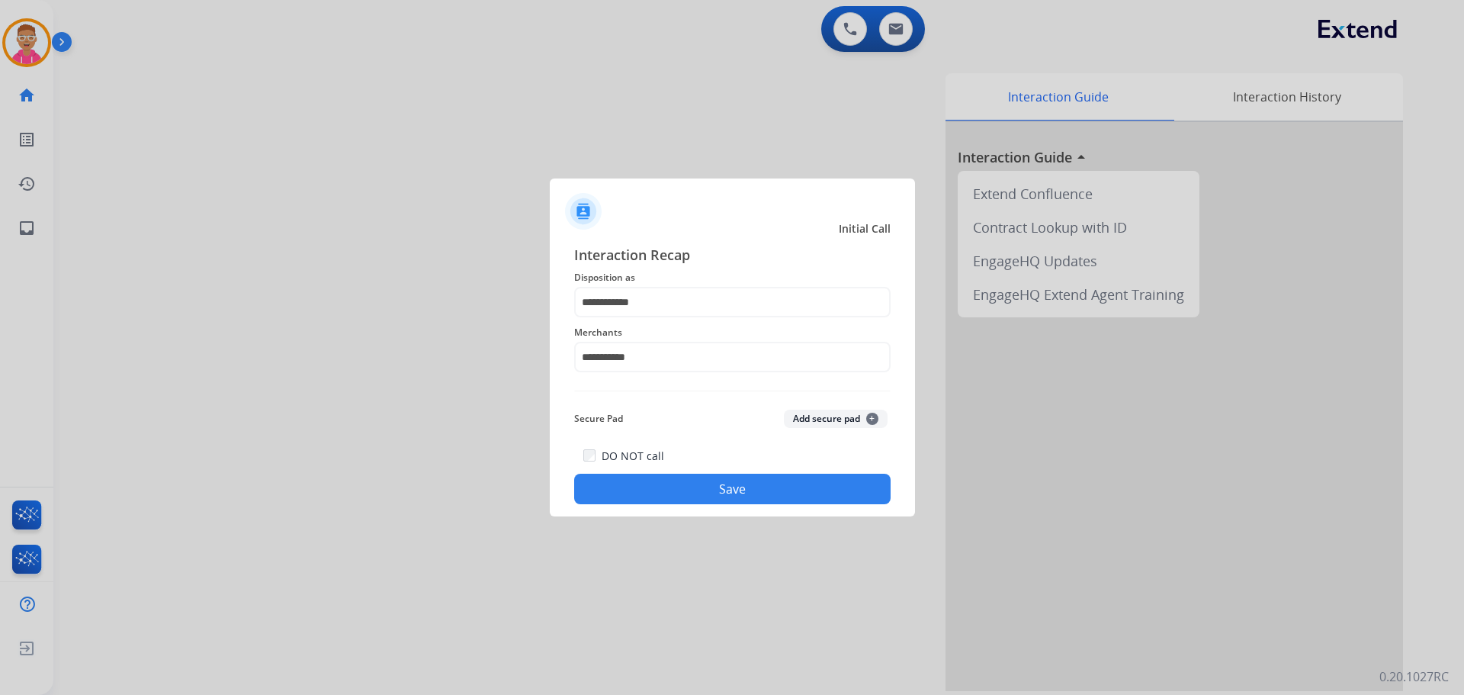
click at [660, 484] on button "Save" at bounding box center [732, 489] width 317 height 31
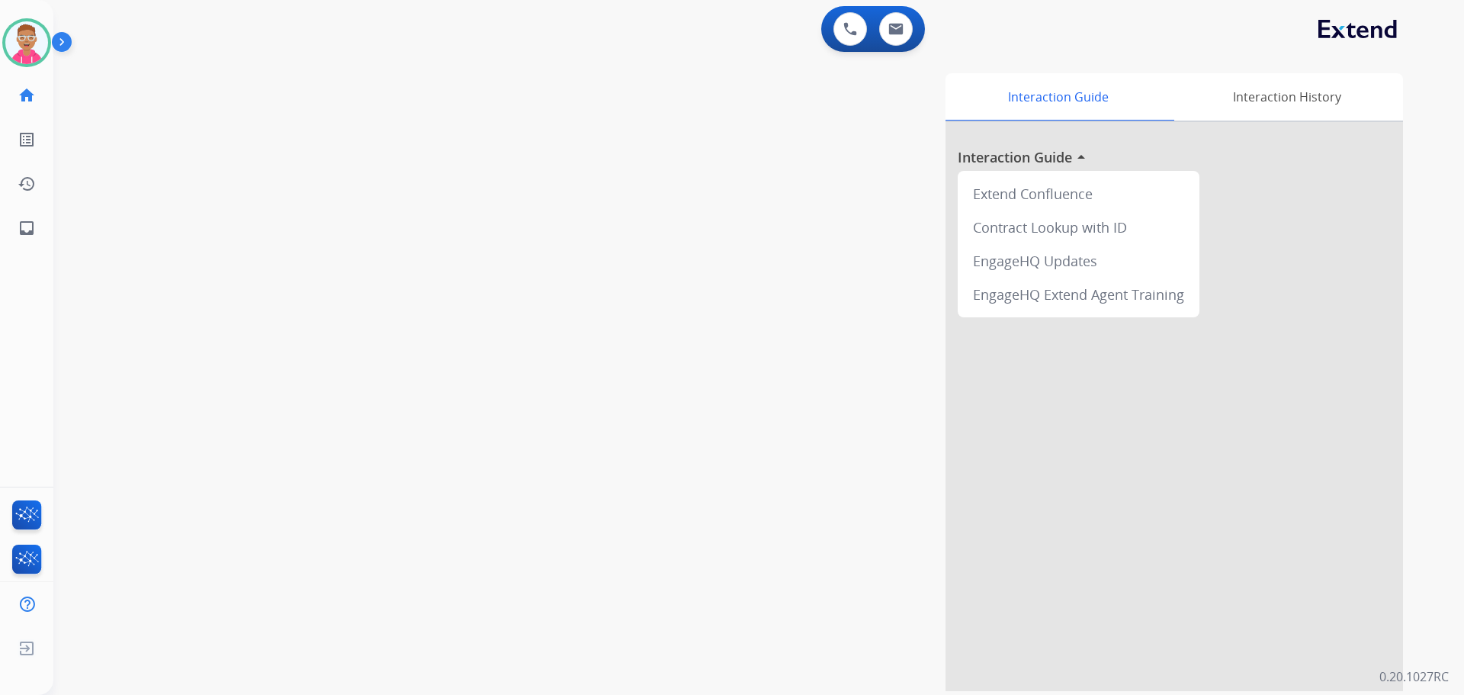
click at [199, 348] on div "swap_horiz Break voice bridge close_fullscreen Connect 3-Way Call merge_type Se…" at bounding box center [740, 373] width 1374 height 636
drag, startPoint x: 278, startPoint y: 56, endPoint x: 326, endPoint y: 284, distance: 233.6
click at [326, 289] on div "0 Voice Interactions 0 Email Interactions swap_horiz Break voice bridge close_f…" at bounding box center [758, 347] width 1411 height 695
click at [307, 200] on div "swap_horiz Break voice bridge close_fullscreen Connect 3-Way Call merge_type Se…" at bounding box center [740, 373] width 1374 height 636
click at [330, 322] on div "swap_horiz Break voice bridge close_fullscreen Connect 3-Way Call merge_type Se…" at bounding box center [740, 373] width 1374 height 636
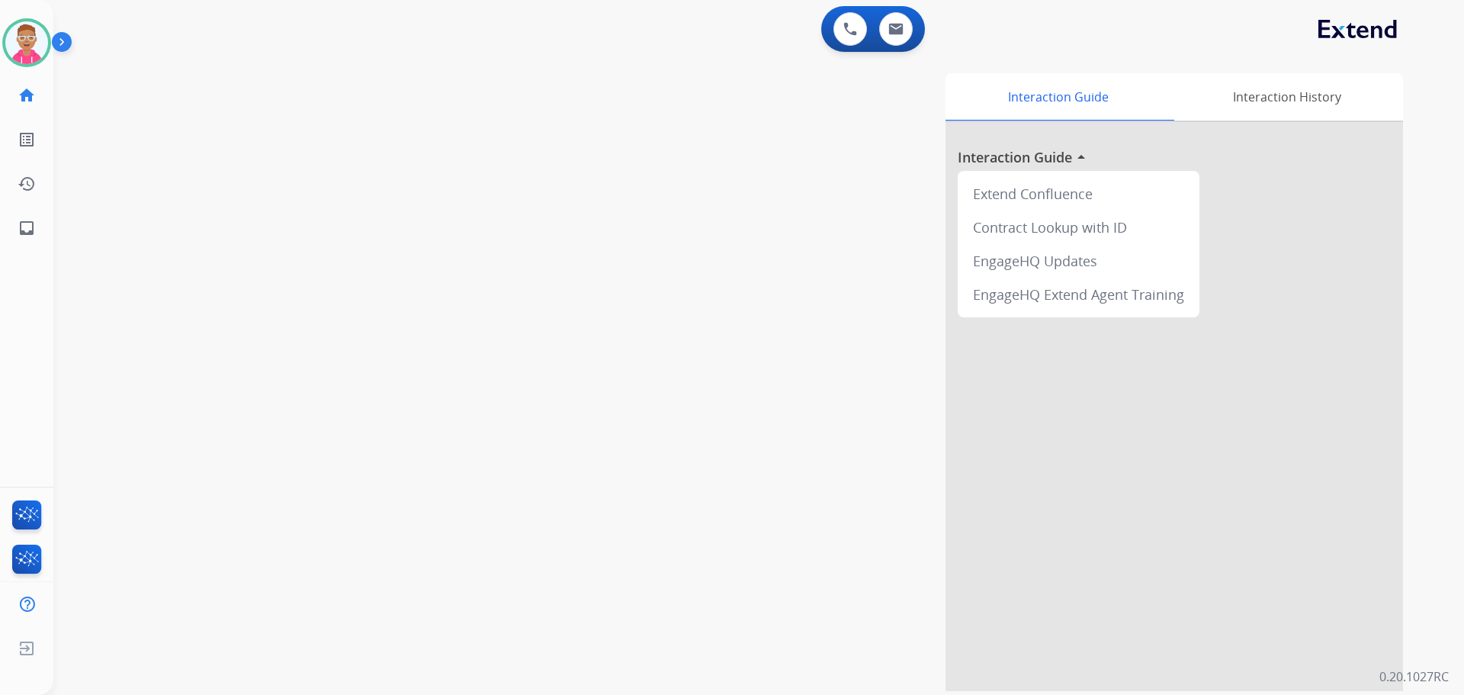
click at [619, 251] on div "Interaction Guide Interaction History Interaction Guide arrow_drop_up Extend Co…" at bounding box center [954, 382] width 898 height 618
click at [35, 47] on img at bounding box center [26, 42] width 43 height 43
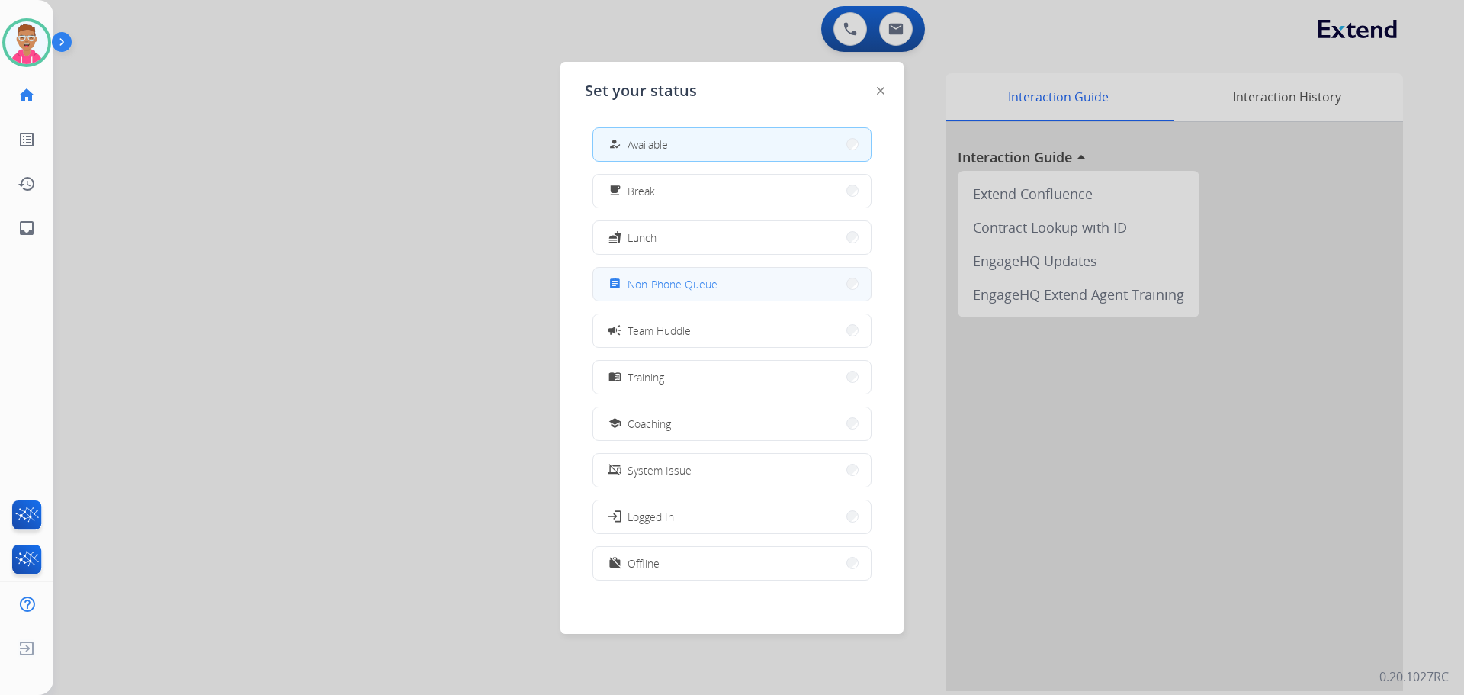
drag, startPoint x: 734, startPoint y: 284, endPoint x: 712, endPoint y: 259, distance: 34.6
click at [729, 281] on button "assignment Non-Phone Queue" at bounding box center [732, 284] width 278 height 33
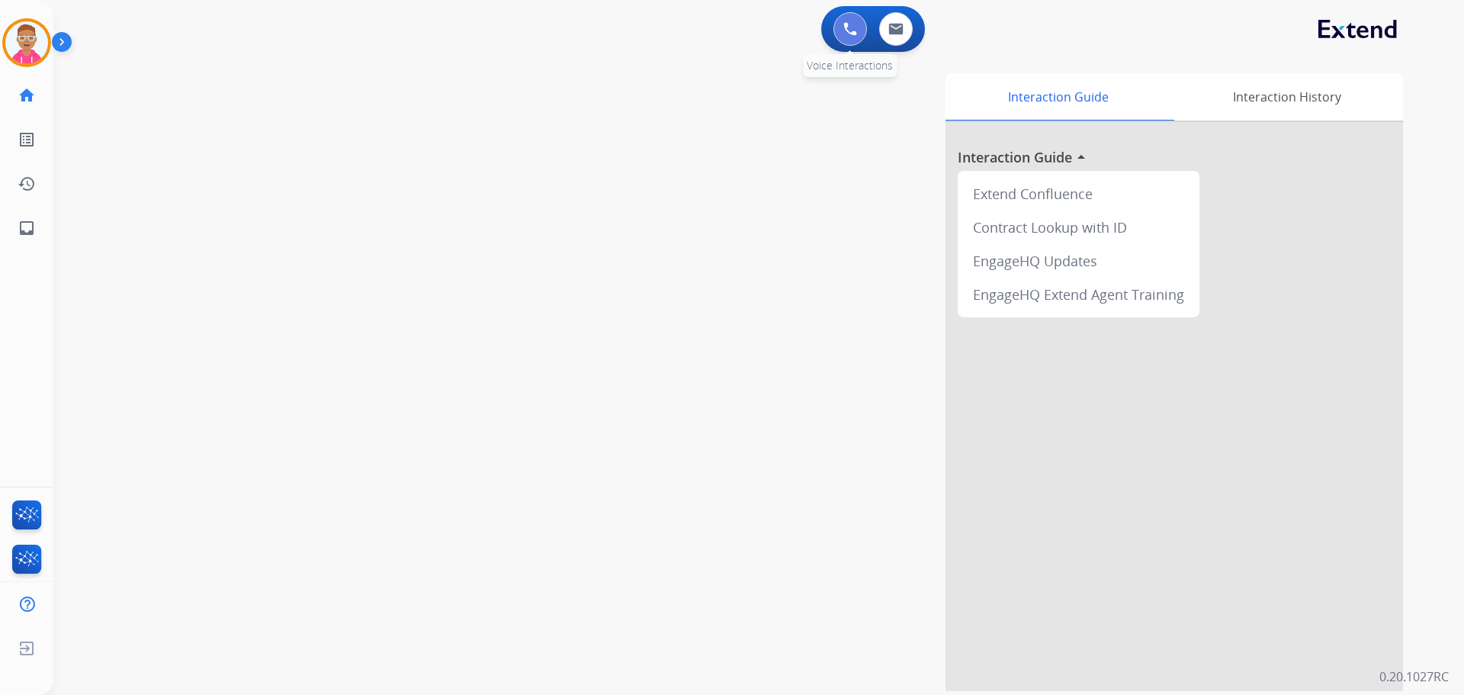
click at [847, 24] on img at bounding box center [851, 29] width 14 height 14
drag, startPoint x: 191, startPoint y: 381, endPoint x: 225, endPoint y: 336, distance: 56.1
click at [196, 378] on div "swap_horiz Break voice bridge close_fullscreen Connect 3-Way Call merge_type Se…" at bounding box center [740, 373] width 1374 height 636
click at [853, 18] on button at bounding box center [851, 29] width 34 height 34
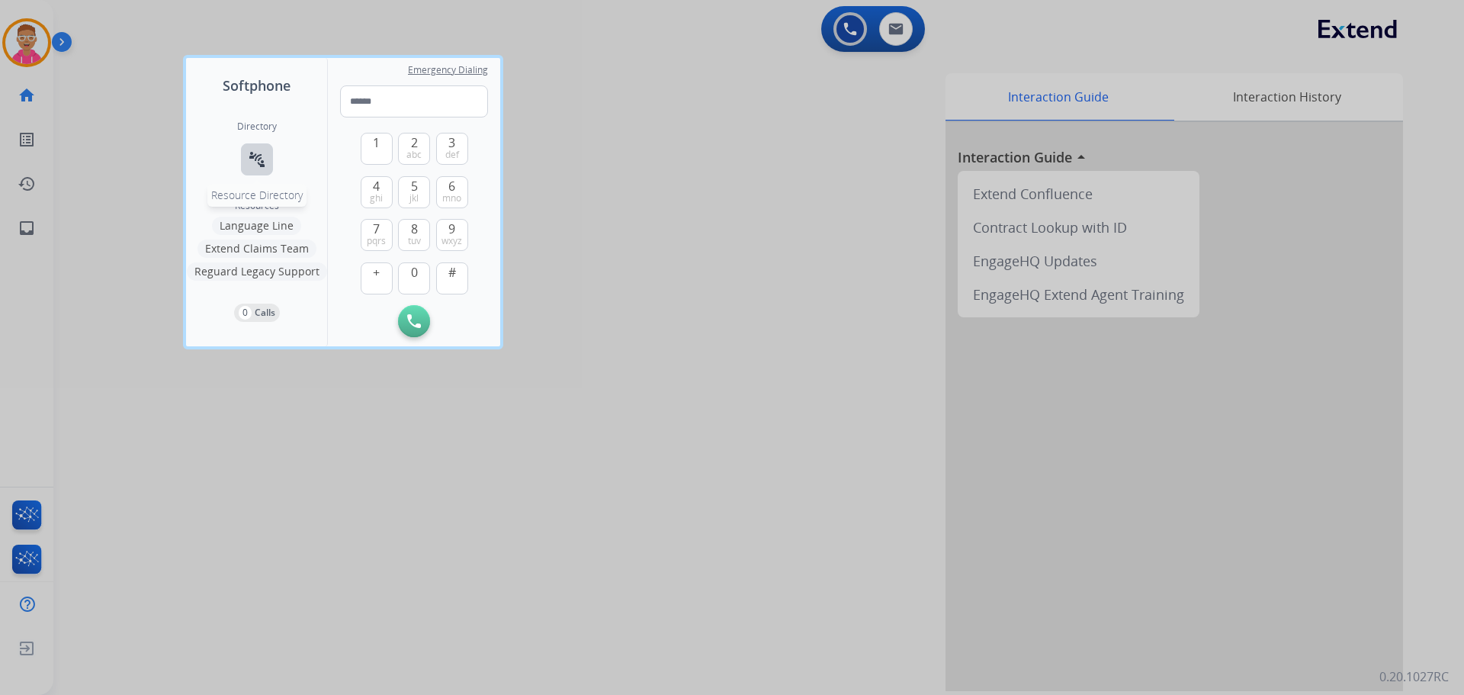
click at [254, 152] on mat-icon "connect_without_contact" at bounding box center [257, 159] width 18 height 18
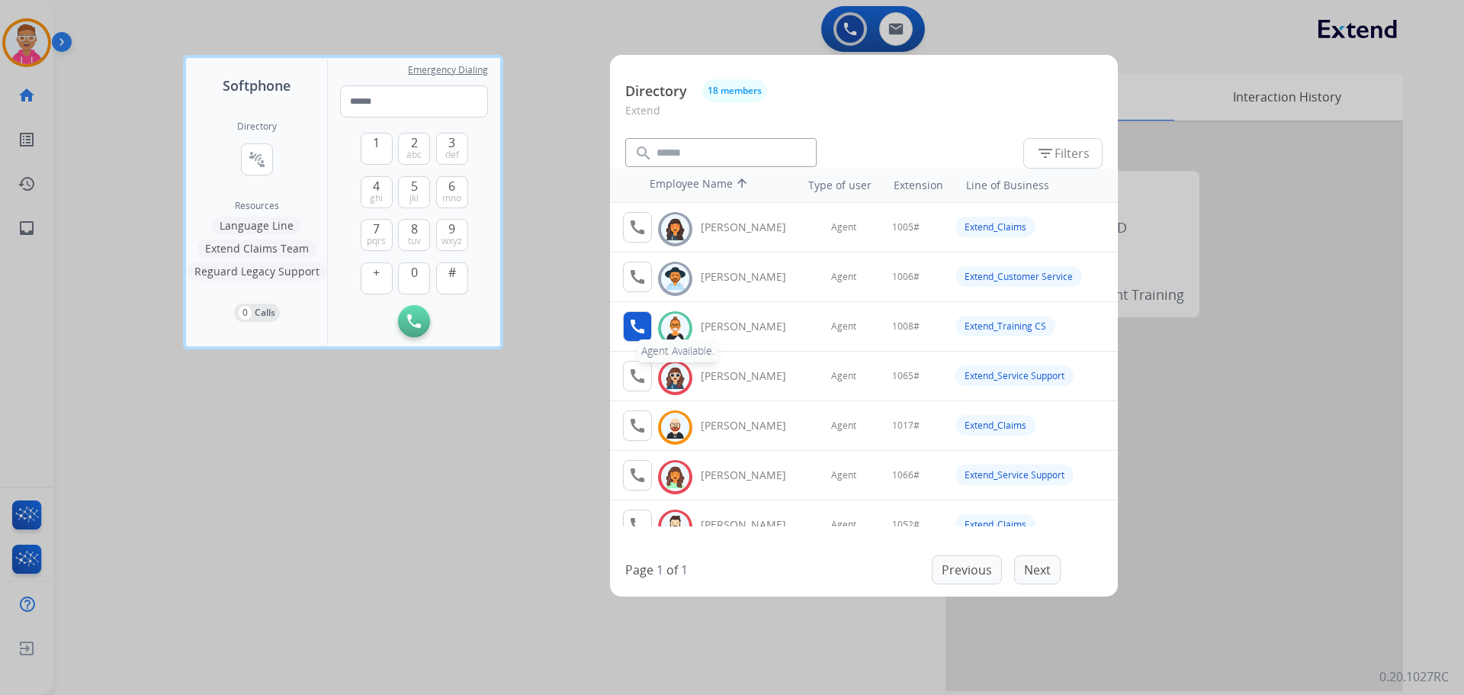
click at [641, 329] on mat-icon "call" at bounding box center [637, 326] width 18 height 18
click at [384, 143] on button "1" at bounding box center [377, 149] width 32 height 32
click at [411, 275] on span "0" at bounding box center [414, 272] width 7 height 18
drag, startPoint x: 415, startPoint y: 233, endPoint x: 437, endPoint y: 266, distance: 40.2
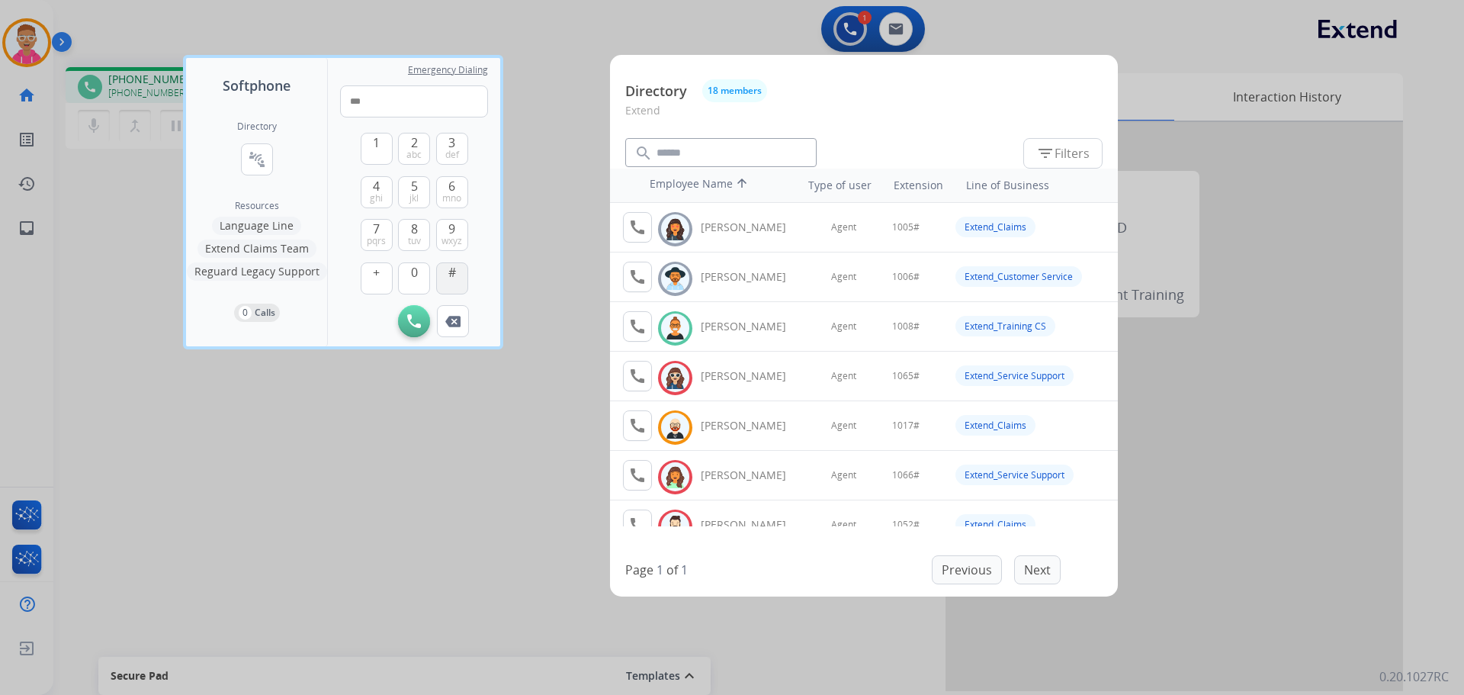
click at [416, 237] on button "8 tuv" at bounding box center [414, 235] width 32 height 32
click at [446, 271] on button "#" at bounding box center [452, 278] width 32 height 32
type input "*****"
click at [242, 449] on div at bounding box center [732, 347] width 1464 height 695
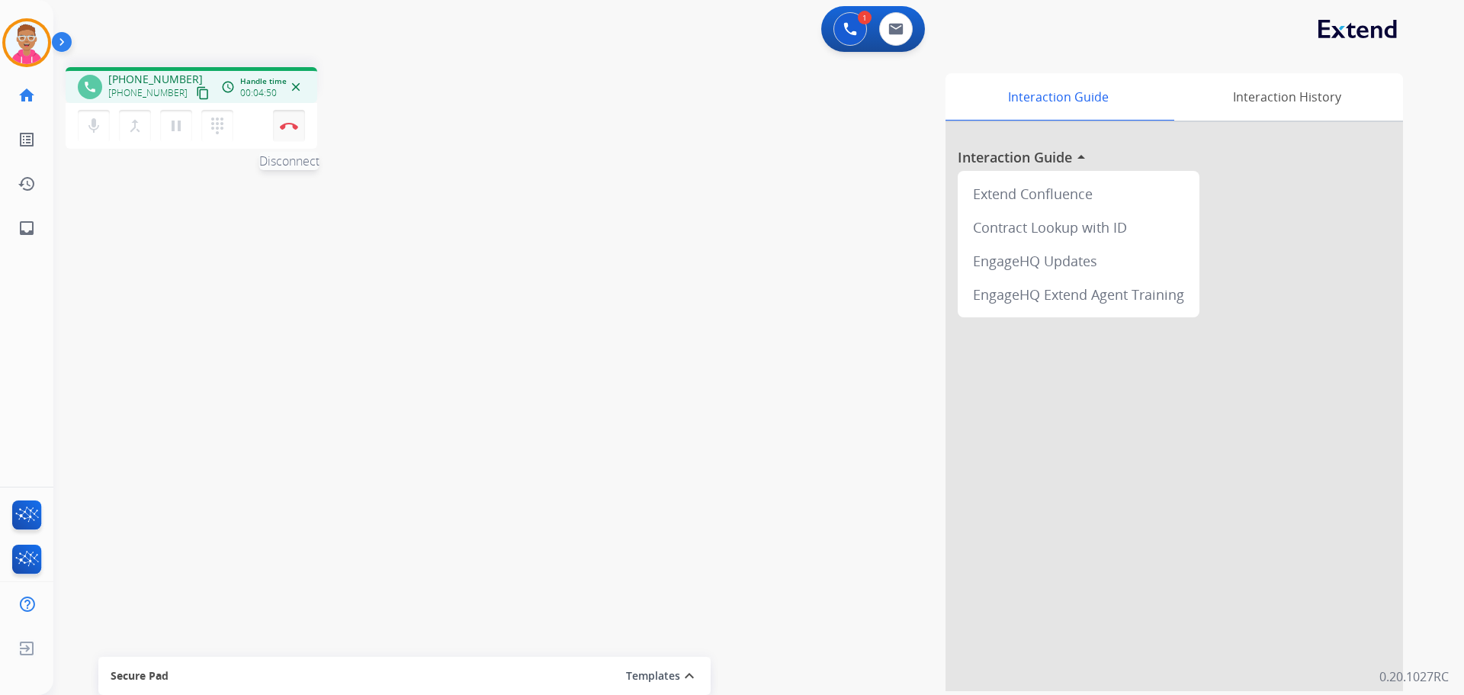
click at [290, 122] on img at bounding box center [289, 126] width 18 height 8
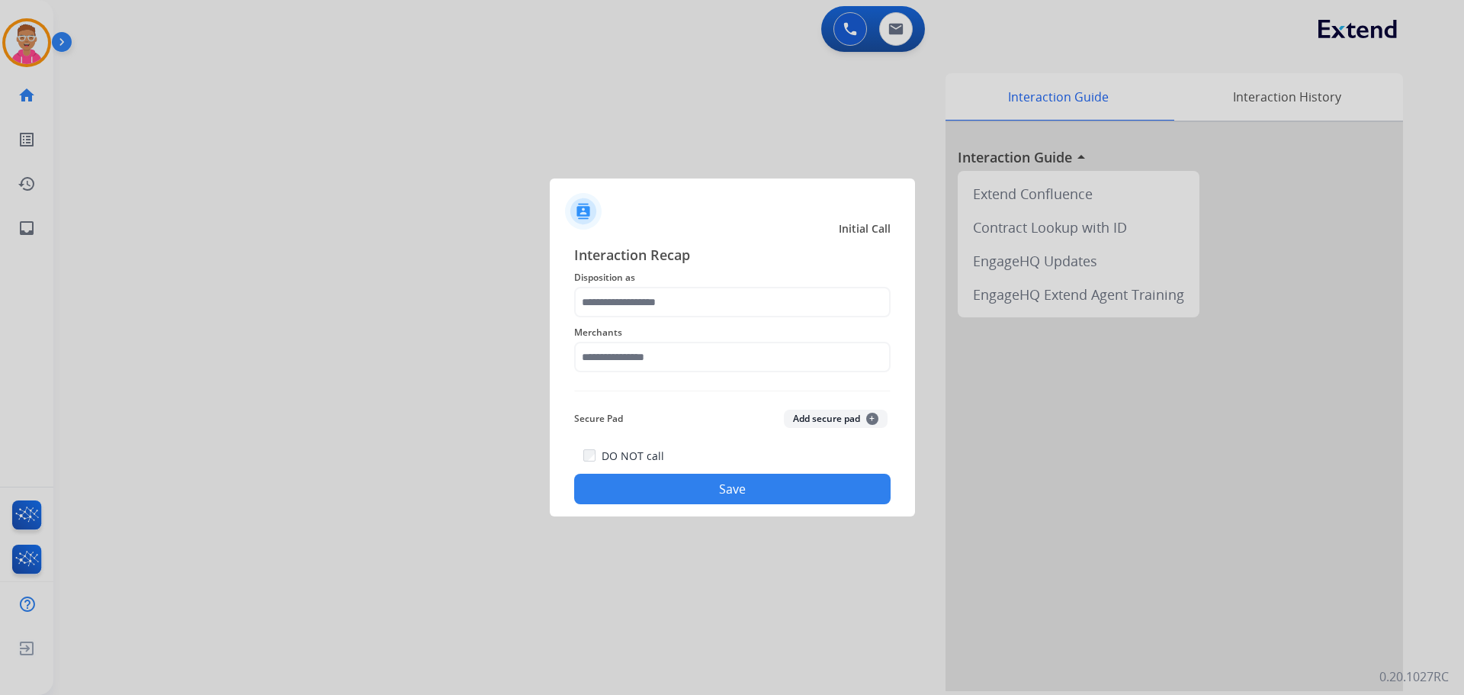
click at [673, 217] on div at bounding box center [732, 204] width 365 height 53
click at [609, 101] on div at bounding box center [732, 347] width 1464 height 695
click at [702, 303] on input "text" at bounding box center [732, 302] width 317 height 31
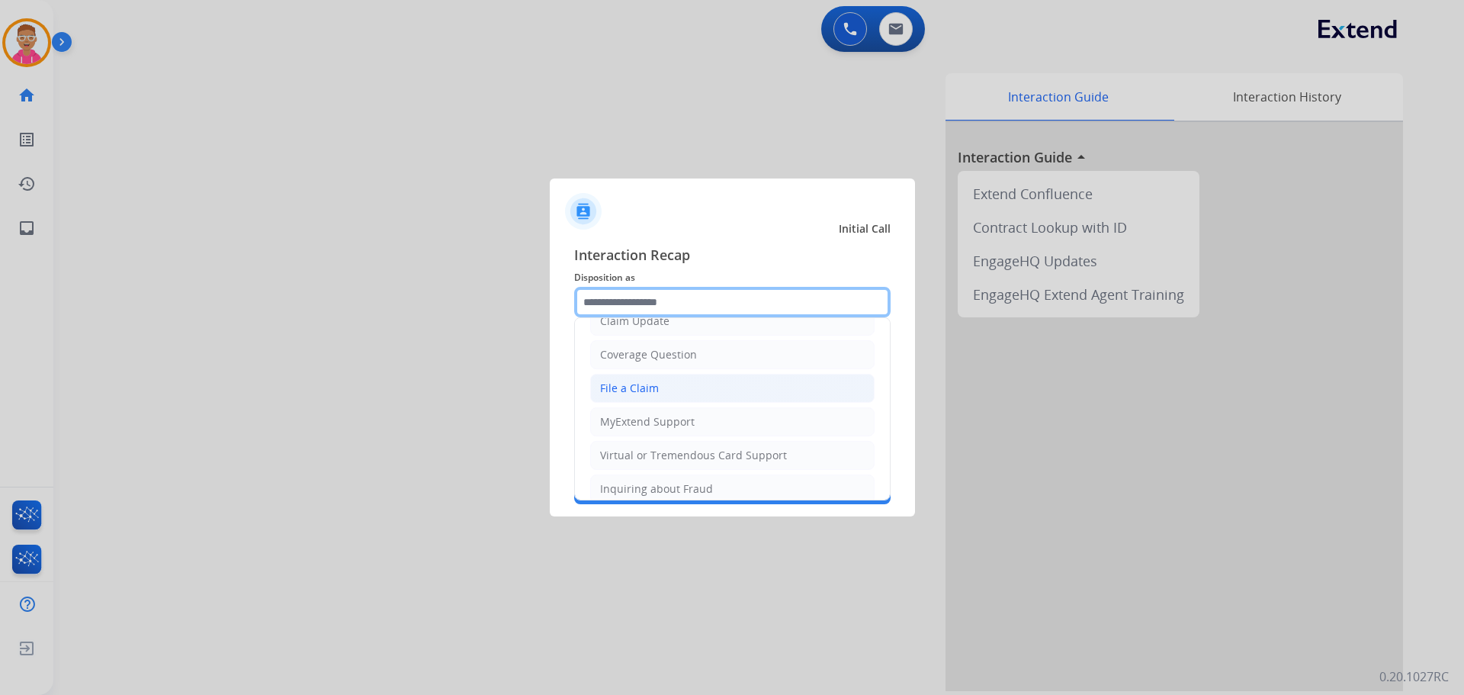
scroll to position [229, 0]
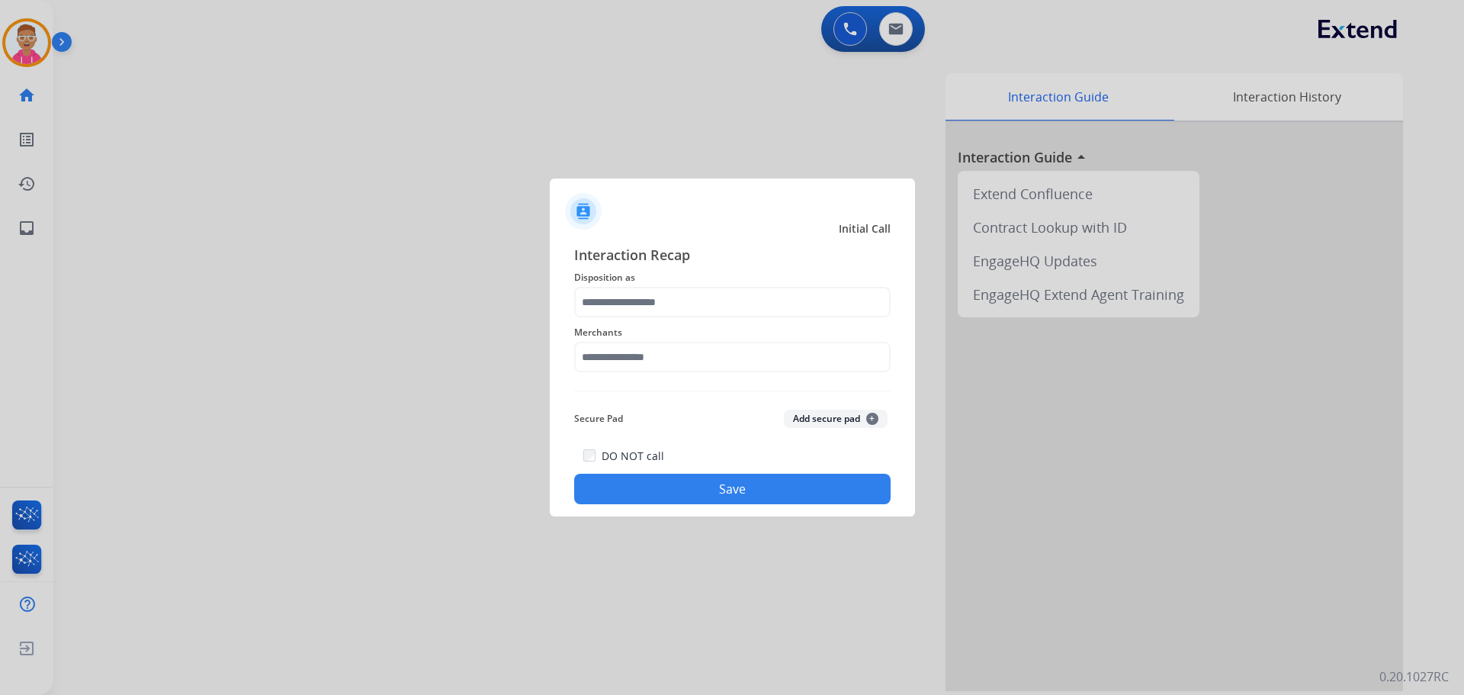
click at [623, 126] on div at bounding box center [732, 347] width 1464 height 695
click at [634, 148] on div at bounding box center [732, 347] width 1464 height 695
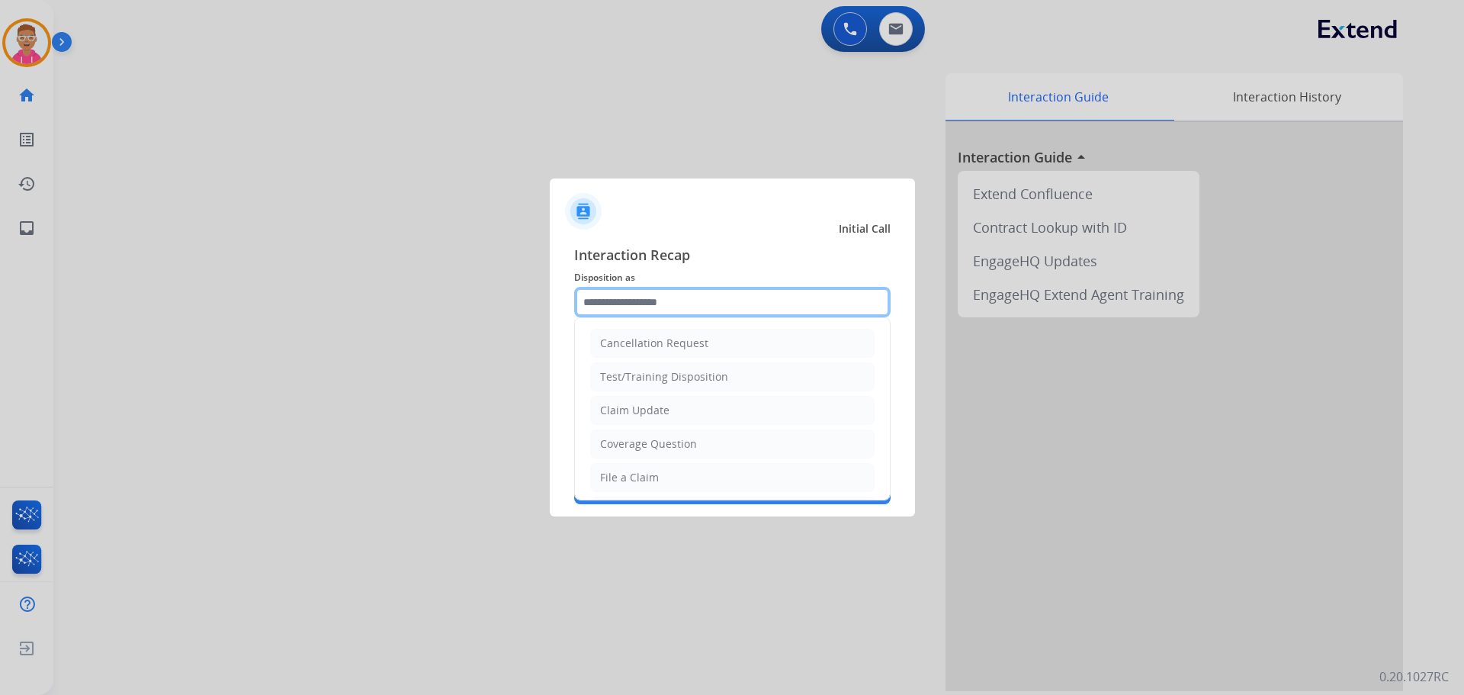
click at [824, 295] on input "text" at bounding box center [732, 302] width 317 height 31
click at [657, 412] on div "Claim Update" at bounding box center [634, 410] width 69 height 15
type input "**********"
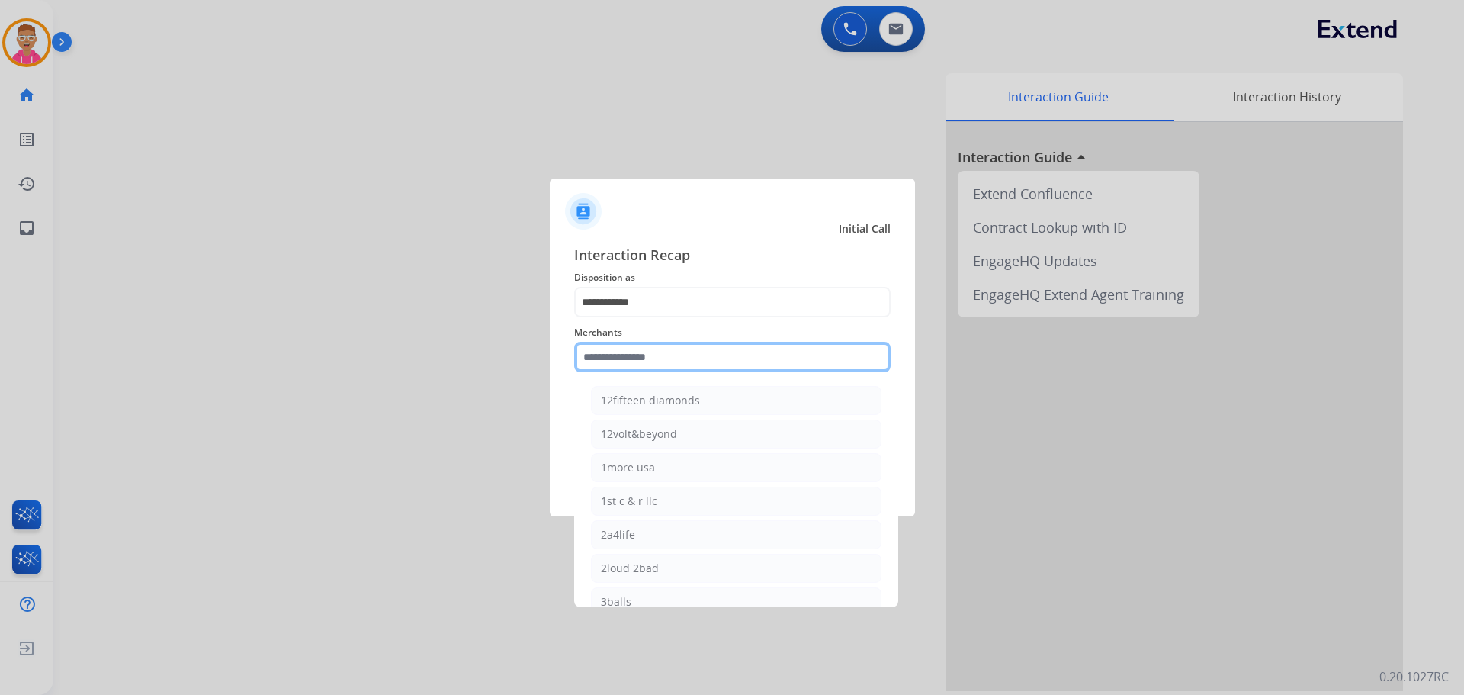
click at [623, 364] on input "text" at bounding box center [732, 357] width 317 height 31
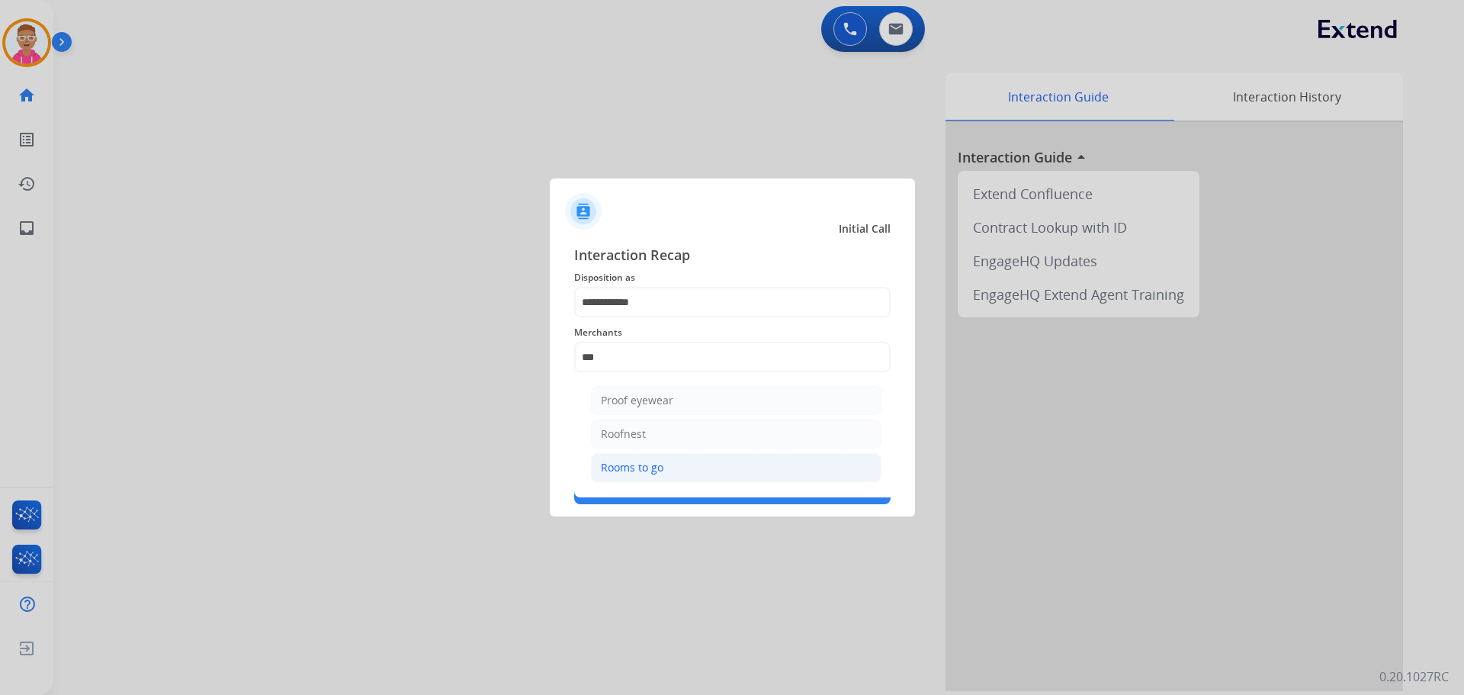
click at [675, 461] on li "Rooms to go" at bounding box center [736, 467] width 291 height 29
type input "**********"
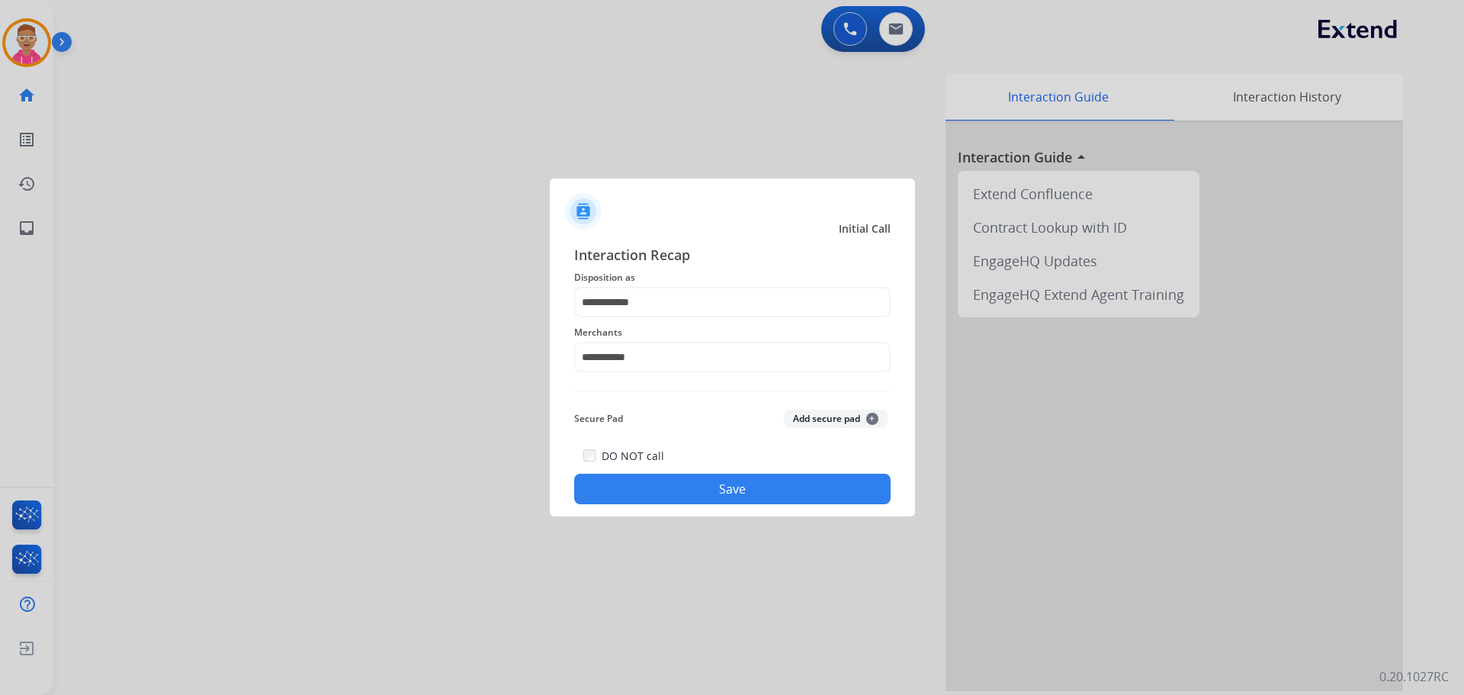
click at [702, 488] on button "Save" at bounding box center [732, 489] width 317 height 31
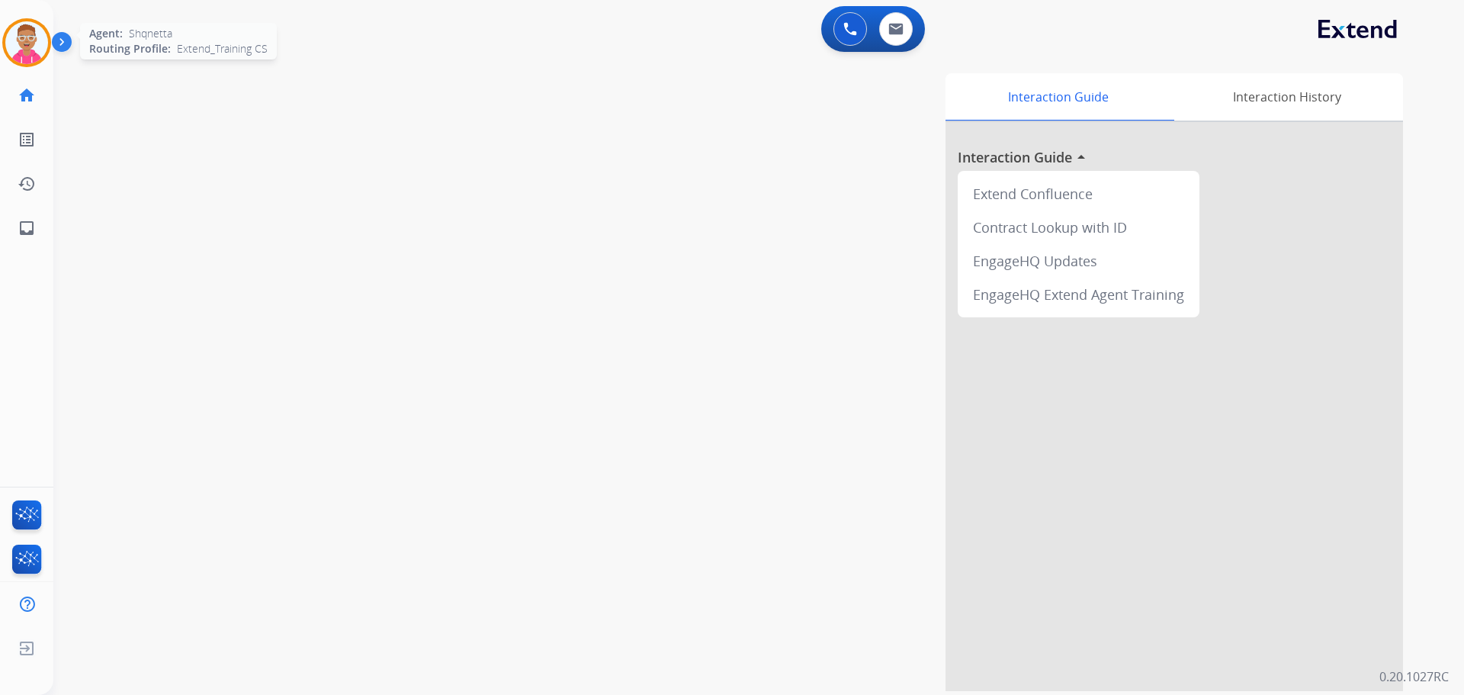
click at [25, 48] on img at bounding box center [26, 42] width 43 height 43
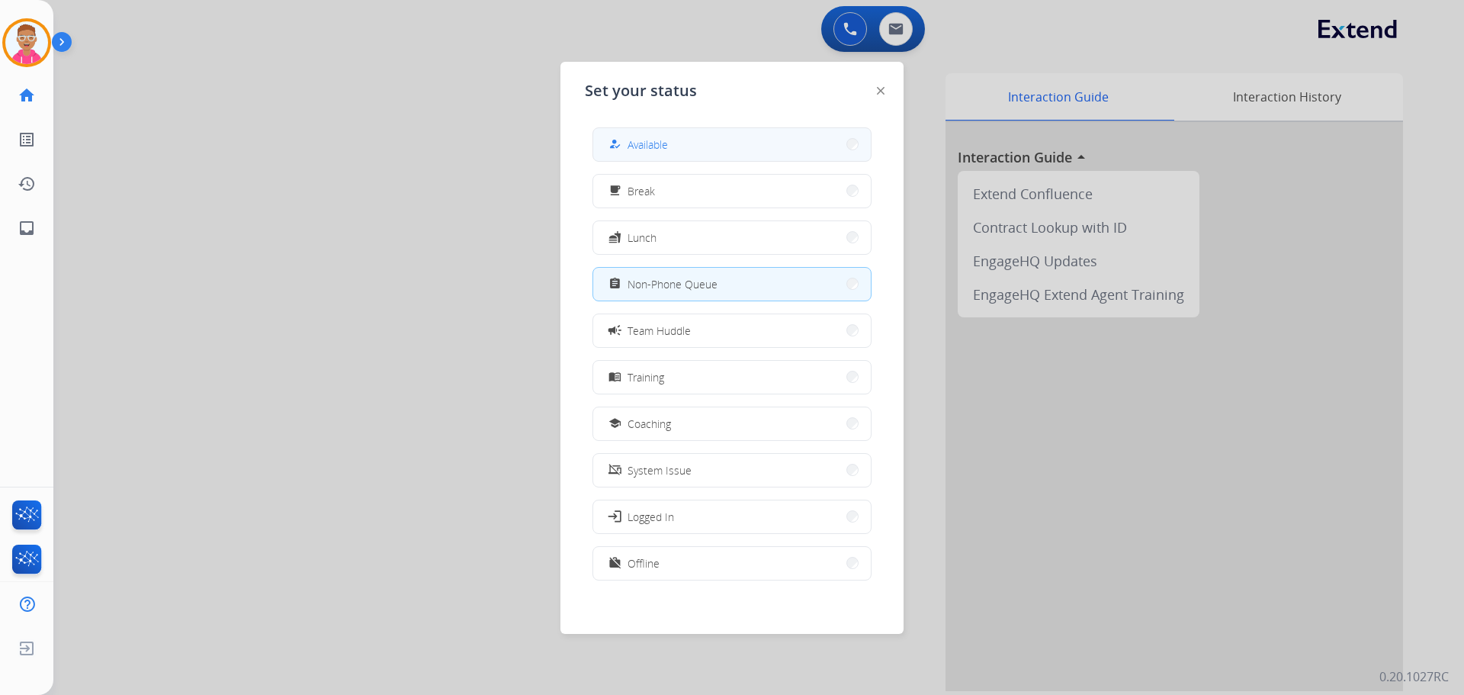
click at [737, 149] on button "how_to_reg Available" at bounding box center [732, 144] width 278 height 33
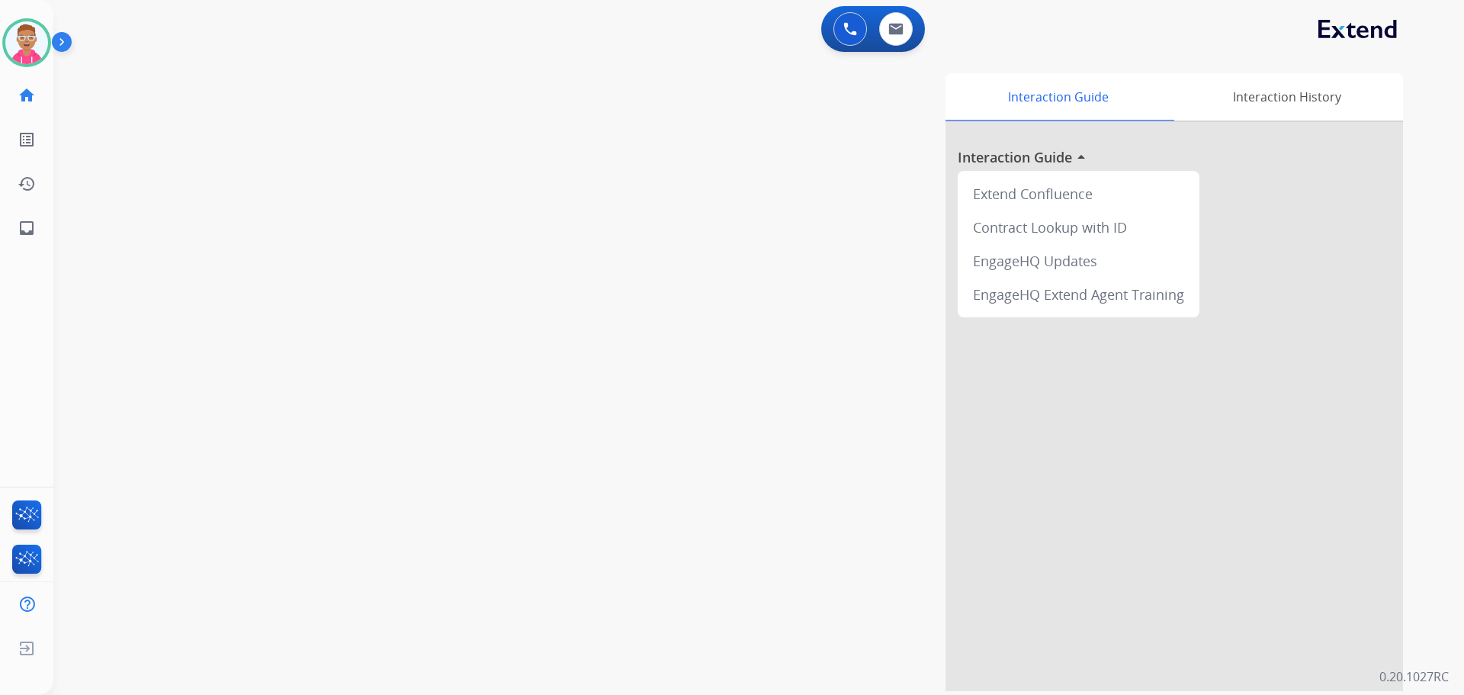
click at [166, 204] on div "swap_horiz Break voice bridge close_fullscreen Connect 3-Way Call merge_type Se…" at bounding box center [740, 373] width 1374 height 636
click at [31, 60] on img at bounding box center [26, 42] width 43 height 43
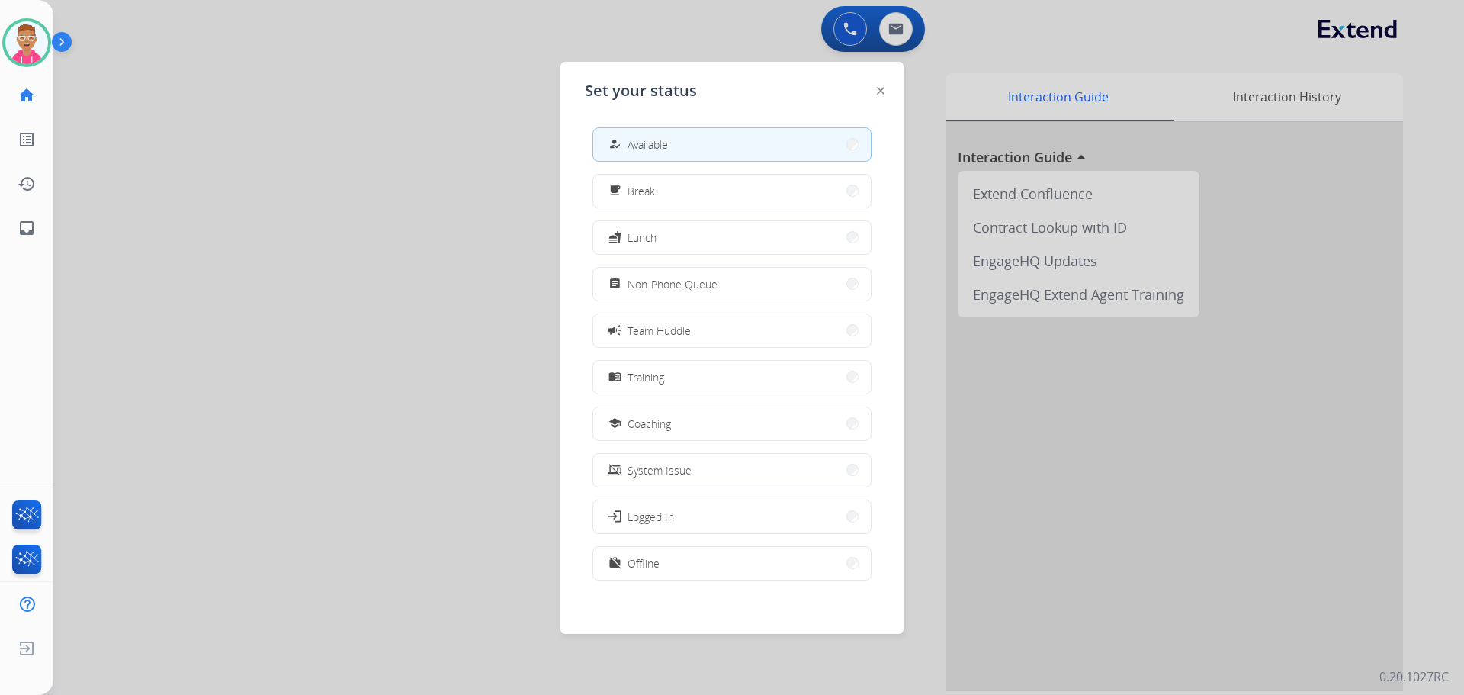
click at [657, 289] on span "Non-Phone Queue" at bounding box center [673, 284] width 90 height 16
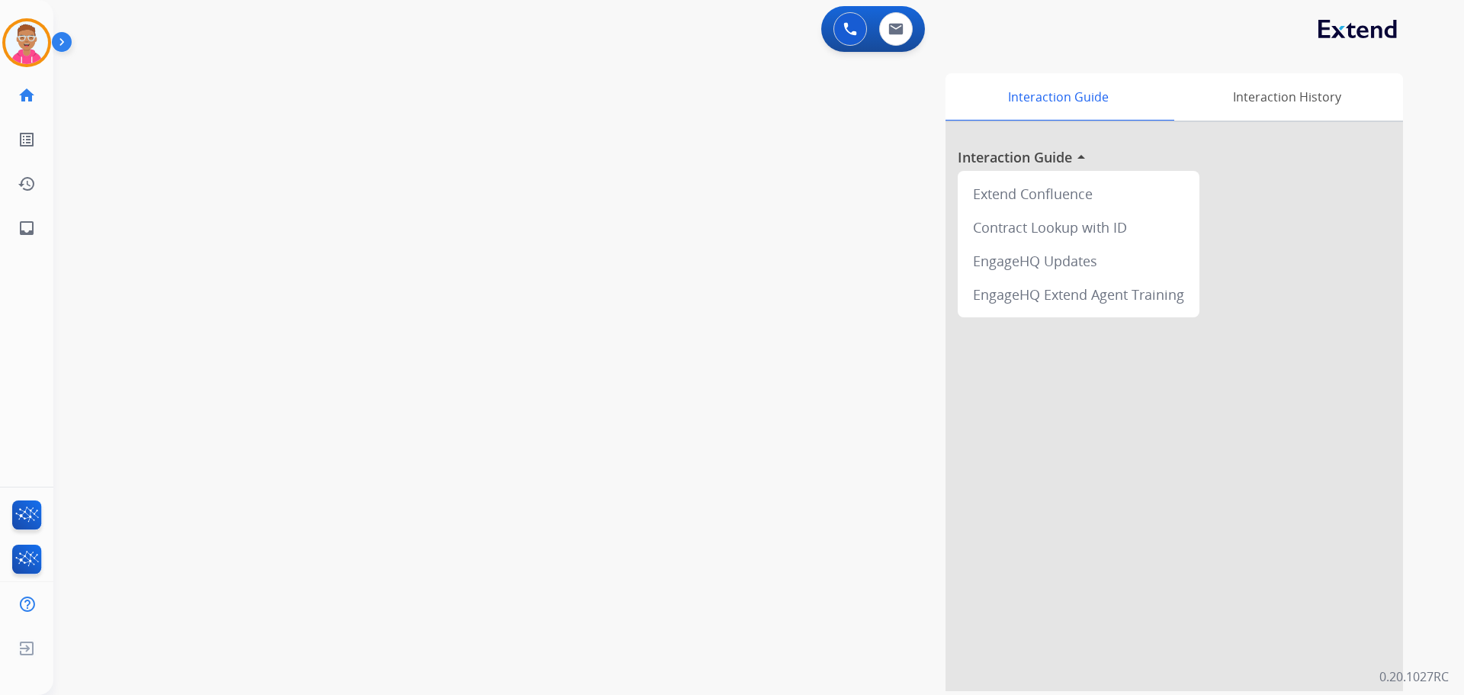
drag, startPoint x: 251, startPoint y: 248, endPoint x: 247, endPoint y: 227, distance: 20.9
click at [251, 248] on div "swap_horiz Break voice bridge close_fullscreen Connect 3-Way Call merge_type Se…" at bounding box center [740, 373] width 1374 height 636
click at [31, 47] on img at bounding box center [26, 42] width 43 height 43
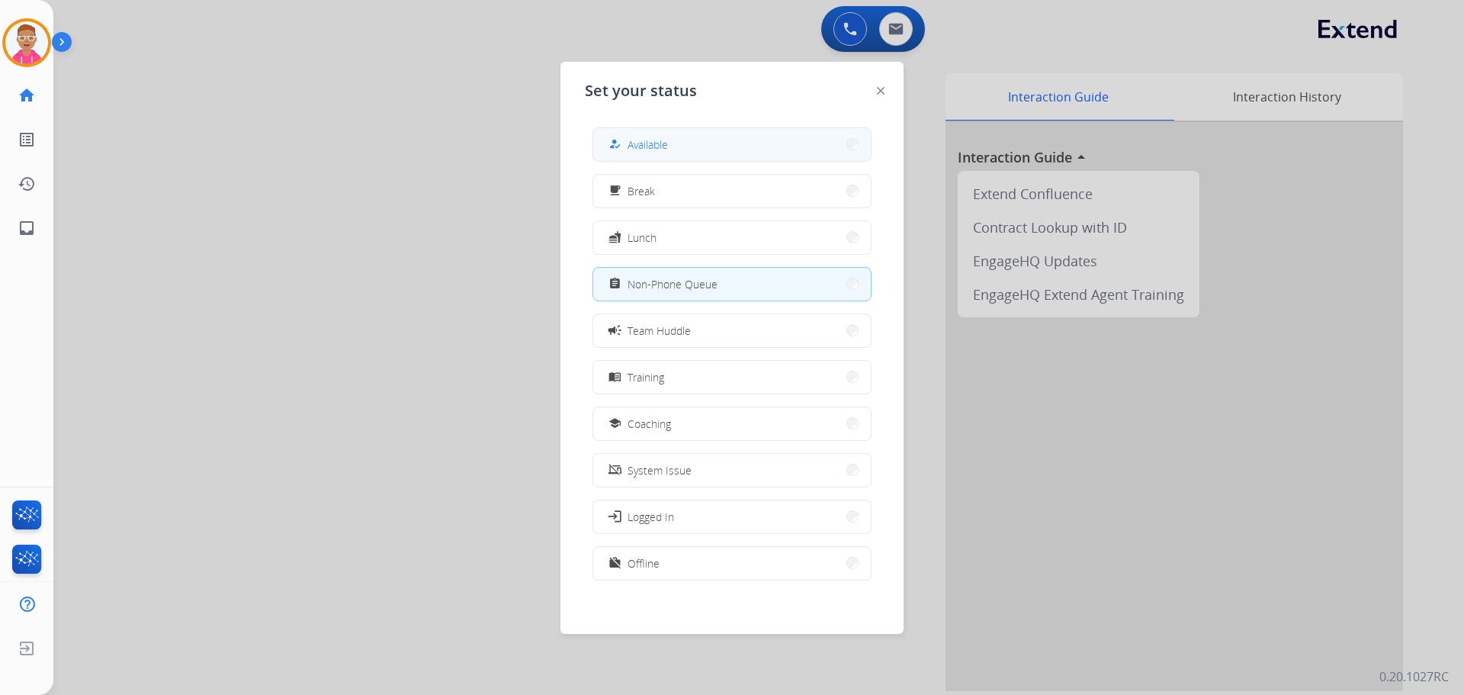
click at [697, 151] on button "how_to_reg Available" at bounding box center [732, 144] width 278 height 33
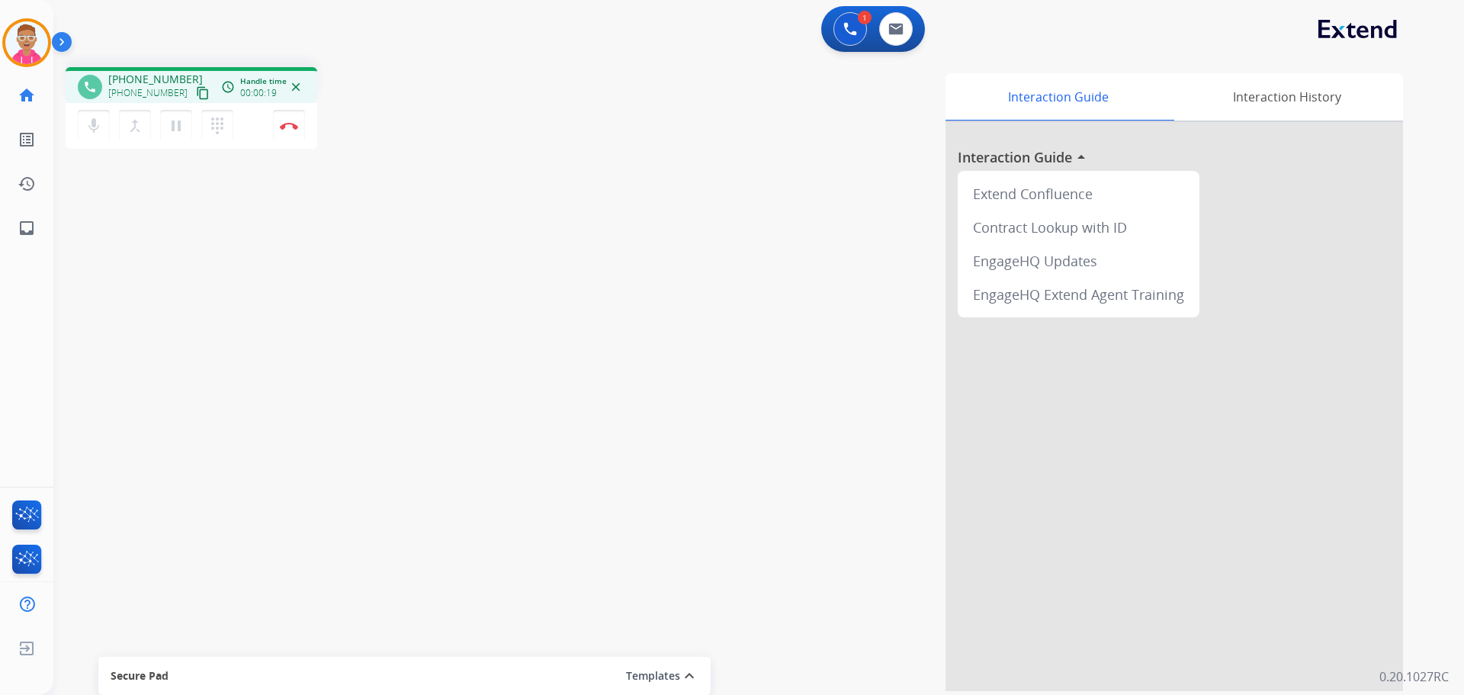
click at [196, 94] on mat-icon "content_copy" at bounding box center [203, 93] width 14 height 14
click at [194, 85] on button "content_copy" at bounding box center [203, 93] width 18 height 18
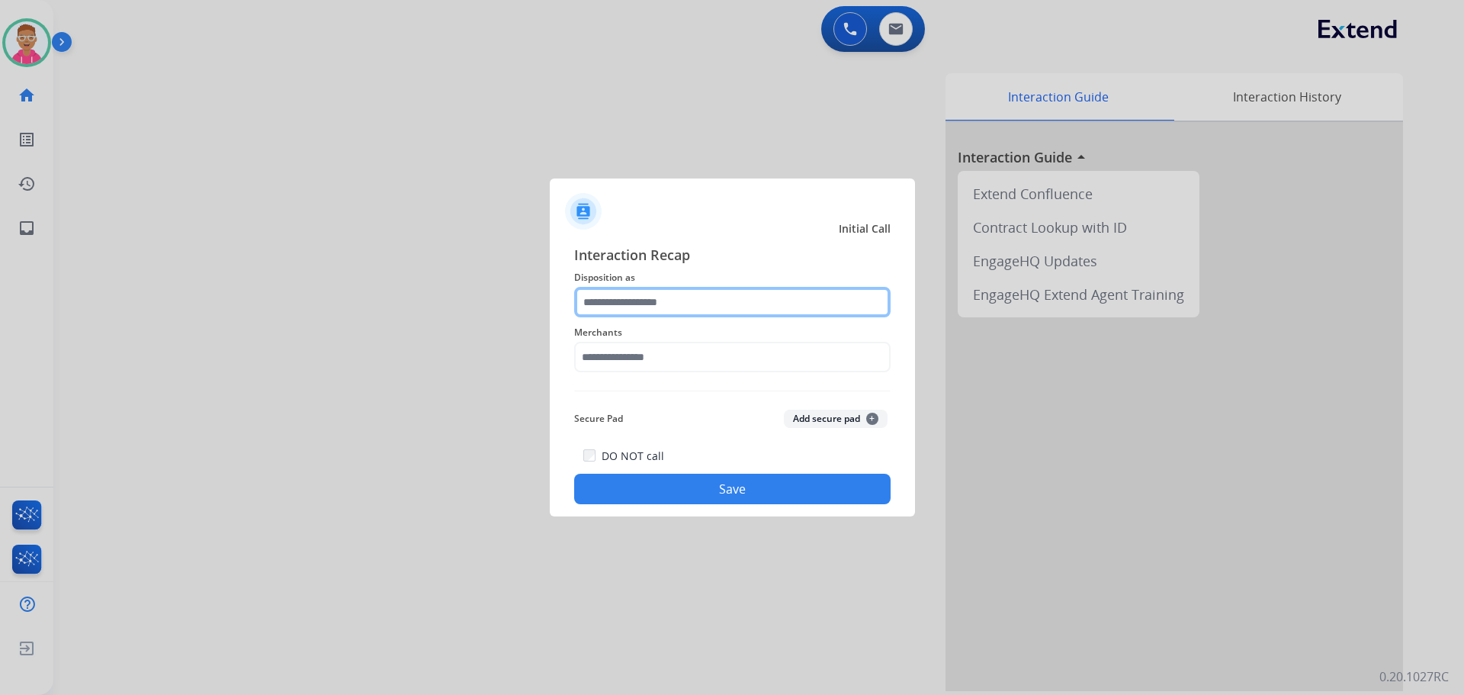
click at [719, 300] on input "text" at bounding box center [732, 302] width 317 height 31
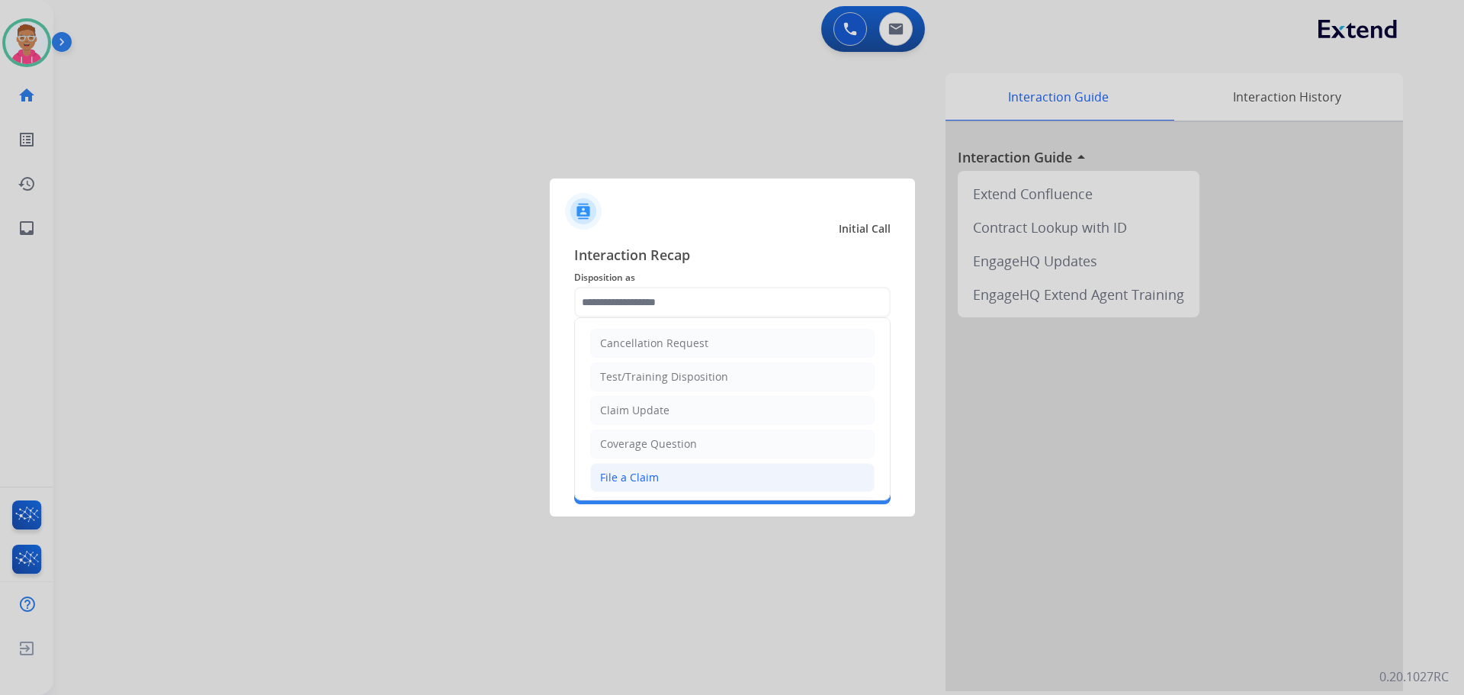
click at [664, 480] on li "File a Claim" at bounding box center [732, 477] width 284 height 29
type input "**********"
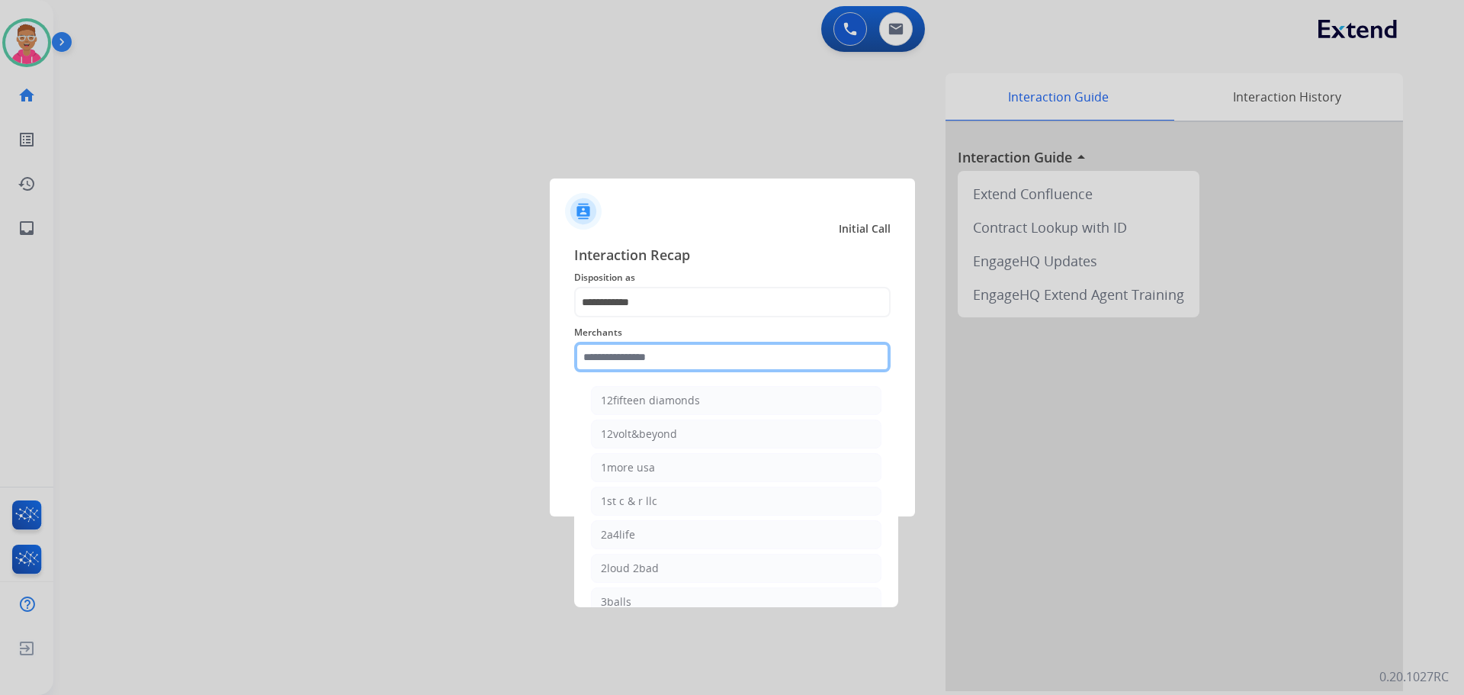
click at [666, 355] on input "text" at bounding box center [732, 357] width 317 height 31
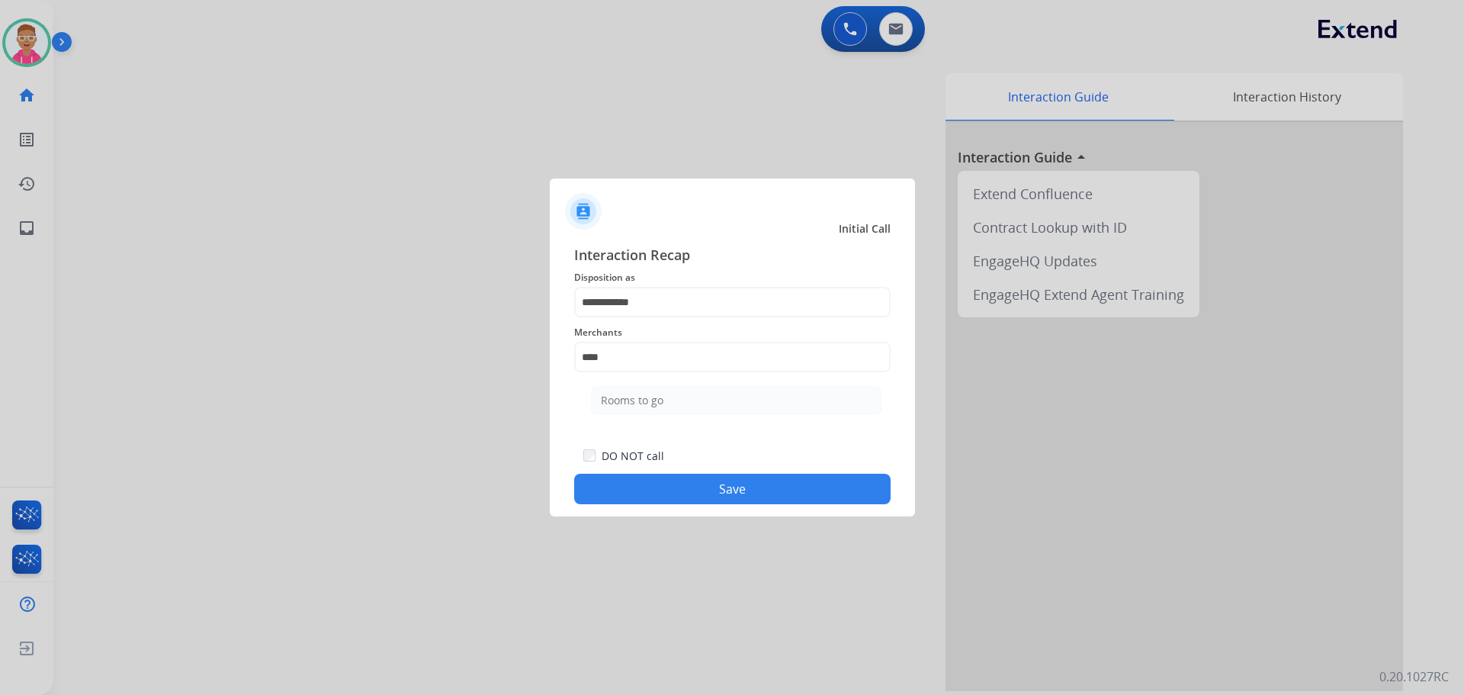
drag, startPoint x: 637, startPoint y: 395, endPoint x: 635, endPoint y: 448, distance: 53.4
click at [635, 396] on div "Rooms to go" at bounding box center [632, 400] width 63 height 15
type input "**********"
click at [644, 485] on button "Save" at bounding box center [732, 489] width 317 height 31
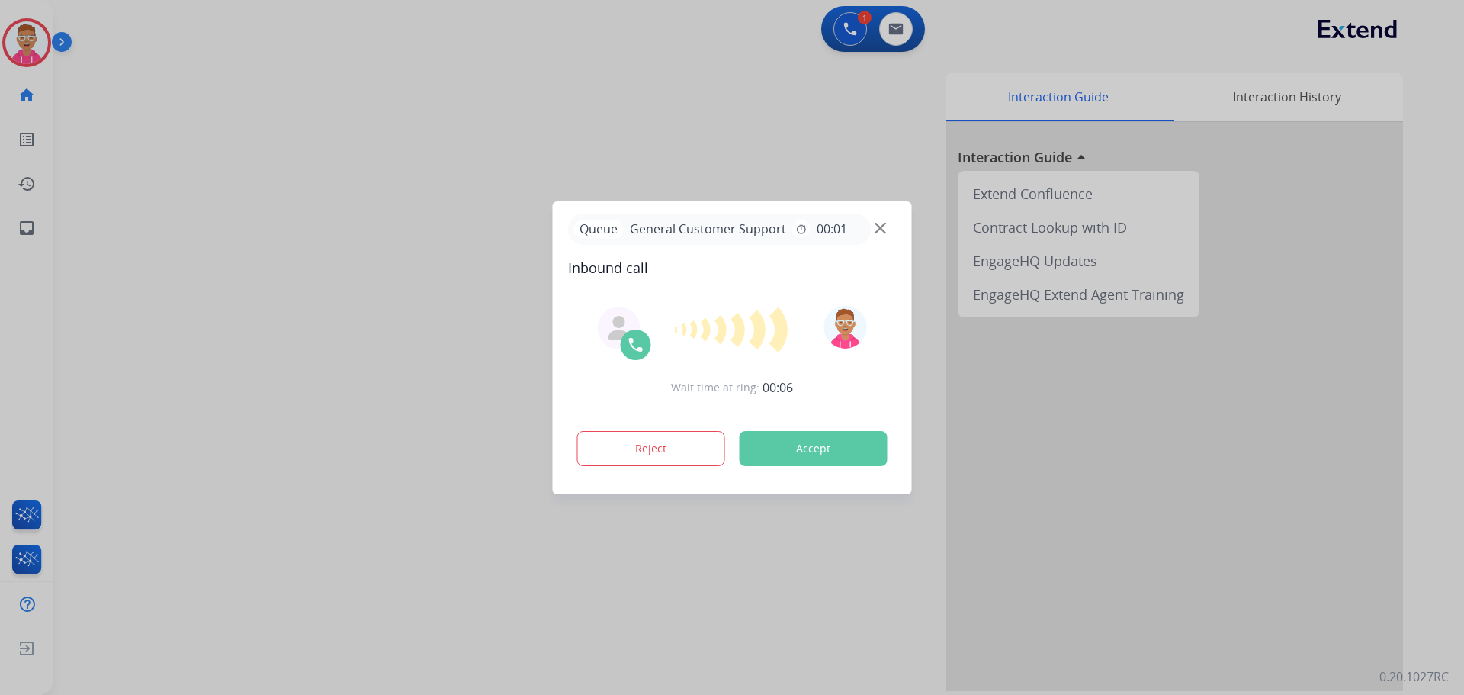
click at [879, 230] on img at bounding box center [880, 227] width 11 height 11
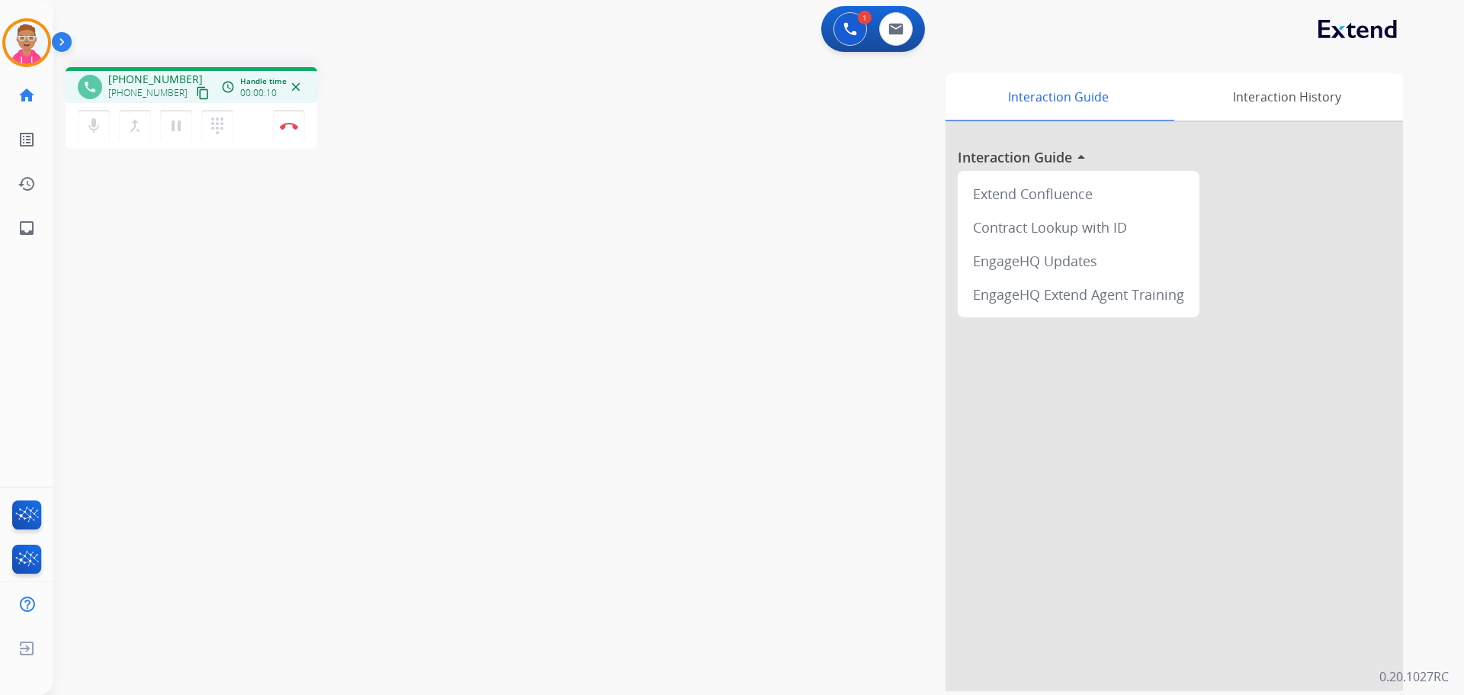
click at [196, 98] on mat-icon "content_copy" at bounding box center [203, 93] width 14 height 14
click at [180, 364] on div "phone +12818511653 +12818511653 content_copy access_time Call metrics Queue 00:…" at bounding box center [740, 373] width 1374 height 636
click at [286, 129] on img at bounding box center [289, 126] width 18 height 8
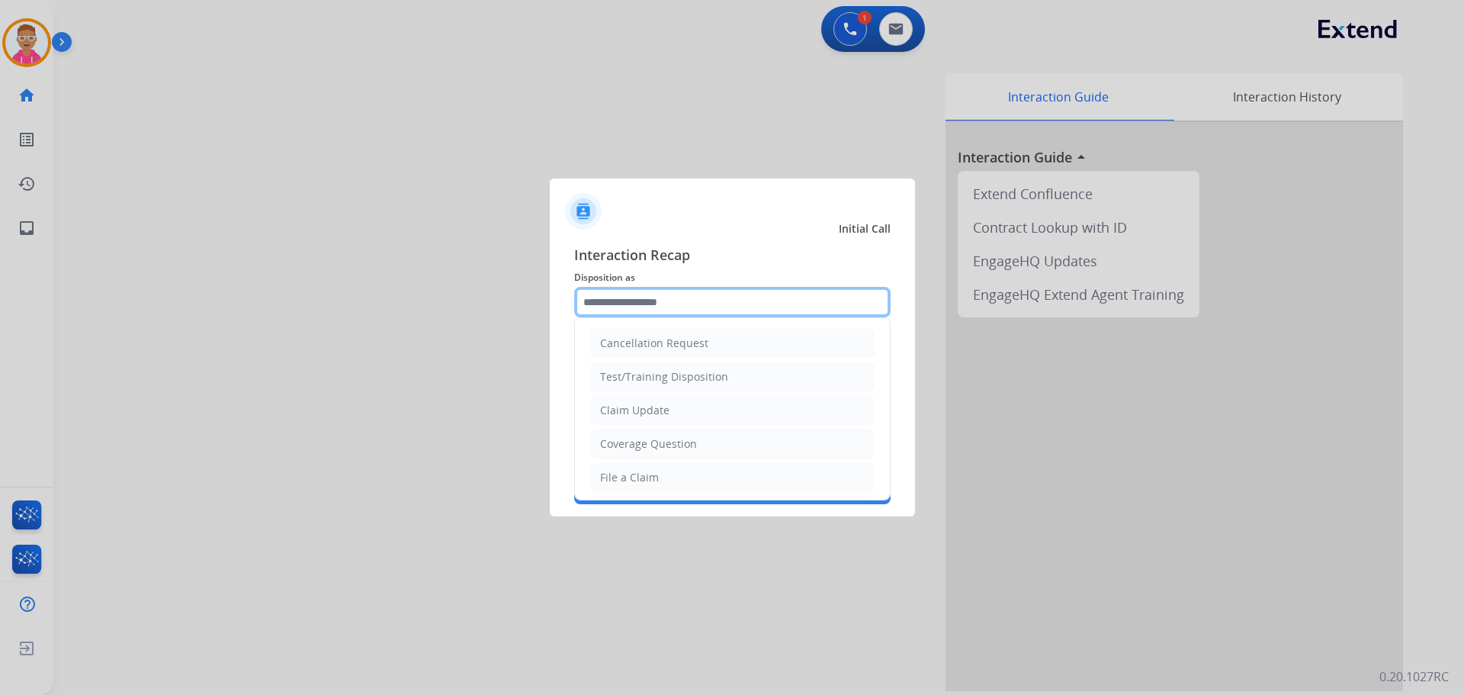
click at [681, 292] on input "text" at bounding box center [732, 302] width 317 height 31
type input "*"
click at [658, 481] on li "File a Claim" at bounding box center [732, 477] width 284 height 29
type input "**********"
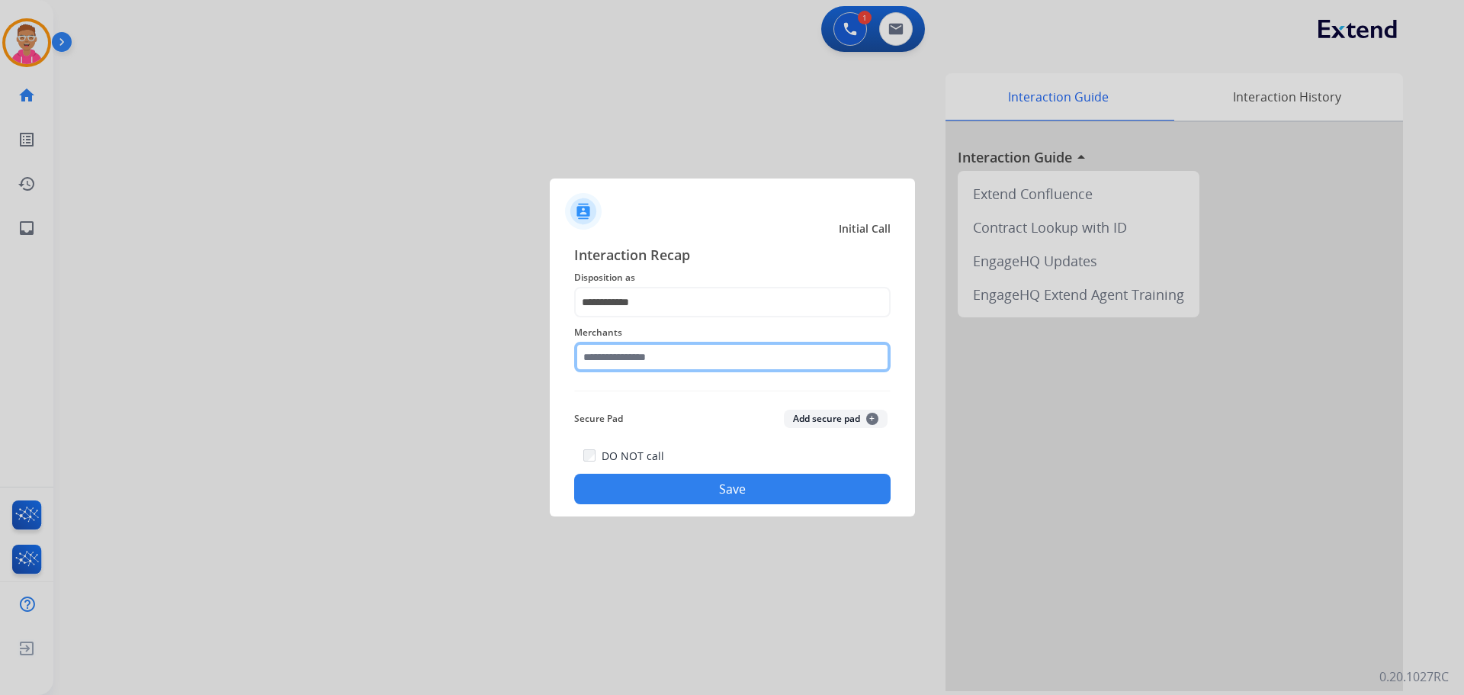
click at [643, 362] on input "text" at bounding box center [732, 357] width 317 height 31
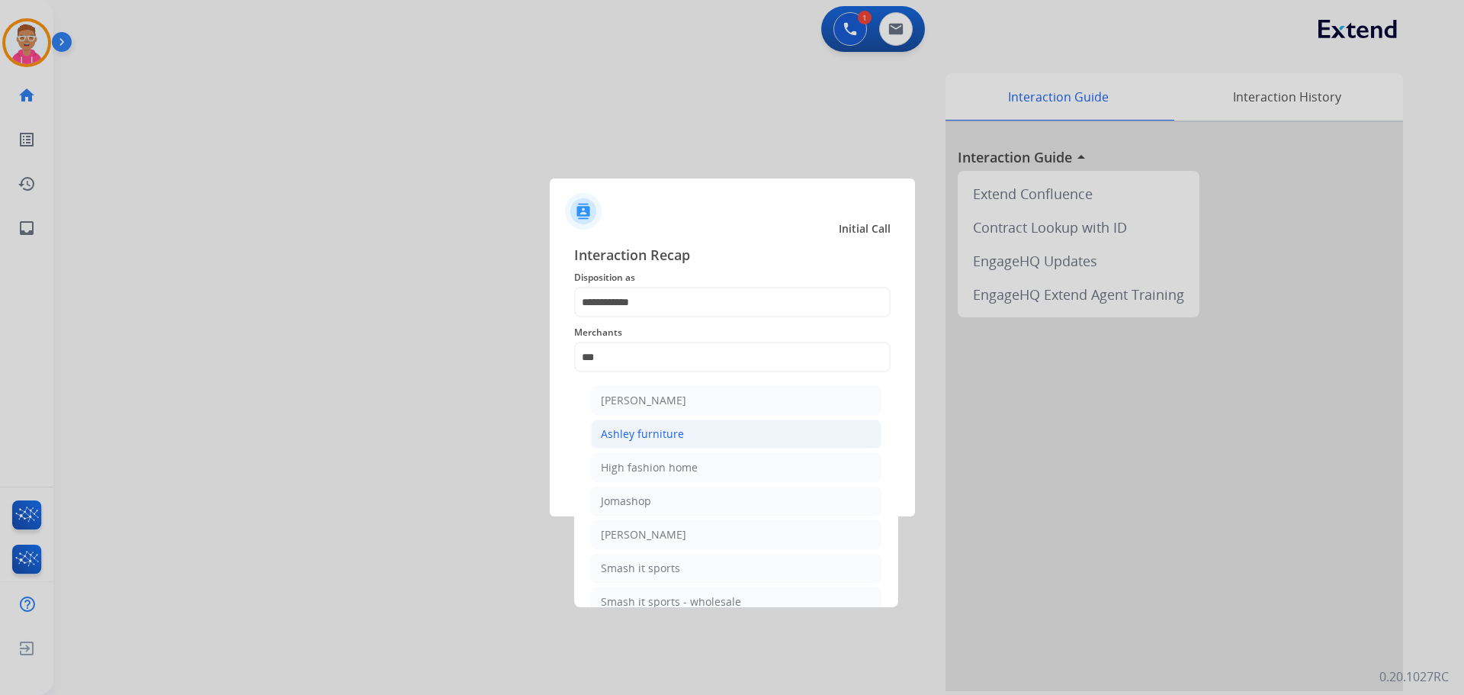
click at [677, 431] on div "Ashley furniture" at bounding box center [642, 433] width 83 height 15
type input "**********"
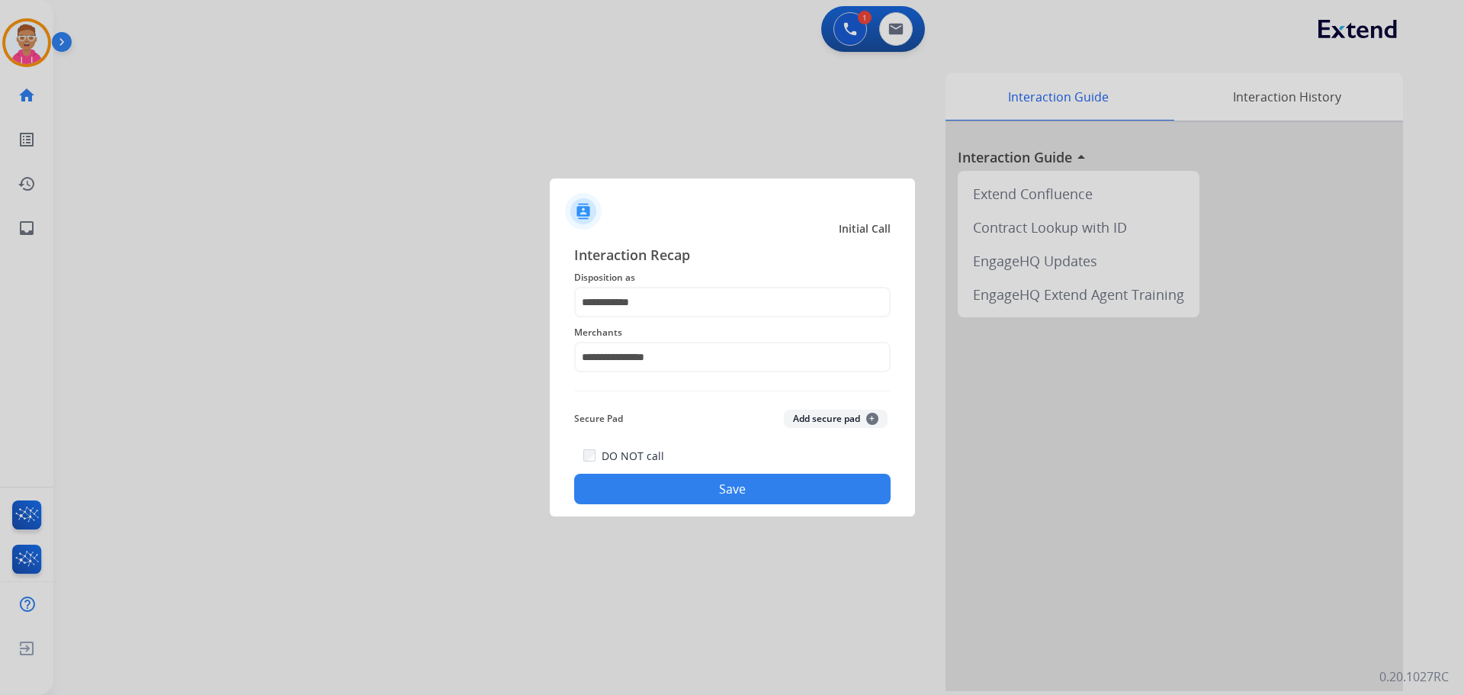
click at [656, 486] on button "Save" at bounding box center [732, 489] width 317 height 31
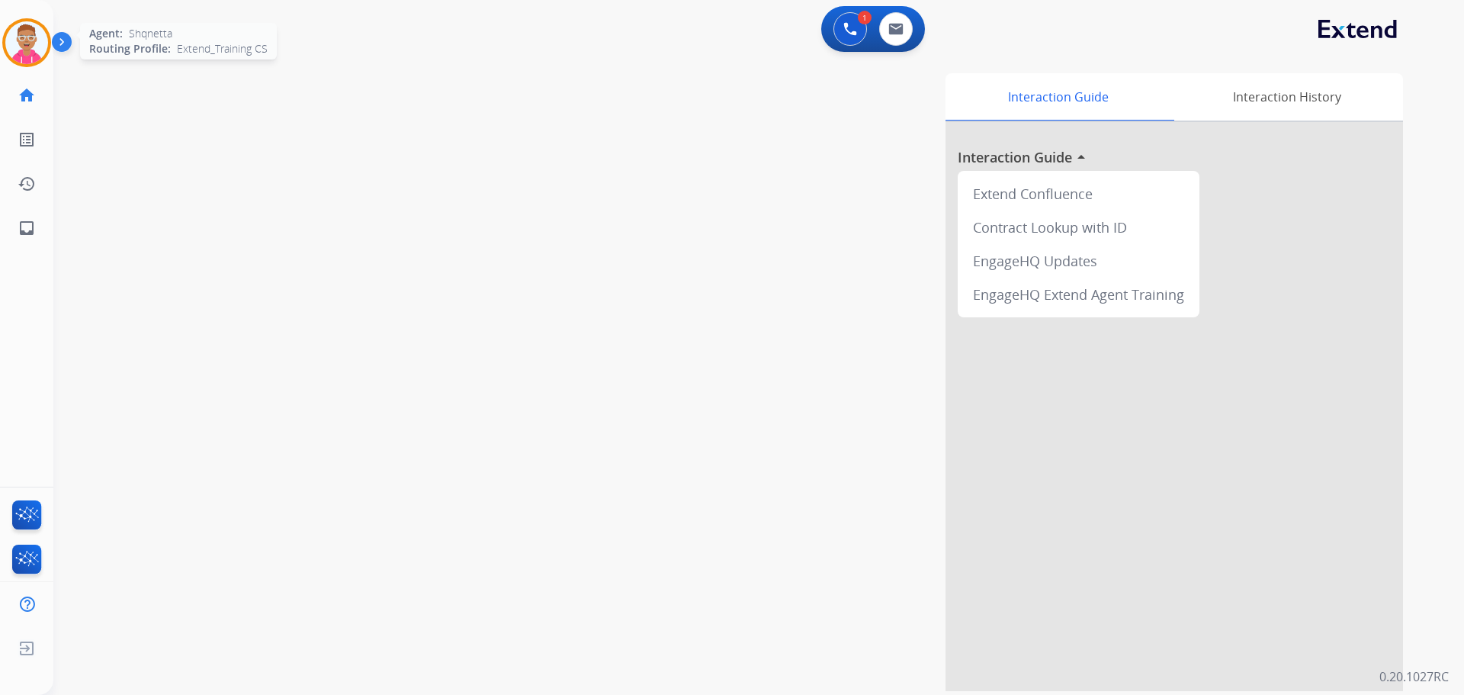
click at [26, 43] on img at bounding box center [26, 42] width 43 height 43
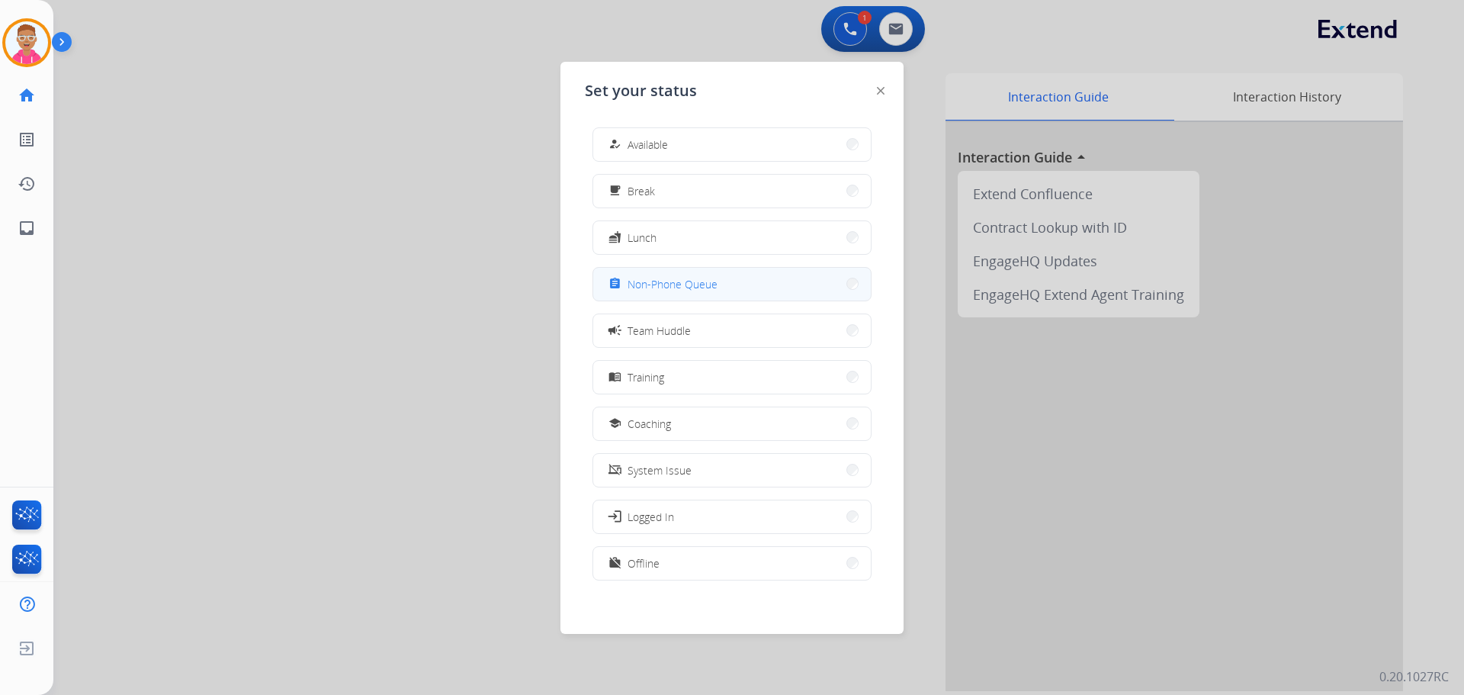
click at [699, 288] on span "Non-Phone Queue" at bounding box center [673, 284] width 90 height 16
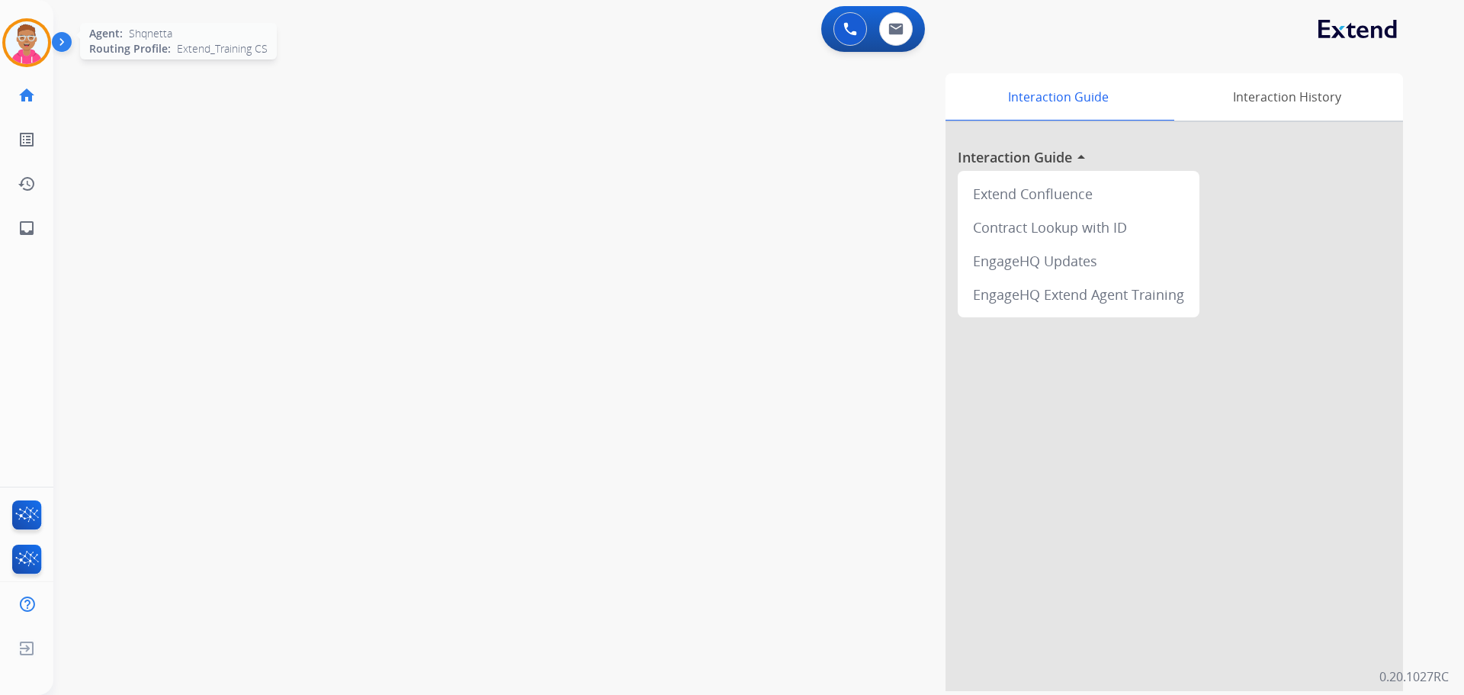
click at [28, 46] on img at bounding box center [26, 42] width 43 height 43
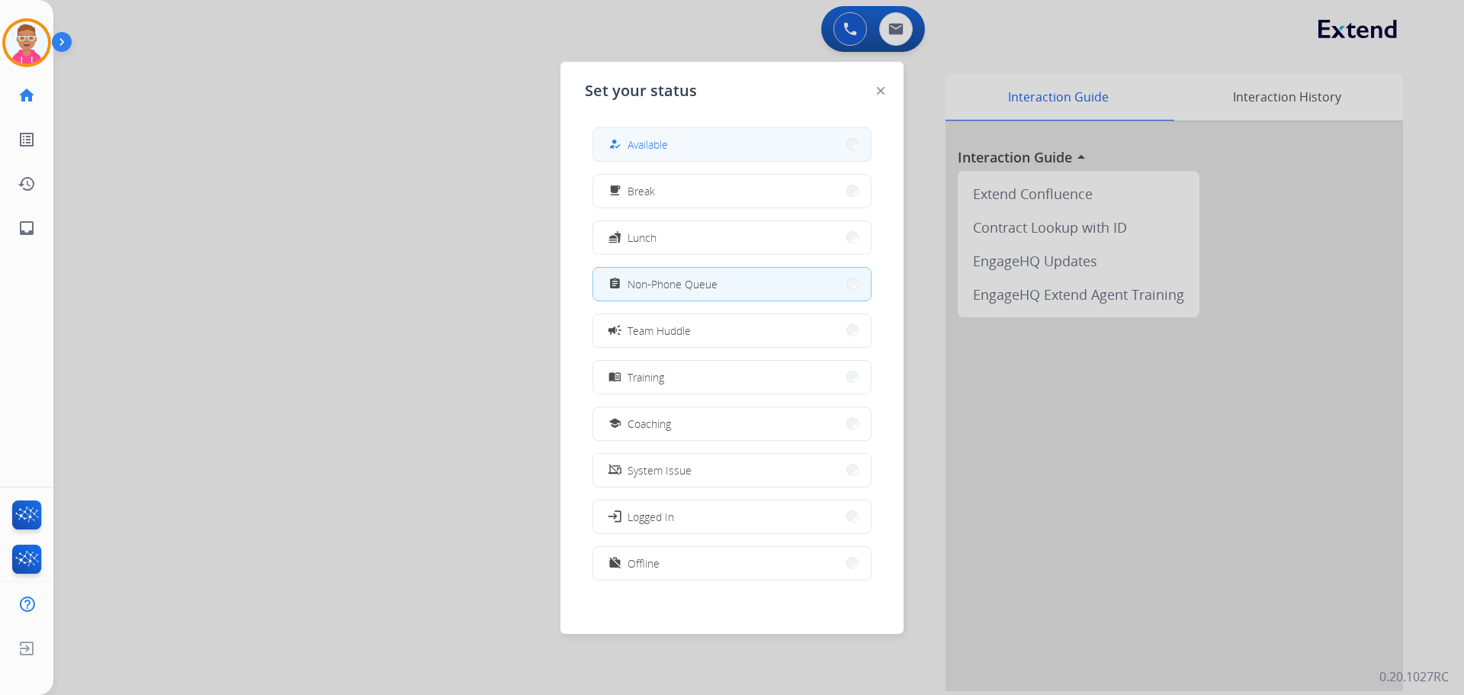
click at [677, 142] on button "how_to_reg Available" at bounding box center [732, 144] width 278 height 33
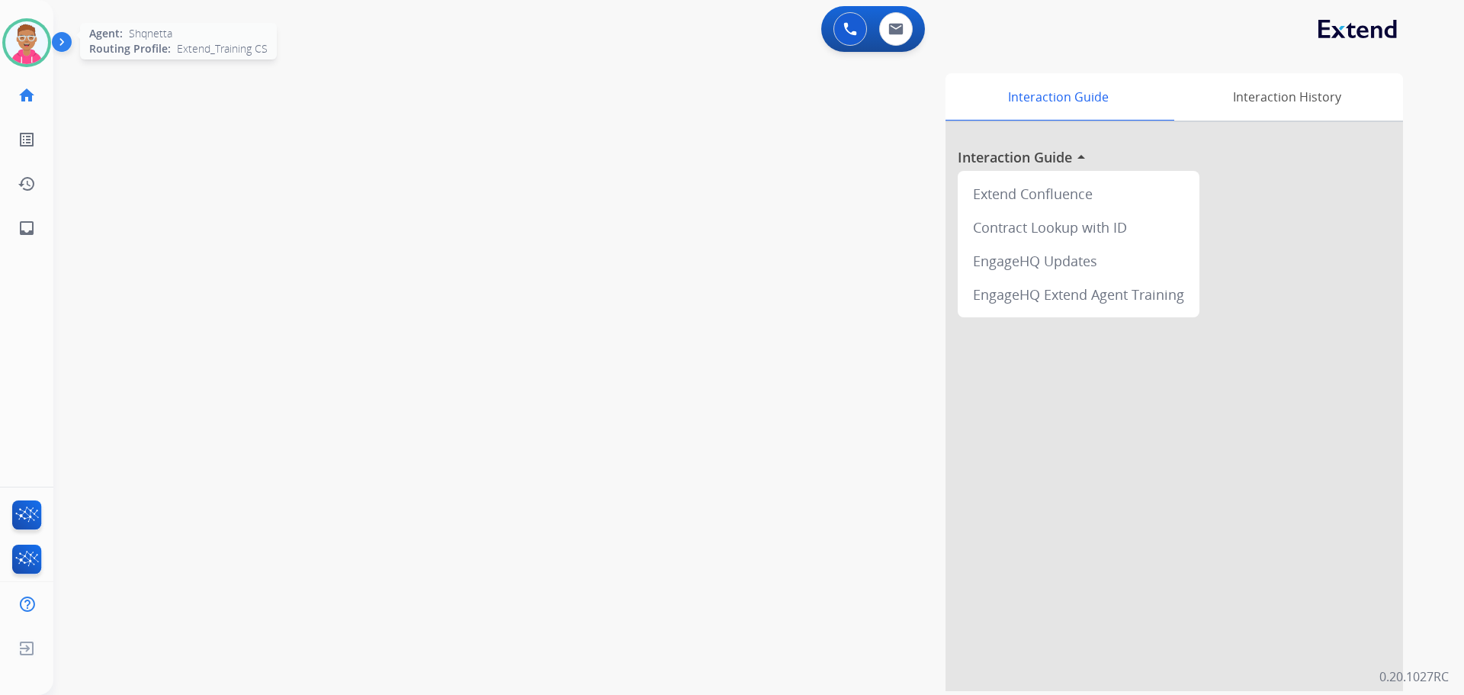
click at [40, 56] on img at bounding box center [26, 42] width 43 height 43
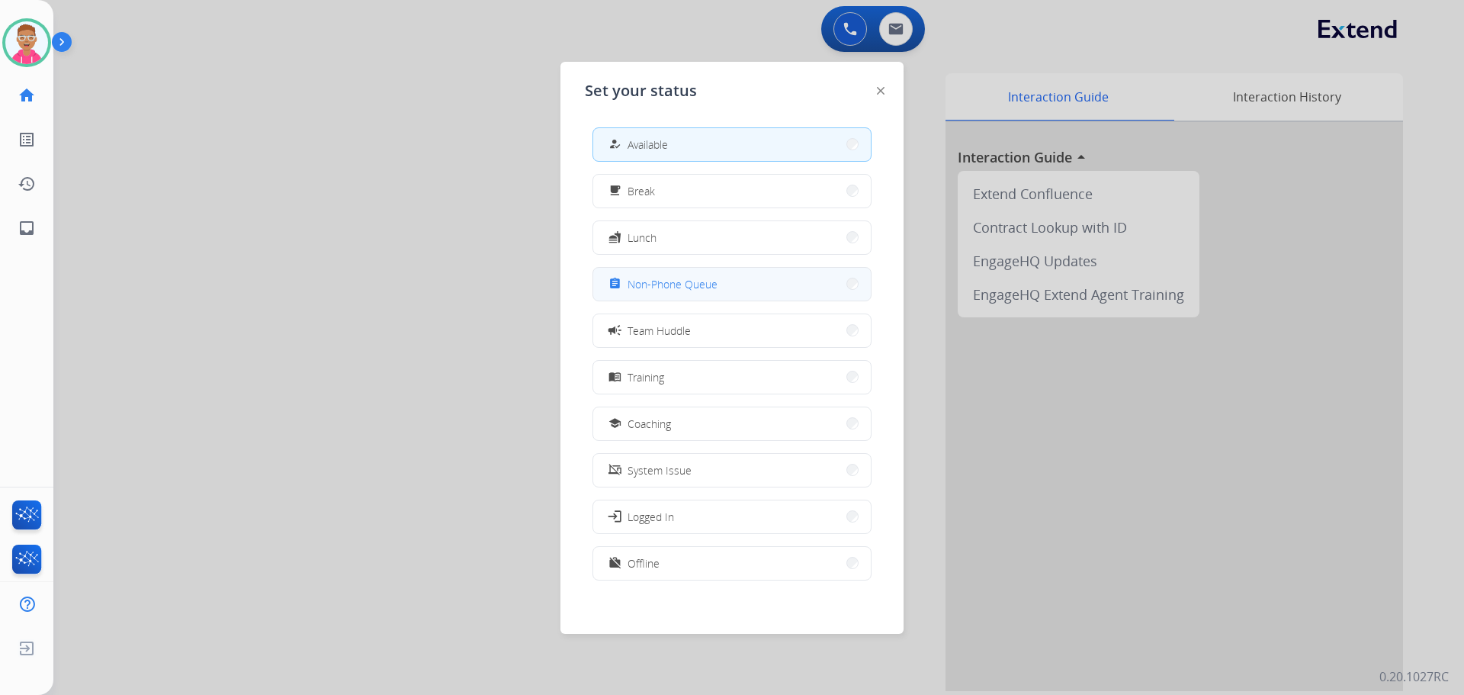
click at [689, 291] on span "Non-Phone Queue" at bounding box center [673, 284] width 90 height 16
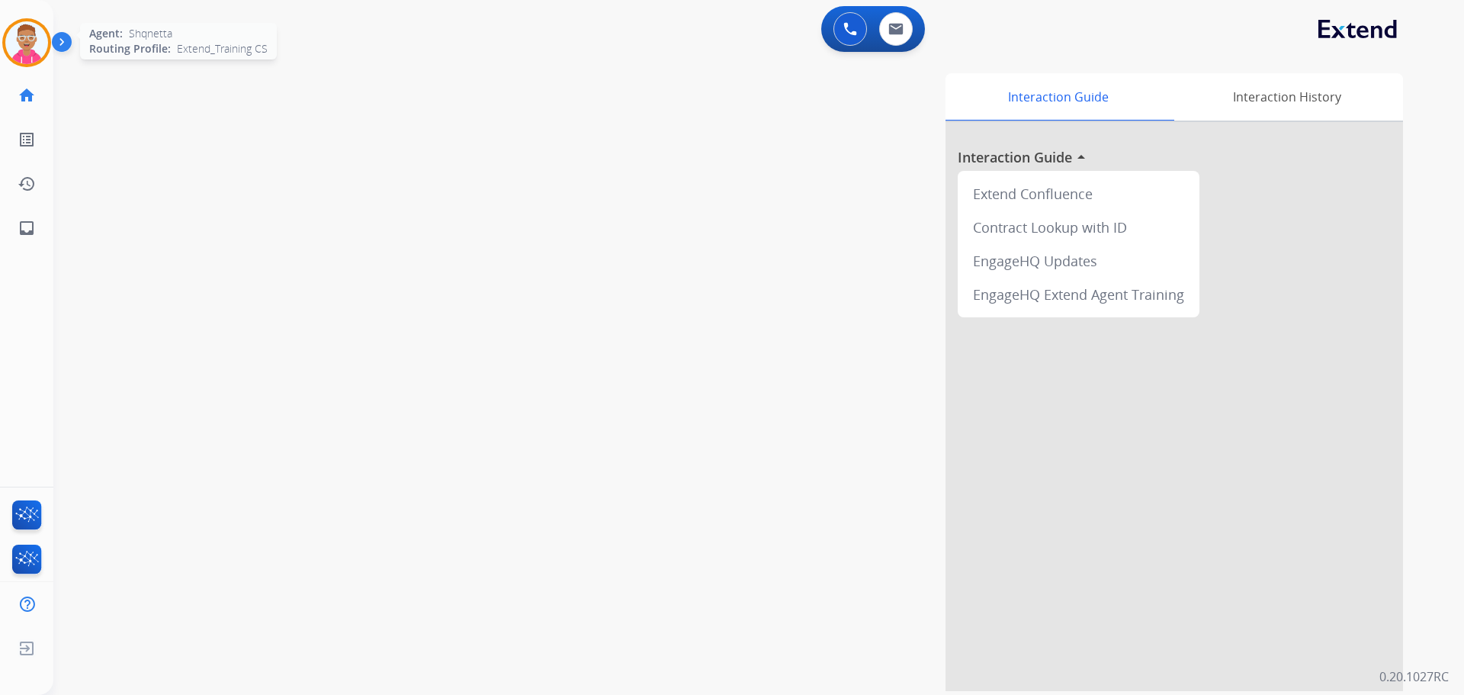
click at [45, 37] on img at bounding box center [26, 42] width 43 height 43
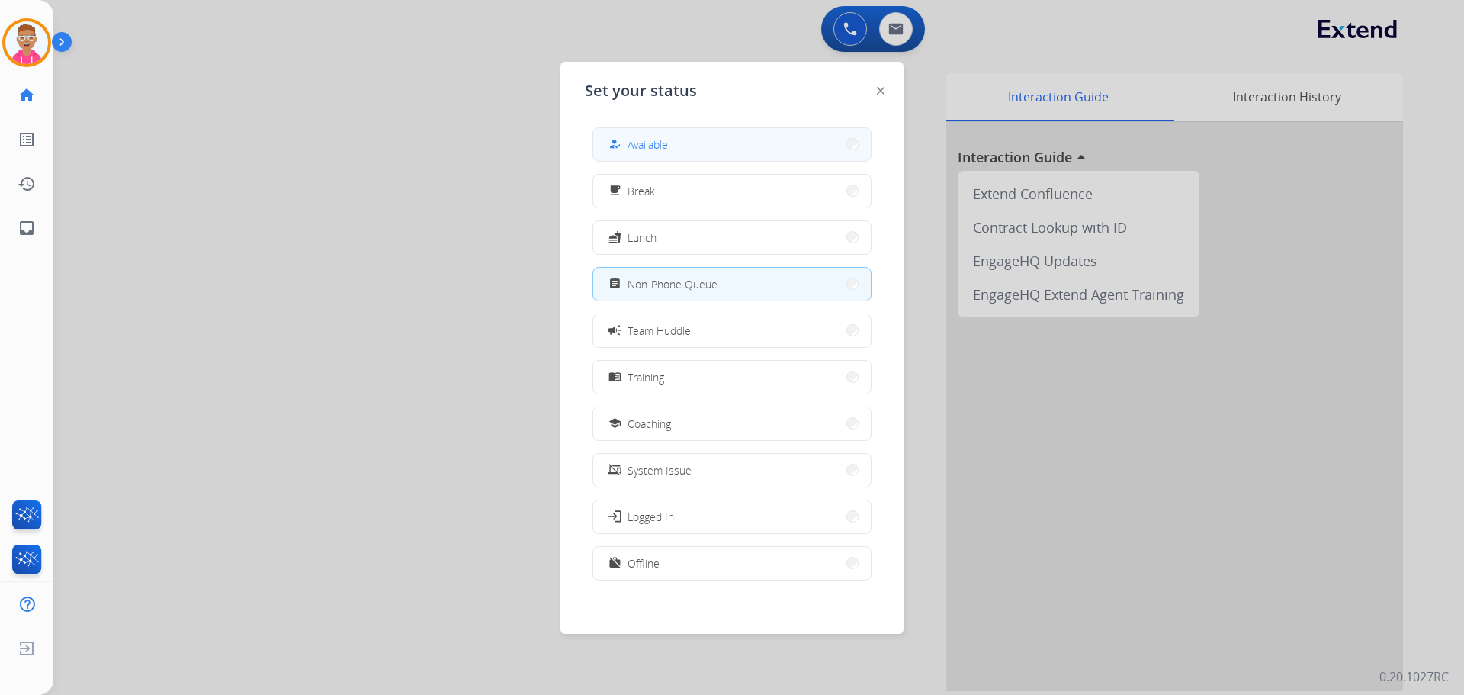
click at [683, 147] on button "how_to_reg Available" at bounding box center [732, 144] width 278 height 33
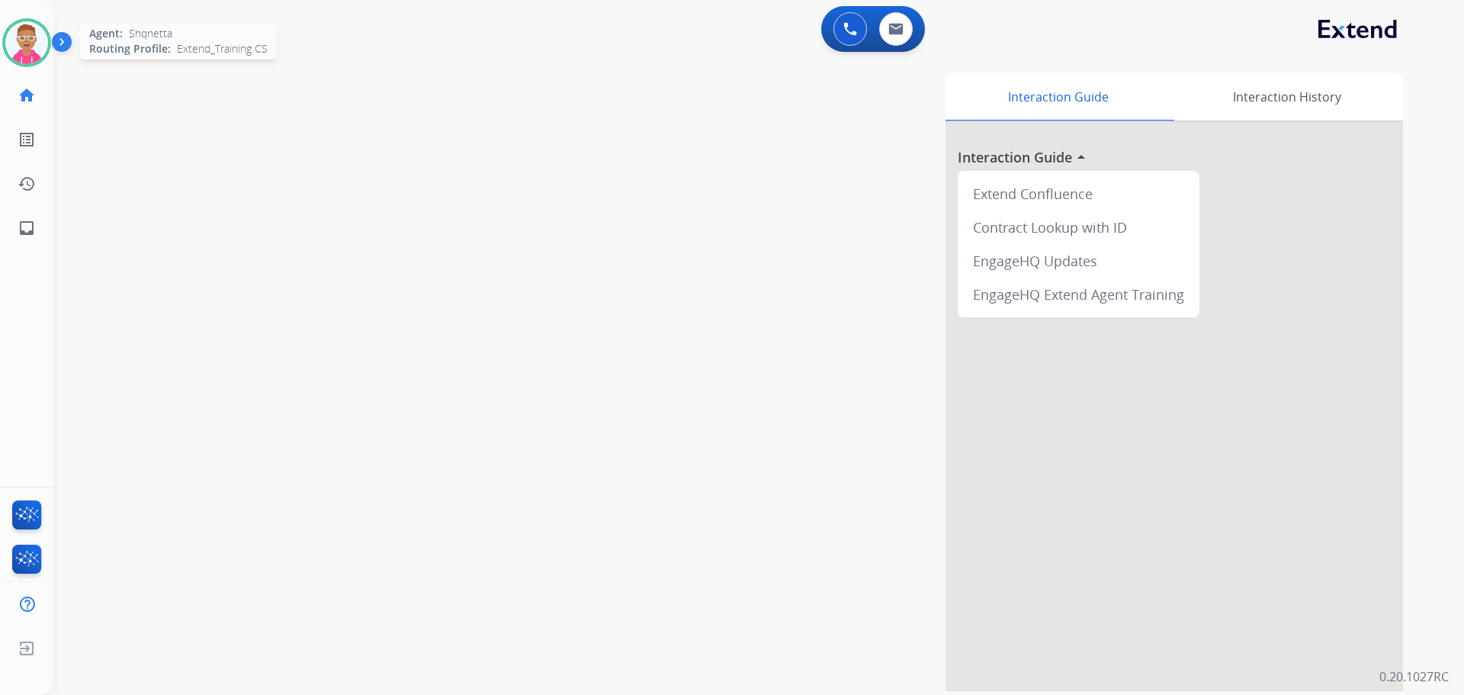
click at [29, 44] on img at bounding box center [26, 42] width 43 height 43
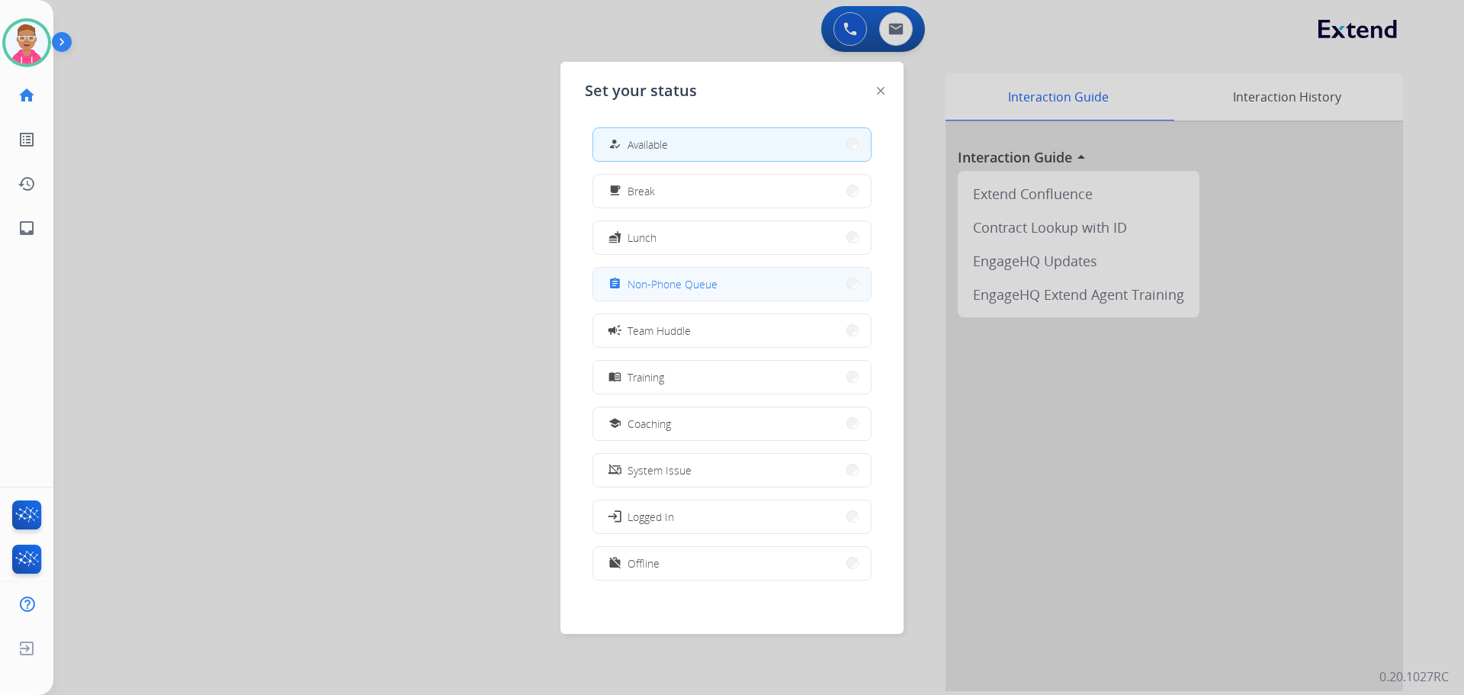
click at [705, 275] on div "assignment Non-Phone Queue" at bounding box center [662, 284] width 112 height 18
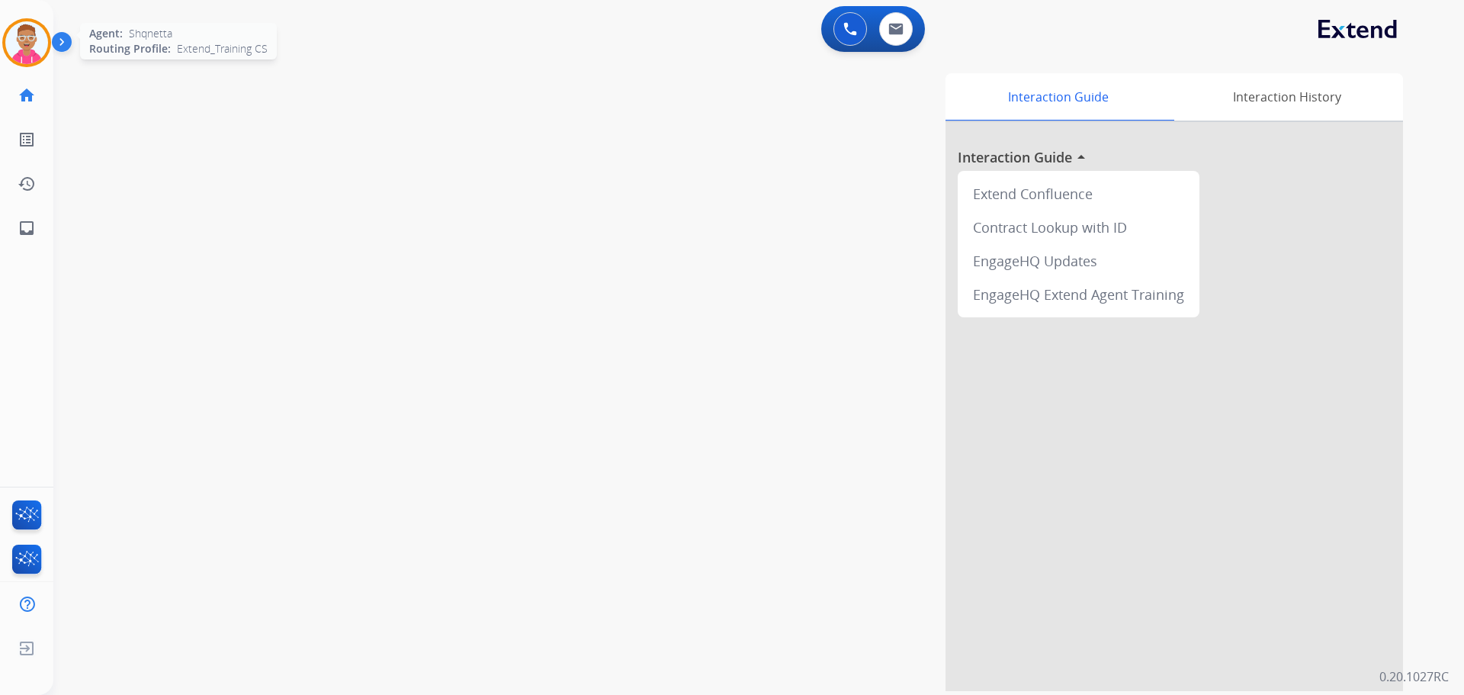
click at [27, 40] on img at bounding box center [26, 42] width 43 height 43
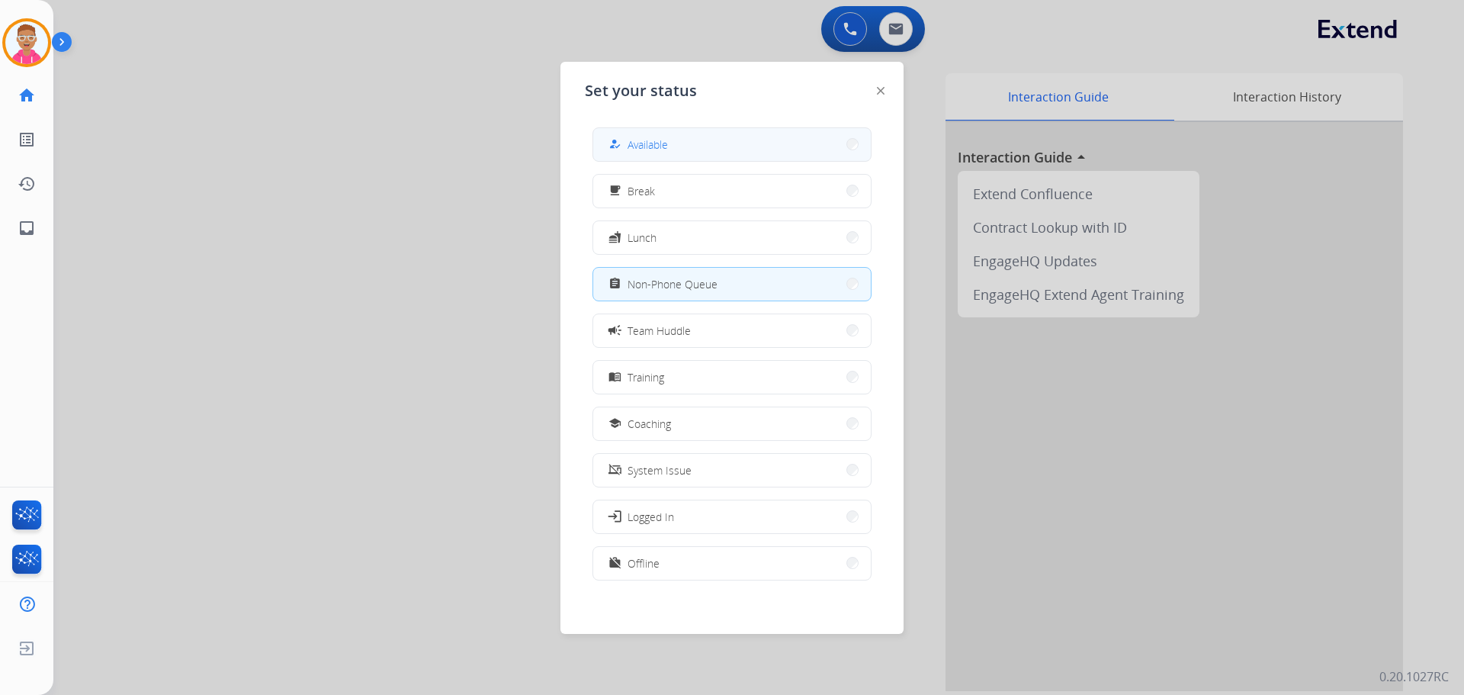
click at [741, 149] on button "how_to_reg Available" at bounding box center [732, 144] width 278 height 33
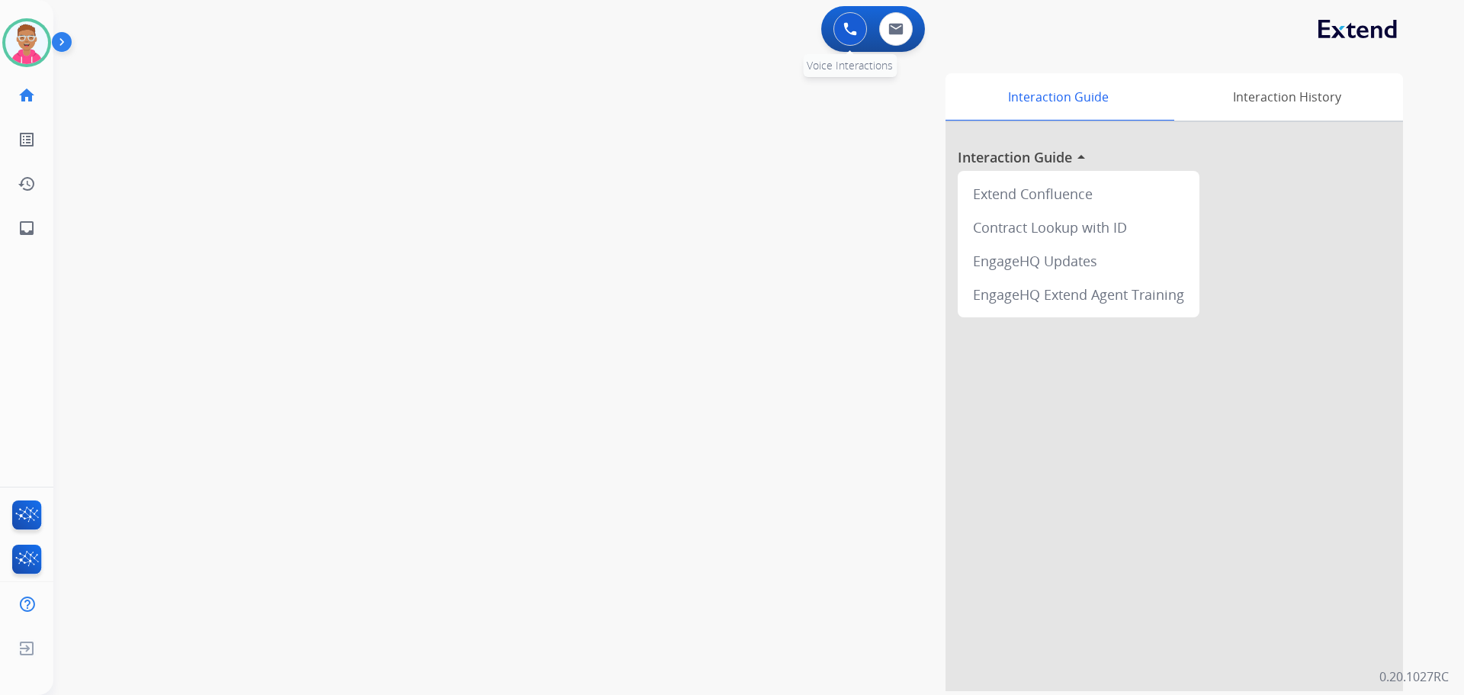
click at [862, 30] on button at bounding box center [851, 29] width 34 height 34
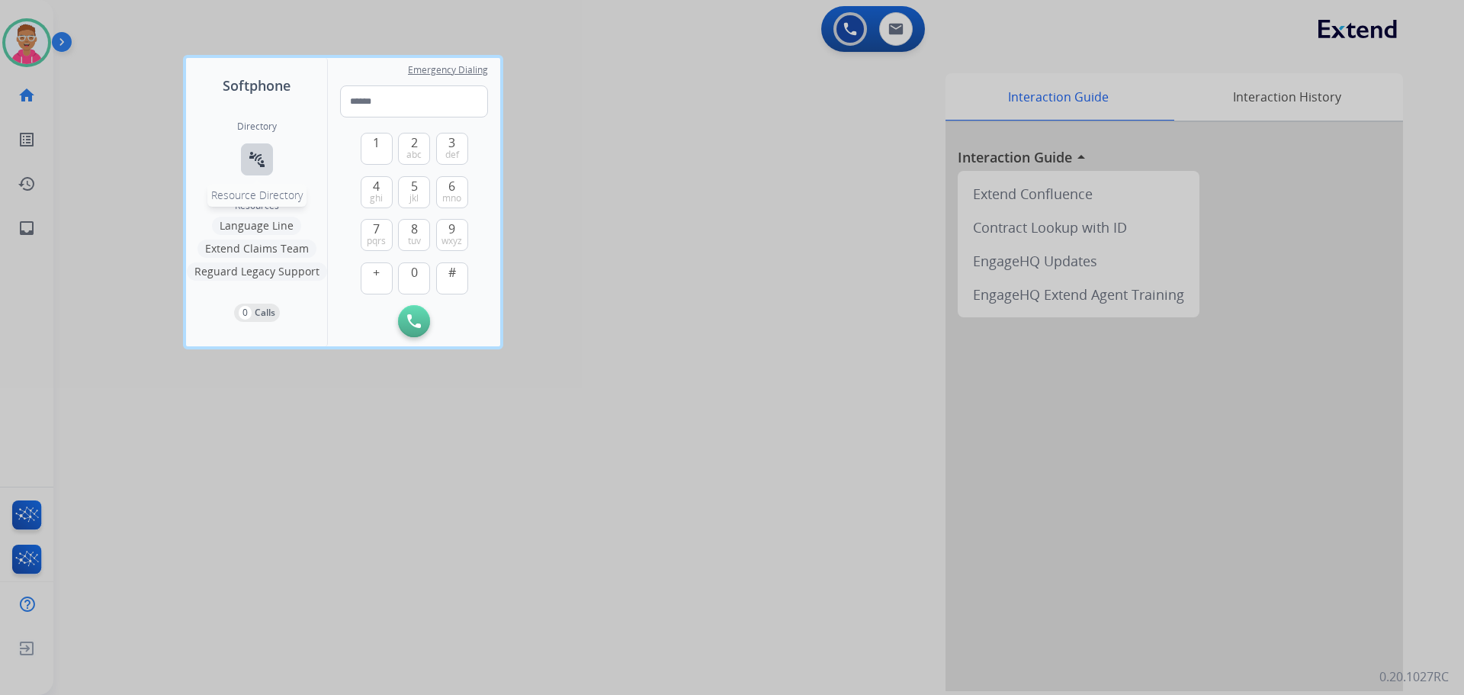
click at [251, 157] on mat-icon "connect_without_contact" at bounding box center [257, 159] width 18 height 18
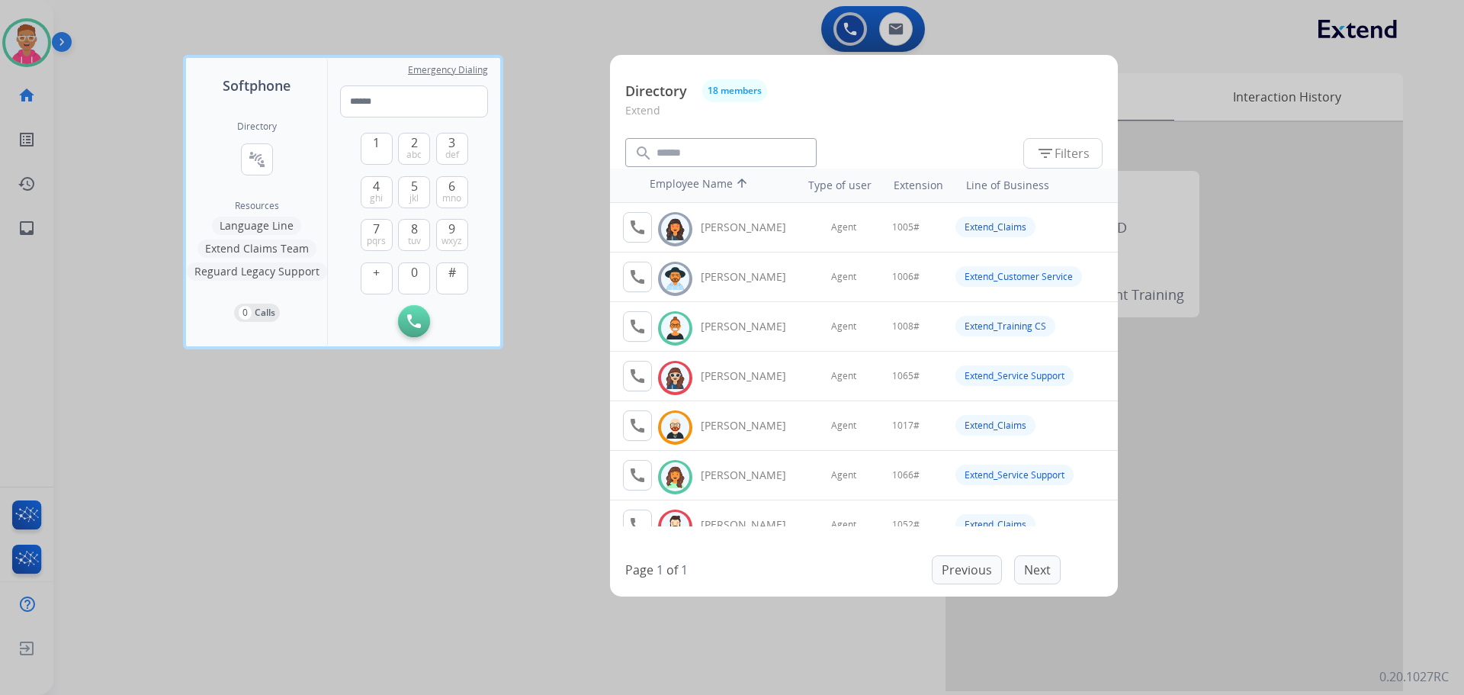
click at [76, 205] on div at bounding box center [732, 347] width 1464 height 695
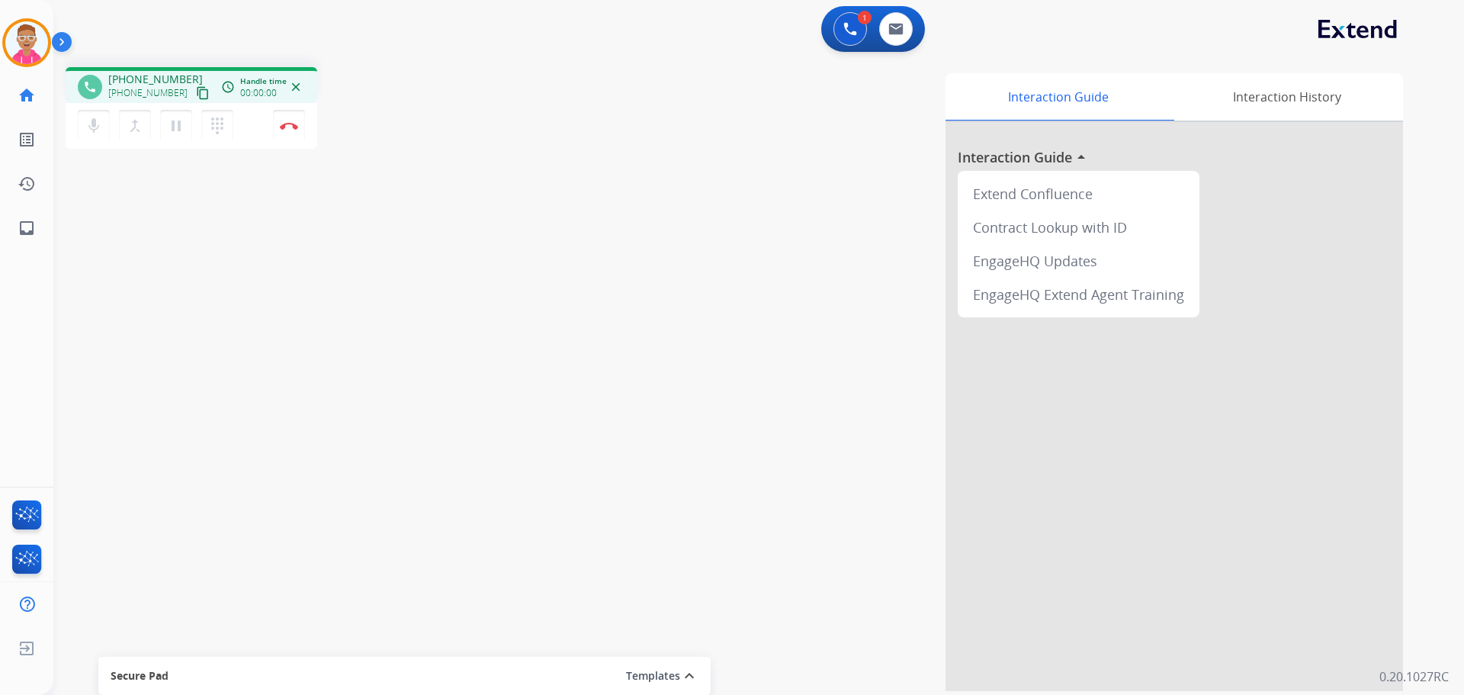
click at [153, 370] on div "phone +19015454895 +19015454895 content_copy access_time Call metrics Queue 00:…" at bounding box center [740, 373] width 1374 height 636
click at [196, 91] on mat-icon "content_copy" at bounding box center [203, 93] width 14 height 14
click at [196, 90] on mat-icon "content_copy" at bounding box center [203, 93] width 14 height 14
click at [289, 126] on img at bounding box center [289, 126] width 18 height 8
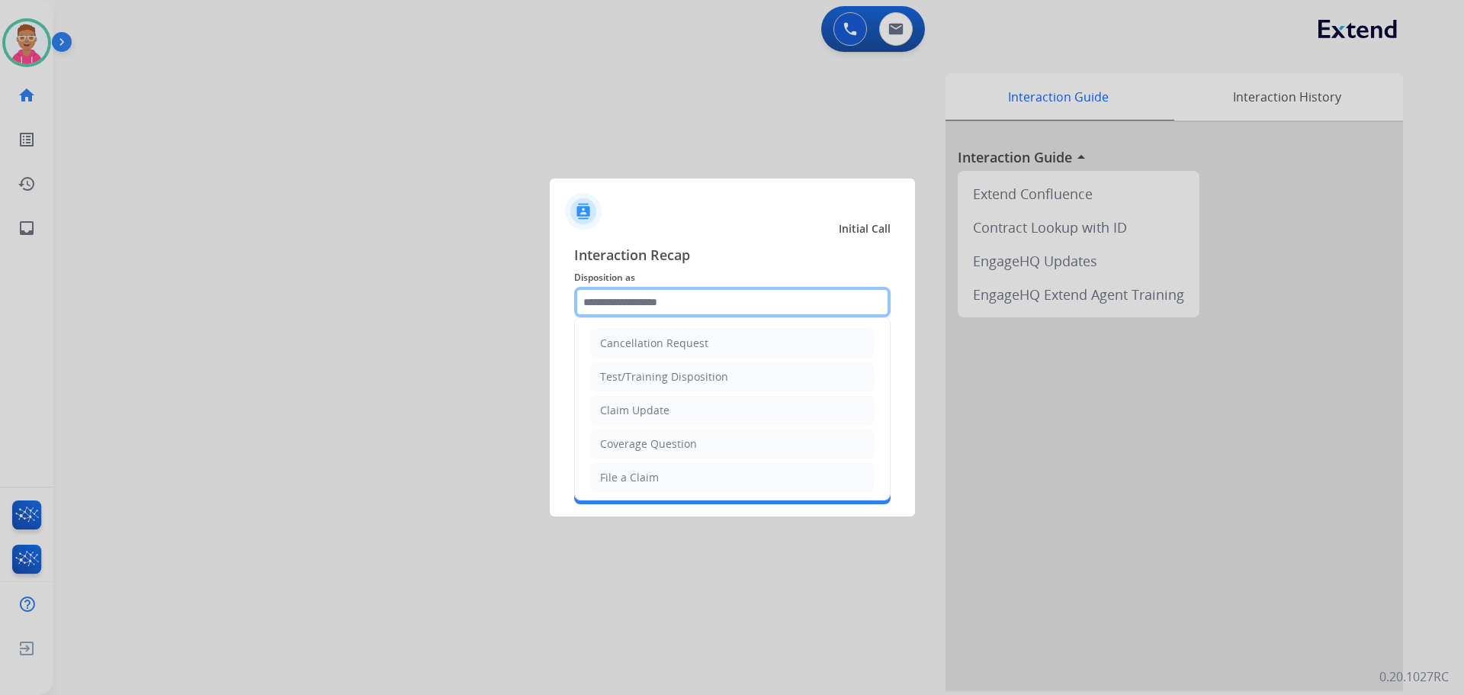
click at [654, 308] on input "text" at bounding box center [732, 302] width 317 height 31
click at [689, 474] on li "File a Claim" at bounding box center [732, 477] width 284 height 29
type input "**********"
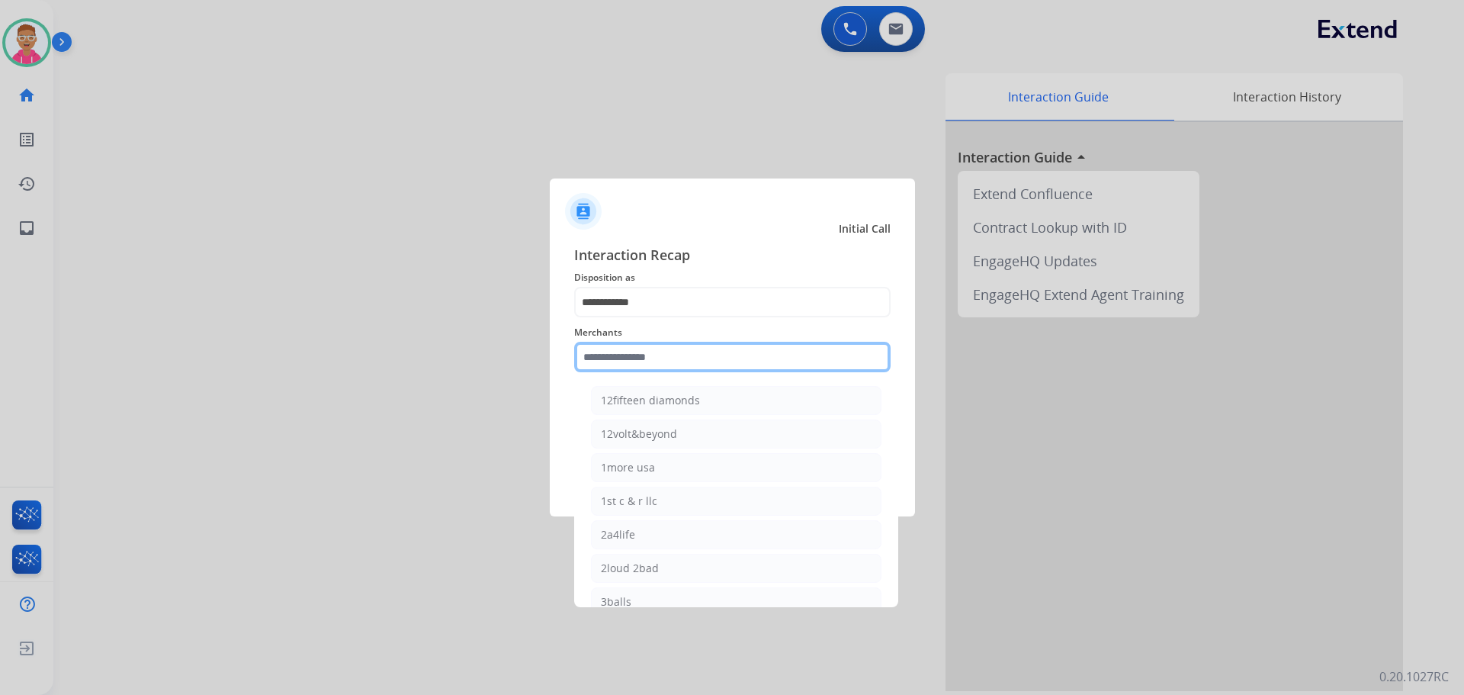
click at [670, 359] on input "text" at bounding box center [732, 357] width 317 height 31
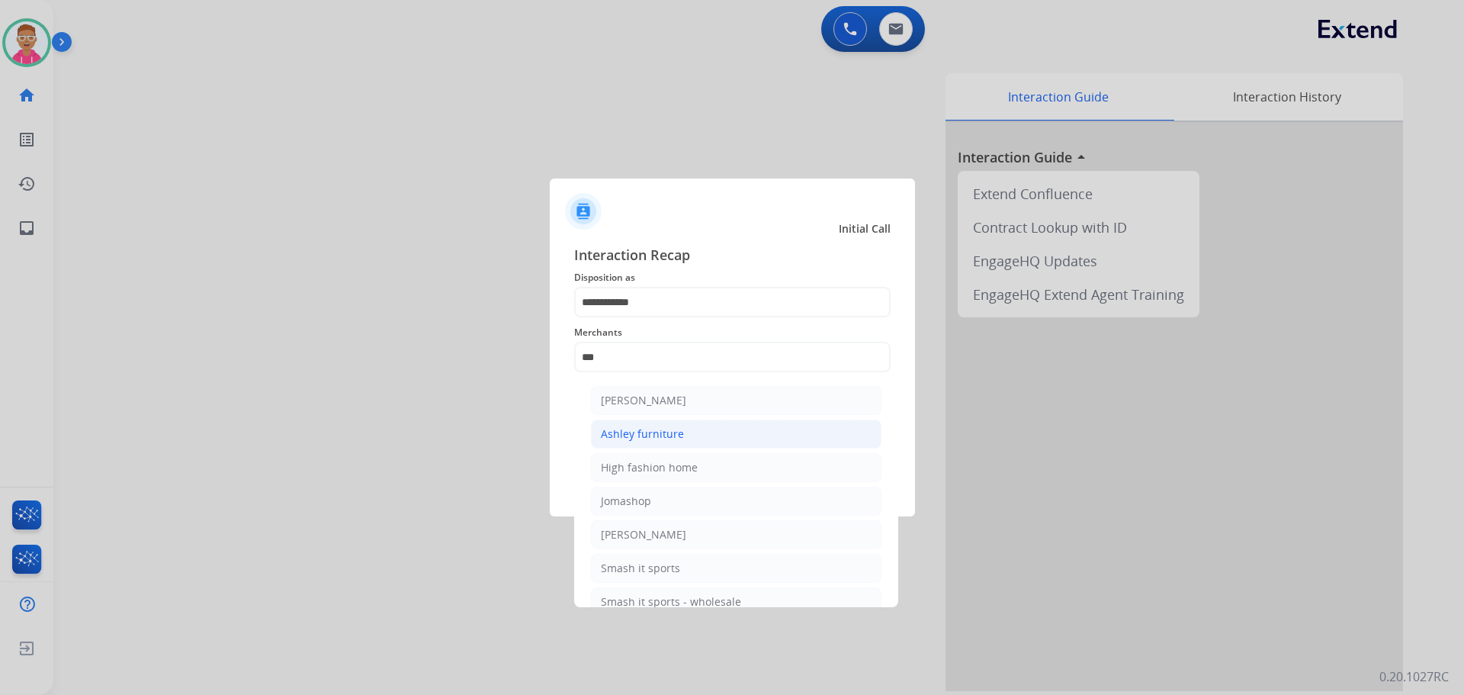
click at [676, 429] on div "Ashley furniture" at bounding box center [642, 433] width 83 height 15
type input "**********"
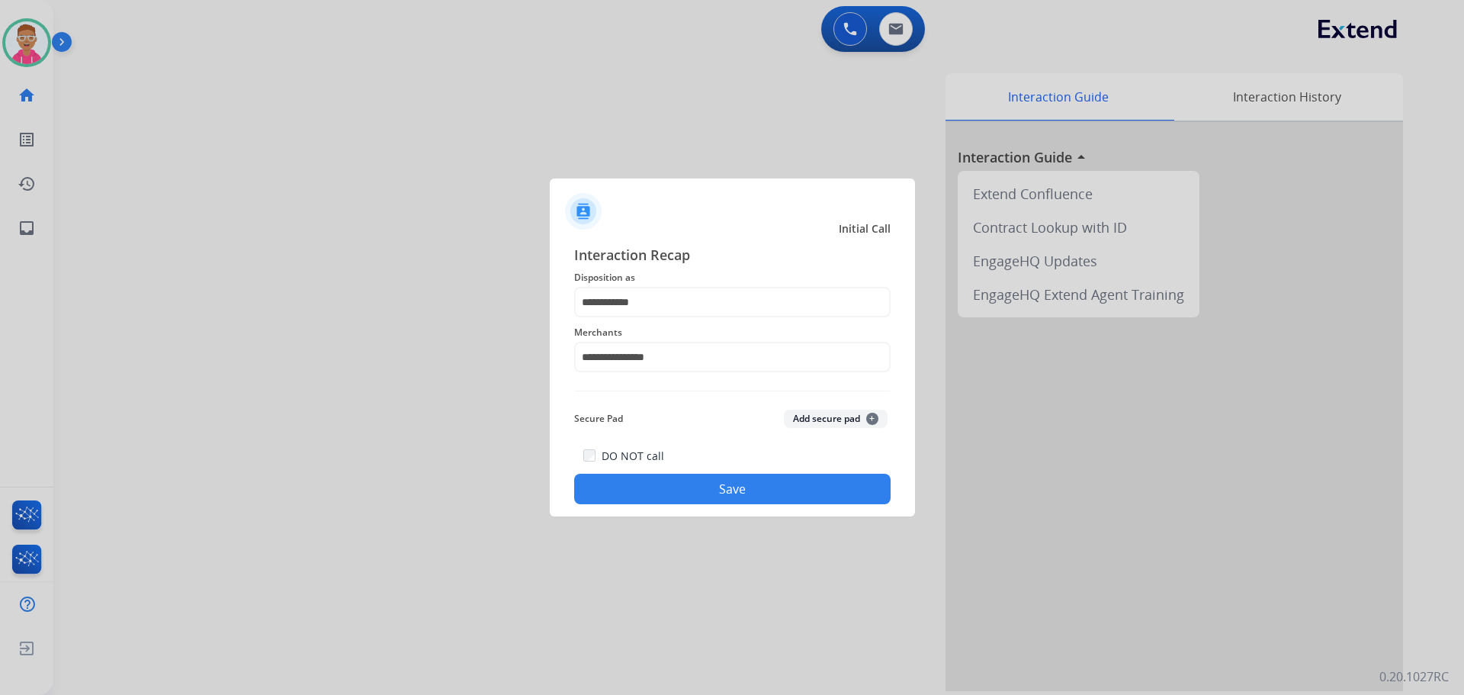
drag, startPoint x: 667, startPoint y: 492, endPoint x: 666, endPoint y: 477, distance: 15.3
click at [667, 491] on button "Save" at bounding box center [732, 489] width 317 height 31
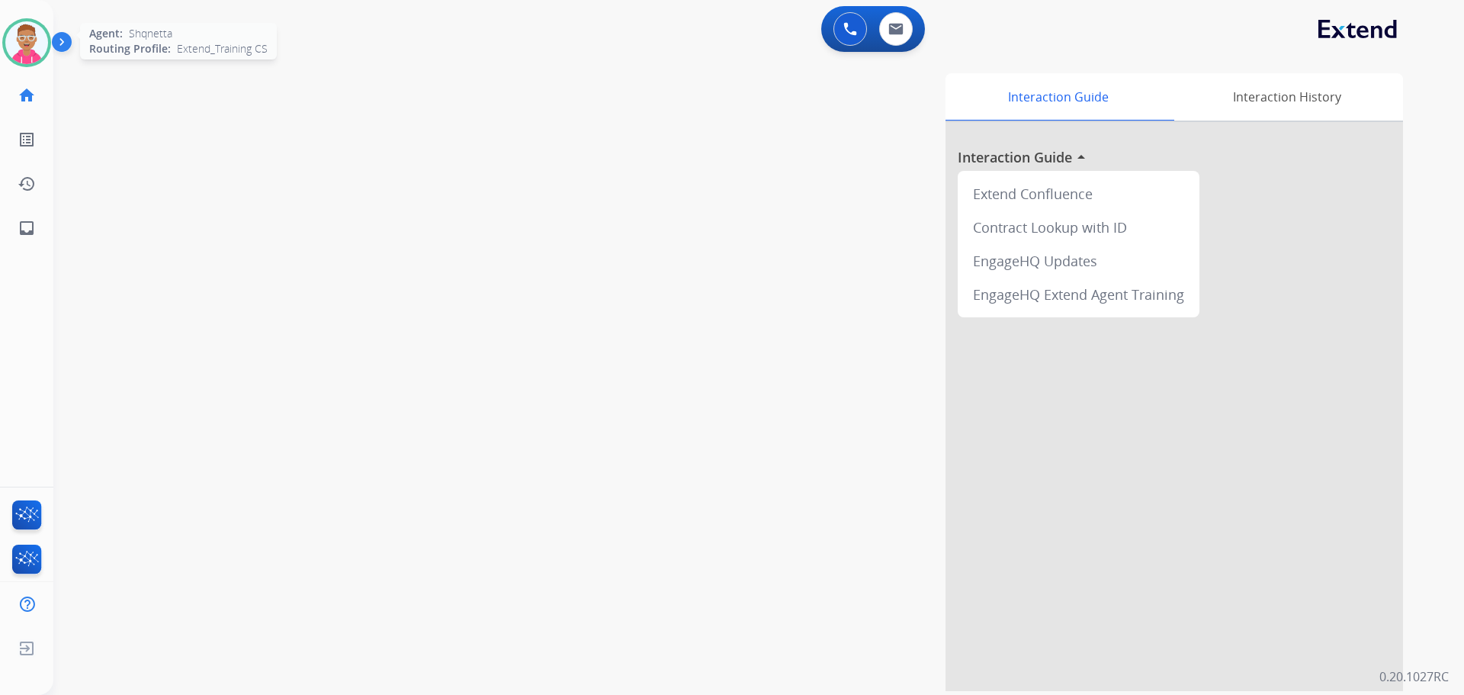
click at [26, 40] on img at bounding box center [26, 42] width 43 height 43
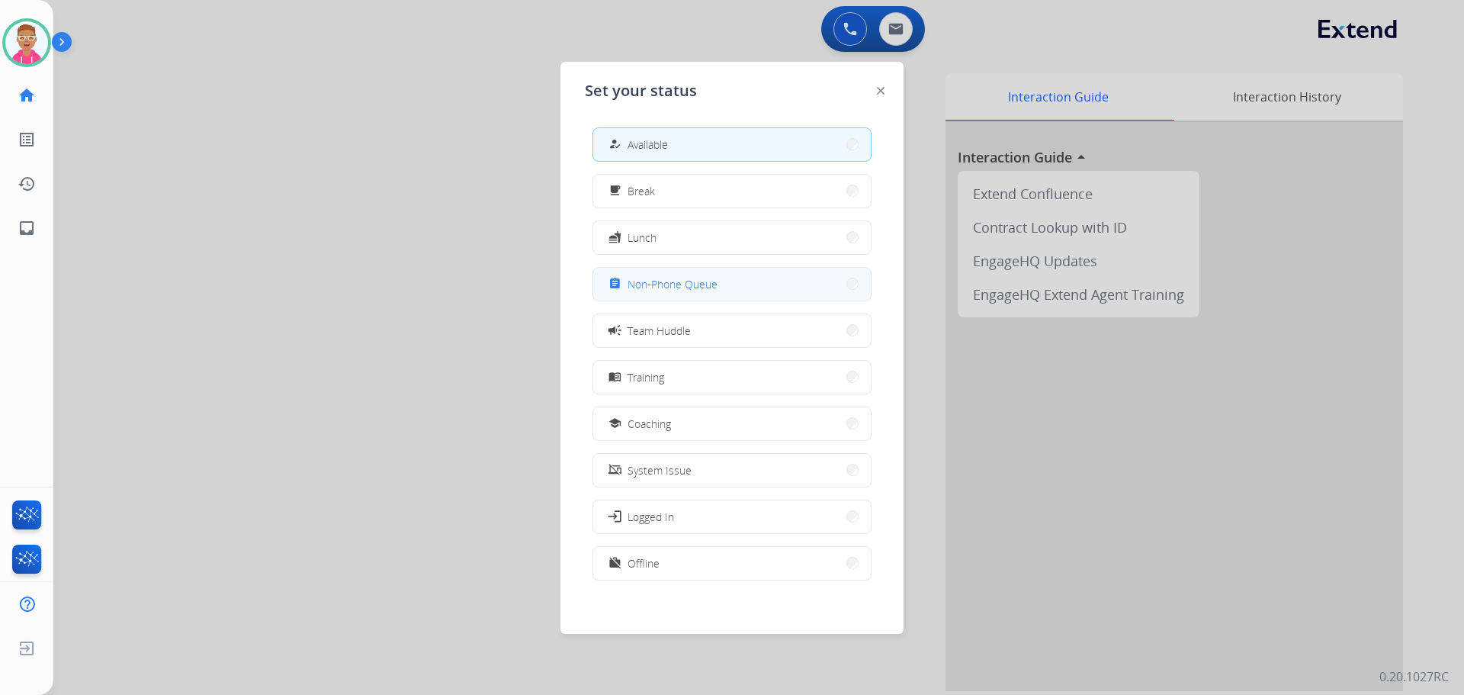
click at [712, 282] on span "Non-Phone Queue" at bounding box center [673, 284] width 90 height 16
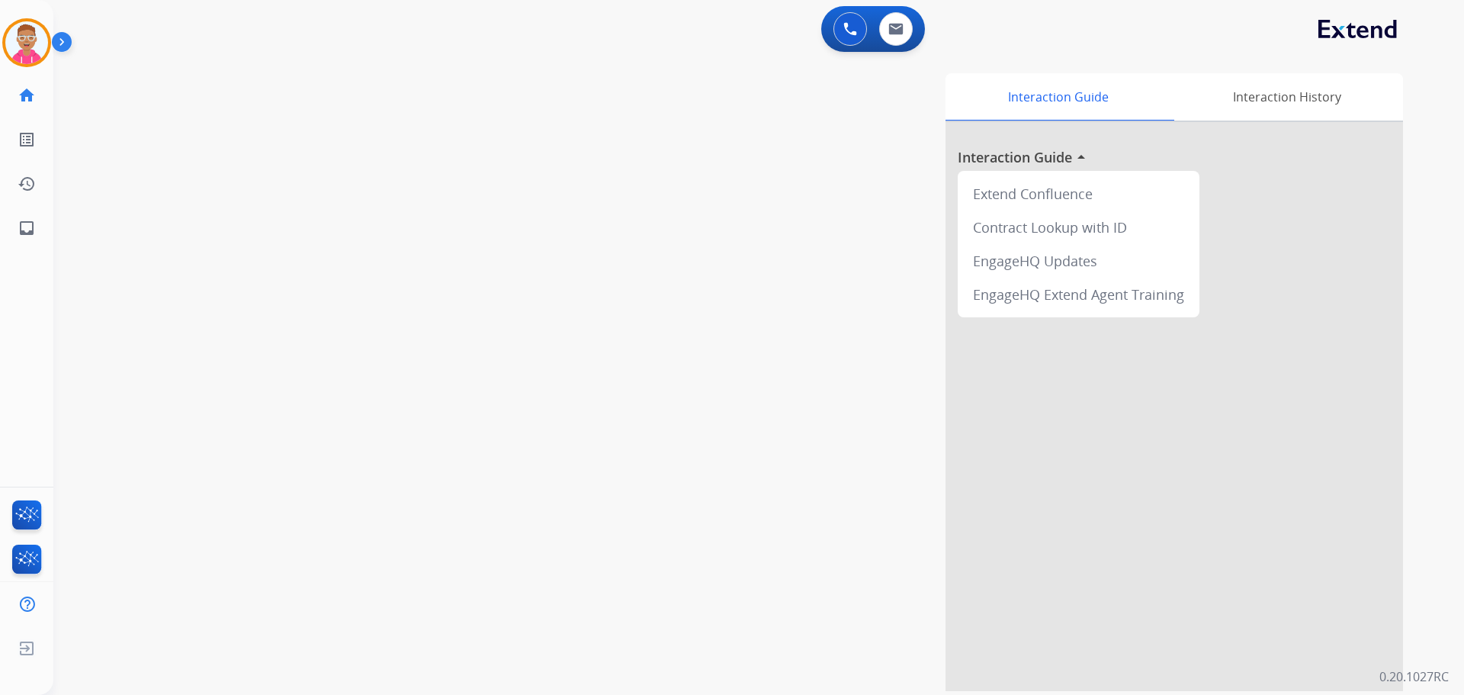
click at [211, 290] on div "swap_horiz Break voice bridge close_fullscreen Connect 3-Way Call merge_type Se…" at bounding box center [740, 373] width 1374 height 636
click at [31, 36] on img at bounding box center [26, 42] width 43 height 43
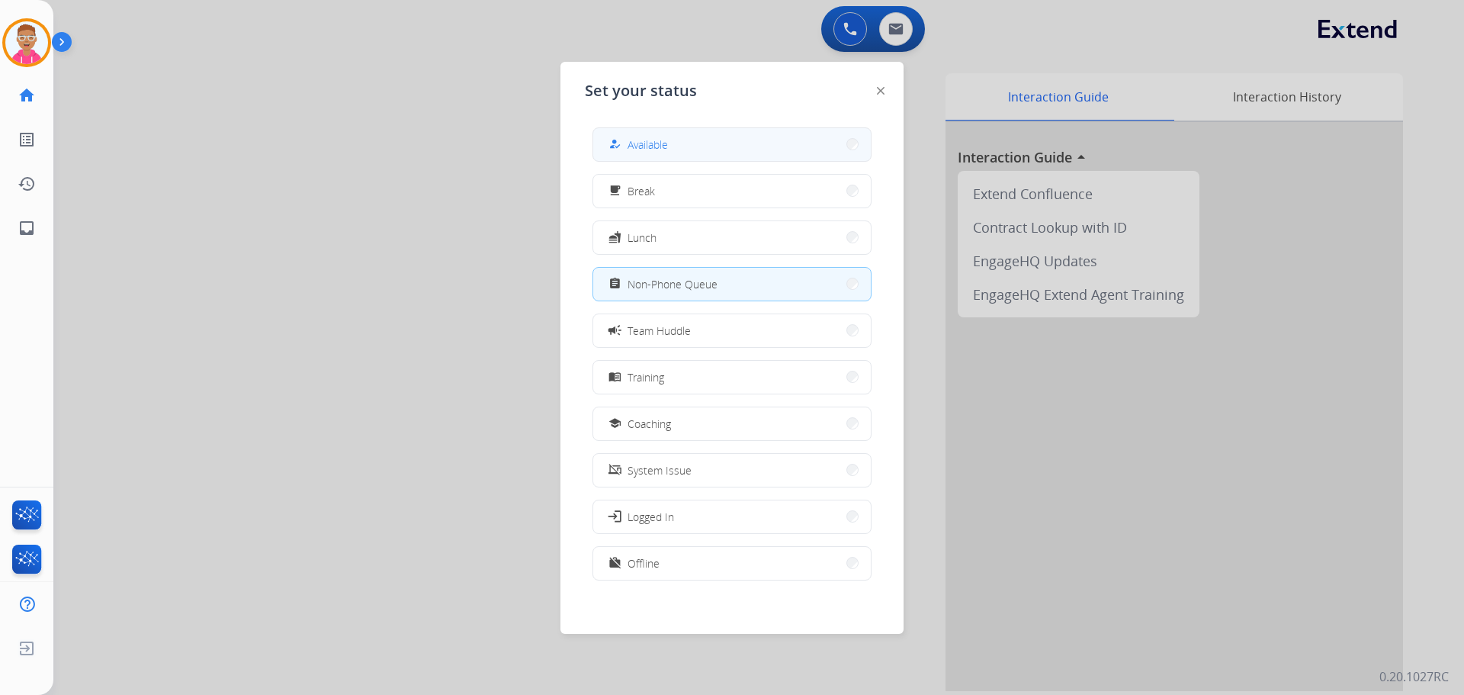
click at [711, 140] on button "how_to_reg Available" at bounding box center [732, 144] width 278 height 33
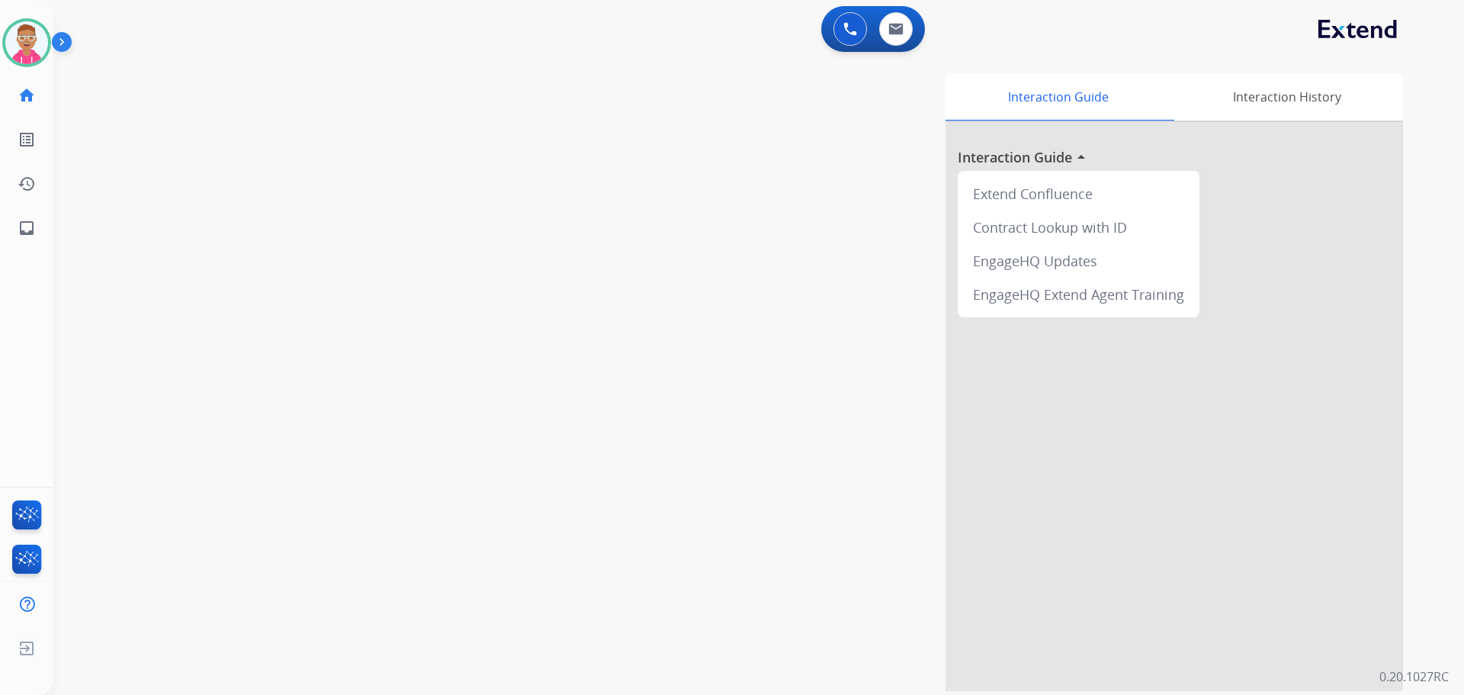
click at [233, 235] on div "swap_horiz Break voice bridge close_fullscreen Connect 3-Way Call merge_type Se…" at bounding box center [740, 373] width 1374 height 636
drag, startPoint x: 18, startPoint y: 43, endPoint x: 50, endPoint y: 39, distance: 31.6
click at [18, 43] on img at bounding box center [26, 42] width 43 height 43
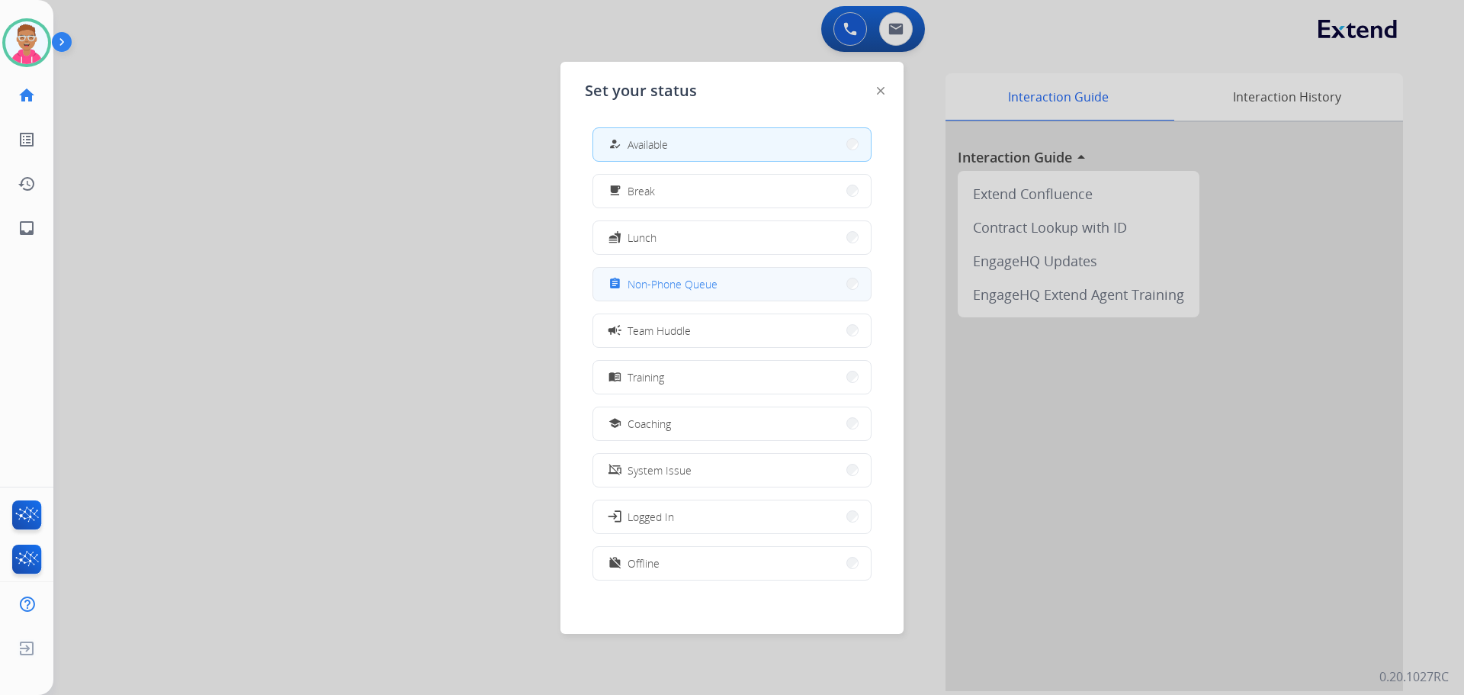
click at [765, 277] on button "assignment Non-Phone Queue" at bounding box center [732, 284] width 278 height 33
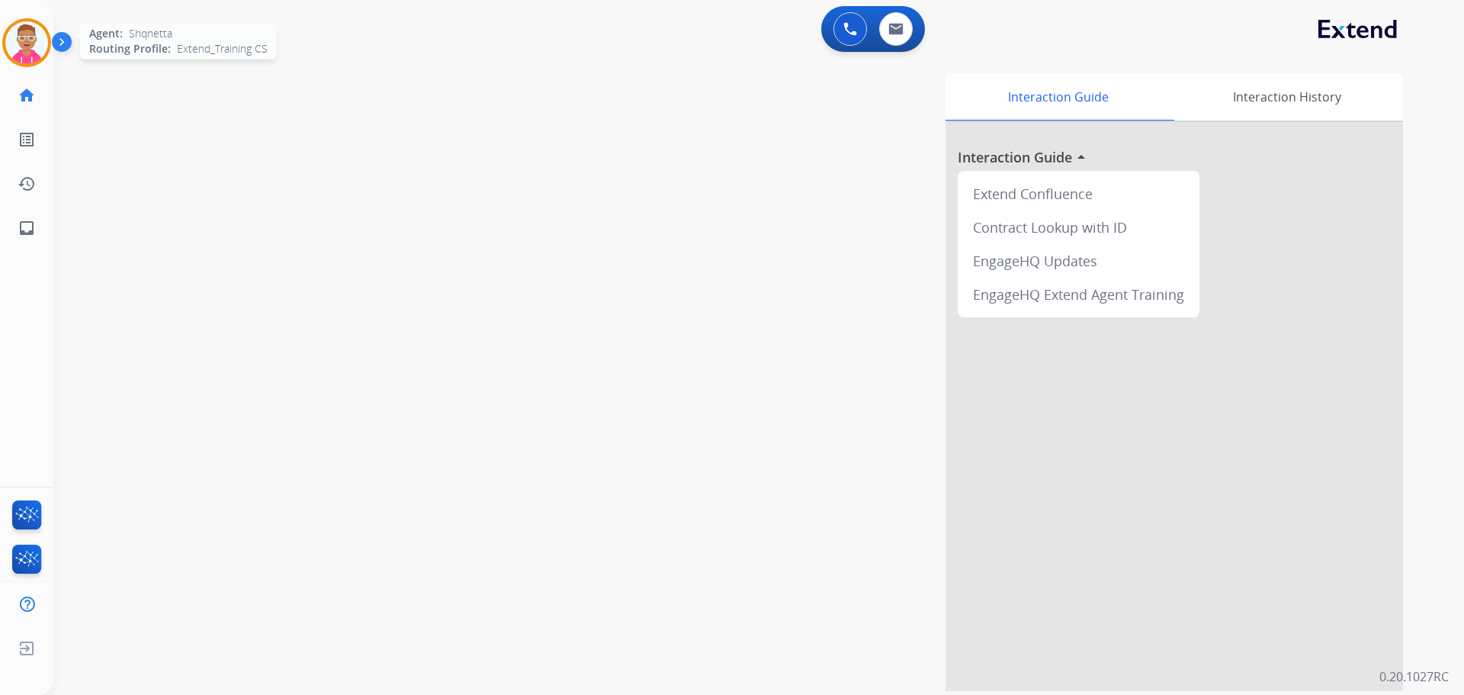
click at [28, 50] on img at bounding box center [26, 42] width 43 height 43
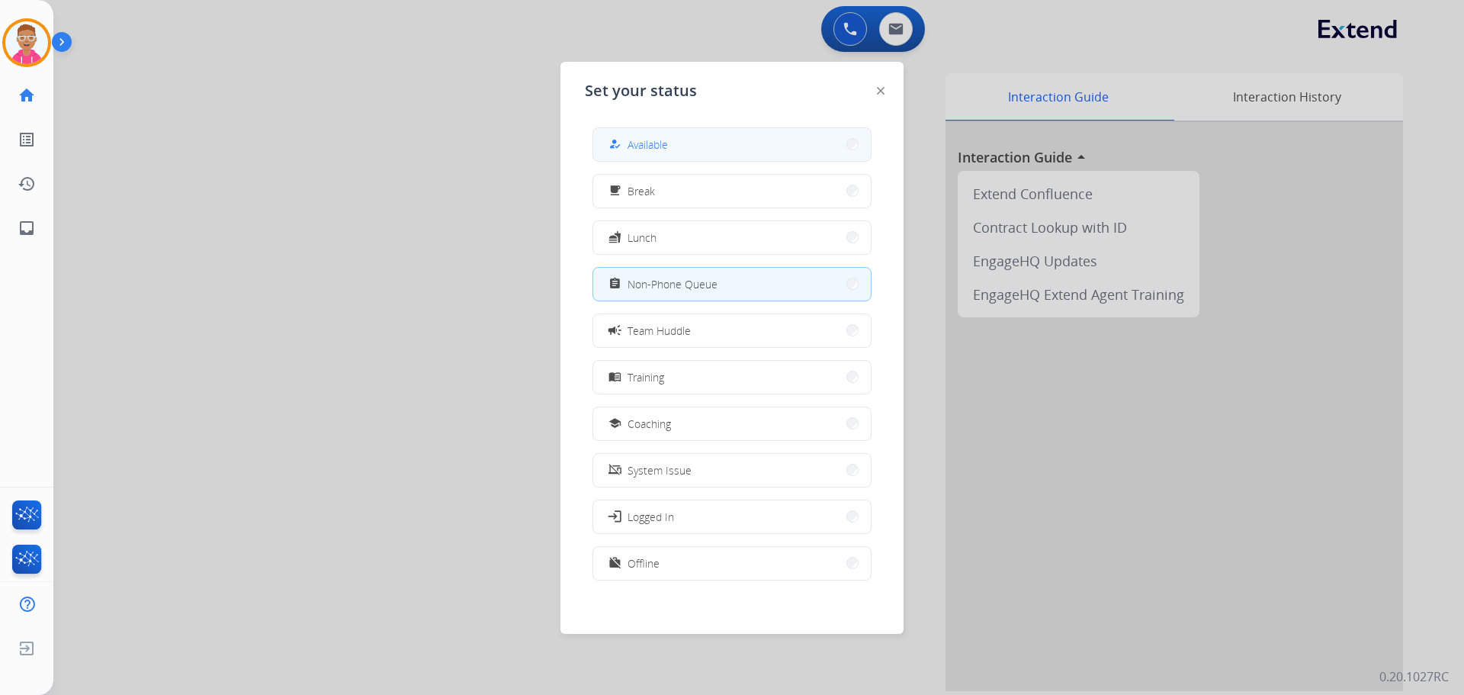
click at [706, 146] on button "how_to_reg Available" at bounding box center [732, 144] width 278 height 33
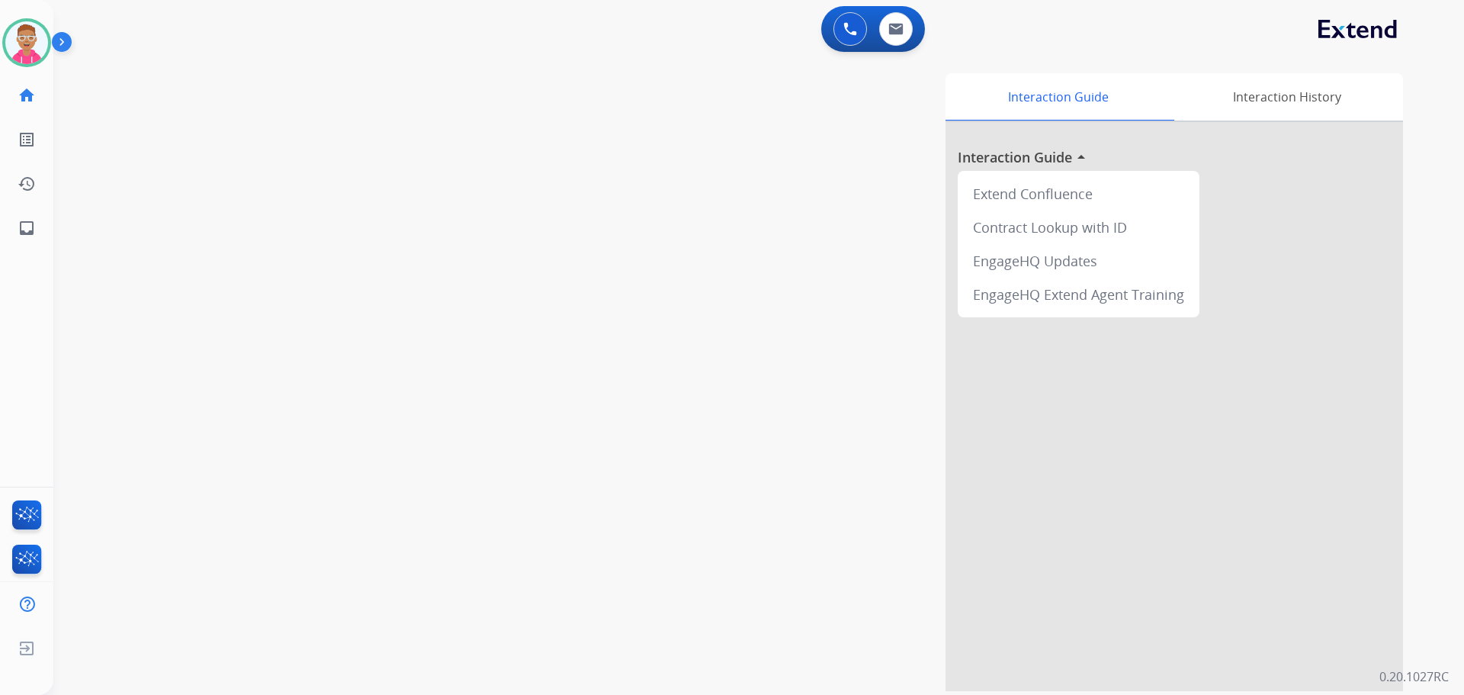
drag, startPoint x: 237, startPoint y: 243, endPoint x: 202, endPoint y: 233, distance: 36.3
click at [209, 243] on div "swap_horiz Break voice bridge close_fullscreen Connect 3-Way Call merge_type Se…" at bounding box center [740, 373] width 1374 height 636
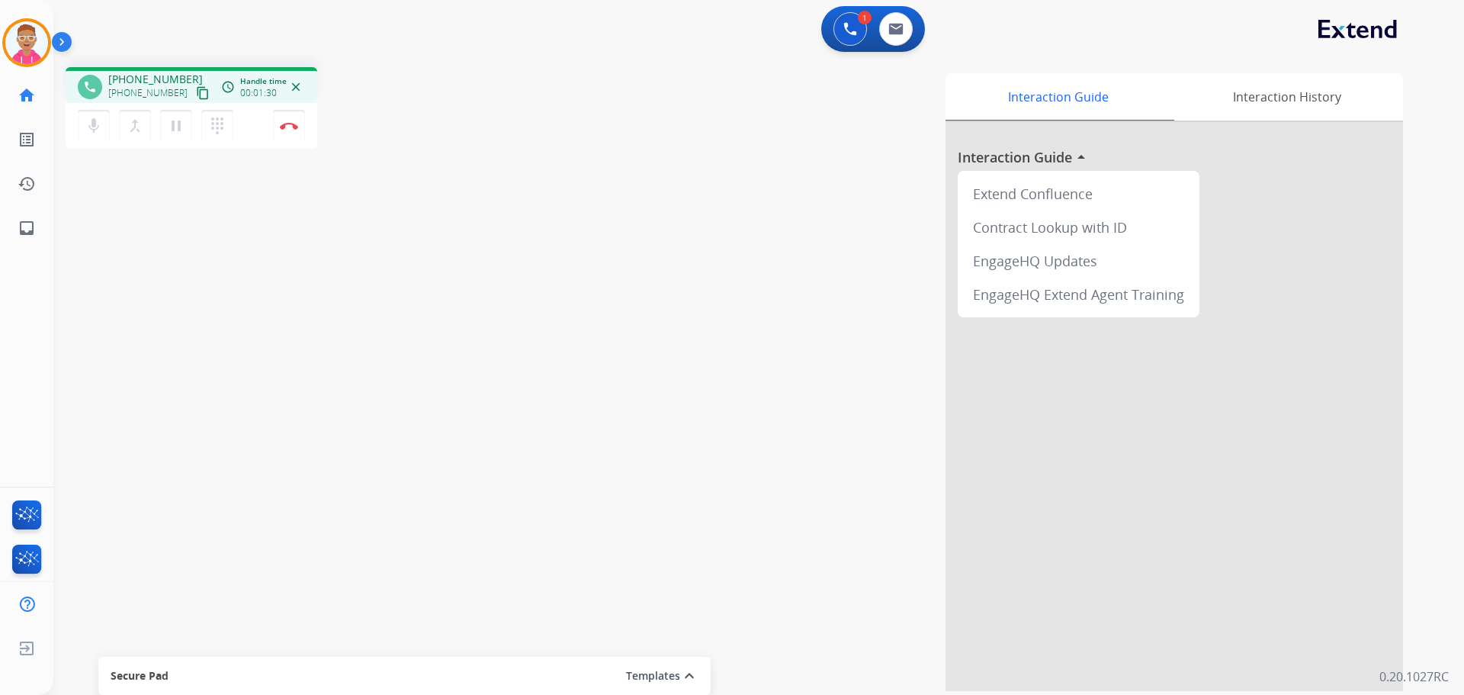
click at [196, 92] on mat-icon "content_copy" at bounding box center [203, 93] width 14 height 14
click at [196, 93] on mat-icon "content_copy" at bounding box center [203, 93] width 14 height 14
click at [180, 124] on mat-icon "pause" at bounding box center [176, 126] width 18 height 18
click at [182, 121] on mat-icon "play_arrow" at bounding box center [176, 126] width 18 height 18
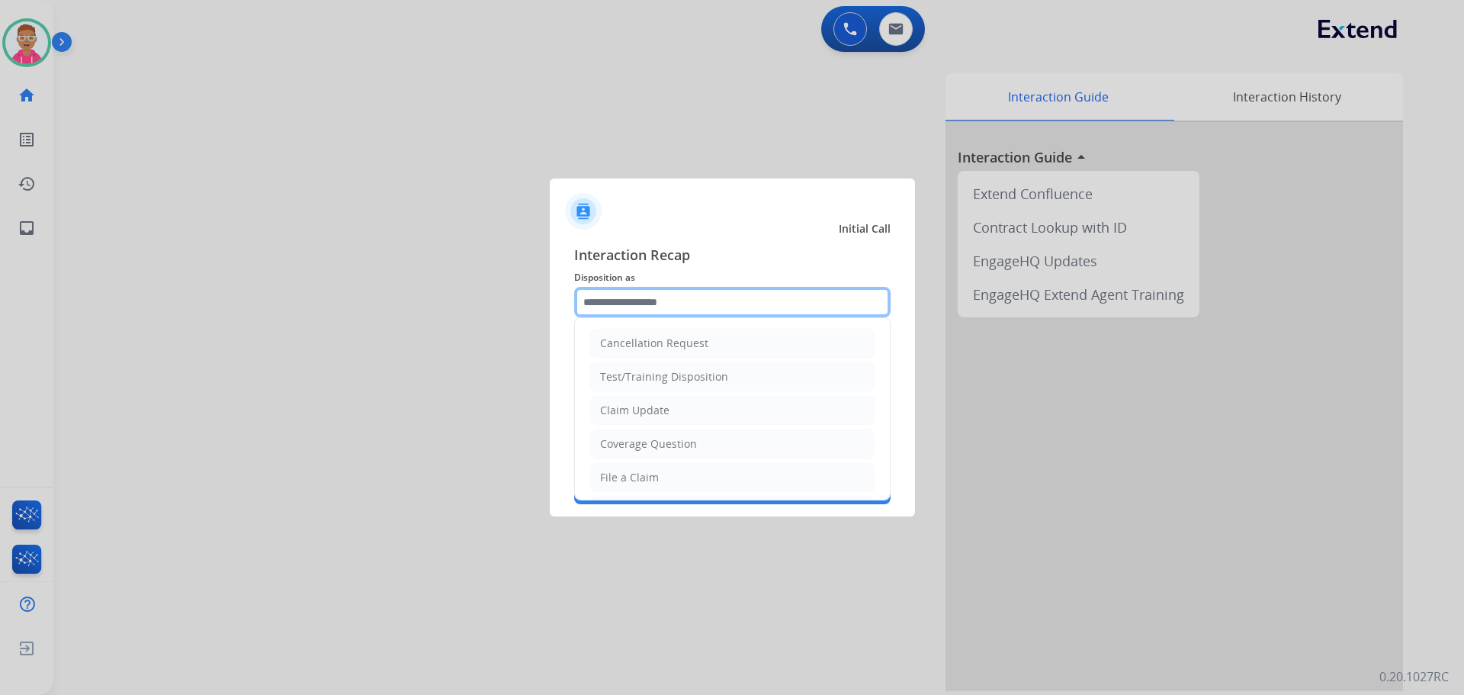
click at [757, 302] on input "text" at bounding box center [732, 302] width 317 height 31
click at [696, 401] on li "Claim Update" at bounding box center [732, 410] width 284 height 29
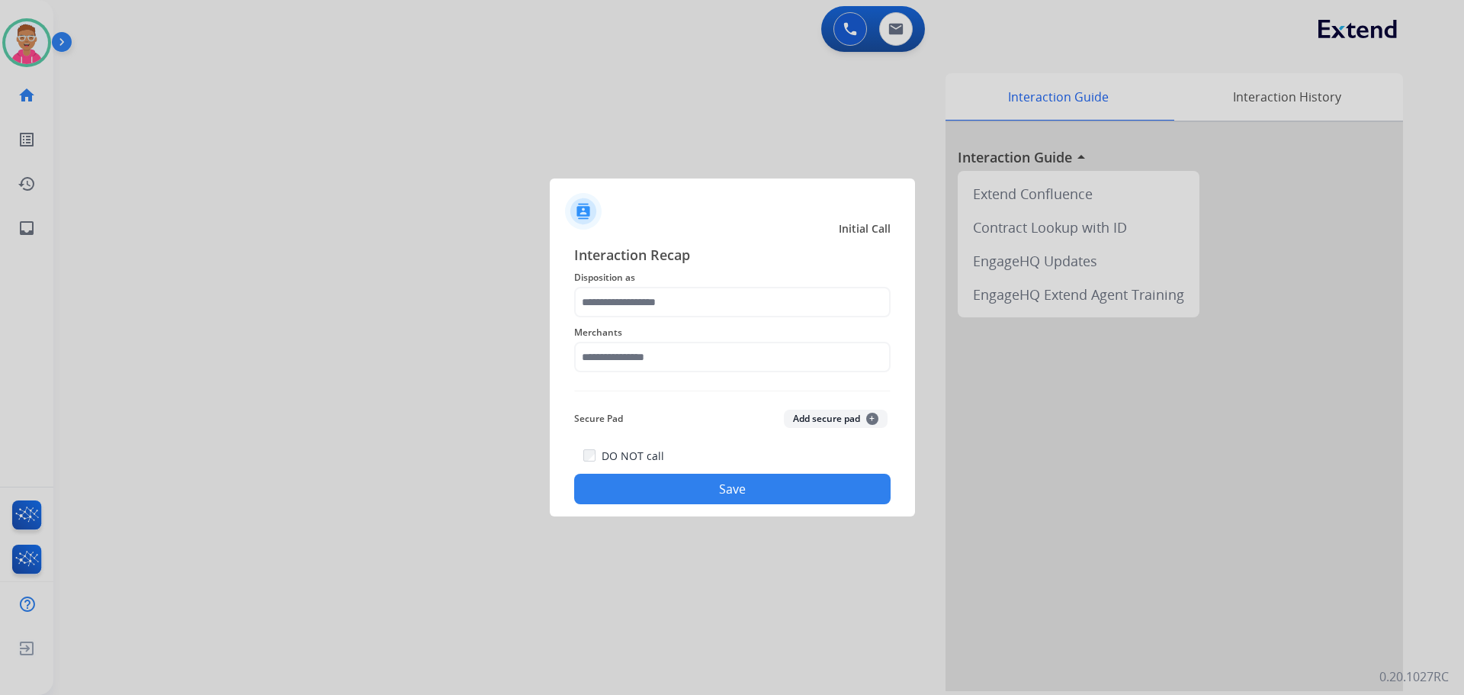
type input "**********"
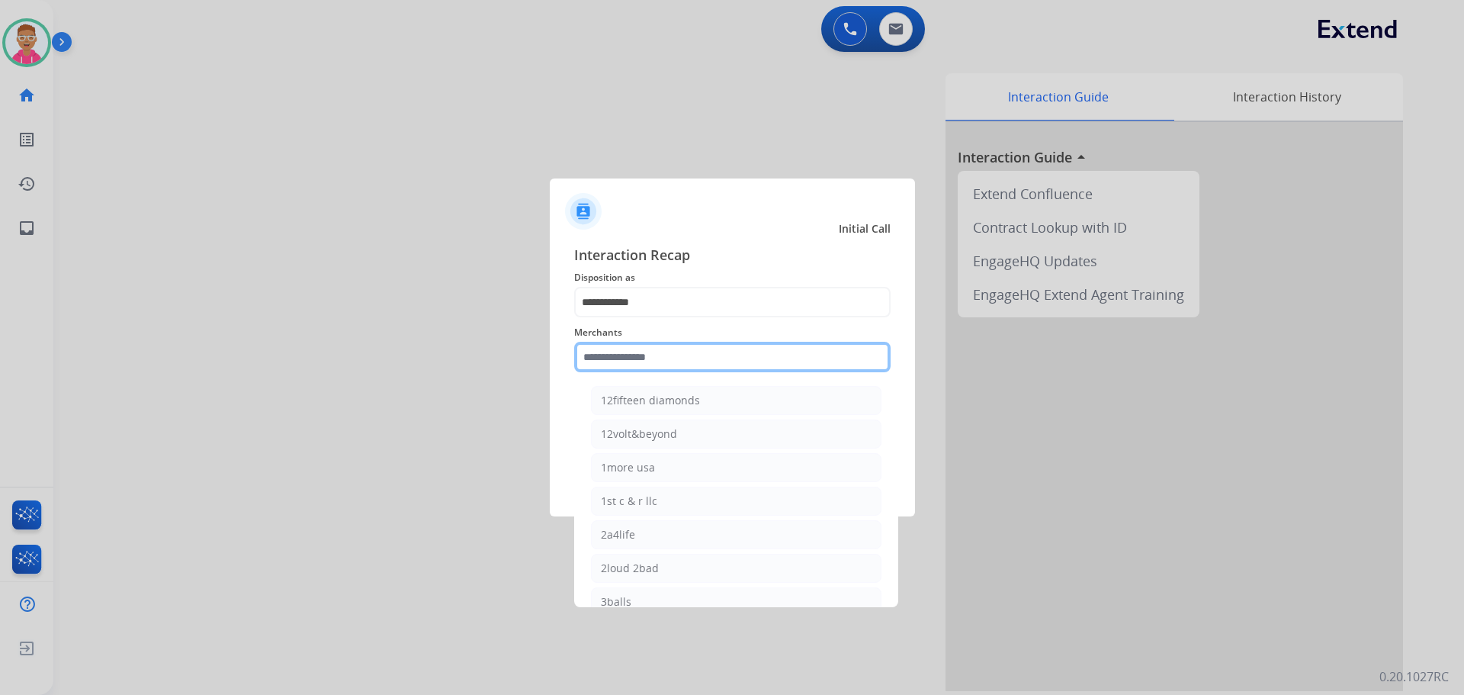
click at [659, 354] on input "text" at bounding box center [732, 357] width 317 height 31
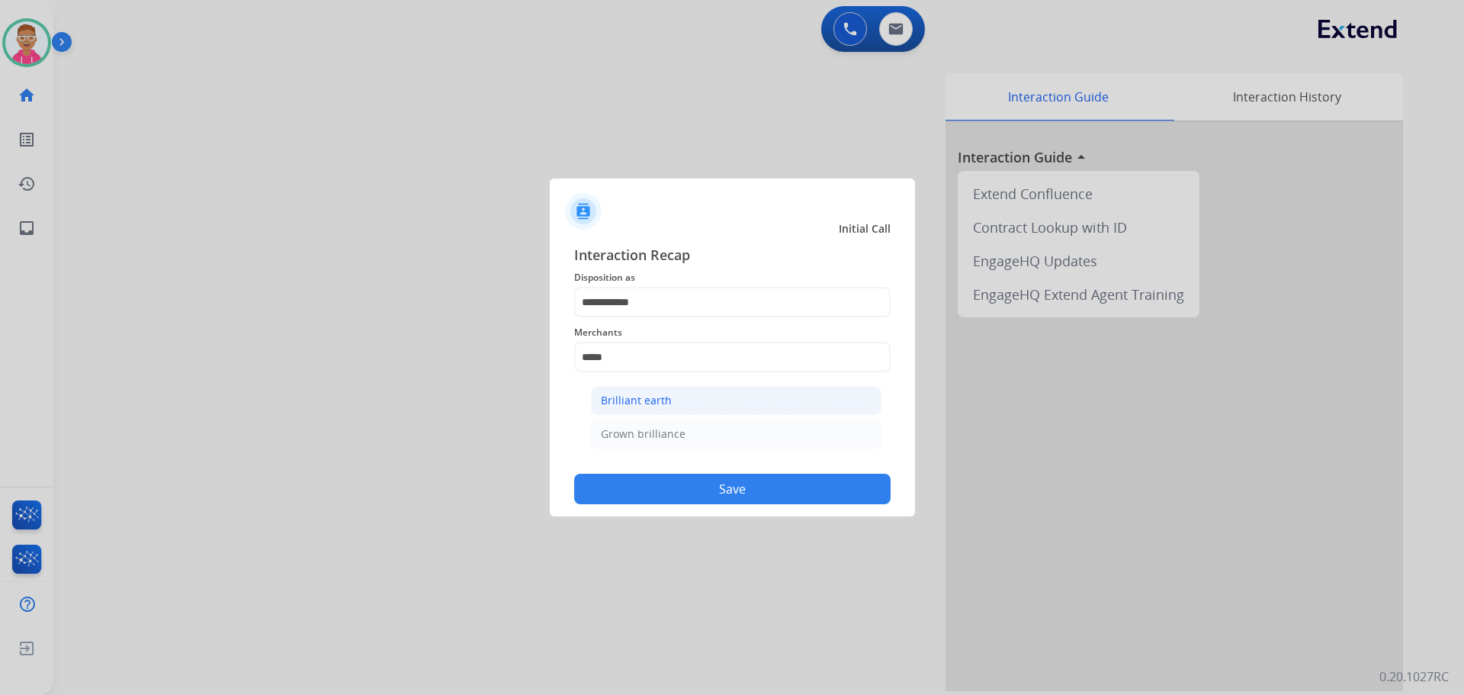
click at [659, 396] on div "Brilliant earth" at bounding box center [636, 400] width 71 height 15
type input "**********"
click at [689, 496] on button "Save" at bounding box center [732, 489] width 317 height 31
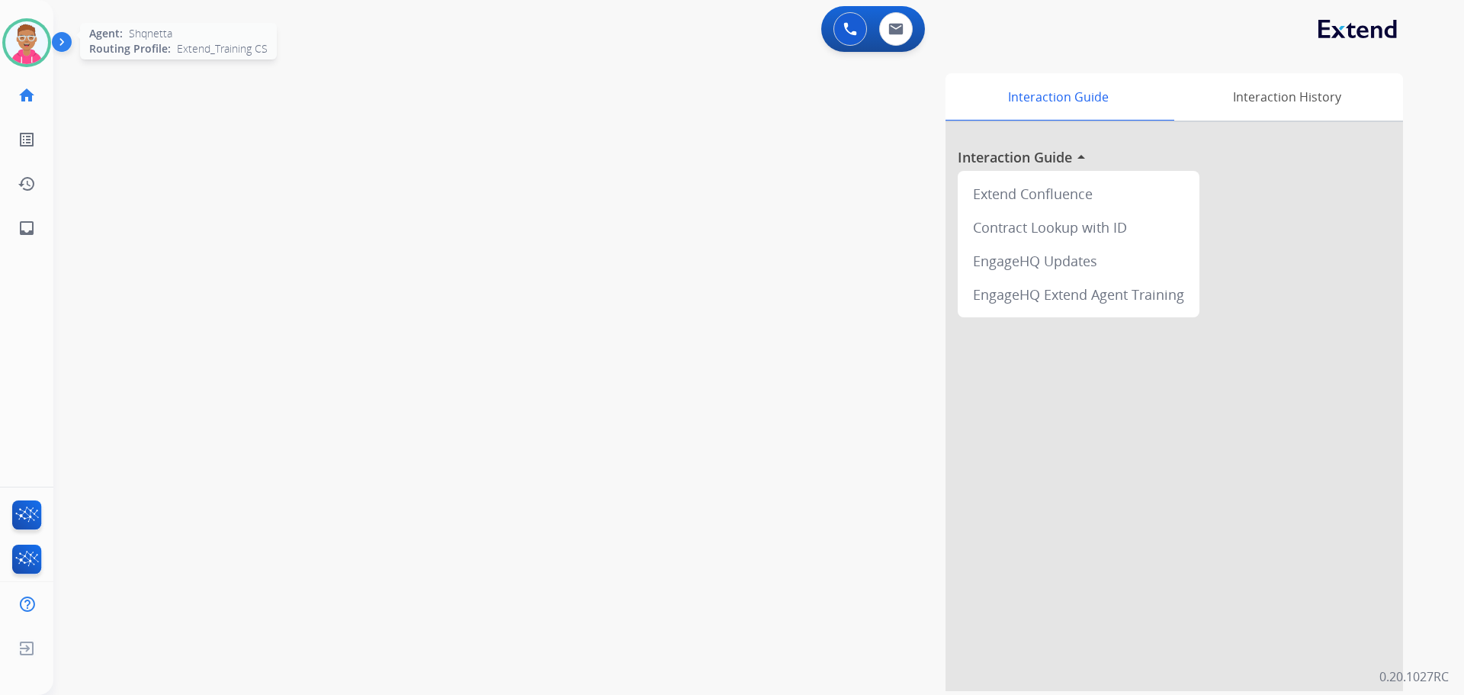
drag, startPoint x: 25, startPoint y: 50, endPoint x: 43, endPoint y: 50, distance: 18.3
click at [25, 50] on img at bounding box center [26, 42] width 43 height 43
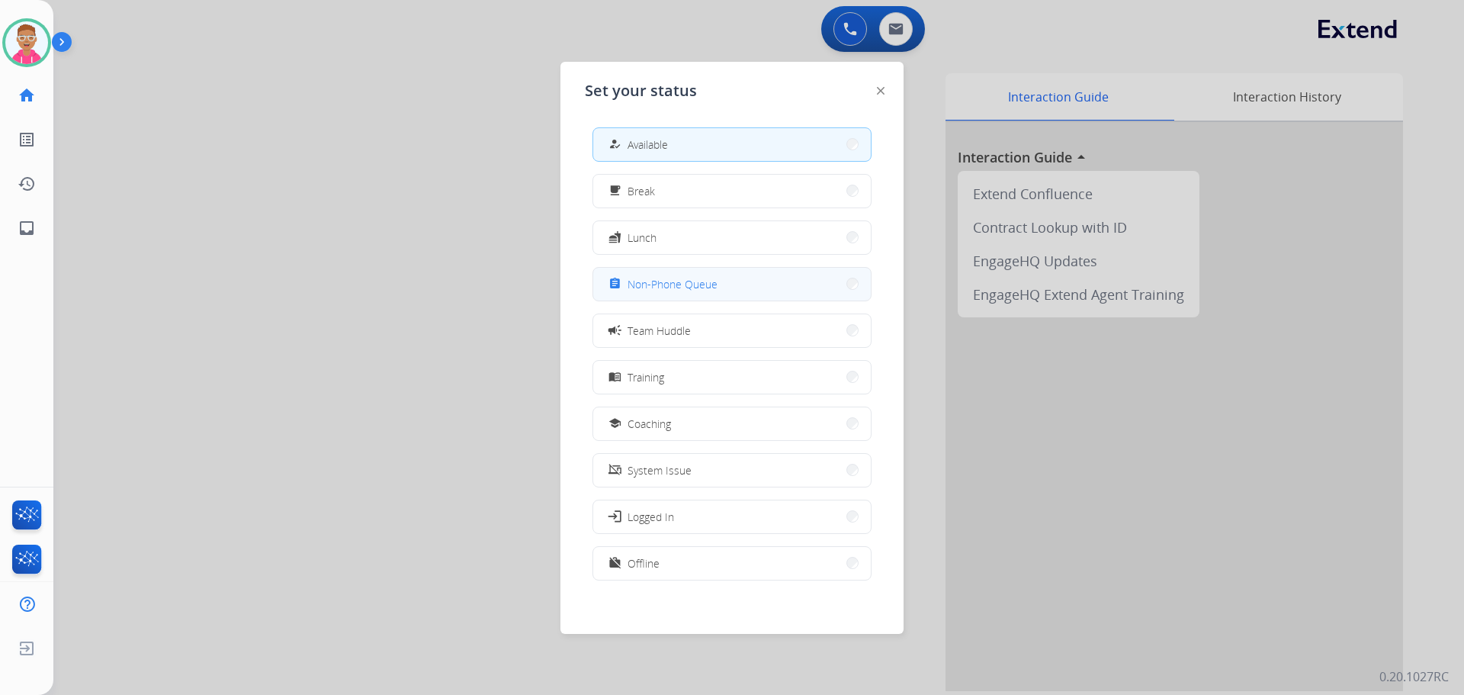
click at [705, 288] on span "Non-Phone Queue" at bounding box center [673, 284] width 90 height 16
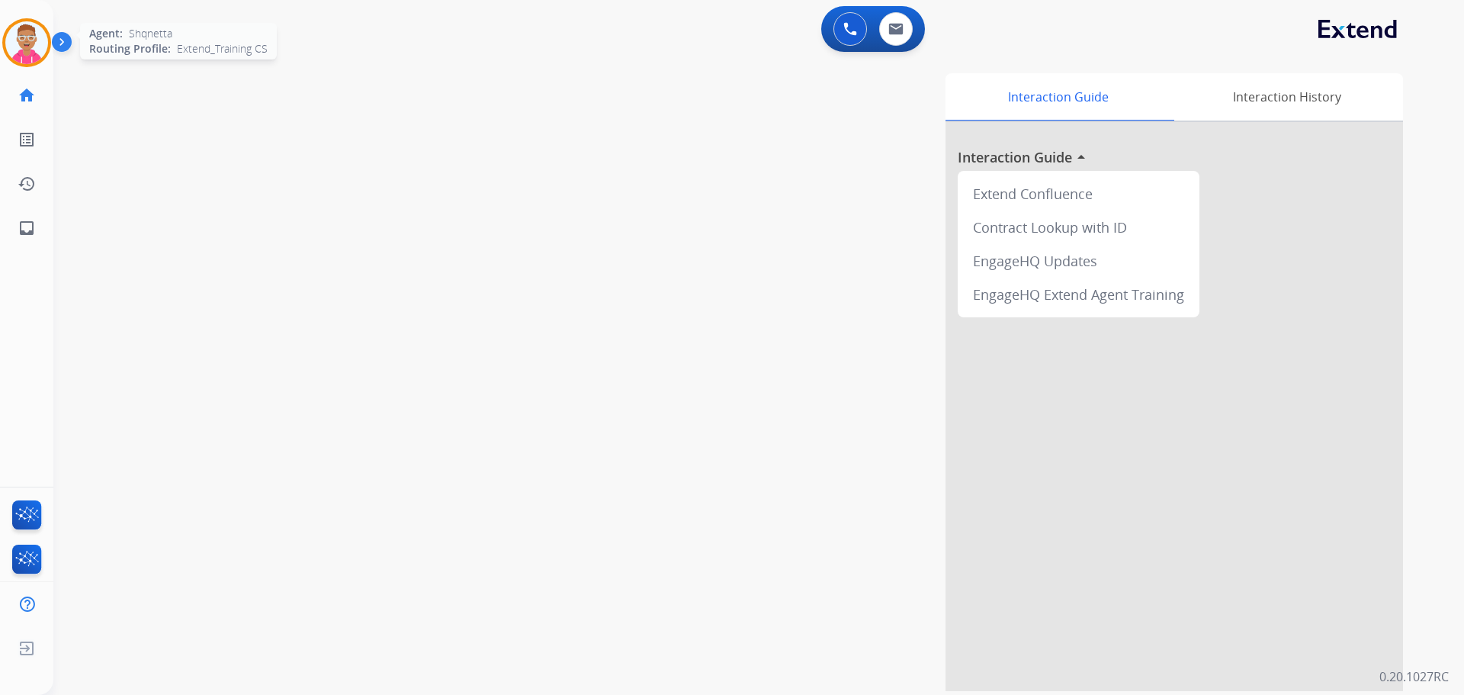
click at [43, 39] on img at bounding box center [26, 42] width 43 height 43
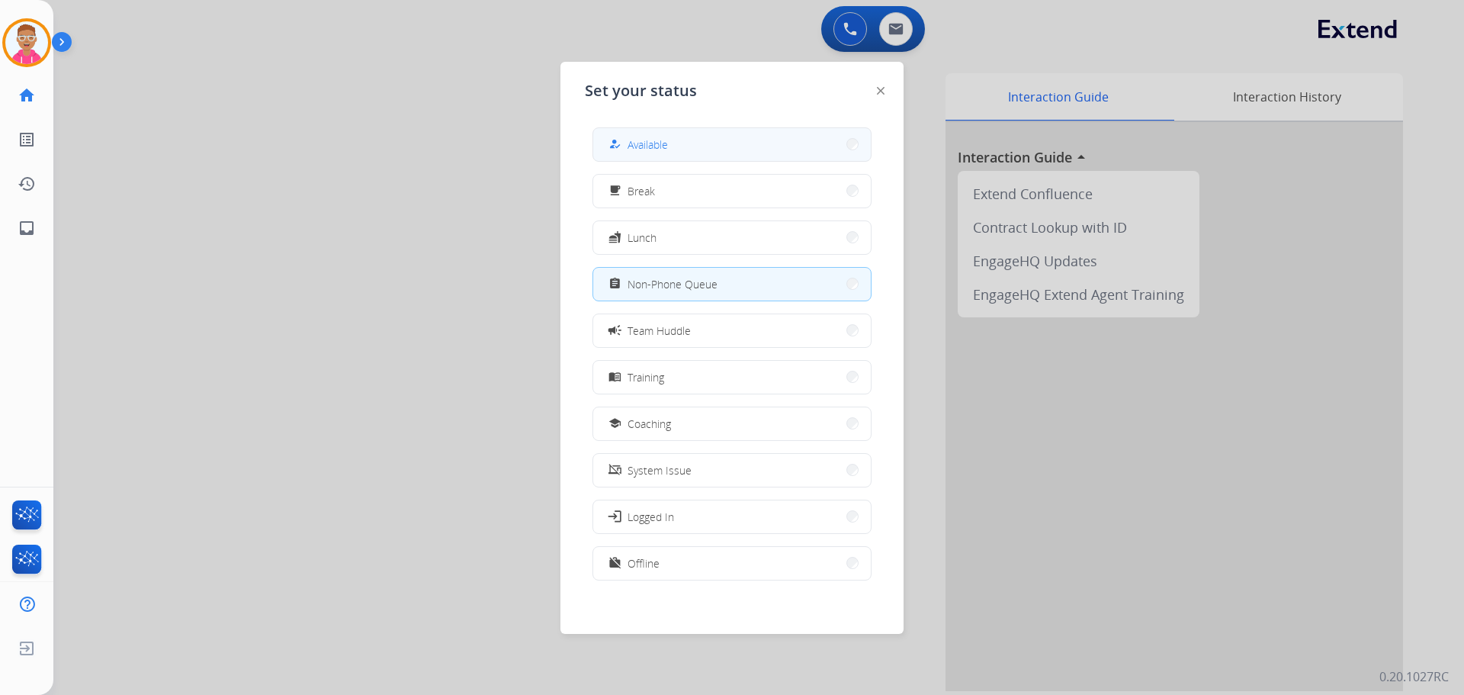
click at [656, 150] on span "Available" at bounding box center [648, 145] width 40 height 16
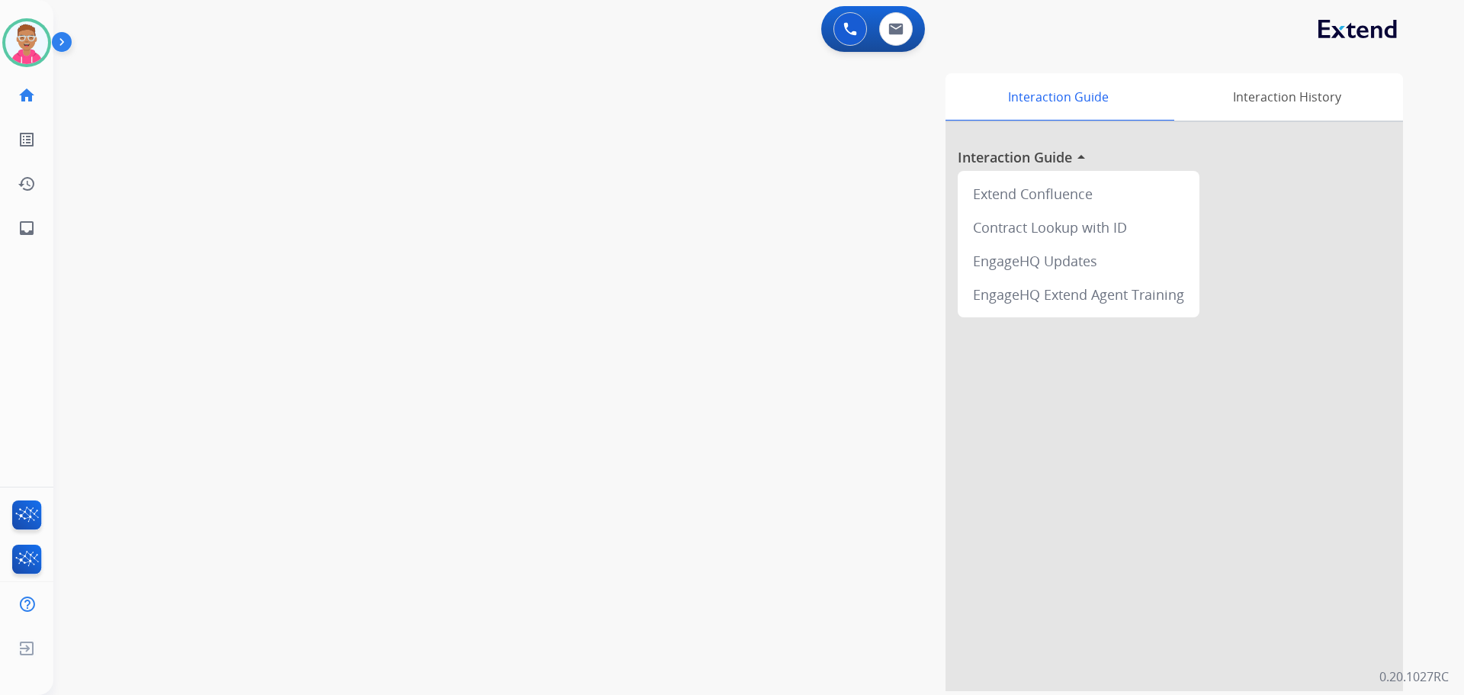
drag, startPoint x: 172, startPoint y: 138, endPoint x: 246, endPoint y: 115, distance: 77.4
click at [175, 134] on div "swap_horiz Break voice bridge close_fullscreen Connect 3-Way Call merge_type Se…" at bounding box center [740, 373] width 1374 height 636
click at [898, 31] on img at bounding box center [896, 29] width 15 height 12
select select "**********"
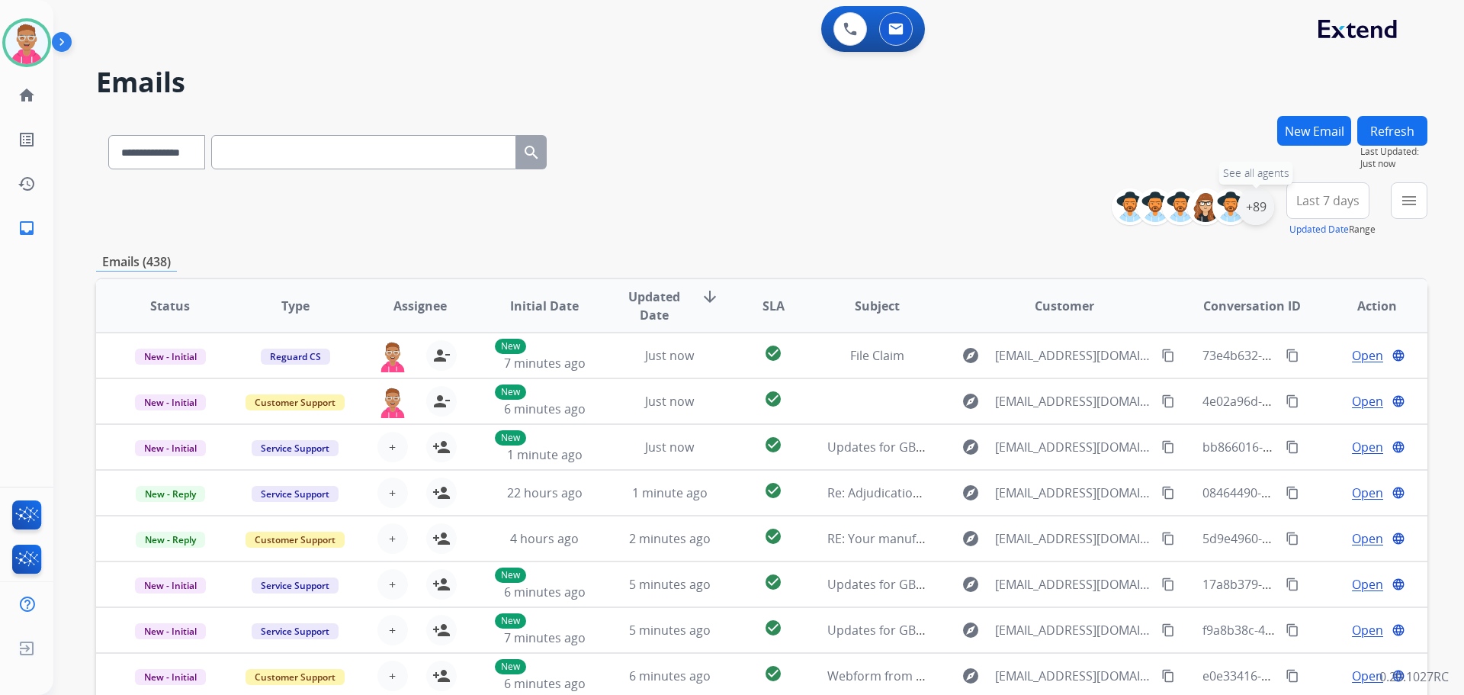
click at [1258, 215] on div "+89" at bounding box center [1256, 206] width 37 height 37
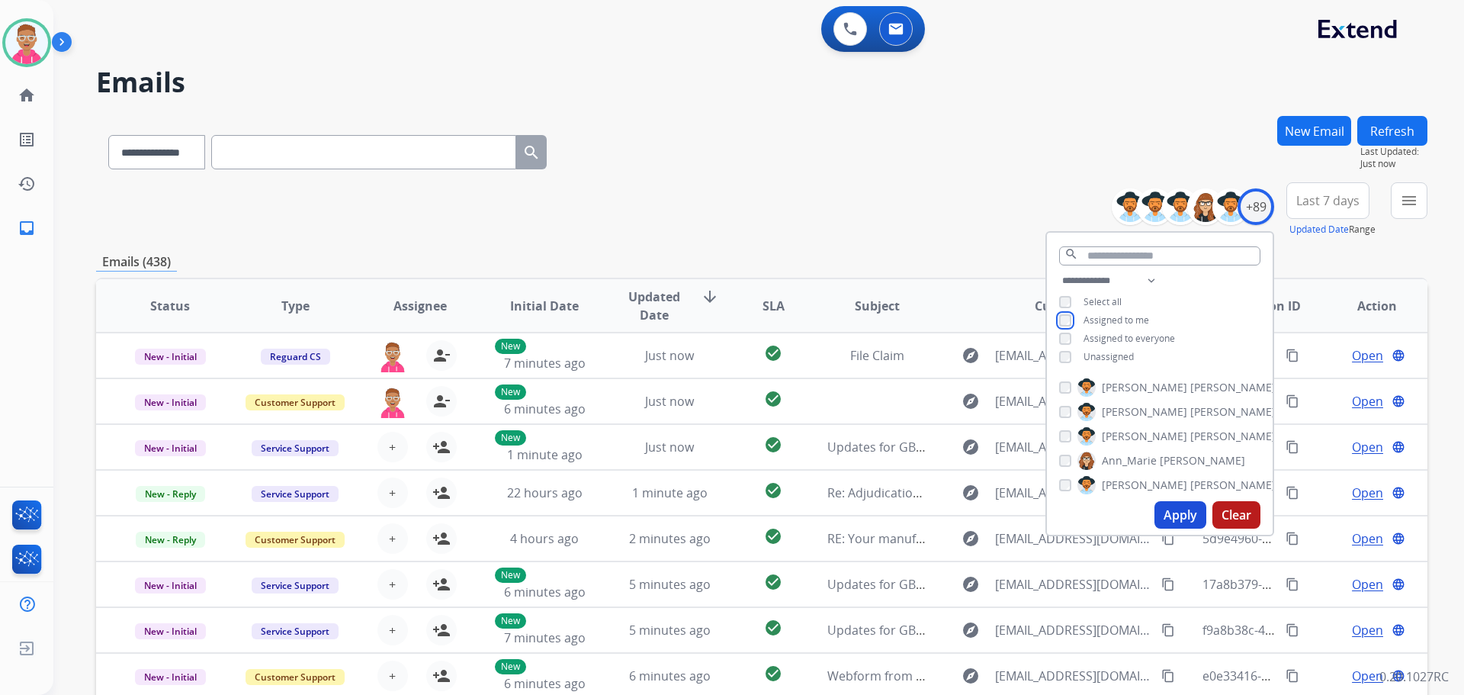
click at [1064, 325] on div "**********" at bounding box center [1160, 321] width 226 height 98
click at [1059, 320] on div "**********" at bounding box center [1160, 321] width 226 height 98
click at [1171, 516] on button "Apply" at bounding box center [1181, 514] width 52 height 27
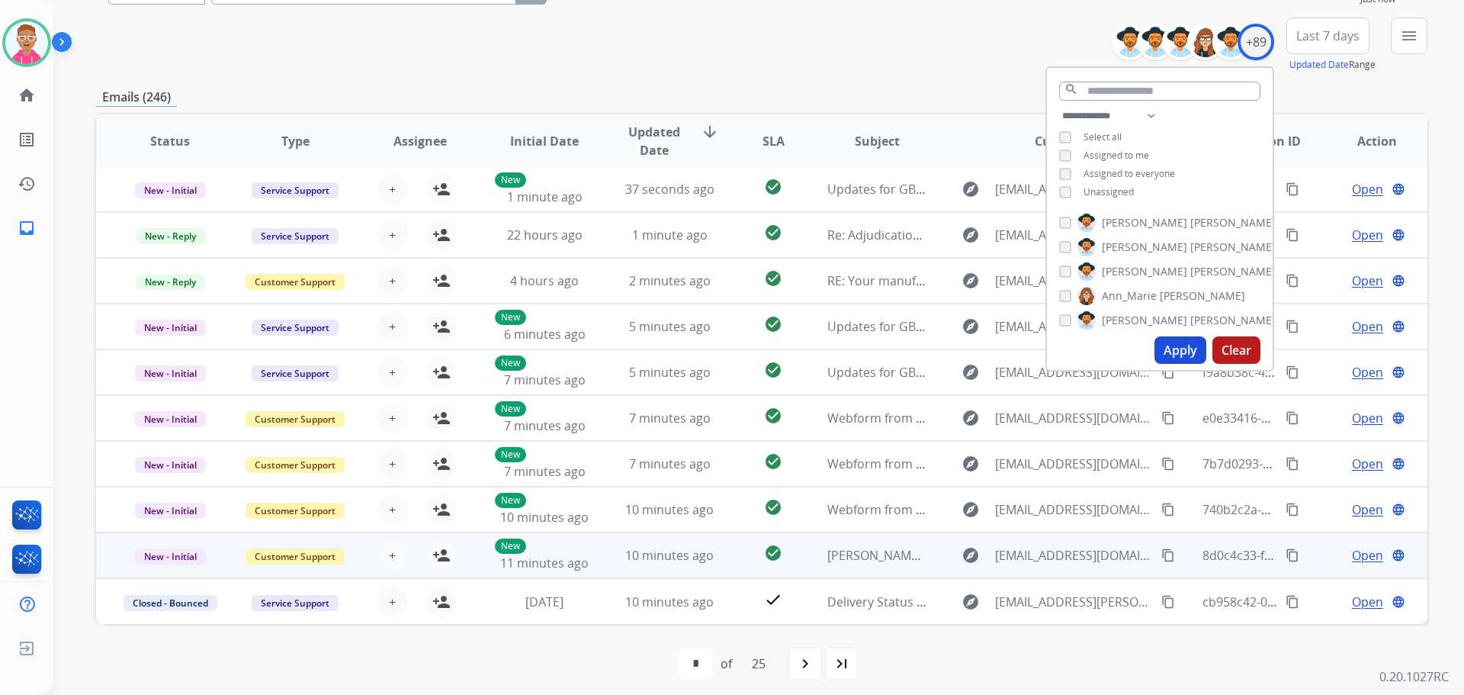
scroll to position [173, 0]
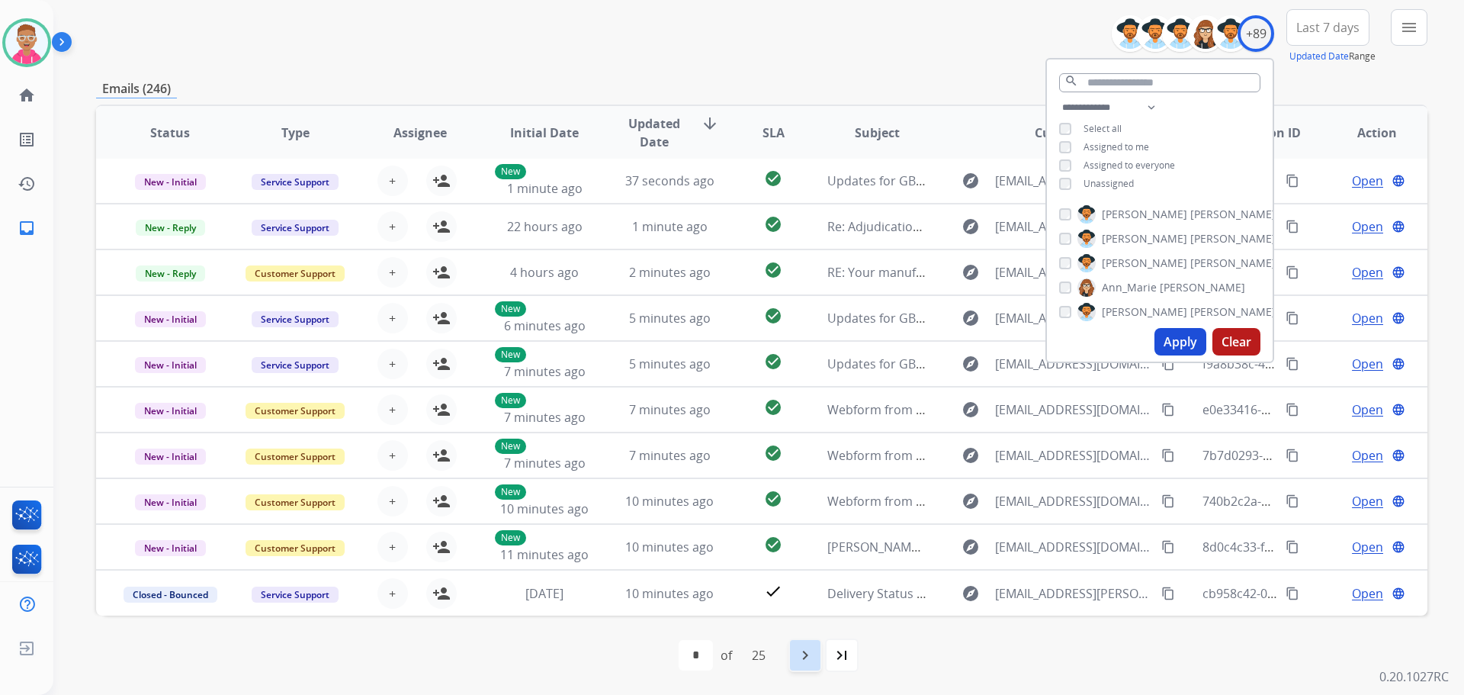
click at [815, 654] on mat-icon "navigate_next" at bounding box center [805, 655] width 18 height 18
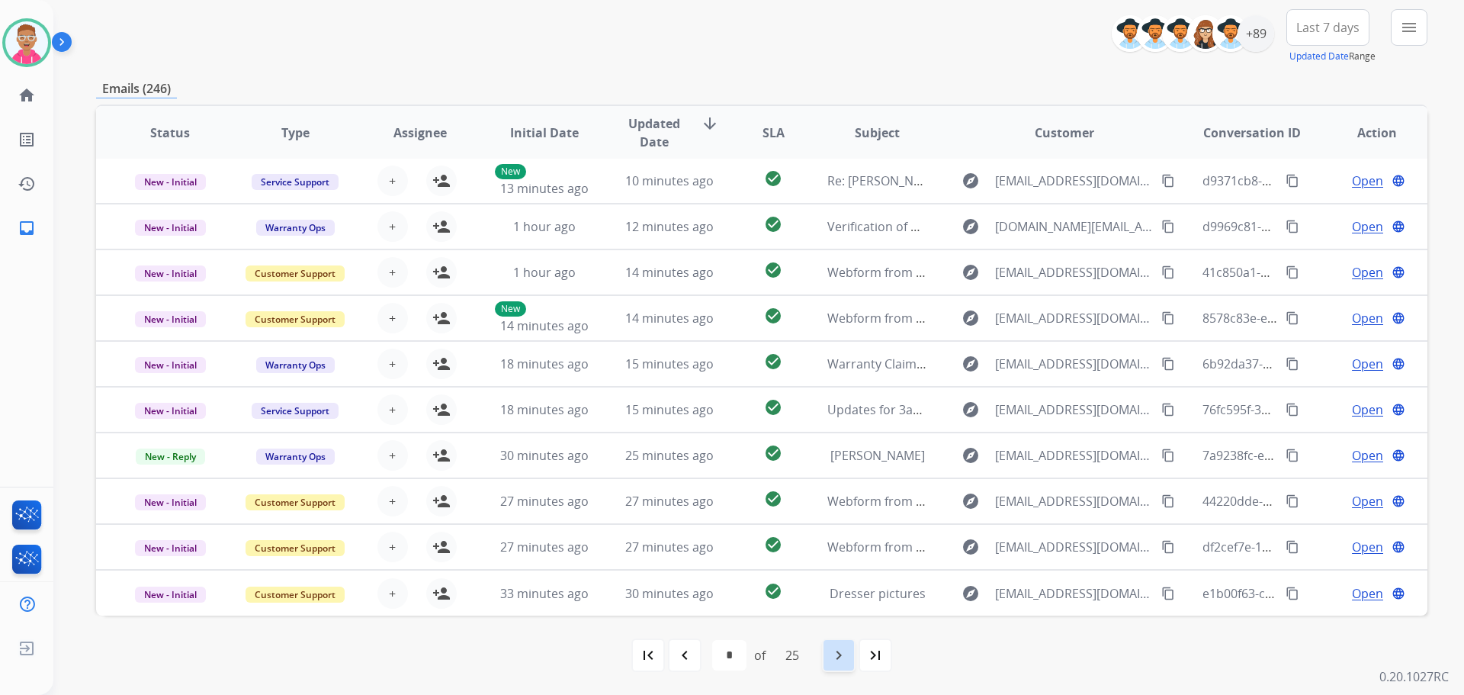
click at [842, 660] on mat-icon "navigate_next" at bounding box center [839, 655] width 18 height 18
select select "*"
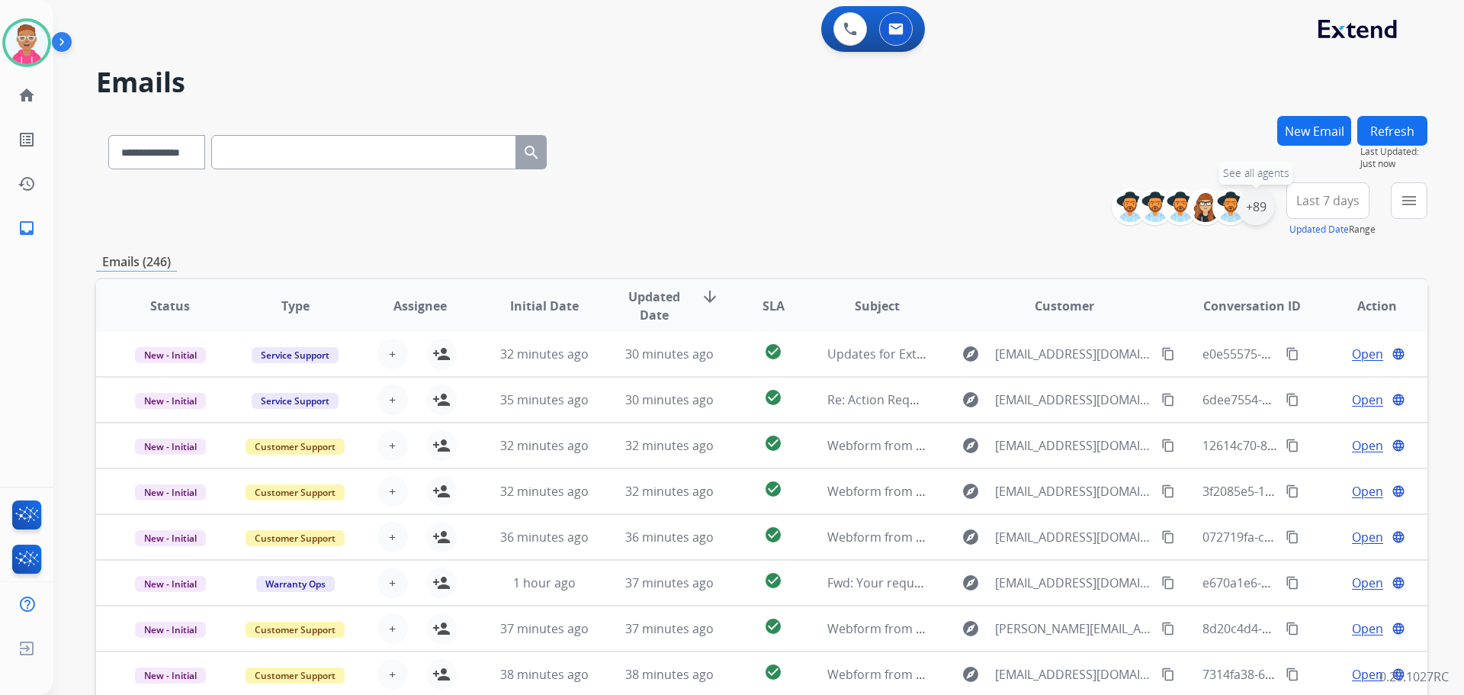
click at [1259, 204] on div "+89" at bounding box center [1256, 206] width 37 height 37
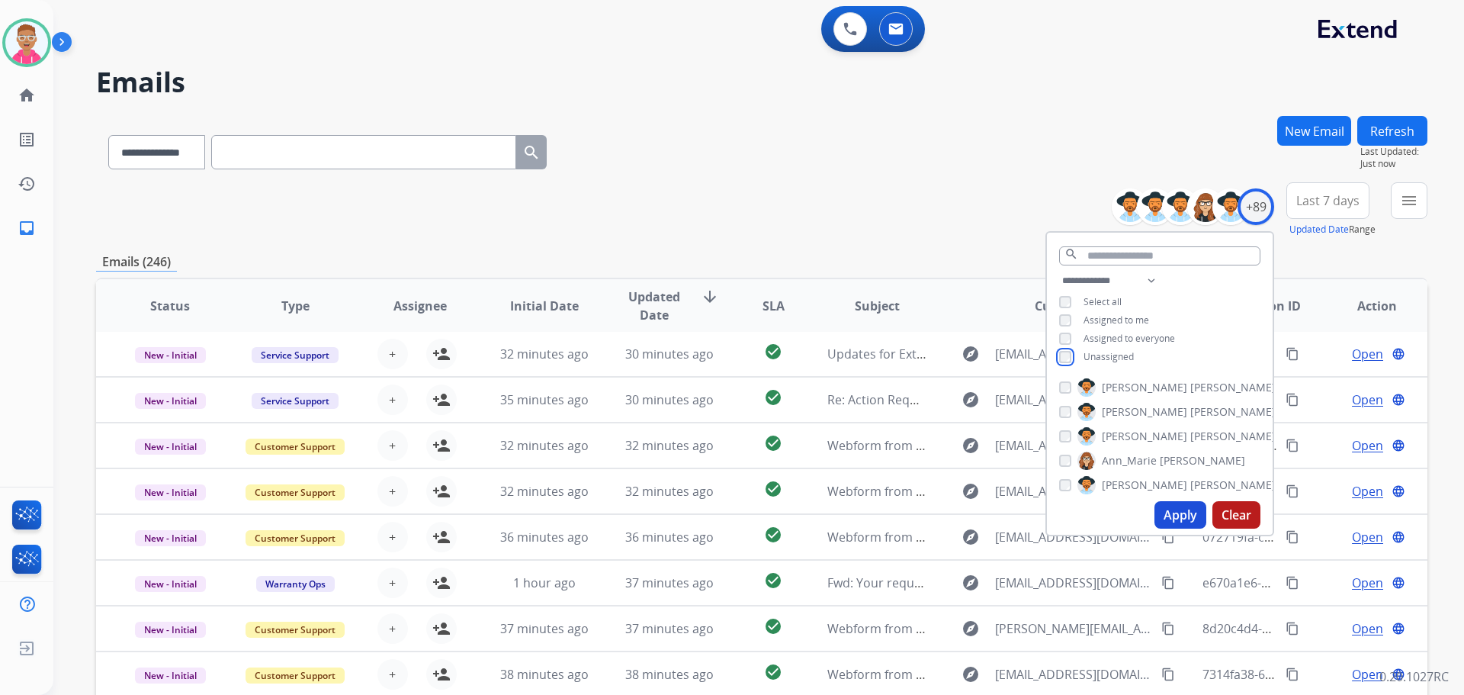
click at [1075, 366] on div "**********" at bounding box center [1160, 321] width 226 height 98
click at [1078, 383] on div "**********" at bounding box center [1160, 383] width 229 height 305
click at [1176, 508] on button "Apply" at bounding box center [1181, 514] width 52 height 27
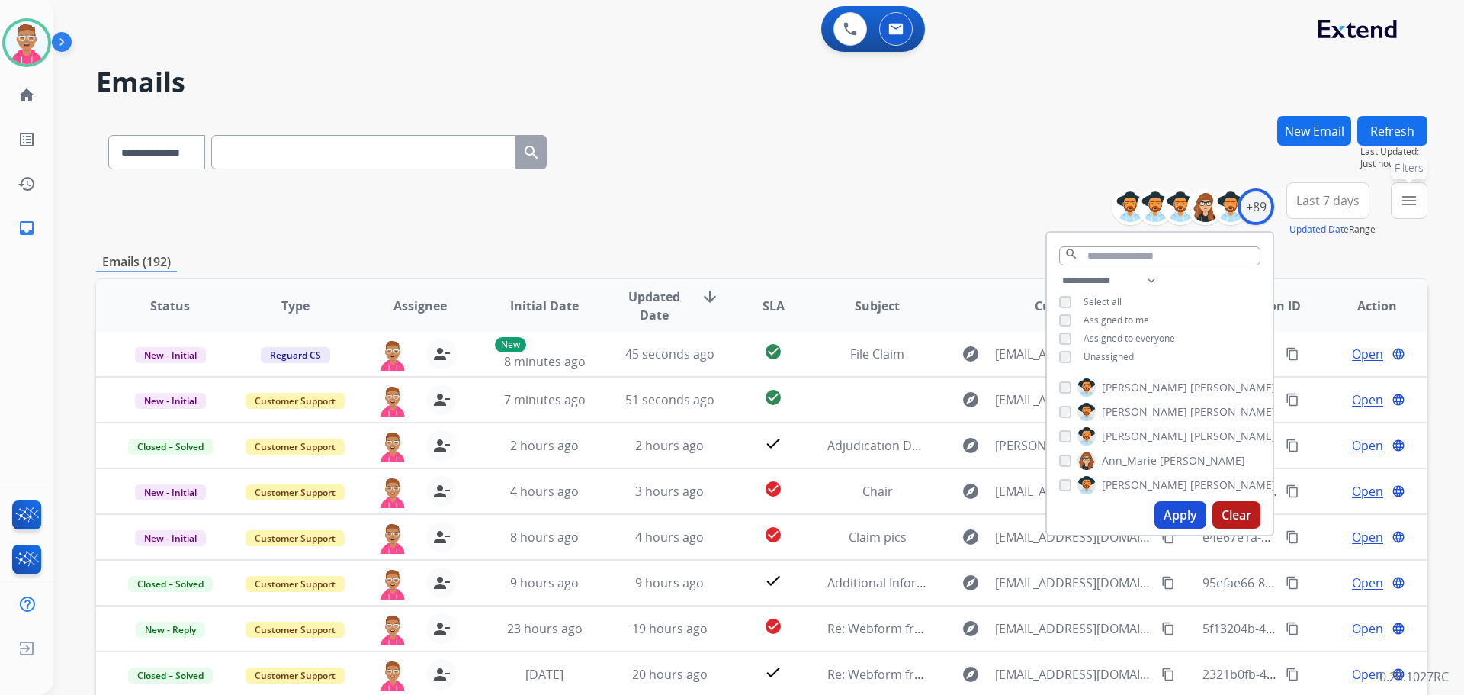
click at [1400, 201] on mat-icon "menu" at bounding box center [1409, 200] width 18 height 18
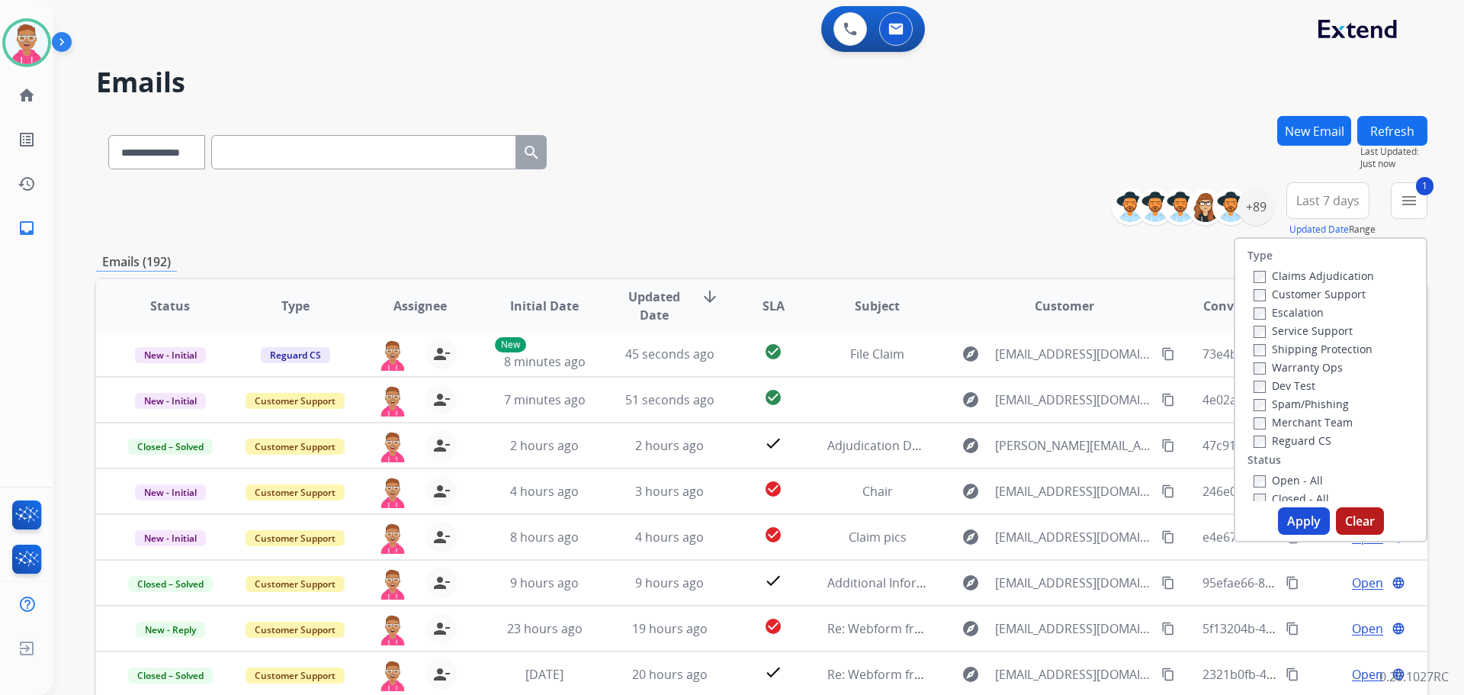
click at [1258, 348] on label "Shipping Protection" at bounding box center [1313, 349] width 119 height 14
click at [1259, 494] on div "Open - All Closed - All New - Initial New - Reply On-hold – Internal On-hold - …" at bounding box center [1331, 581] width 166 height 220
click at [1258, 490] on div "Open - All Closed - All New - Initial New - Reply On-hold – Internal On-hold - …" at bounding box center [1331, 581] width 166 height 220
click at [1290, 516] on button "Apply" at bounding box center [1304, 520] width 52 height 27
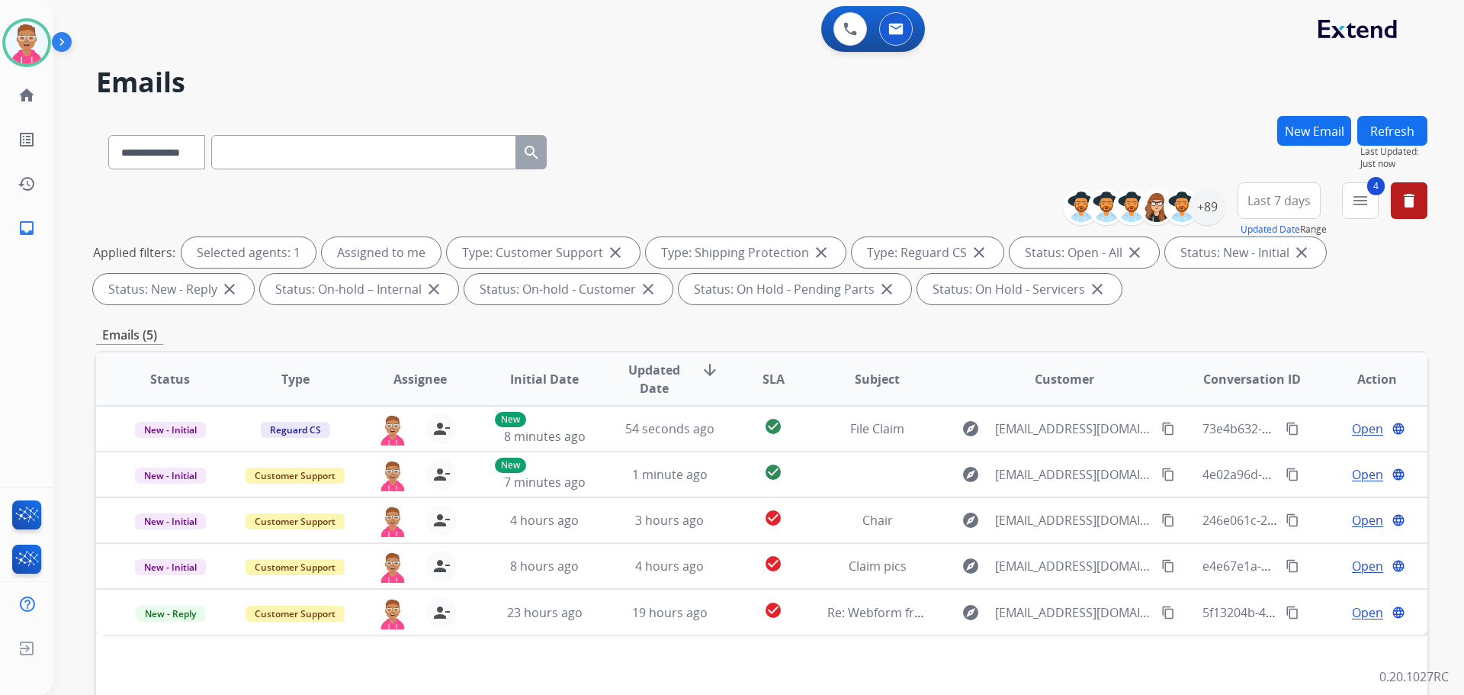
scroll to position [246, 0]
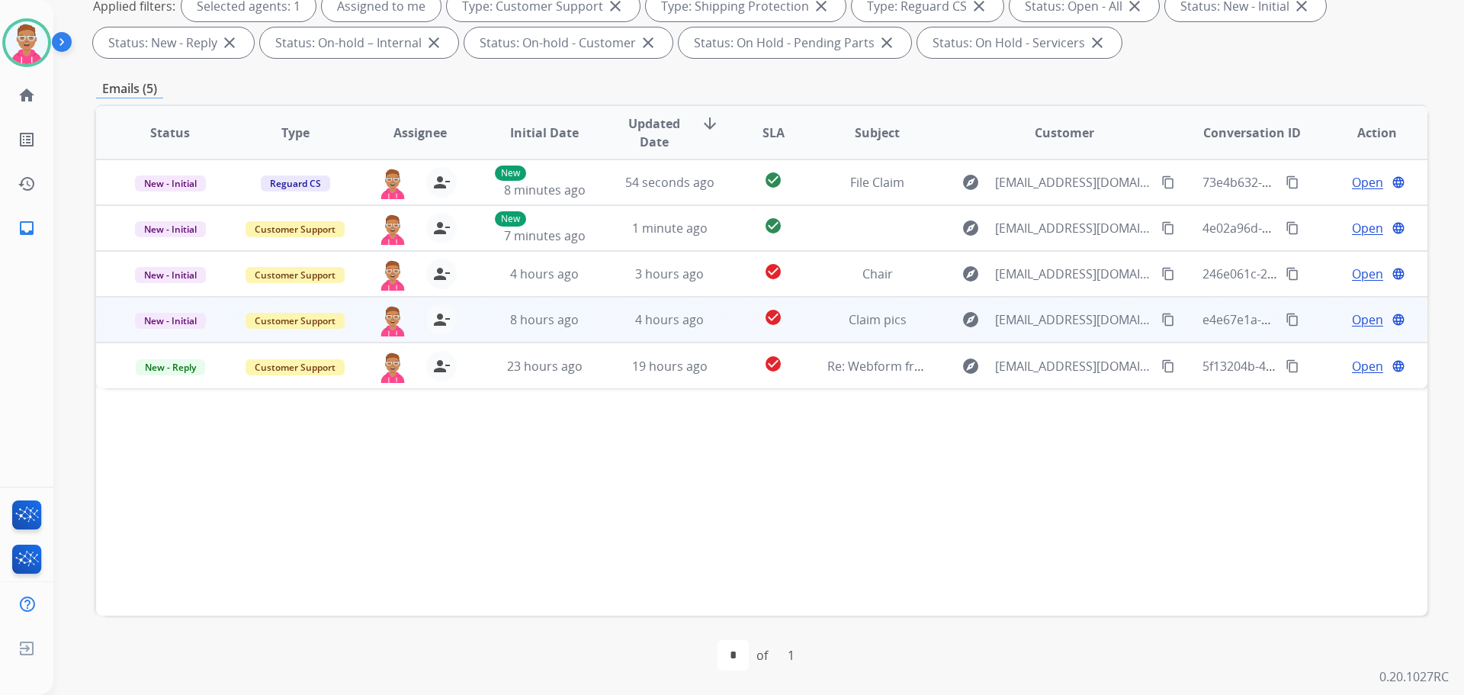
click at [1357, 323] on span "Open" at bounding box center [1367, 319] width 31 height 18
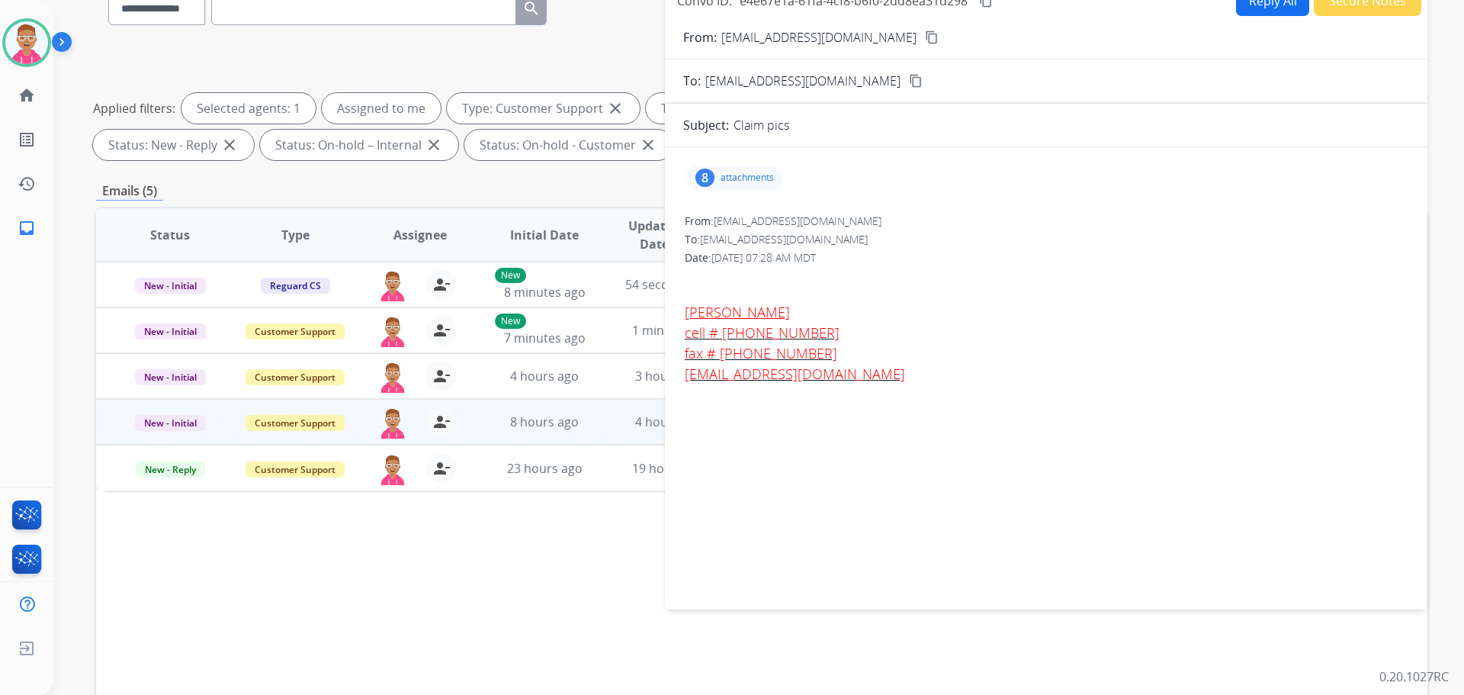
scroll to position [94, 0]
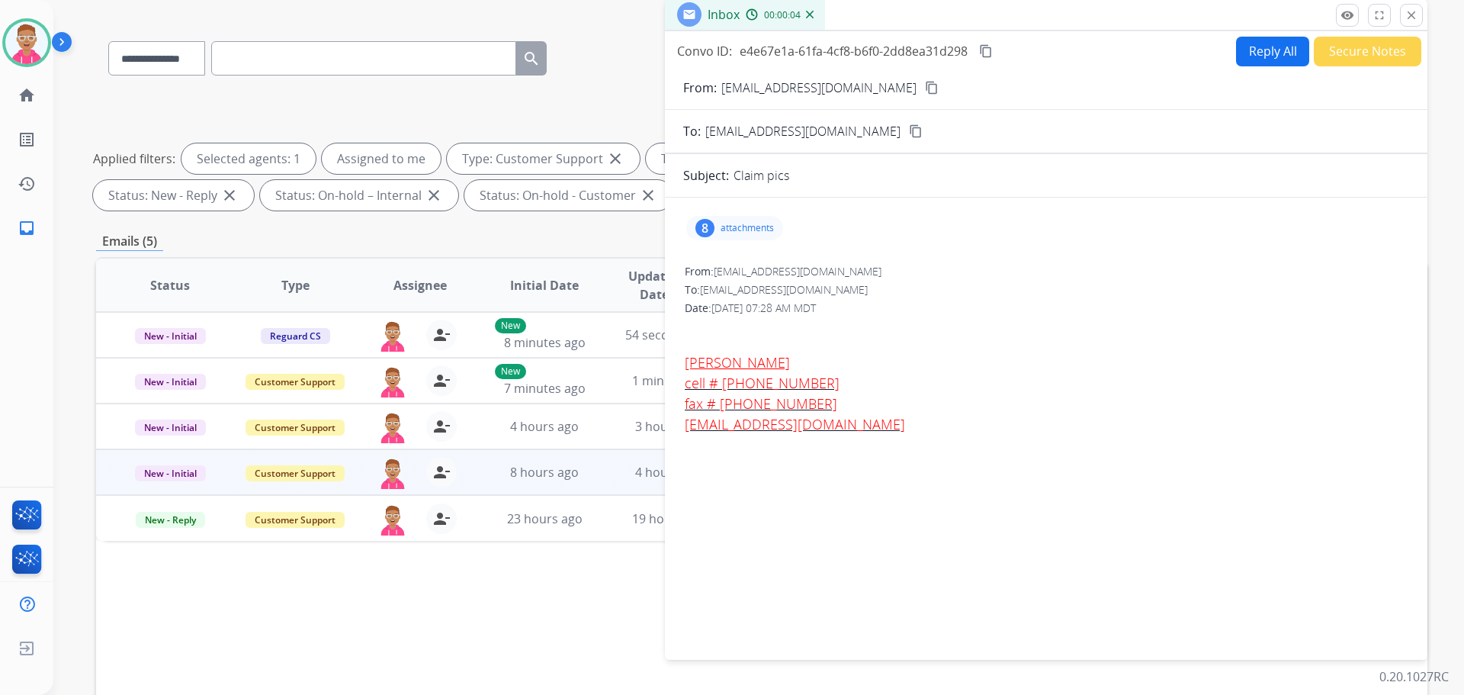
click at [738, 226] on p "attachments" at bounding box center [747, 228] width 53 height 12
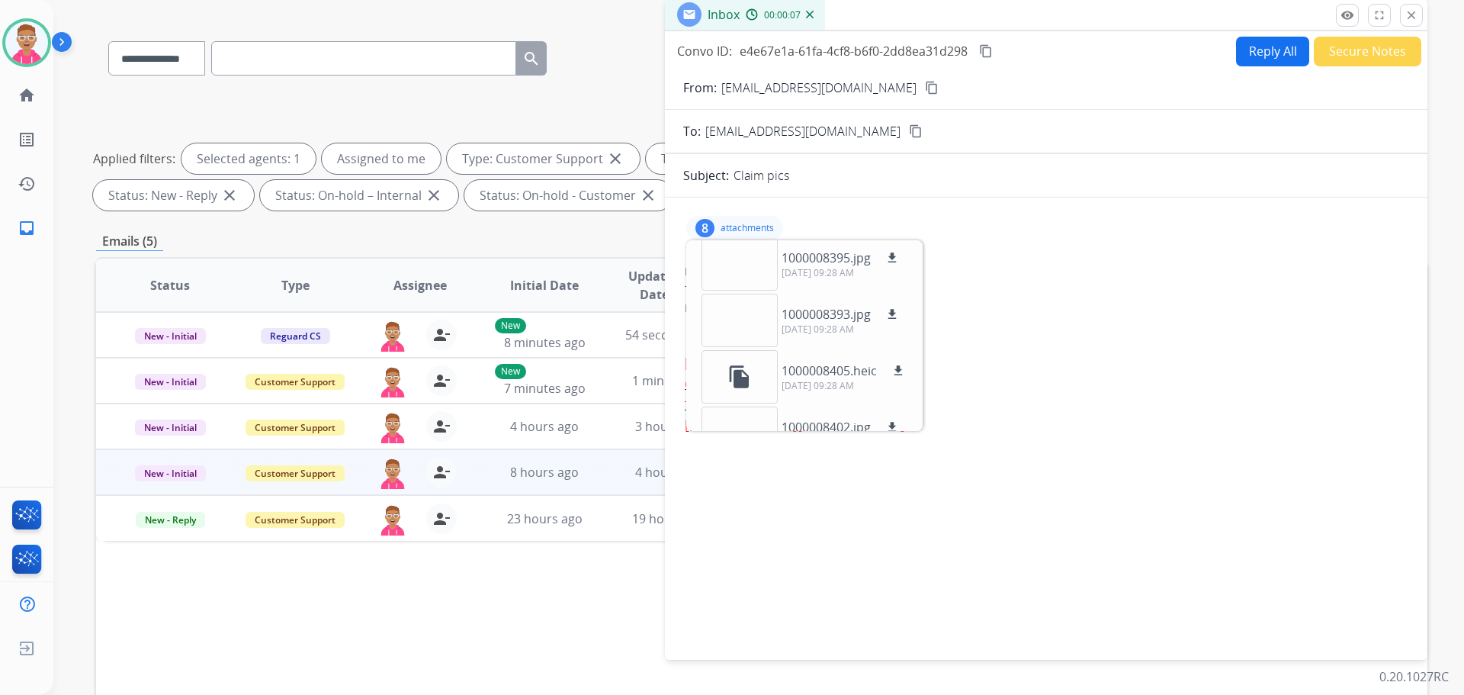
scroll to position [229, 0]
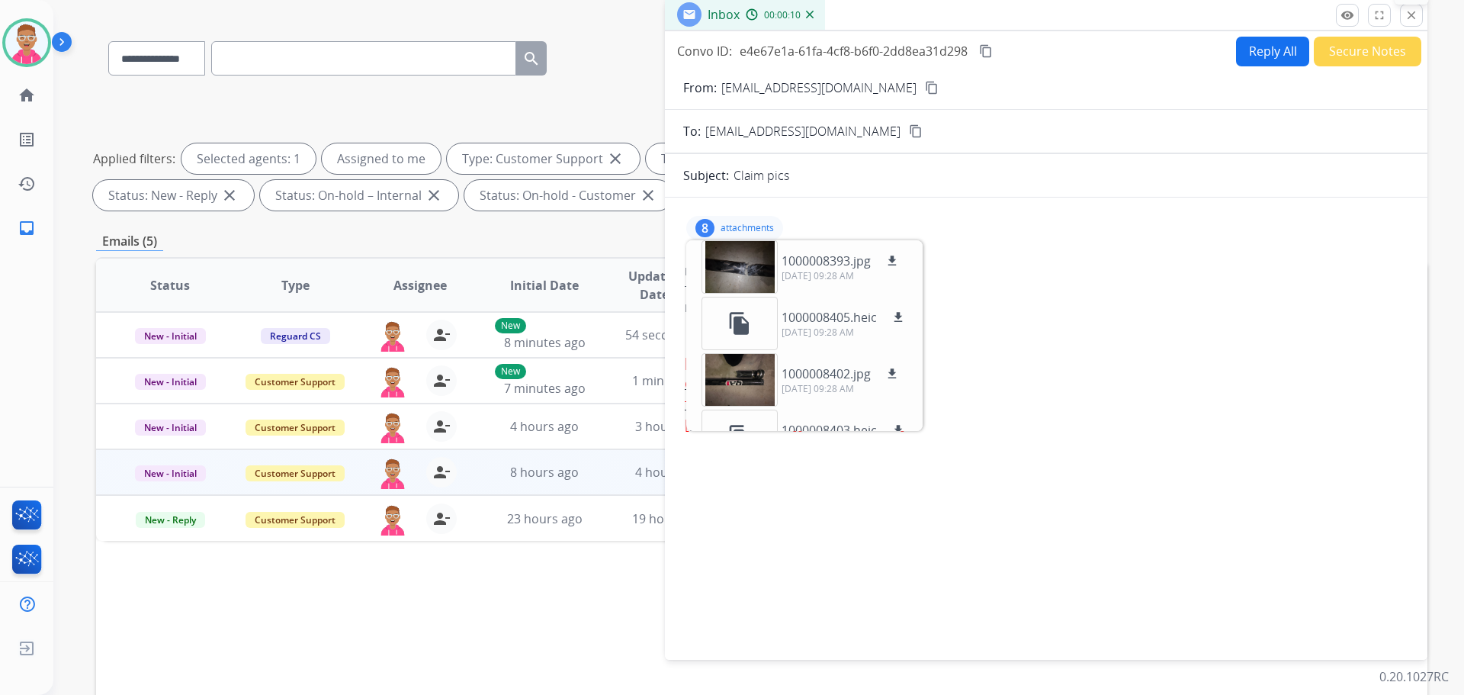
click at [1416, 17] on mat-icon "close" at bounding box center [1412, 15] width 14 height 14
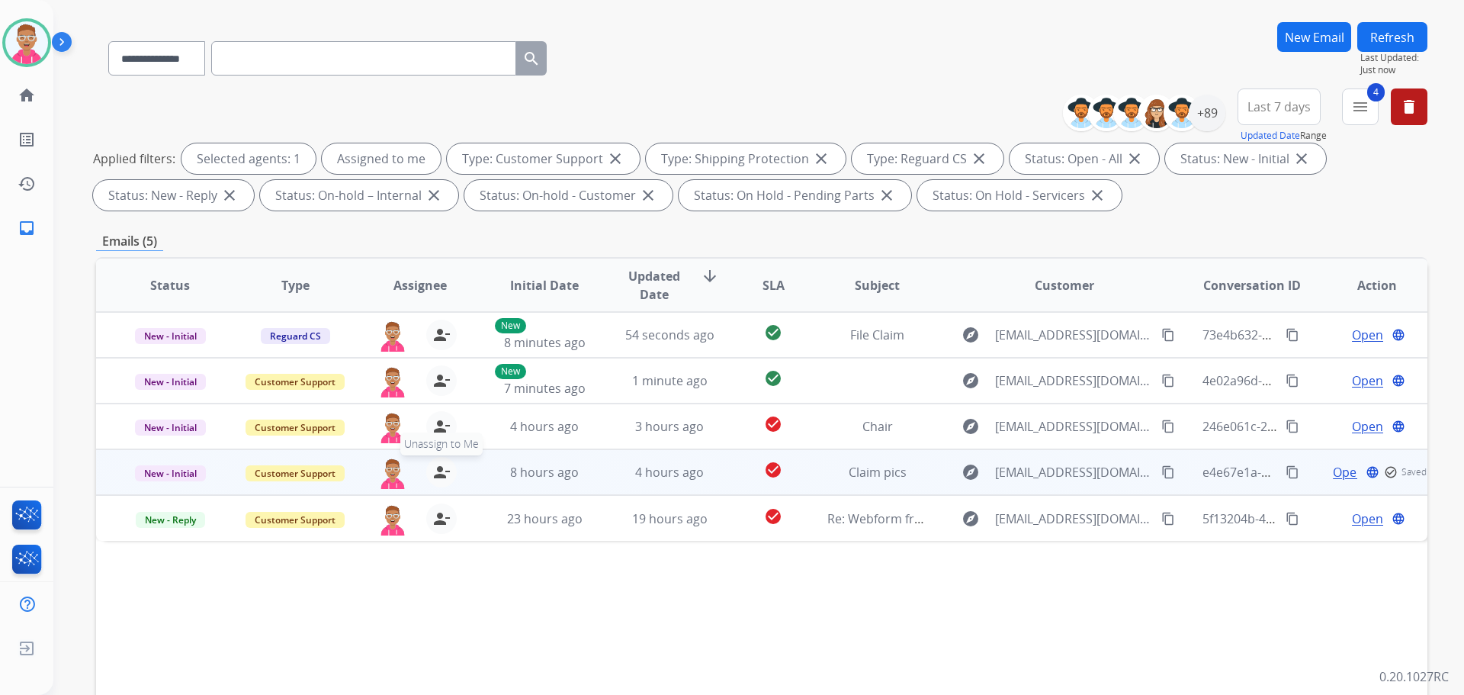
click at [436, 471] on mat-icon "person_remove" at bounding box center [441, 472] width 18 height 18
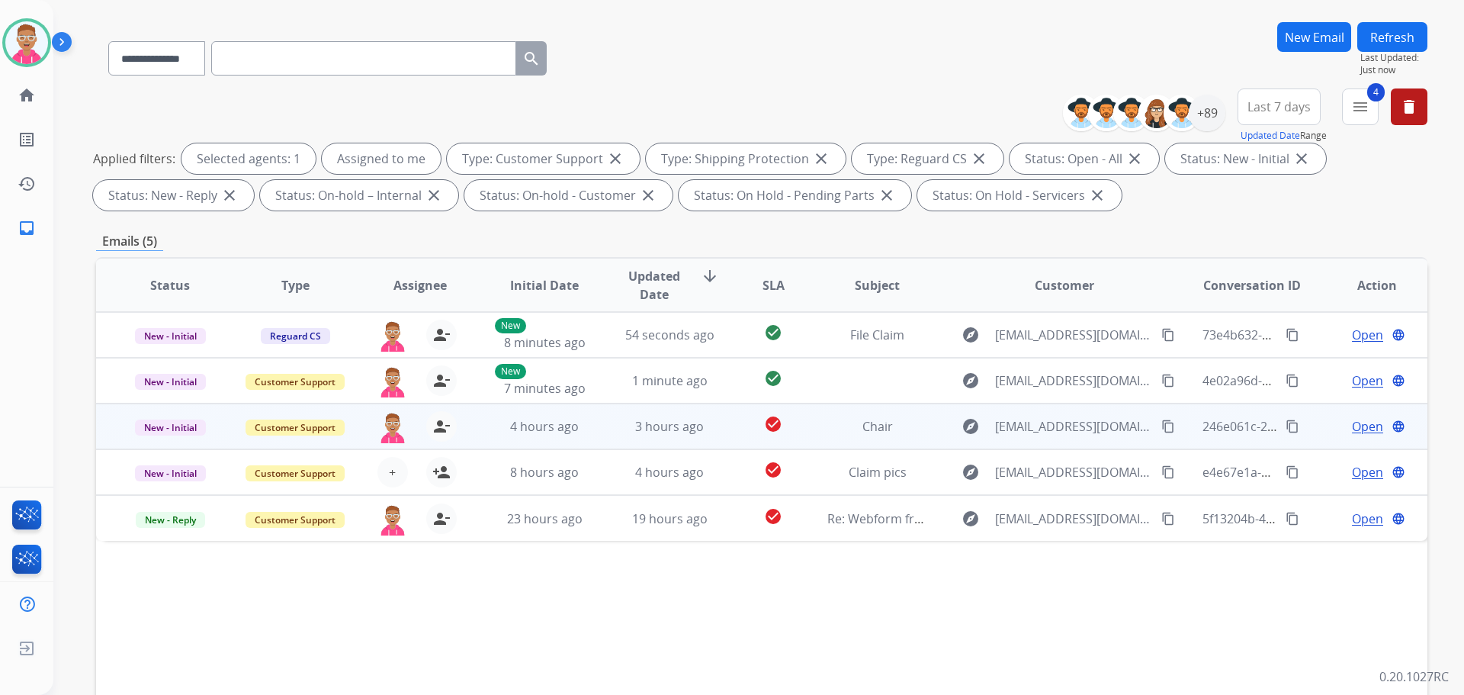
click at [1352, 427] on span "Open" at bounding box center [1367, 426] width 31 height 18
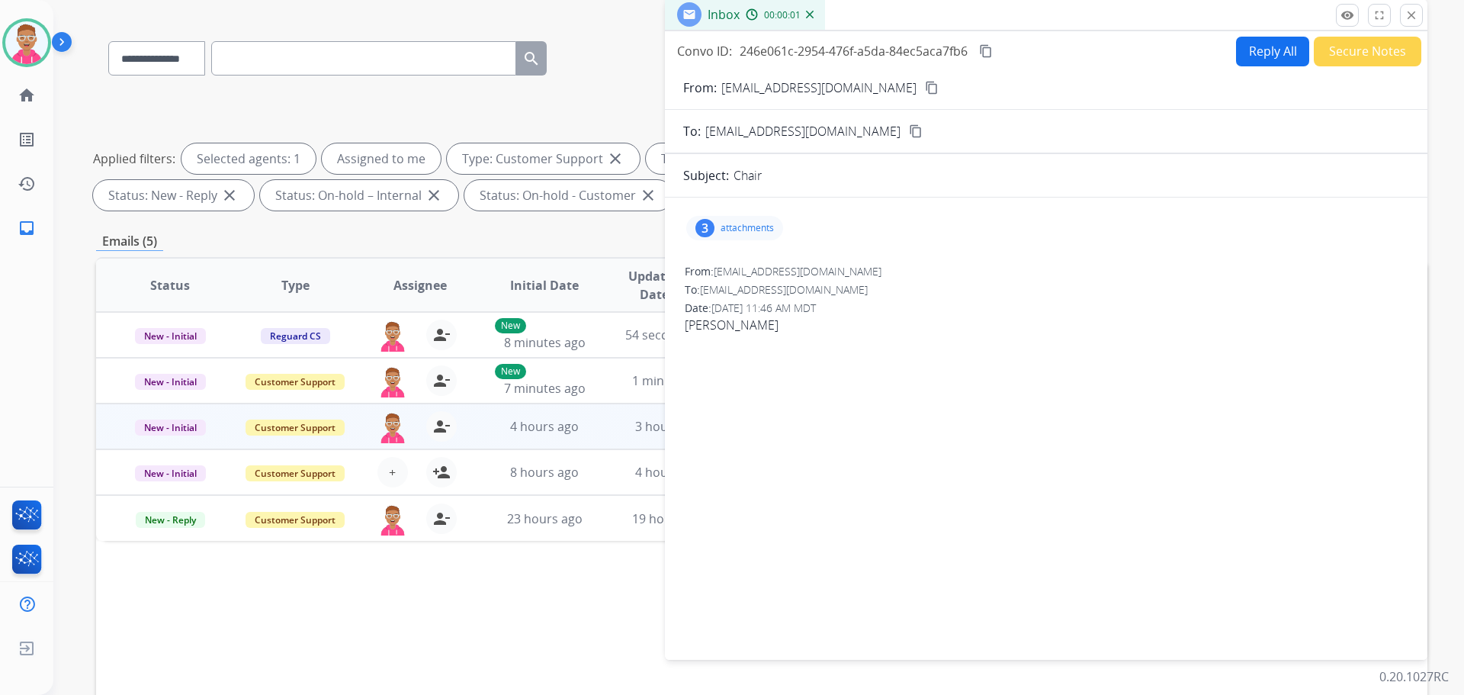
click at [739, 230] on p "attachments" at bounding box center [747, 228] width 53 height 12
click at [742, 272] on div at bounding box center [740, 269] width 76 height 53
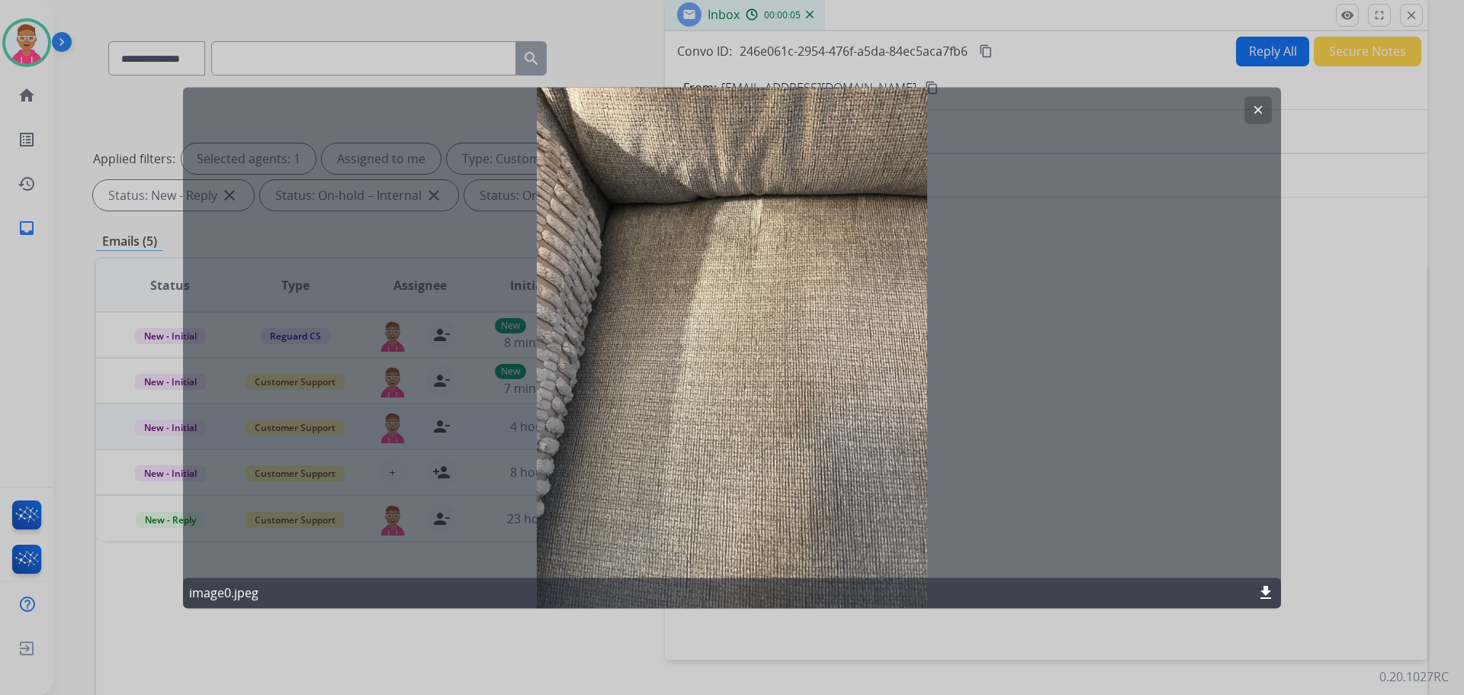
click at [1261, 115] on mat-icon "clear" at bounding box center [1259, 110] width 14 height 14
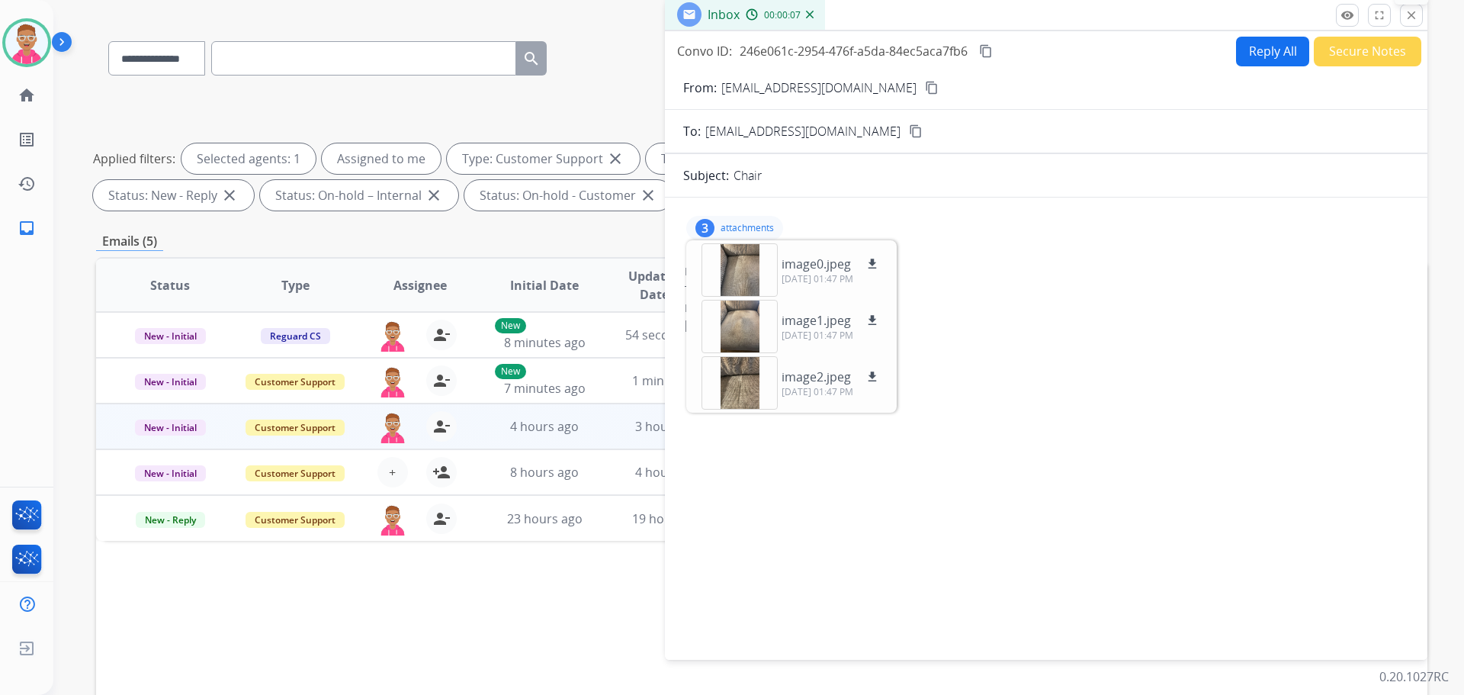
click at [1412, 14] on mat-icon "close" at bounding box center [1412, 15] width 14 height 14
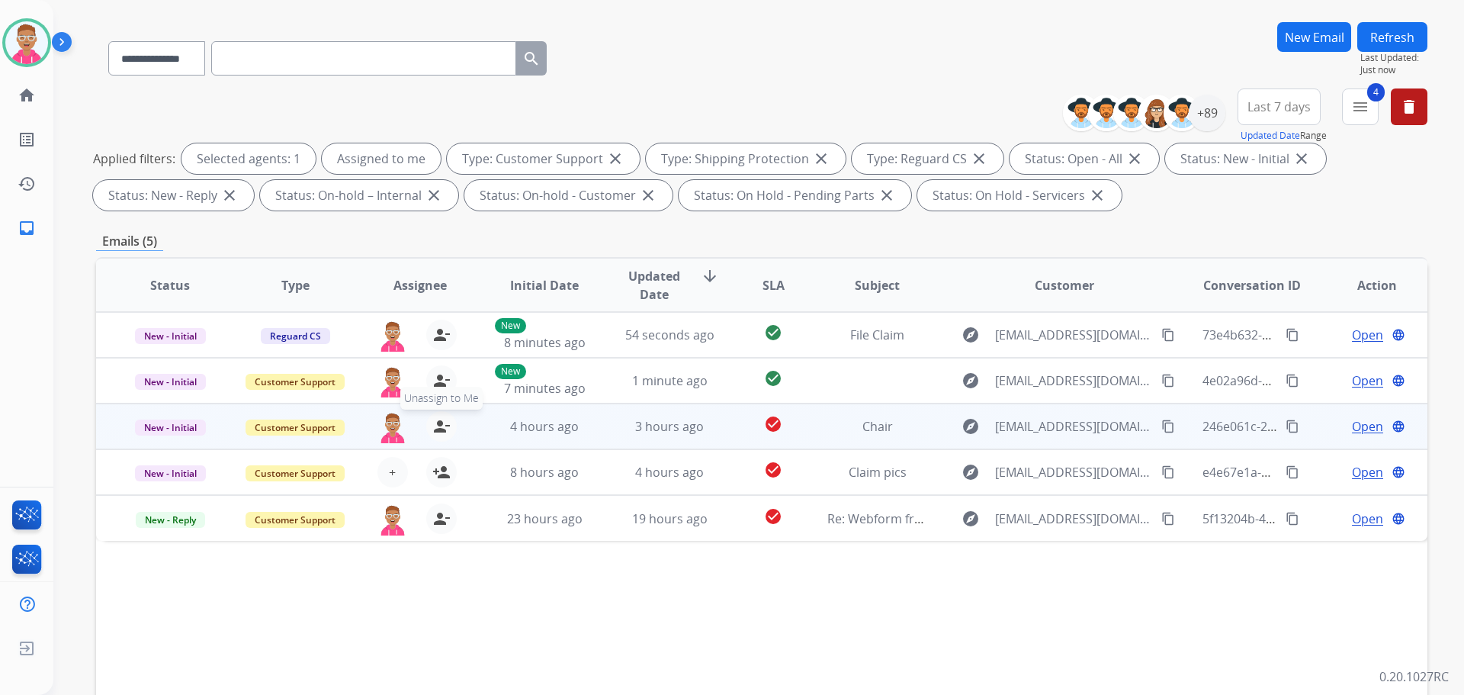
click at [444, 429] on mat-icon "person_remove" at bounding box center [441, 426] width 18 height 18
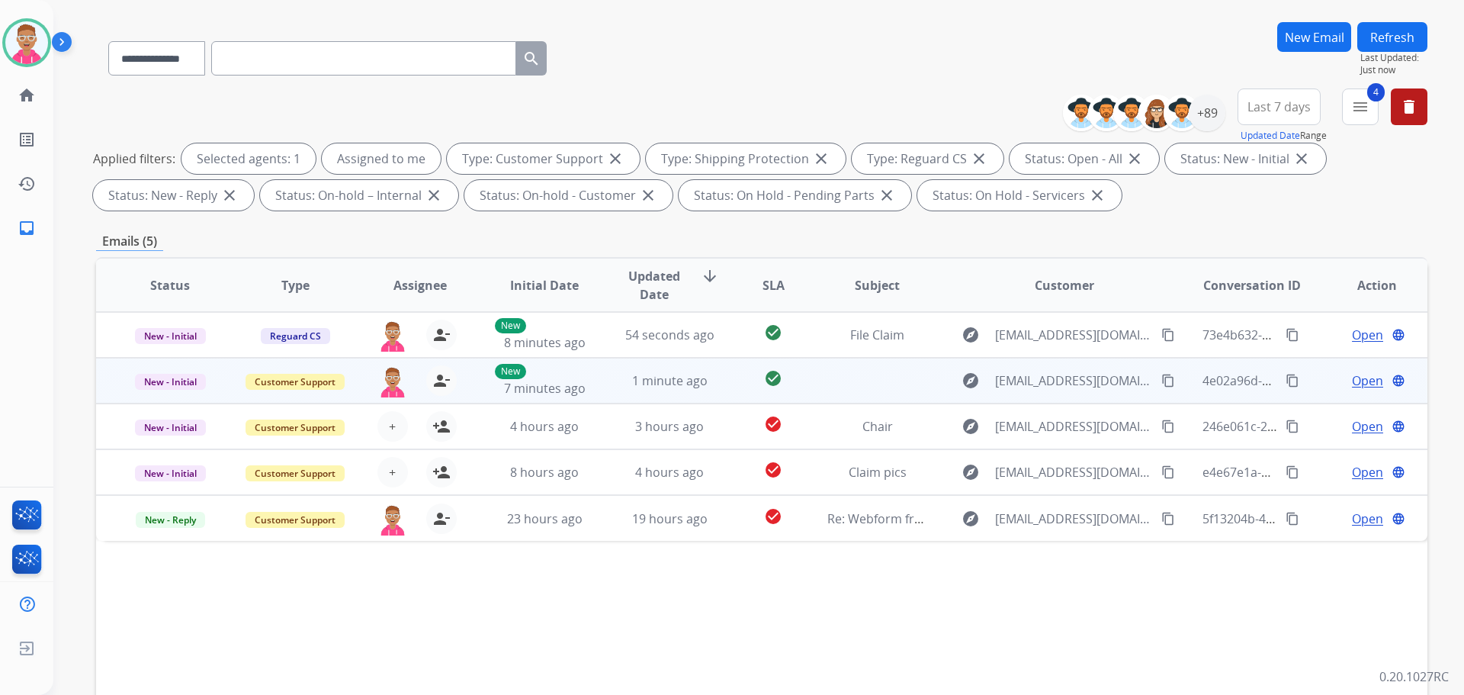
click at [1352, 377] on span "Open" at bounding box center [1367, 380] width 31 height 18
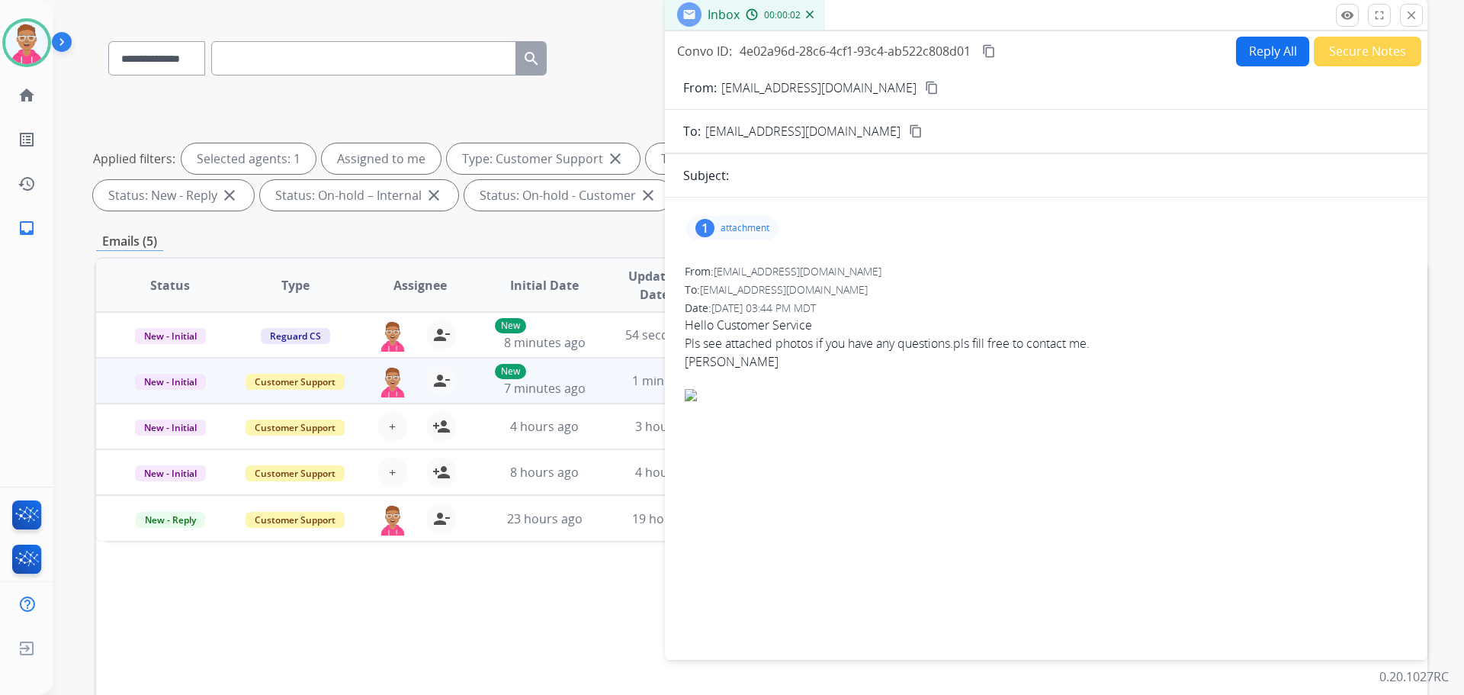
click at [763, 230] on p "attachment" at bounding box center [745, 228] width 49 height 12
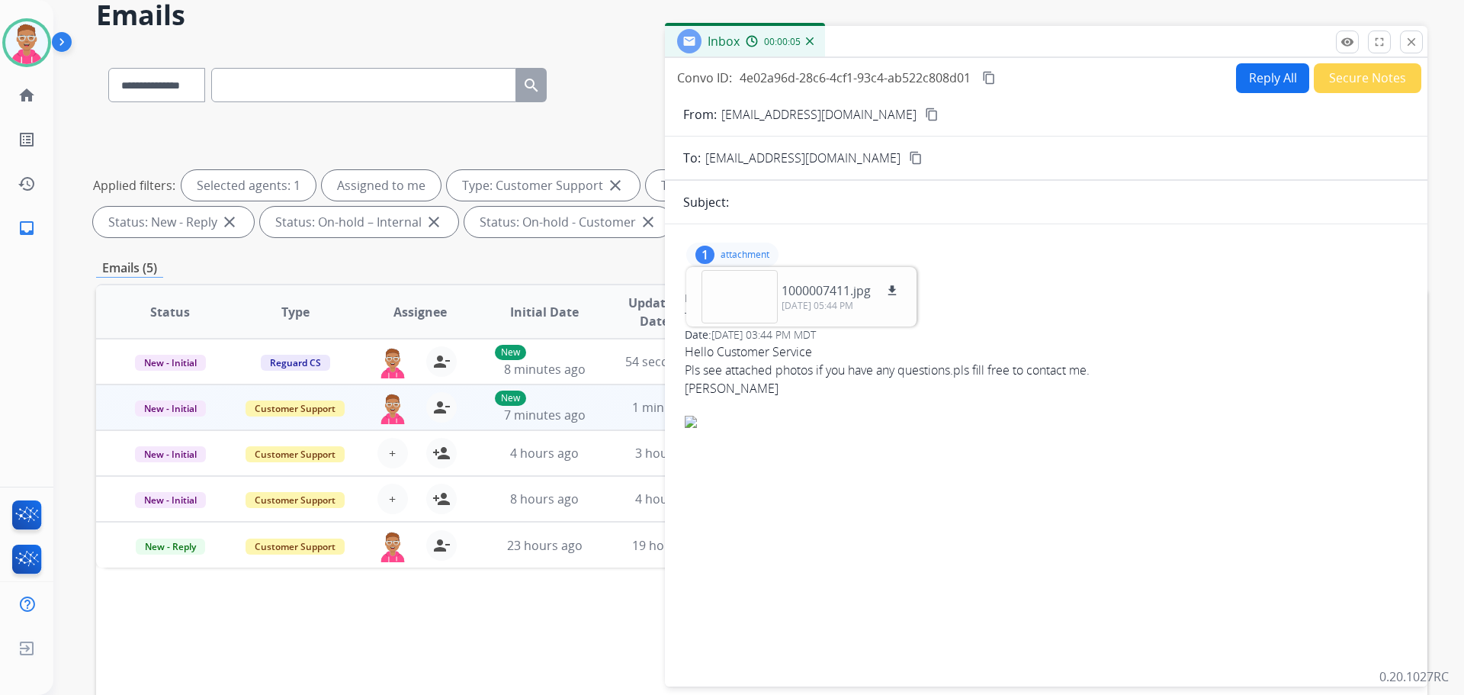
scroll to position [0, 0]
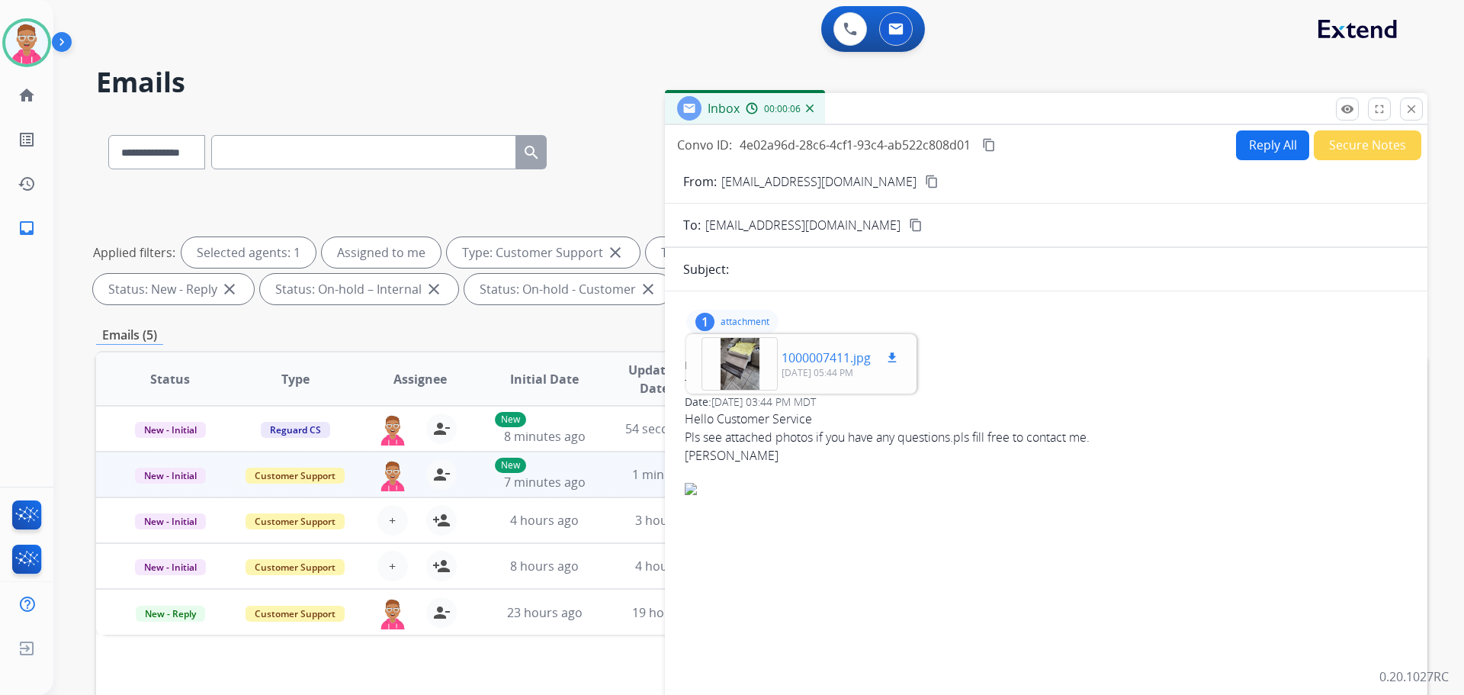
click at [736, 366] on div at bounding box center [740, 363] width 76 height 53
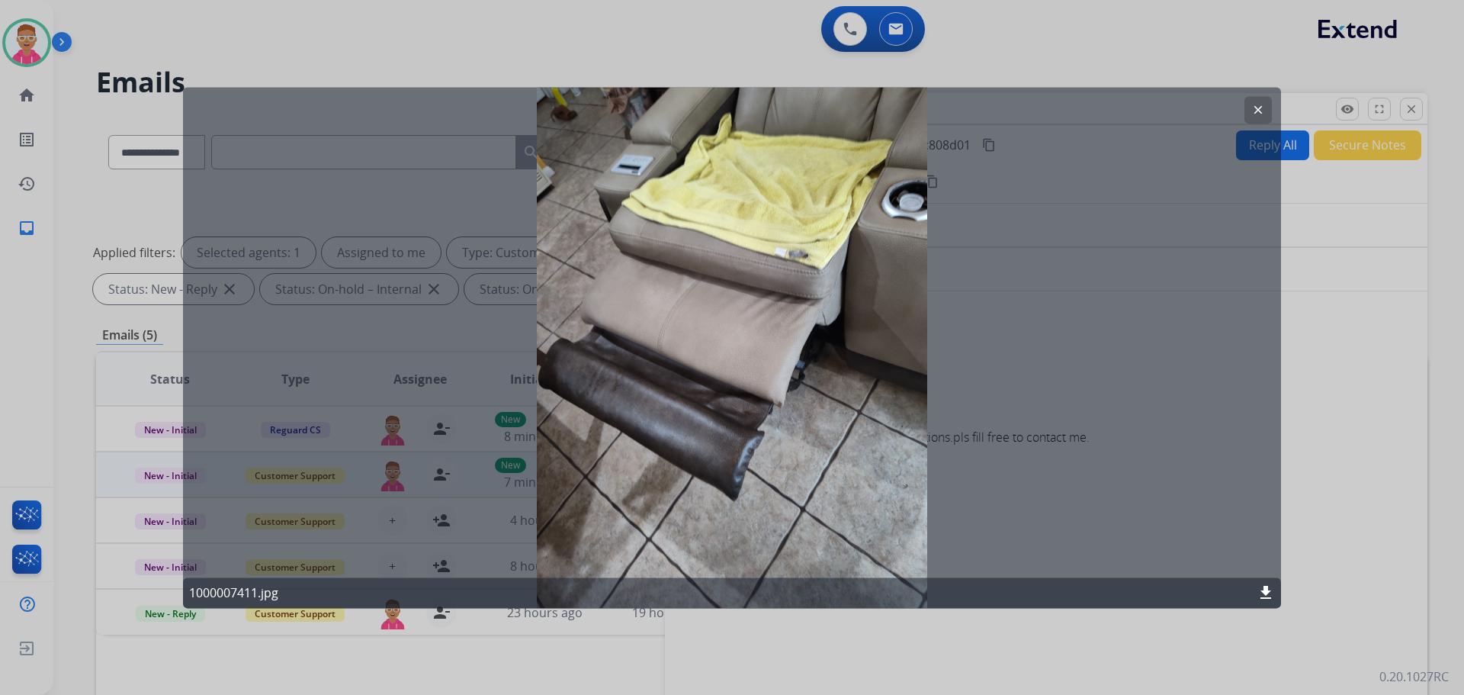
click at [1256, 106] on mat-icon "clear" at bounding box center [1259, 110] width 14 height 14
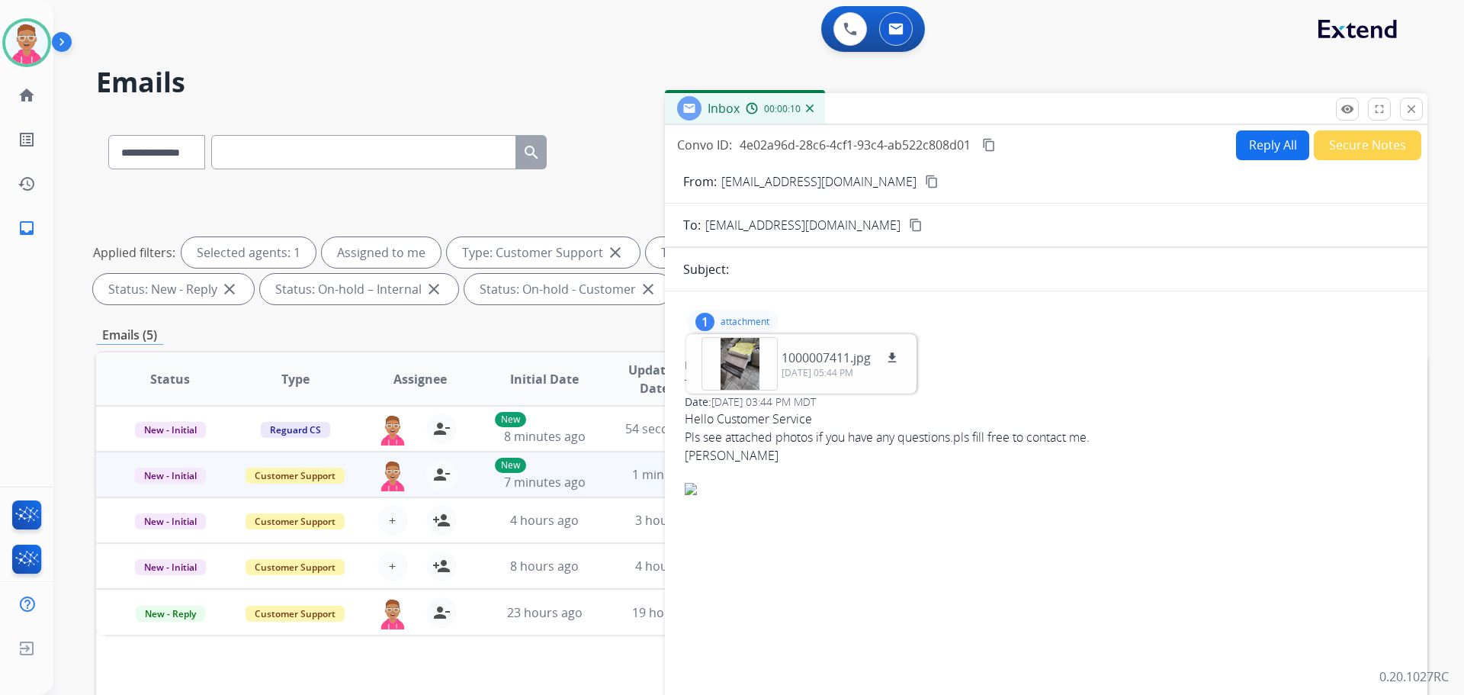
drag, startPoint x: 1416, startPoint y: 108, endPoint x: 1406, endPoint y: 108, distance: 9.9
click at [1416, 108] on mat-icon "close" at bounding box center [1412, 109] width 14 height 14
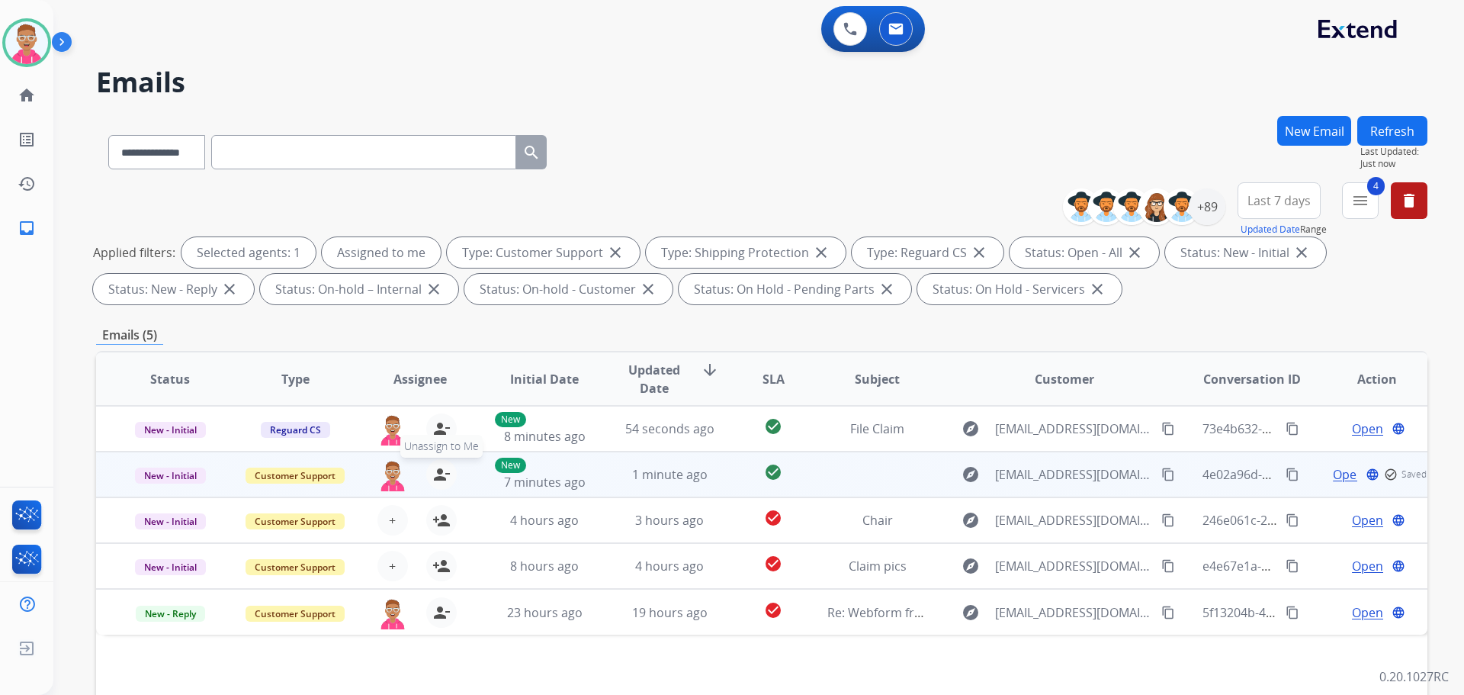
click at [437, 476] on mat-icon "person_remove" at bounding box center [441, 474] width 18 height 18
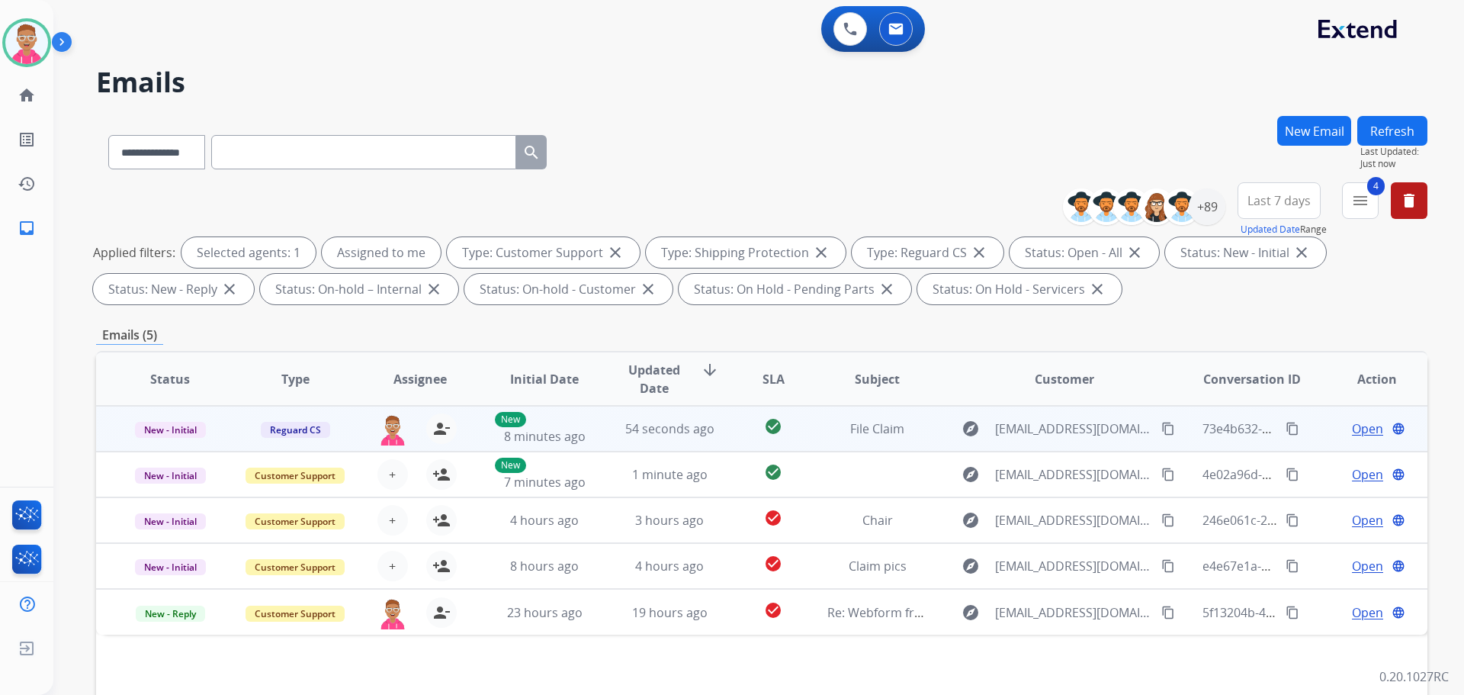
click at [1355, 425] on span "Open" at bounding box center [1367, 428] width 31 height 18
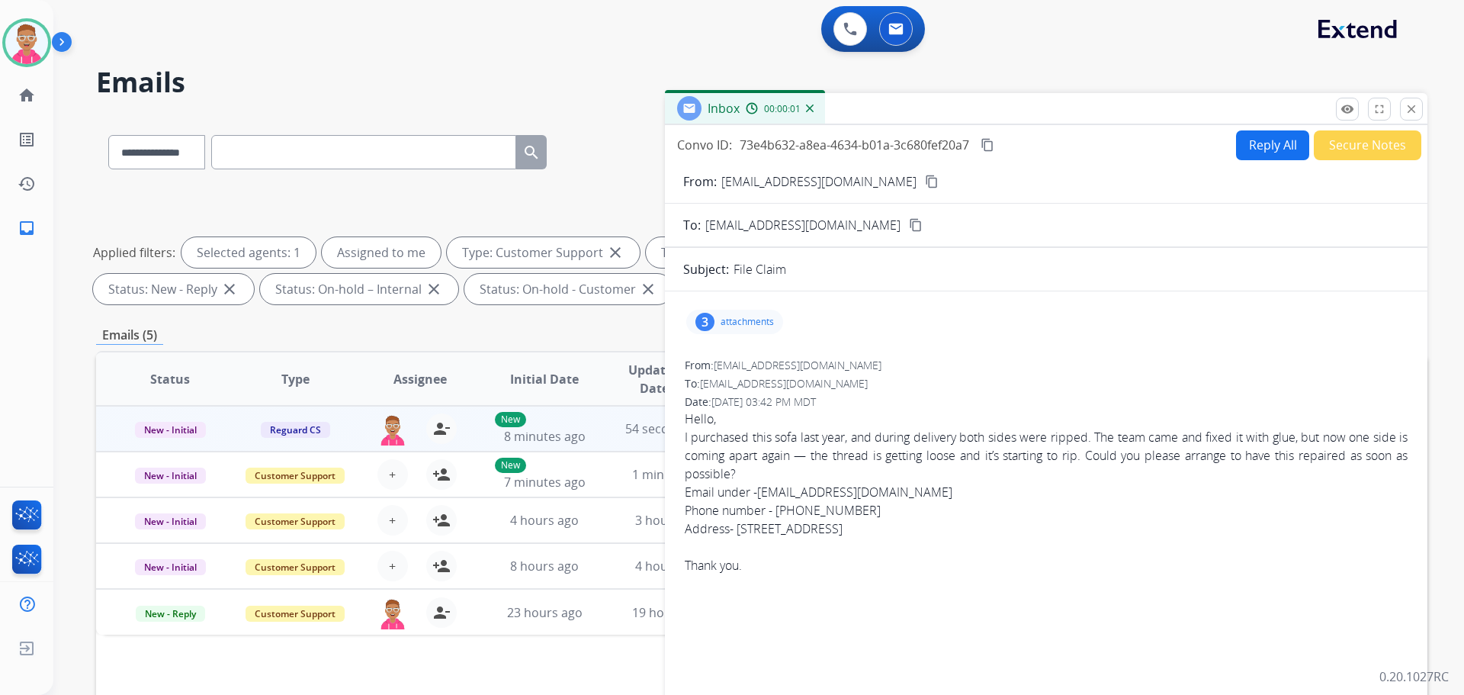
click at [724, 320] on p "attachments" at bounding box center [747, 322] width 53 height 12
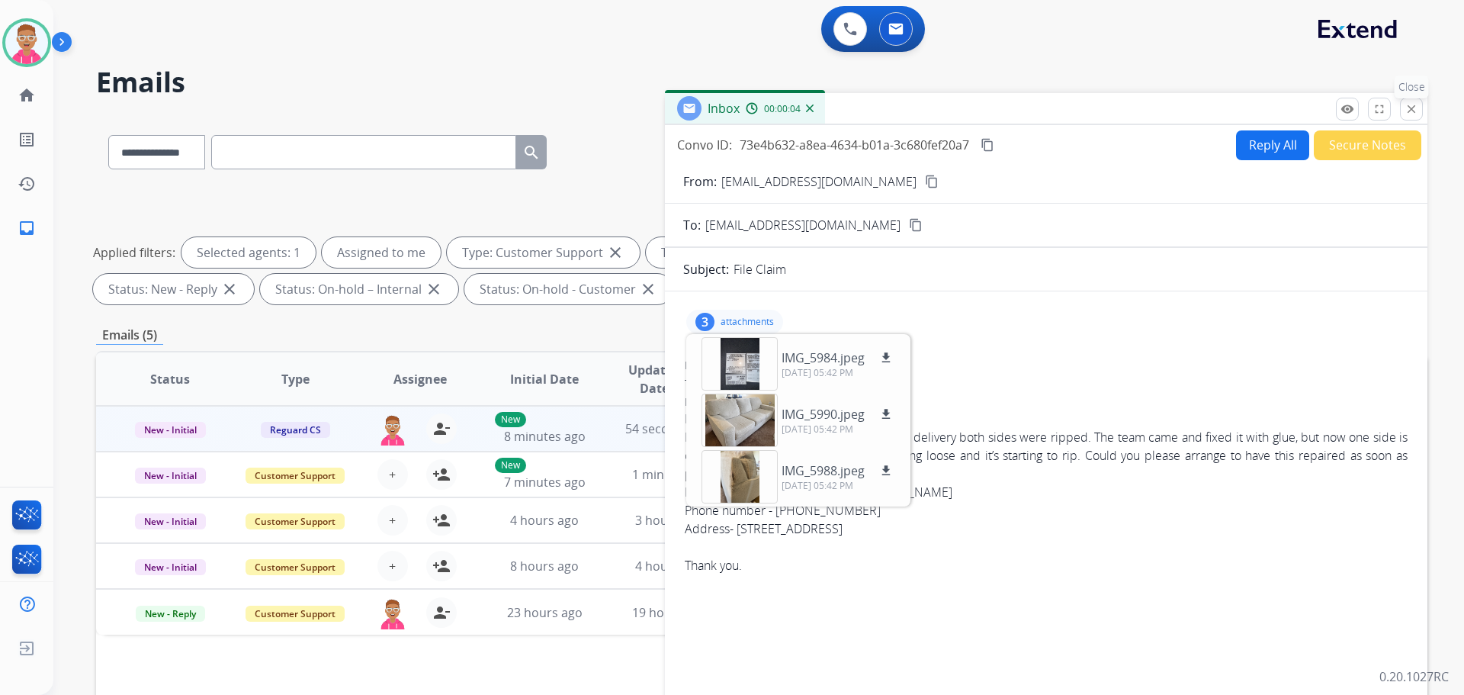
click at [1418, 109] on mat-icon "close" at bounding box center [1412, 109] width 14 height 14
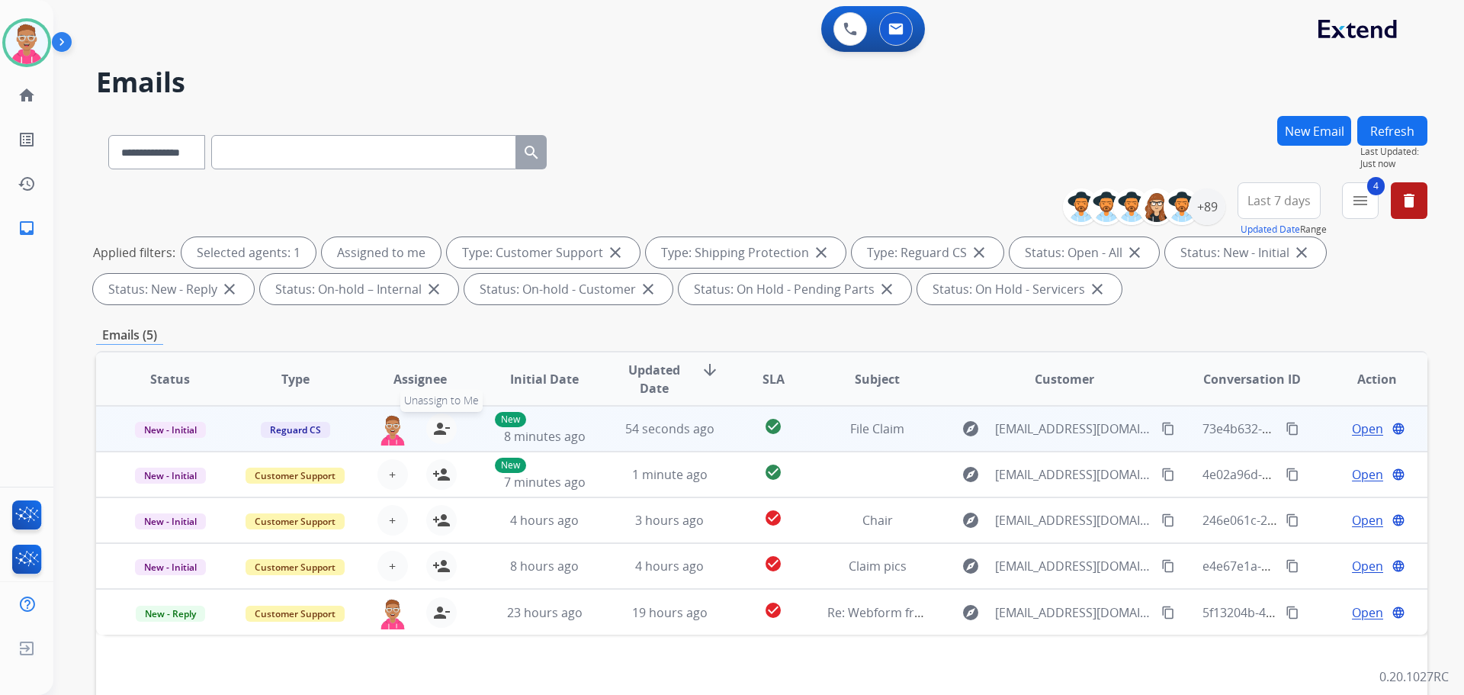
click at [439, 425] on mat-icon "person_remove" at bounding box center [441, 428] width 18 height 18
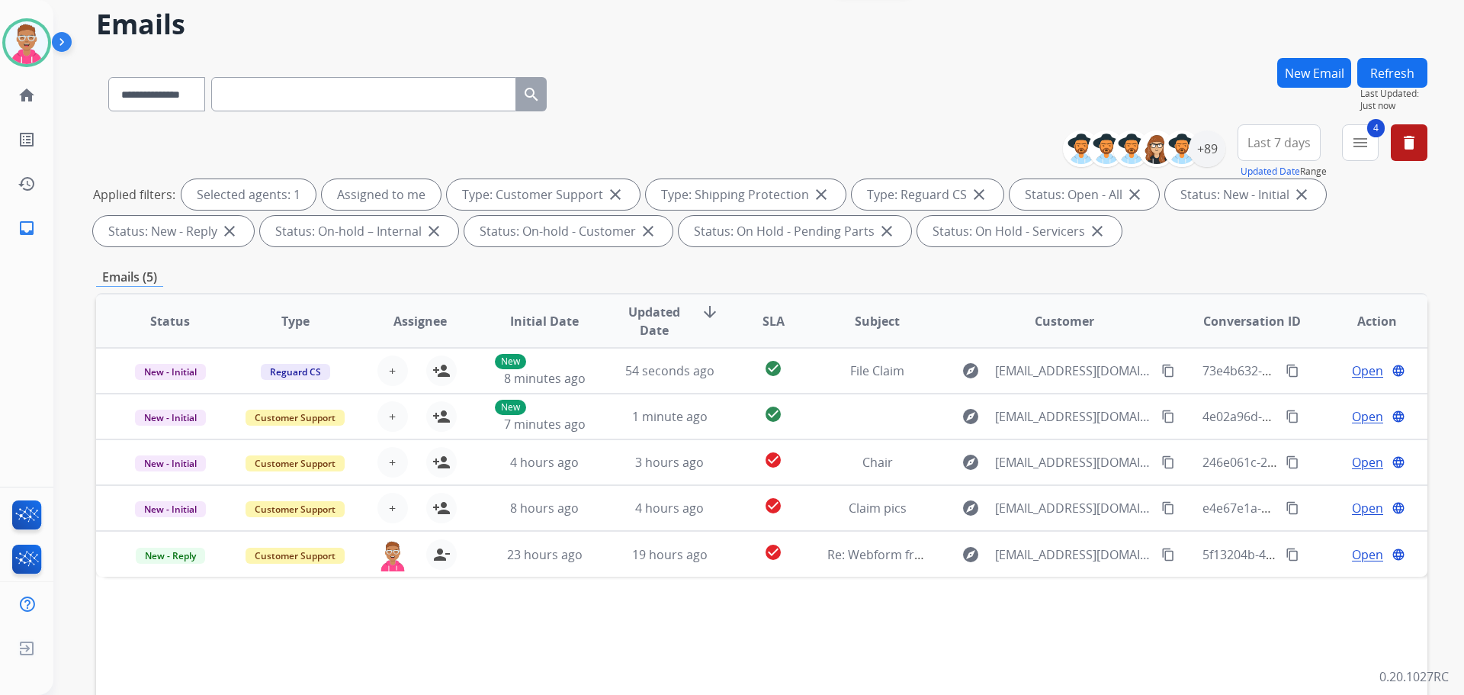
scroll to position [246, 0]
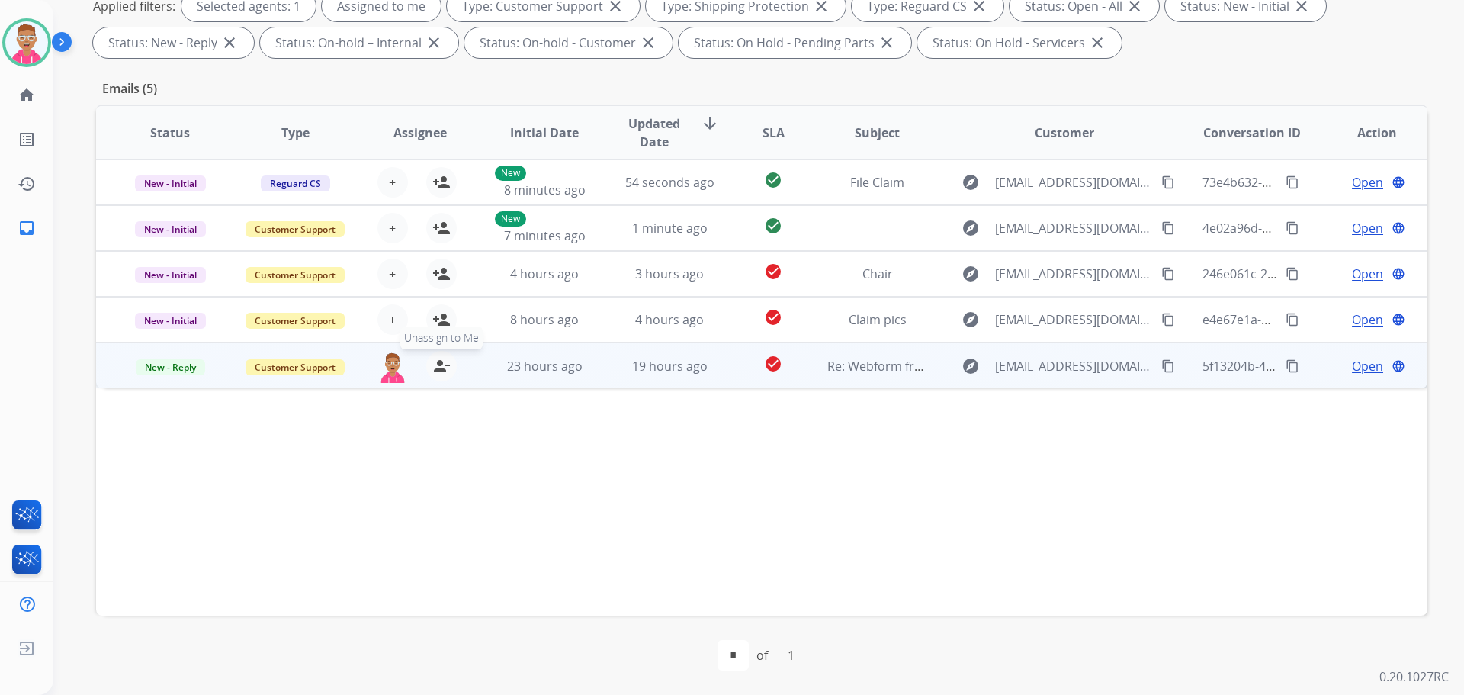
click at [434, 370] on mat-icon "person_remove" at bounding box center [441, 366] width 18 height 18
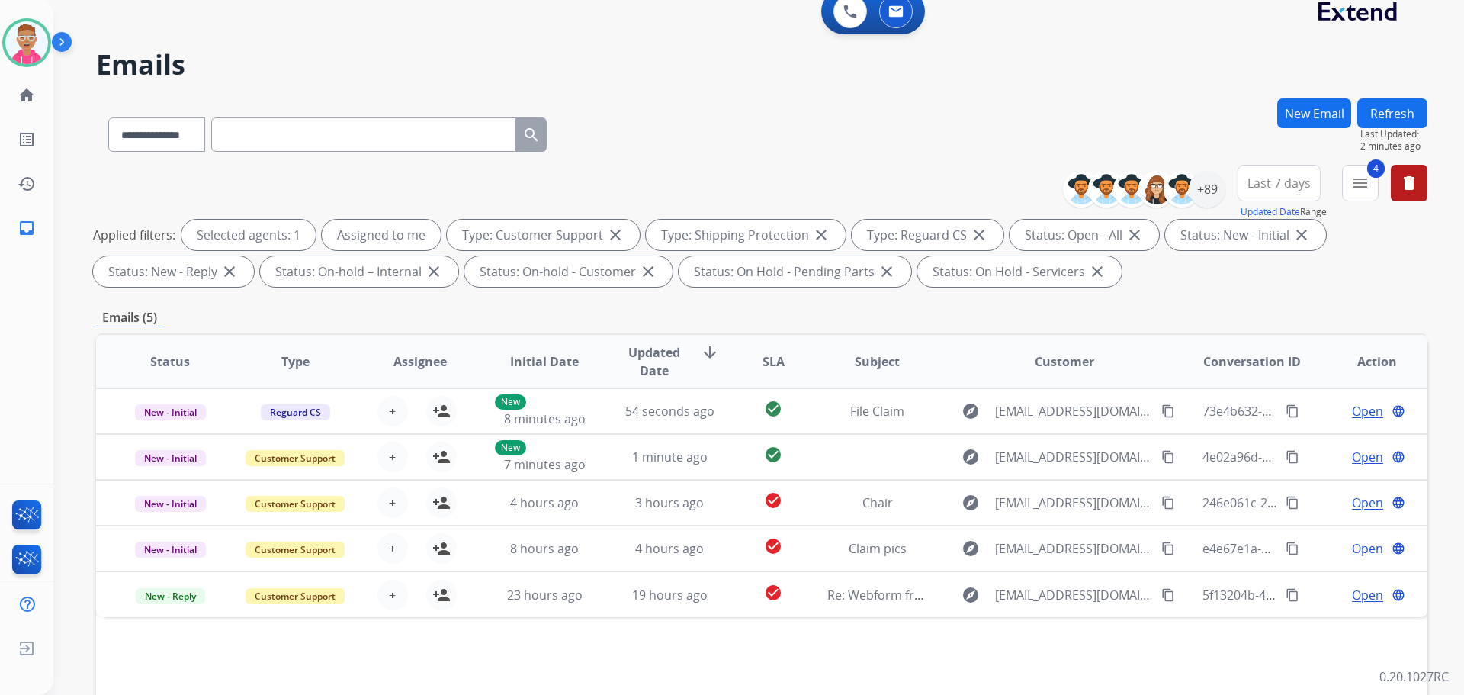
scroll to position [0, 0]
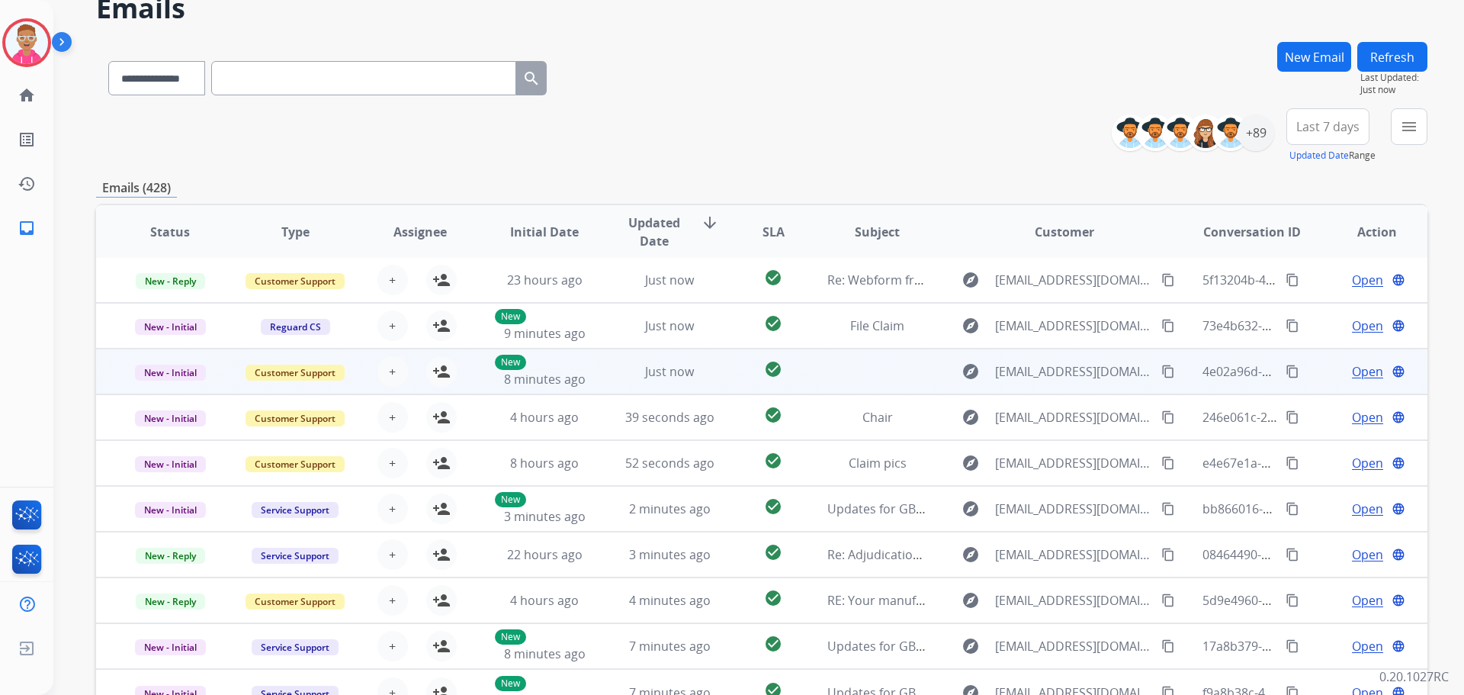
scroll to position [173, 0]
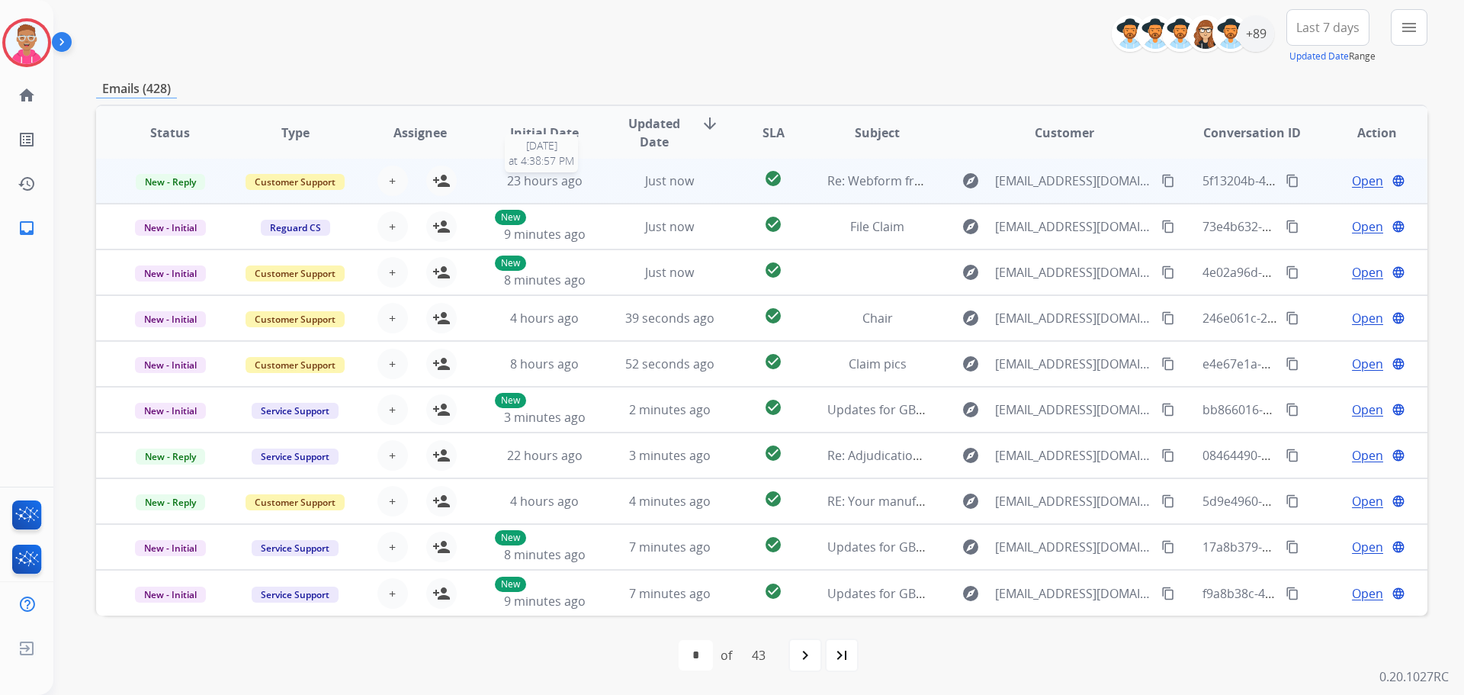
click at [558, 183] on span "23 hours ago" at bounding box center [545, 180] width 76 height 17
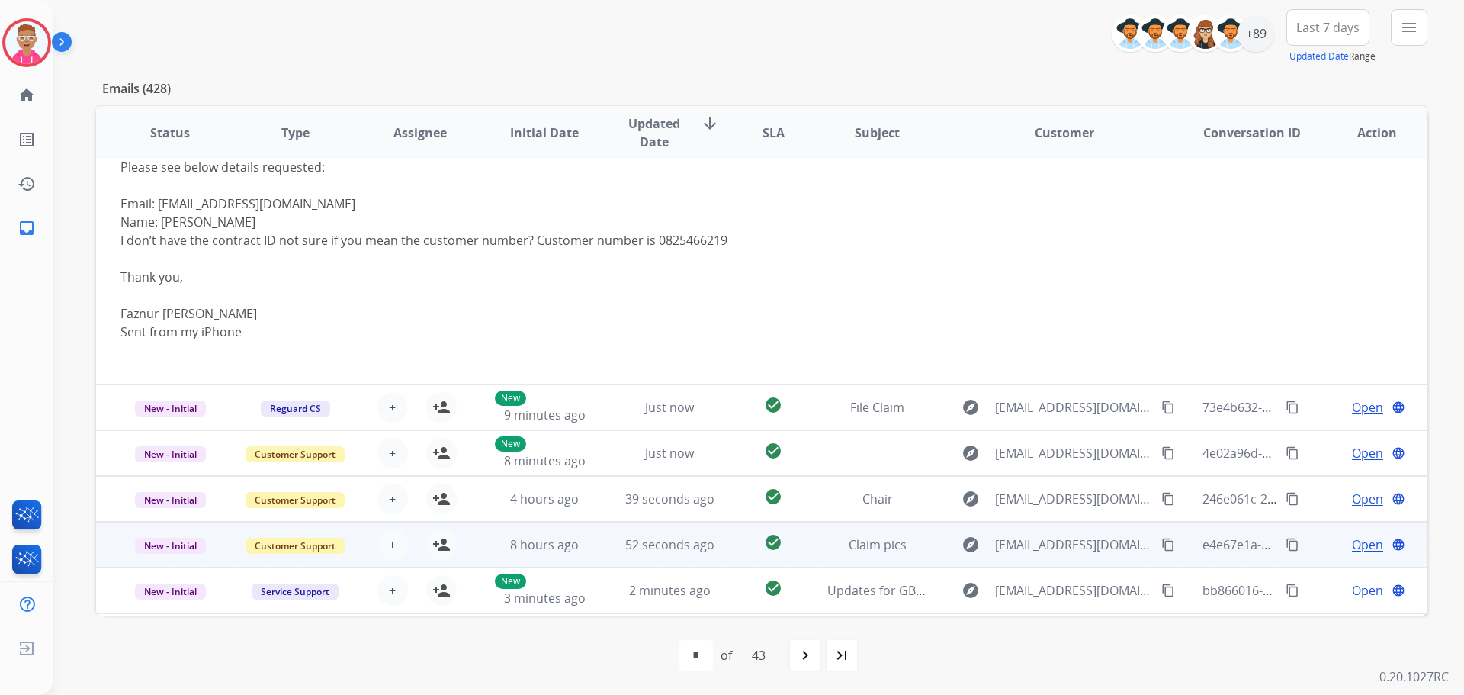
scroll to position [290, 0]
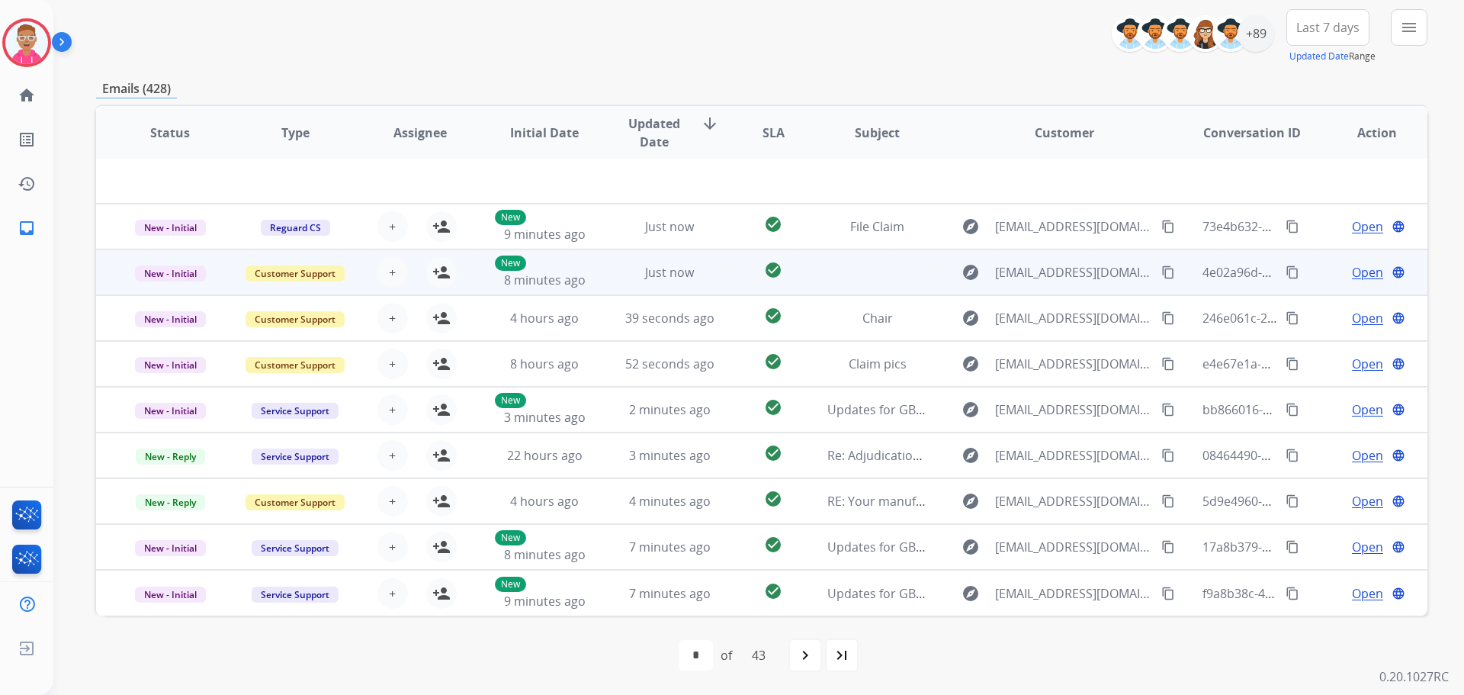
click at [609, 277] on td "Just now" at bounding box center [658, 272] width 125 height 46
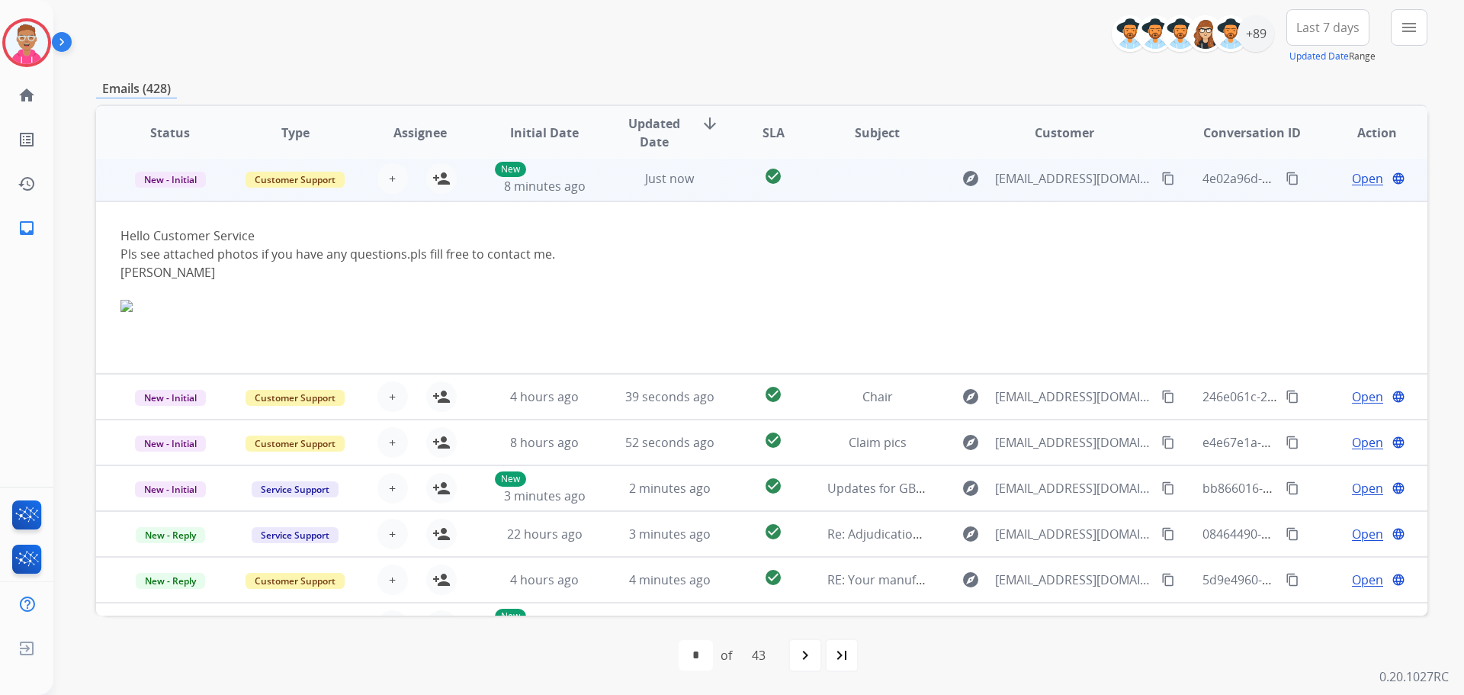
scroll to position [92, 0]
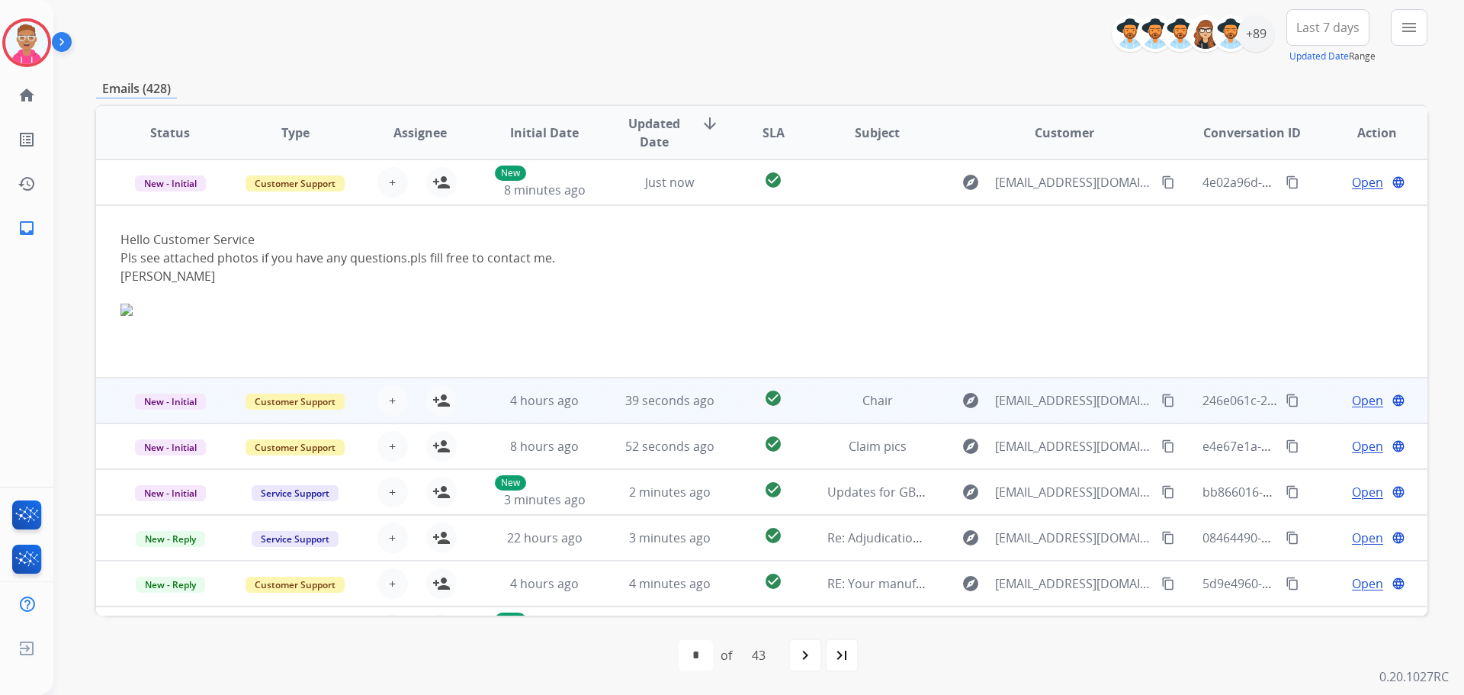
click at [578, 422] on td "4 hours ago" at bounding box center [533, 401] width 125 height 46
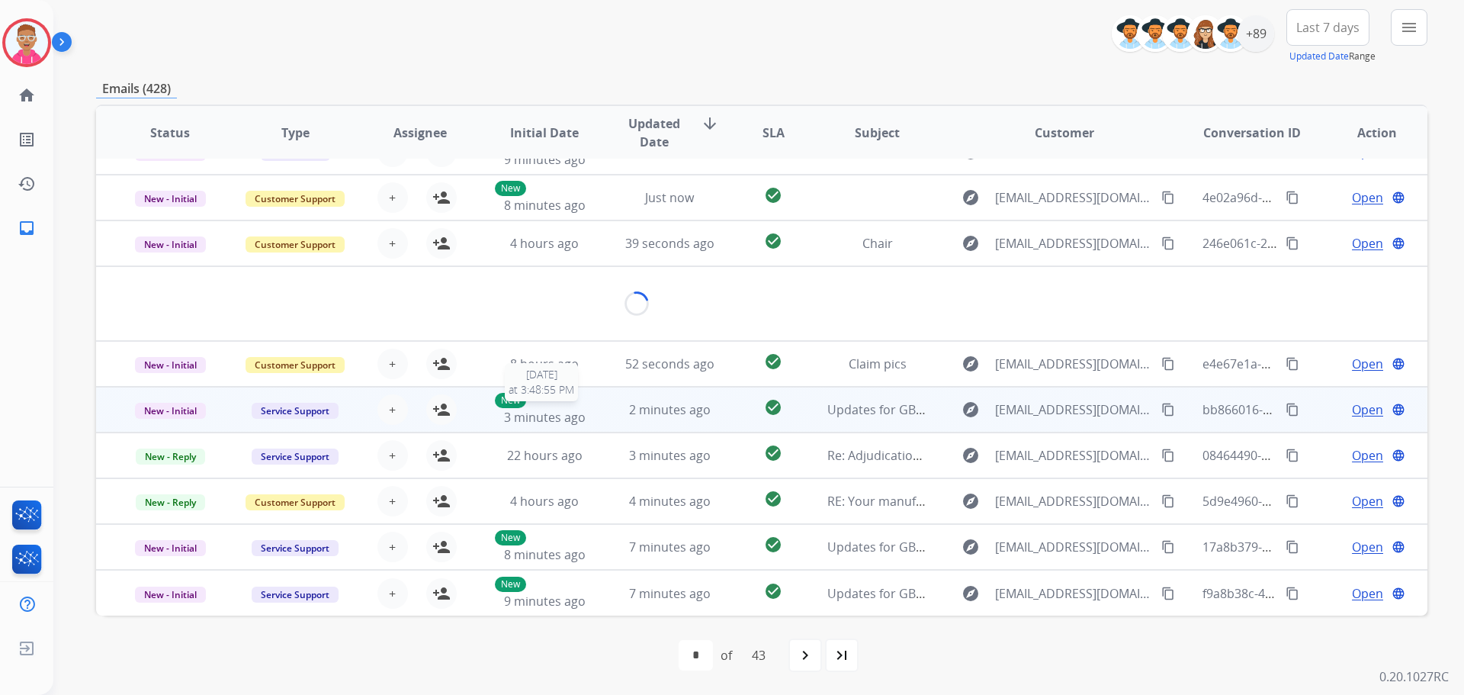
scroll to position [70, 0]
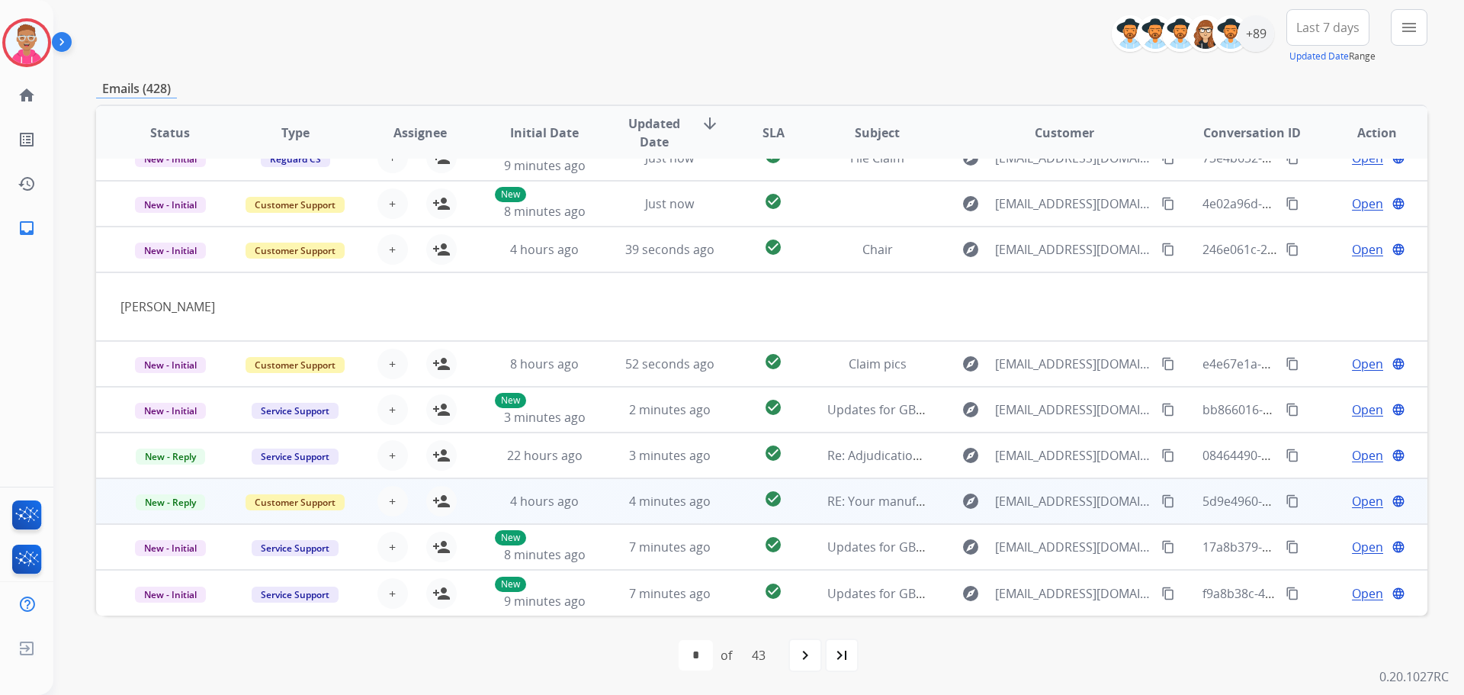
click at [609, 505] on td "4 minutes ago" at bounding box center [658, 501] width 125 height 46
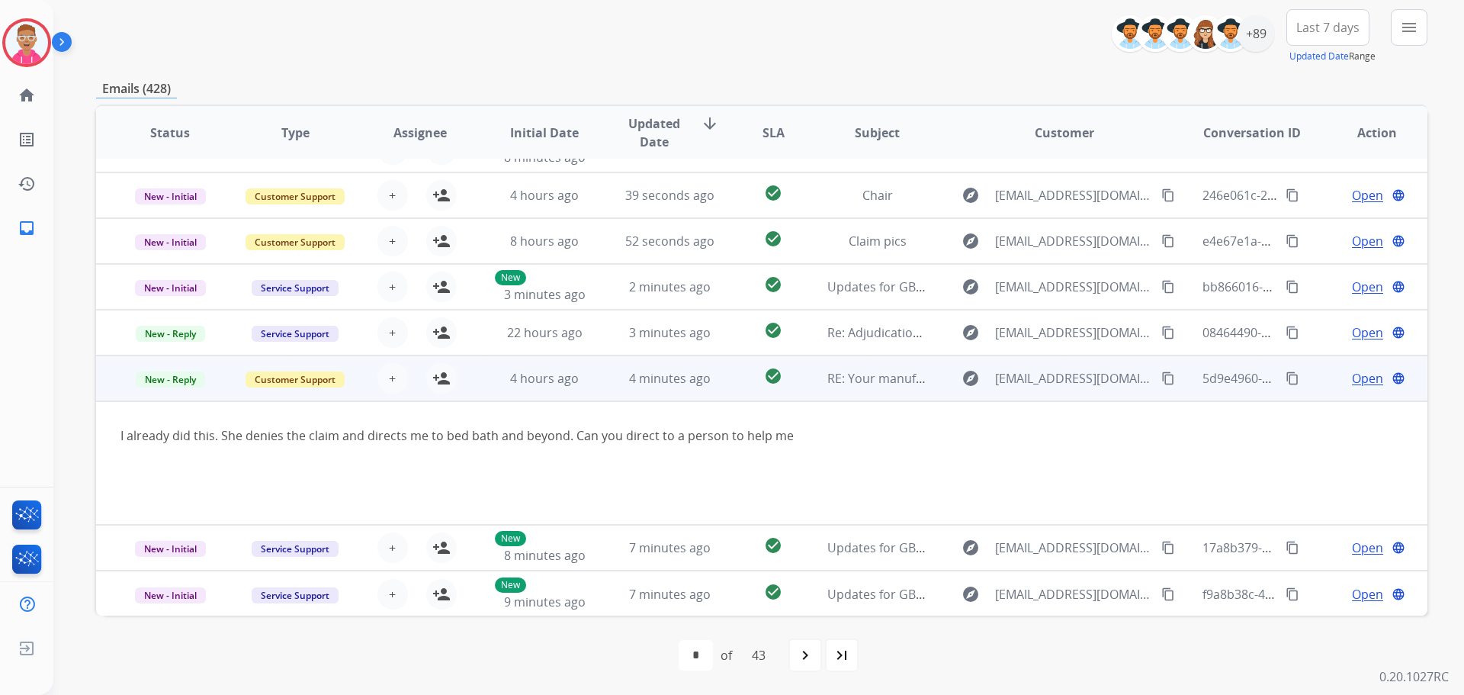
scroll to position [125, 0]
click at [439, 377] on mat-icon "person_add" at bounding box center [441, 377] width 18 height 18
click at [1358, 375] on span "Open" at bounding box center [1367, 377] width 31 height 18
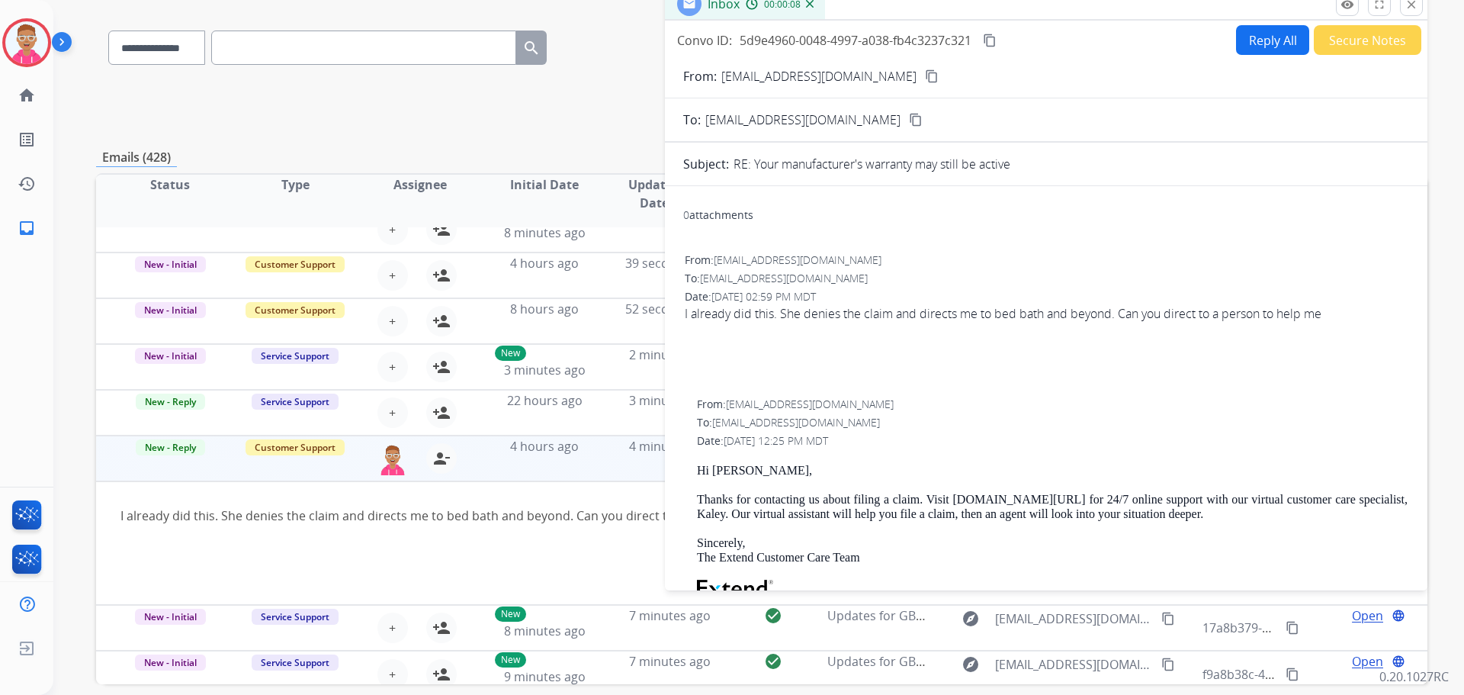
scroll to position [97, 0]
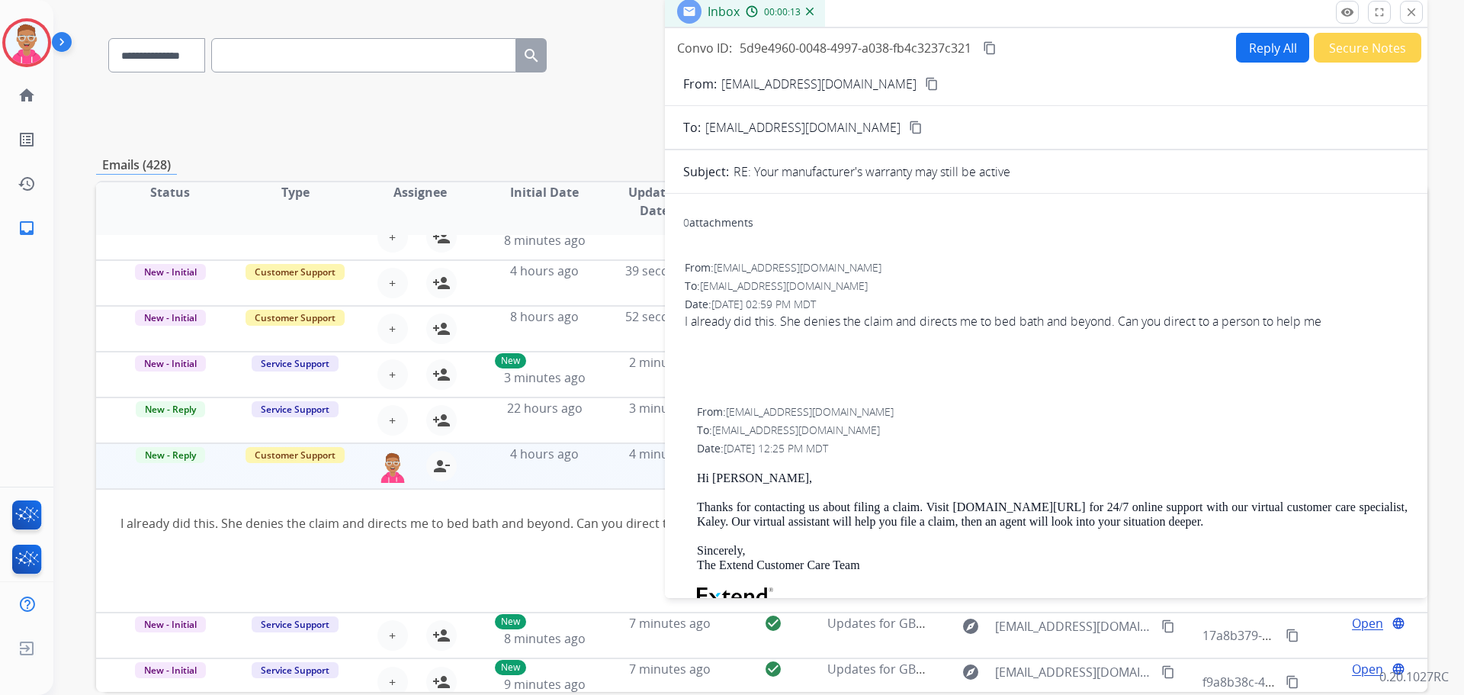
click at [1258, 48] on button "Reply All" at bounding box center [1272, 48] width 73 height 30
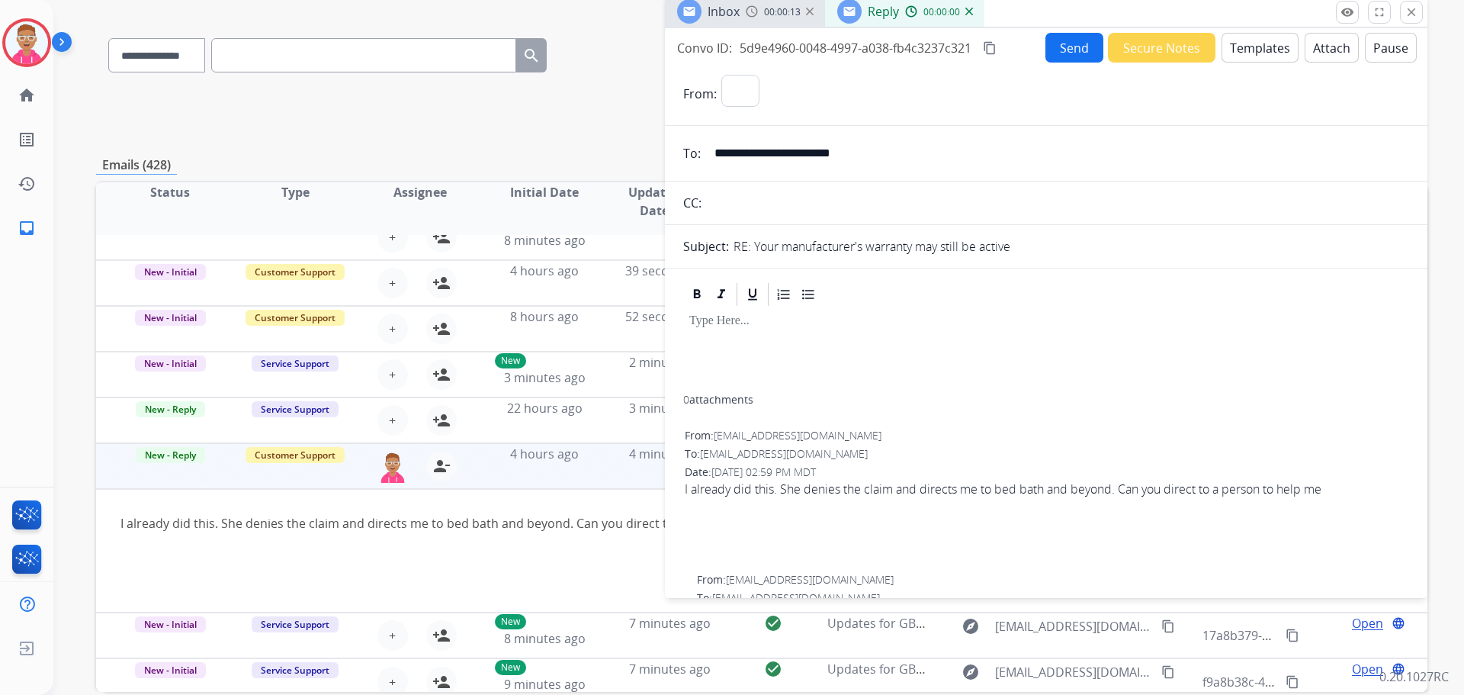
select select "**********"
click at [1253, 50] on button "Templates" at bounding box center [1260, 48] width 77 height 30
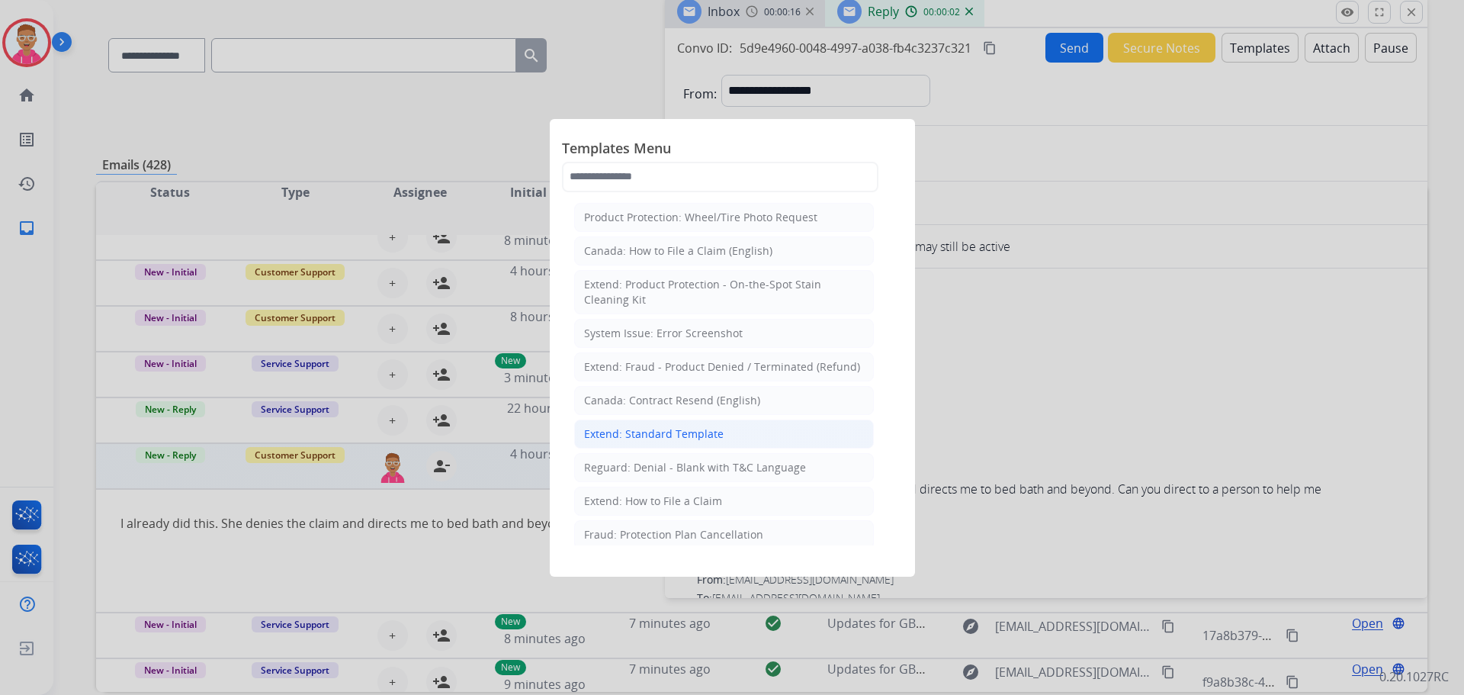
click at [684, 434] on div "Extend: Standard Template" at bounding box center [654, 433] width 140 height 15
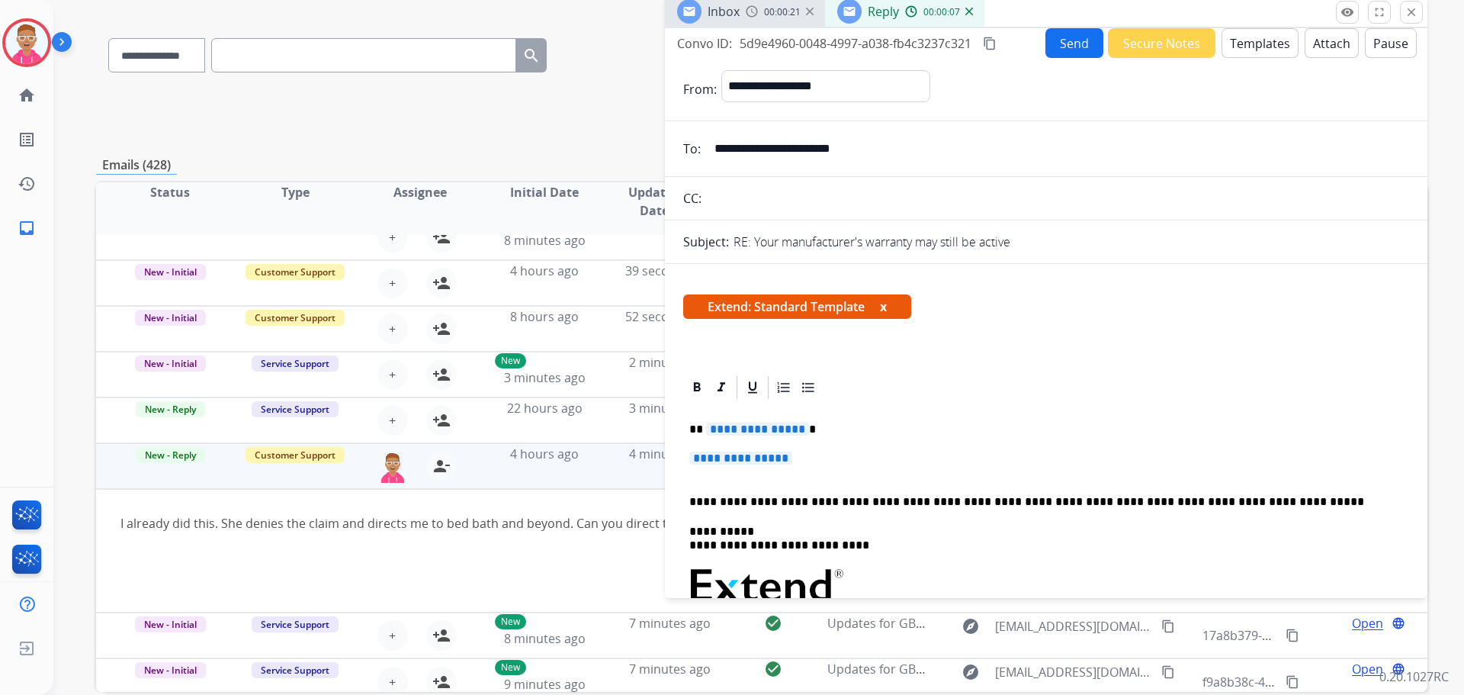
scroll to position [0, 0]
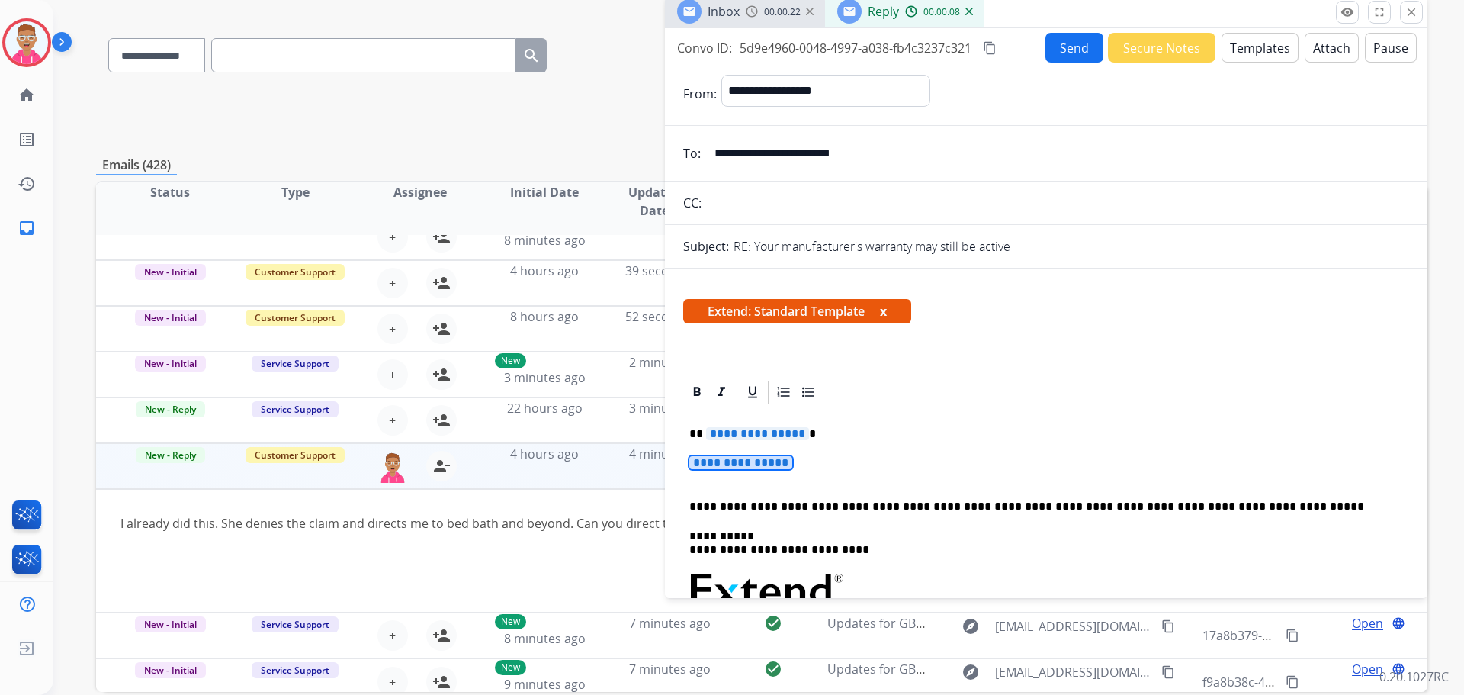
click at [742, 442] on div "**********" at bounding box center [1046, 636] width 726 height 460
click at [744, 437] on span "**********" at bounding box center [757, 433] width 103 height 13
click at [783, 460] on span "**********" at bounding box center [740, 462] width 103 height 13
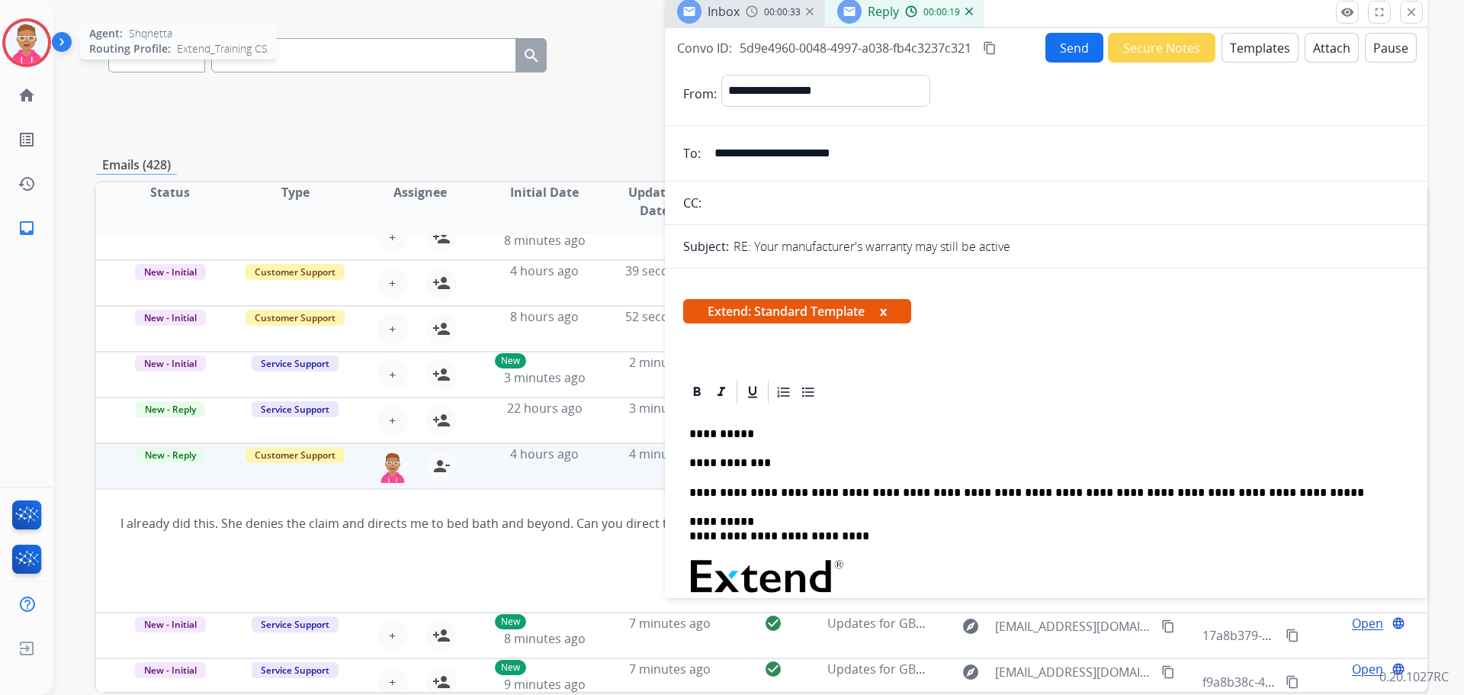
click at [34, 42] on img at bounding box center [26, 42] width 43 height 43
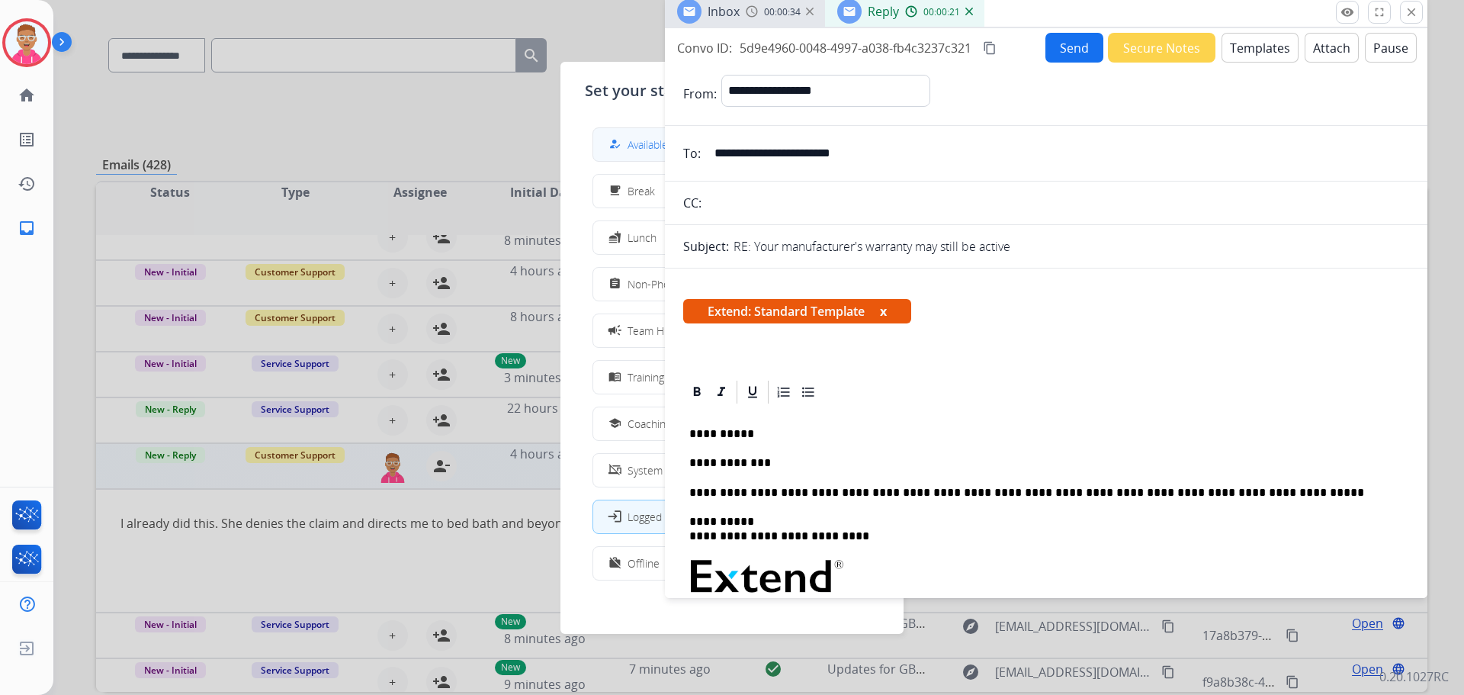
click at [623, 149] on div "how_to_reg" at bounding box center [617, 144] width 22 height 18
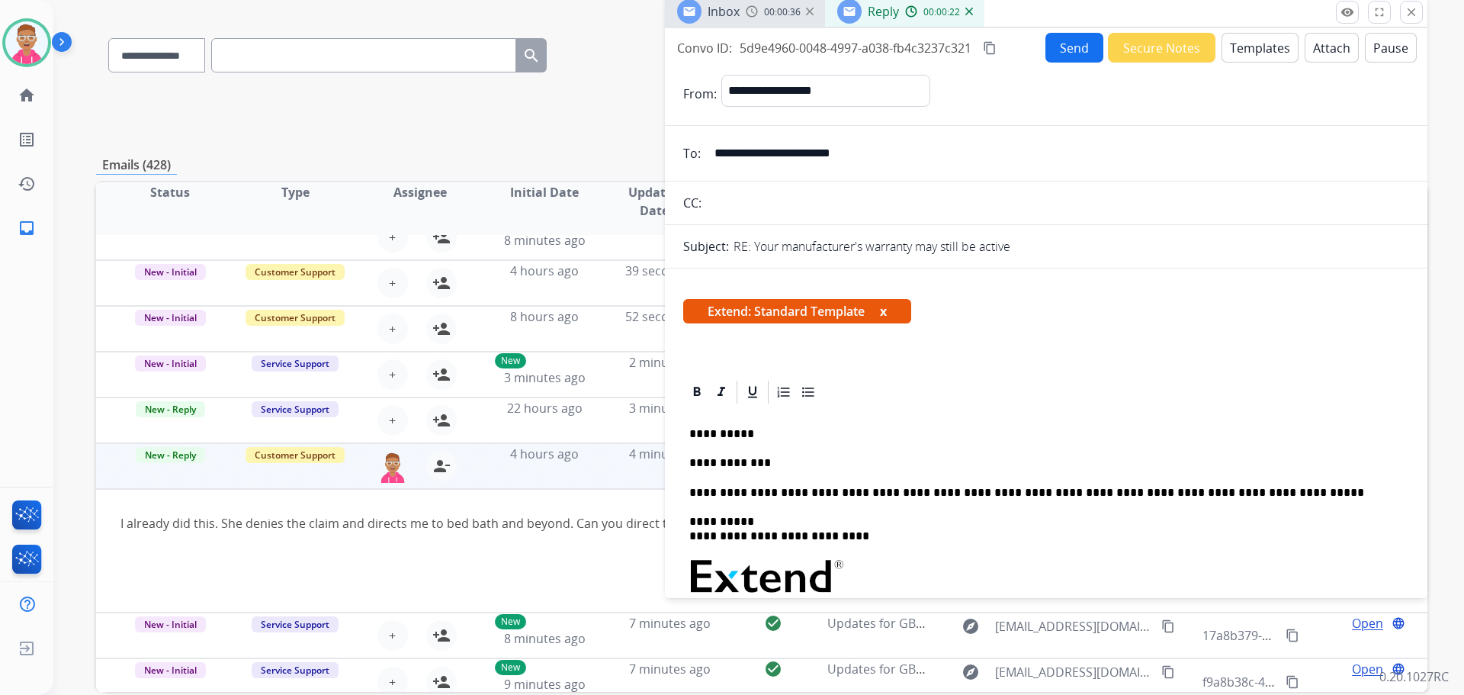
click at [776, 458] on p "**********" at bounding box center [1040, 463] width 702 height 14
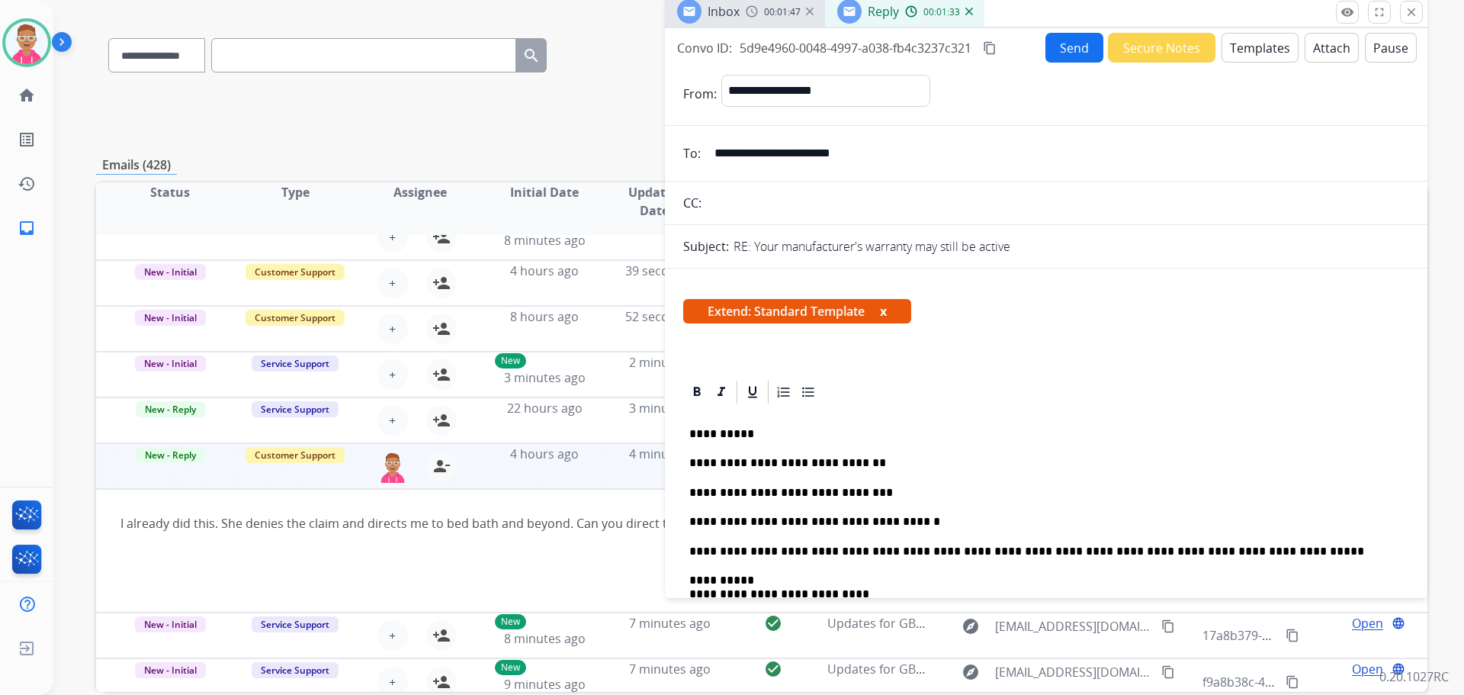
click at [1054, 53] on button "Send" at bounding box center [1075, 48] width 58 height 30
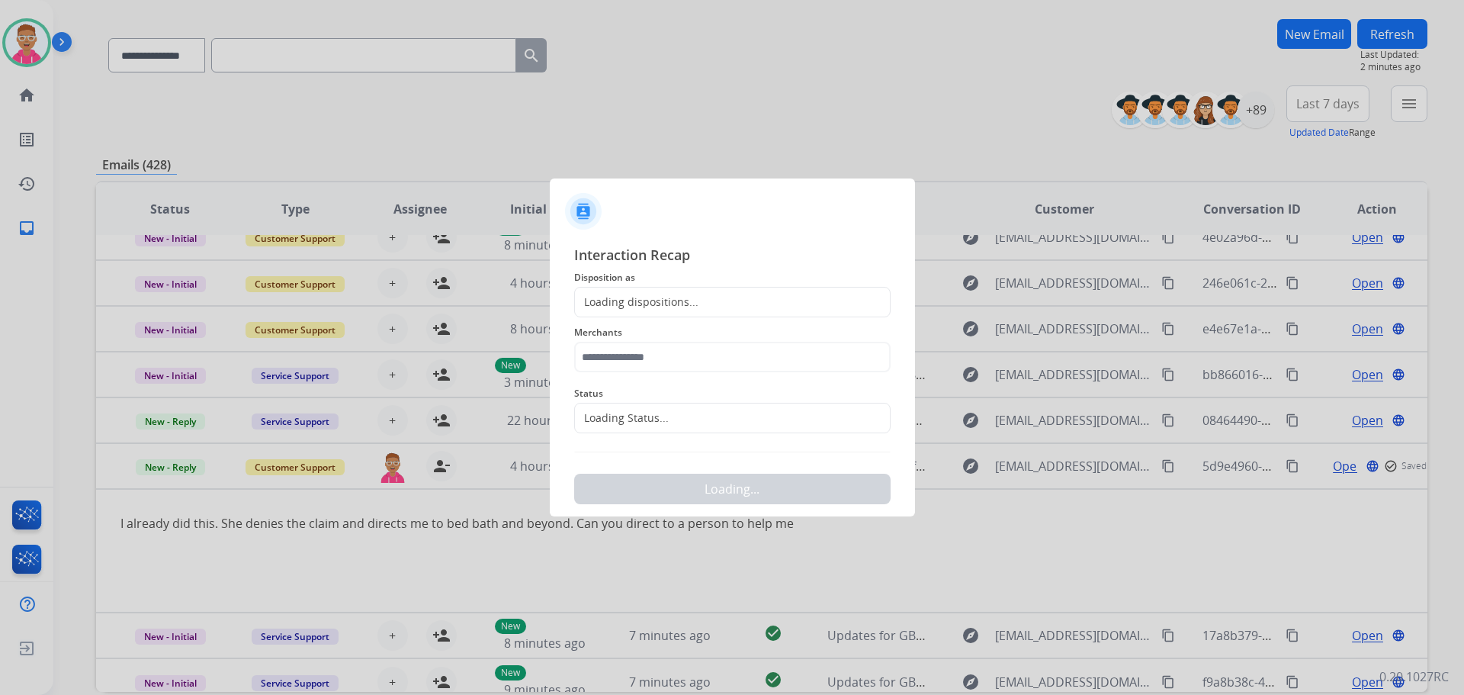
scroll to position [125, 0]
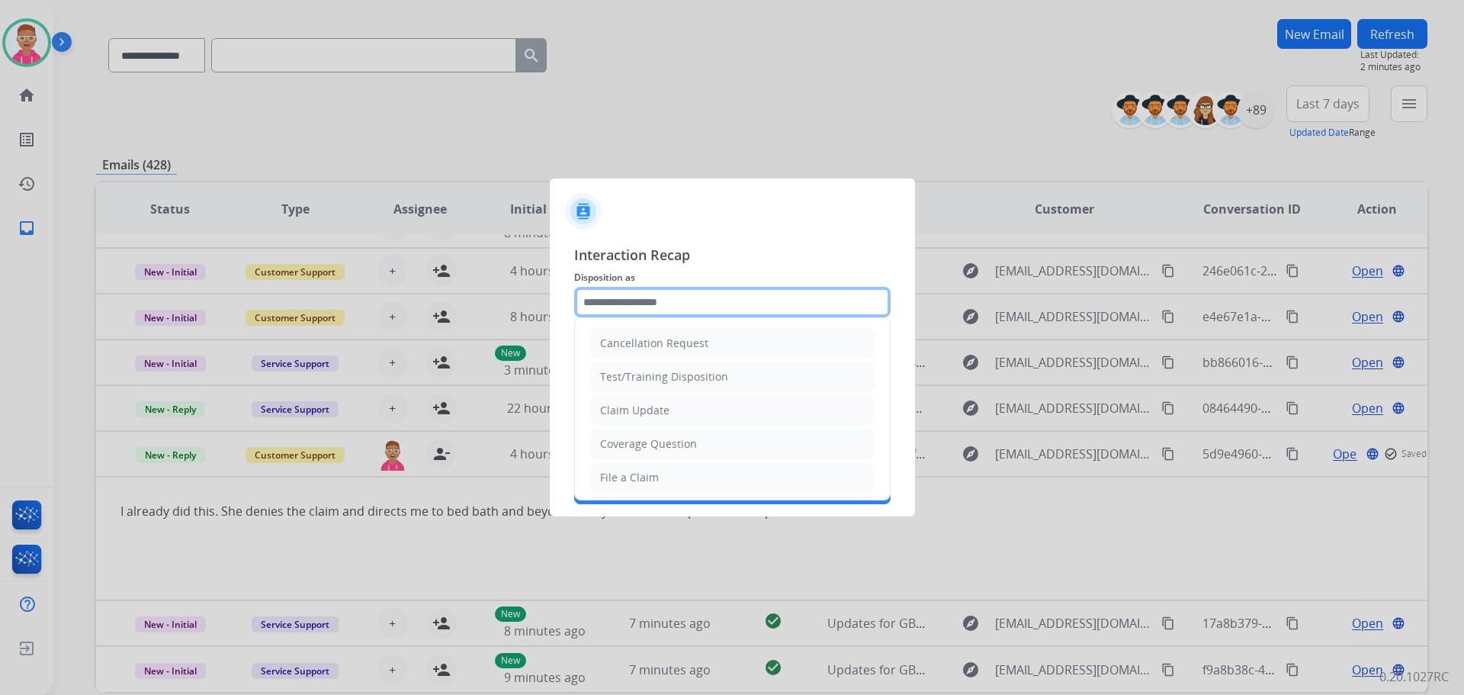
click at [696, 303] on input "text" at bounding box center [732, 302] width 317 height 31
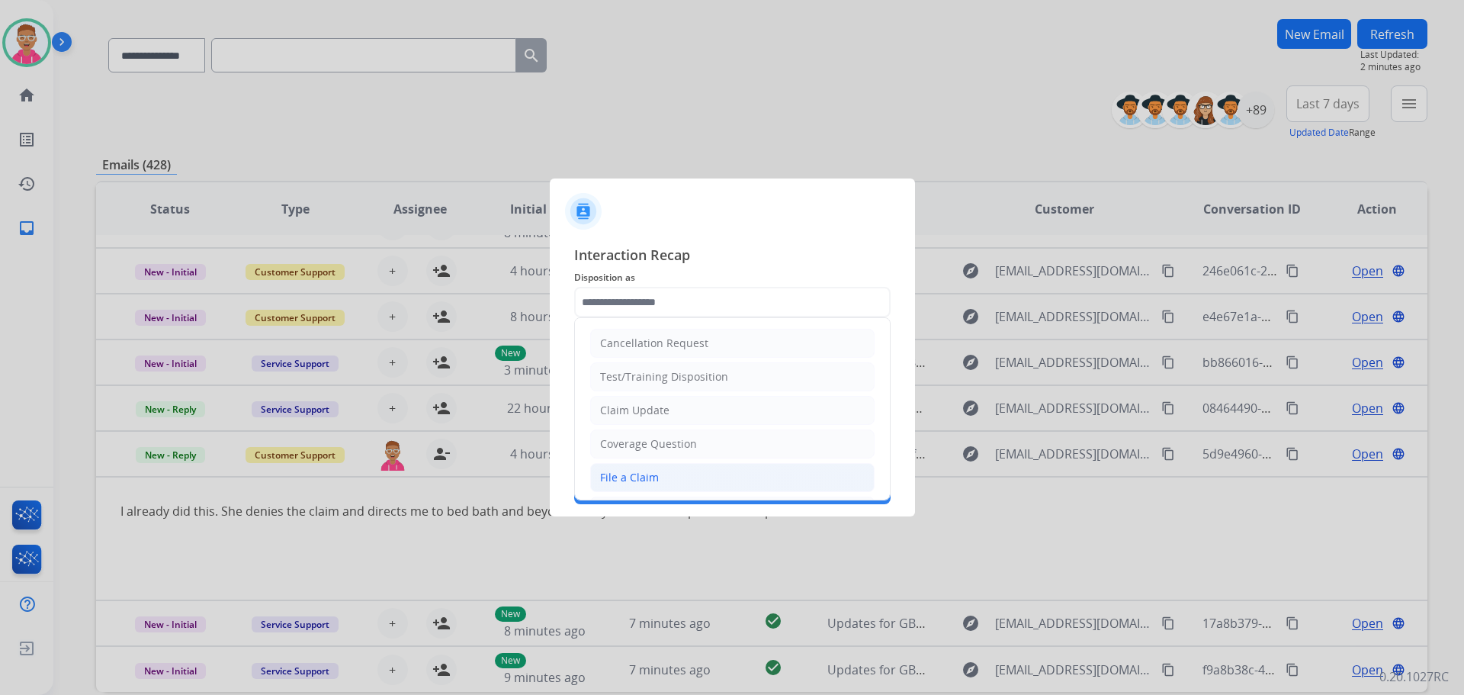
click at [669, 477] on li "File a Claim" at bounding box center [732, 477] width 284 height 29
type input "**********"
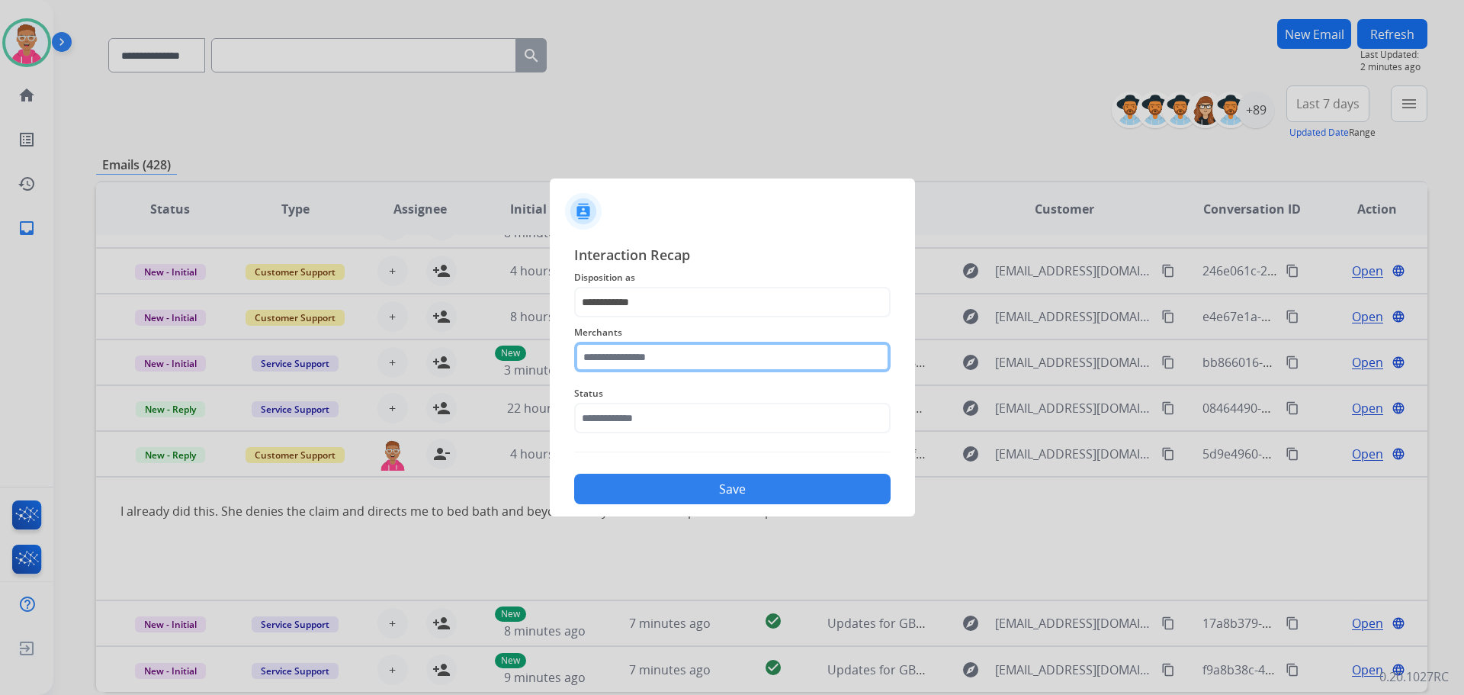
click at [656, 348] on input "text" at bounding box center [732, 357] width 317 height 31
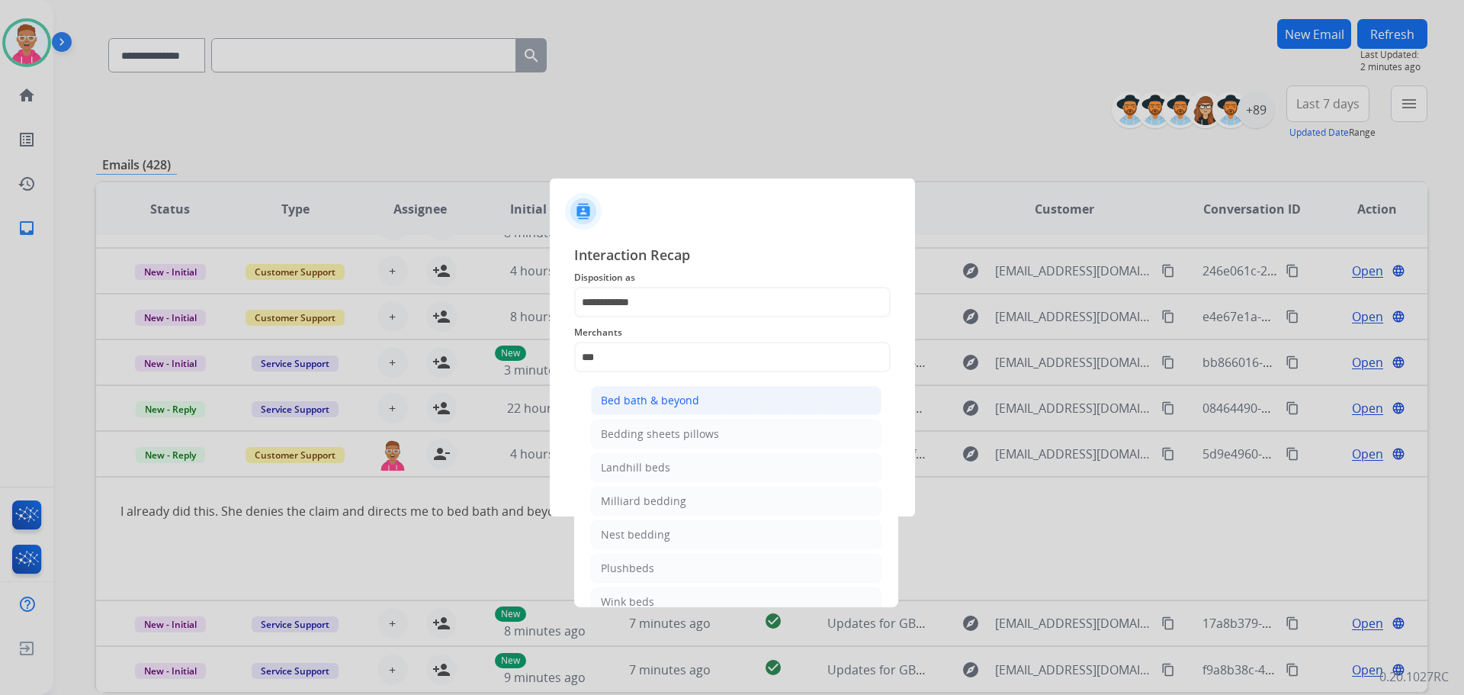
click at [668, 400] on div "Bed bath & beyond" at bounding box center [650, 400] width 98 height 15
type input "**********"
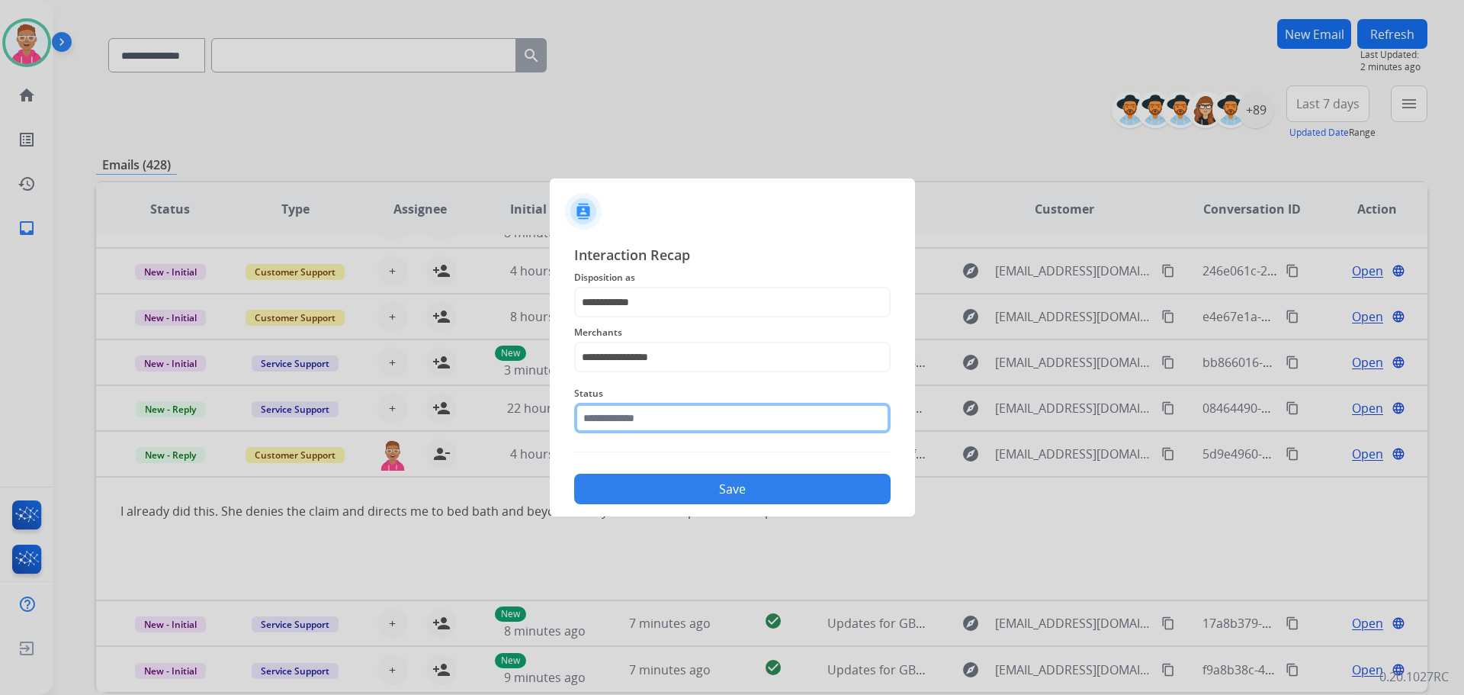
click at [645, 413] on input "text" at bounding box center [732, 418] width 317 height 31
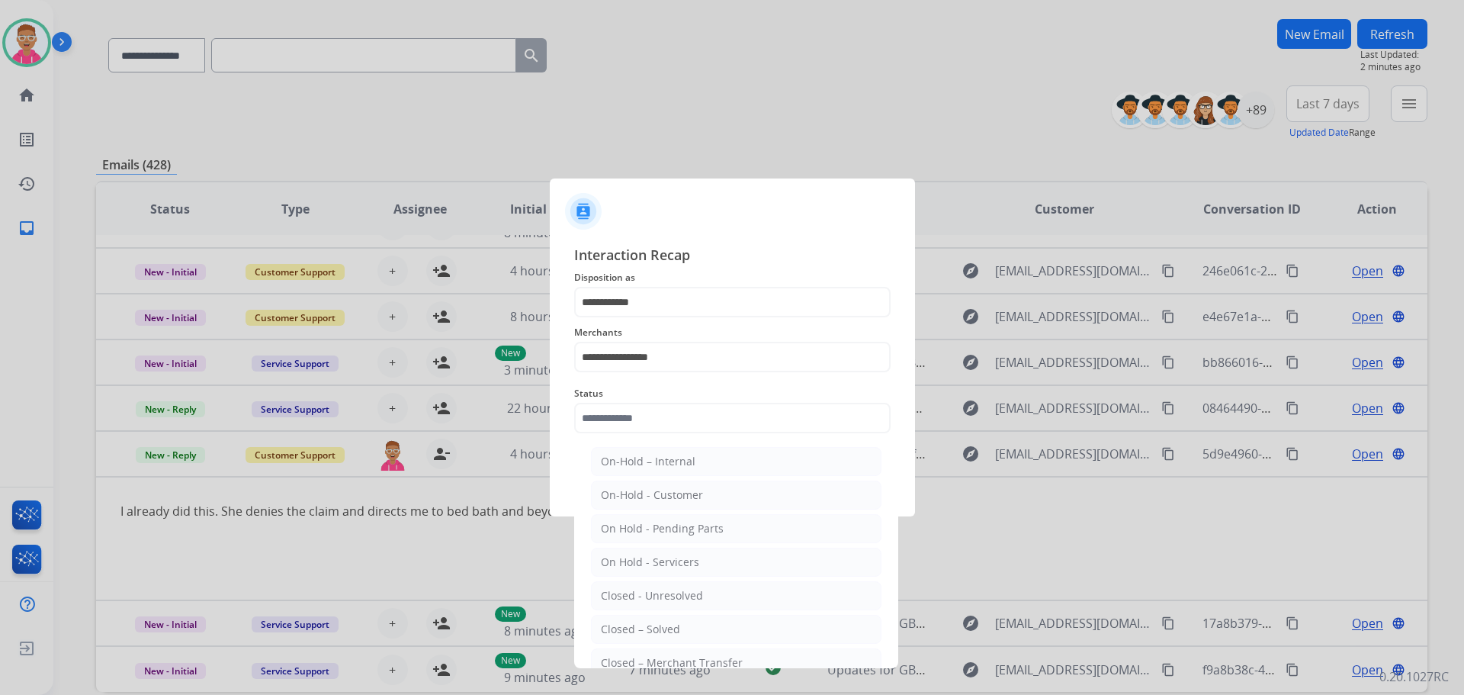
click at [687, 628] on li "Closed – Solved" at bounding box center [736, 629] width 291 height 29
type input "**********"
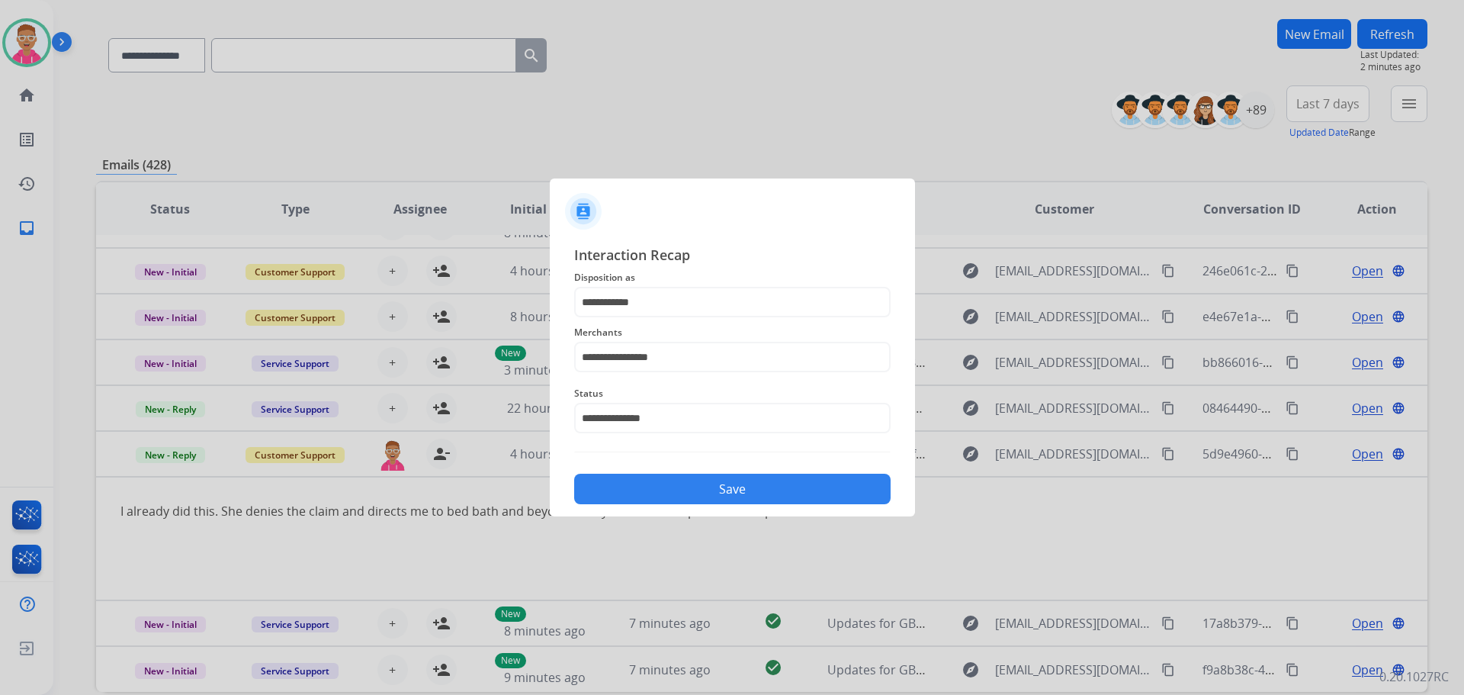
click at [682, 483] on button "Save" at bounding box center [732, 489] width 317 height 31
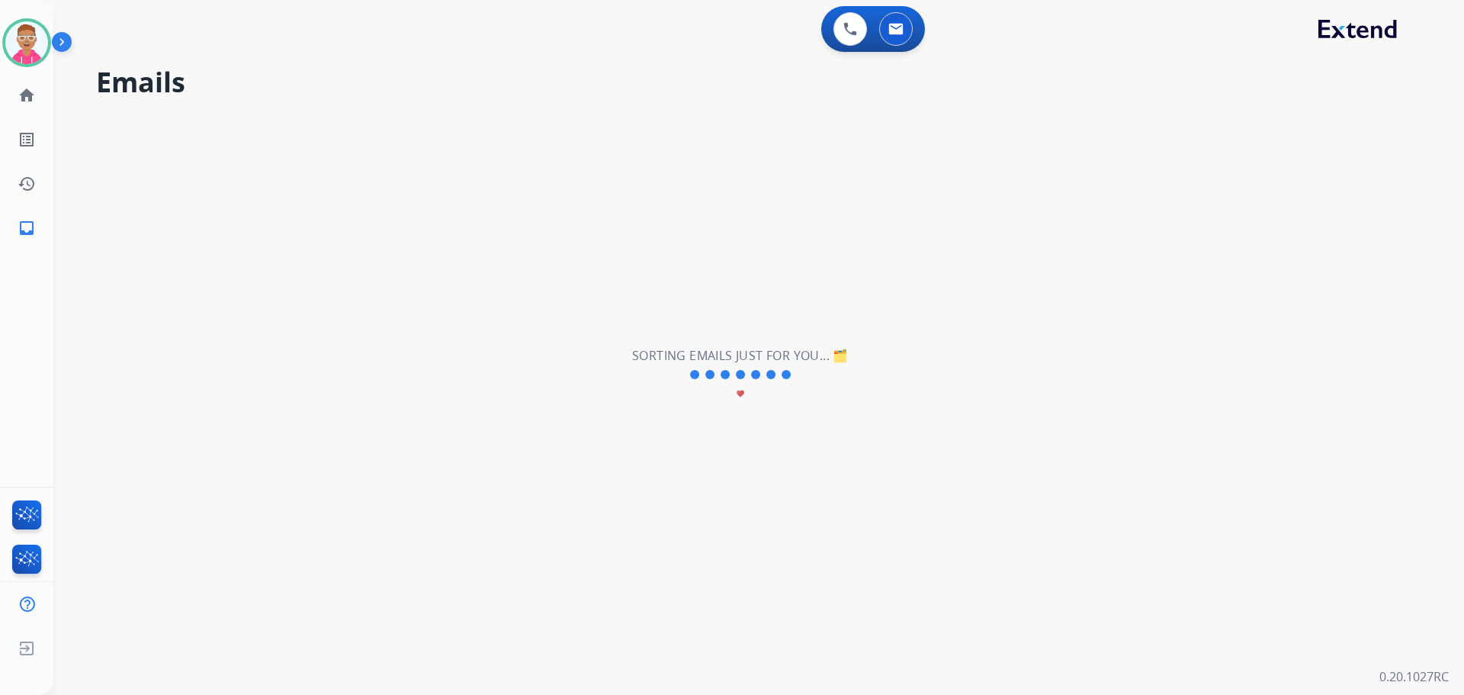
scroll to position [52, 0]
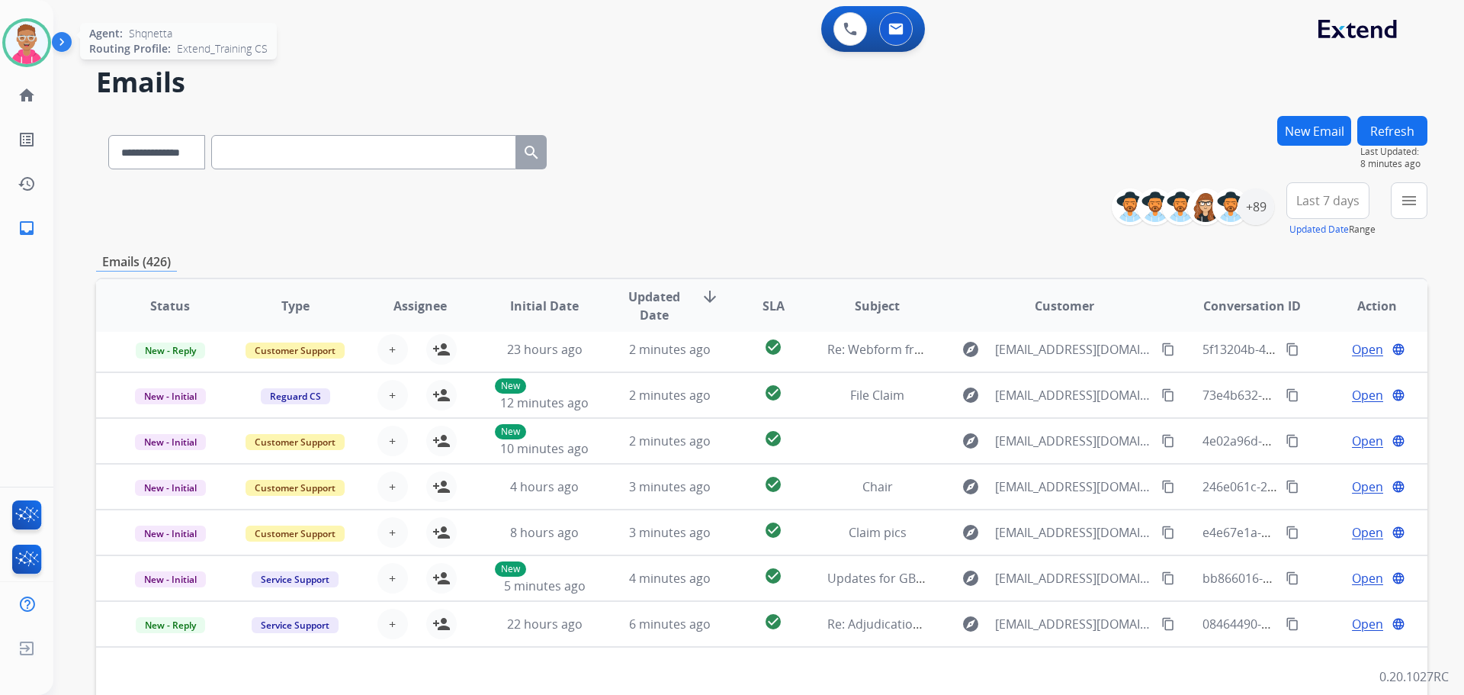
click at [26, 28] on img at bounding box center [26, 42] width 43 height 43
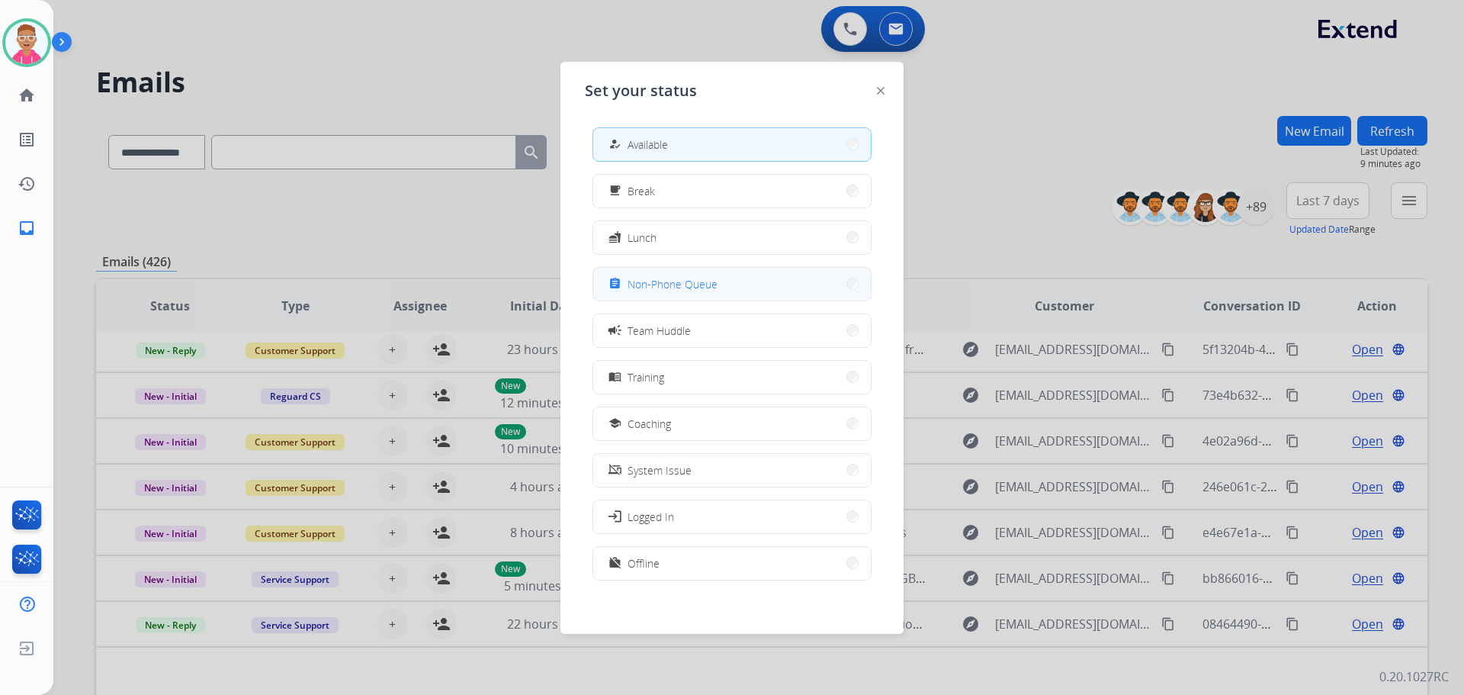
click at [716, 281] on span "Non-Phone Queue" at bounding box center [673, 284] width 90 height 16
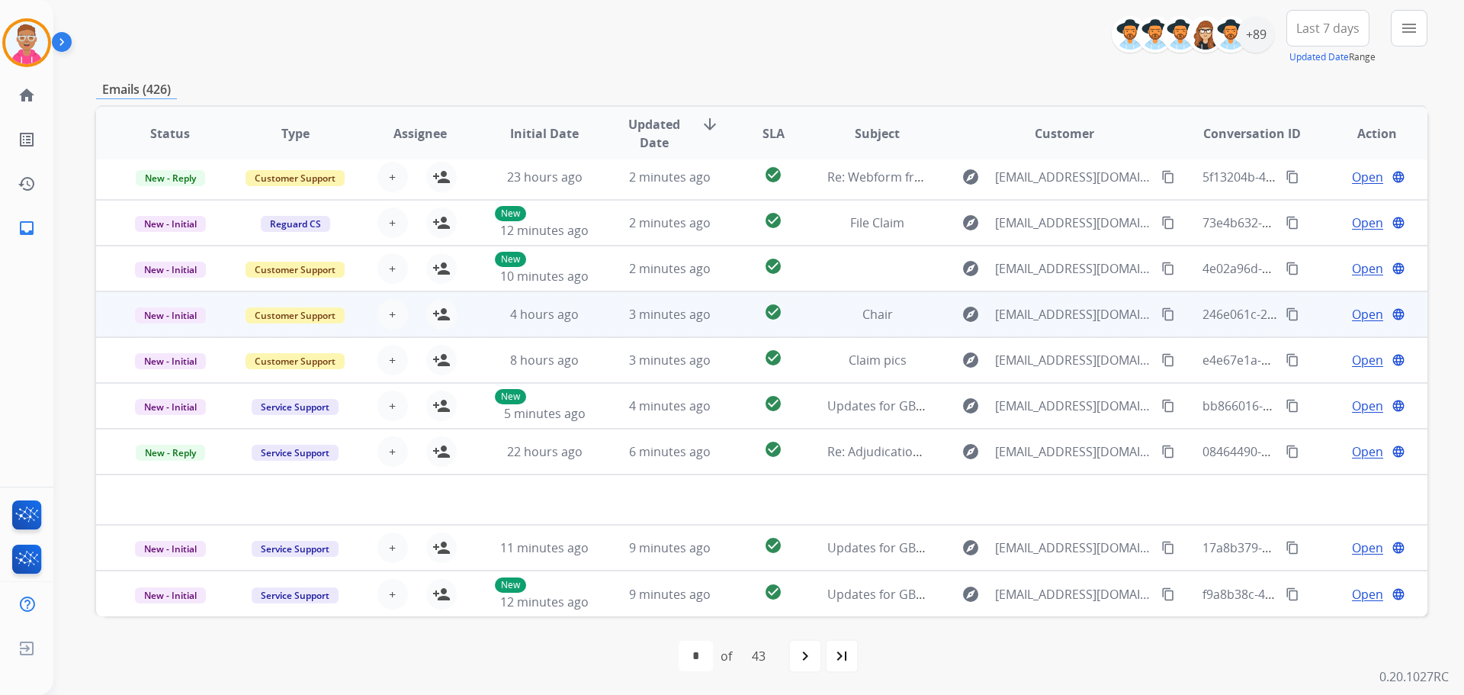
scroll to position [173, 0]
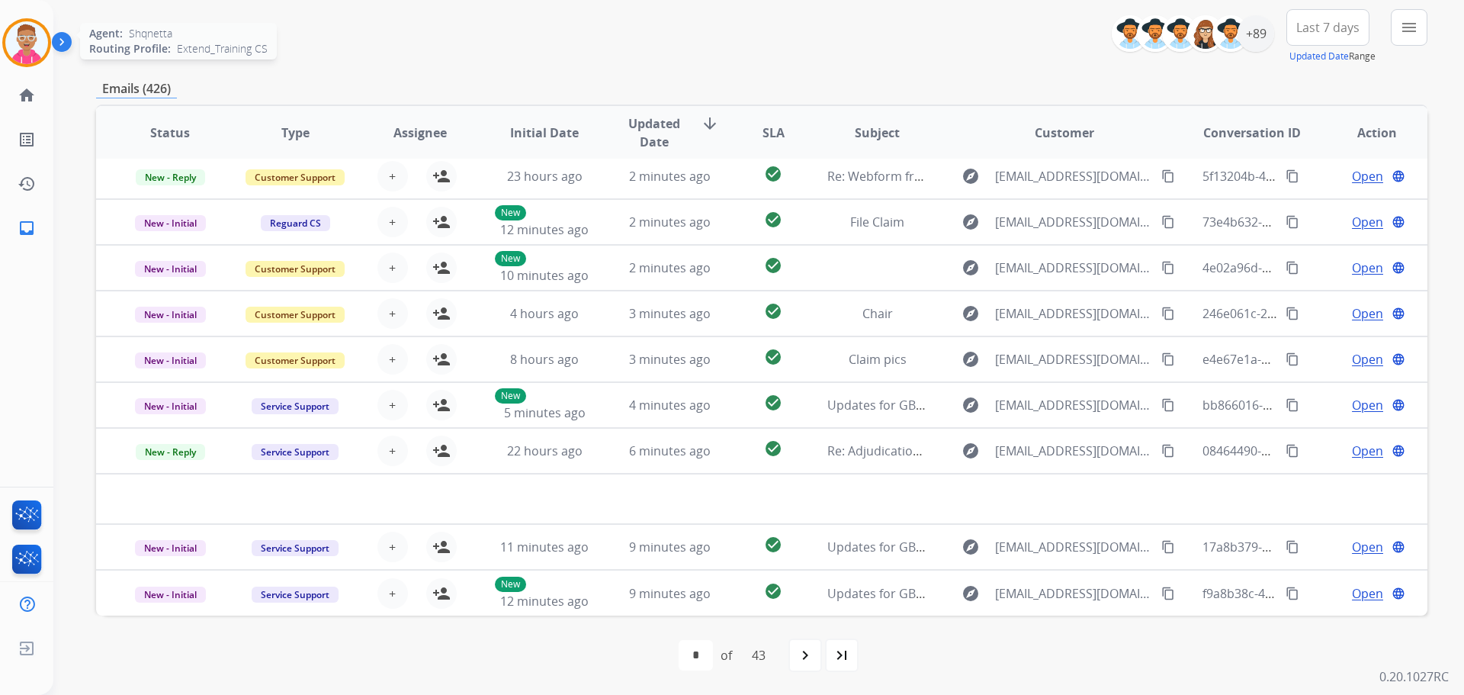
click at [25, 40] on img at bounding box center [26, 42] width 43 height 43
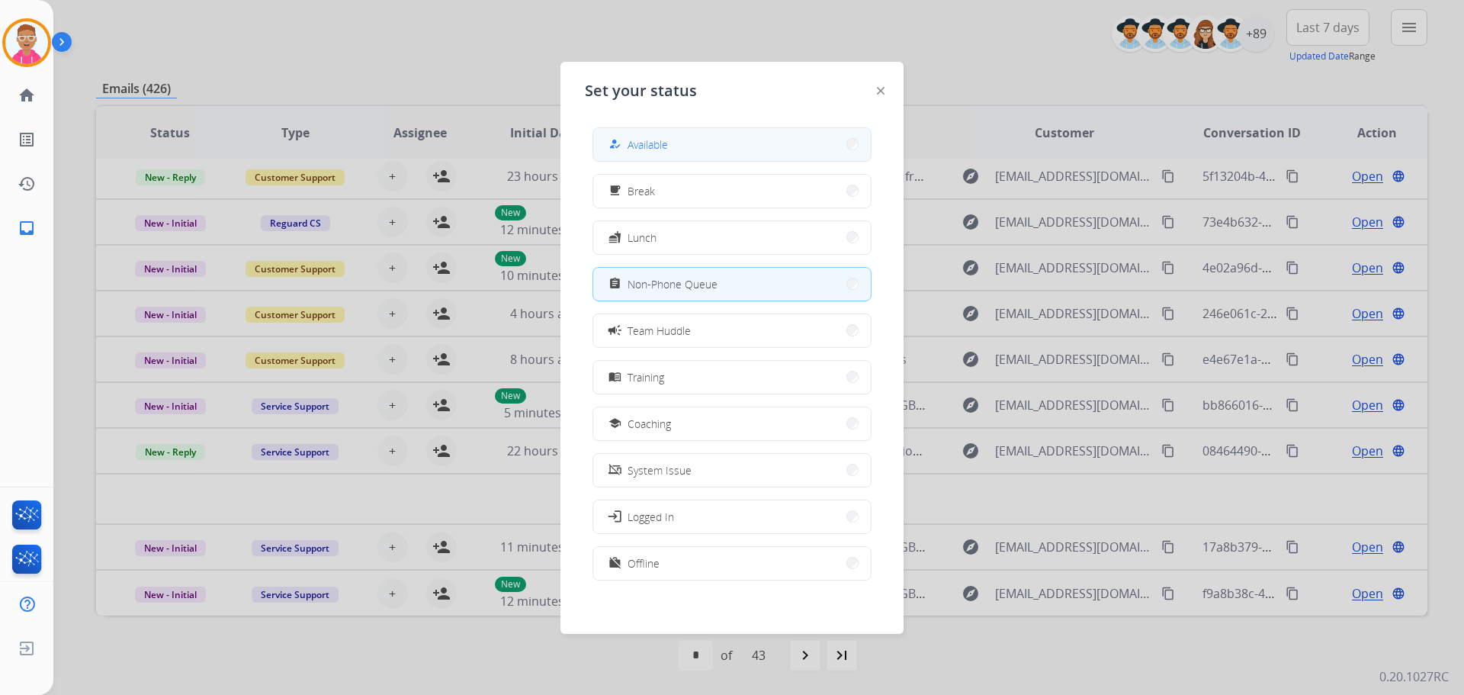
click at [709, 154] on button "how_to_reg Available" at bounding box center [732, 144] width 278 height 33
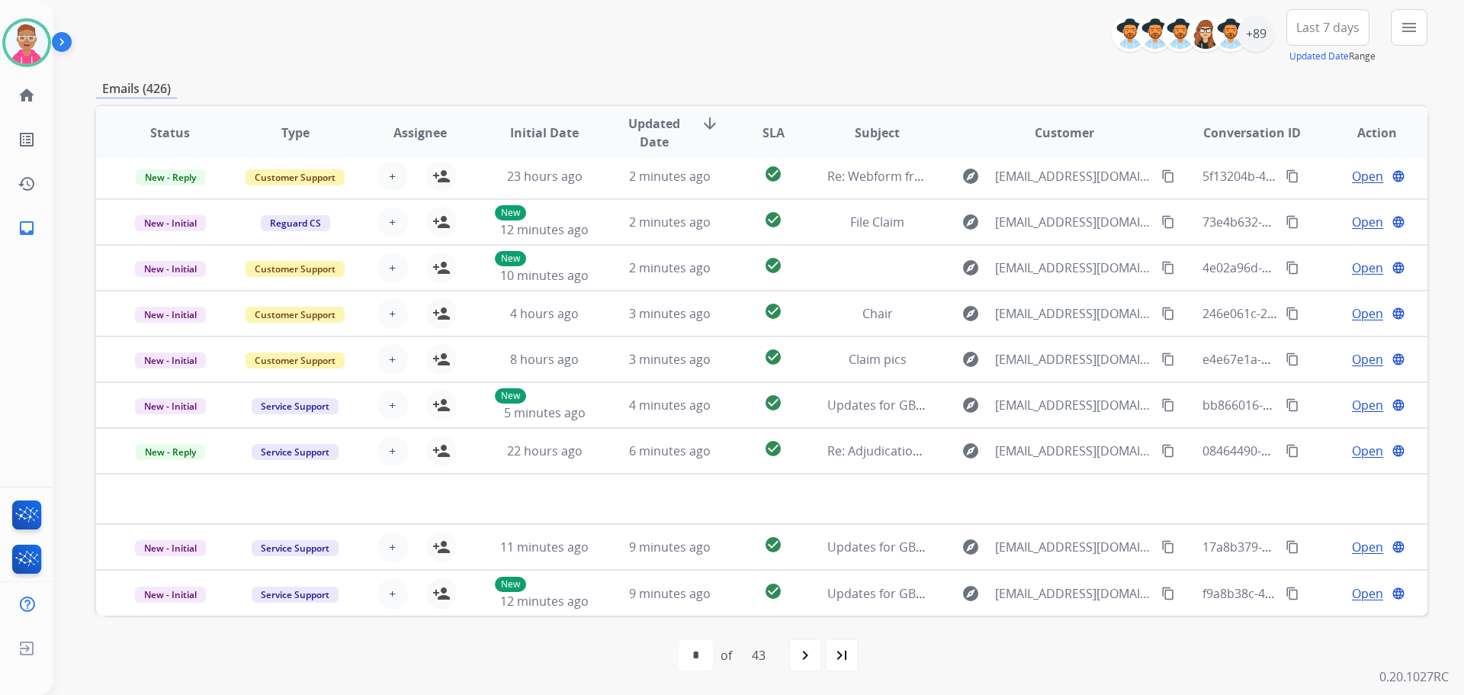
scroll to position [0, 0]
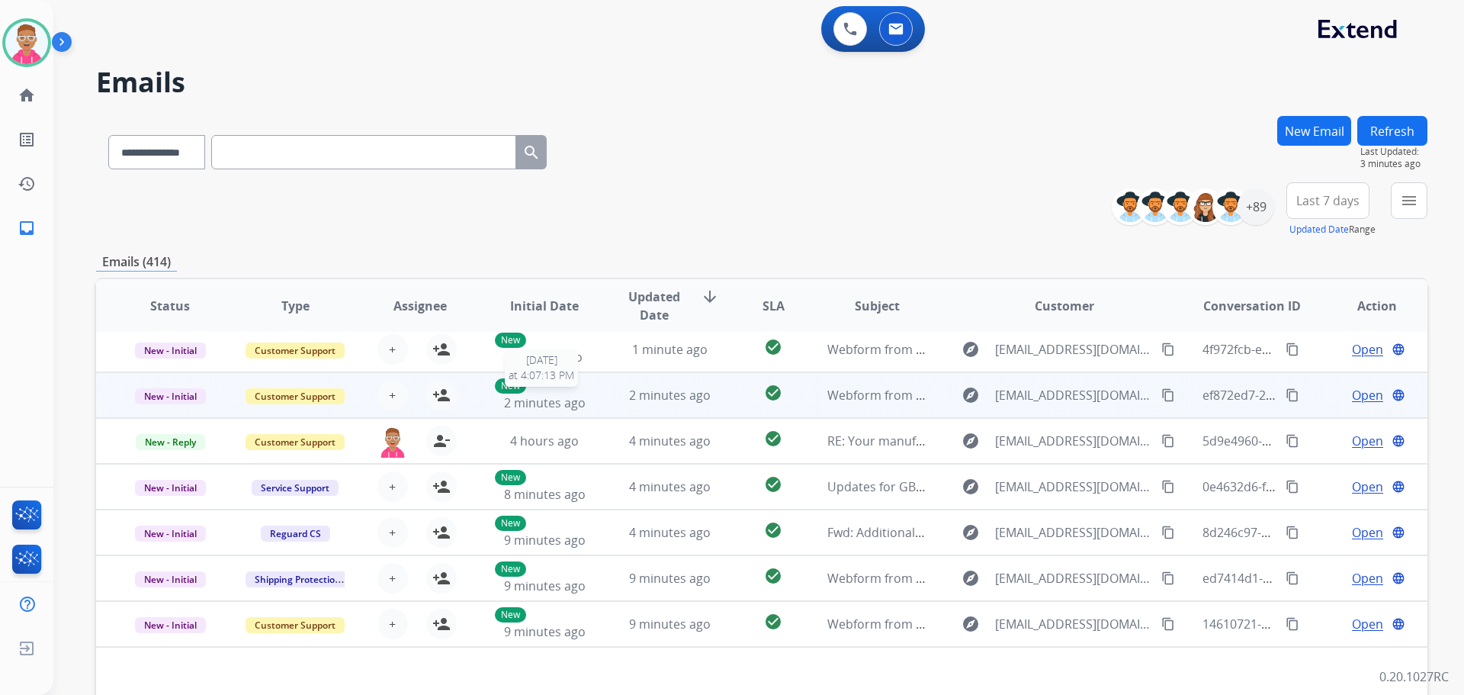
click at [587, 403] on div "New 2 minutes ago" at bounding box center [545, 395] width 100 height 34
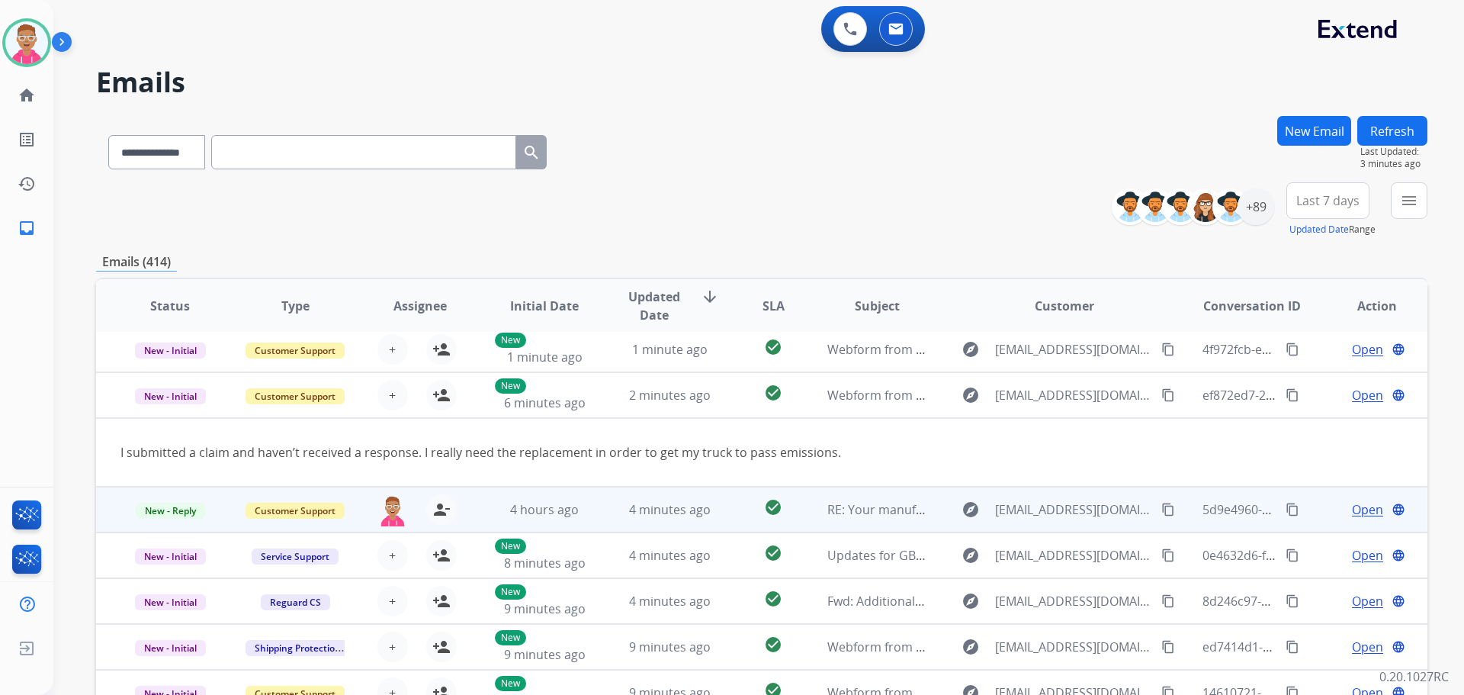
scroll to position [70, 0]
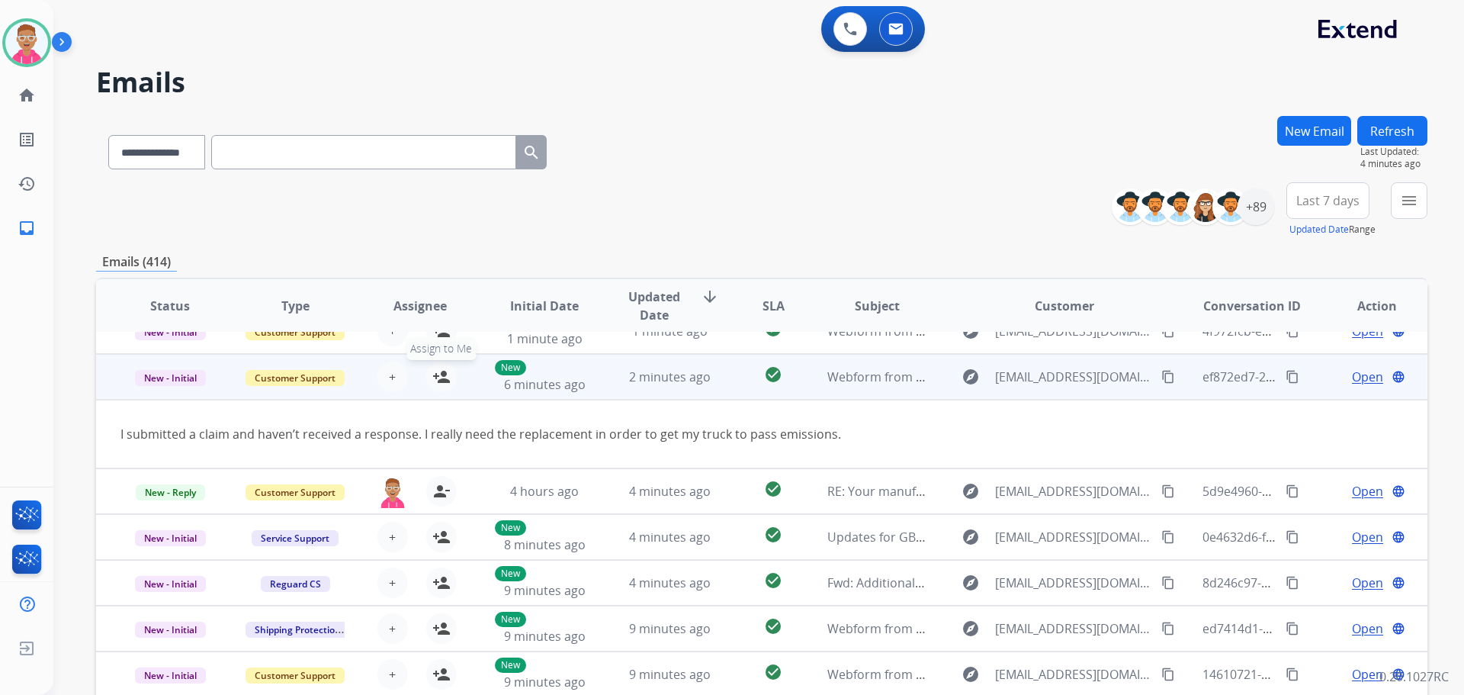
click at [433, 374] on mat-icon "person_add" at bounding box center [441, 377] width 18 height 18
click at [1357, 381] on span "Open" at bounding box center [1367, 377] width 31 height 18
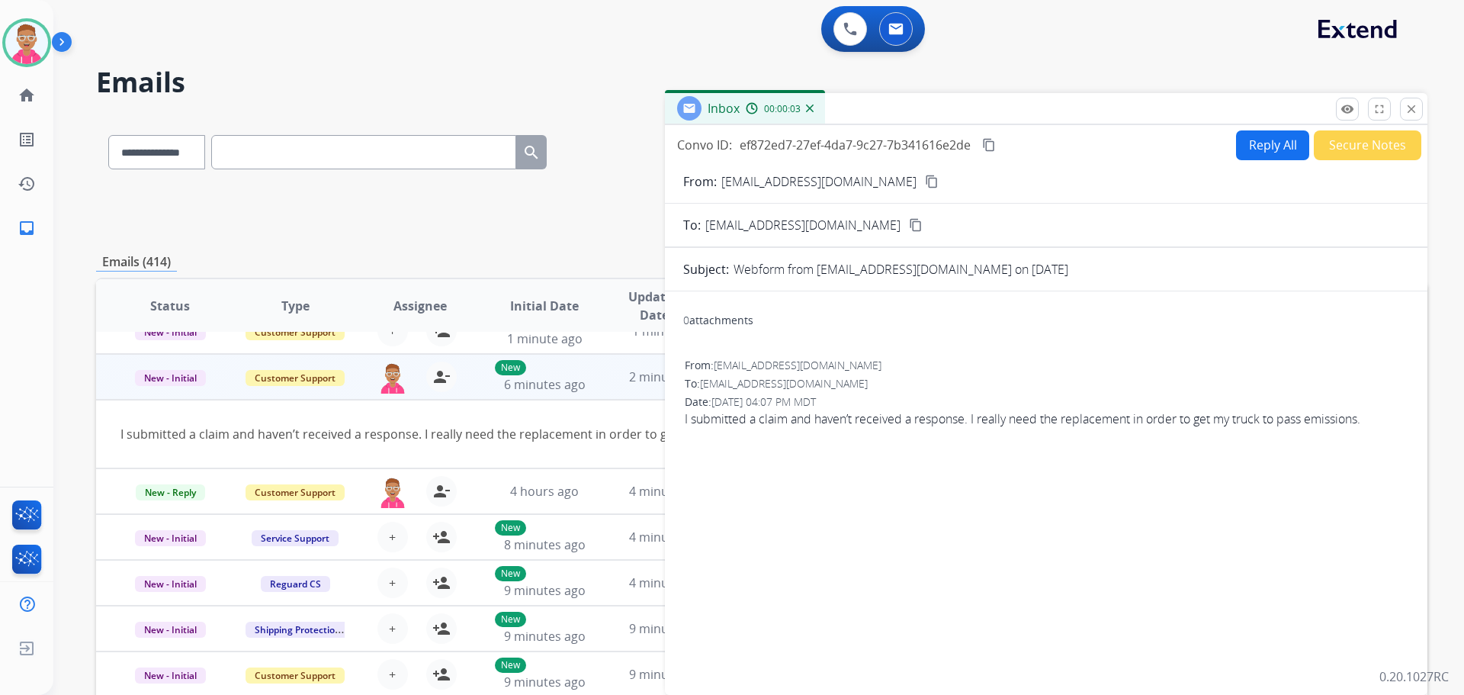
drag, startPoint x: 876, startPoint y: 177, endPoint x: 737, endPoint y: 75, distance: 172.4
click at [925, 177] on mat-icon "content_copy" at bounding box center [932, 182] width 14 height 14
click at [925, 182] on mat-icon "content_copy" at bounding box center [932, 182] width 14 height 14
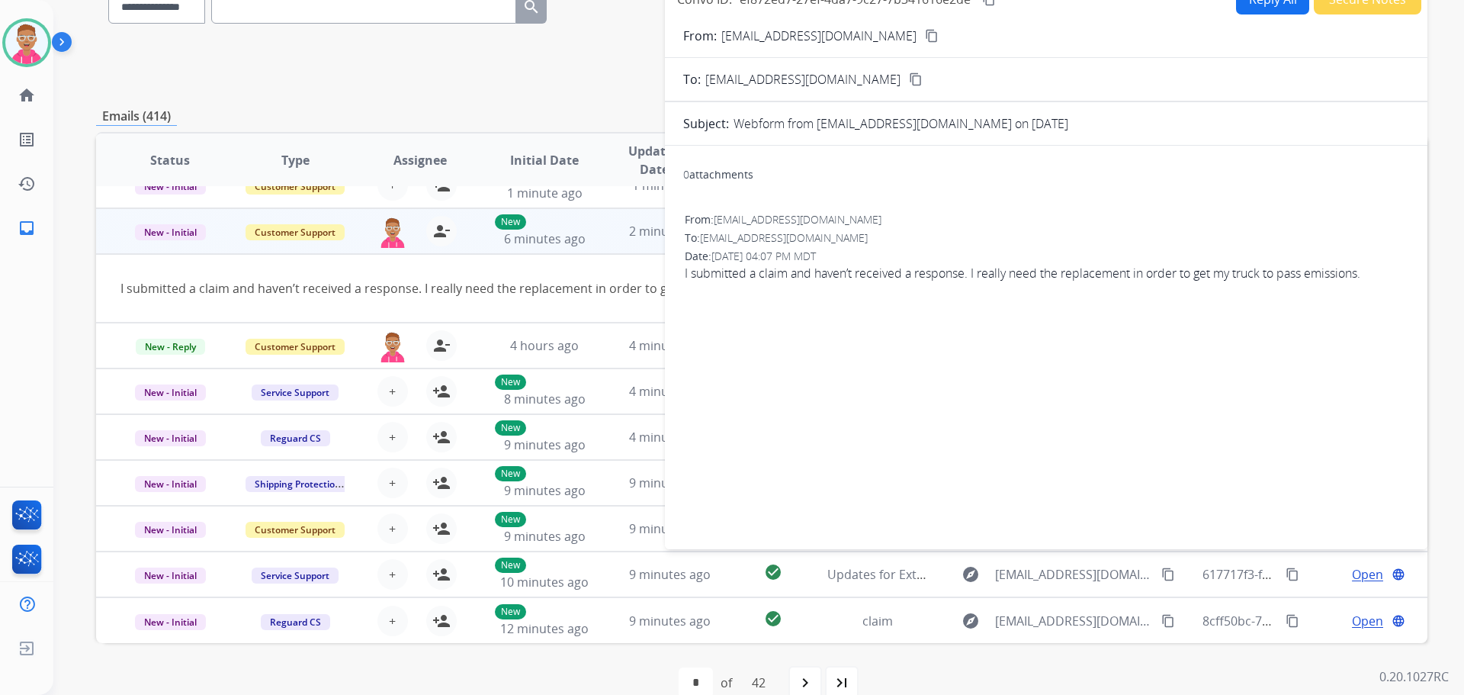
scroll to position [173, 0]
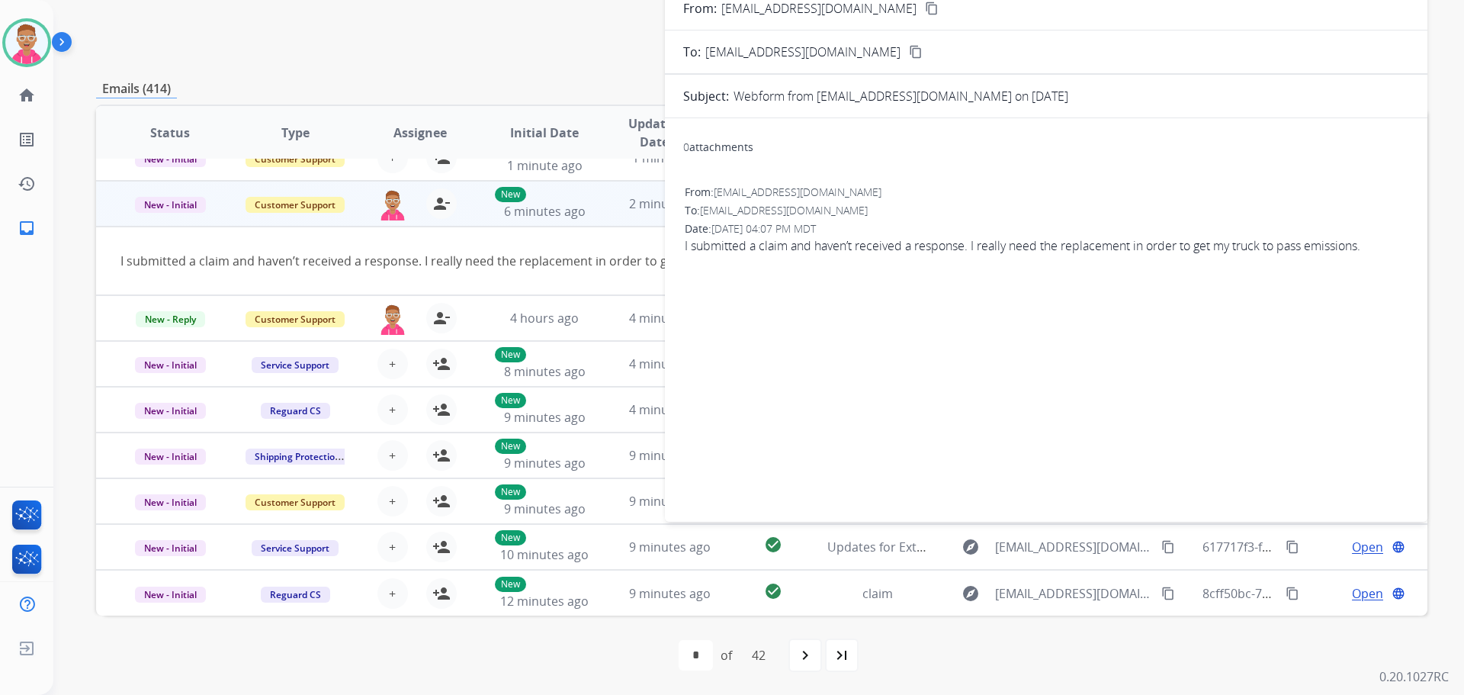
drag, startPoint x: 715, startPoint y: 191, endPoint x: 856, endPoint y: 188, distance: 141.1
click at [856, 188] on div "From: armenta0495@gmail.com" at bounding box center [1046, 192] width 723 height 15
copy div "armenta0495@gmail.com"
drag, startPoint x: 54, startPoint y: 137, endPoint x: 797, endPoint y: 358, distance: 775.1
click at [802, 361] on div "0 attachments From: armenta0495@gmail.com To: support@extend.com Date: 09/26/20…" at bounding box center [1046, 316] width 763 height 373
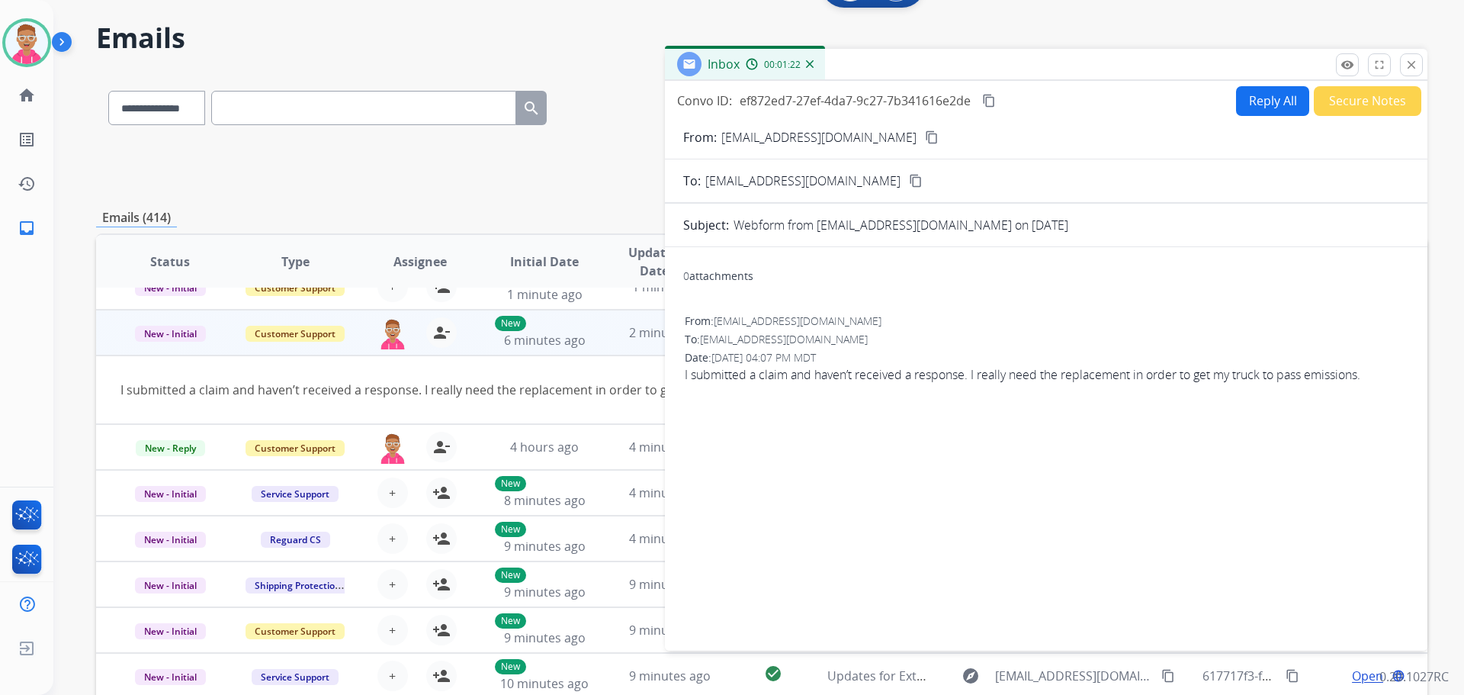
scroll to position [21, 0]
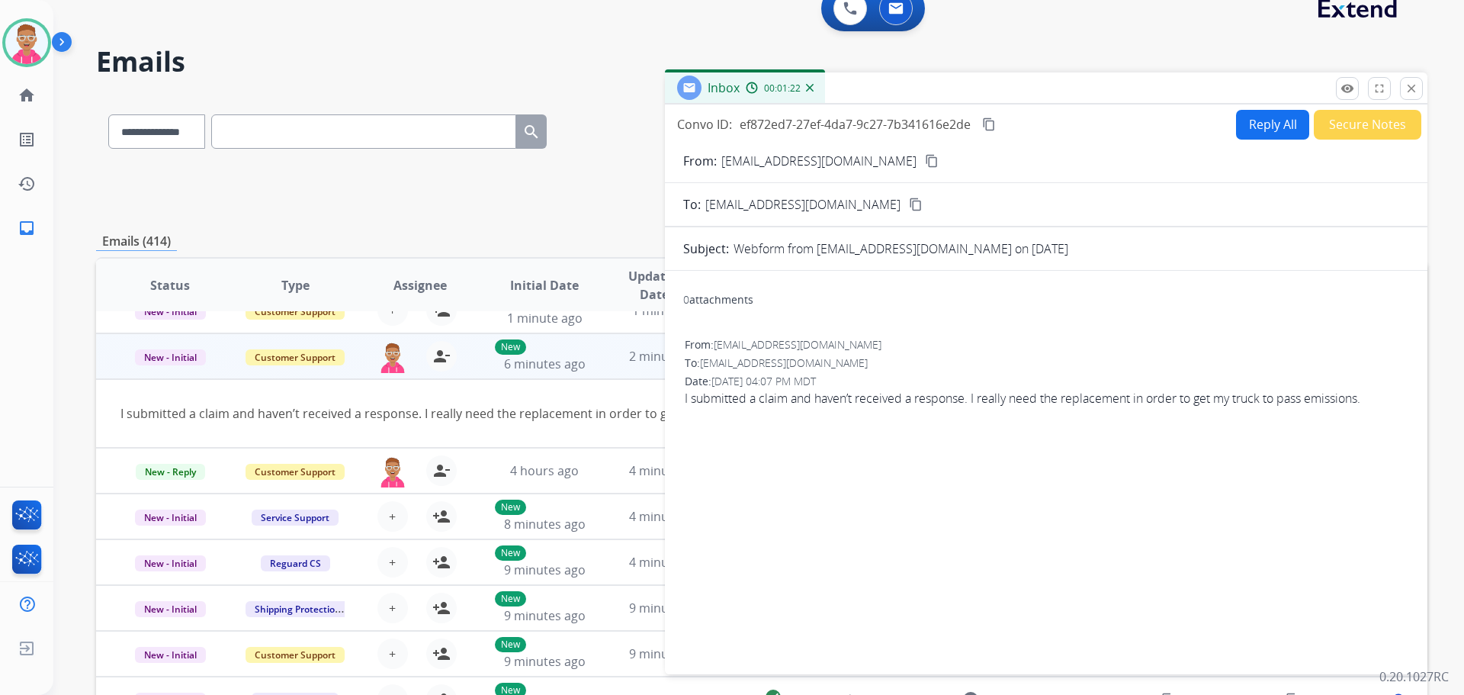
click at [1285, 130] on button "Reply All" at bounding box center [1272, 125] width 73 height 30
select select "**********"
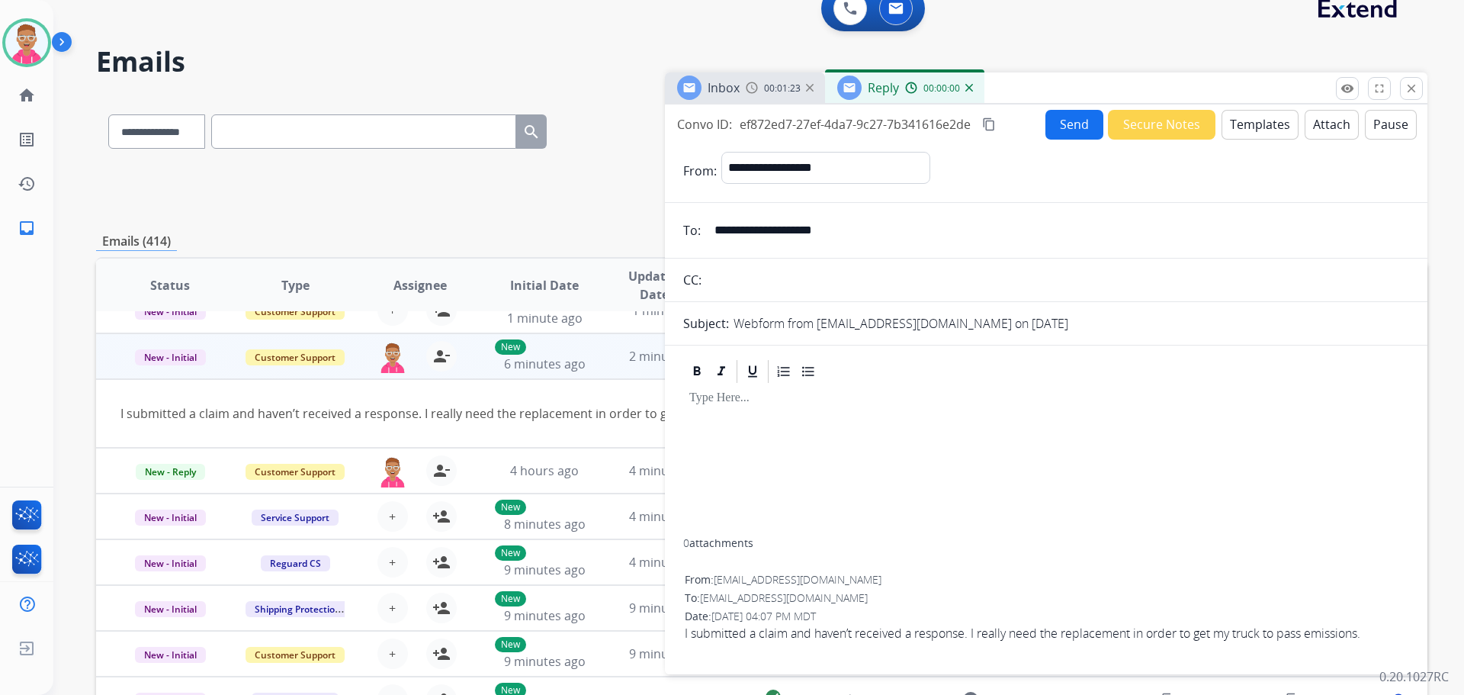
click at [1261, 124] on button "Templates" at bounding box center [1260, 125] width 77 height 30
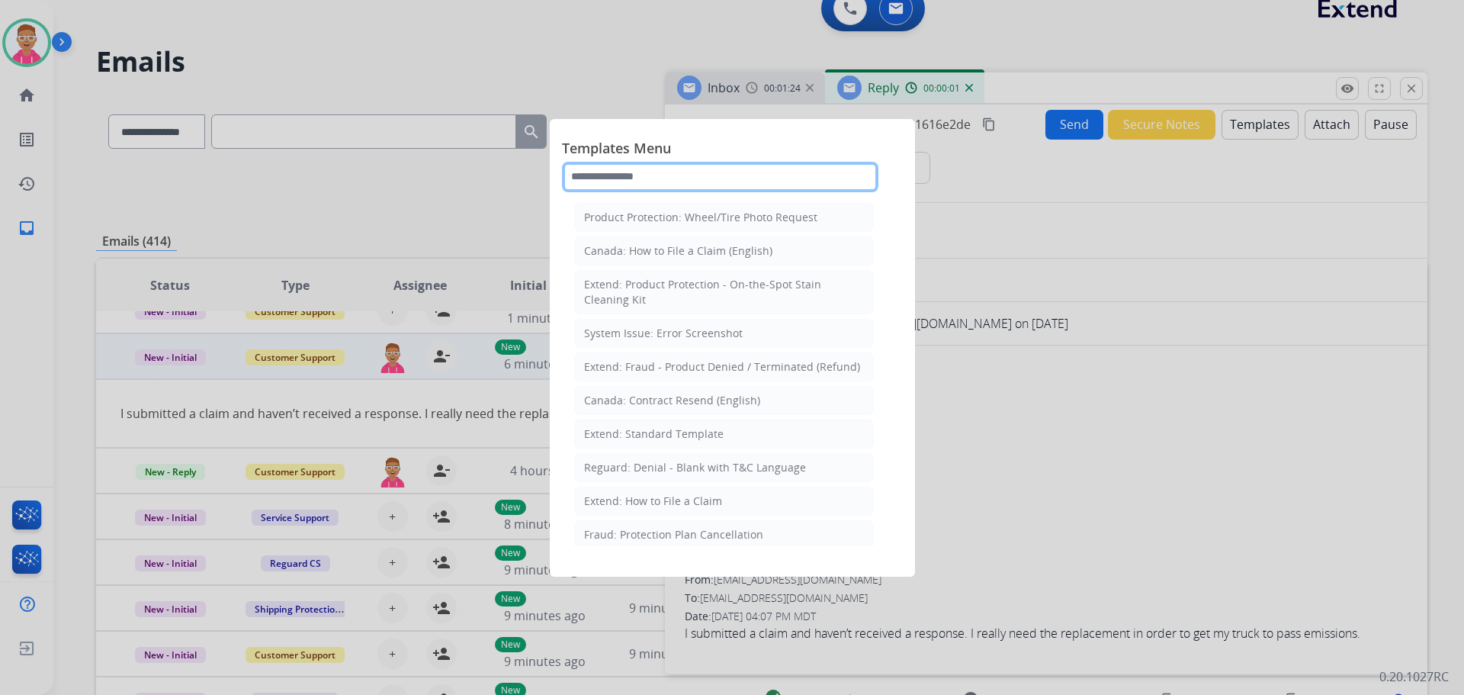
click at [678, 178] on input "text" at bounding box center [720, 177] width 317 height 31
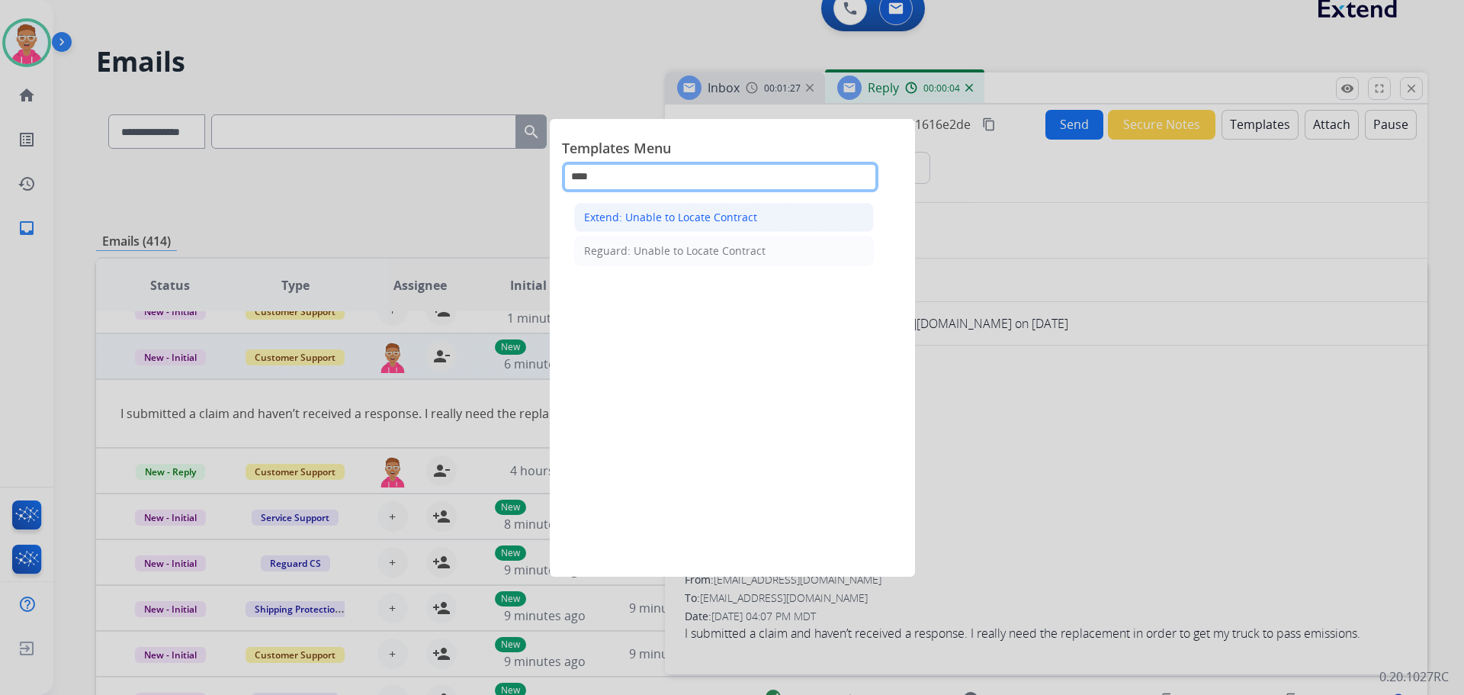
type input "****"
click at [636, 217] on div "Extend: Unable to Locate Contract" at bounding box center [670, 217] width 173 height 15
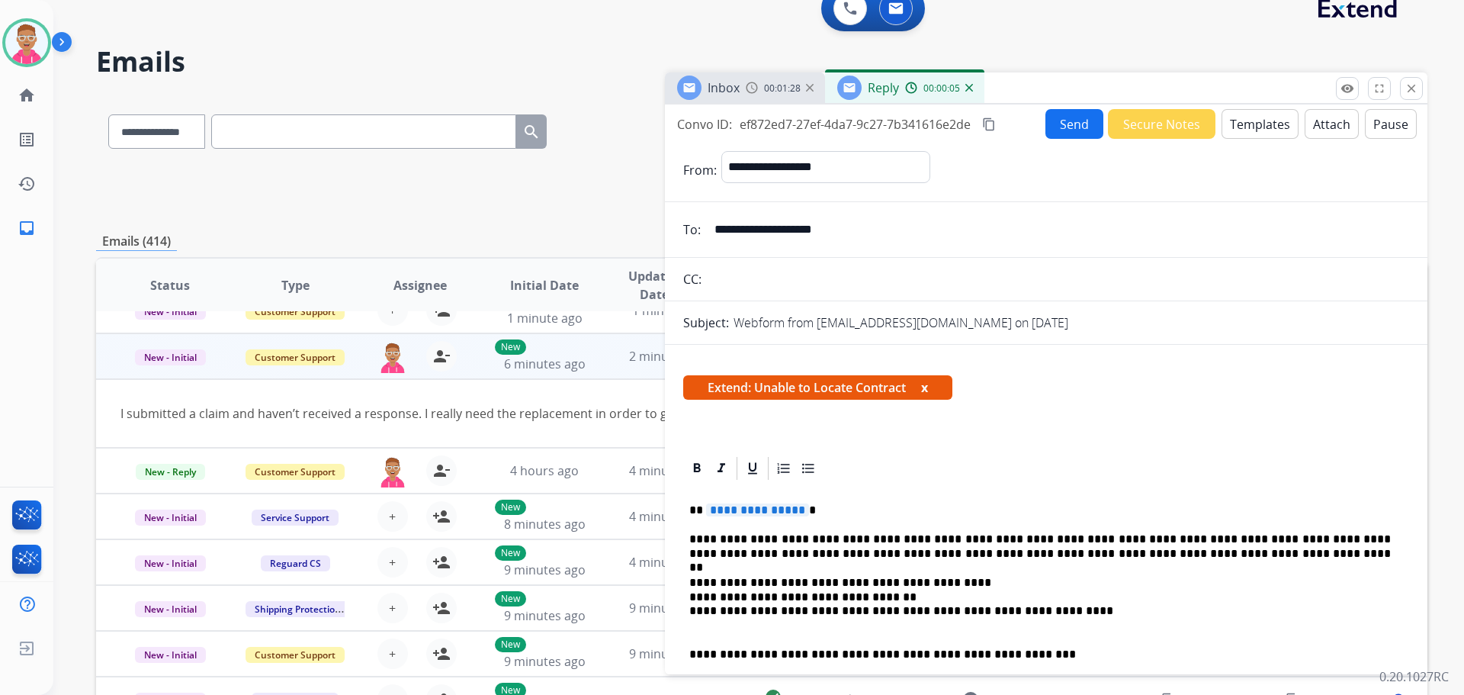
click at [769, 506] on span "**********" at bounding box center [757, 509] width 103 height 13
click at [1060, 117] on button "Send" at bounding box center [1075, 124] width 58 height 30
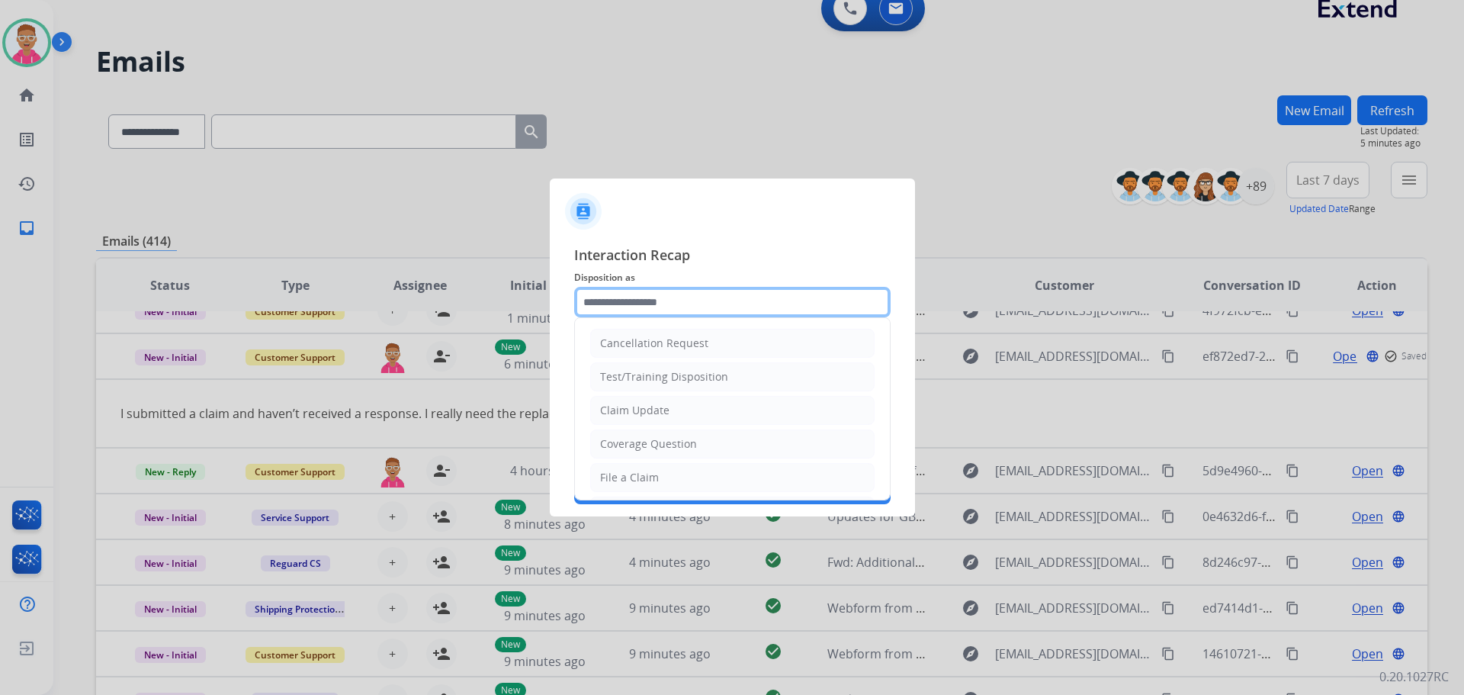
click at [751, 308] on input "text" at bounding box center [732, 302] width 317 height 31
click at [690, 481] on li "File a Claim" at bounding box center [732, 477] width 284 height 29
type input "**********"
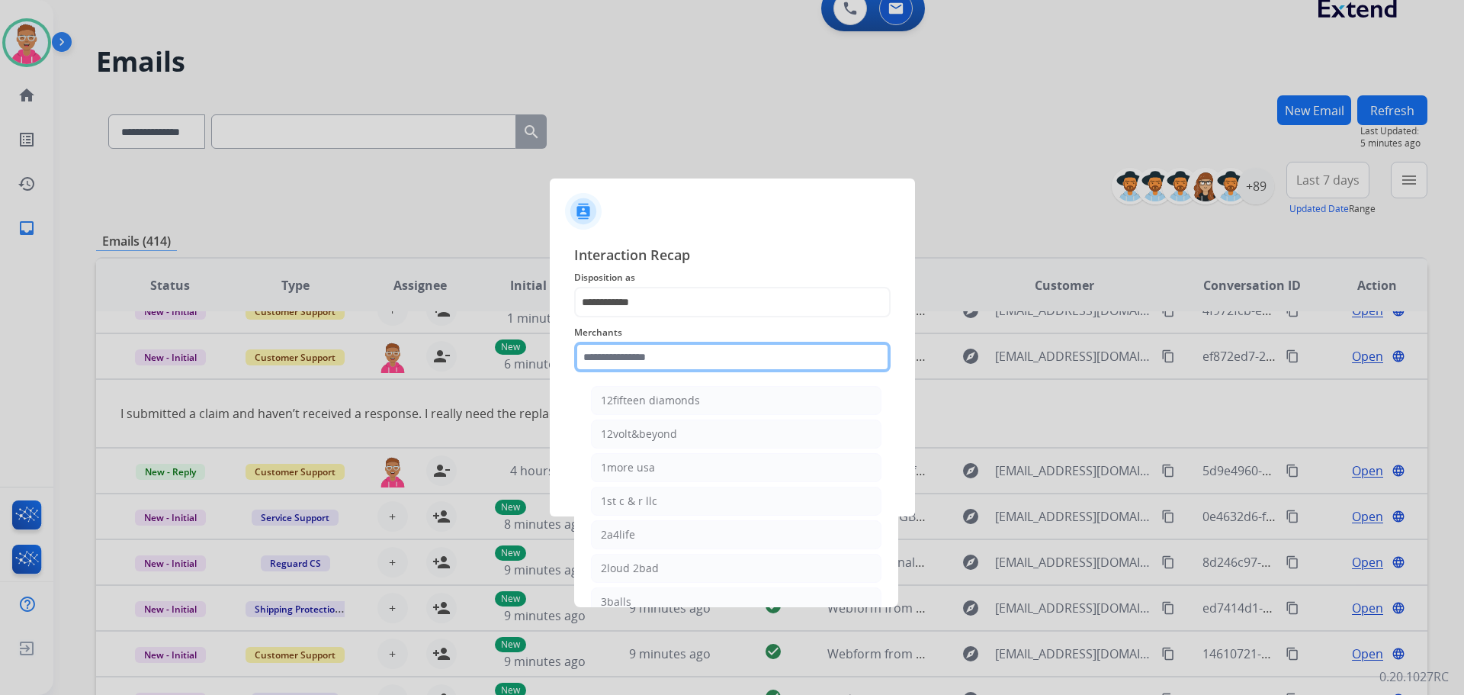
click at [695, 364] on input "text" at bounding box center [732, 357] width 317 height 31
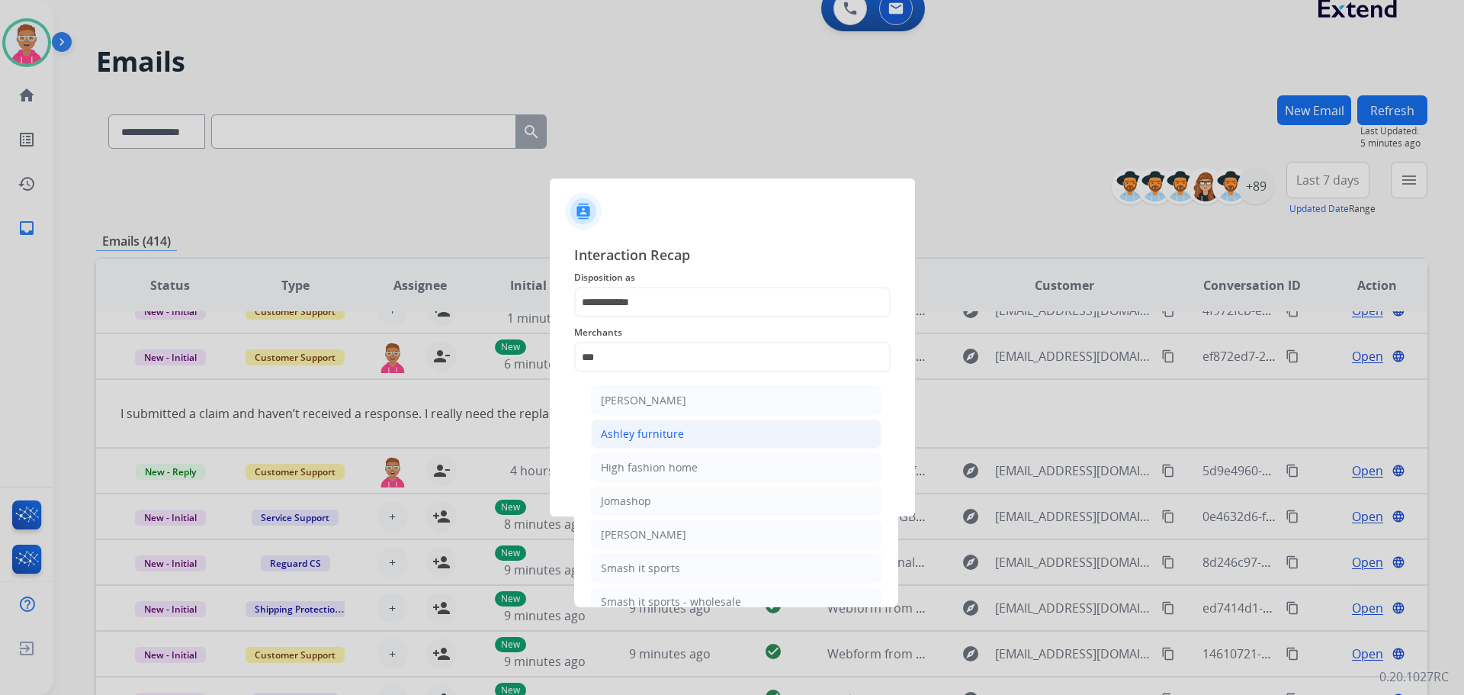
click at [695, 442] on li "Ashley furniture" at bounding box center [736, 433] width 291 height 29
type input "**********"
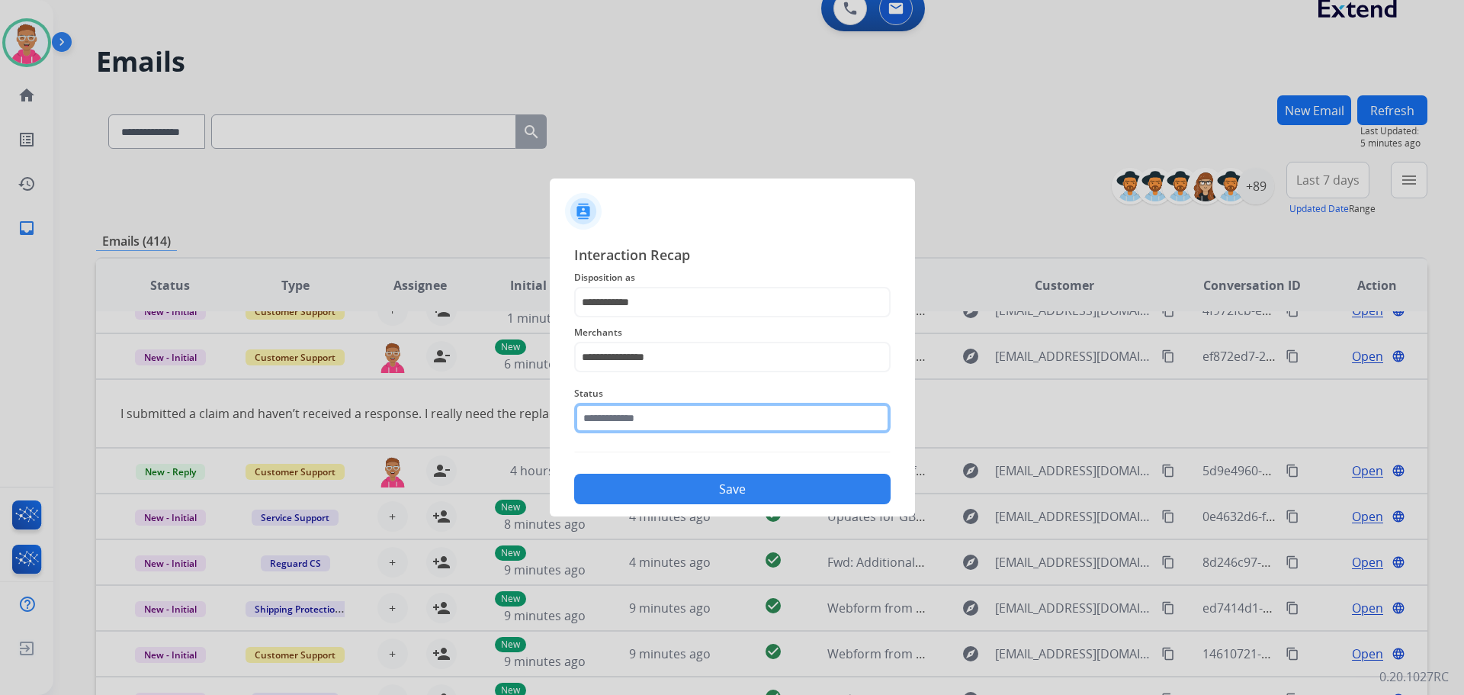
click at [657, 419] on input "text" at bounding box center [732, 418] width 317 height 31
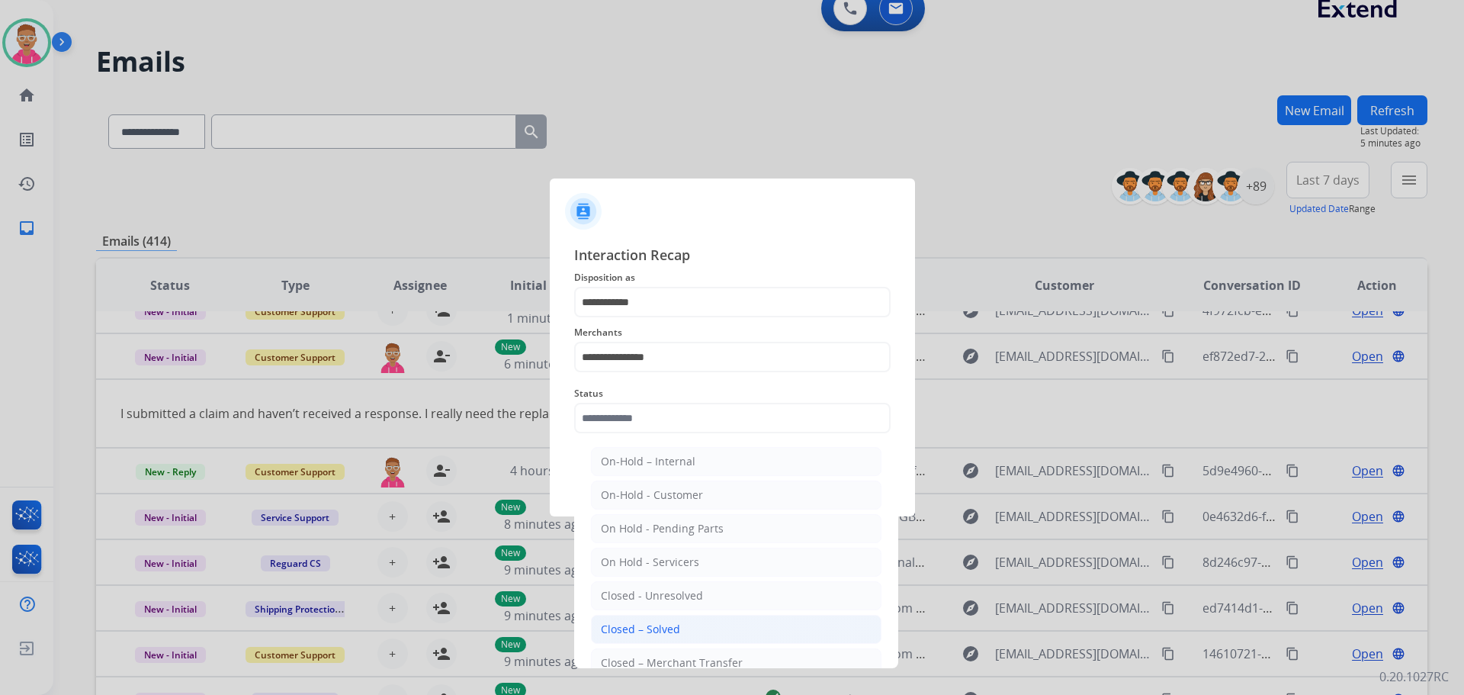
click at [705, 631] on li "Closed – Solved" at bounding box center [736, 629] width 291 height 29
type input "**********"
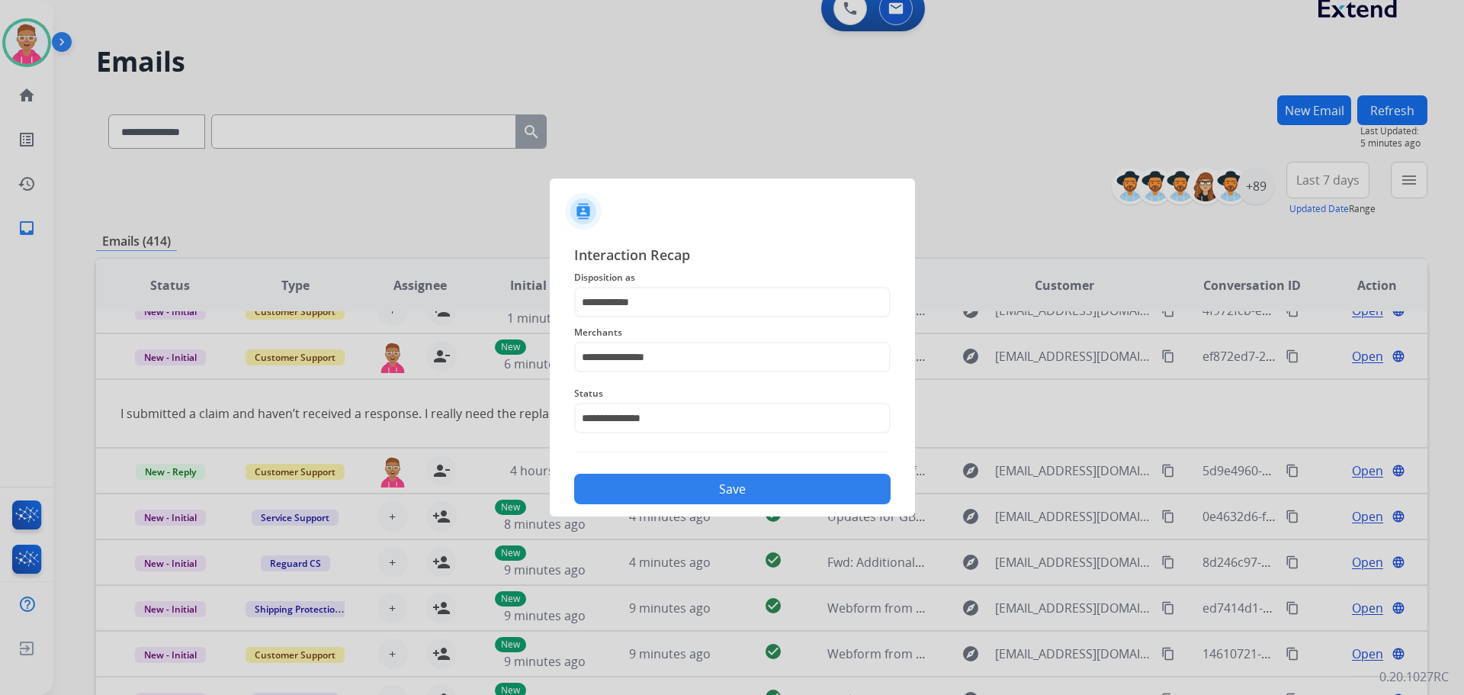
click at [715, 480] on button "Save" at bounding box center [732, 489] width 317 height 31
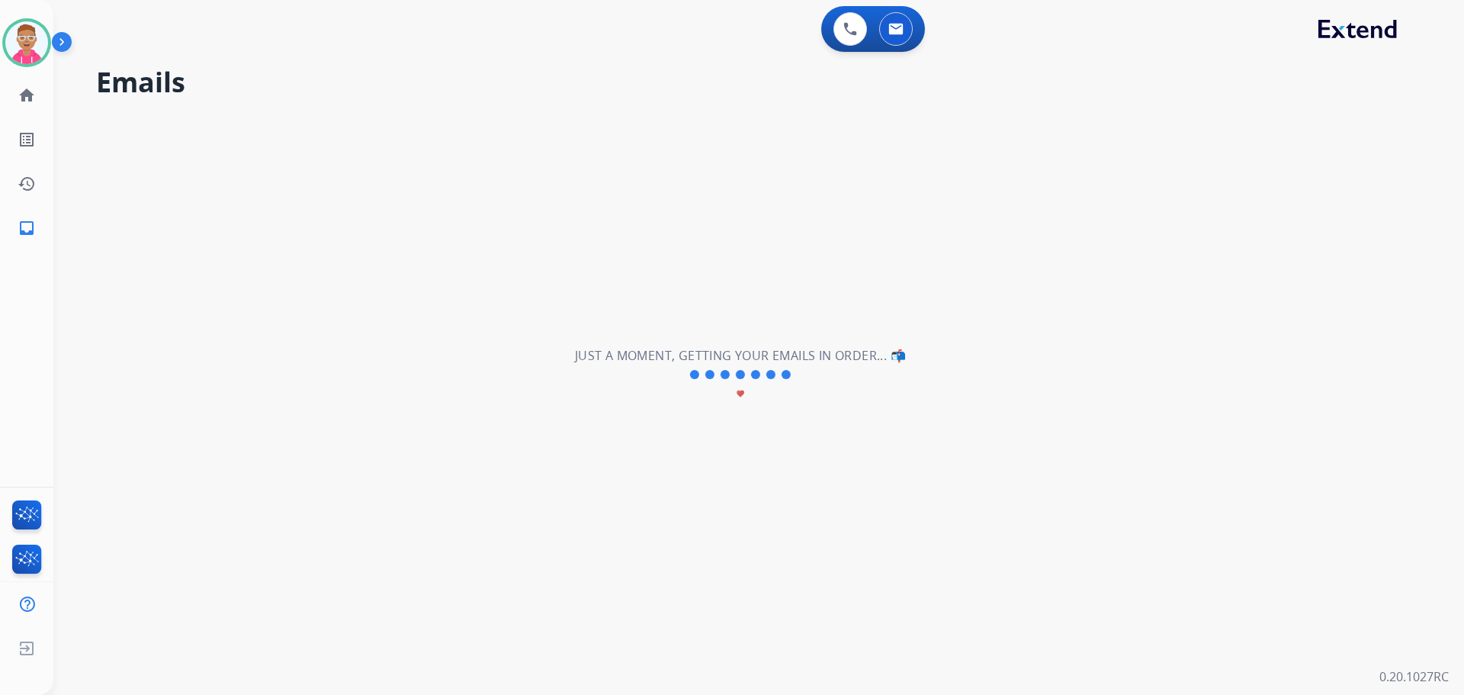
scroll to position [52, 0]
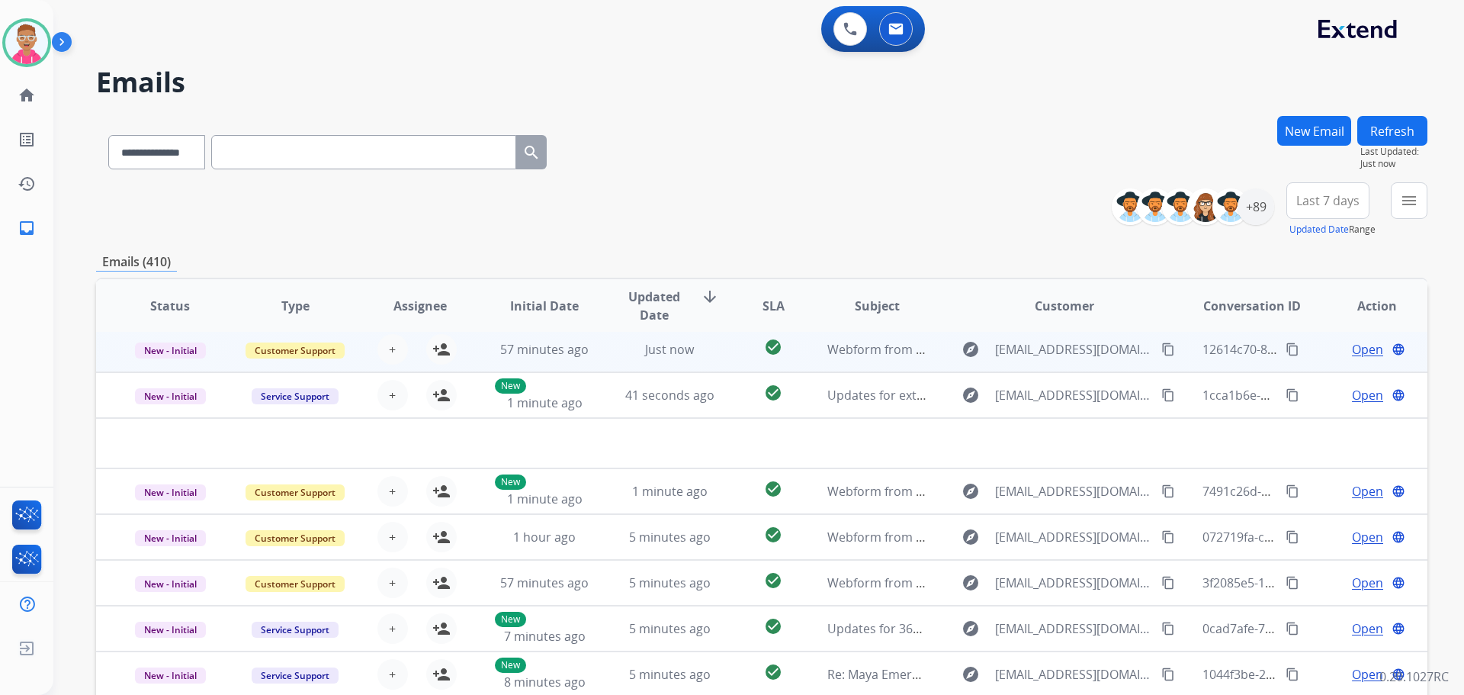
click at [587, 360] on td "57 minutes ago" at bounding box center [533, 349] width 125 height 46
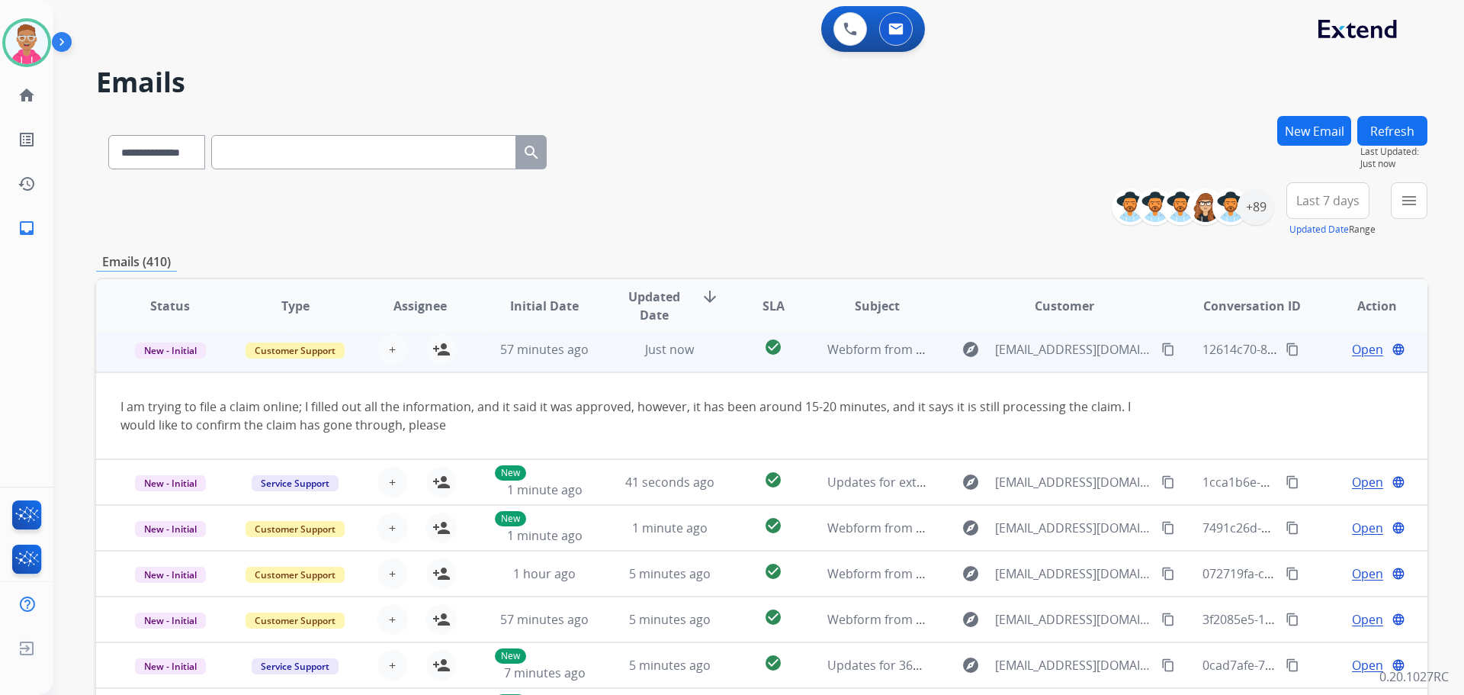
scroll to position [46, 0]
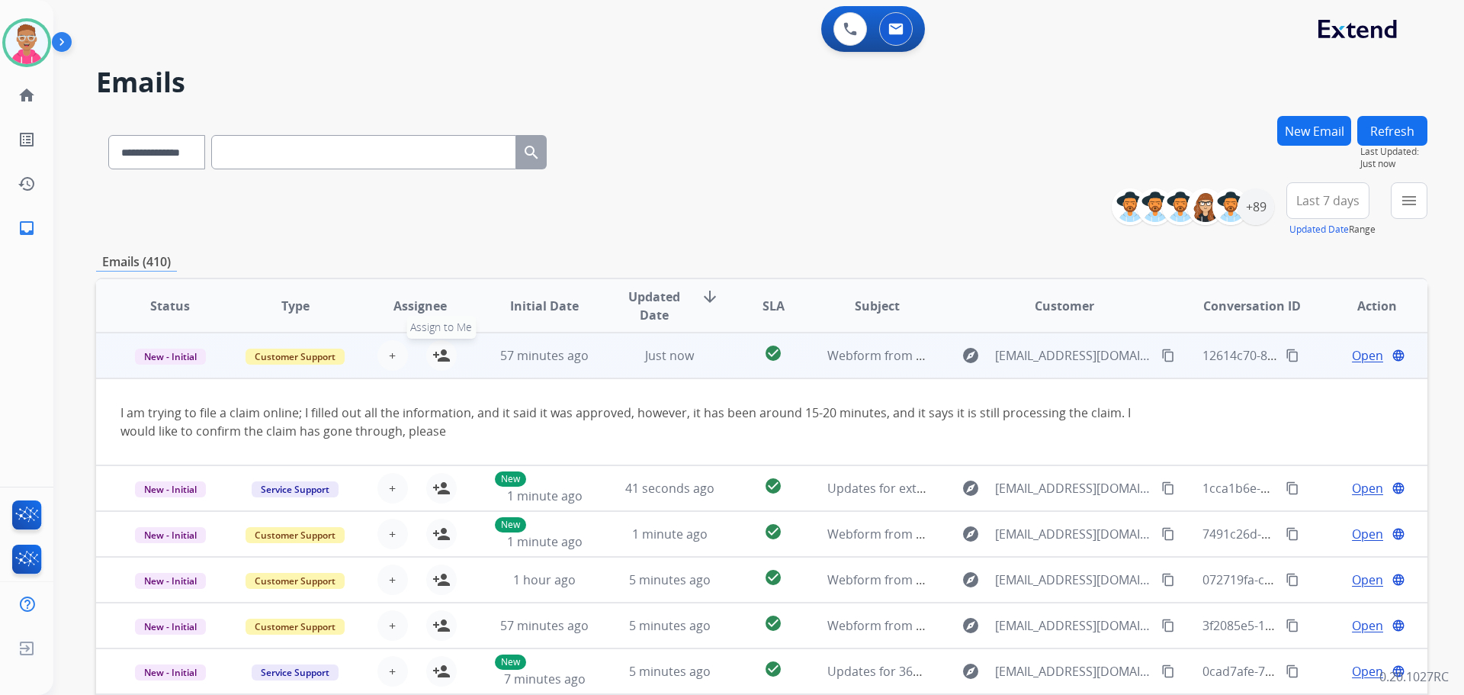
click at [442, 350] on mat-icon "person_add" at bounding box center [441, 355] width 18 height 18
click at [1352, 354] on span "Open" at bounding box center [1367, 355] width 31 height 18
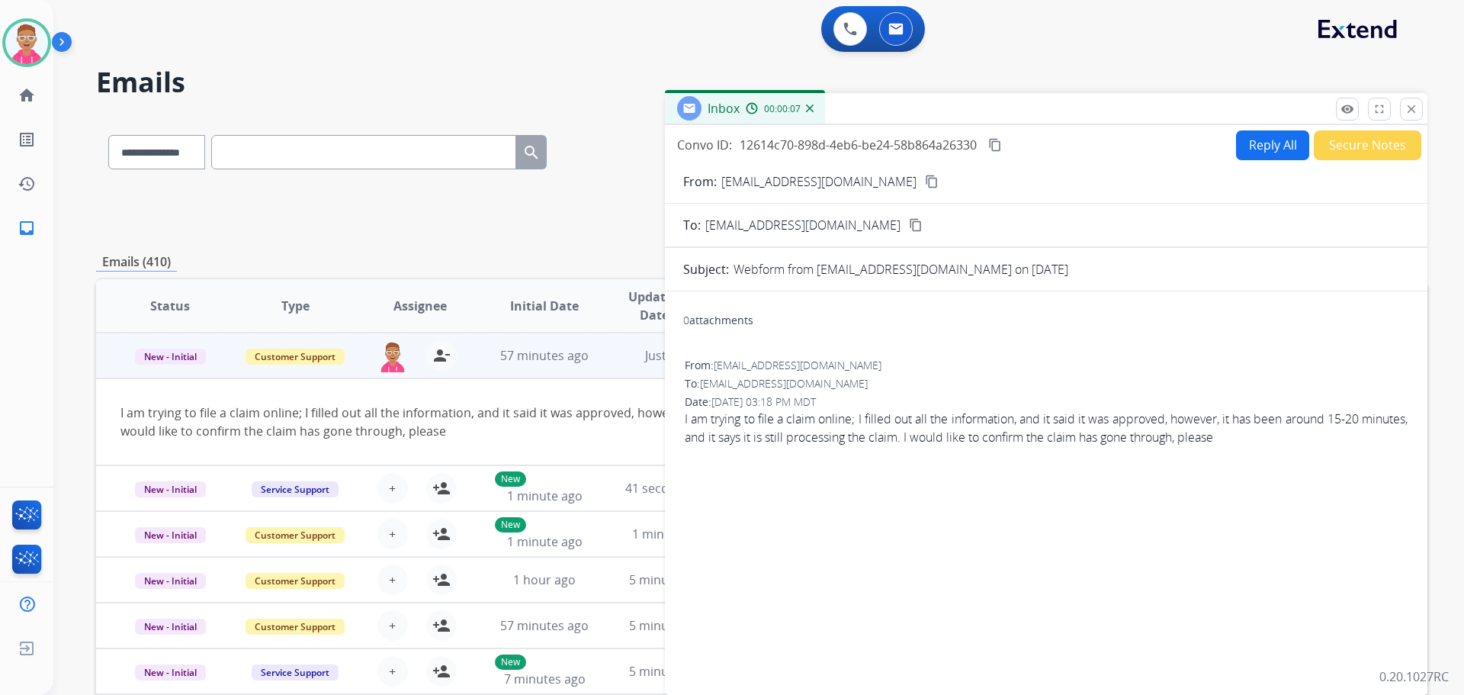
click at [925, 175] on mat-icon "content_copy" at bounding box center [932, 182] width 14 height 14
click at [1359, 154] on button "Secure Notes" at bounding box center [1368, 145] width 108 height 30
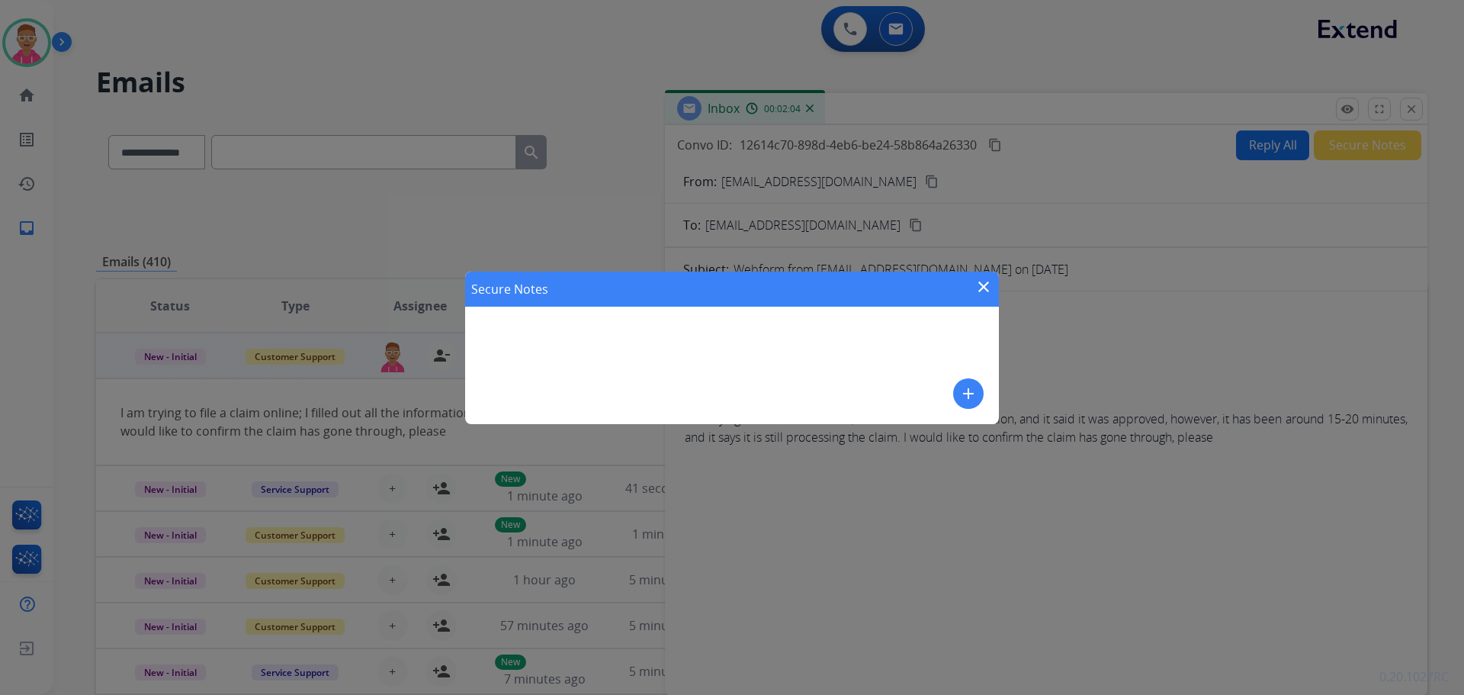
click at [968, 396] on mat-icon "add" at bounding box center [968, 393] width 18 height 18
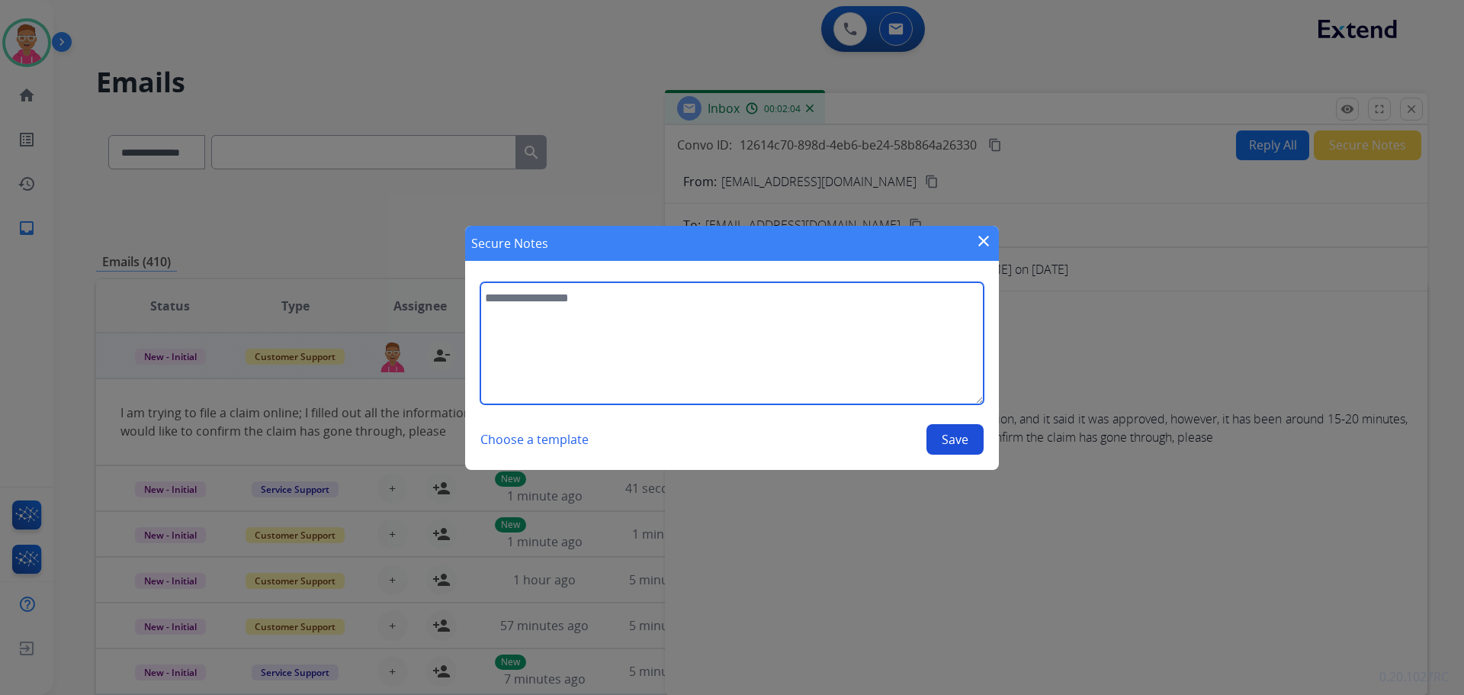
click at [828, 352] on textarea at bounding box center [731, 343] width 503 height 122
type textarea "**********"
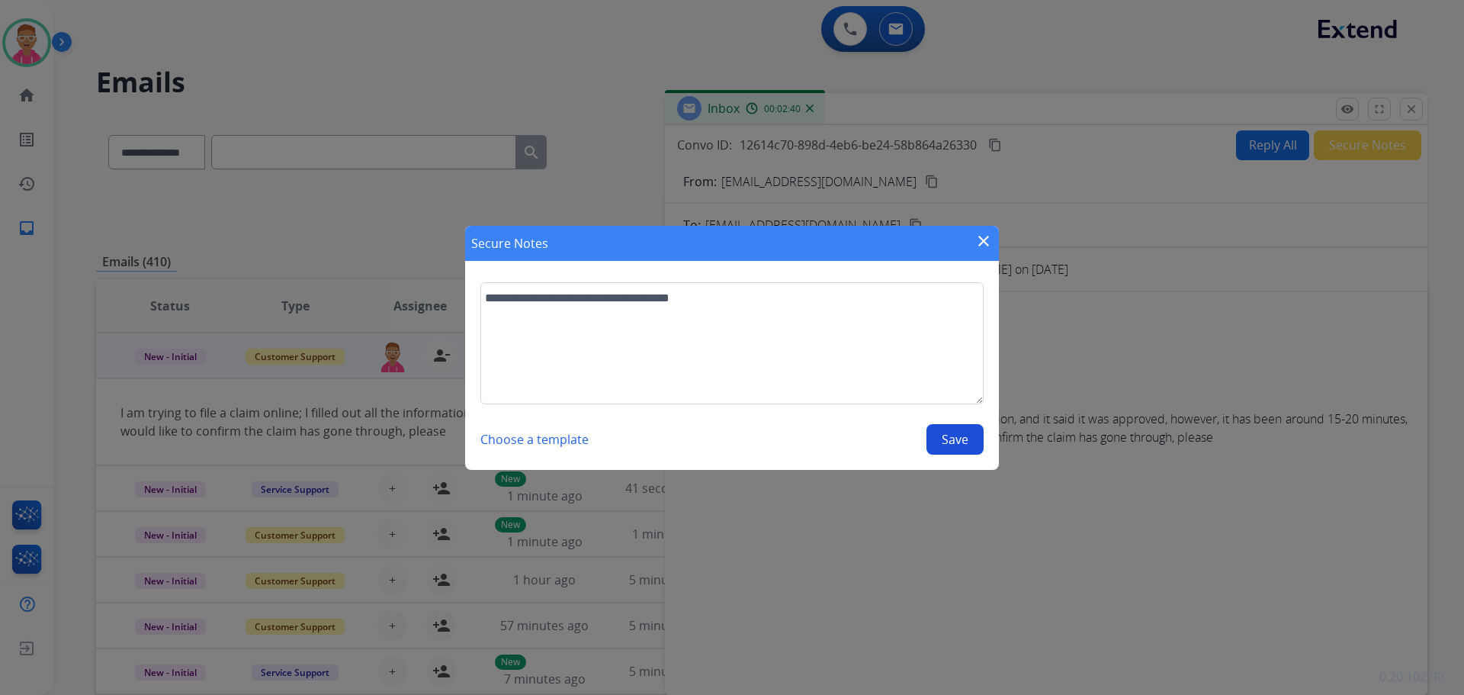
click at [973, 430] on button "Save" at bounding box center [955, 439] width 57 height 31
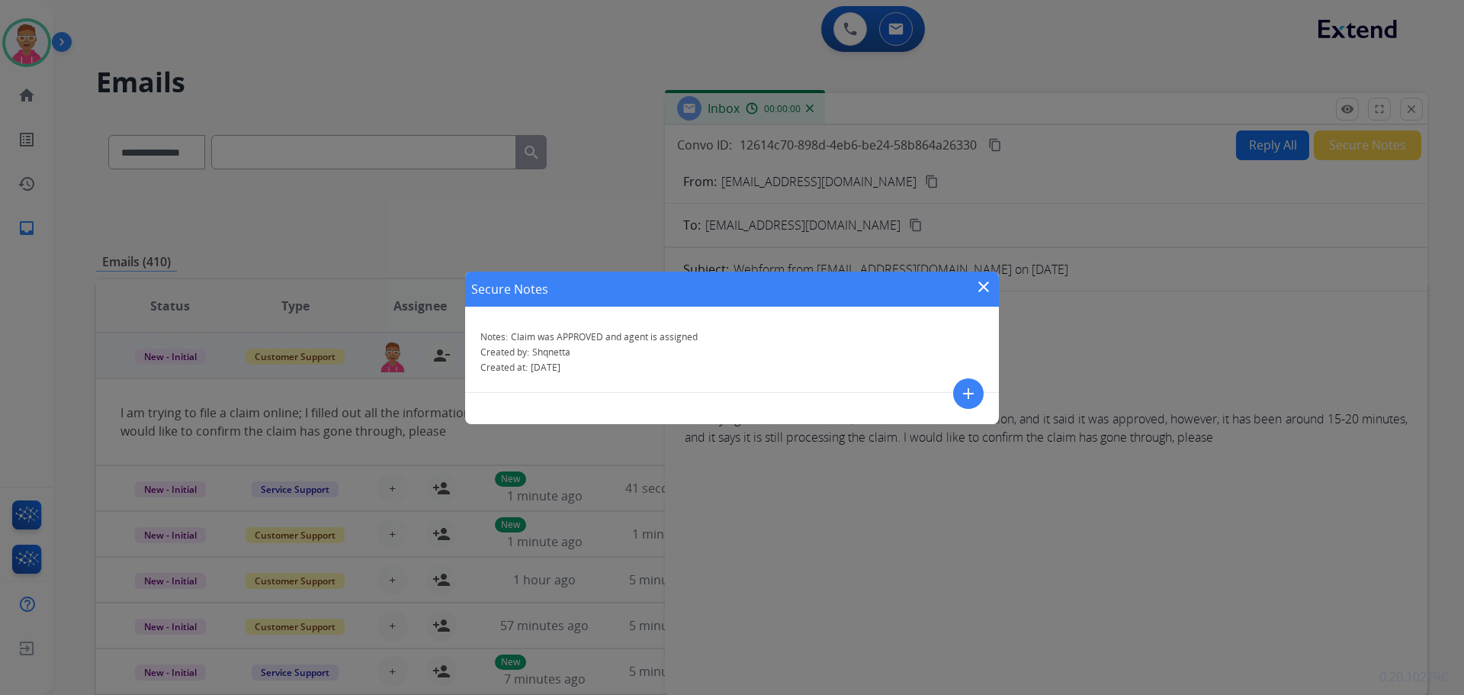
click at [985, 276] on div "Secure Notes close" at bounding box center [732, 289] width 534 height 35
click at [985, 281] on mat-icon "close" at bounding box center [984, 287] width 18 height 18
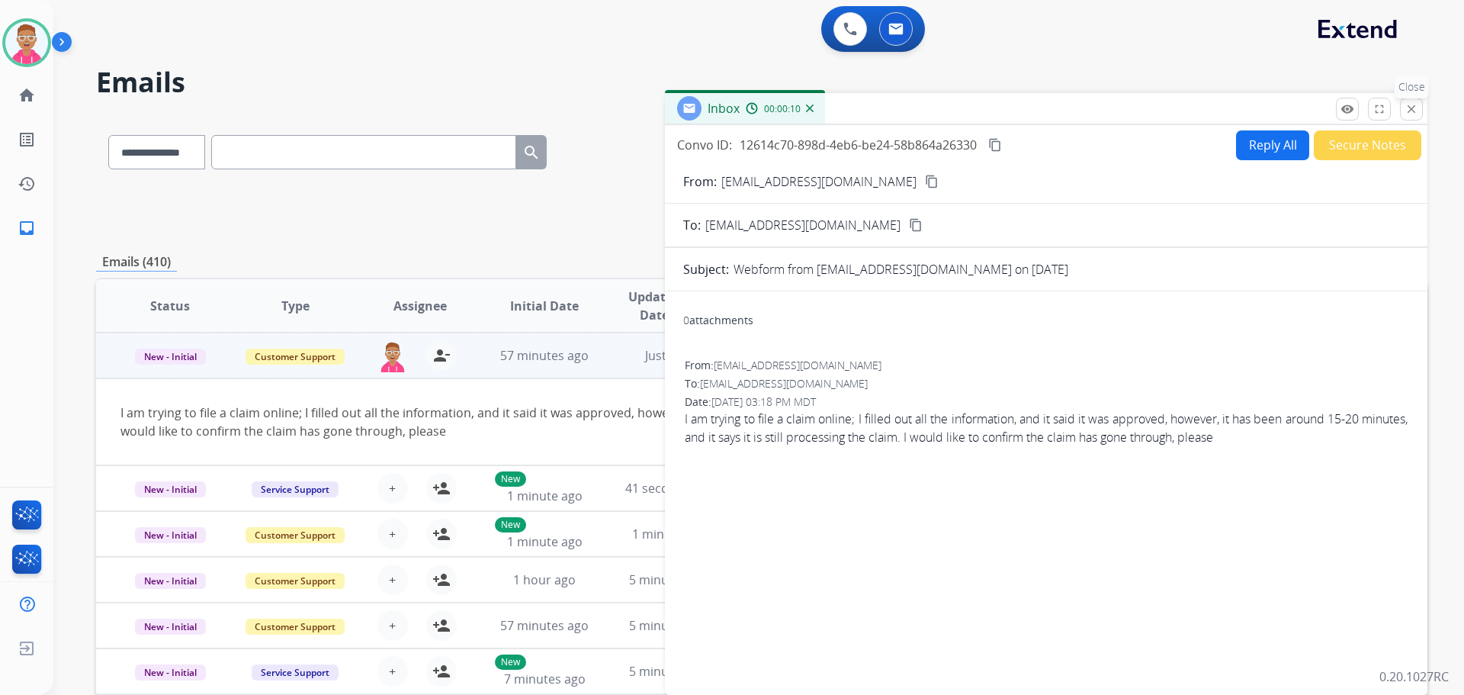
click at [1416, 112] on mat-icon "close" at bounding box center [1412, 109] width 14 height 14
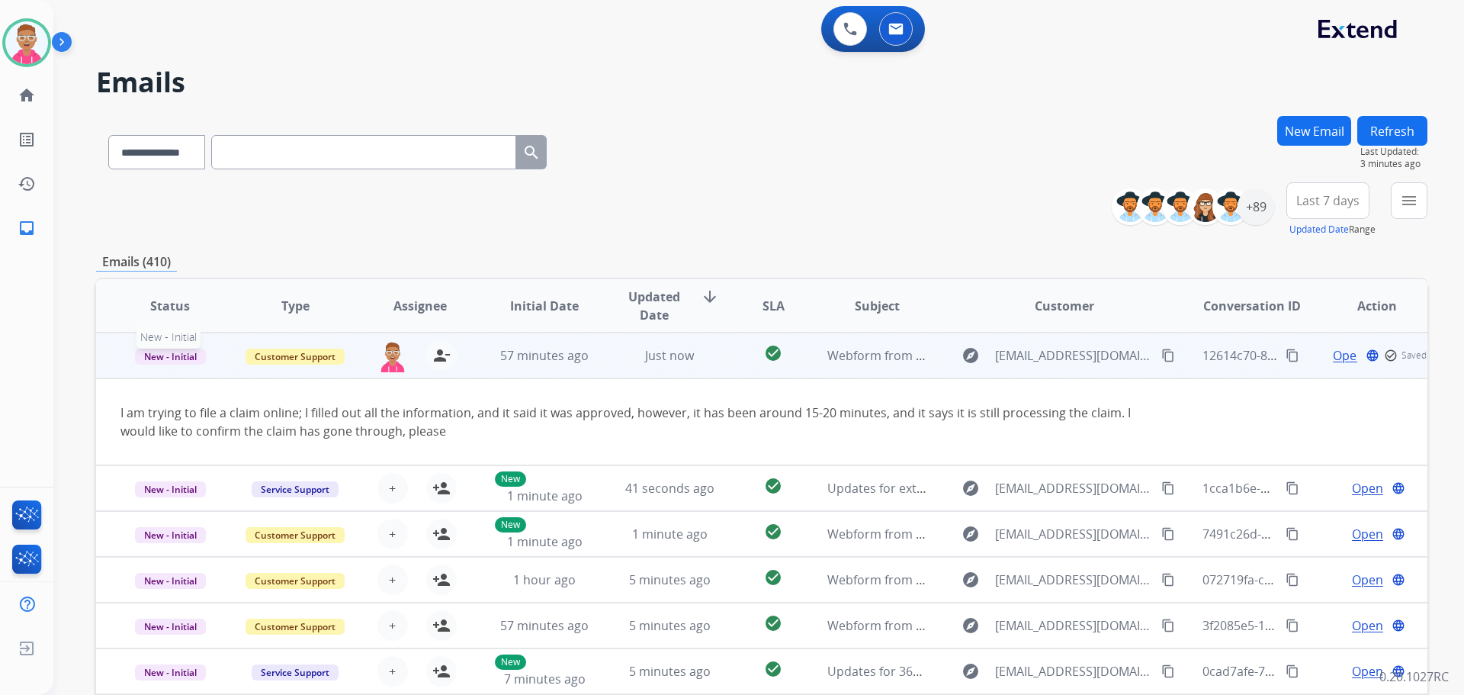
click at [190, 358] on span "New - Initial" at bounding box center [170, 357] width 71 height 16
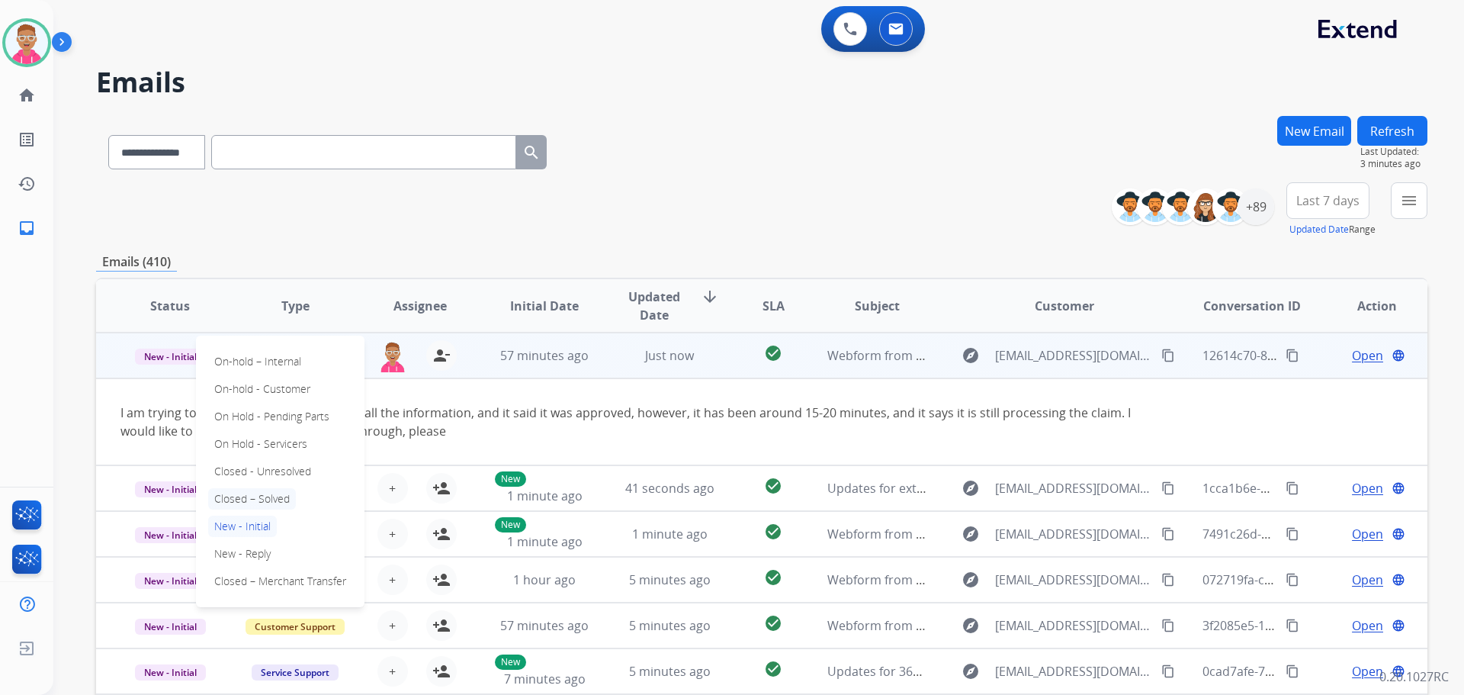
click at [286, 502] on p "Closed – Solved" at bounding box center [252, 498] width 88 height 21
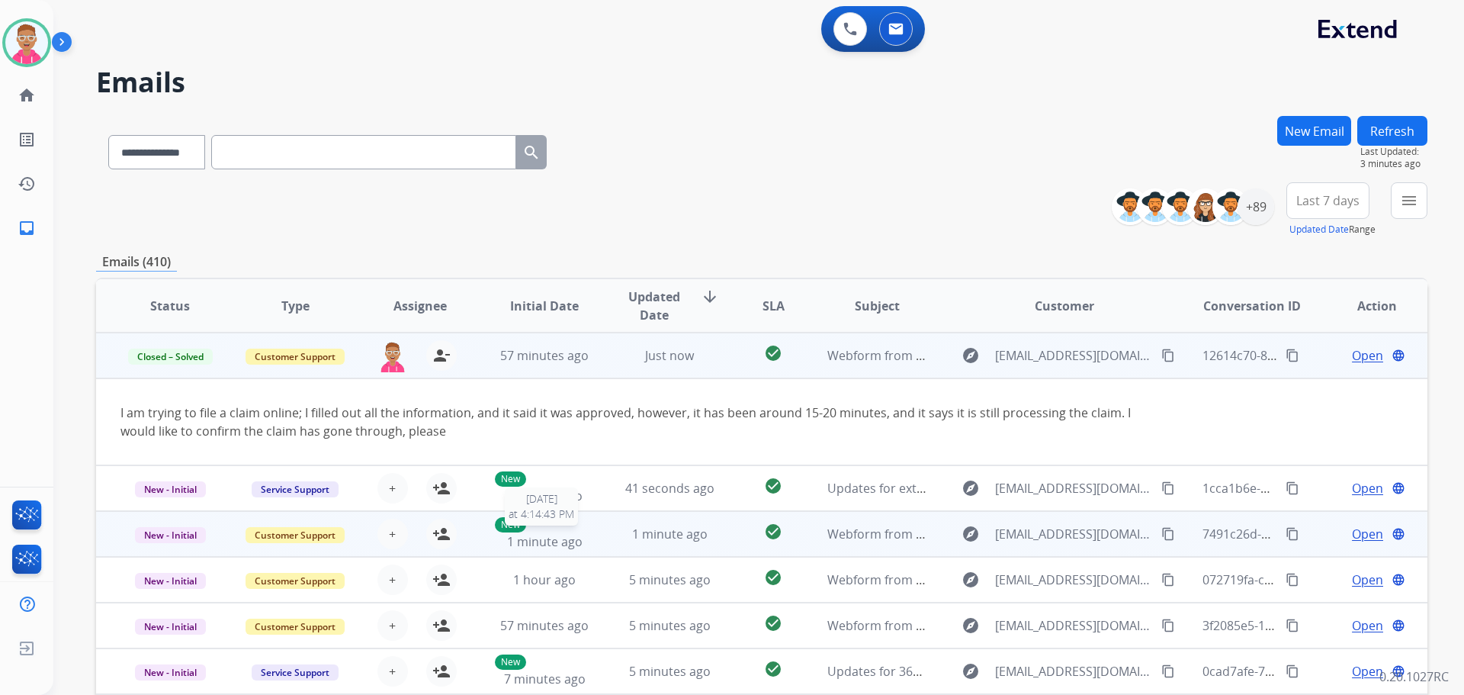
click at [554, 540] on span "1 minute ago" at bounding box center [545, 541] width 76 height 17
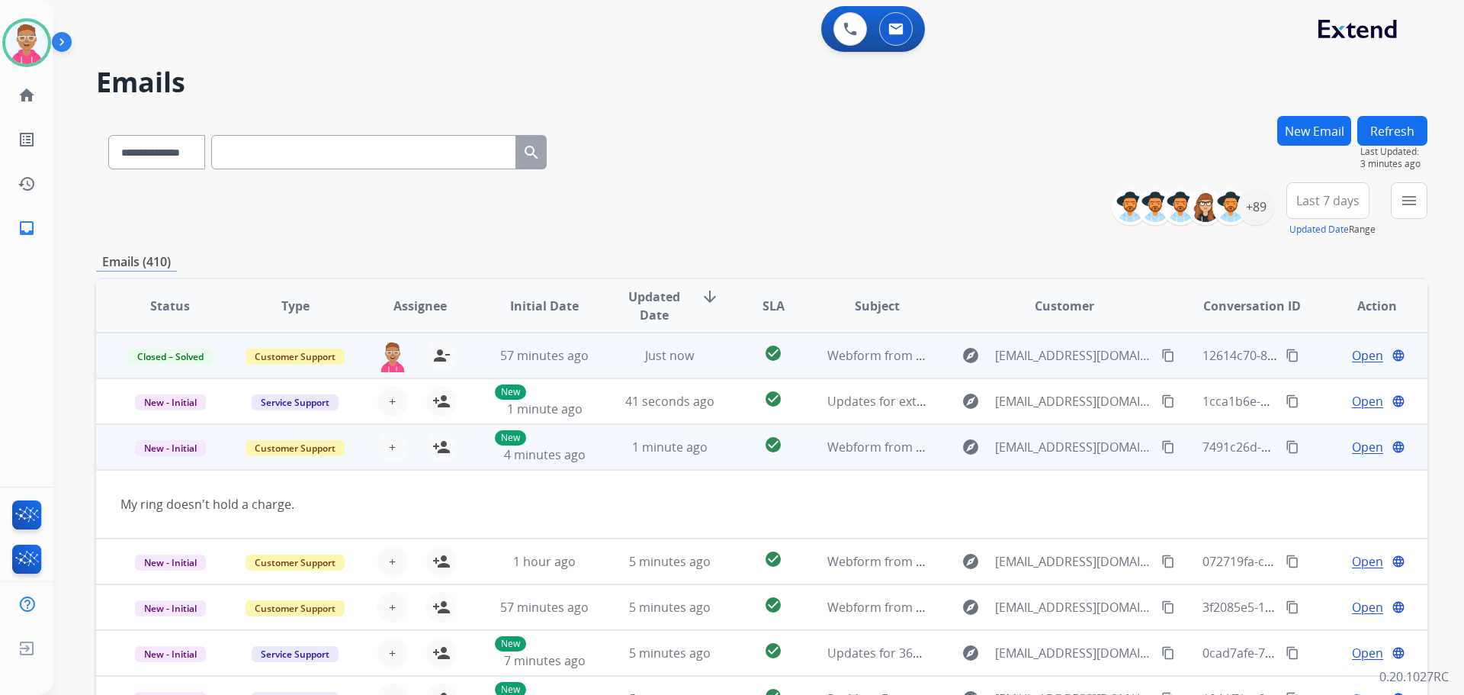
scroll to position [70, 0]
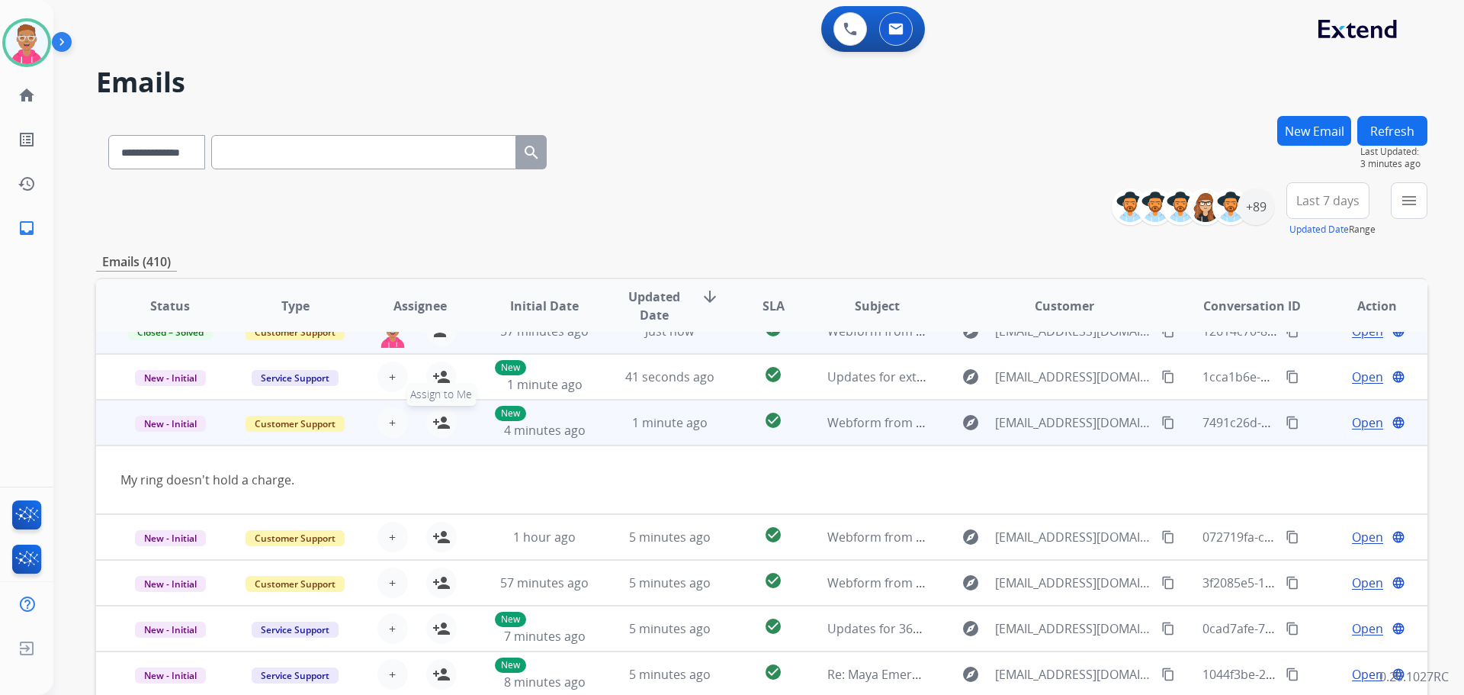
click at [440, 422] on mat-icon "person_add" at bounding box center [441, 422] width 18 height 18
click at [1357, 423] on span "Open" at bounding box center [1367, 422] width 31 height 18
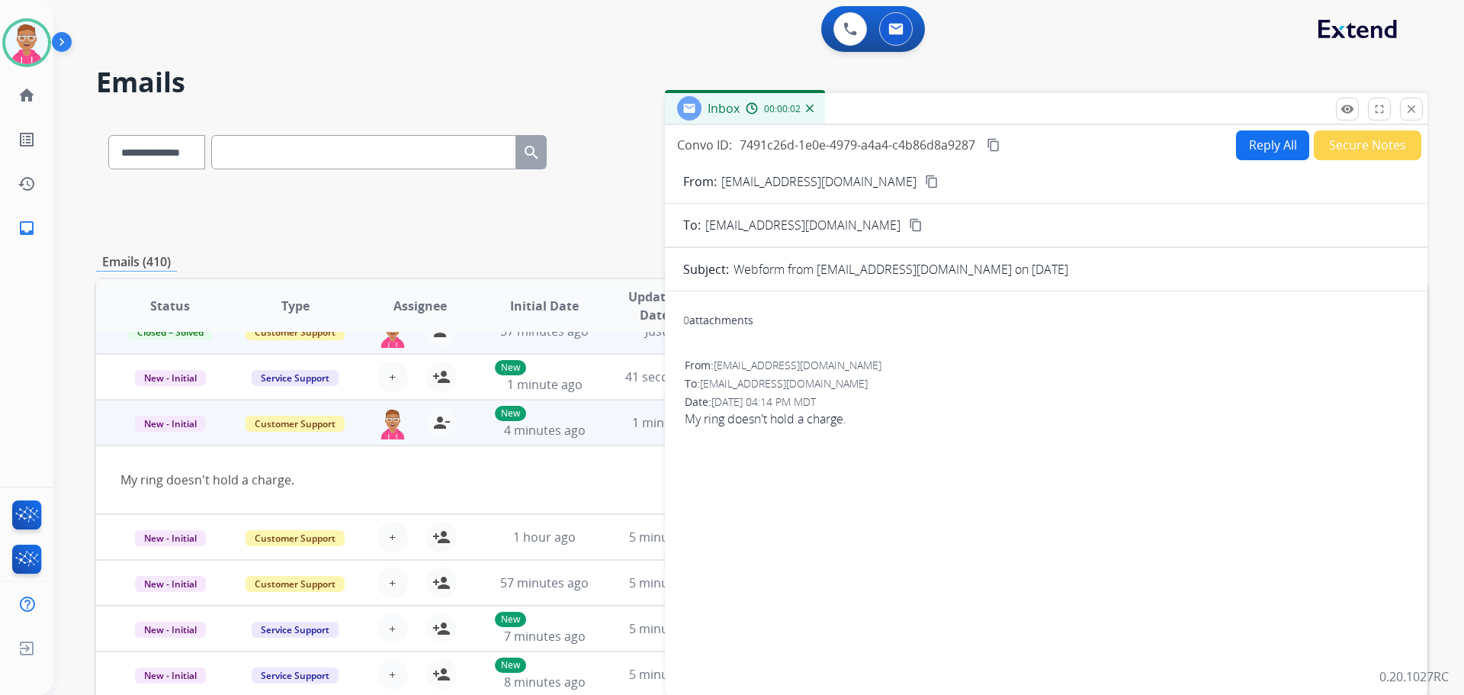
click at [1273, 143] on button "Reply All" at bounding box center [1272, 145] width 73 height 30
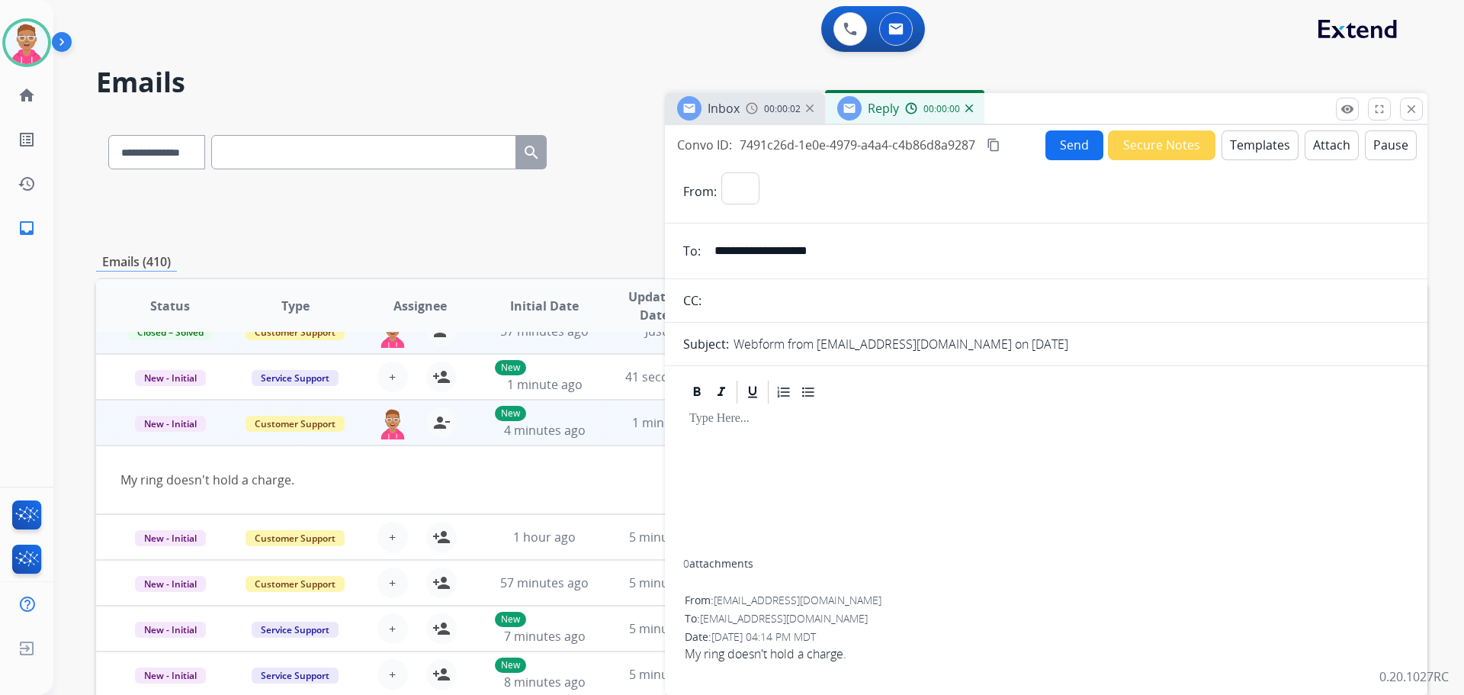
select select "**********"
click at [1255, 141] on button "Templates" at bounding box center [1260, 145] width 77 height 30
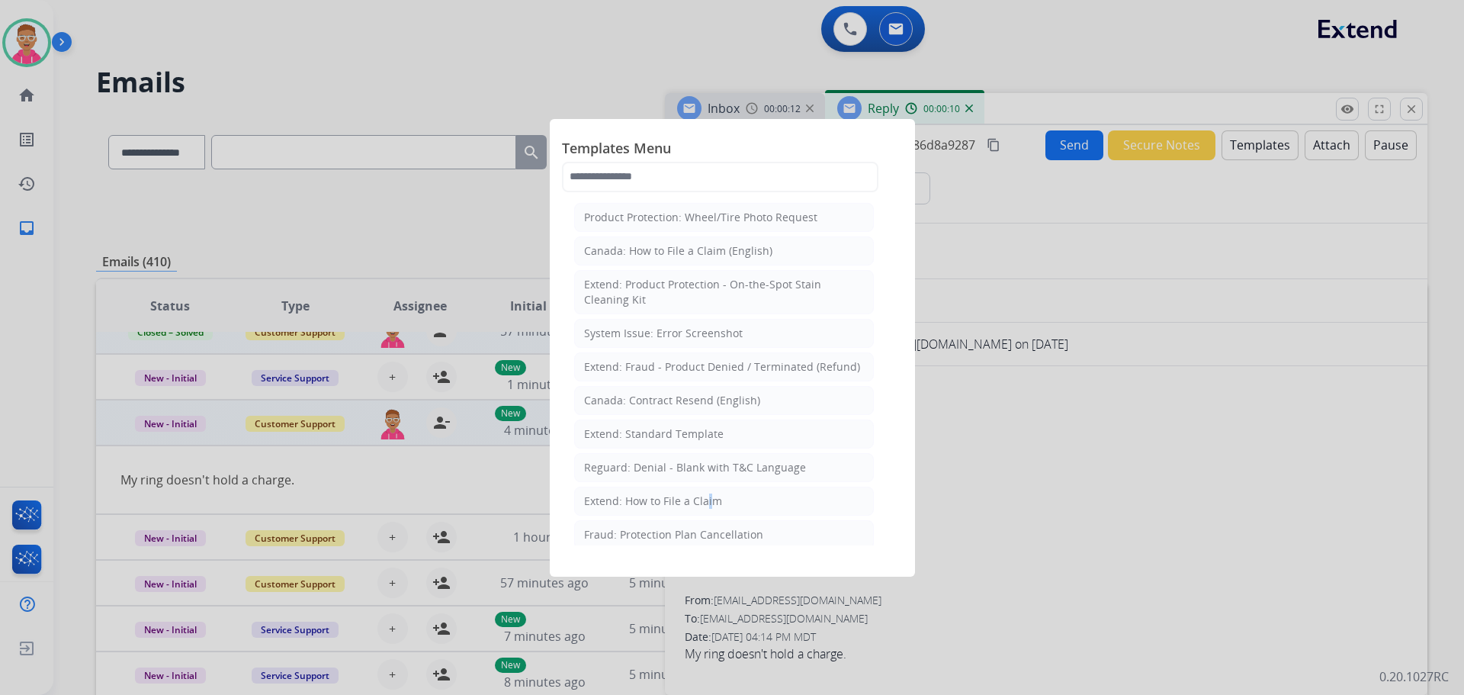
click at [702, 503] on div "Extend: How to File a Claim" at bounding box center [653, 500] width 138 height 15
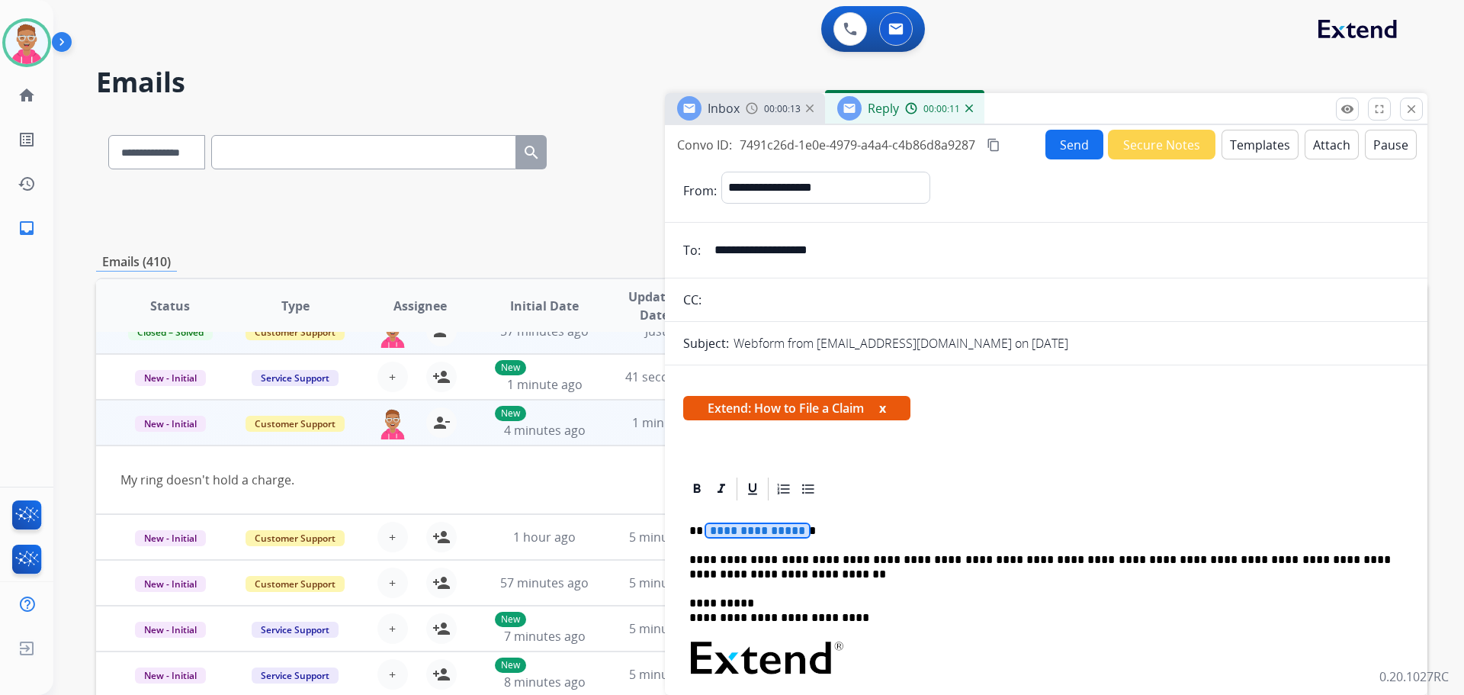
click at [748, 532] on span "**********" at bounding box center [757, 530] width 103 height 13
click at [1065, 142] on button "Send" at bounding box center [1075, 145] width 58 height 30
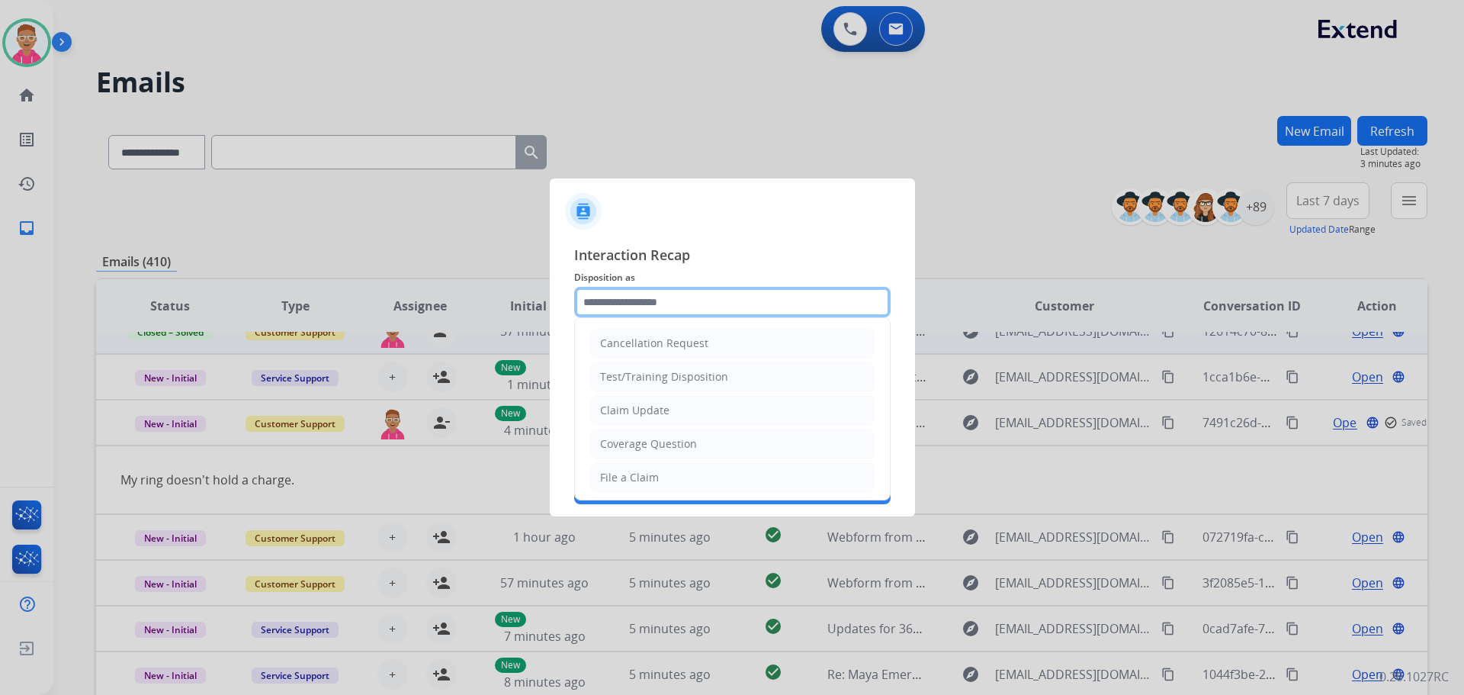
drag, startPoint x: 643, startPoint y: 291, endPoint x: 648, endPoint y: 301, distance: 10.9
click at [644, 296] on input "text" at bounding box center [732, 302] width 317 height 31
click at [686, 469] on li "File a Claim" at bounding box center [732, 477] width 284 height 29
type input "**********"
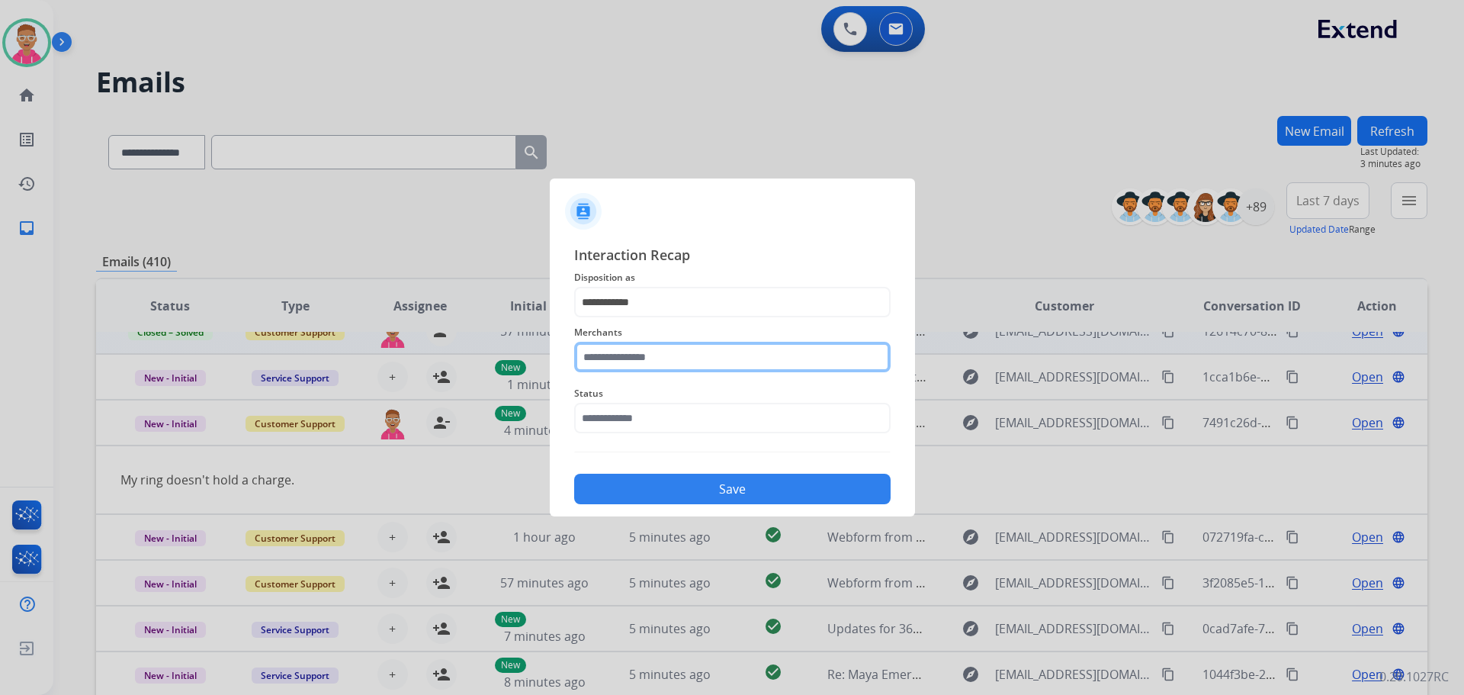
click at [659, 355] on input "text" at bounding box center [732, 357] width 317 height 31
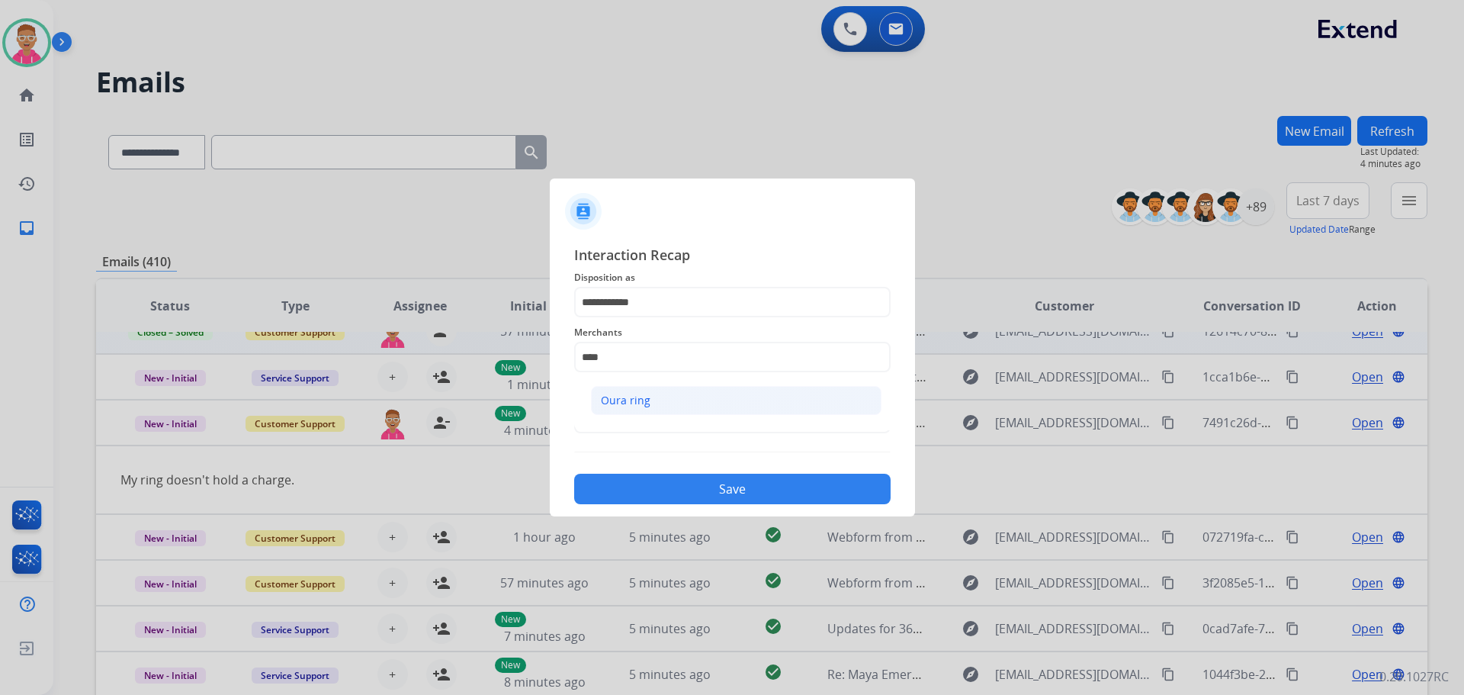
click at [659, 407] on li "Oura ring" at bounding box center [736, 400] width 291 height 29
type input "*********"
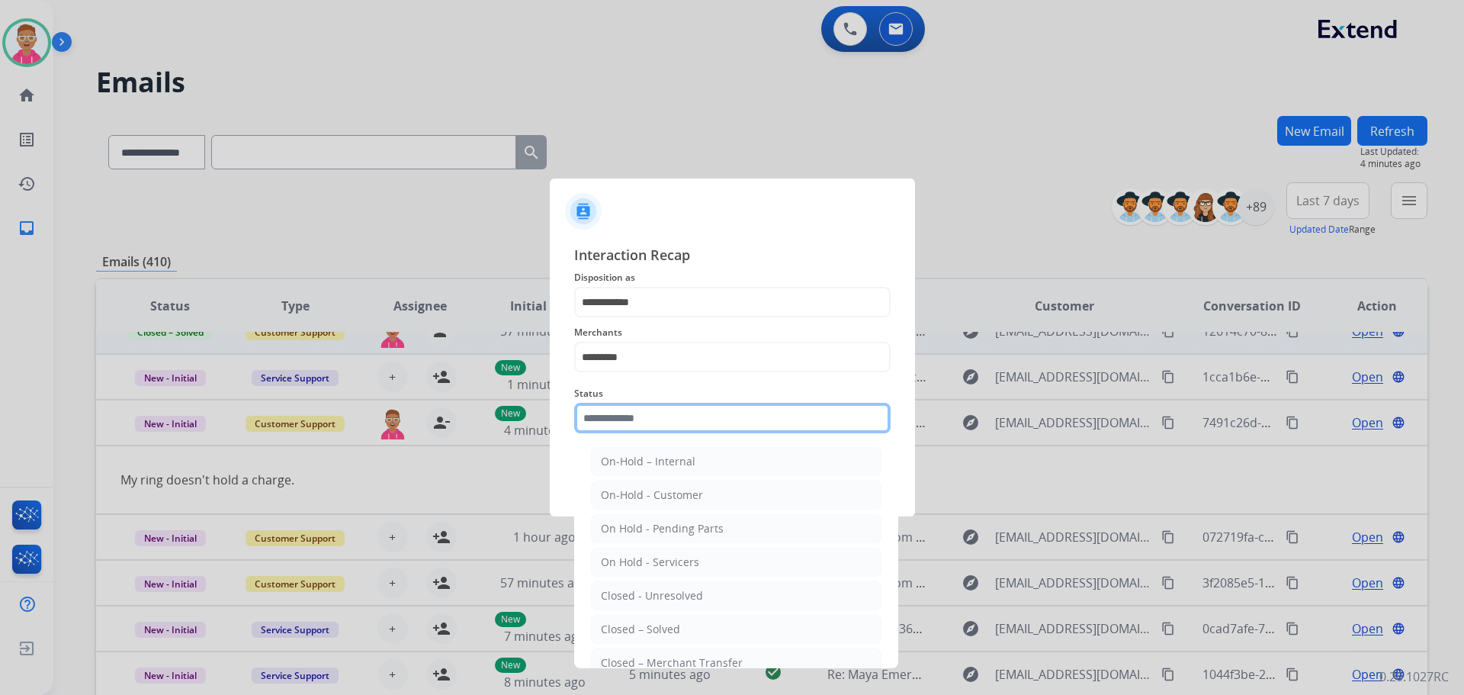
click at [648, 412] on input "text" at bounding box center [732, 418] width 317 height 31
drag, startPoint x: 700, startPoint y: 632, endPoint x: 679, endPoint y: 551, distance: 84.4
click at [700, 631] on li "Closed – Solved" at bounding box center [736, 629] width 291 height 29
type input "**********"
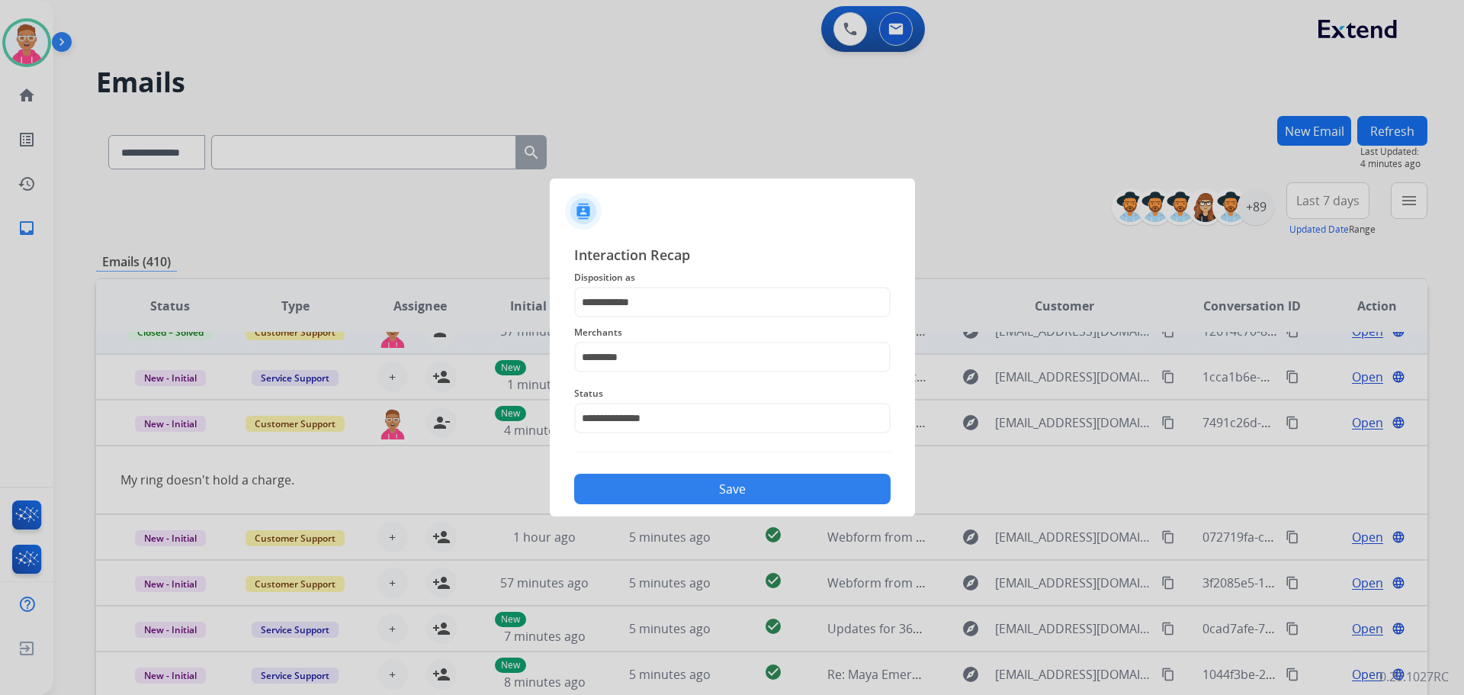
click at [679, 491] on button "Save" at bounding box center [732, 489] width 317 height 31
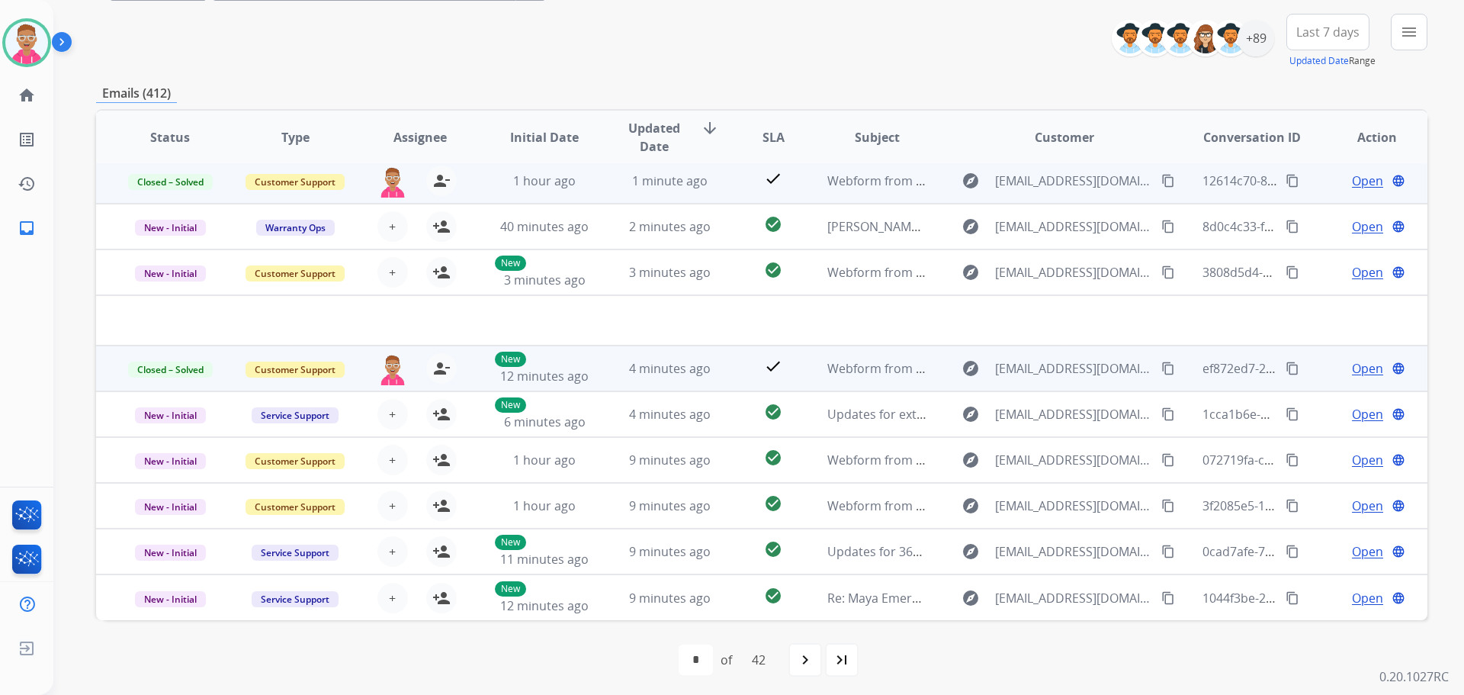
scroll to position [173, 0]
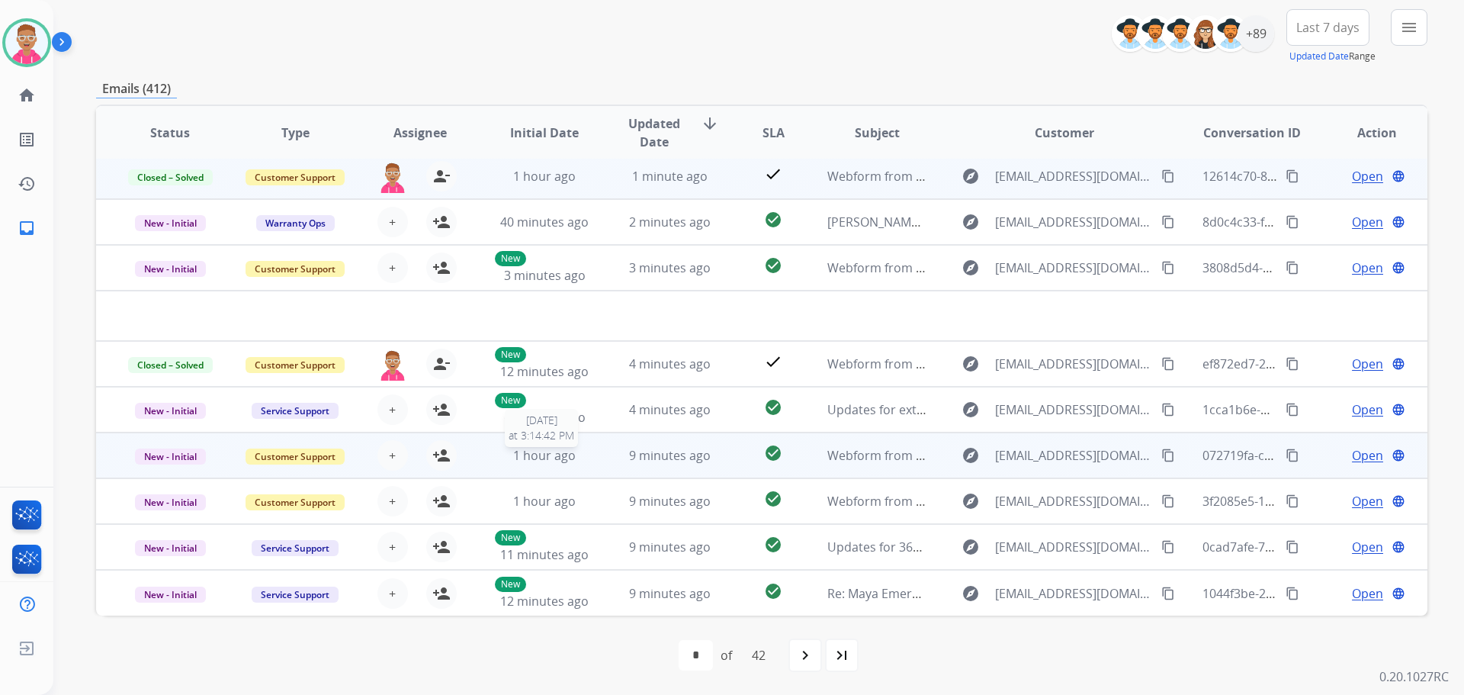
click at [577, 458] on div "1 hour ago" at bounding box center [545, 455] width 100 height 18
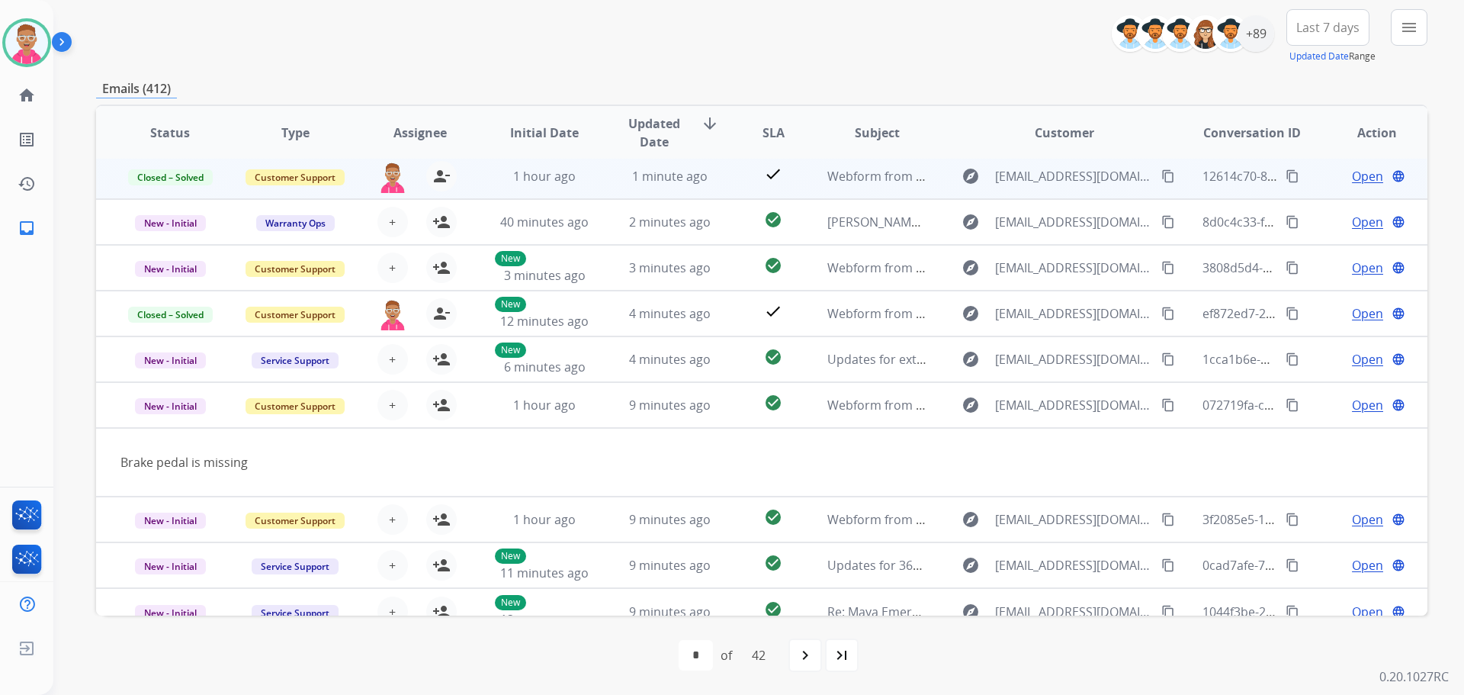
scroll to position [70, 0]
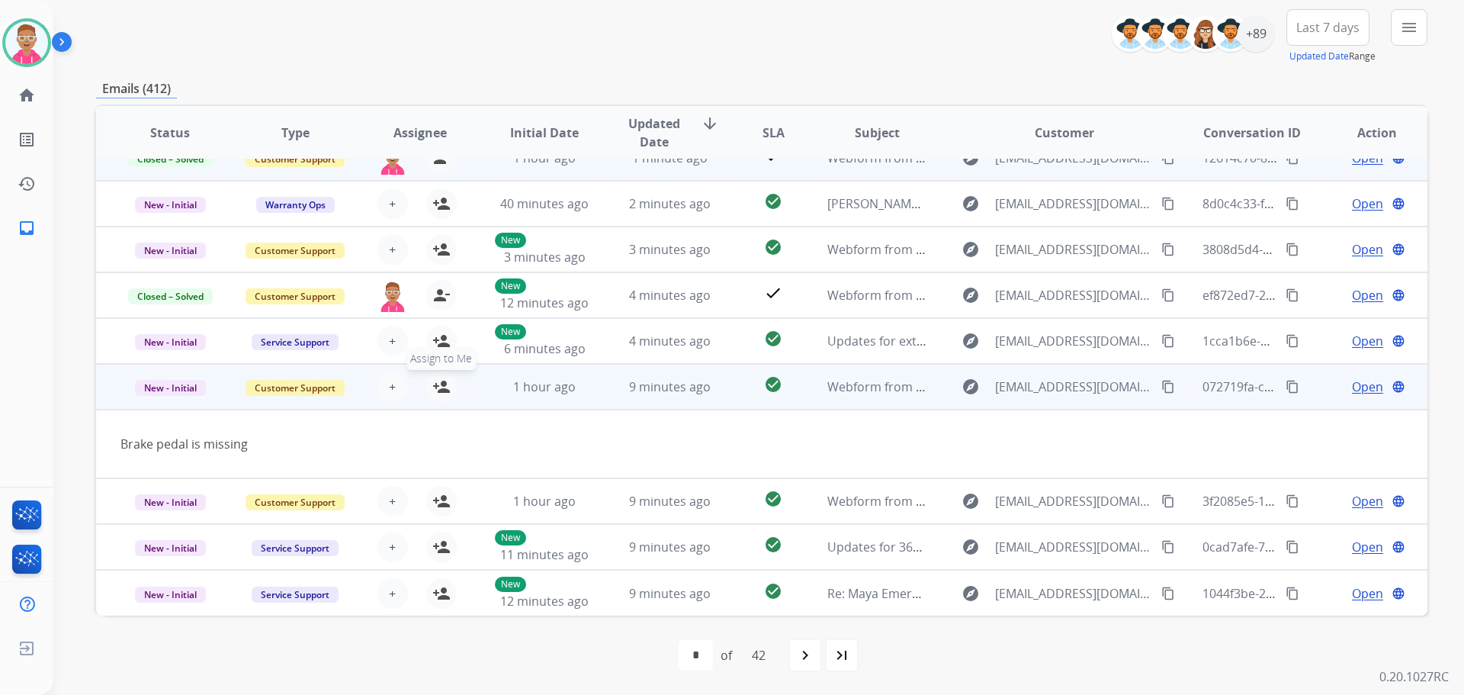
click at [438, 385] on mat-icon "person_add" at bounding box center [441, 387] width 18 height 18
click at [1354, 390] on span "Open" at bounding box center [1367, 387] width 31 height 18
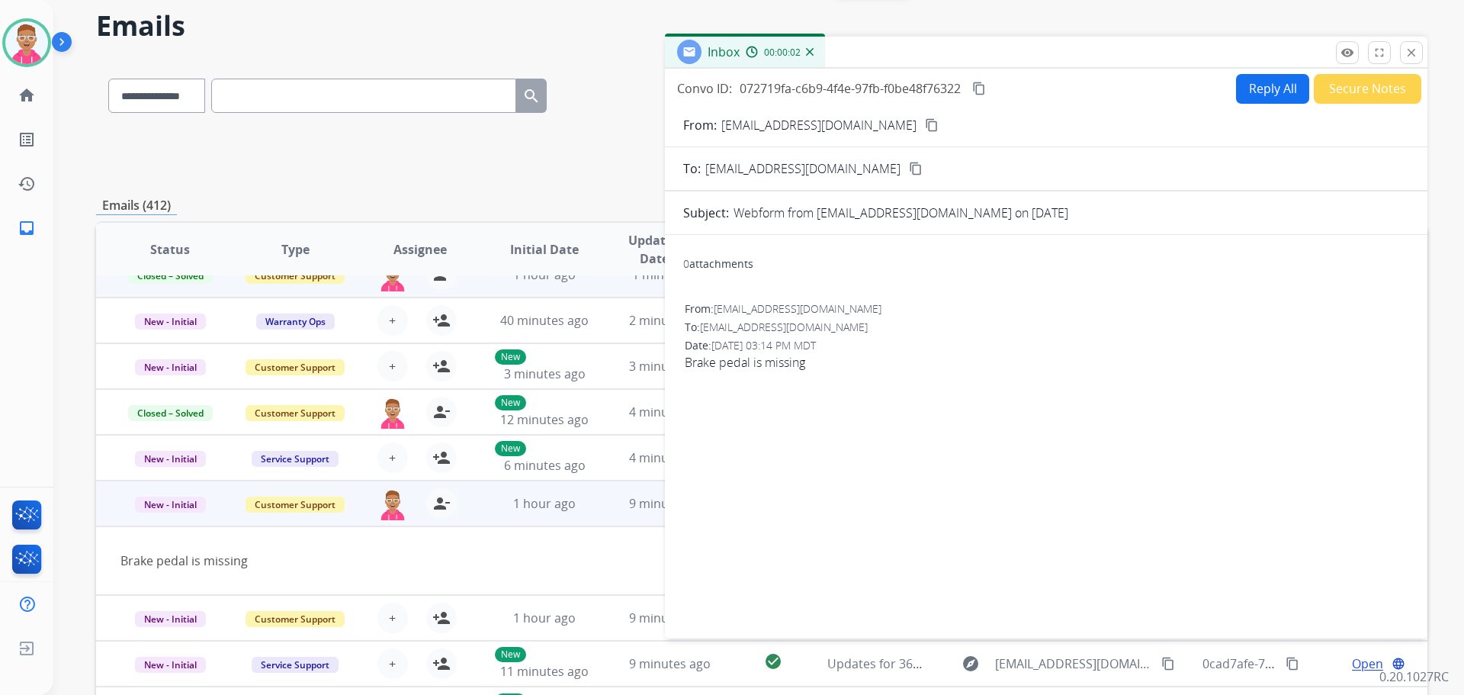
scroll to position [0, 0]
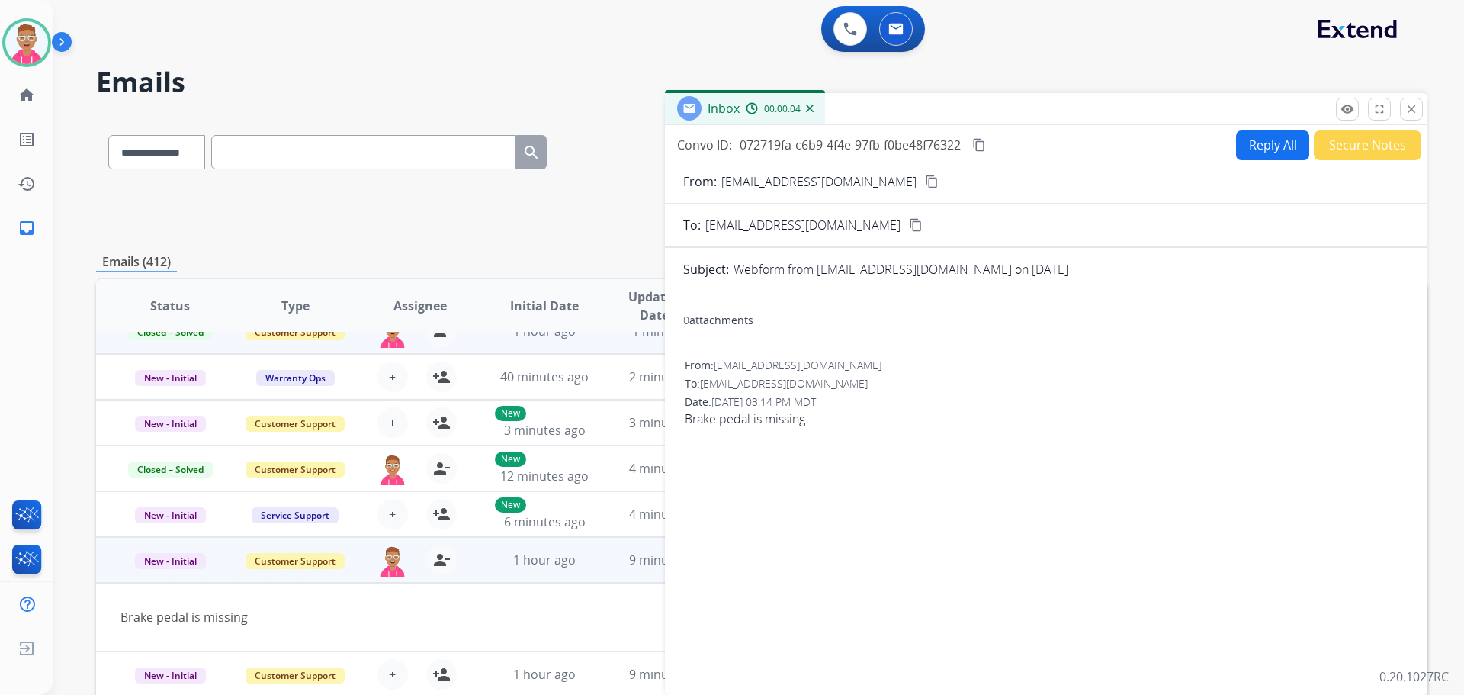
click at [1271, 149] on button "Reply All" at bounding box center [1272, 145] width 73 height 30
select select "**********"
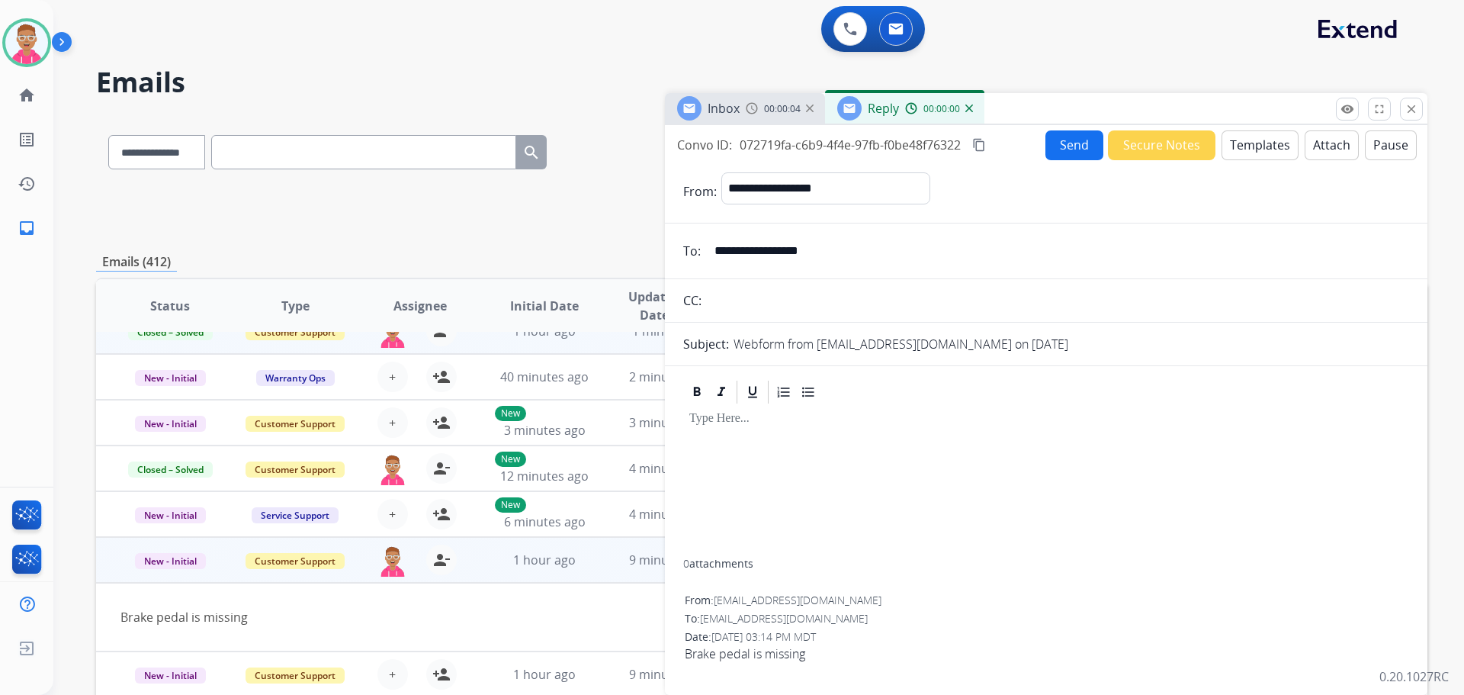
click at [1270, 146] on button "Templates" at bounding box center [1260, 145] width 77 height 30
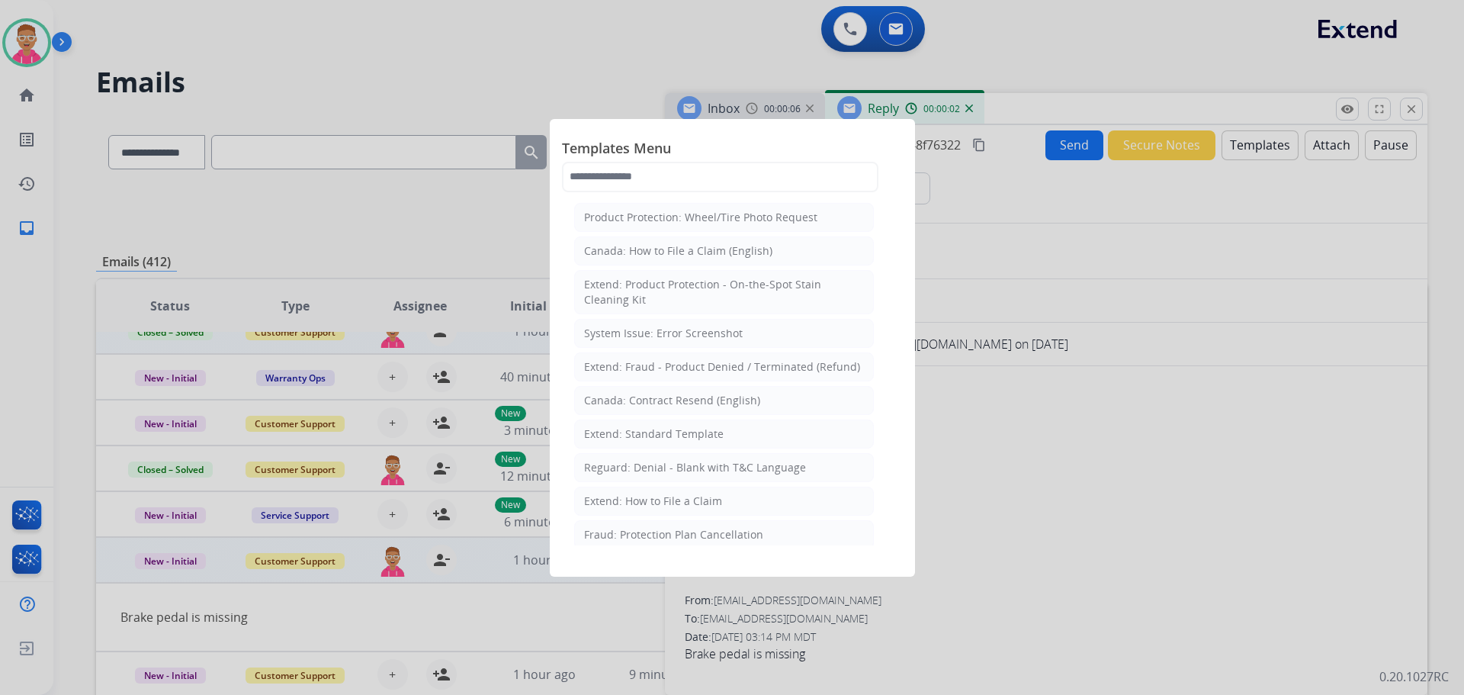
click at [692, 500] on div "Extend: How to File a Claim" at bounding box center [653, 500] width 138 height 15
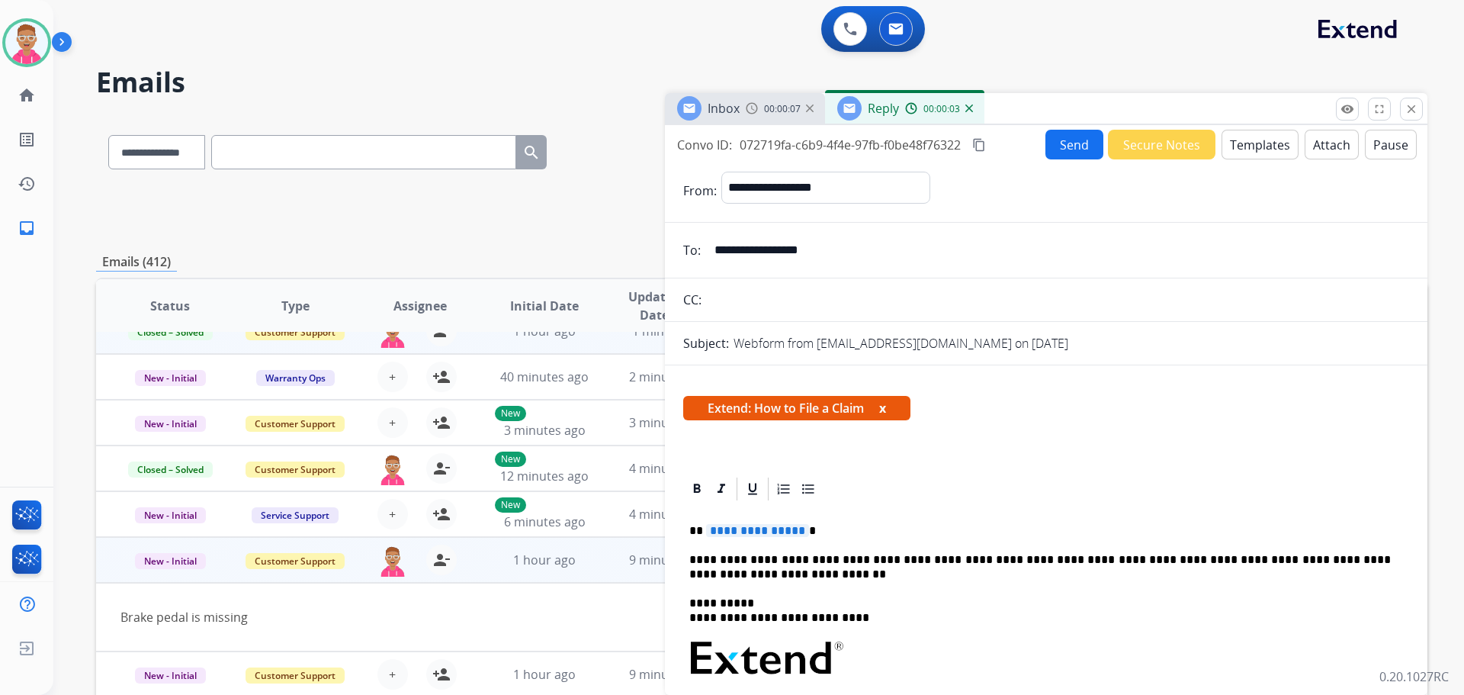
click at [743, 533] on span "**********" at bounding box center [757, 530] width 103 height 13
click at [1065, 146] on button "Send" at bounding box center [1075, 145] width 58 height 30
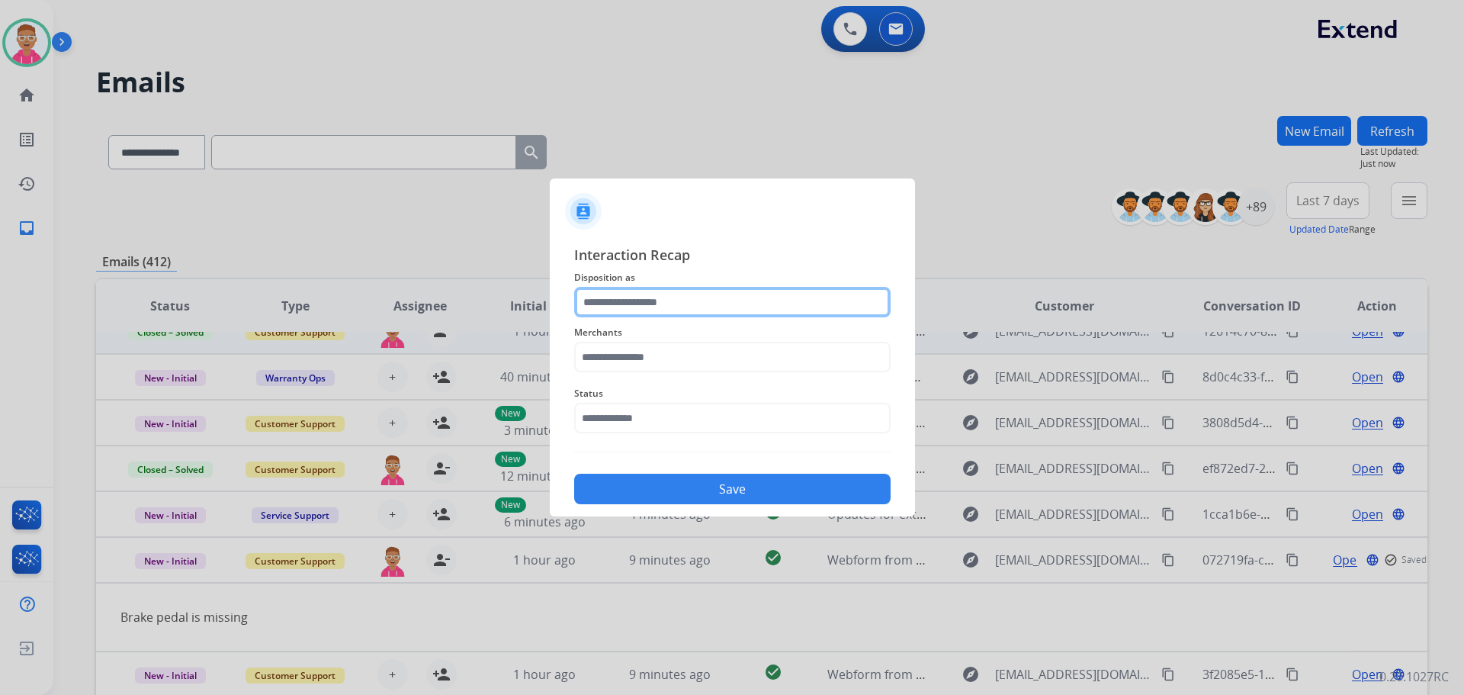
click at [640, 297] on input "text" at bounding box center [732, 302] width 317 height 31
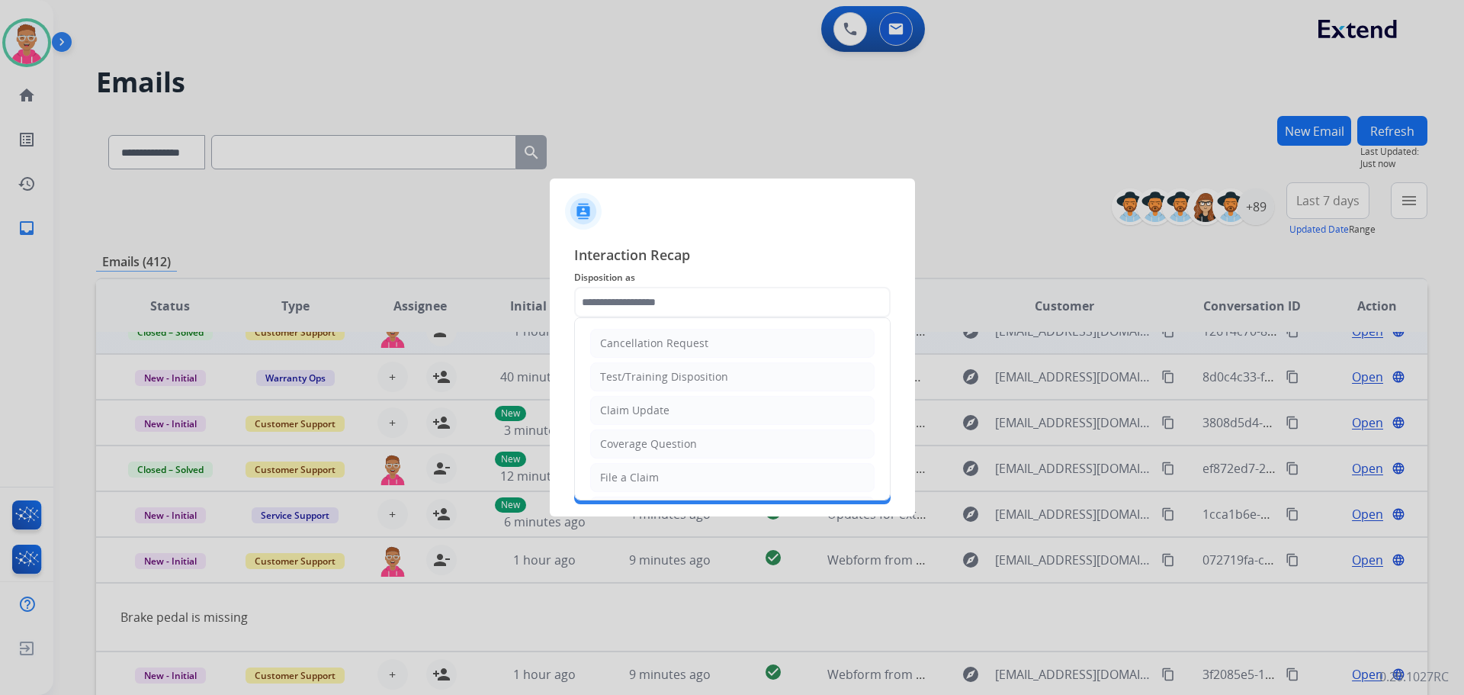
drag, startPoint x: 659, startPoint y: 478, endPoint x: 648, endPoint y: 432, distance: 47.9
click at [657, 475] on li "File a Claim" at bounding box center [732, 477] width 284 height 29
type input "**********"
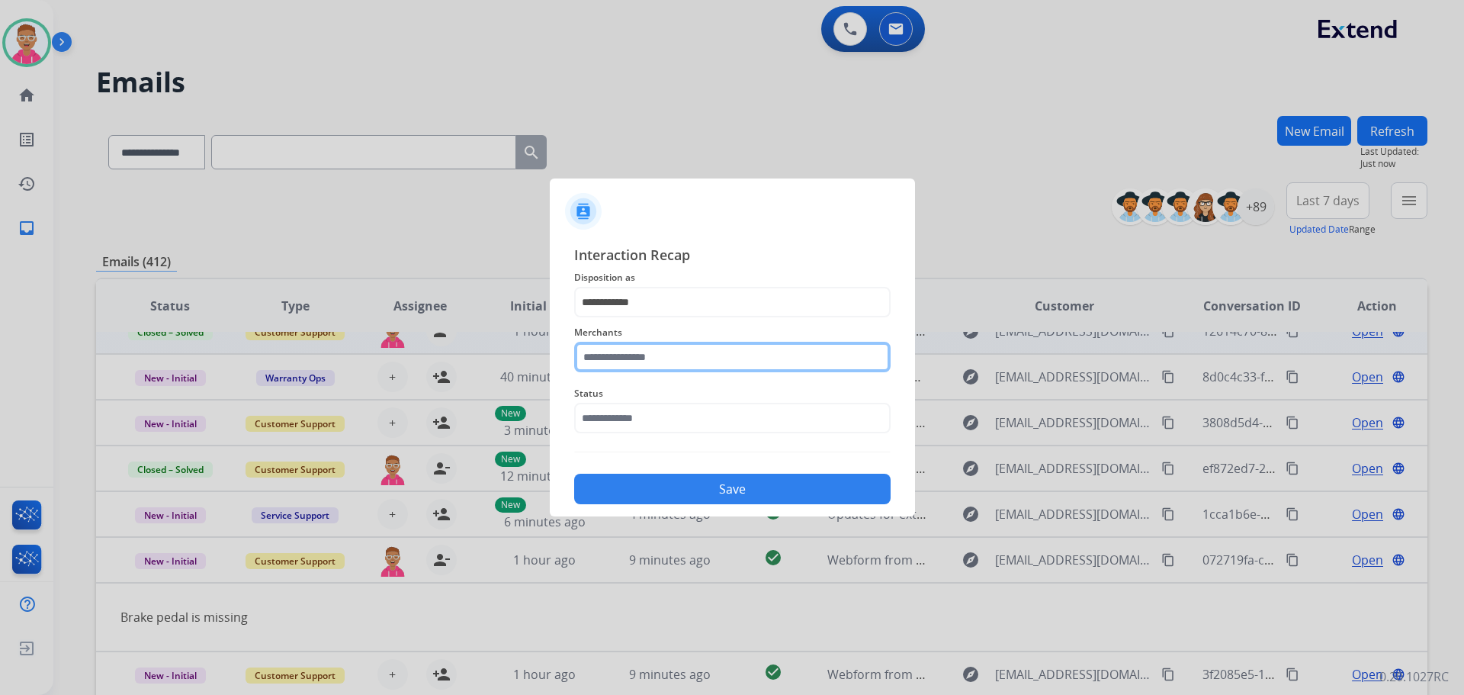
click at [622, 352] on input "text" at bounding box center [732, 357] width 317 height 31
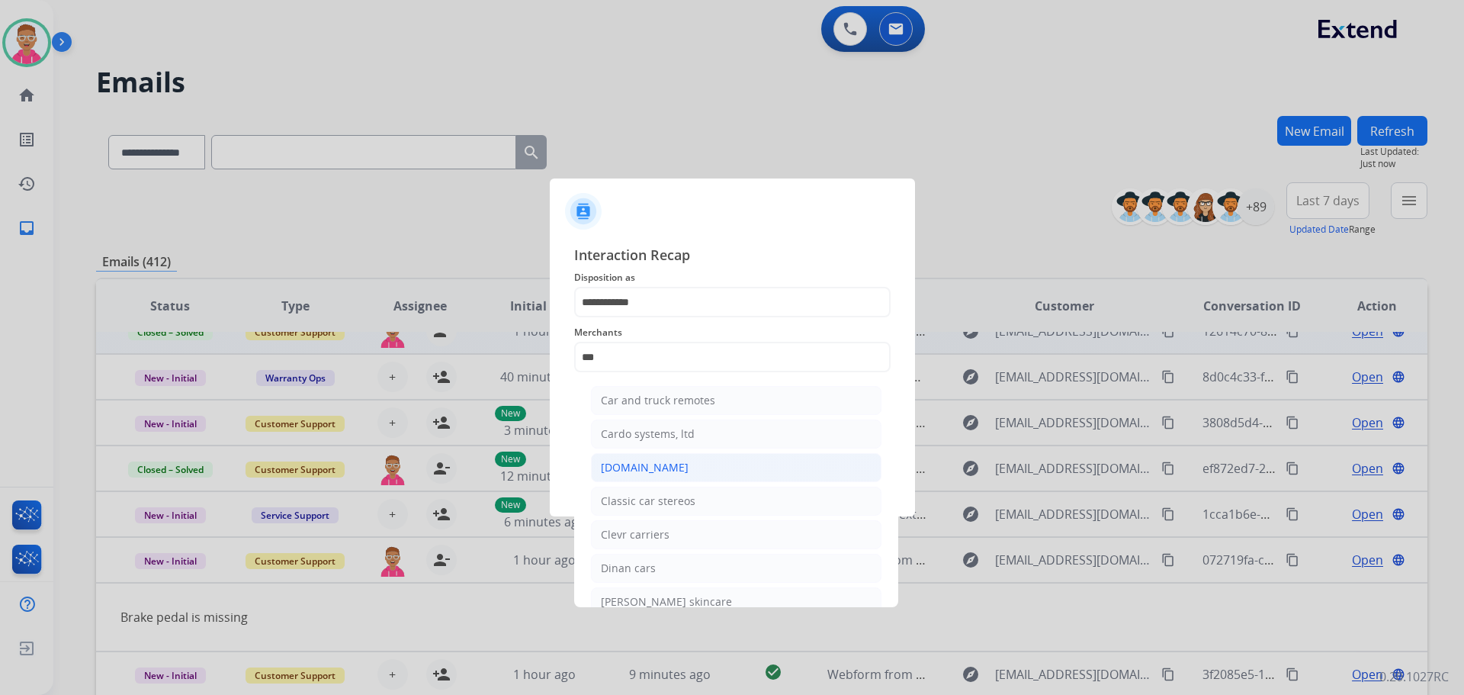
click at [665, 470] on div "[DOMAIN_NAME]" at bounding box center [645, 467] width 88 height 15
type input "**********"
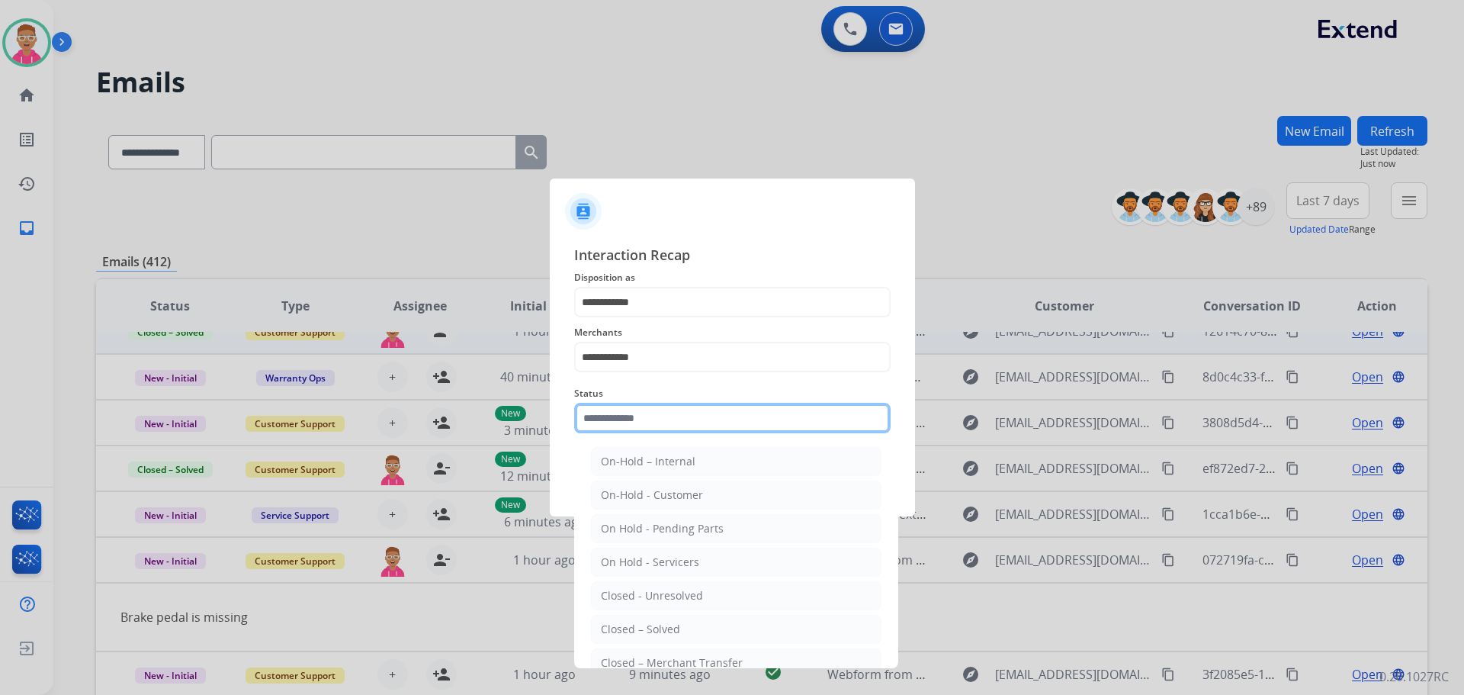
click at [642, 424] on input "text" at bounding box center [732, 418] width 317 height 31
drag, startPoint x: 695, startPoint y: 632, endPoint x: 702, endPoint y: 532, distance: 99.4
click at [695, 631] on li "Closed – Solved" at bounding box center [736, 629] width 291 height 29
type input "**********"
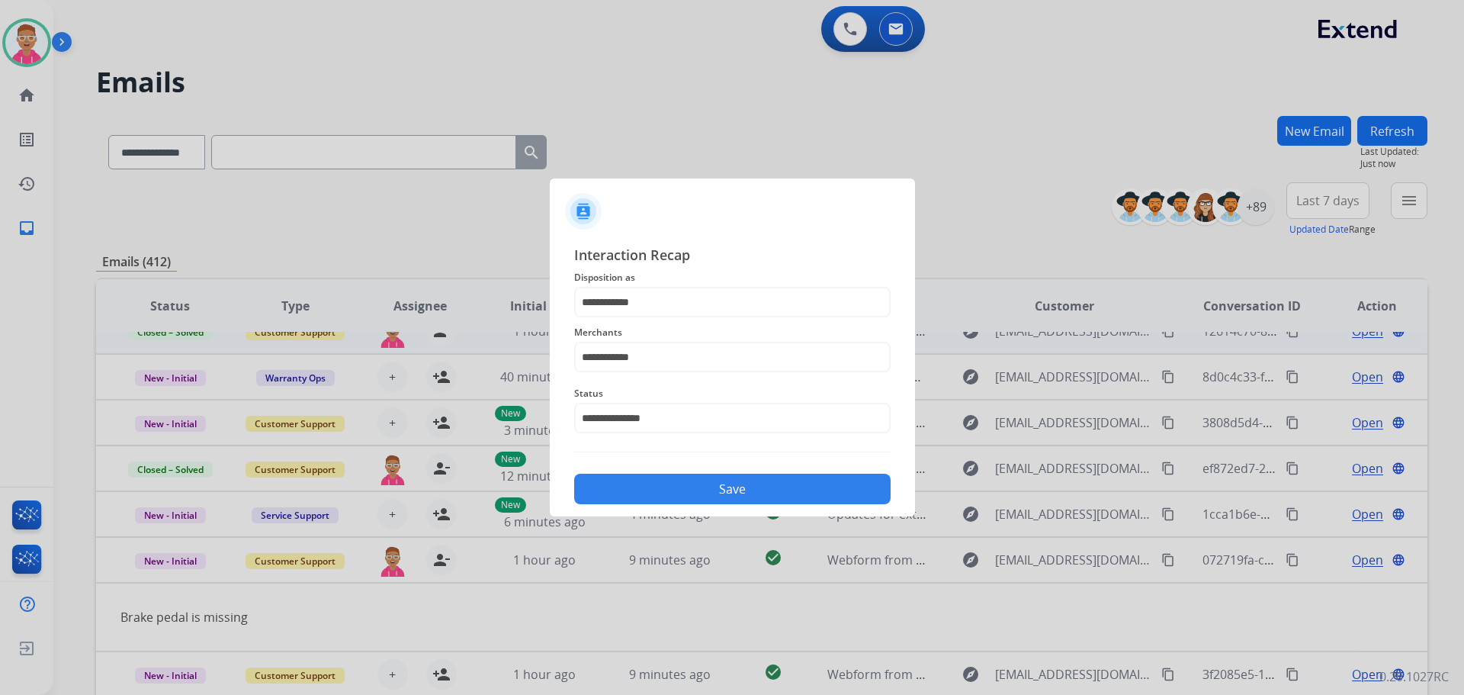
click at [700, 478] on button "Save" at bounding box center [732, 489] width 317 height 31
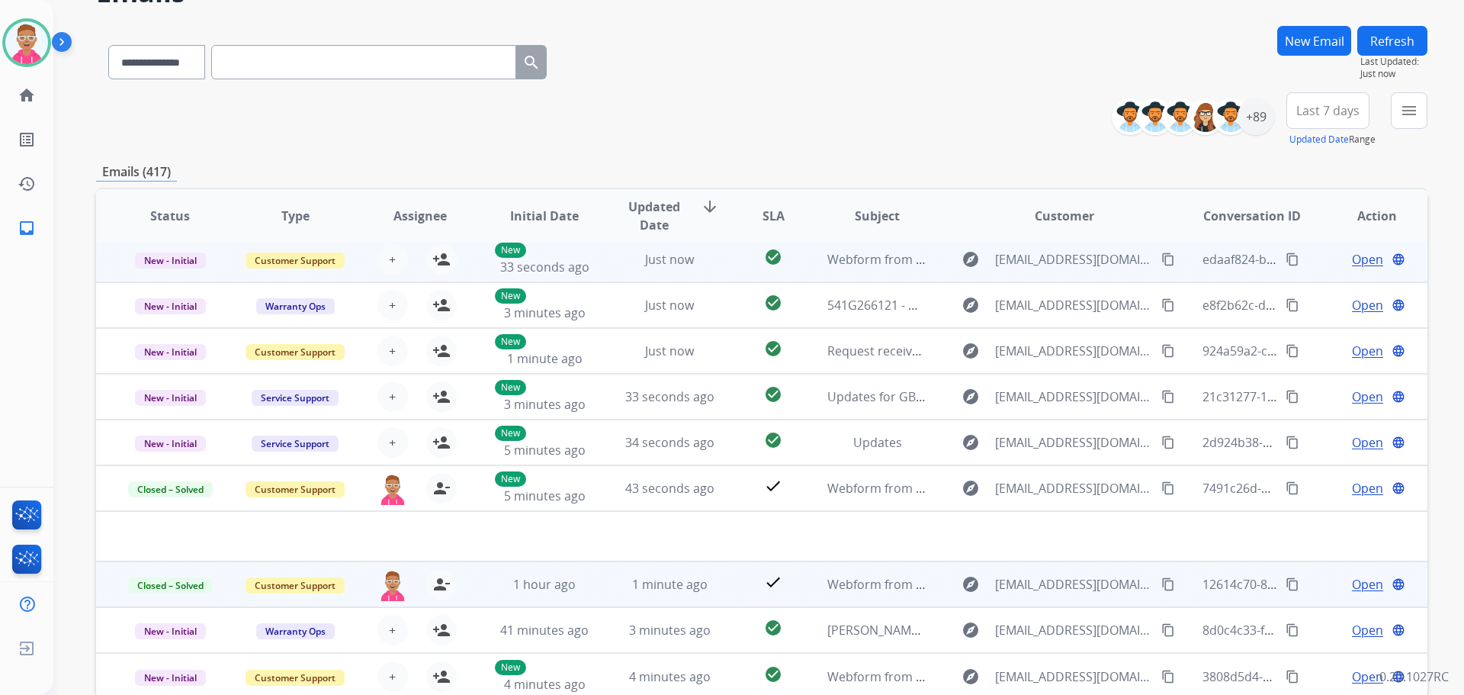
scroll to position [173, 0]
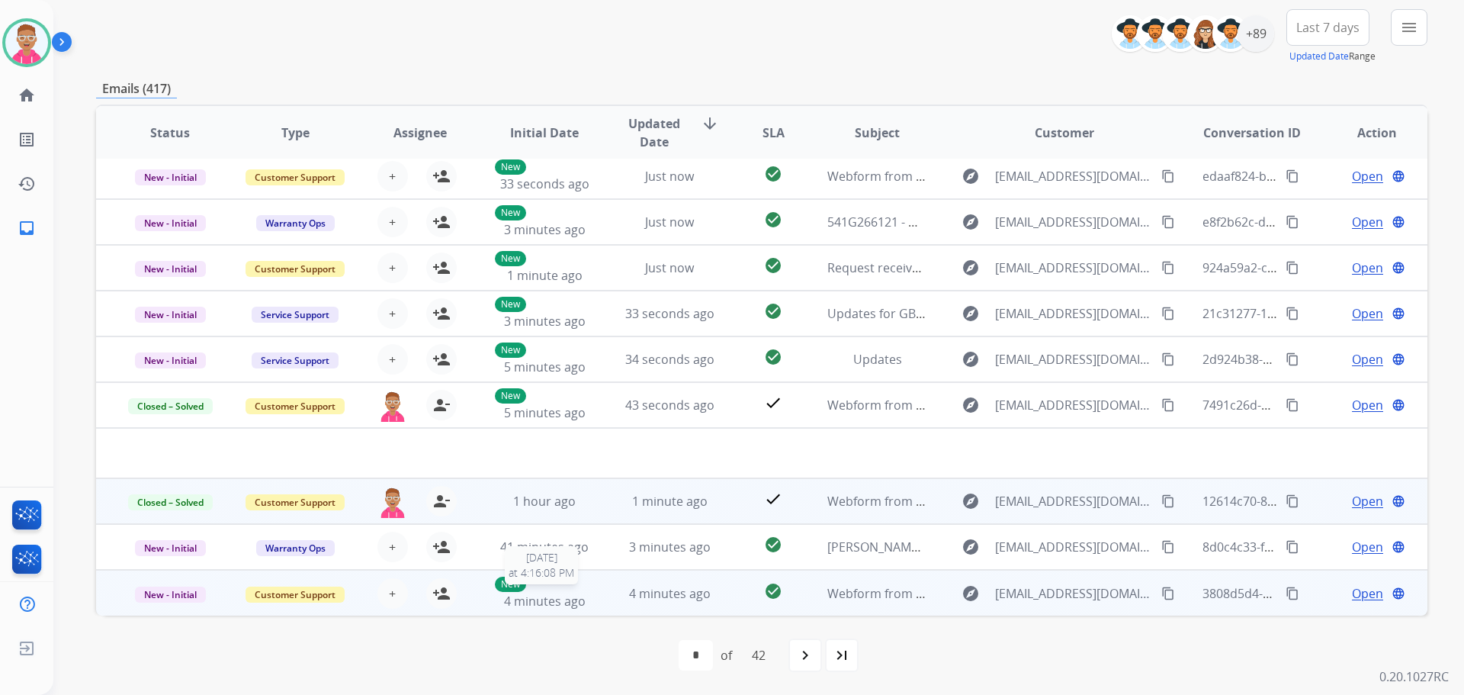
click at [562, 601] on span "4 minutes ago" at bounding box center [545, 601] width 82 height 17
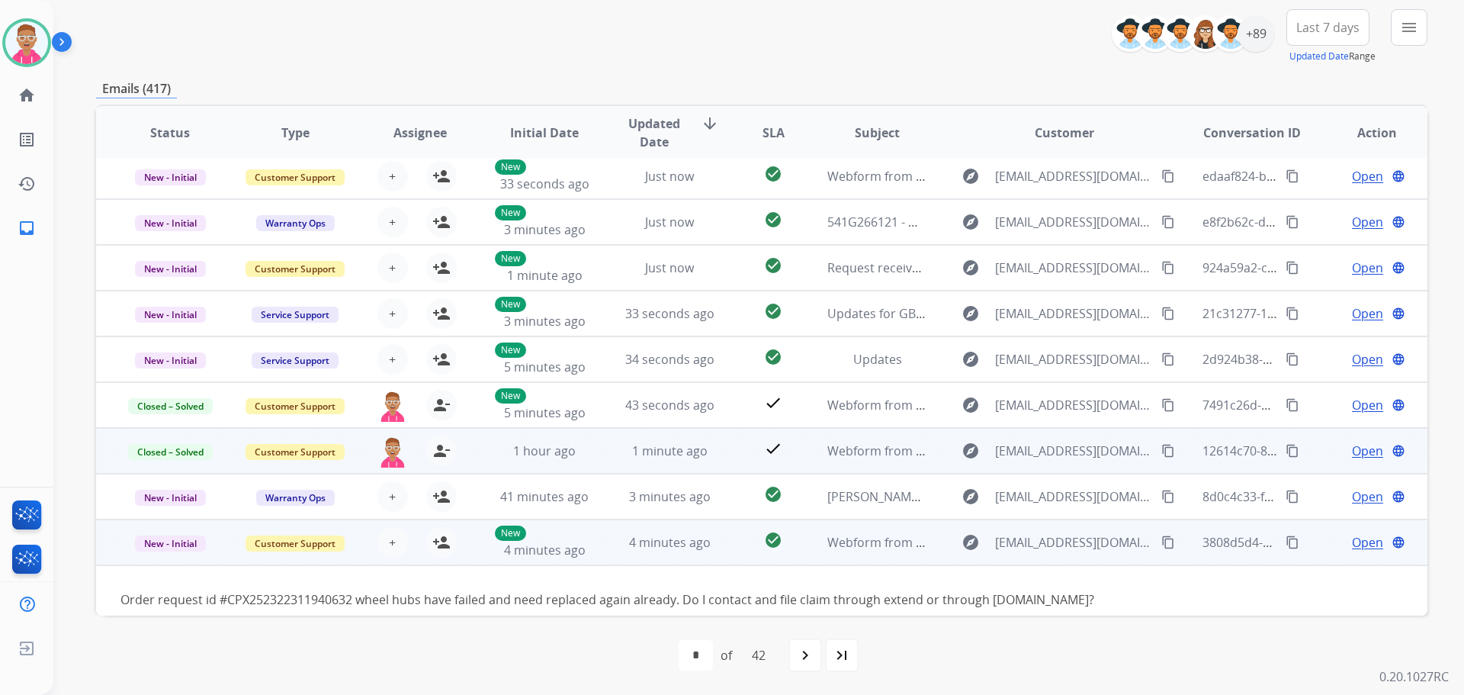
scroll to position [69, 0]
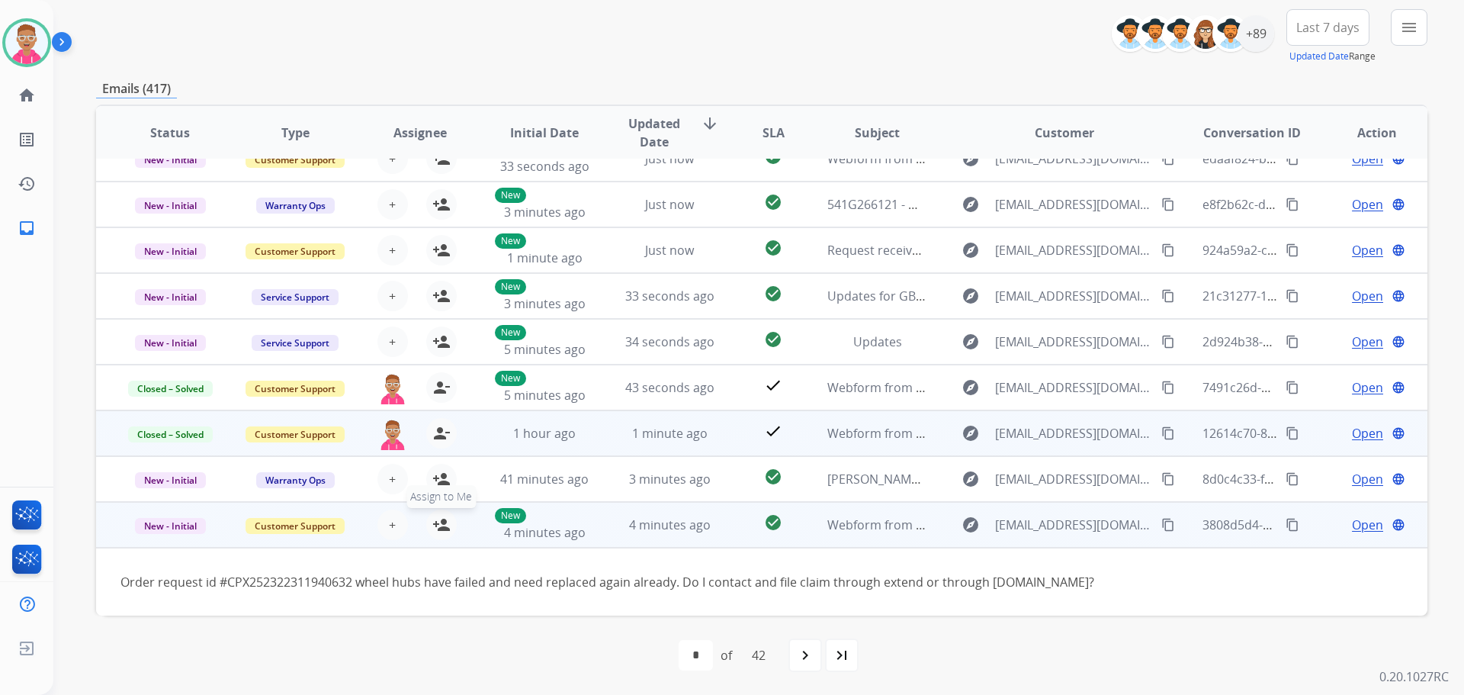
click at [427, 529] on button "person_add Assign to Me" at bounding box center [441, 524] width 31 height 31
click at [1358, 519] on span "Open" at bounding box center [1367, 525] width 31 height 18
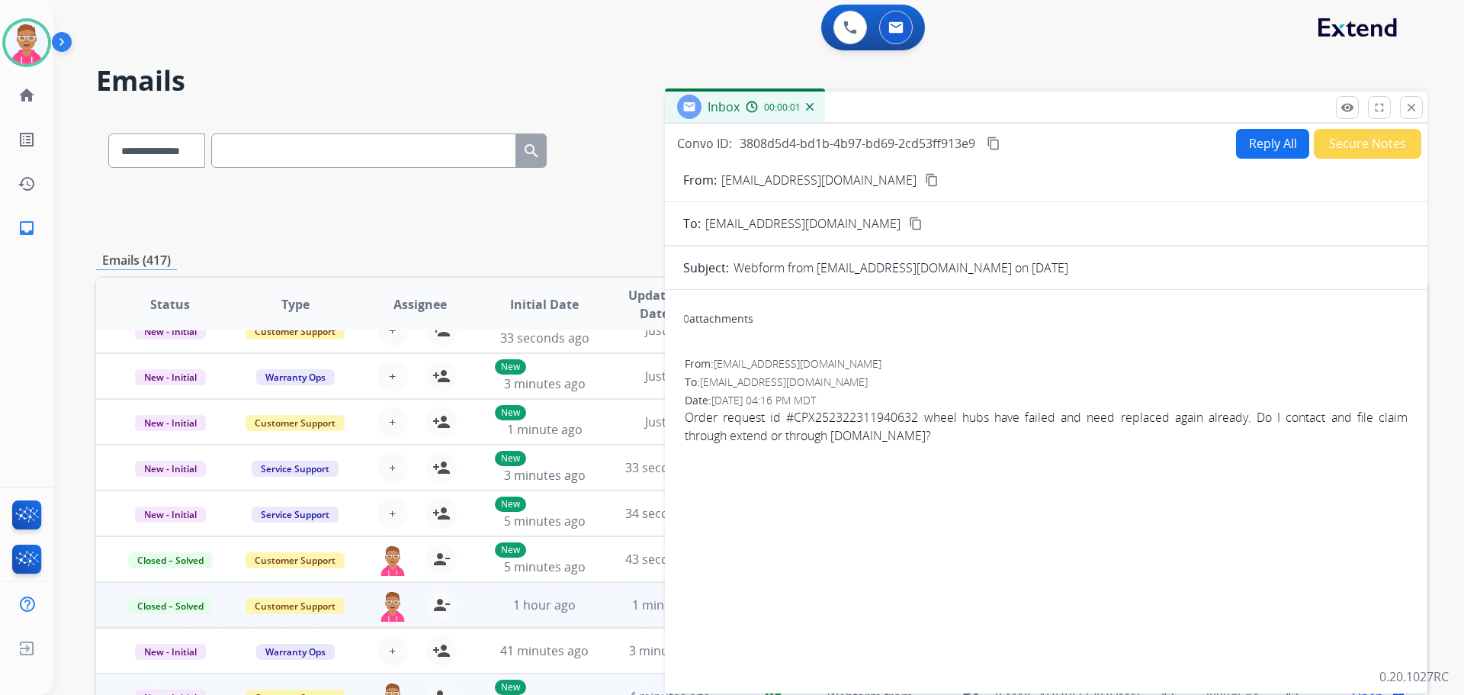
scroll to position [0, 0]
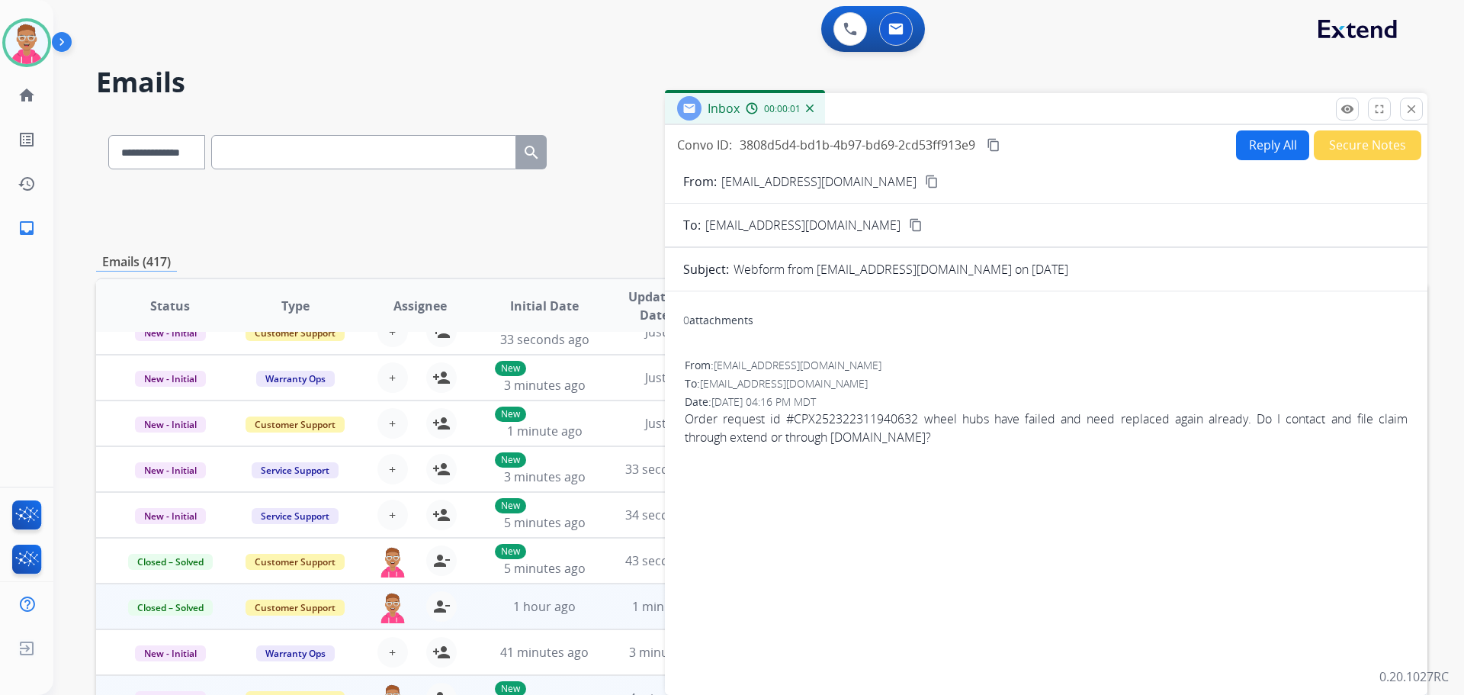
click at [1254, 142] on button "Reply All" at bounding box center [1272, 145] width 73 height 30
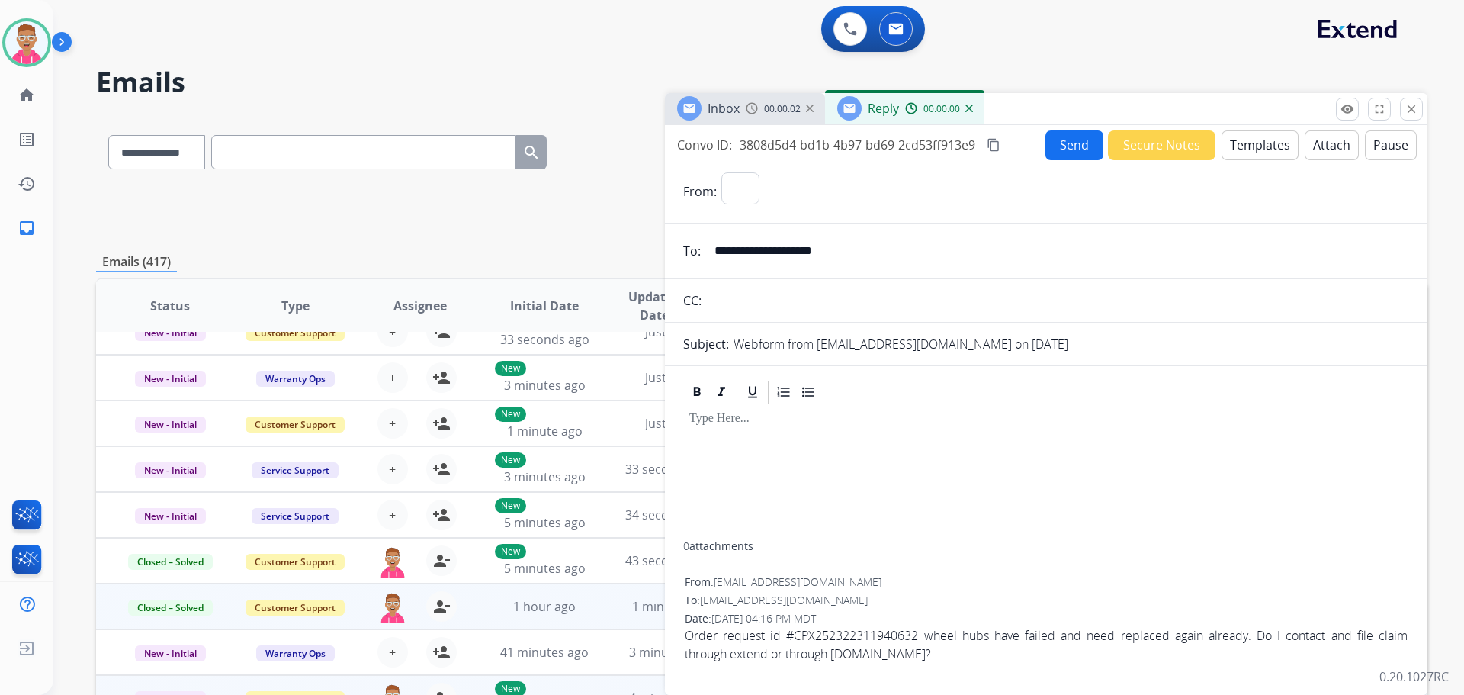
select select "**********"
click at [1236, 146] on button "Templates" at bounding box center [1260, 145] width 77 height 30
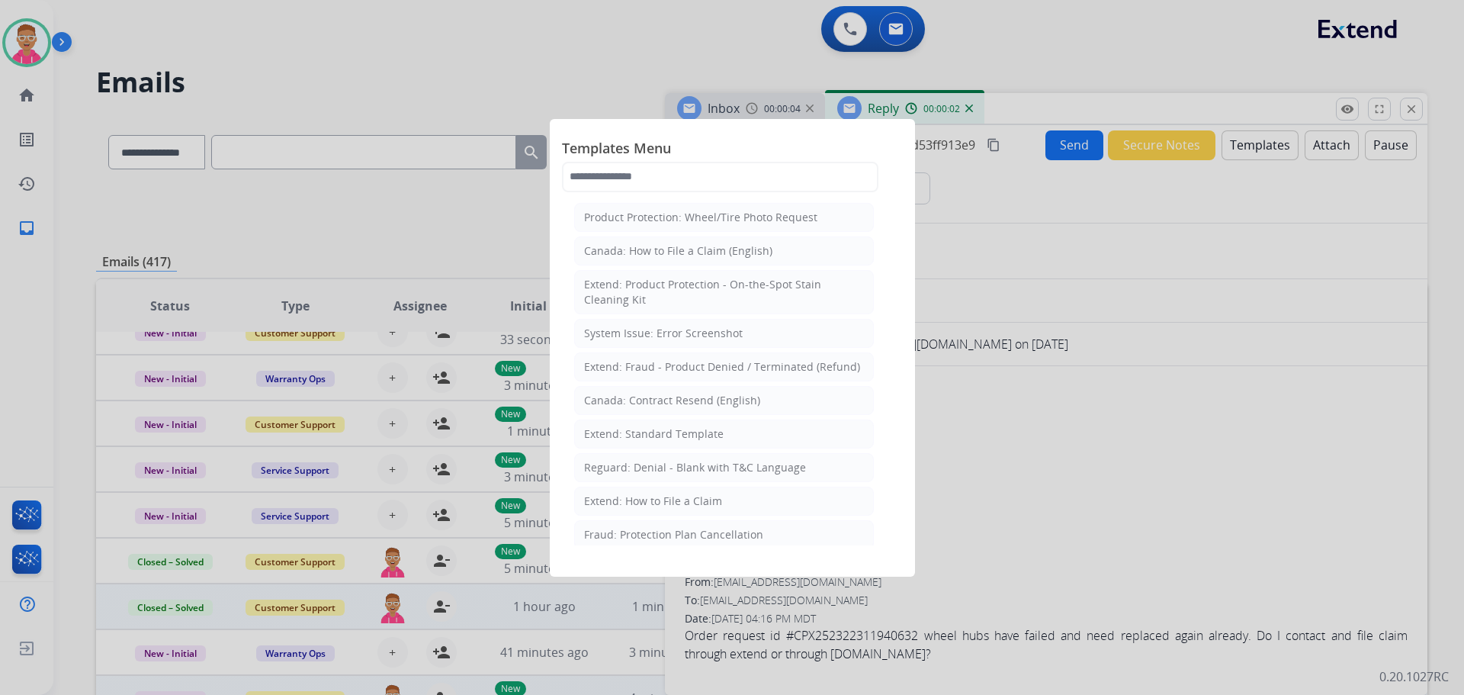
click at [670, 503] on div "Extend: How to File a Claim" at bounding box center [653, 500] width 138 height 15
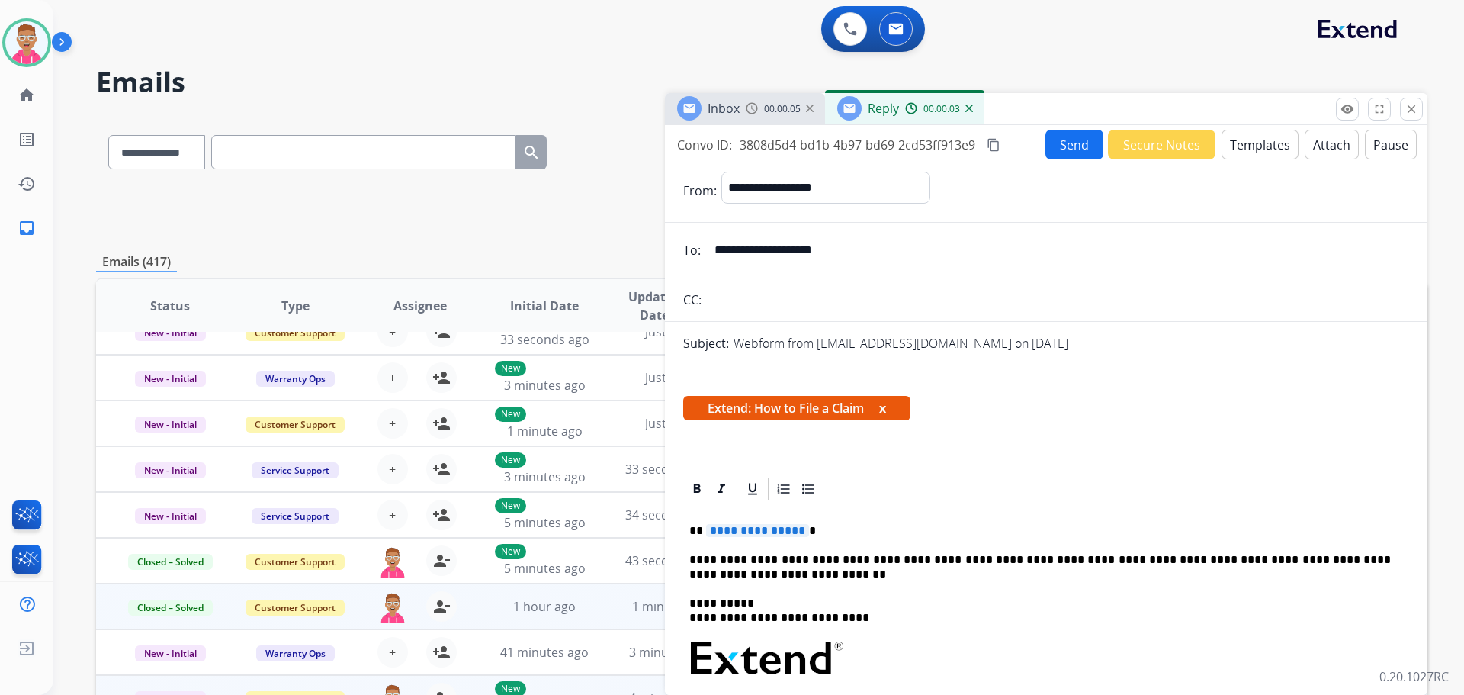
drag, startPoint x: 727, startPoint y: 535, endPoint x: 721, endPoint y: 529, distance: 8.7
click at [725, 535] on span "**********" at bounding box center [757, 530] width 103 height 13
click at [1063, 140] on button "Send" at bounding box center [1075, 145] width 58 height 30
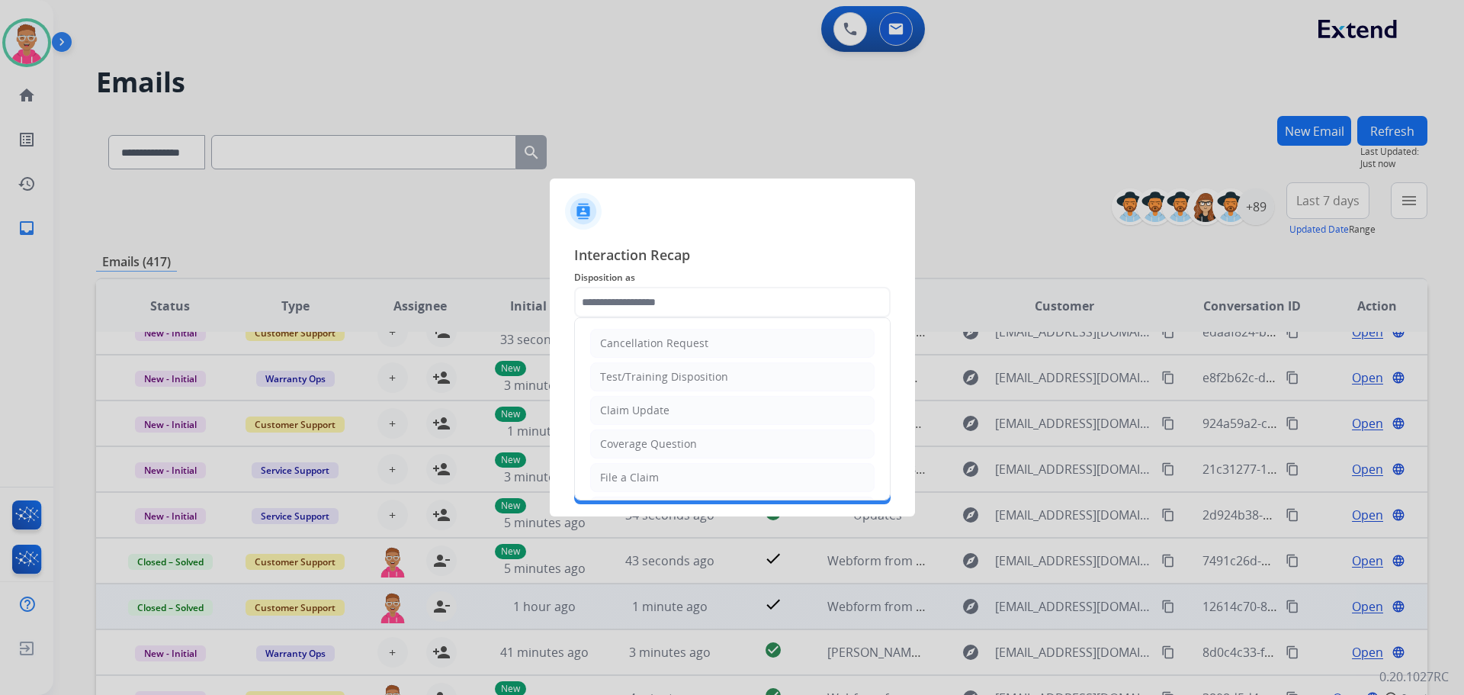
click at [662, 299] on input "text" at bounding box center [732, 302] width 317 height 31
drag, startPoint x: 654, startPoint y: 470, endPoint x: 640, endPoint y: 438, distance: 35.2
click at [653, 464] on li "File a Claim" at bounding box center [732, 477] width 284 height 29
type input "**********"
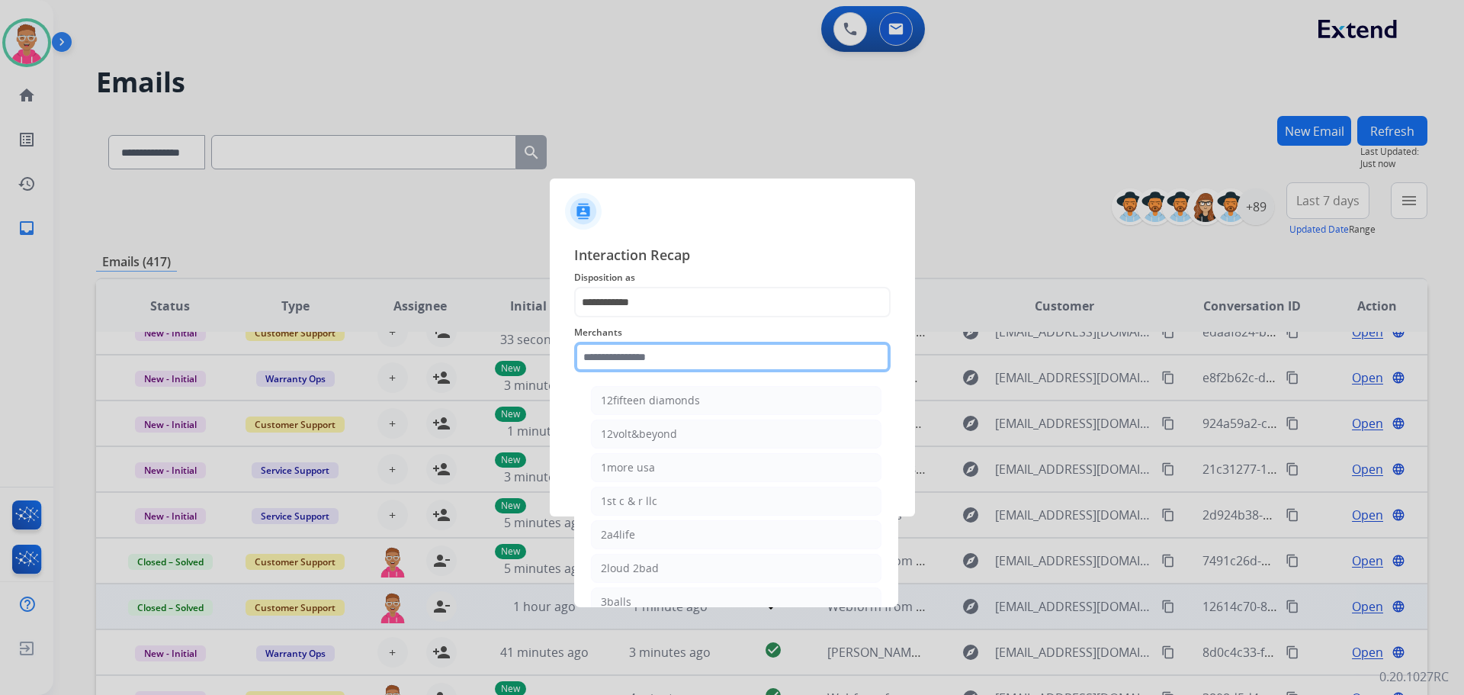
click at [637, 358] on input "text" at bounding box center [732, 357] width 317 height 31
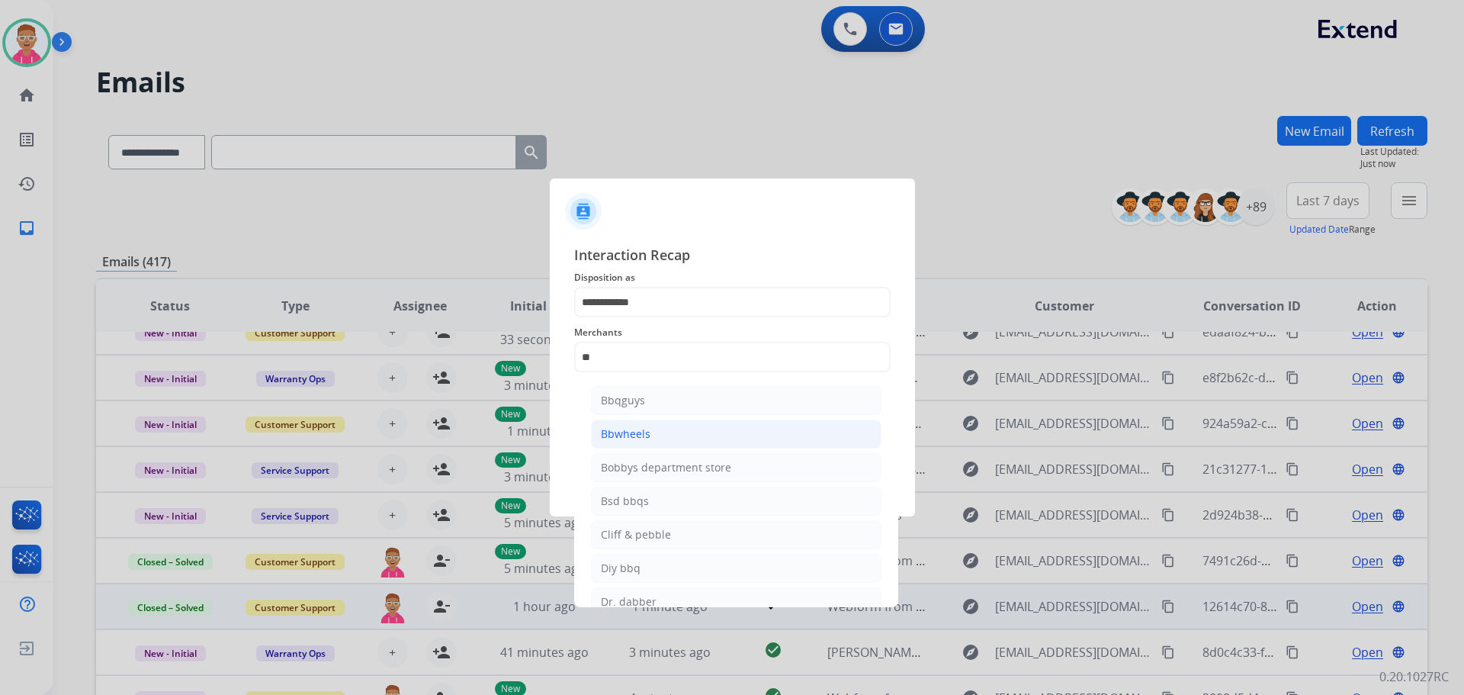
click at [654, 435] on li "Bbwheels" at bounding box center [736, 433] width 291 height 29
type input "********"
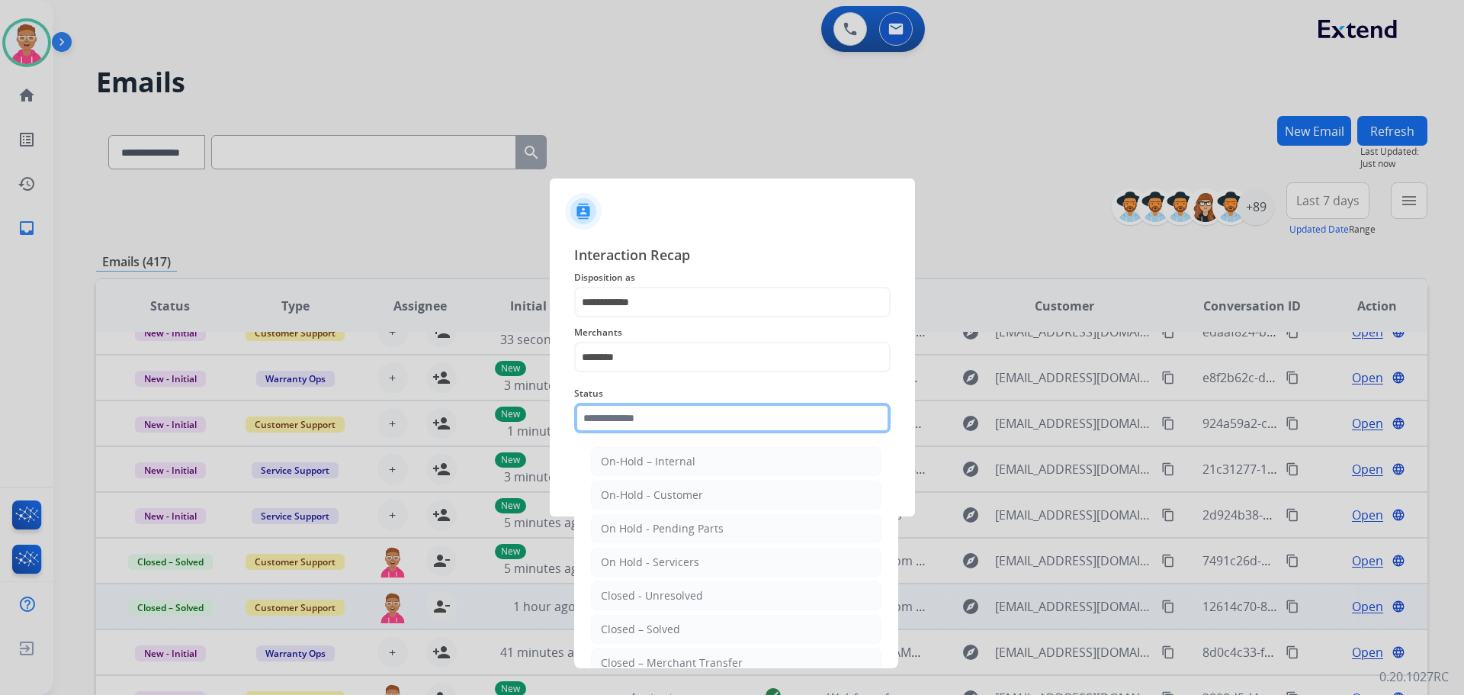
click at [641, 419] on input "text" at bounding box center [732, 418] width 317 height 31
click at [688, 621] on li "Closed – Solved" at bounding box center [736, 629] width 291 height 29
type input "**********"
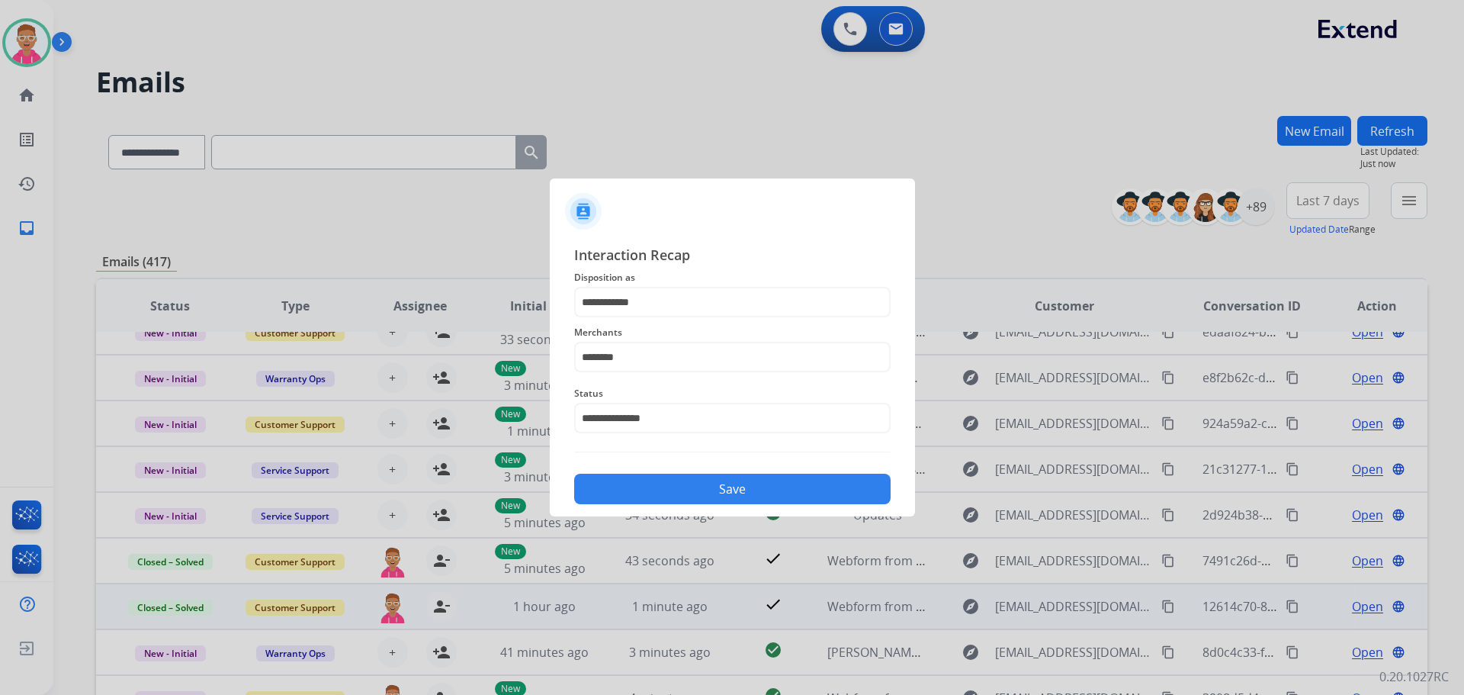
click at [693, 487] on button "Save" at bounding box center [732, 489] width 317 height 31
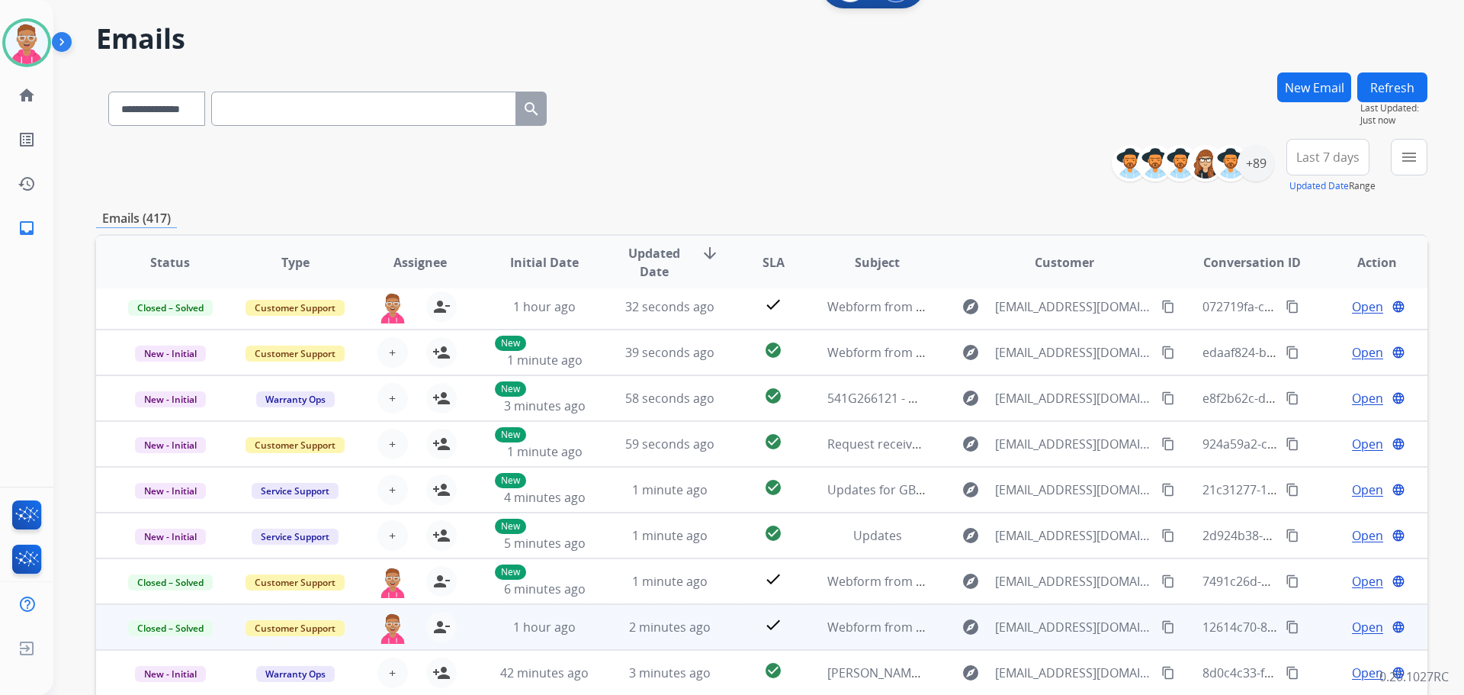
scroll to position [173, 0]
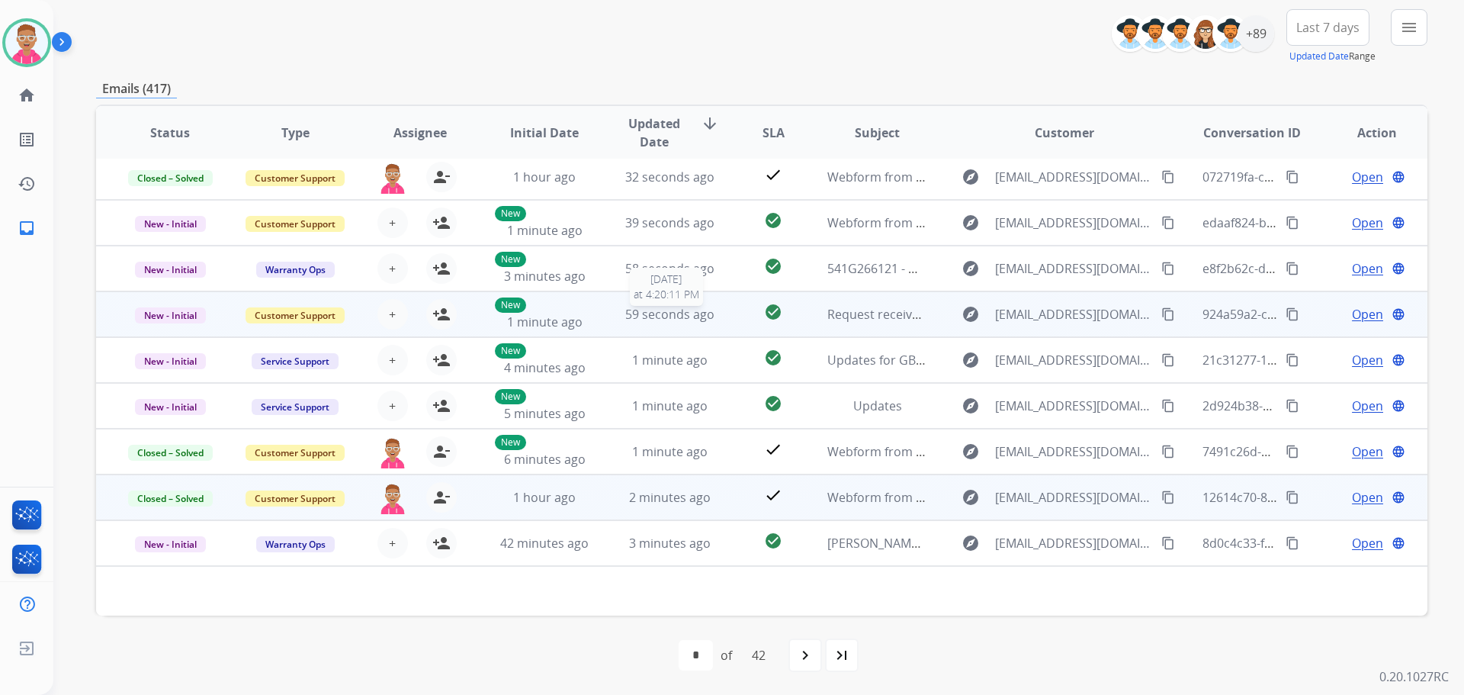
click at [625, 319] on span "59 seconds ago" at bounding box center [669, 314] width 89 height 17
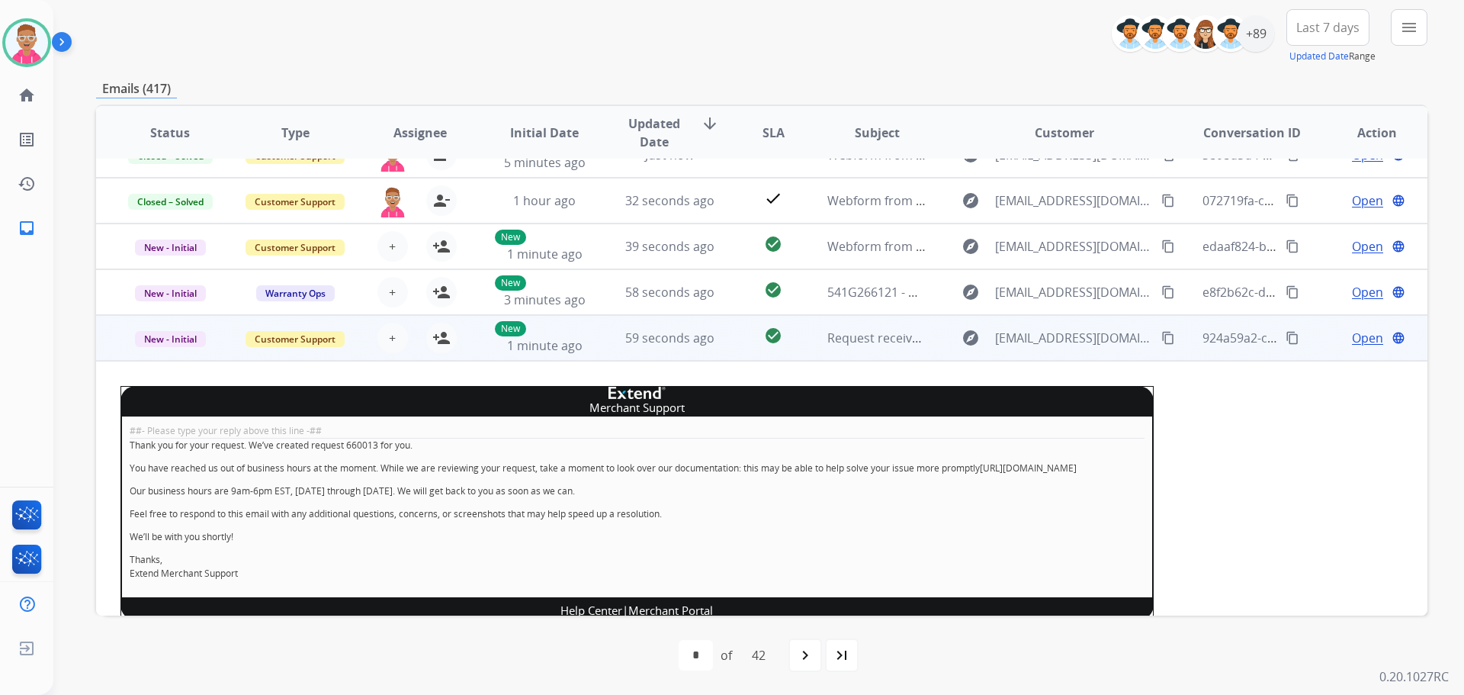
scroll to position [0, 0]
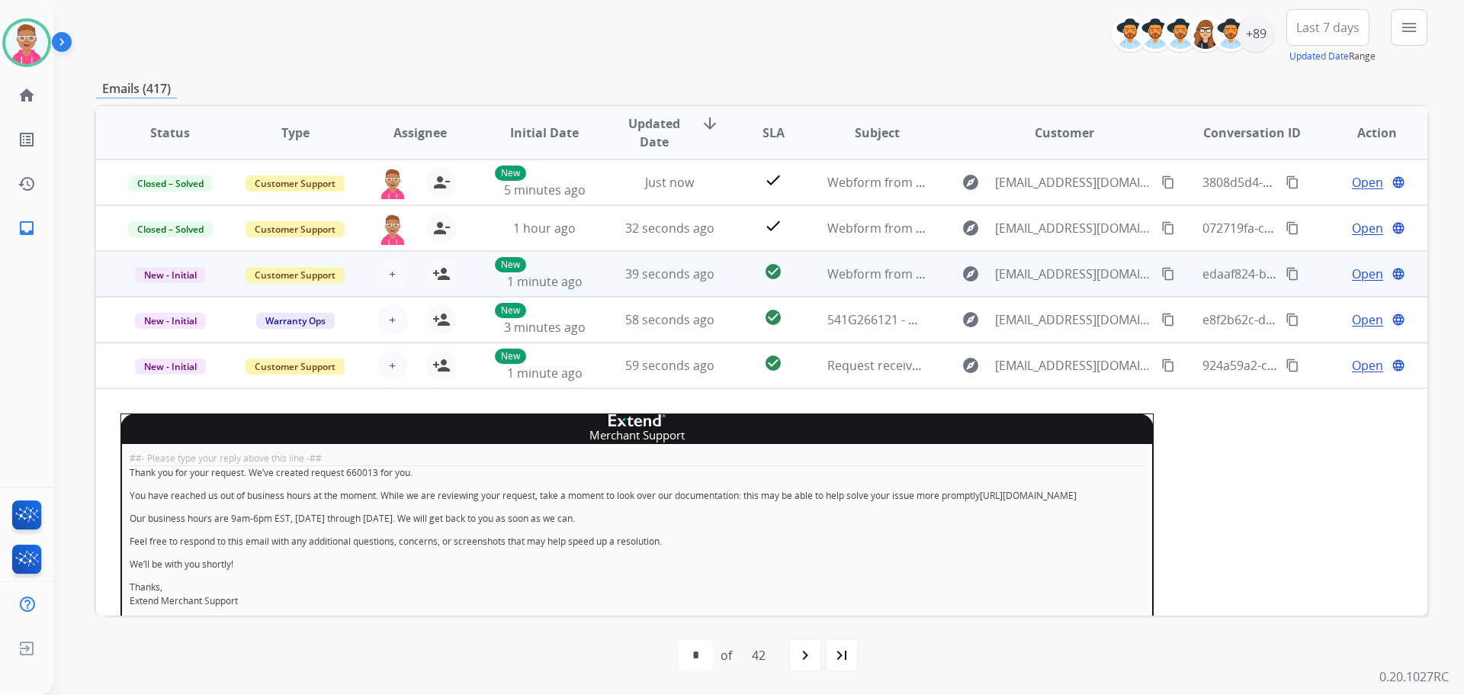
click at [614, 279] on td "39 seconds ago" at bounding box center [658, 274] width 125 height 46
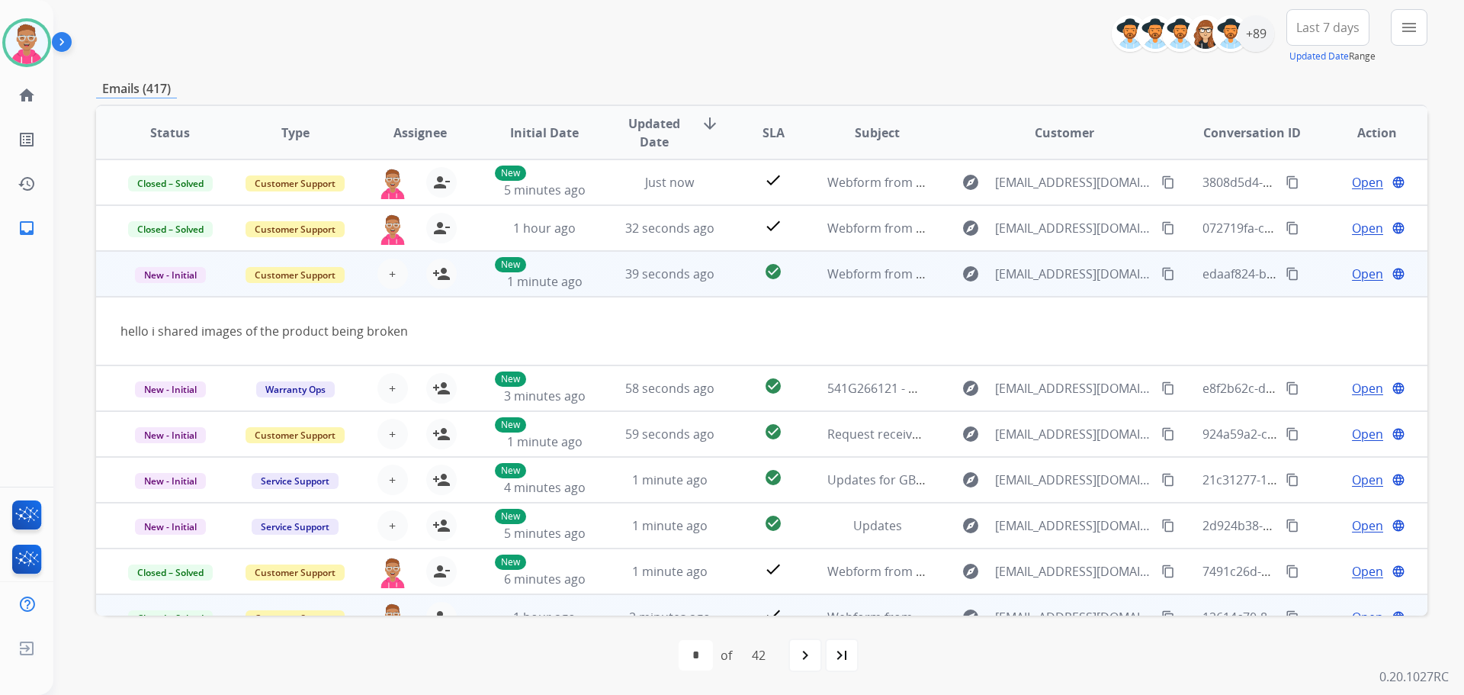
click at [1356, 276] on span "Open" at bounding box center [1367, 274] width 31 height 18
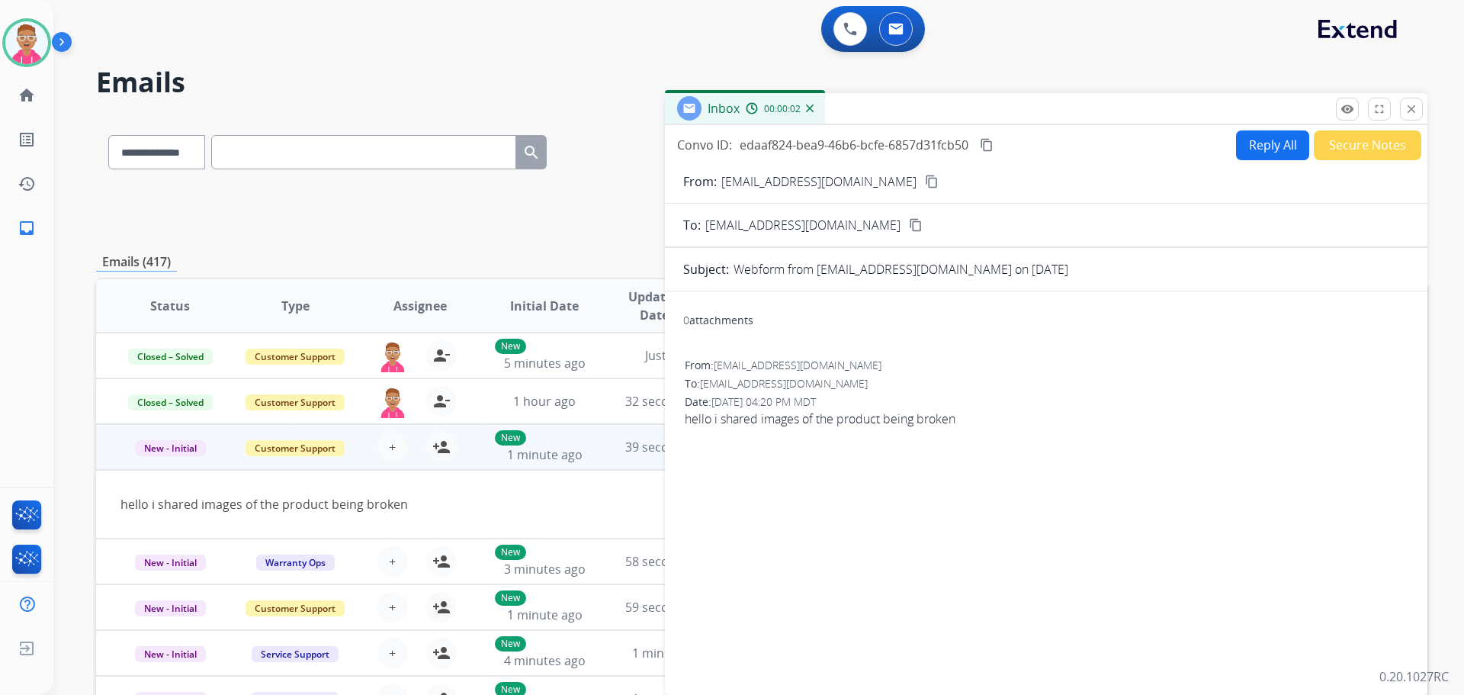
click at [923, 181] on button "content_copy" at bounding box center [932, 181] width 18 height 18
click at [399, 447] on button "+ Select agent" at bounding box center [393, 447] width 31 height 31
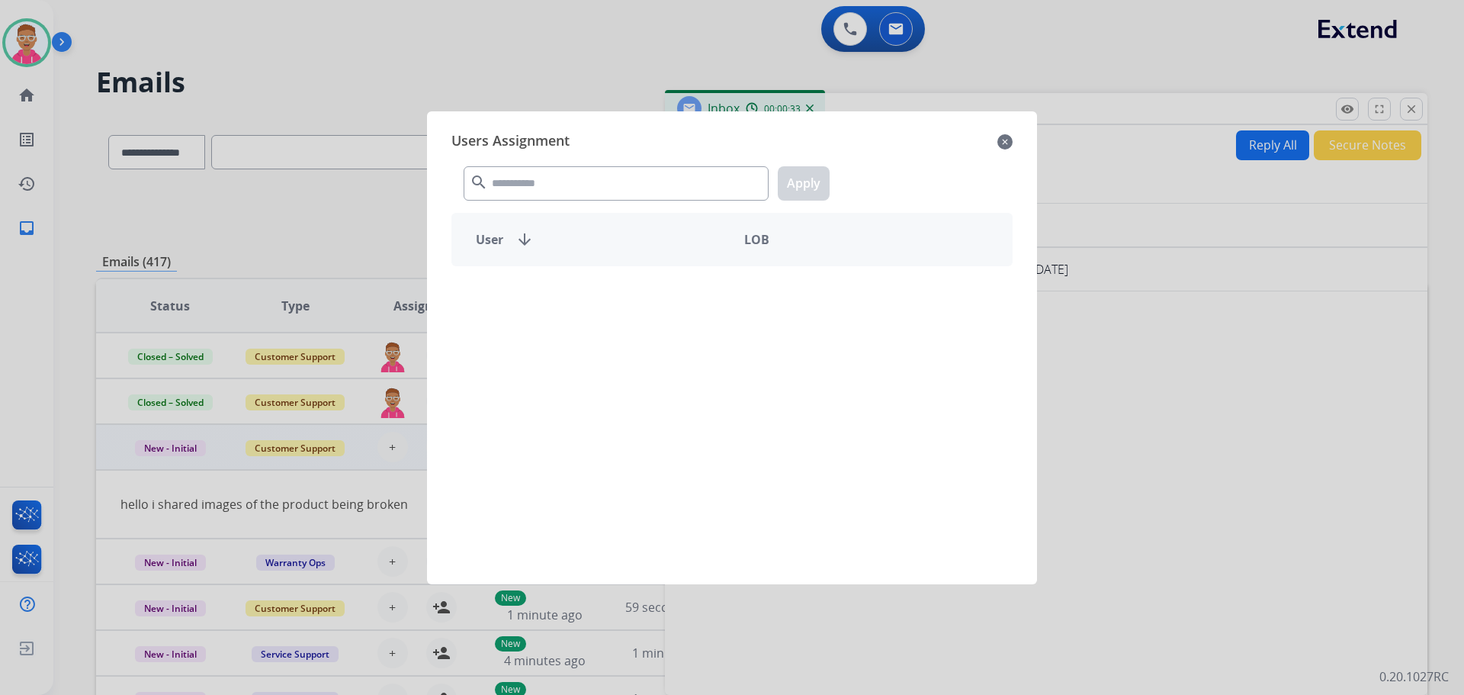
click at [390, 444] on div at bounding box center [732, 347] width 1464 height 695
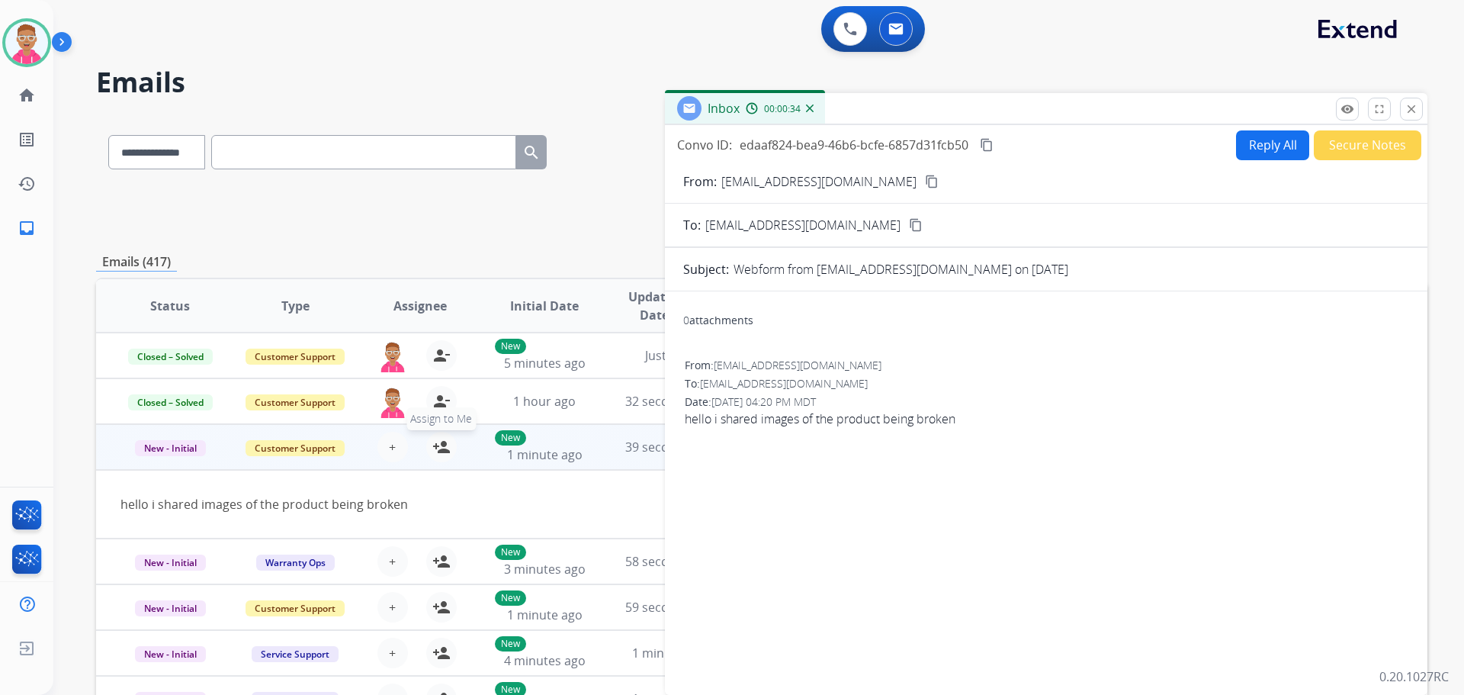
drag, startPoint x: 455, startPoint y: 453, endPoint x: 429, endPoint y: 453, distance: 25.9
click at [454, 452] on div "+ Select agent person_add Assign to Me" at bounding box center [407, 447] width 124 height 43
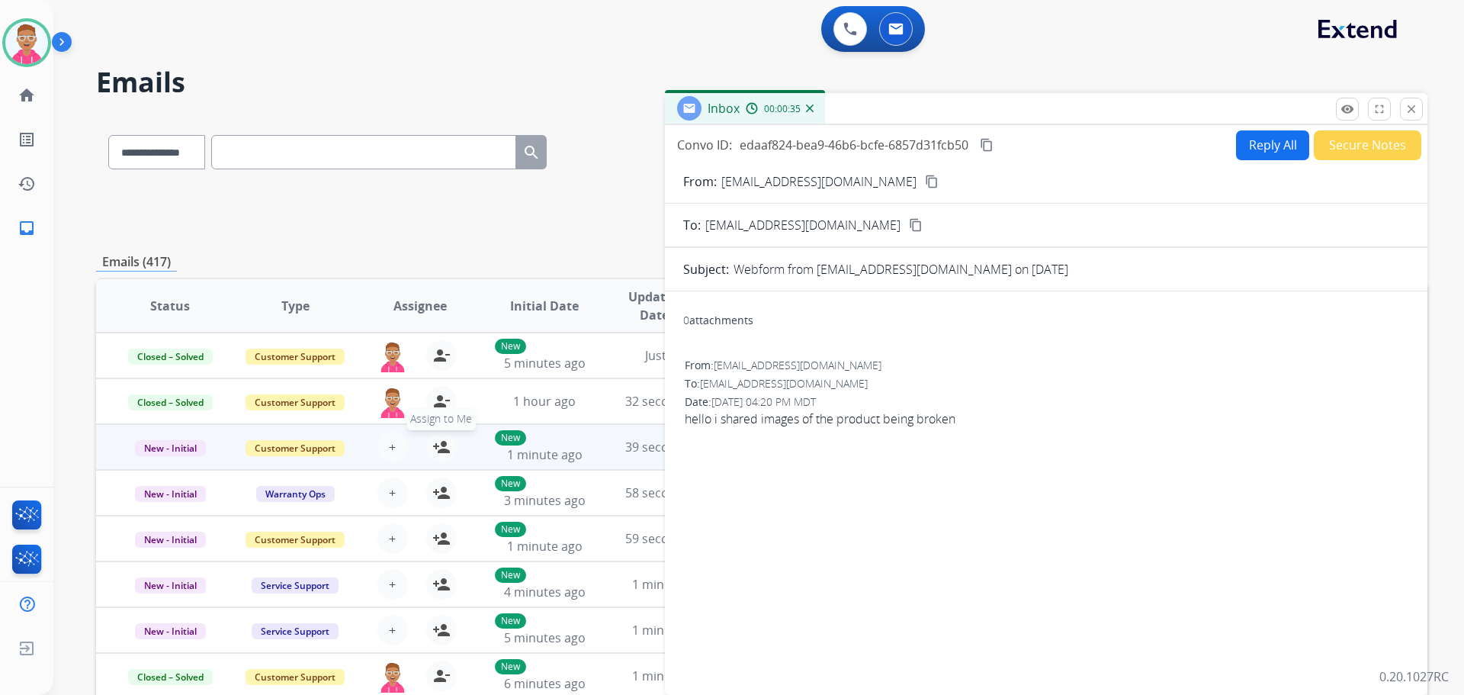
click at [432, 452] on mat-icon "person_add" at bounding box center [441, 447] width 18 height 18
click at [570, 459] on span "1 minute ago" at bounding box center [545, 454] width 76 height 17
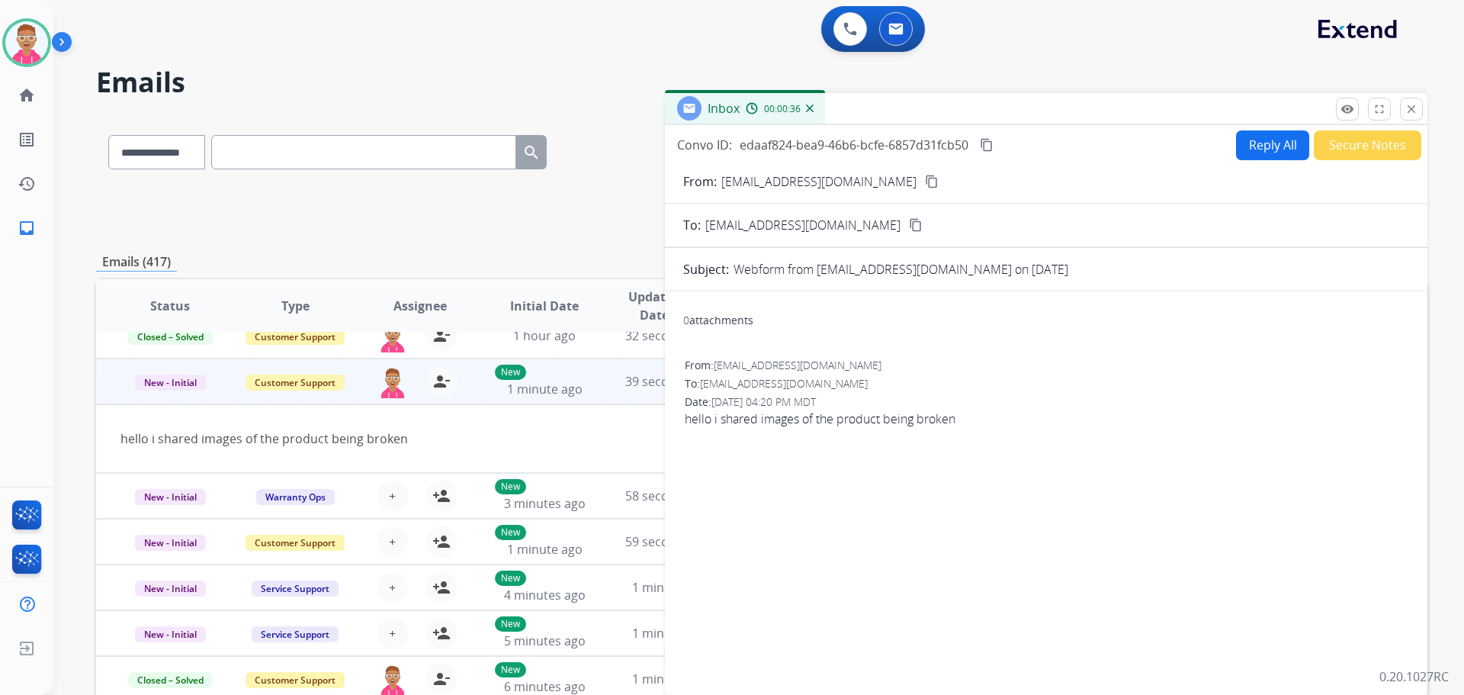
scroll to position [70, 0]
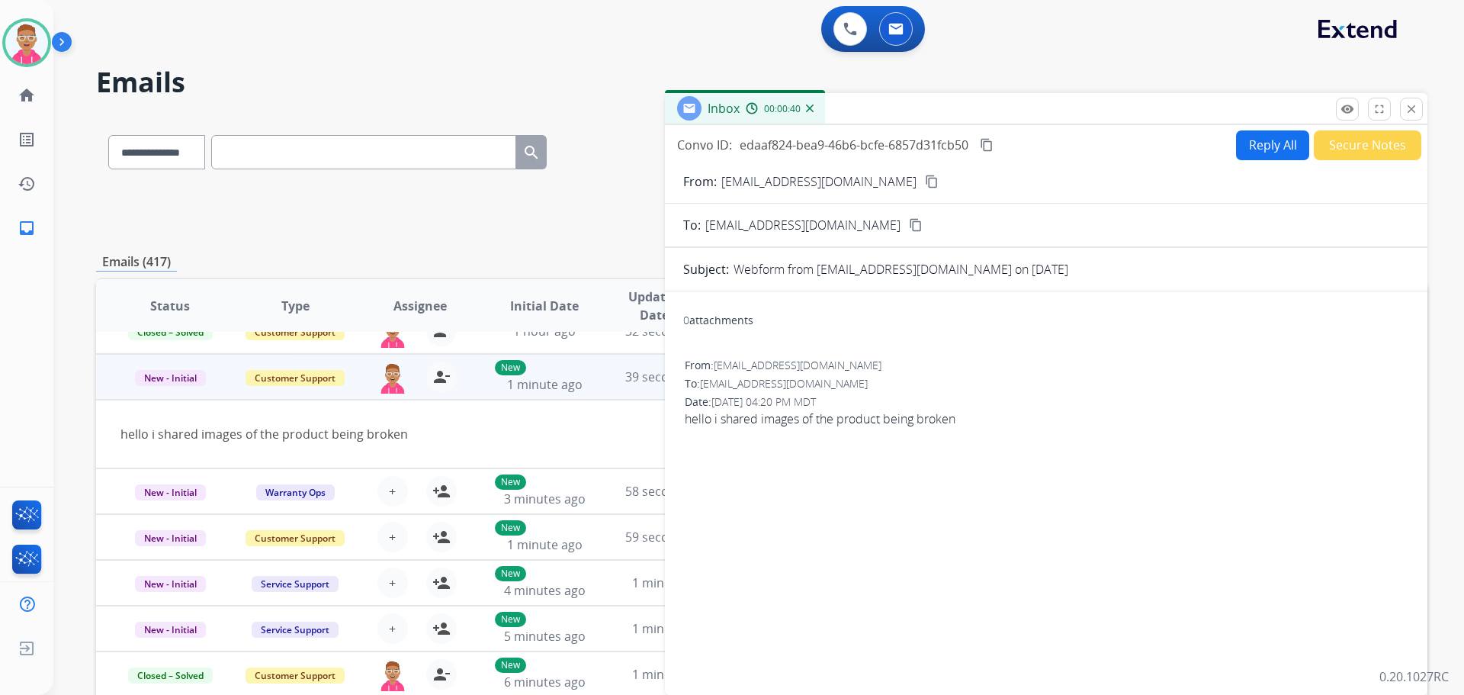
click at [1273, 147] on button "Reply All" at bounding box center [1272, 145] width 73 height 30
select select "**********"
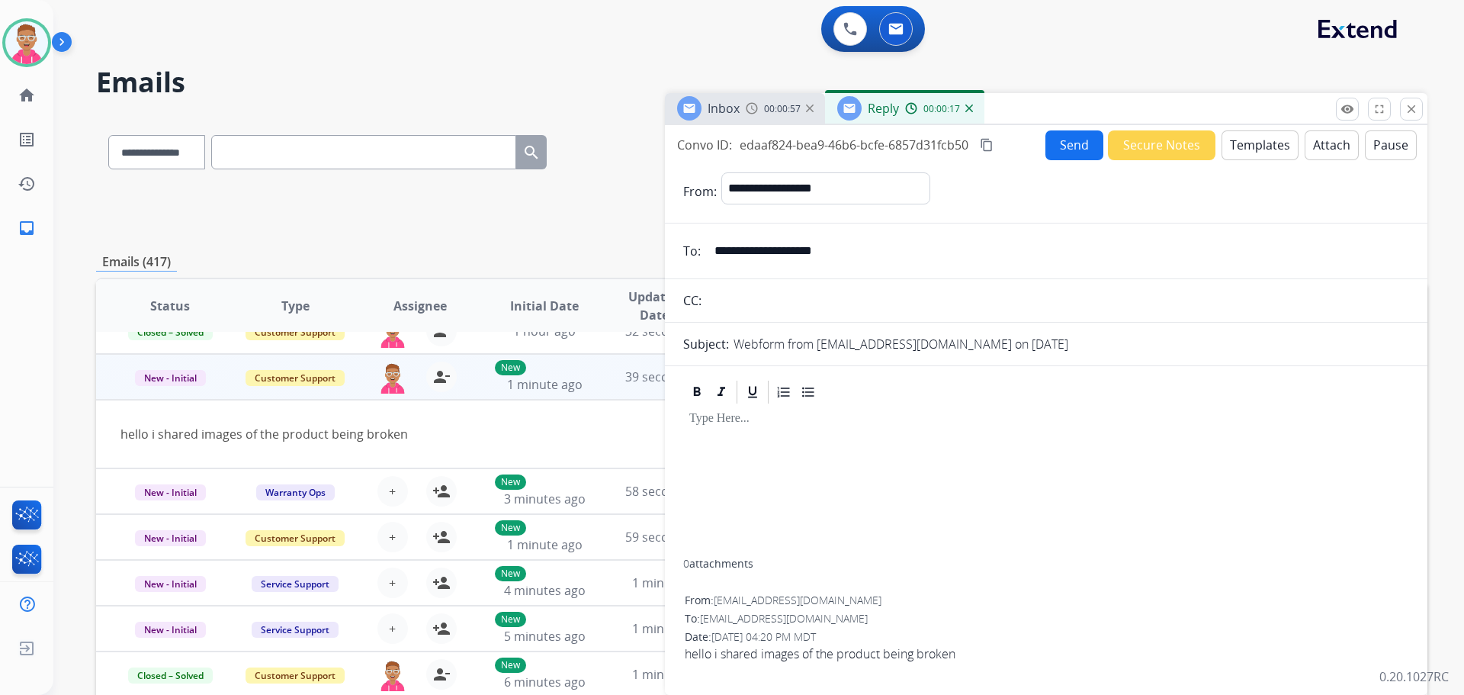
click at [1265, 147] on button "Templates" at bounding box center [1260, 145] width 77 height 30
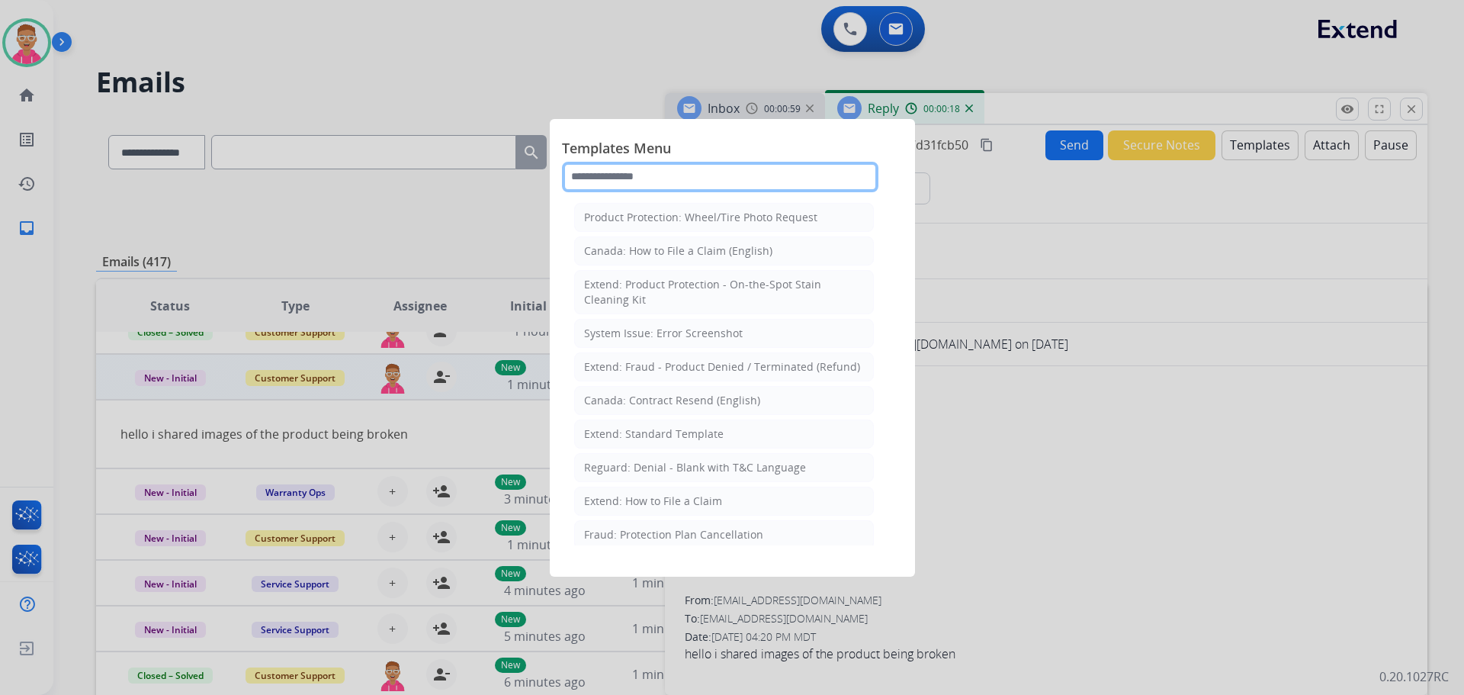
click at [684, 175] on input "text" at bounding box center [720, 177] width 317 height 31
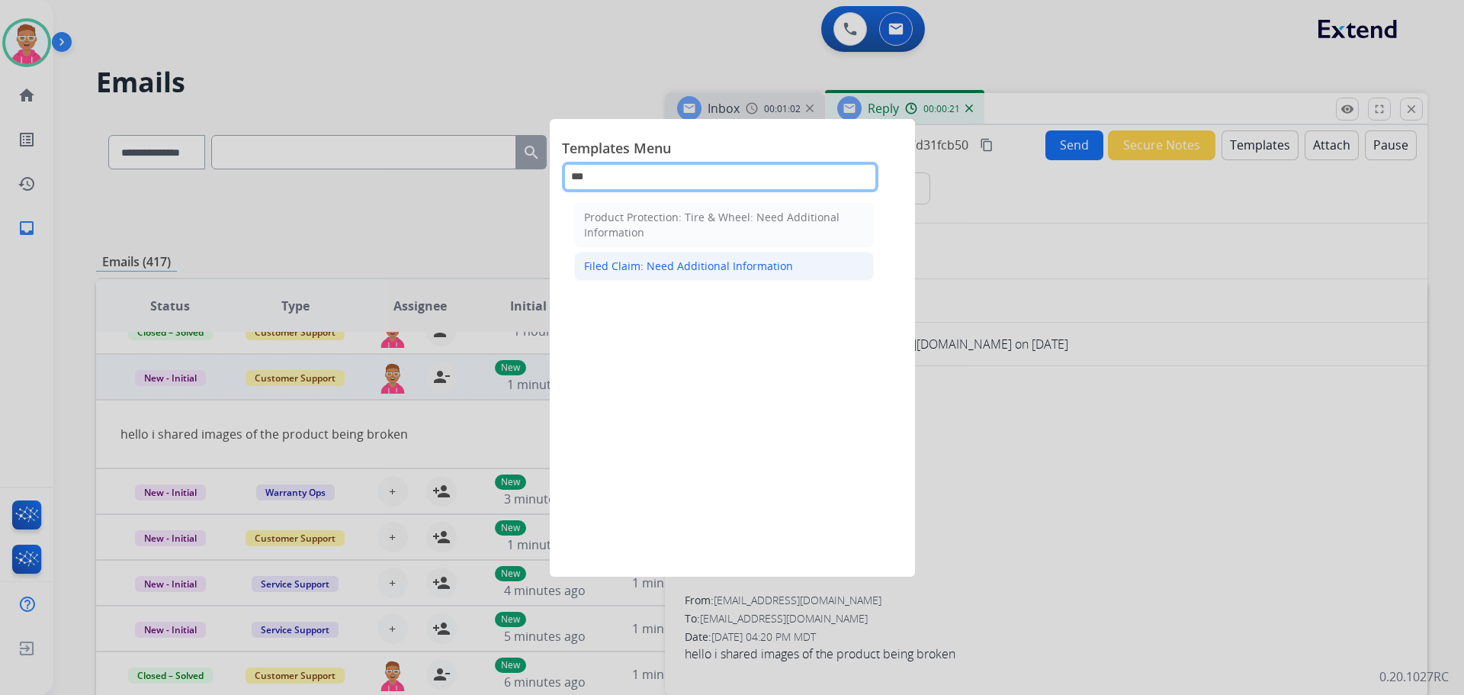
type input "***"
click at [677, 267] on div "Filed Claim: Need Additional Information" at bounding box center [688, 266] width 209 height 15
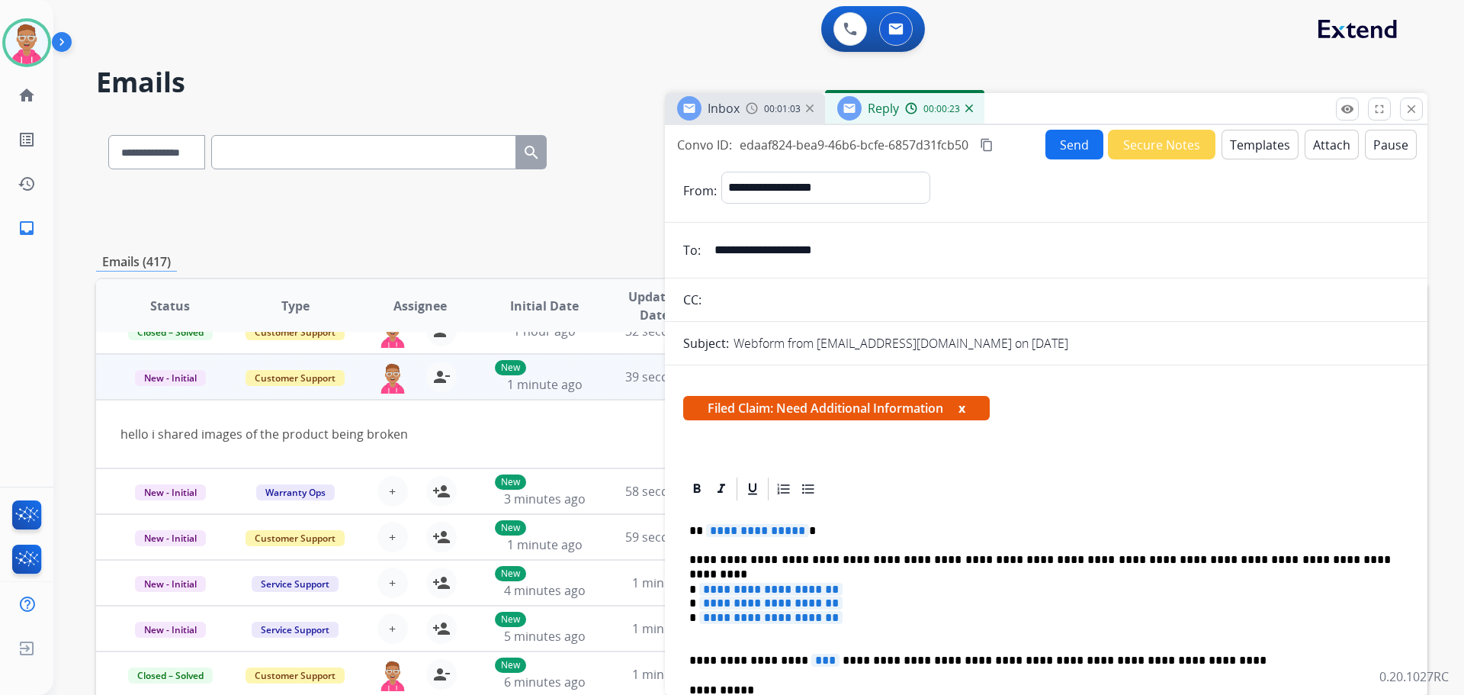
click at [735, 530] on span "**********" at bounding box center [757, 530] width 103 height 13
click at [747, 532] on span "**********" at bounding box center [757, 530] width 103 height 13
click at [753, 587] on span "**********" at bounding box center [770, 589] width 143 height 13
click at [843, 619] on span "**********" at bounding box center [770, 617] width 143 height 13
click at [814, 605] on span "**********" at bounding box center [770, 602] width 143 height 13
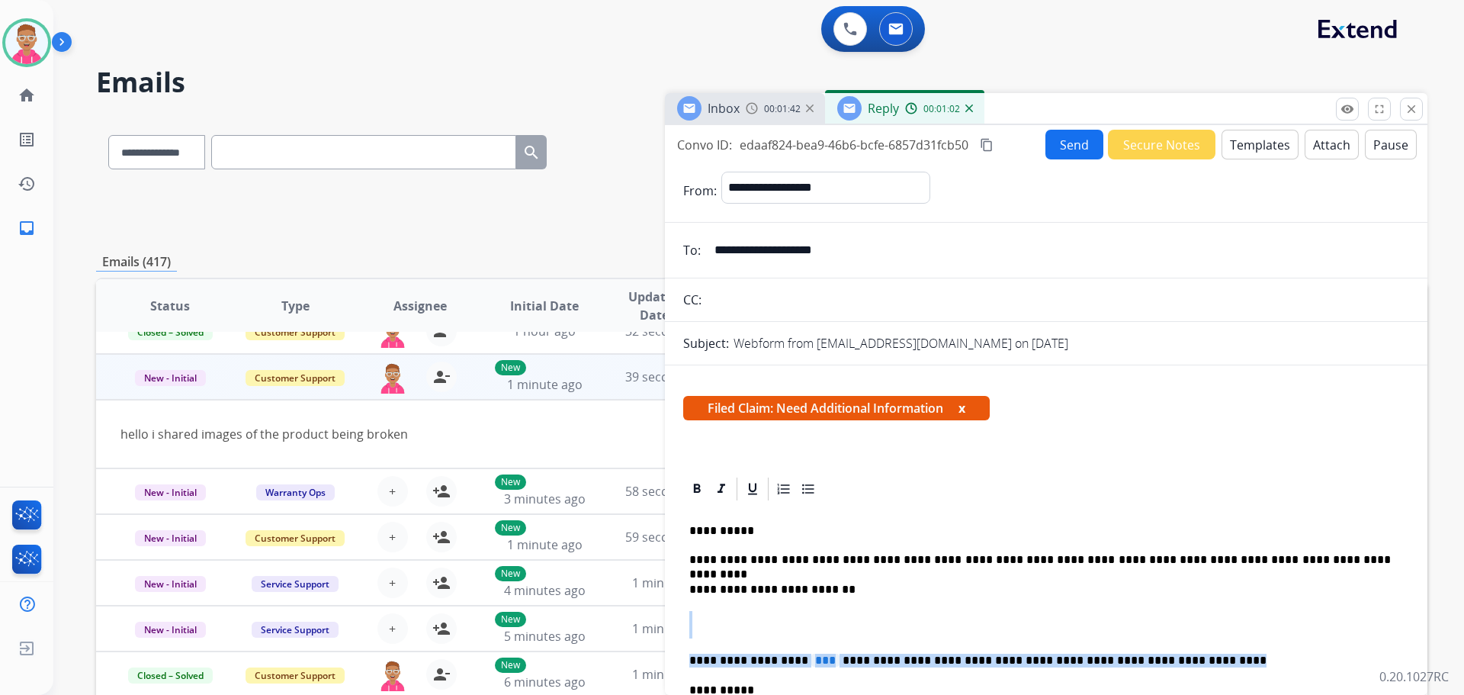
drag, startPoint x: 1157, startPoint y: 659, endPoint x: 713, endPoint y: 631, distance: 444.8
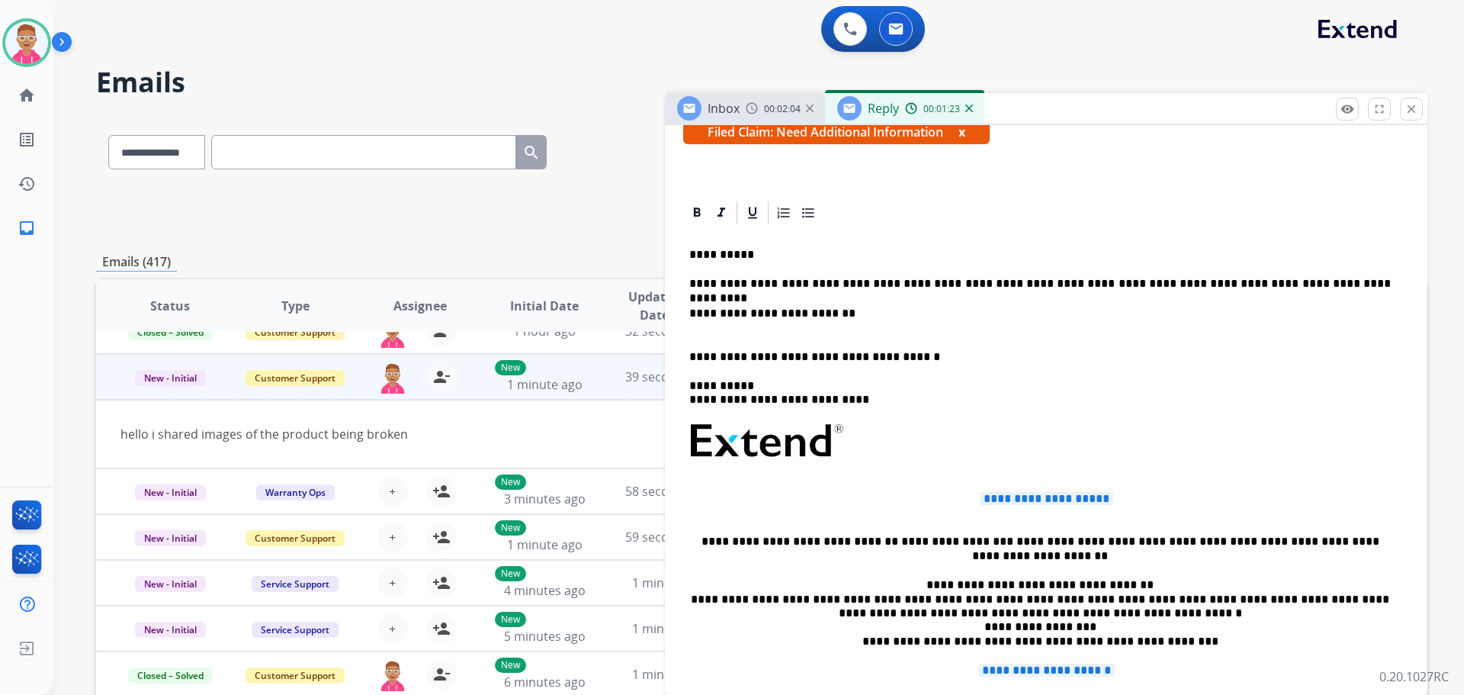
scroll to position [305, 0]
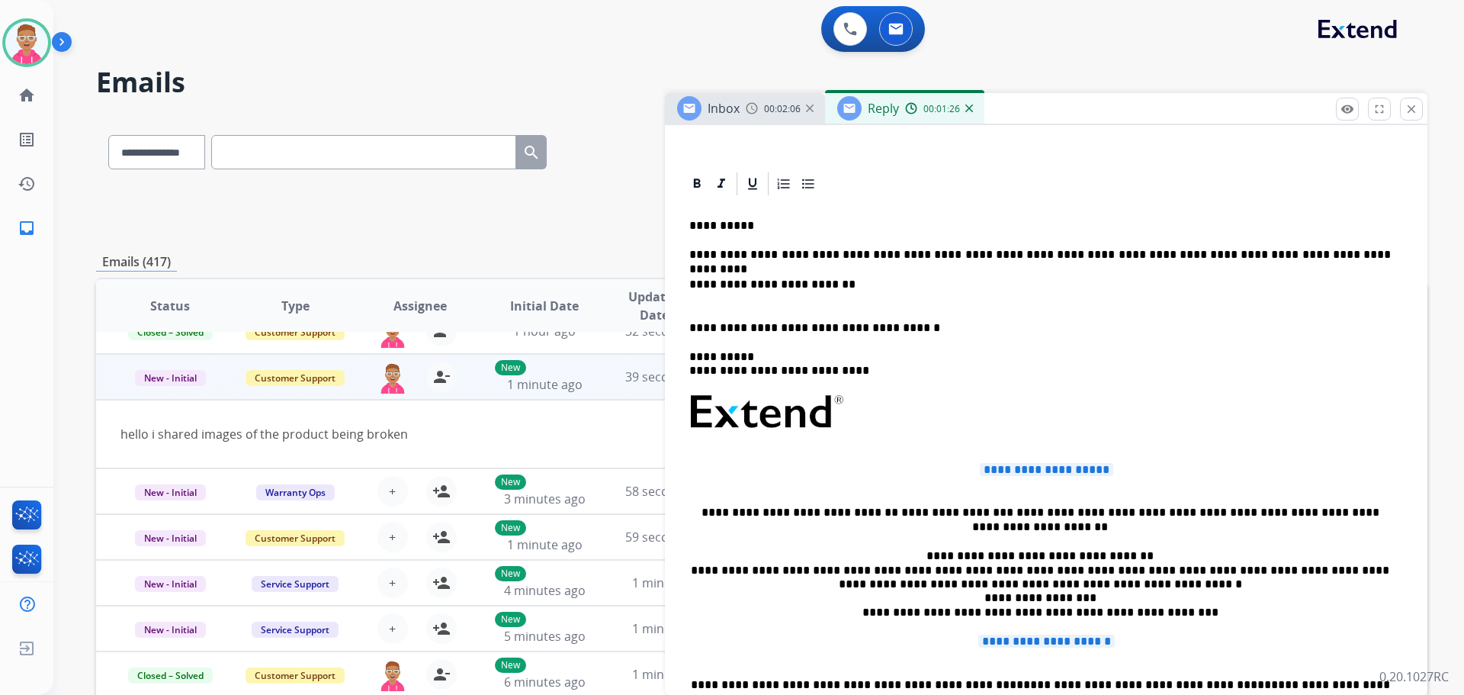
click at [683, 326] on div "**********" at bounding box center [1046, 495] width 726 height 594
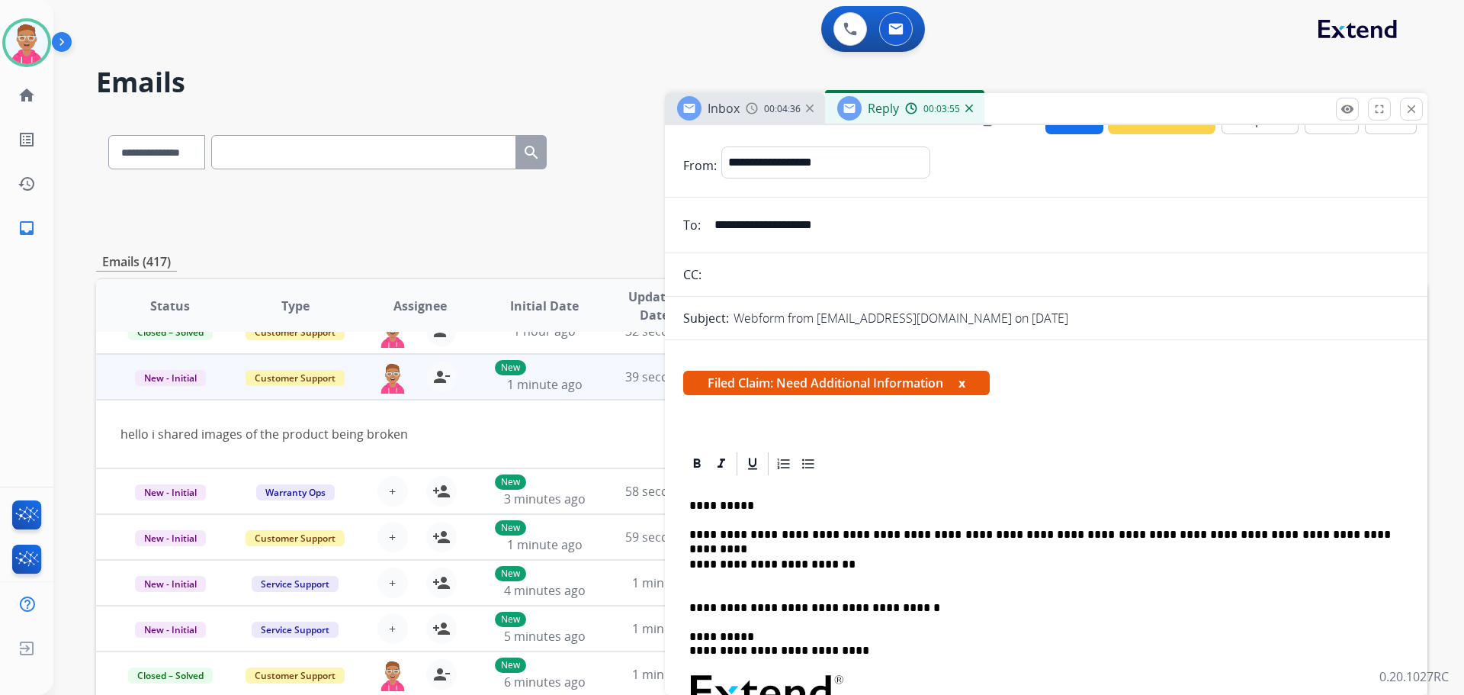
scroll to position [0, 0]
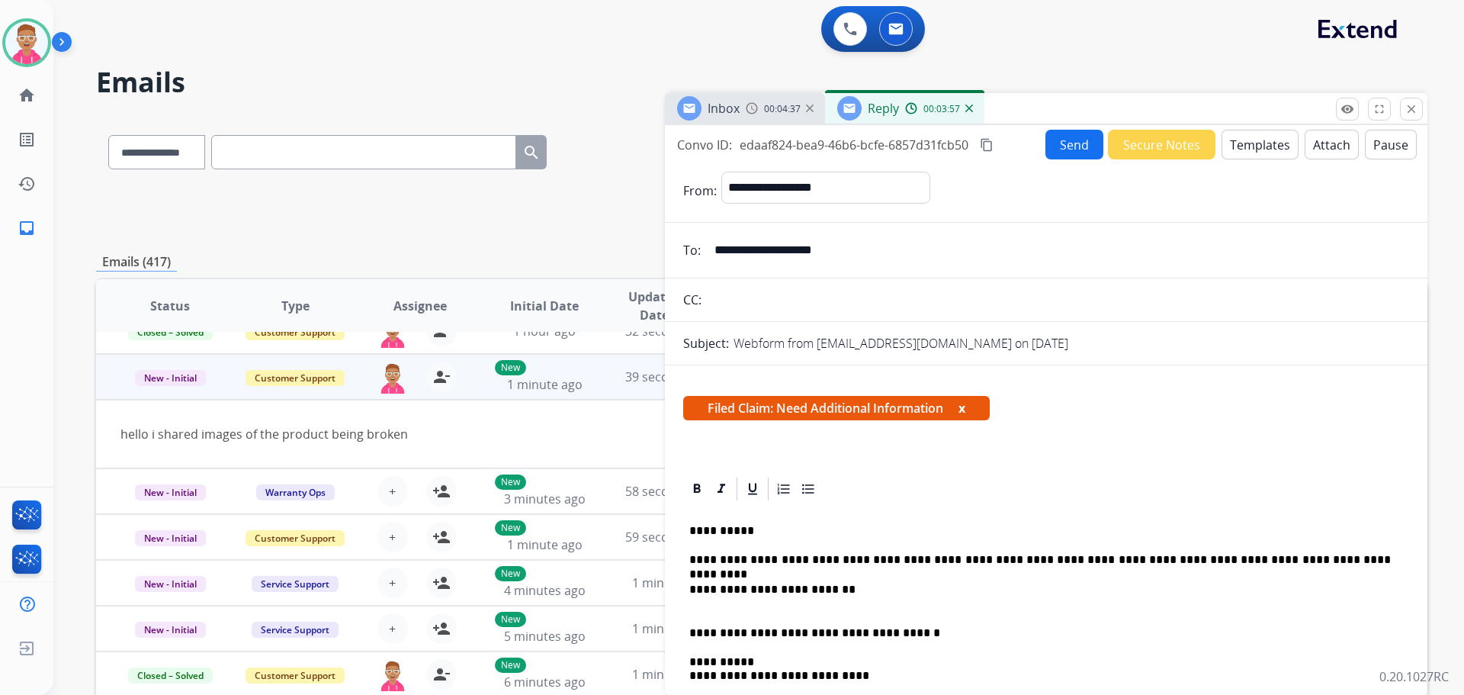
click at [1068, 139] on button "Send" at bounding box center [1075, 145] width 58 height 30
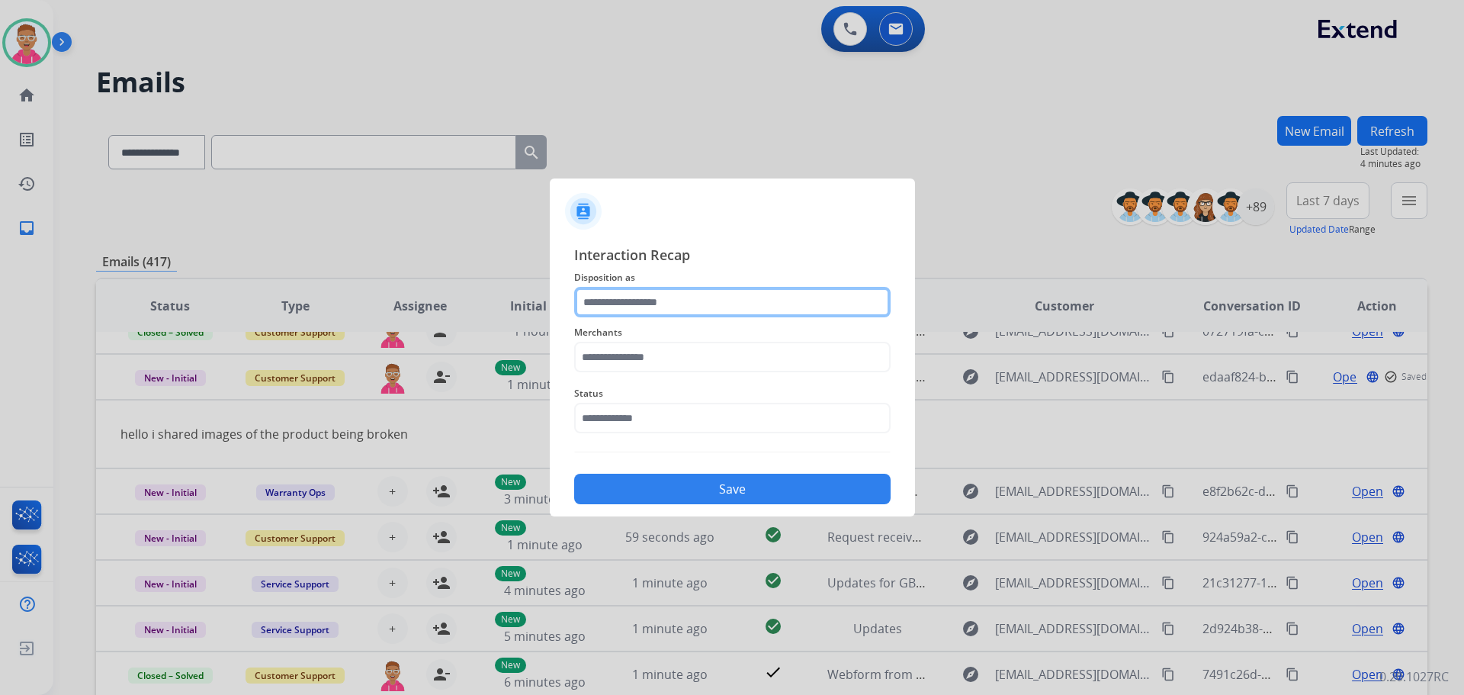
click at [673, 305] on input "text" at bounding box center [732, 302] width 317 height 31
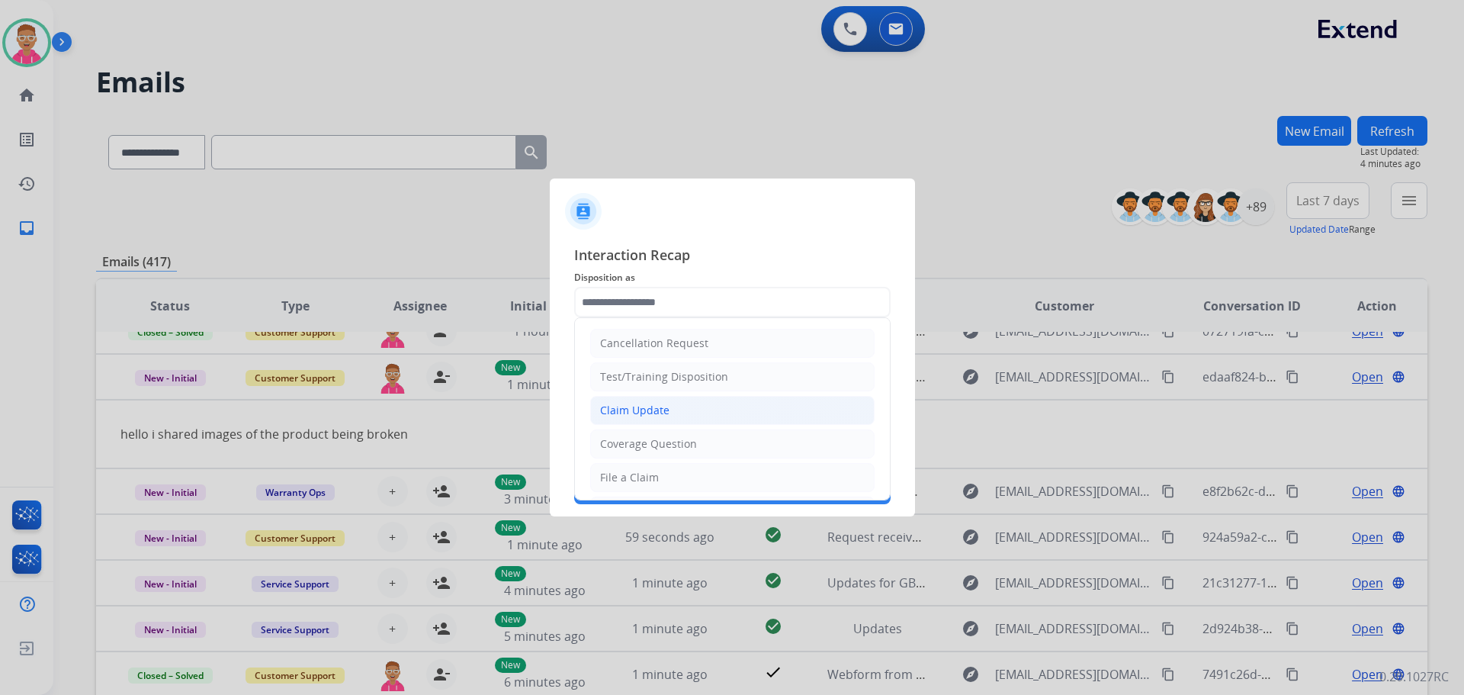
click at [658, 414] on div "Claim Update" at bounding box center [634, 410] width 69 height 15
type input "**********"
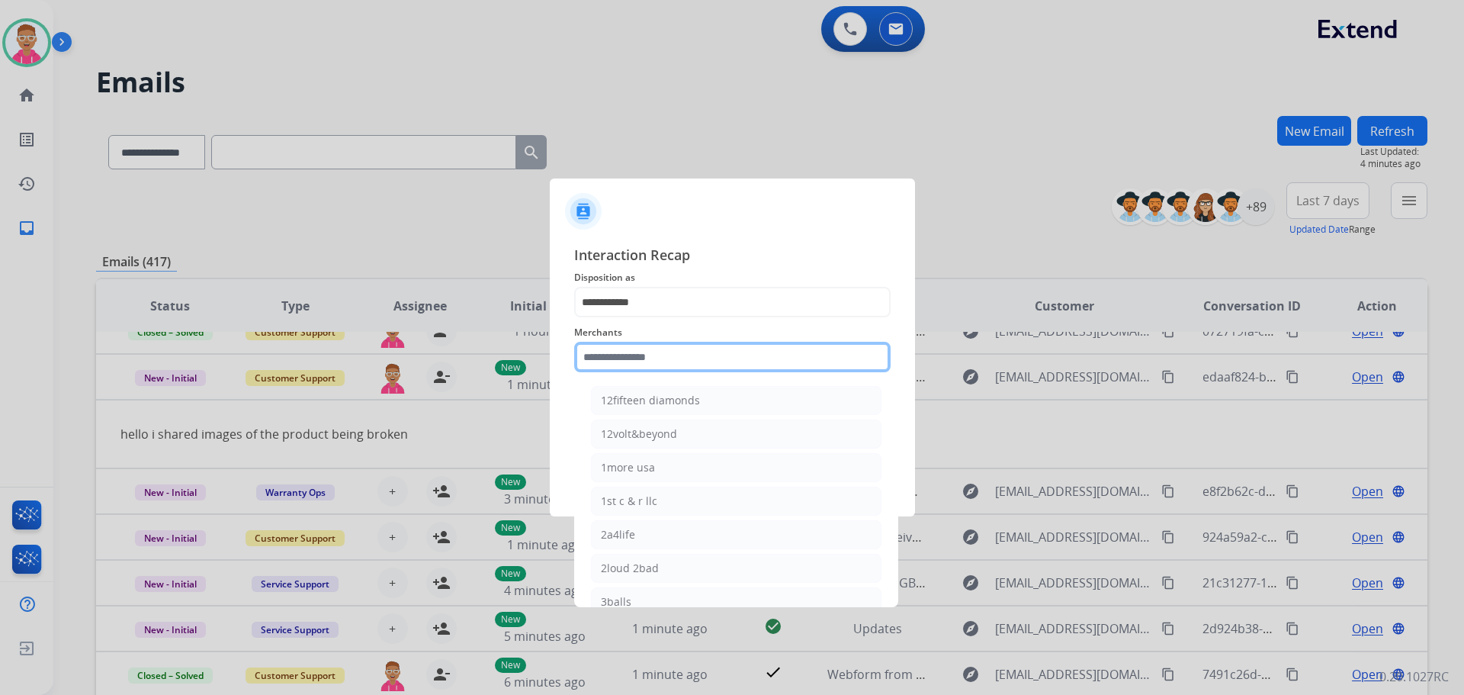
click at [649, 354] on input "text" at bounding box center [732, 357] width 317 height 31
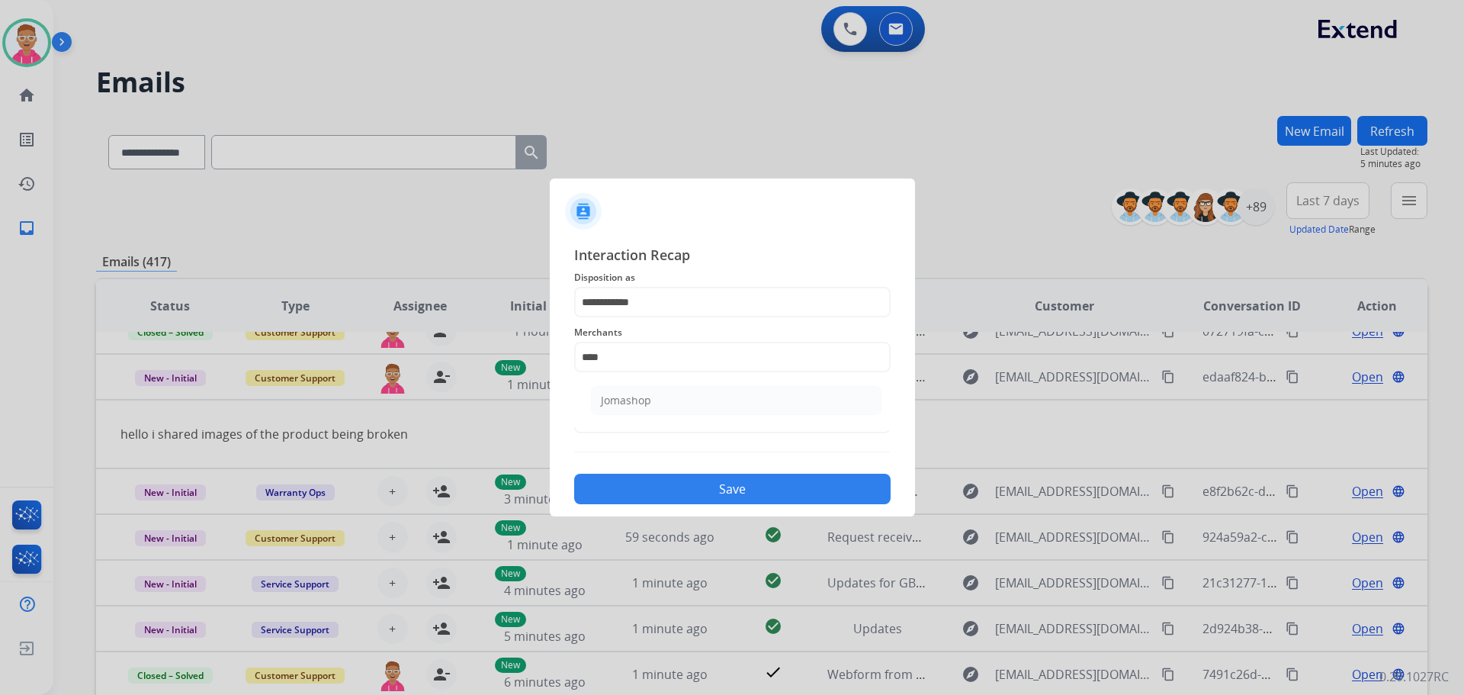
click at [666, 403] on li "Jomashop" at bounding box center [736, 400] width 291 height 29
type input "********"
click at [670, 424] on input "text" at bounding box center [732, 418] width 317 height 31
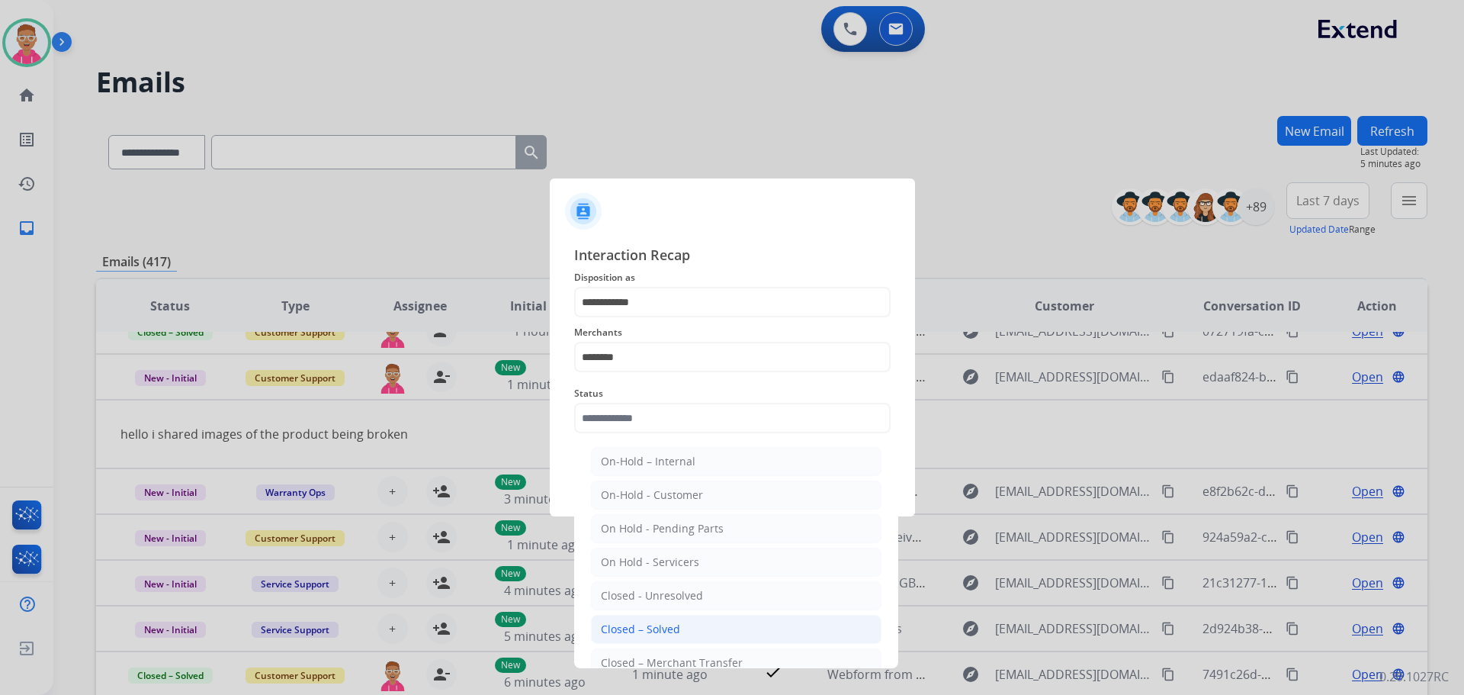
click at [702, 632] on li "Closed – Solved" at bounding box center [736, 629] width 291 height 29
type input "**********"
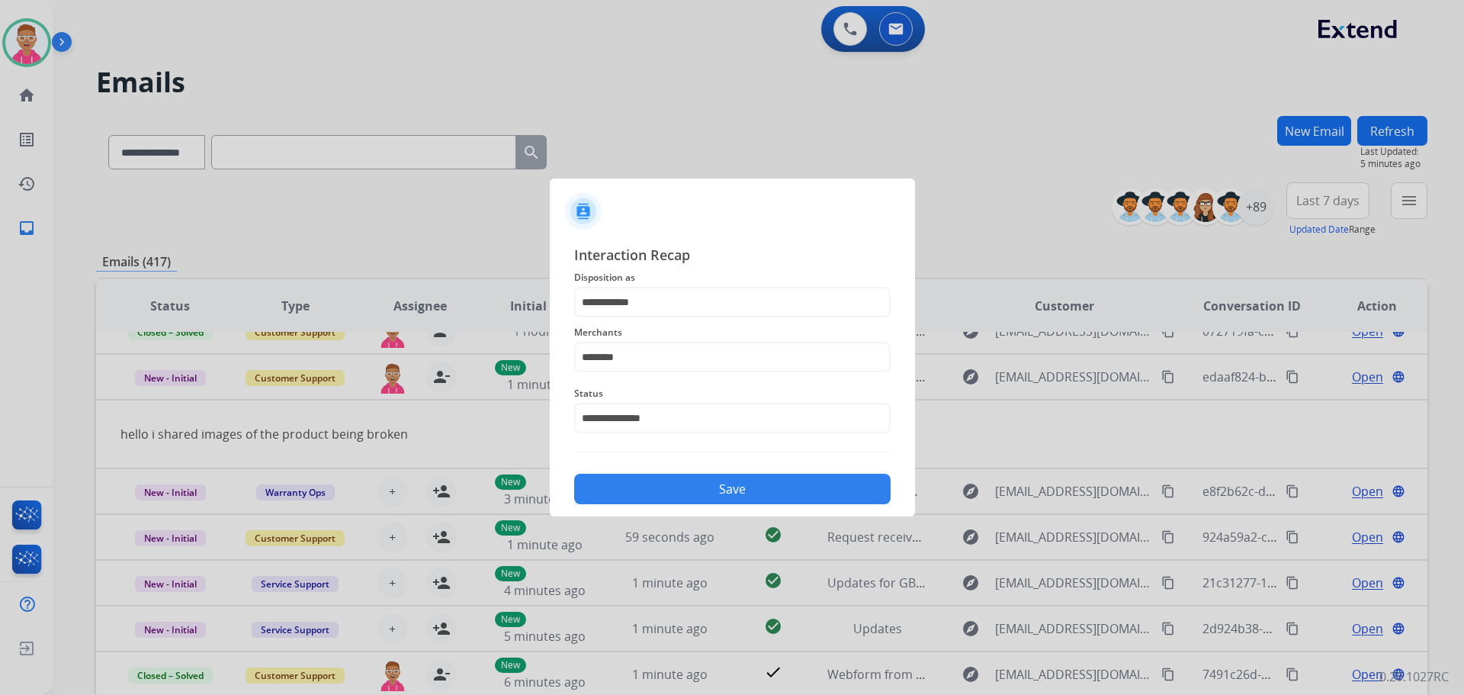
click at [718, 479] on button "Save" at bounding box center [732, 489] width 317 height 31
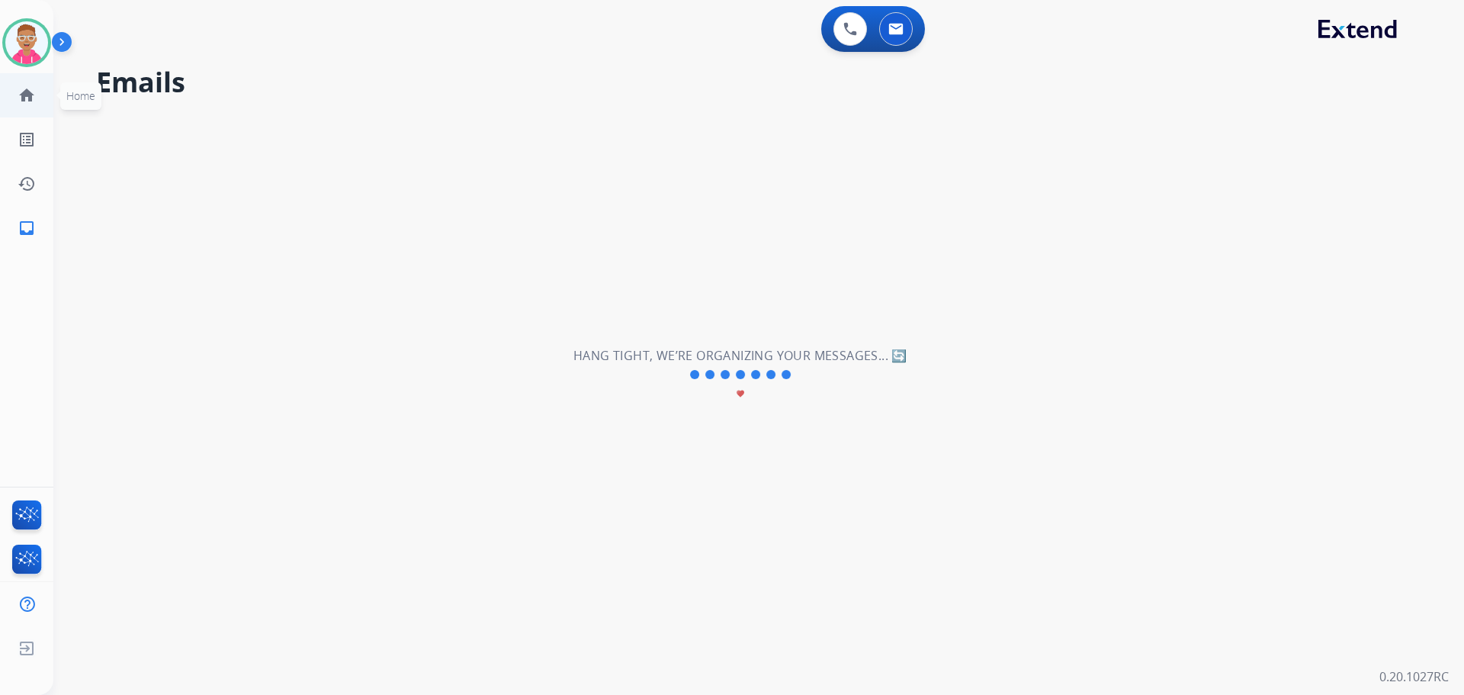
scroll to position [52, 0]
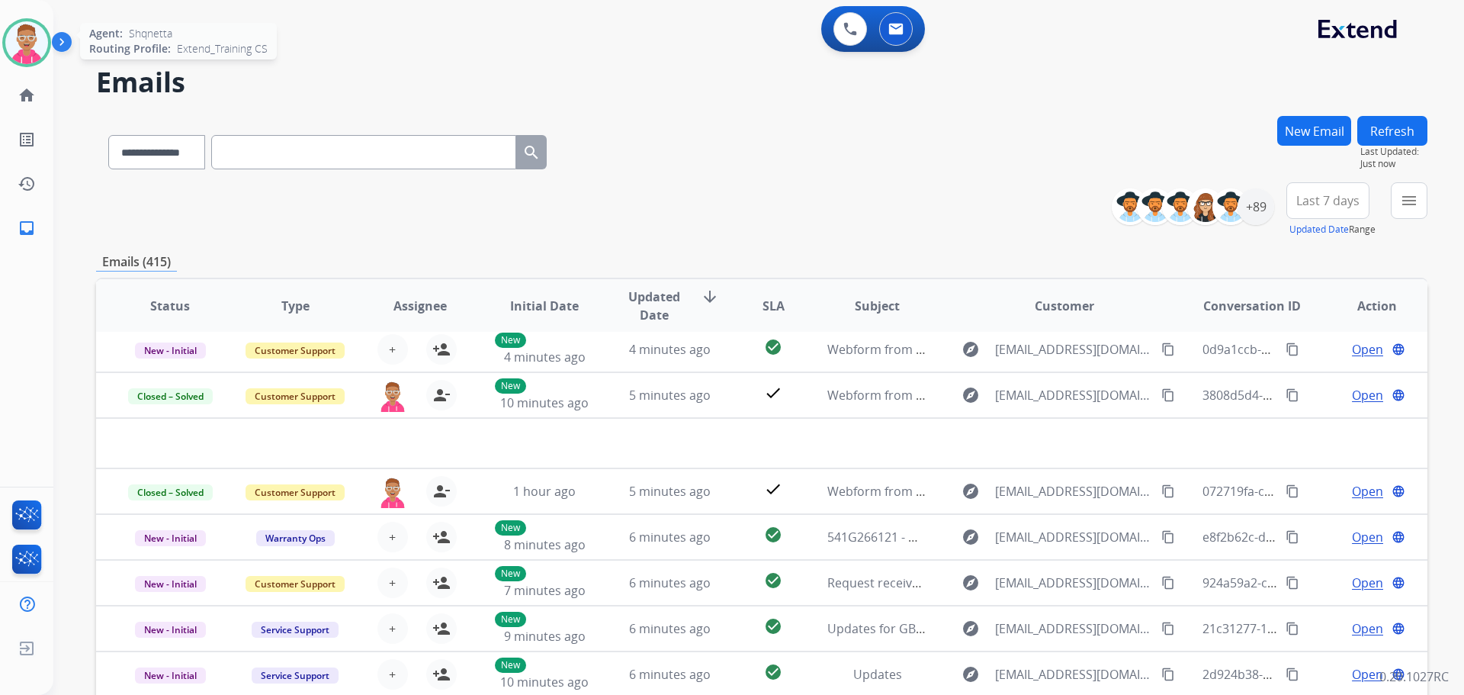
click at [30, 44] on img at bounding box center [26, 42] width 43 height 43
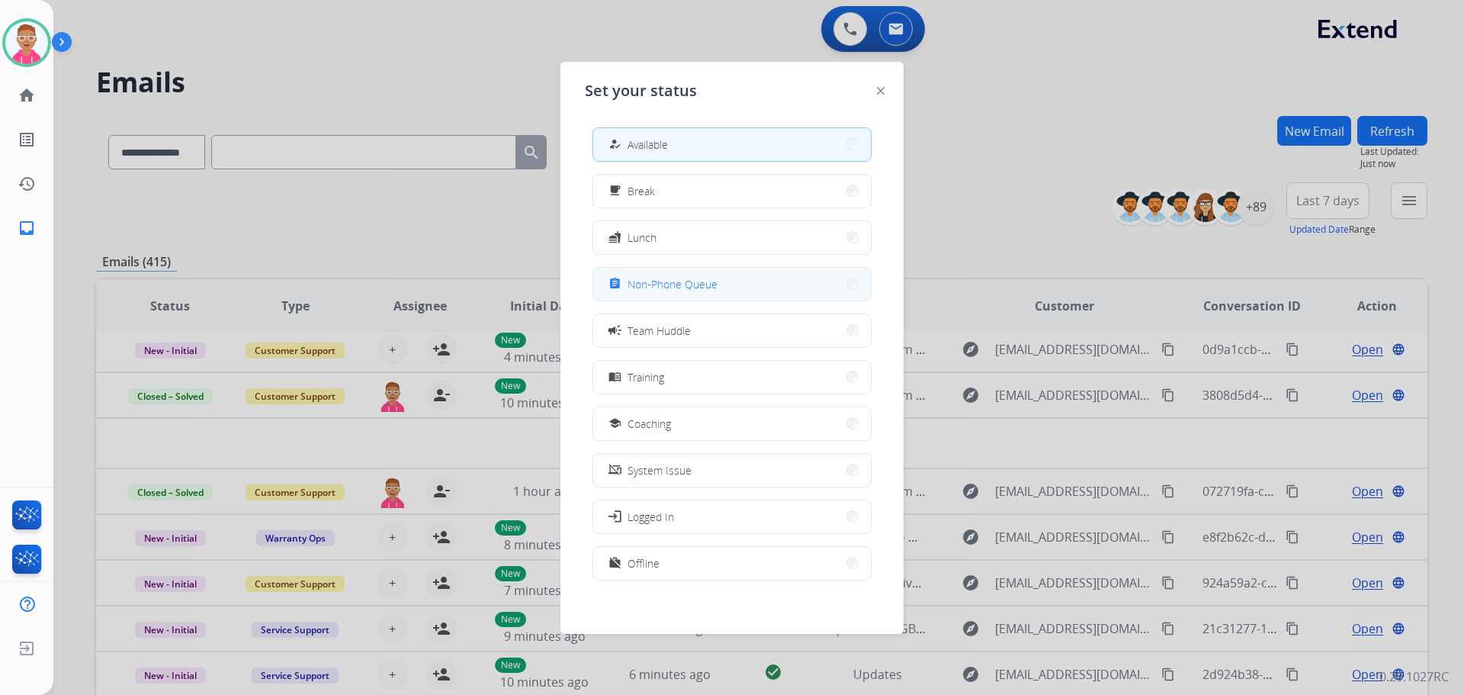
click at [671, 277] on span "Non-Phone Queue" at bounding box center [673, 284] width 90 height 16
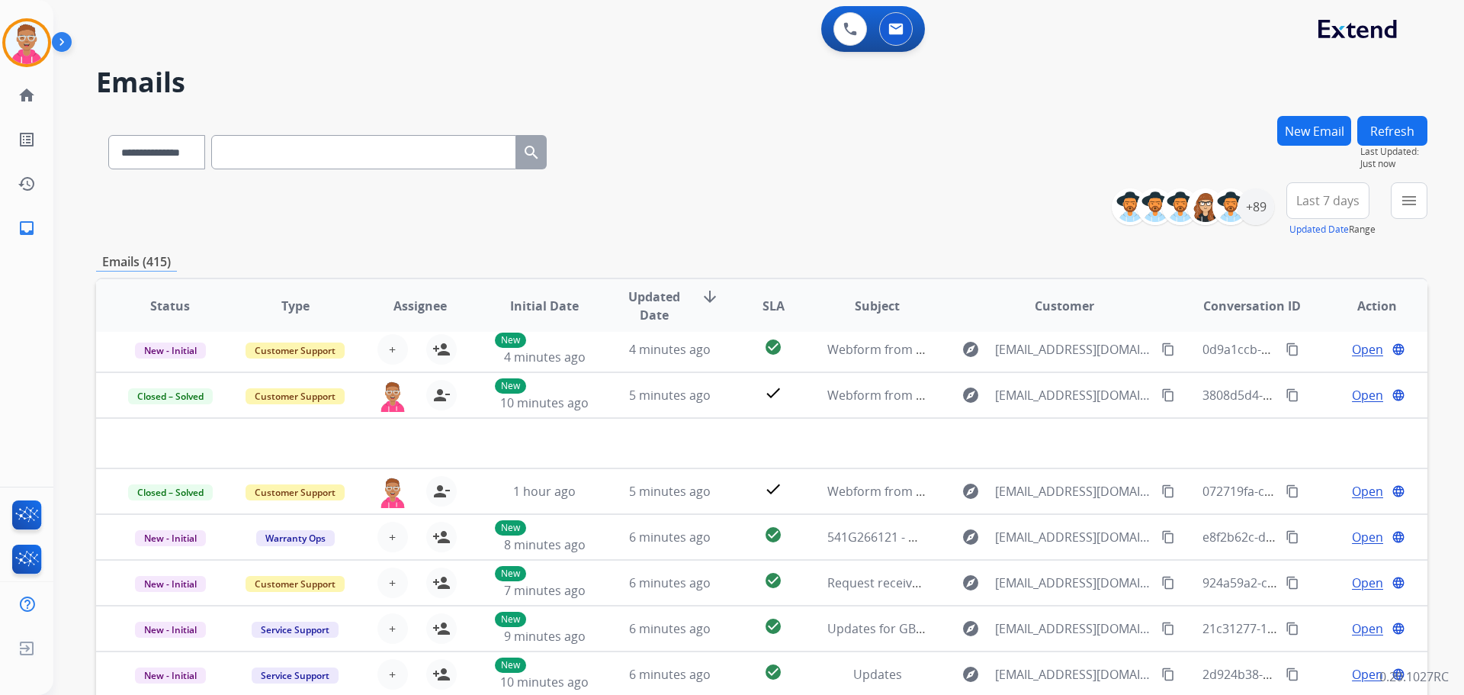
click at [1019, 155] on div "**********" at bounding box center [762, 149] width 1332 height 66
click at [25, 48] on img at bounding box center [26, 42] width 43 height 43
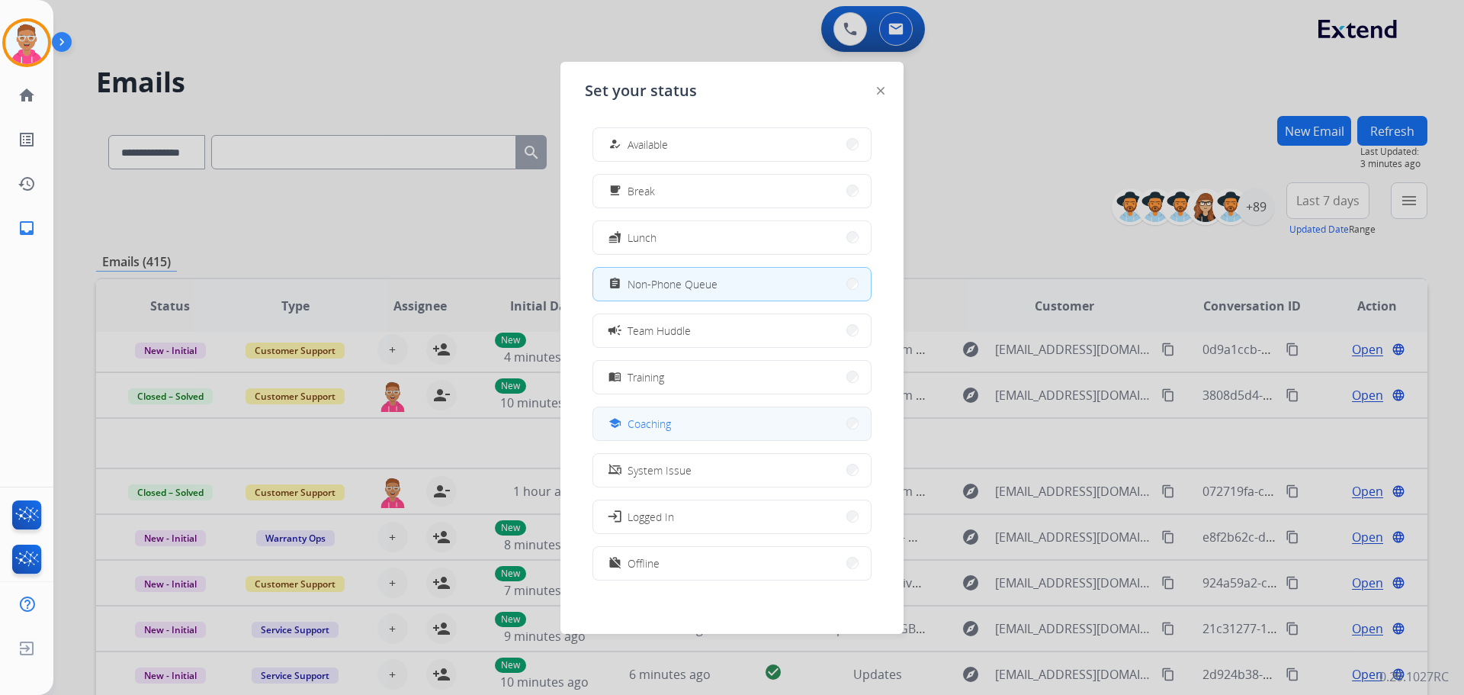
click at [688, 429] on button "school Coaching" at bounding box center [732, 423] width 278 height 33
